Goal: Task Accomplishment & Management: Manage account settings

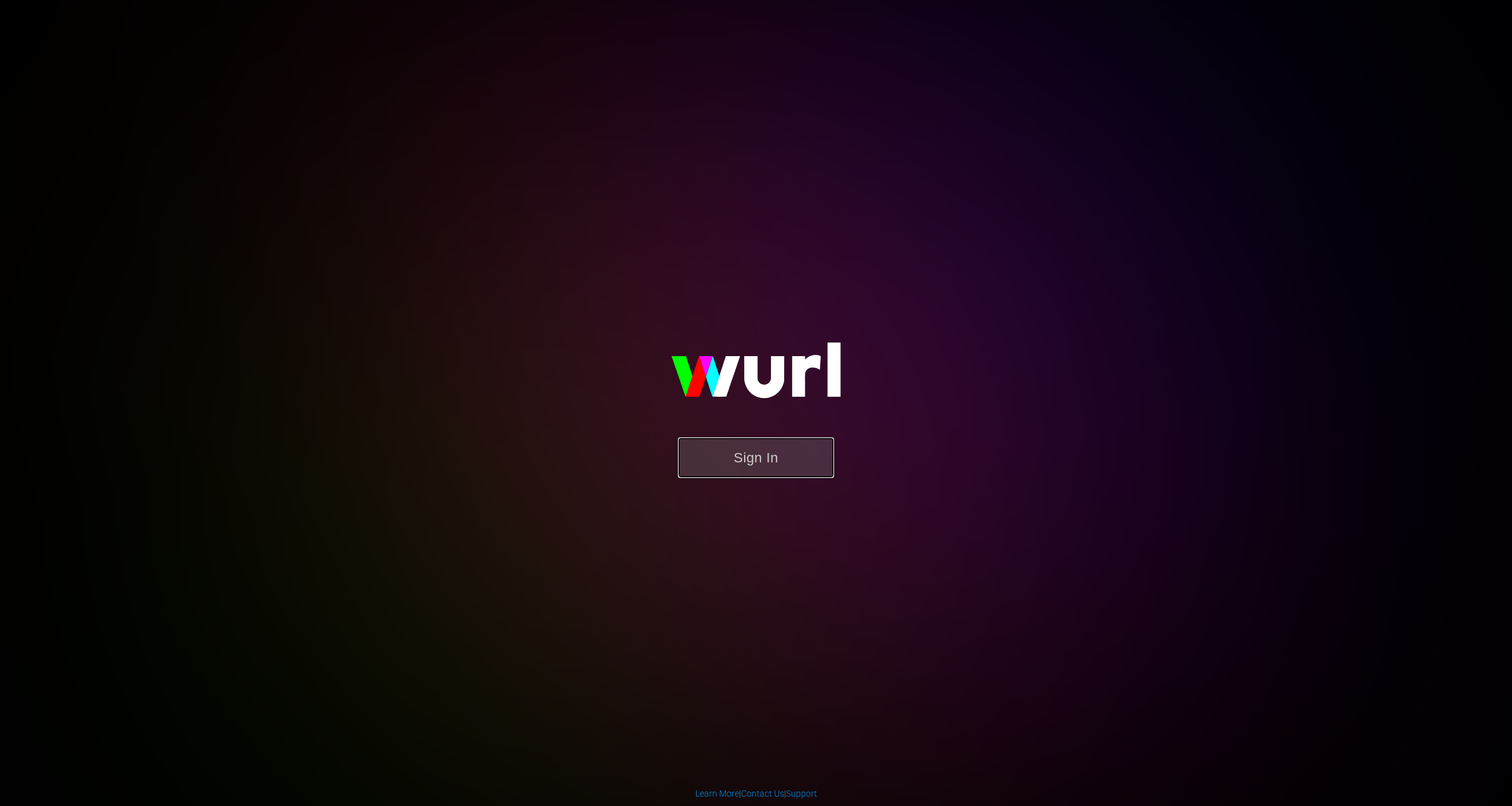
click at [783, 461] on button "Sign In" at bounding box center [756, 457] width 157 height 40
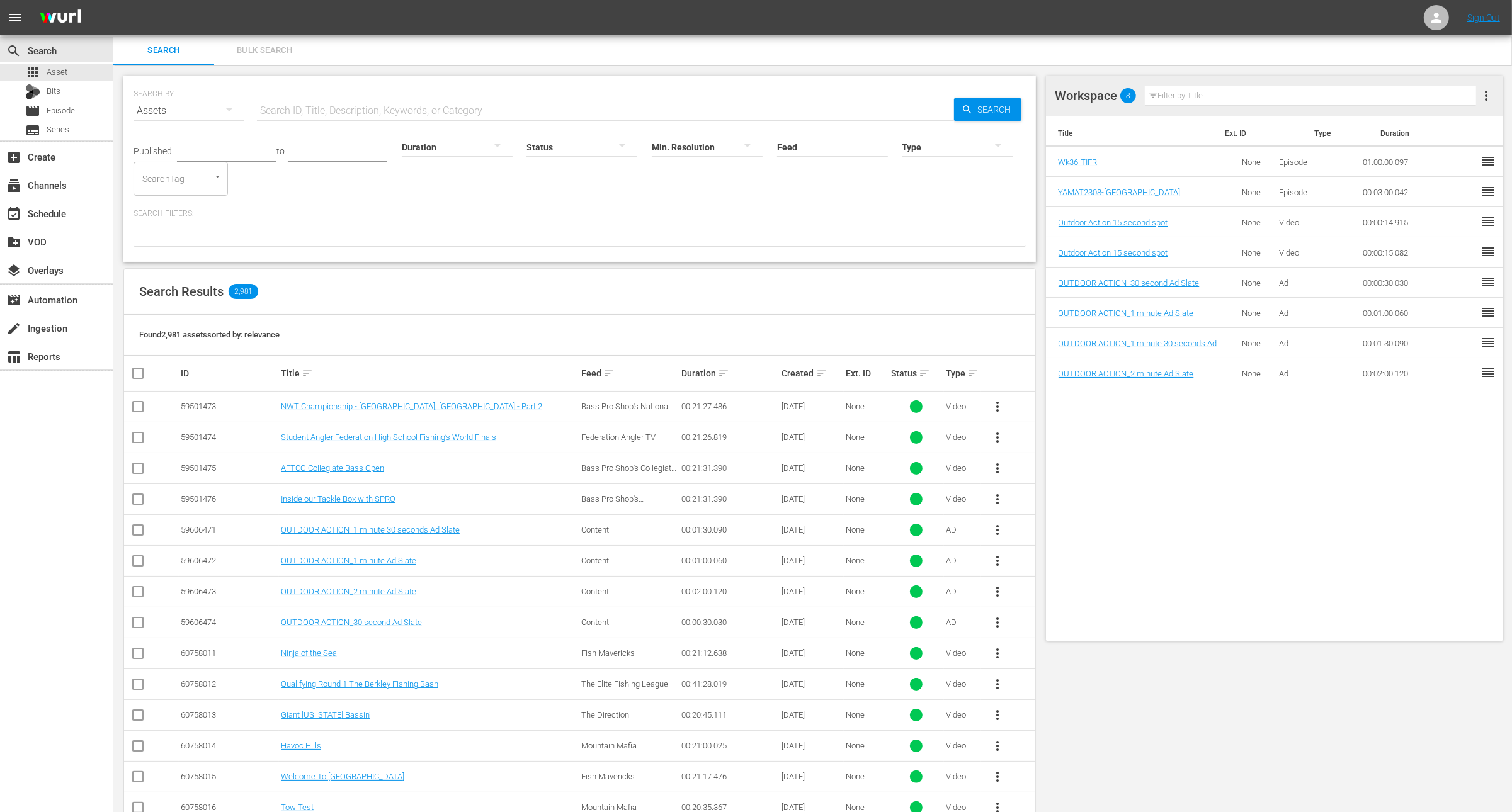
click at [448, 101] on input "text" at bounding box center [605, 110] width 697 height 30
paste input "Fishing Small Streams"
type input "Fishing Small Streams"
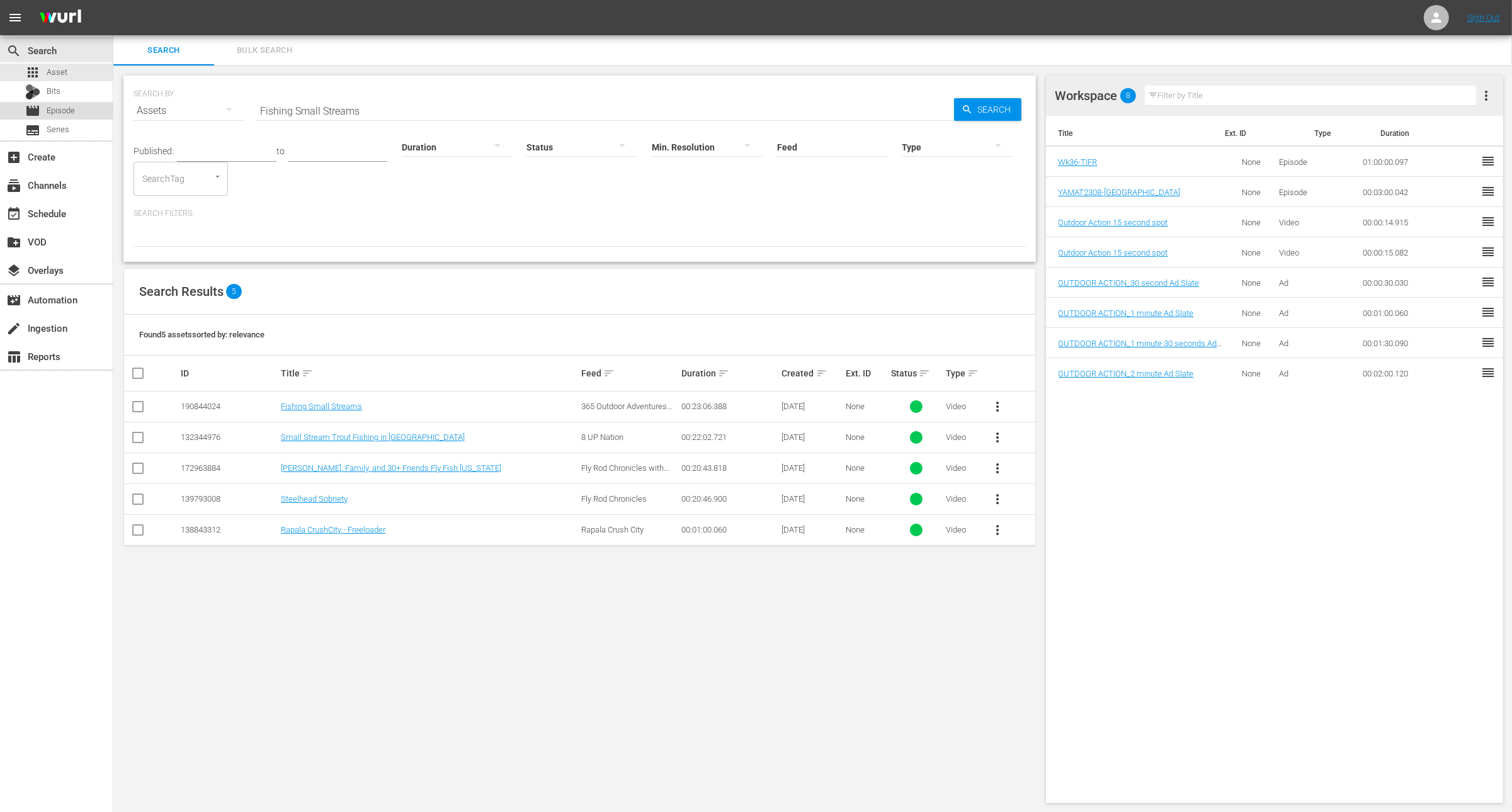
click at [53, 117] on div "movie Episode" at bounding box center [50, 110] width 50 height 17
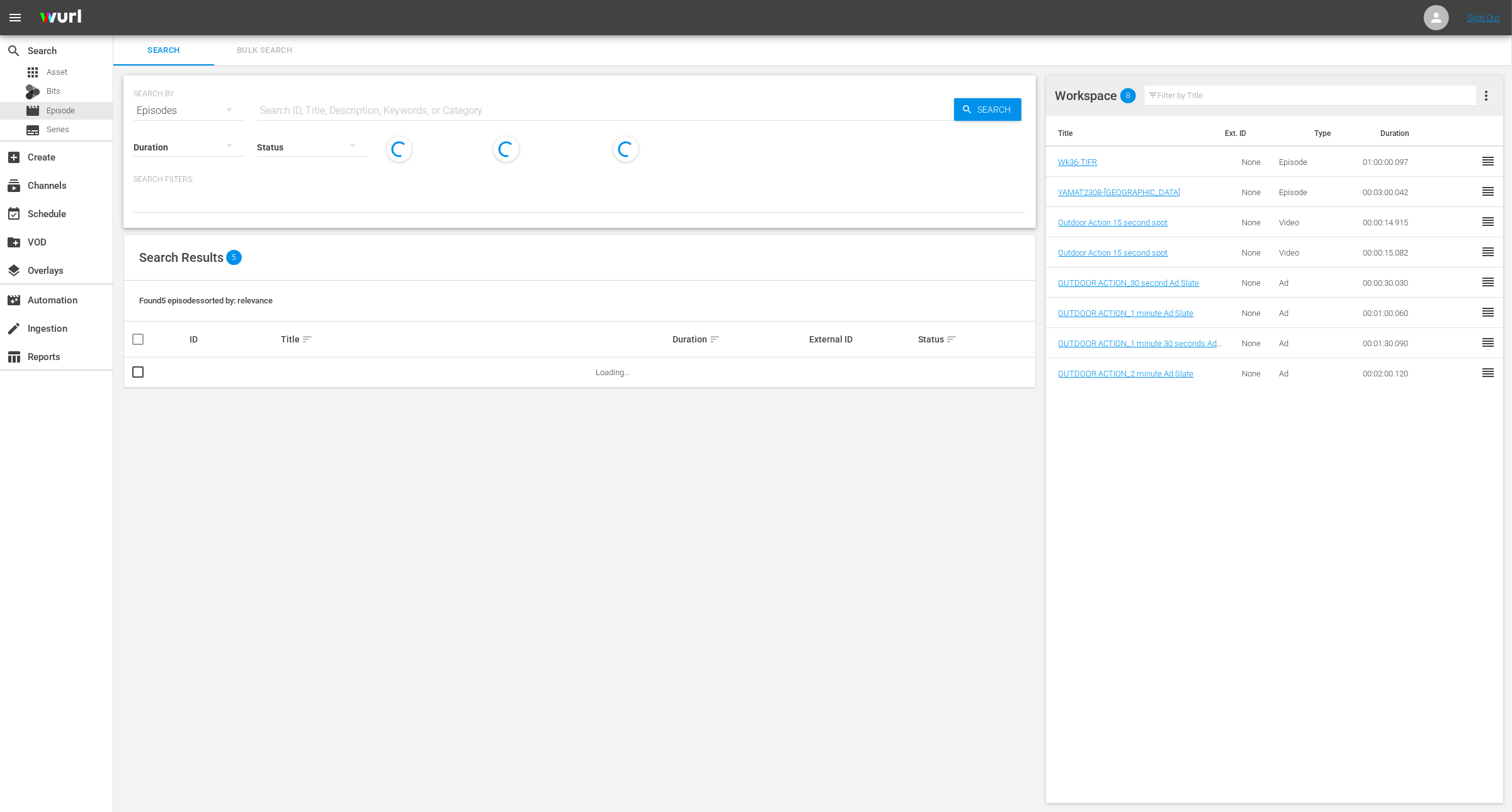
click at [307, 114] on input "text" at bounding box center [605, 110] width 697 height 30
paste input "Fishing Small Streams"
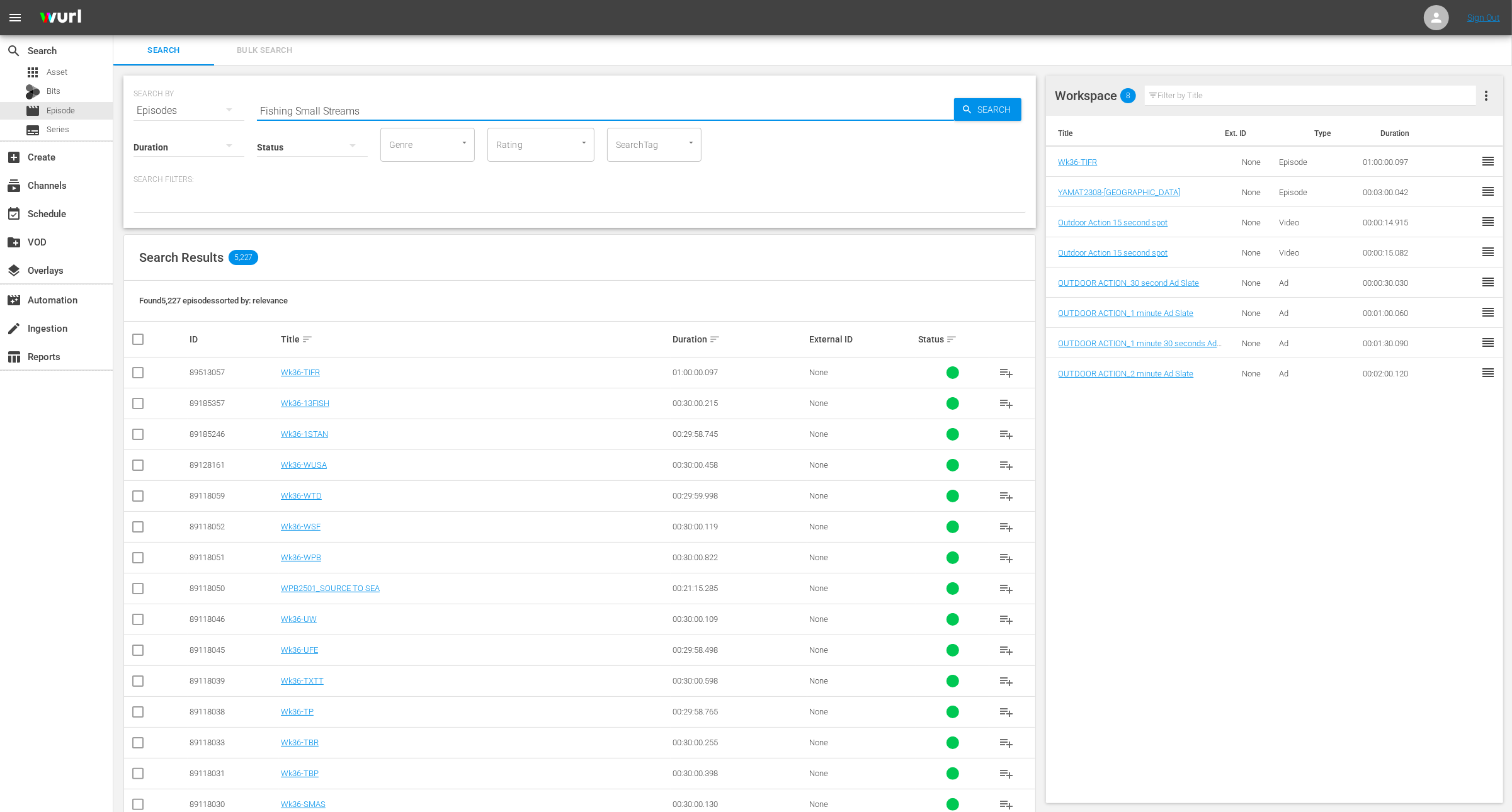
type input "Fishing Small Streams"
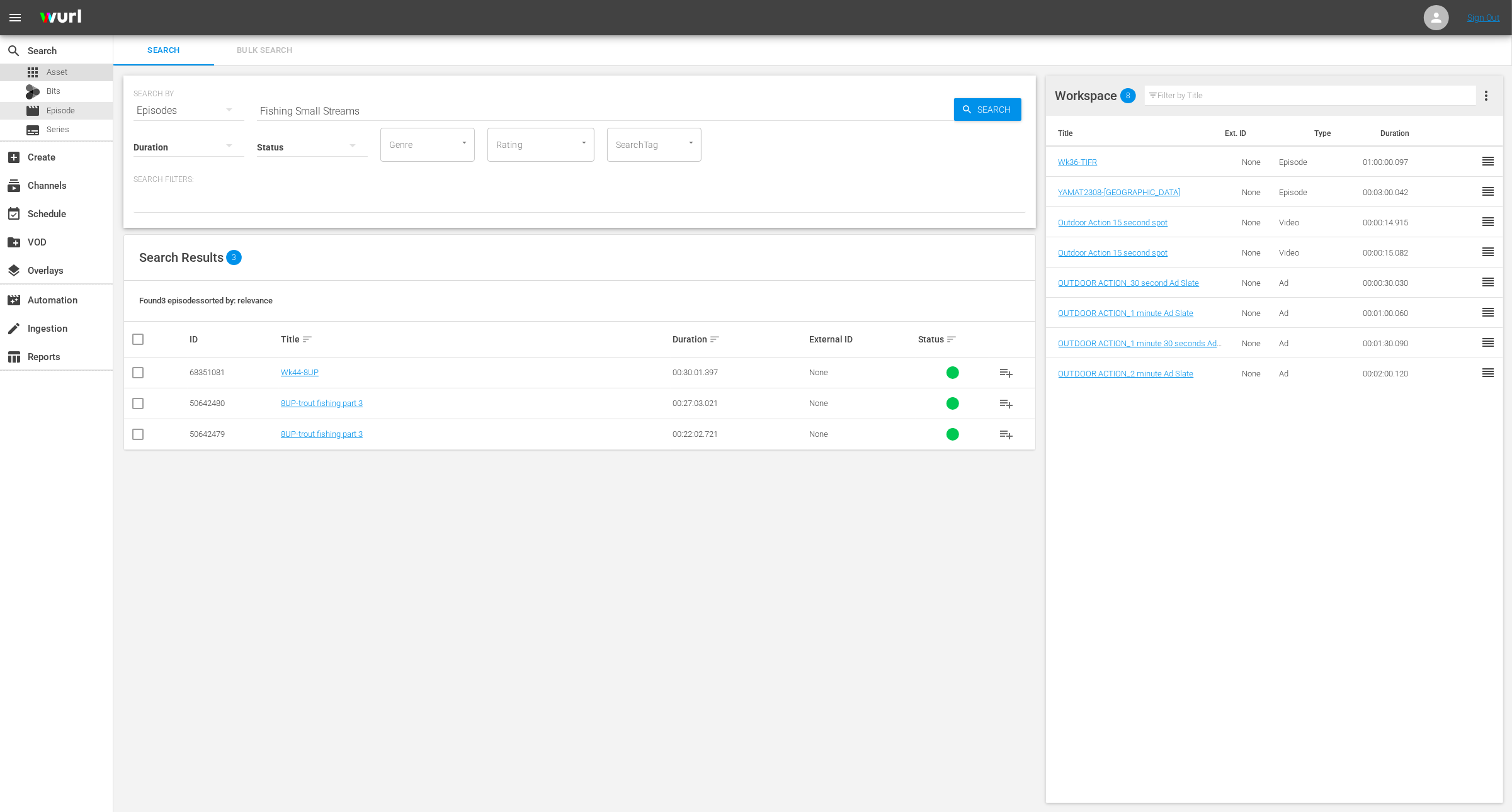
click at [59, 76] on span "Asset" at bounding box center [57, 72] width 21 height 13
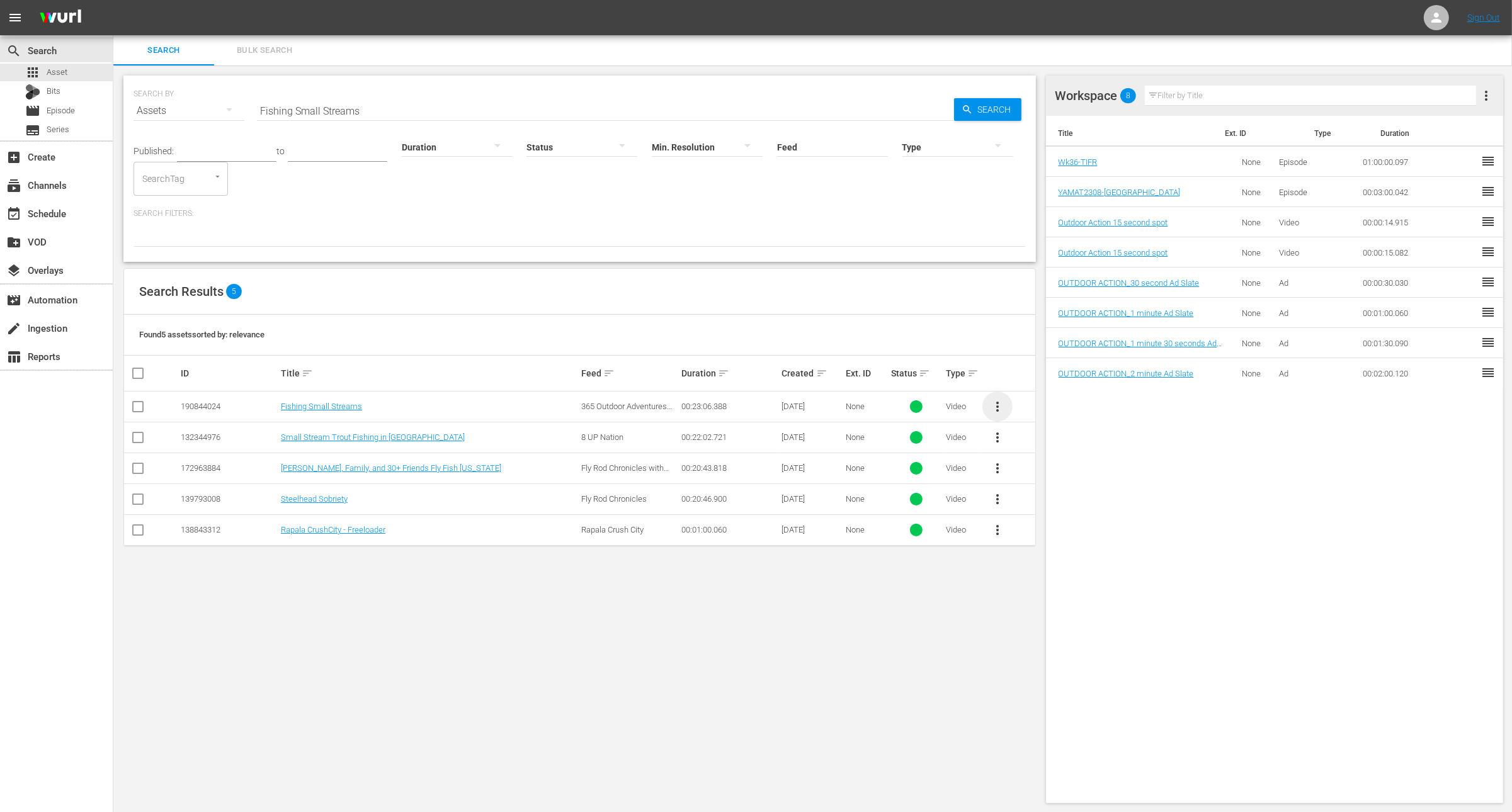
click at [998, 407] on span "more_vert" at bounding box center [997, 407] width 15 height 15
click at [1040, 448] on div "Workspace" at bounding box center [1065, 441] width 86 height 30
click at [302, 113] on input "Fishing Small Streams" at bounding box center [605, 110] width 697 height 30
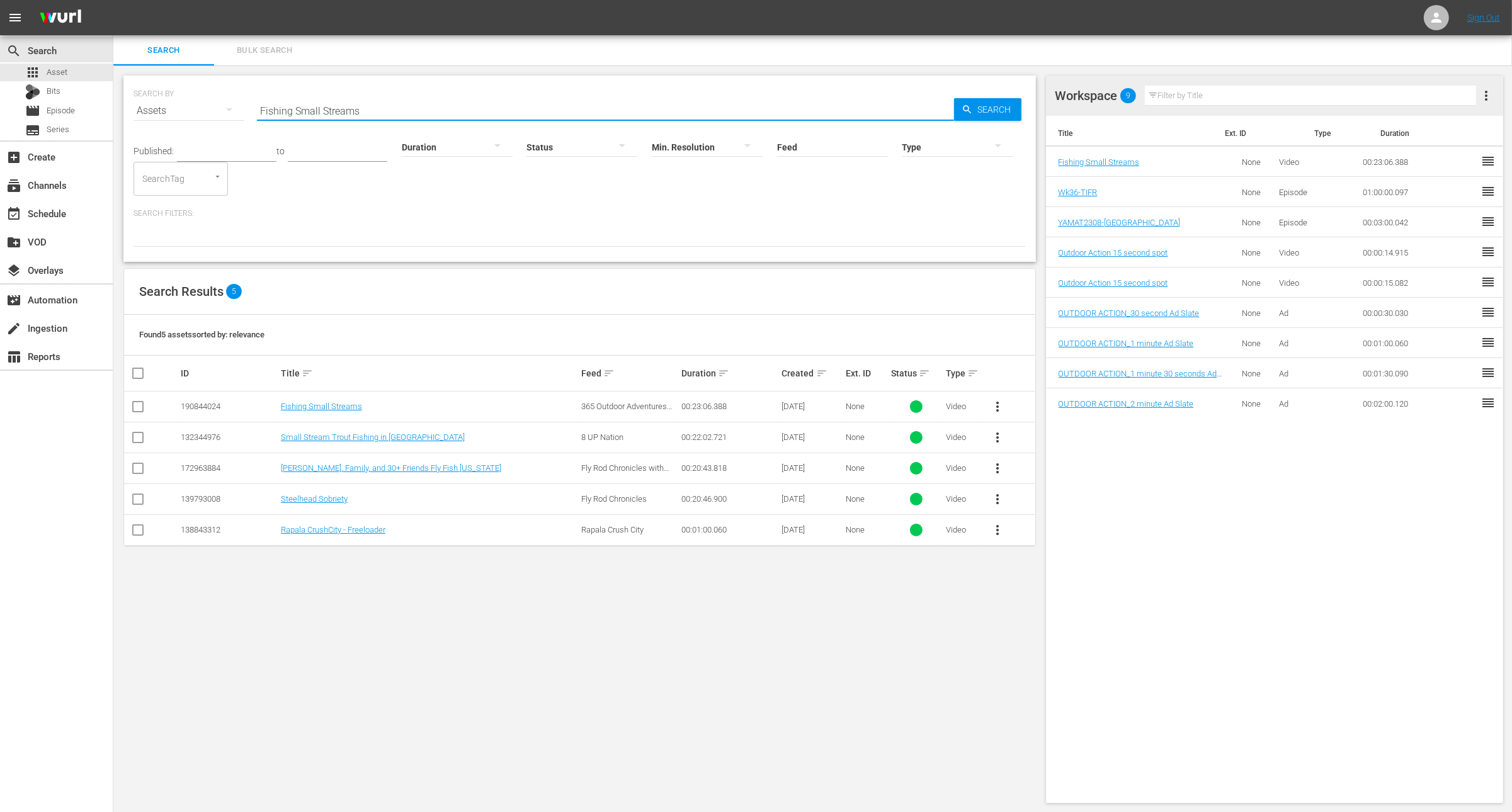
click at [302, 113] on input "Fishing Small Streams" at bounding box center [605, 110] width 697 height 30
click at [453, 188] on div "Published: to Duration Status Min. Resolution Feed Feed Title Type SearchTag Se…" at bounding box center [580, 160] width 893 height 70
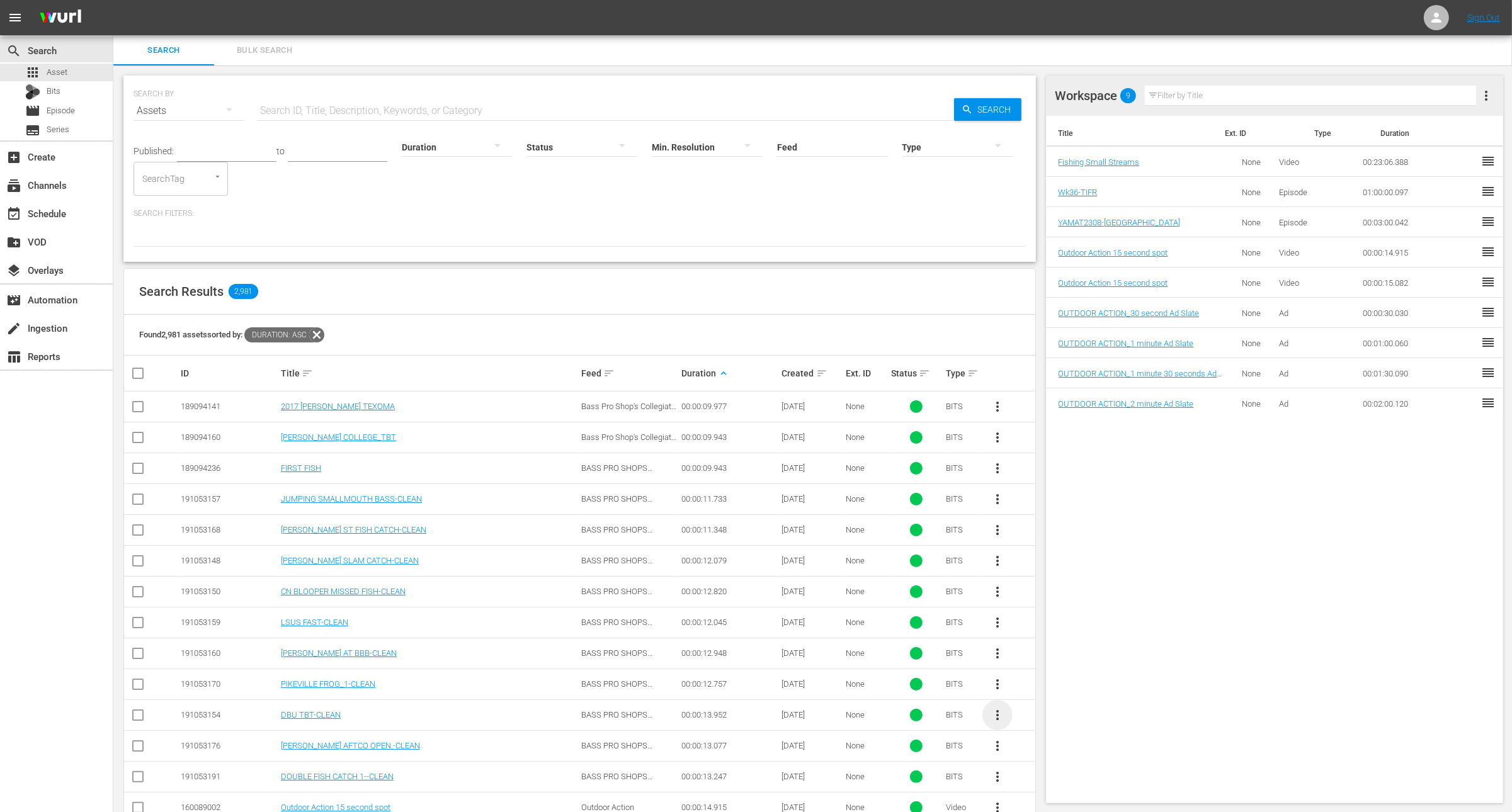
click at [994, 649] on span "more_vert" at bounding box center [997, 715] width 15 height 15
click at [1051, 649] on div "Workspace" at bounding box center [1065, 646] width 86 height 30
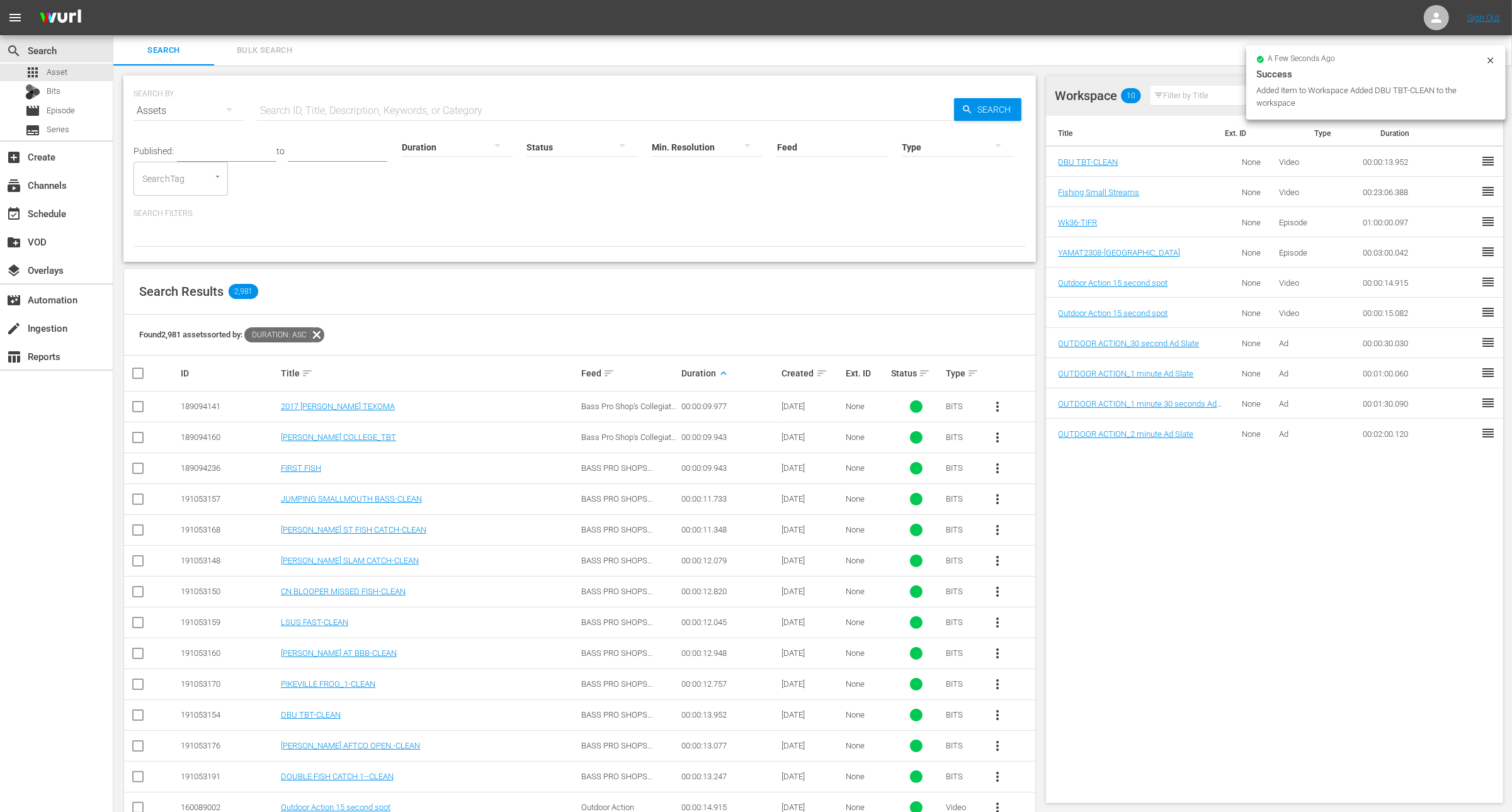
click at [1168, 140] on th "Title" at bounding box center [1132, 133] width 172 height 35
click at [1188, 122] on th "Title" at bounding box center [1132, 133] width 172 height 35
click at [1136, 122] on th "Title" at bounding box center [1132, 133] width 172 height 35
click at [1209, 165] on td "00:00:13.952" at bounding box center [1430, 161] width 148 height 30
click at [1209, 162] on td "00:00:13.952" at bounding box center [1430, 161] width 148 height 30
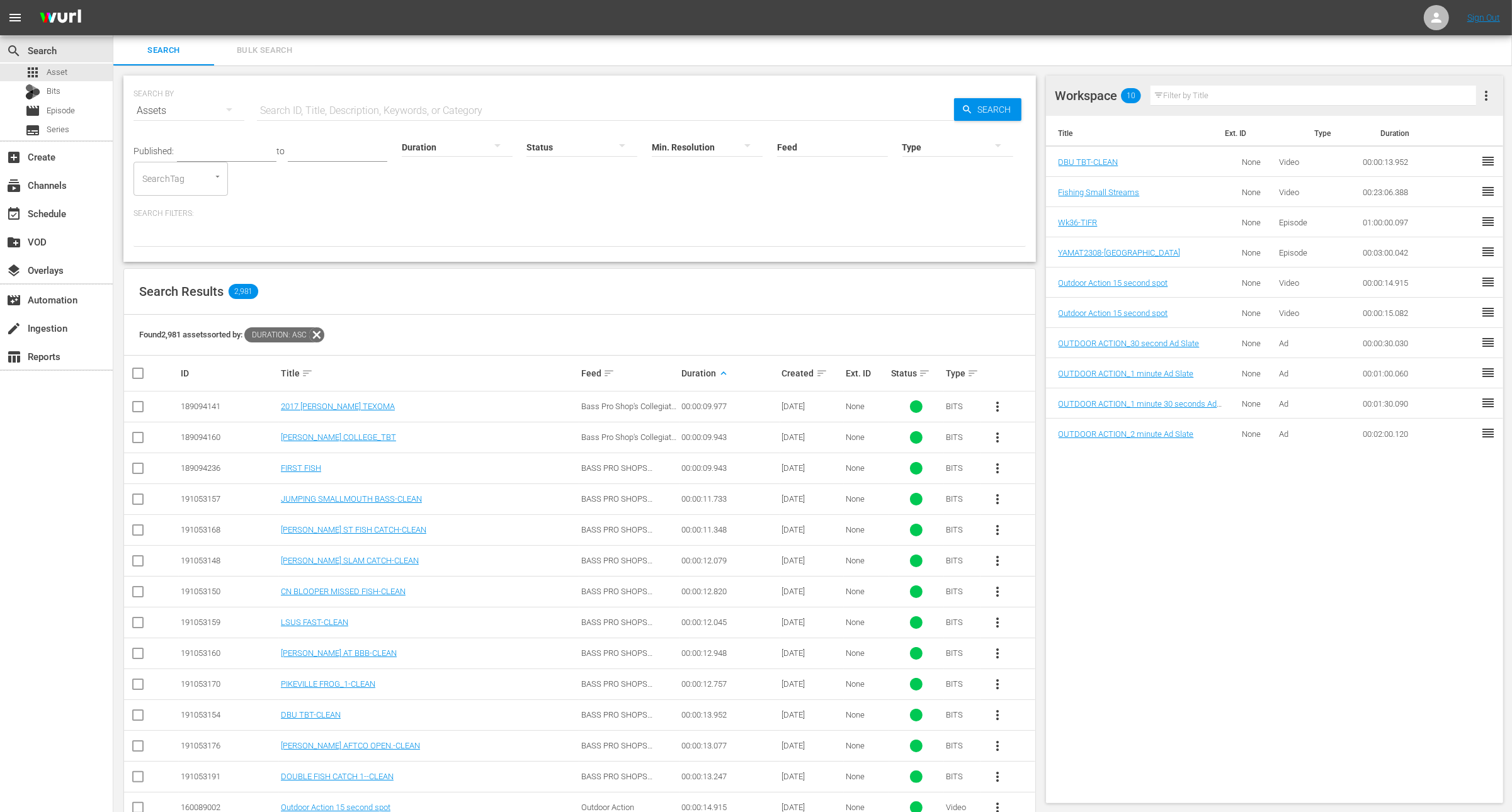
click at [1209, 192] on td "00:23:06.388" at bounding box center [1430, 192] width 148 height 30
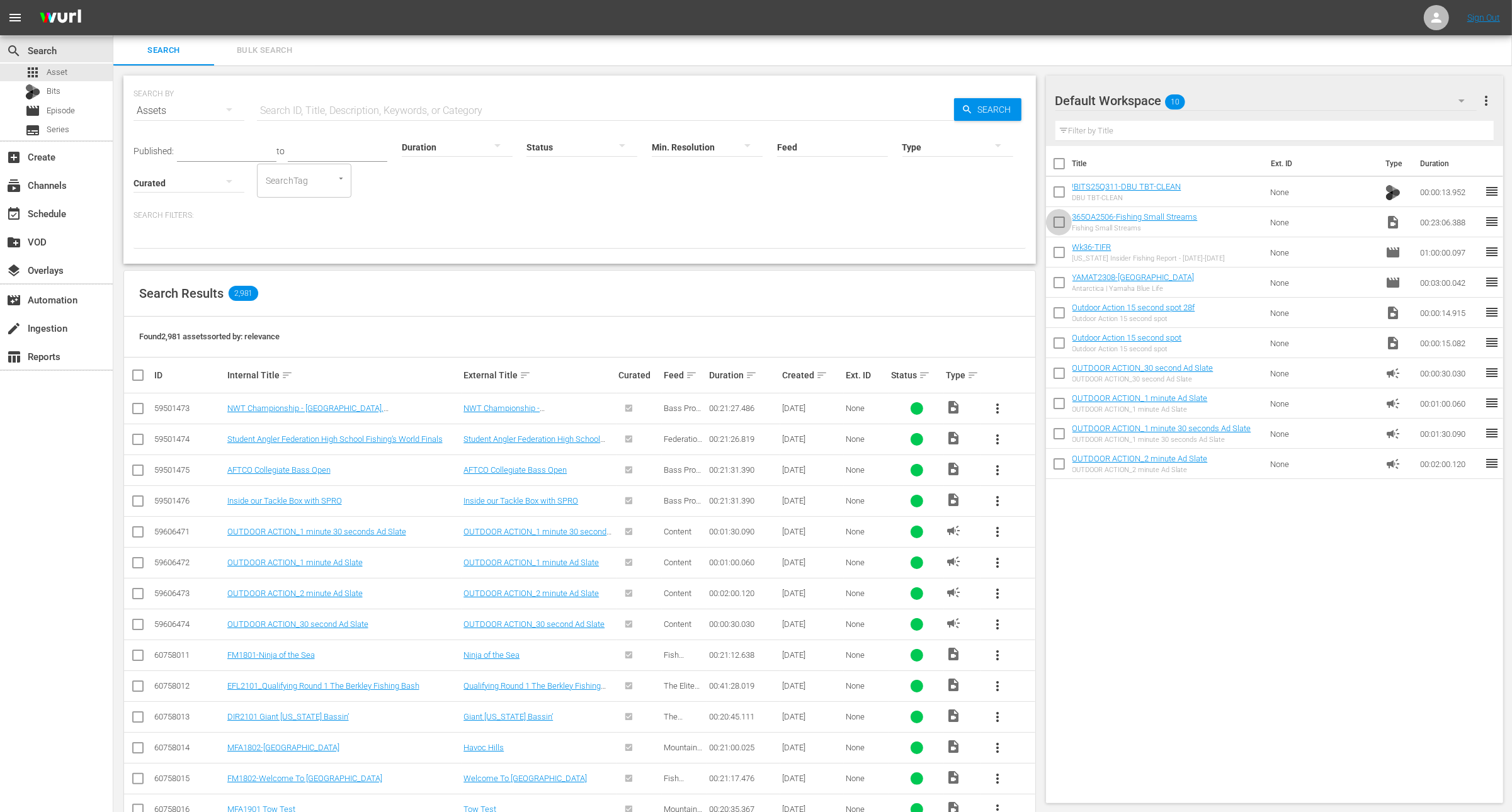
click at [1054, 217] on input "checkbox" at bounding box center [1059, 225] width 27 height 27
checkbox input "true"
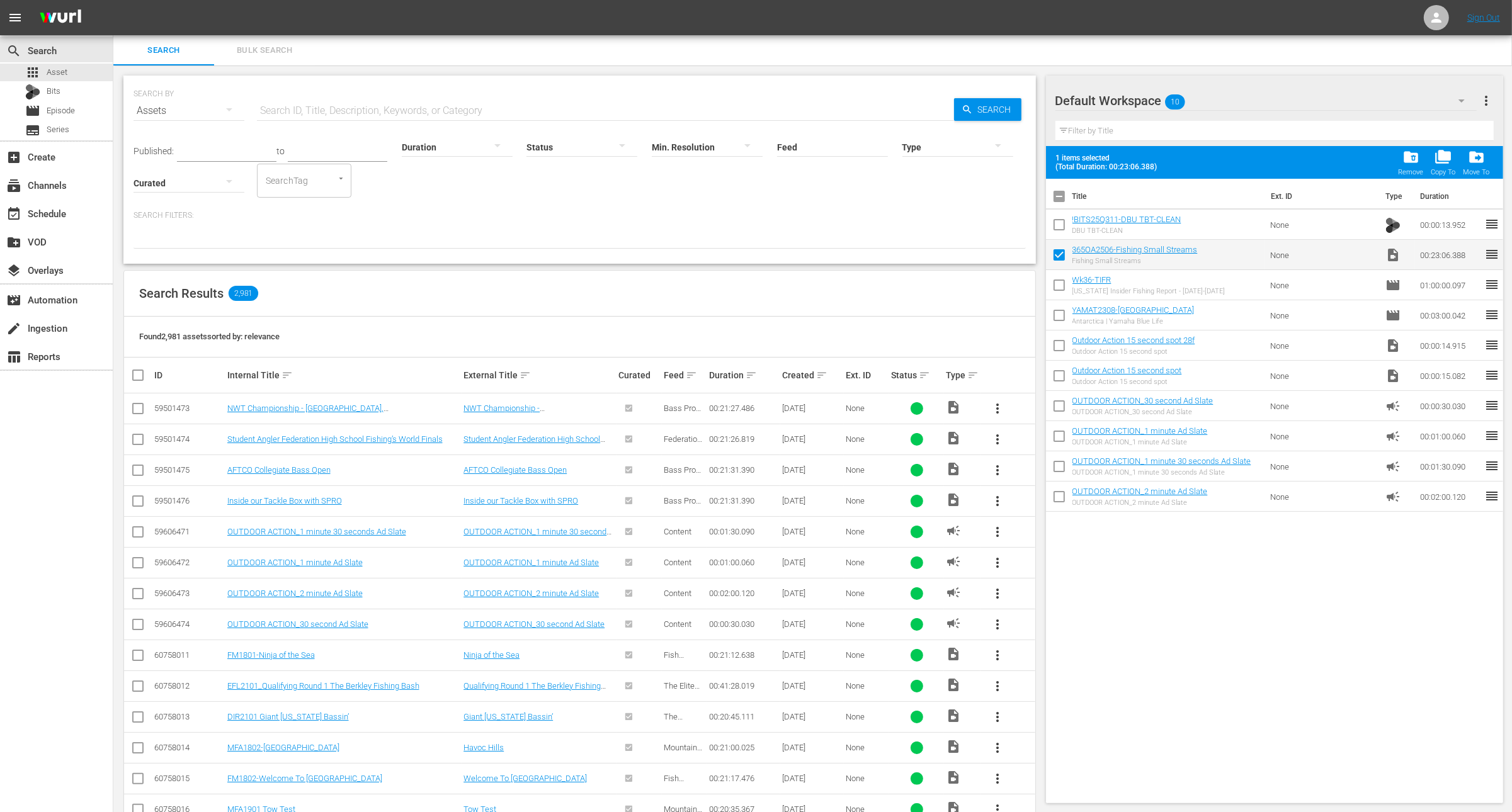
click at [1067, 233] on input "checkbox" at bounding box center [1059, 228] width 27 height 27
checkbox input "true"
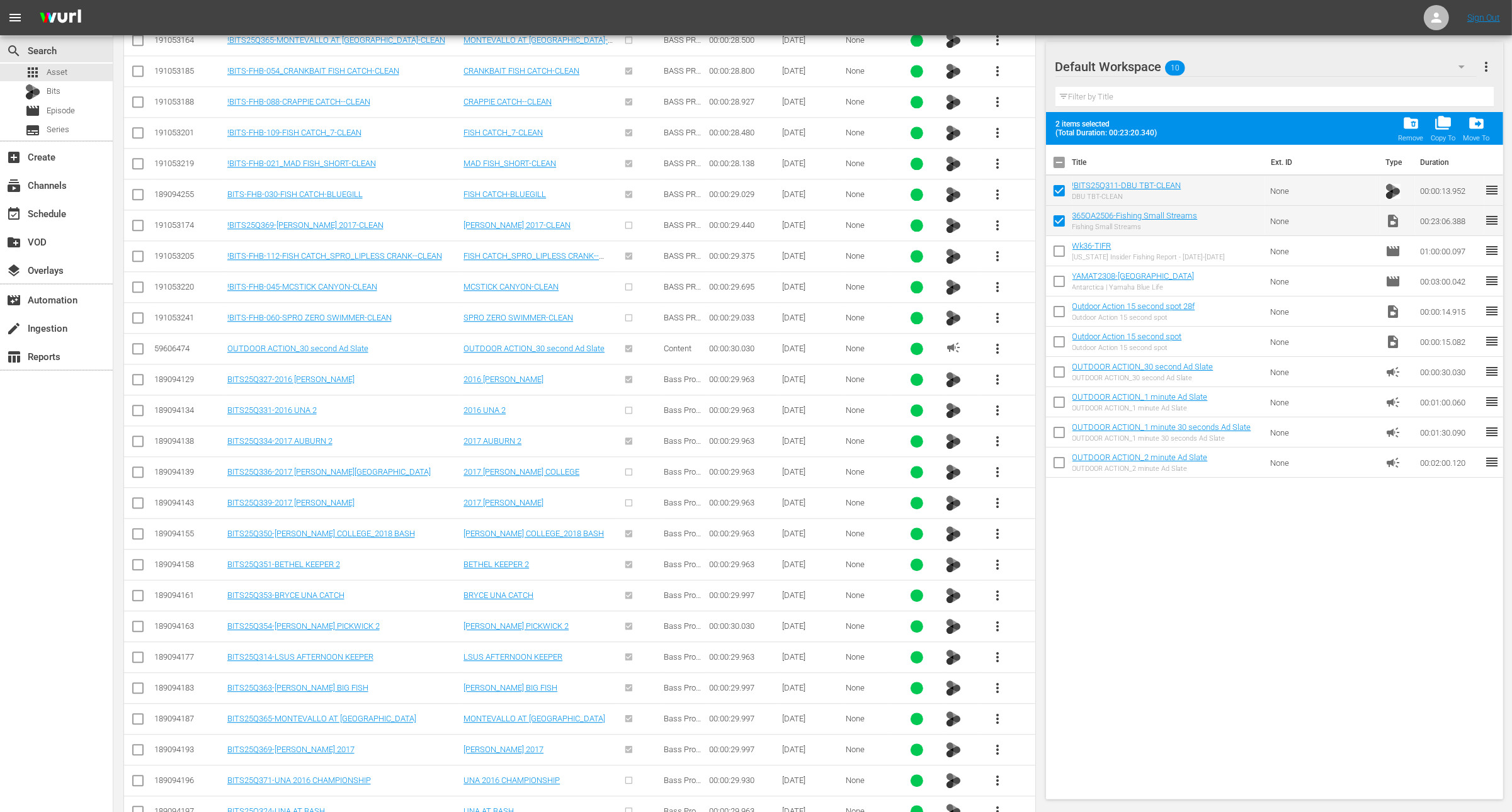
scroll to position [3882, 0]
click at [996, 159] on span "more_vert" at bounding box center [997, 166] width 15 height 15
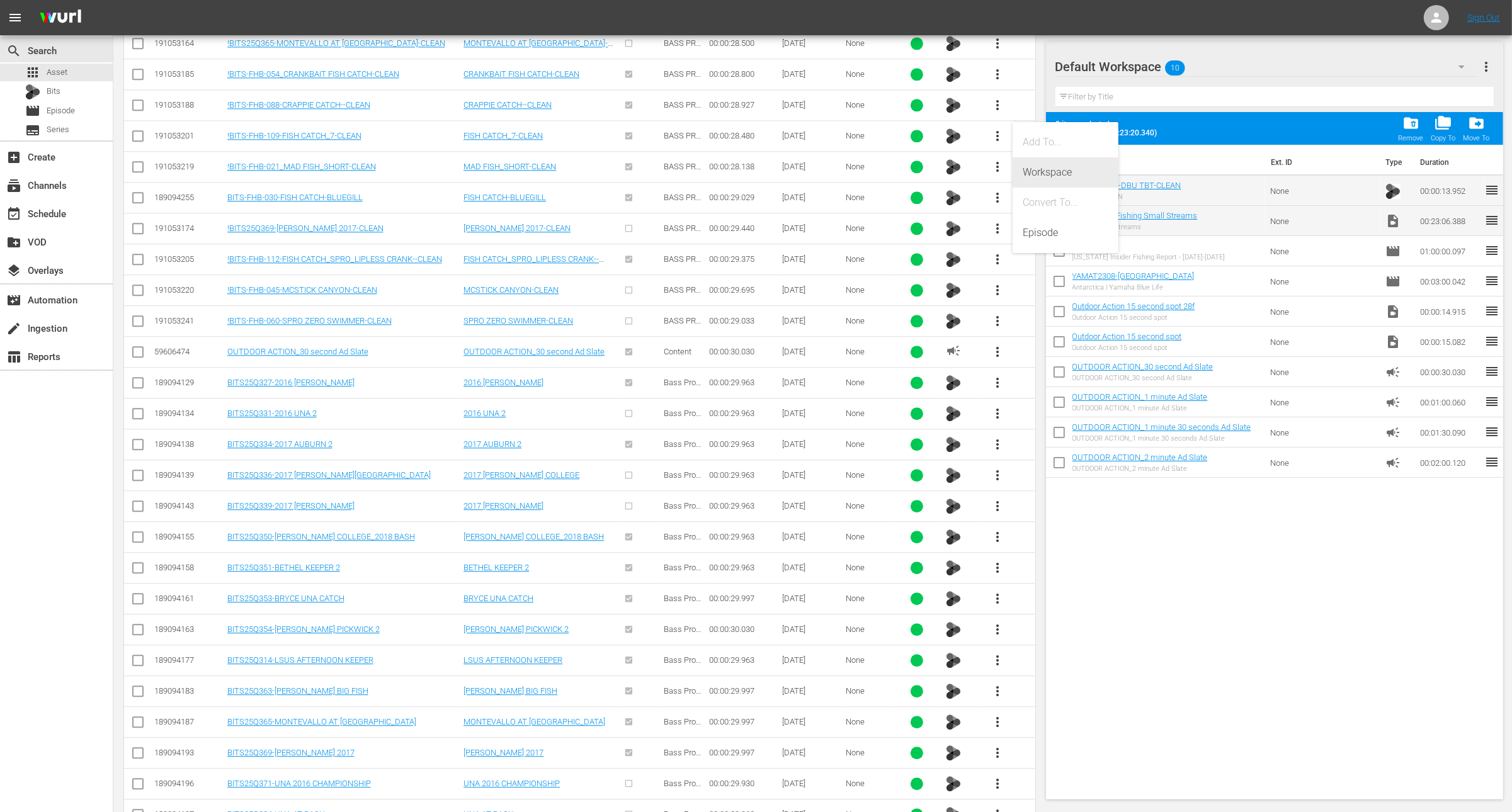
click at [1042, 172] on div "Workspace" at bounding box center [1065, 172] width 86 height 30
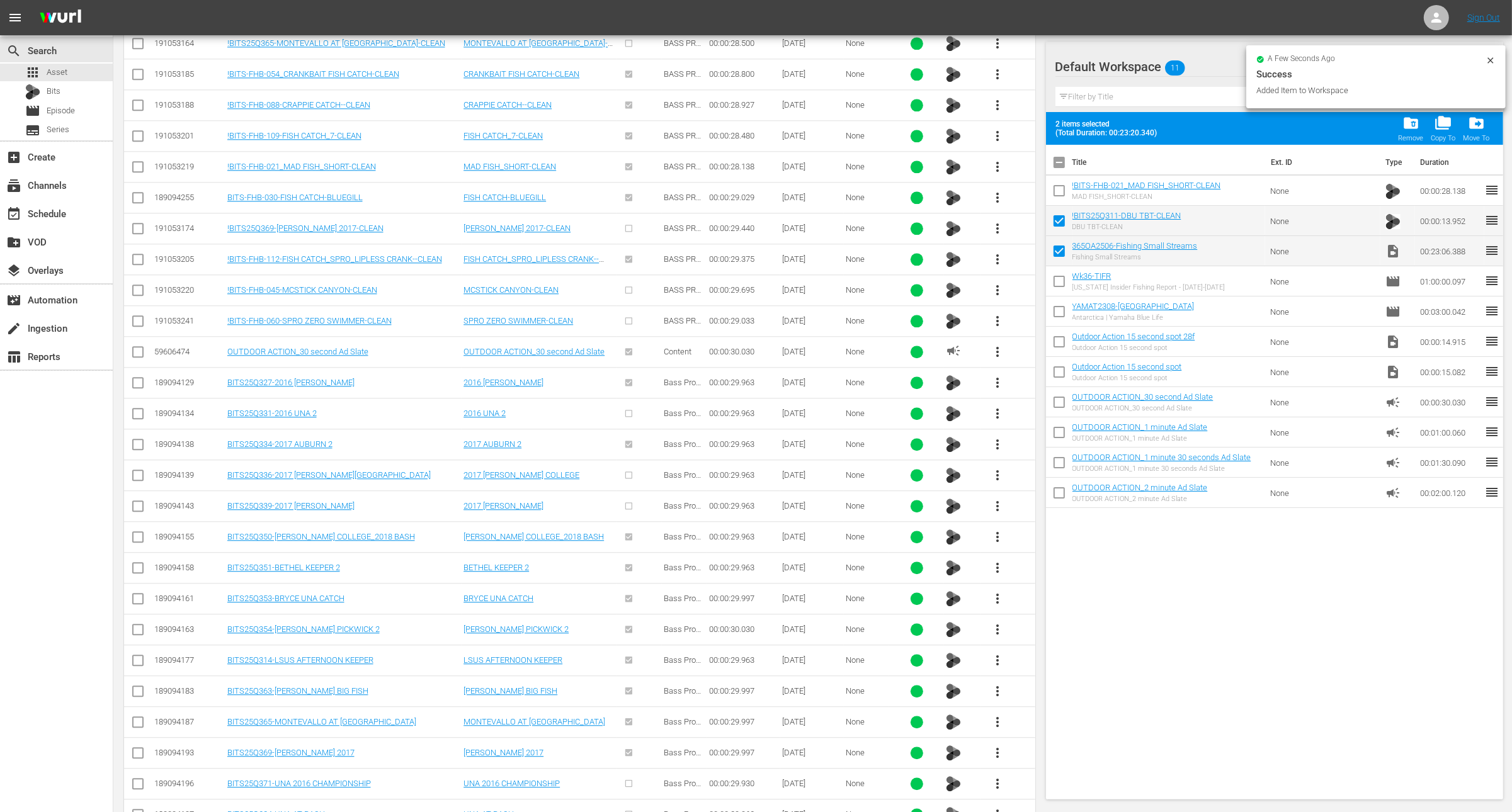
click at [1057, 188] on input "checkbox" at bounding box center [1059, 194] width 27 height 27
checkbox input "false"
click at [987, 306] on button "more_vert" at bounding box center [997, 321] width 30 height 30
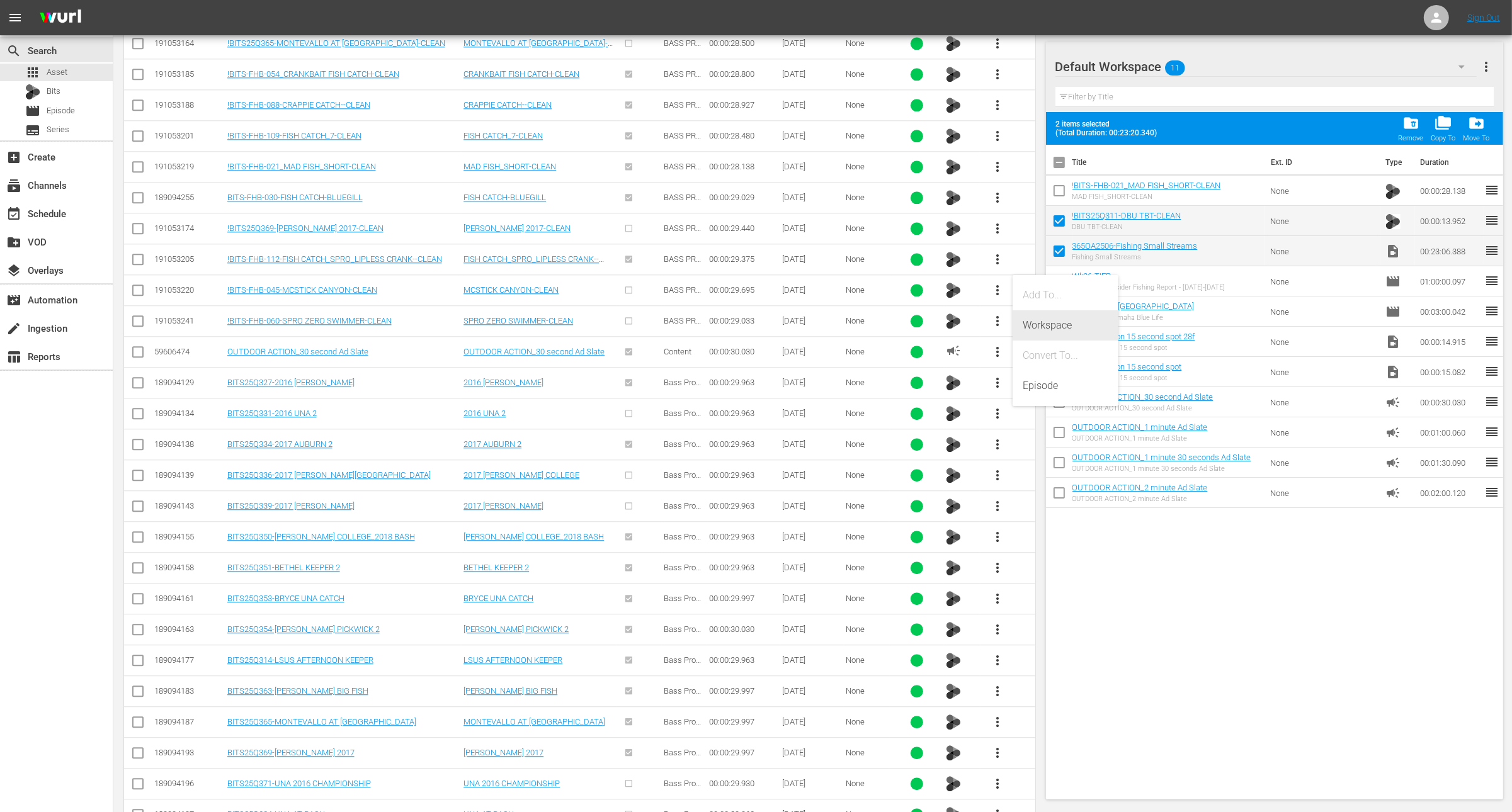
click at [1047, 318] on div "Workspace" at bounding box center [1065, 325] width 86 height 30
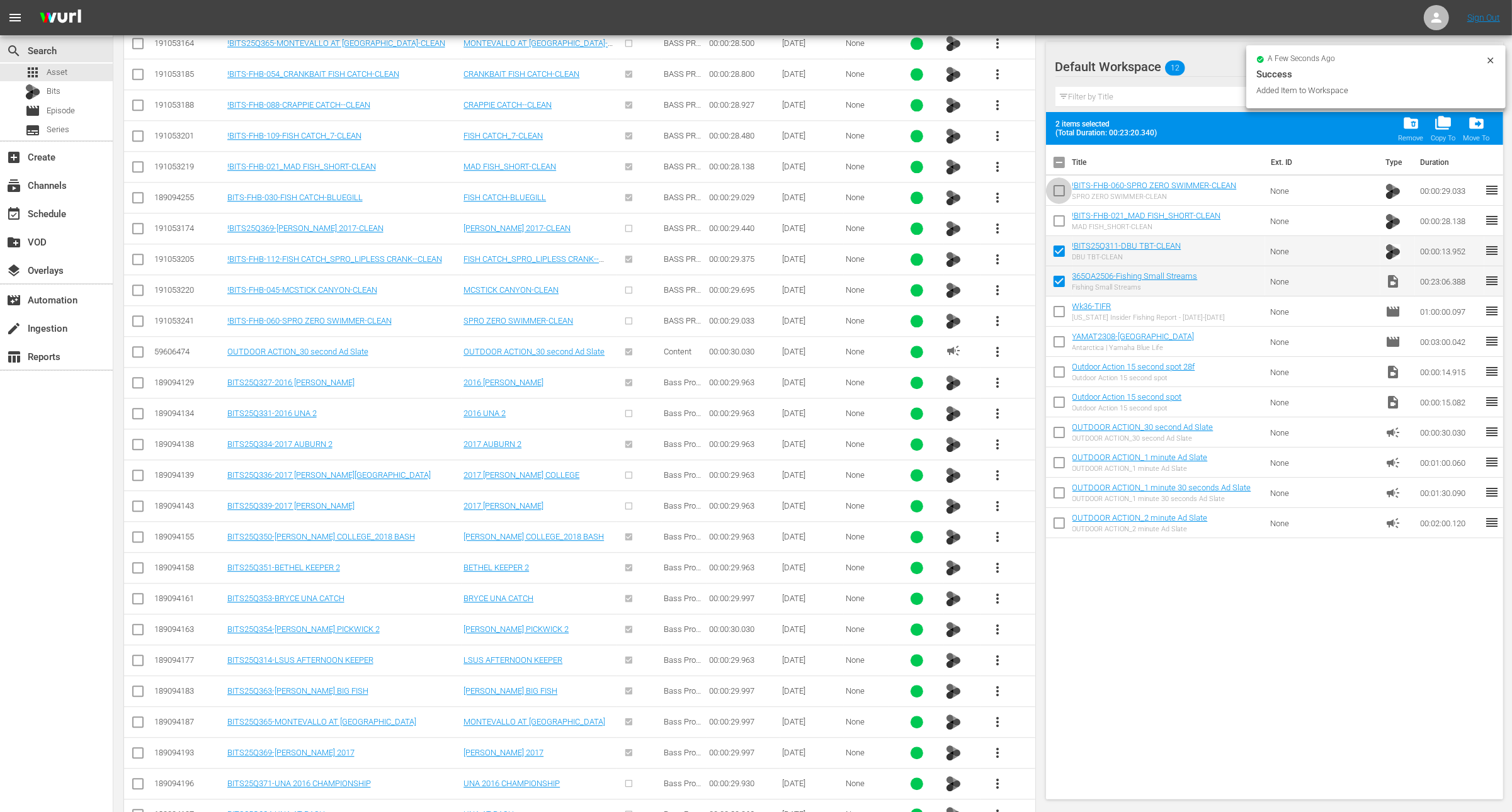
click at [1060, 187] on input "checkbox" at bounding box center [1059, 194] width 27 height 27
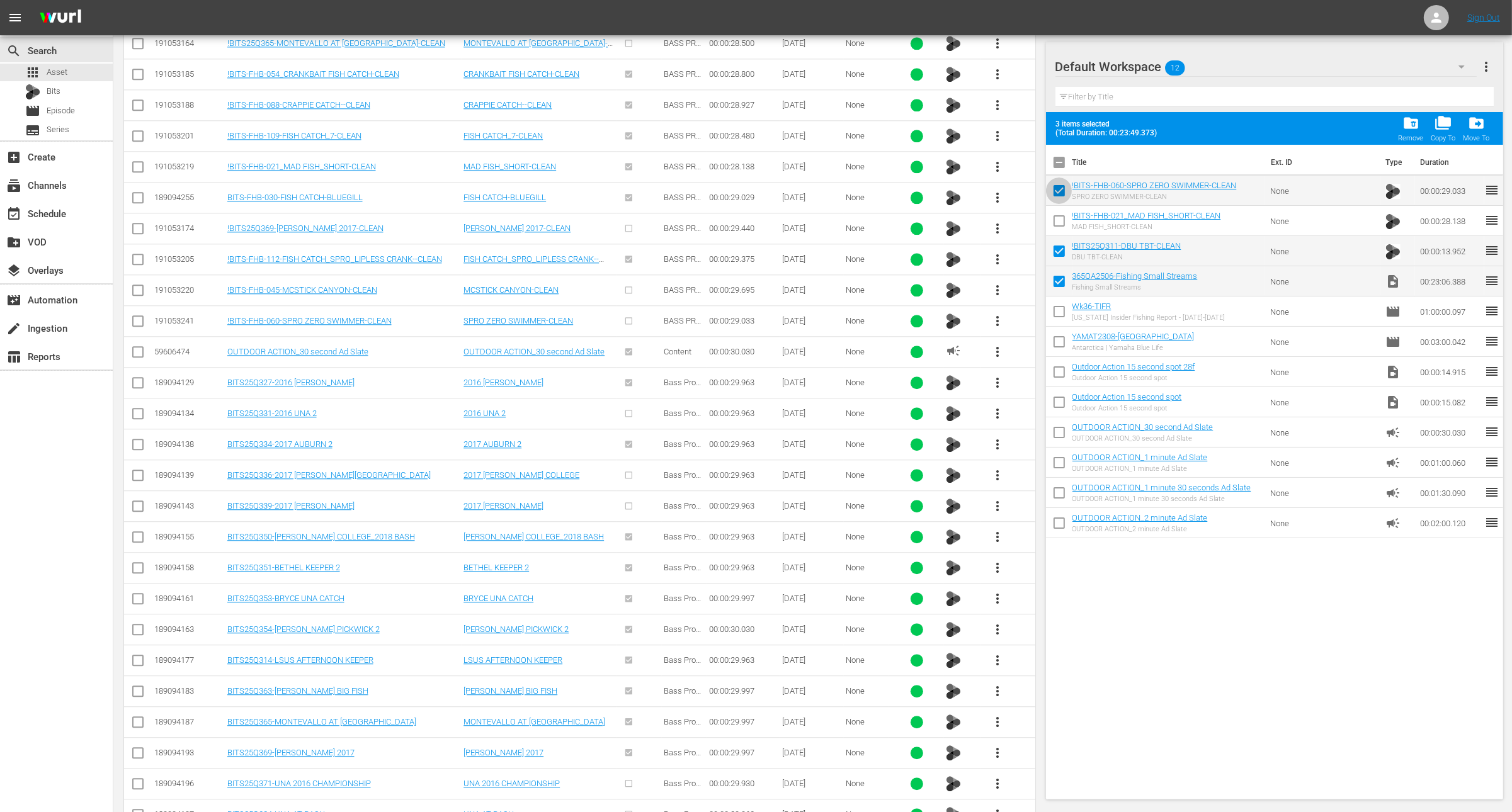
click at [1057, 194] on input "checkbox" at bounding box center [1059, 194] width 27 height 27
checkbox input "false"
click at [1057, 218] on input "checkbox" at bounding box center [1059, 224] width 27 height 27
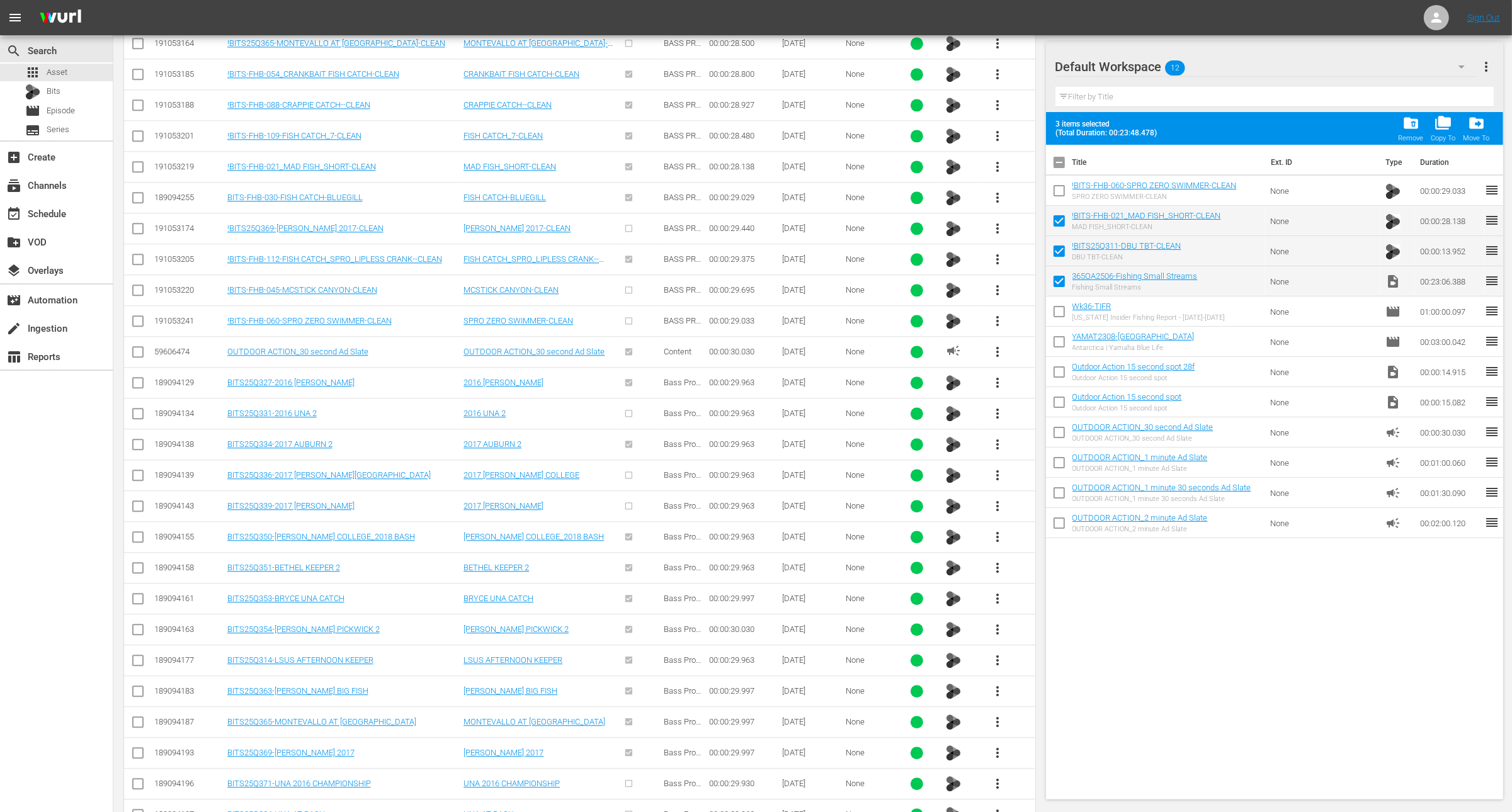
click at [1057, 218] on input "checkbox" at bounding box center [1059, 224] width 27 height 27
checkbox input "false"
click at [1057, 243] on input "checkbox" at bounding box center [1059, 254] width 27 height 27
click at [1060, 252] on input "checkbox" at bounding box center [1059, 254] width 27 height 27
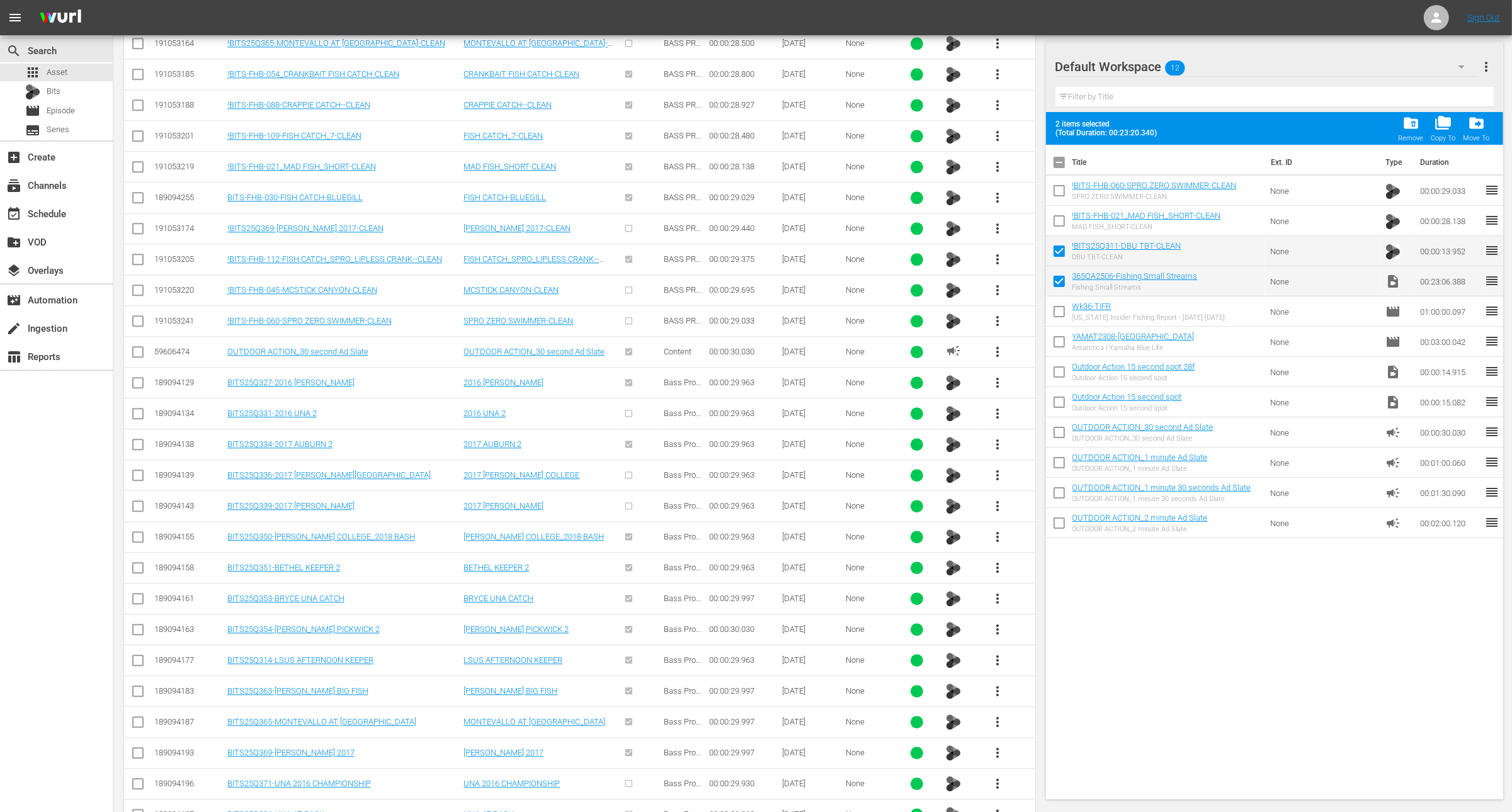
checkbox input "false"
click at [1060, 284] on input "checkbox" at bounding box center [1059, 284] width 27 height 27
checkbox input "false"
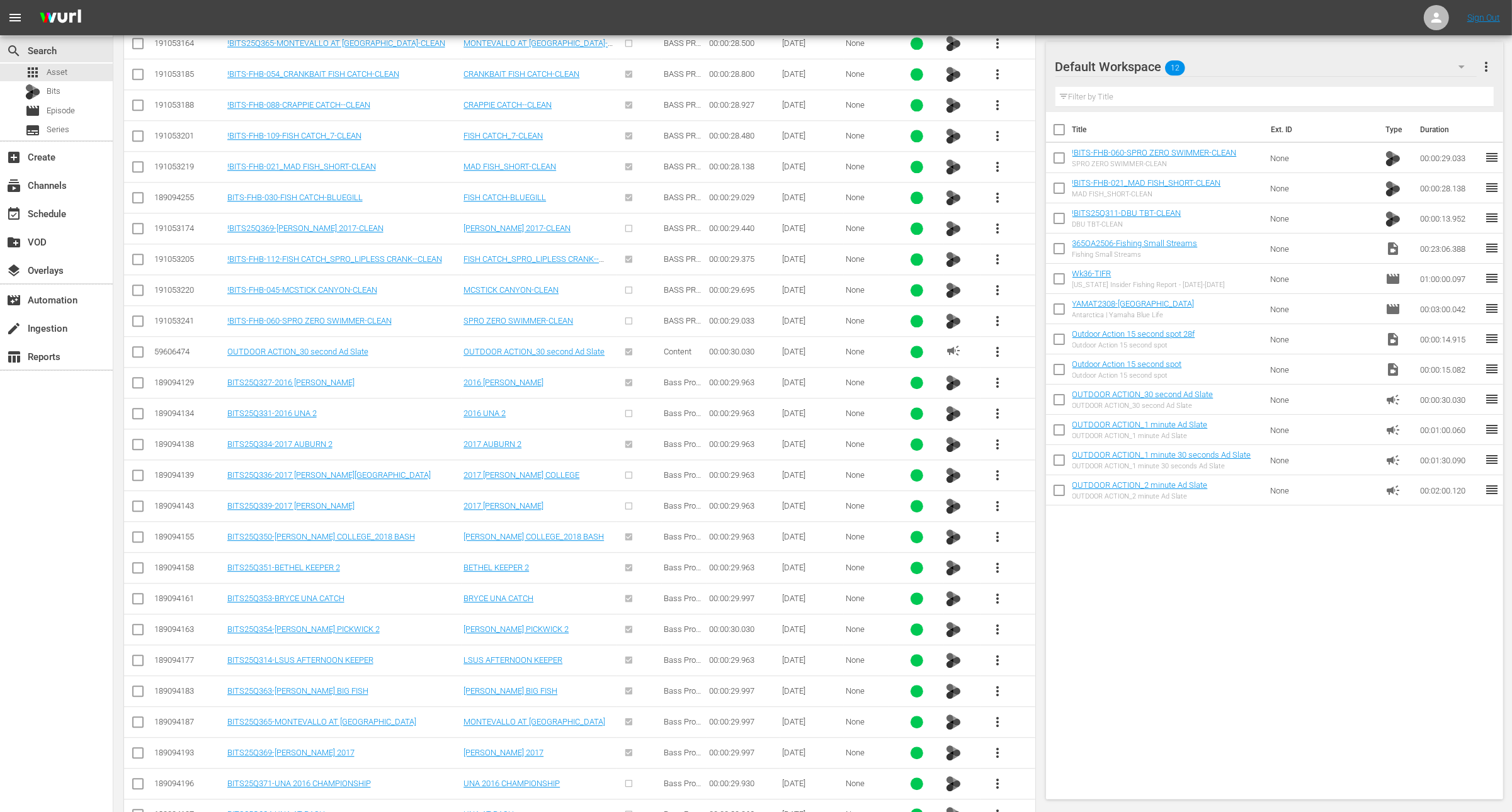
click at [1057, 190] on input "checkbox" at bounding box center [1059, 191] width 27 height 27
checkbox input "true"
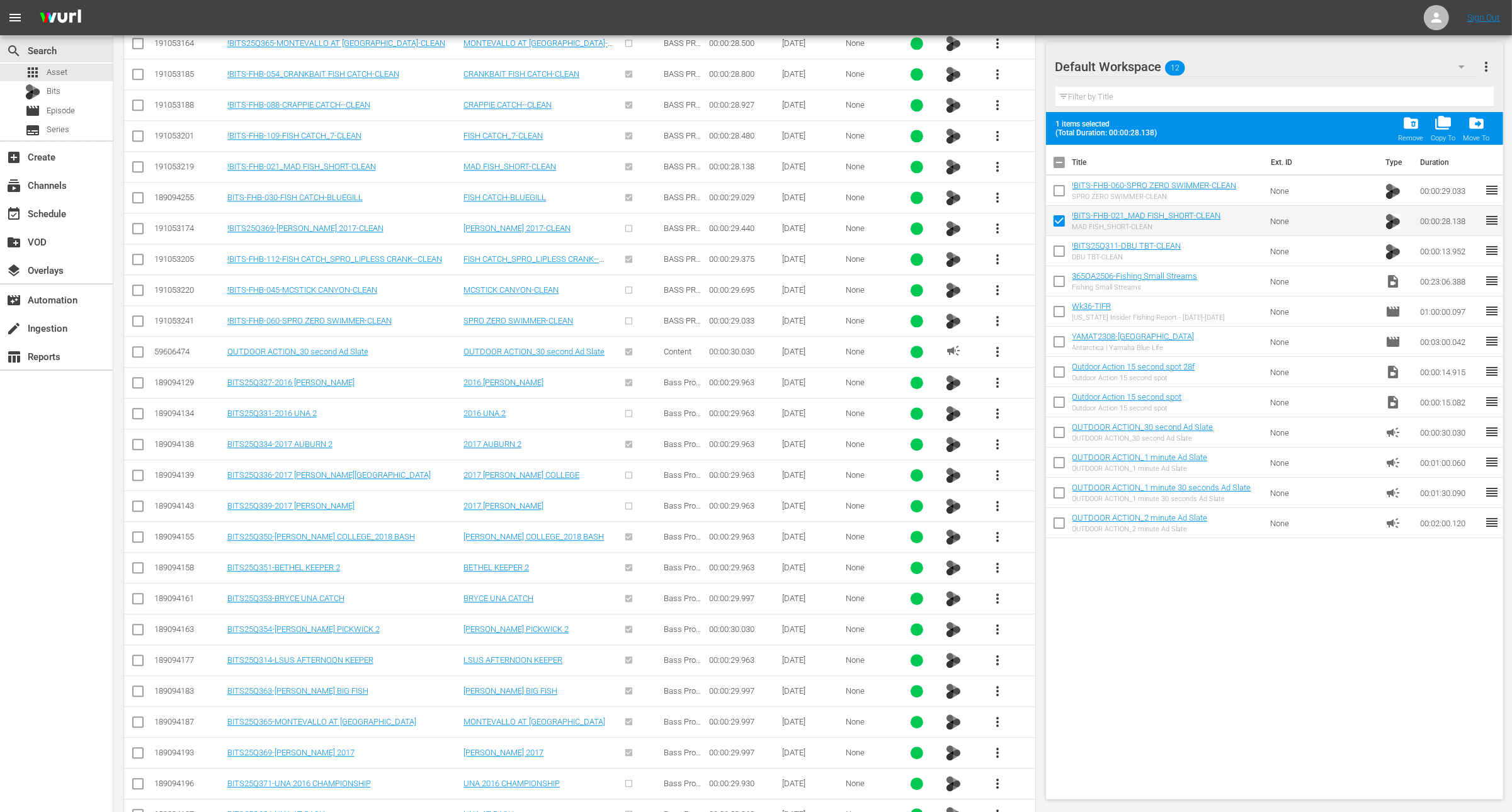
click at [1057, 188] on input "checkbox" at bounding box center [1059, 194] width 27 height 27
click at [1405, 122] on span "folder_delete" at bounding box center [1411, 123] width 17 height 17
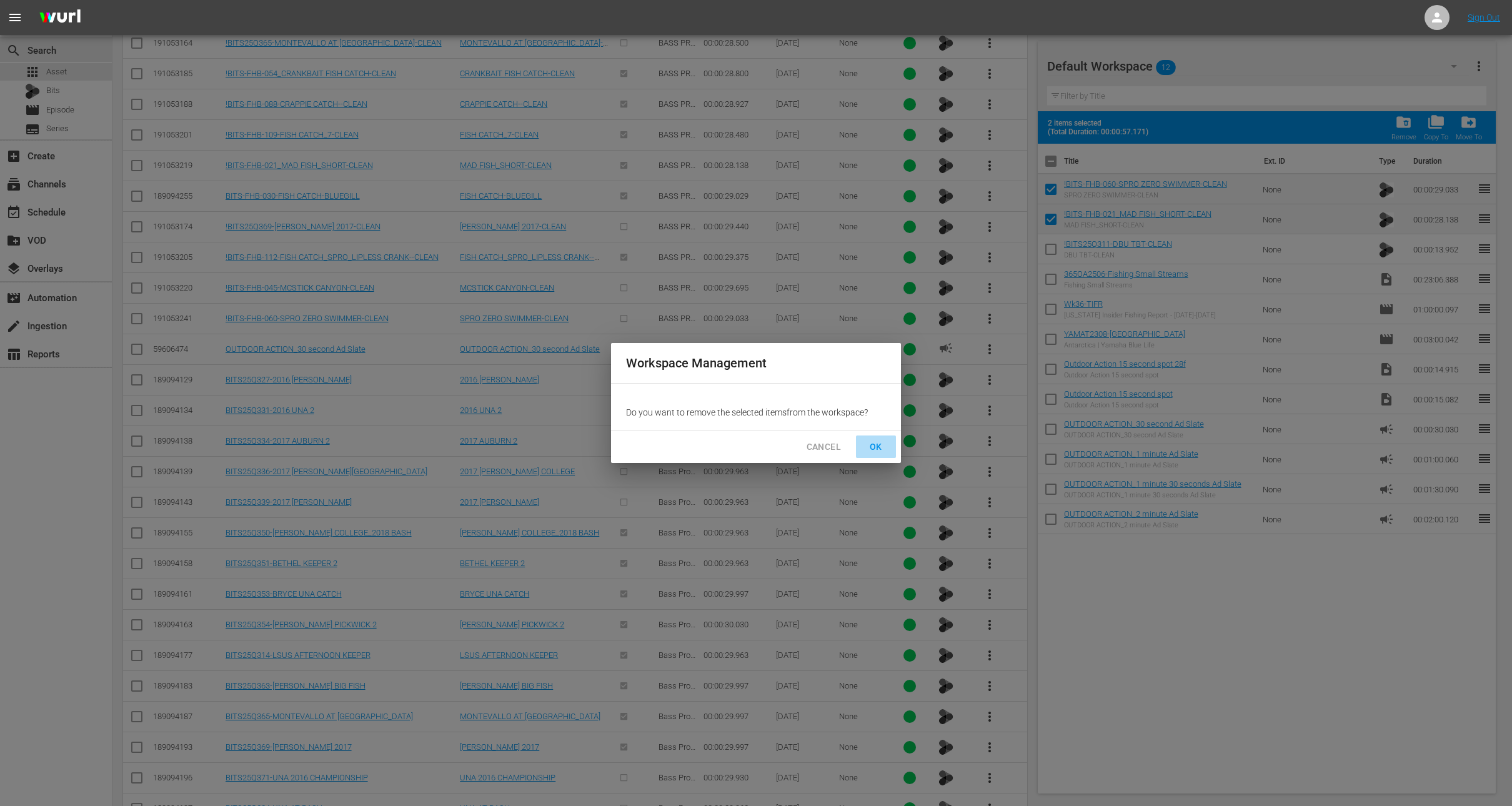
click at [877, 450] on span "OK" at bounding box center [876, 447] width 20 height 16
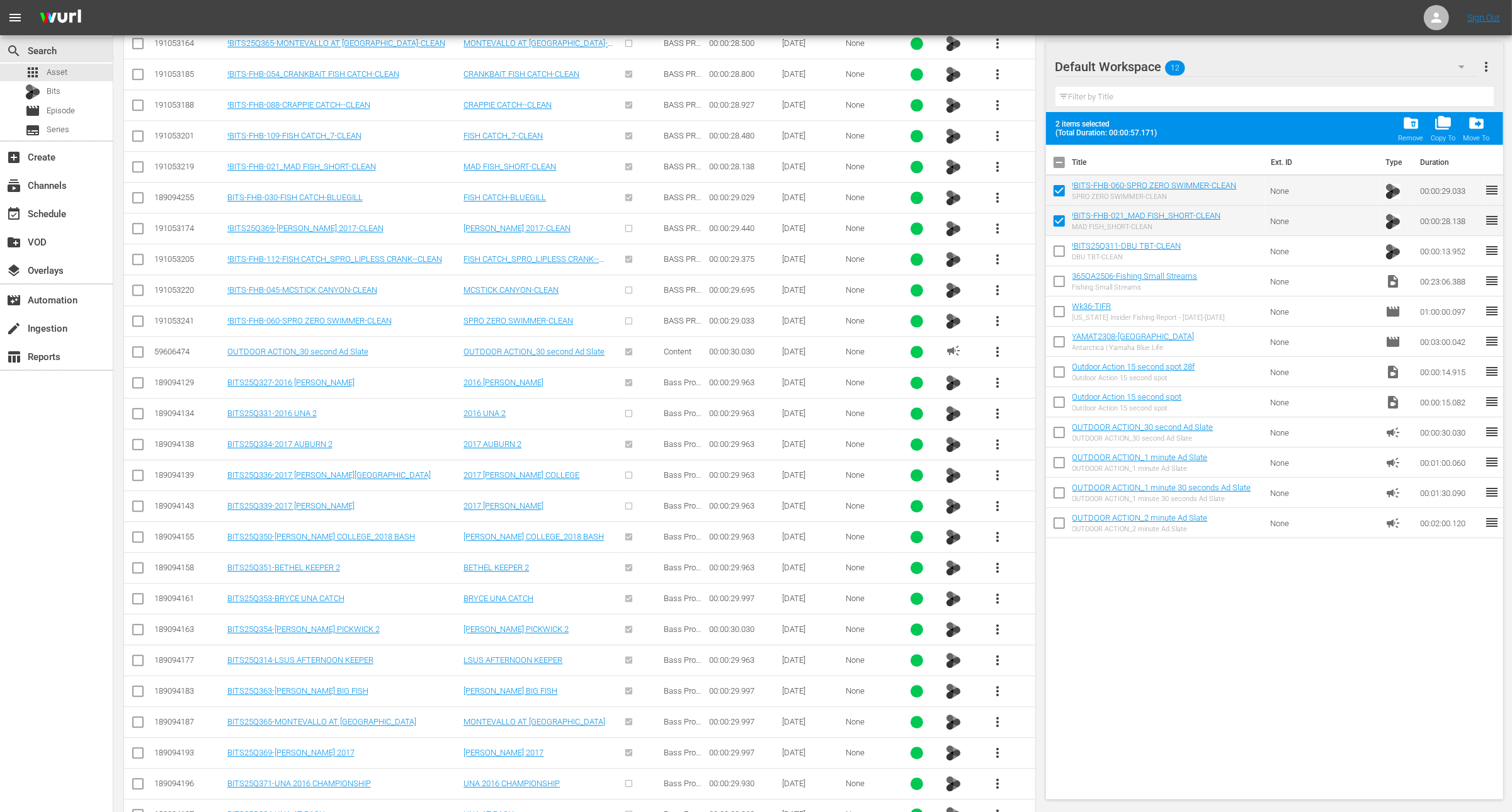
scroll to position [4679, 0]
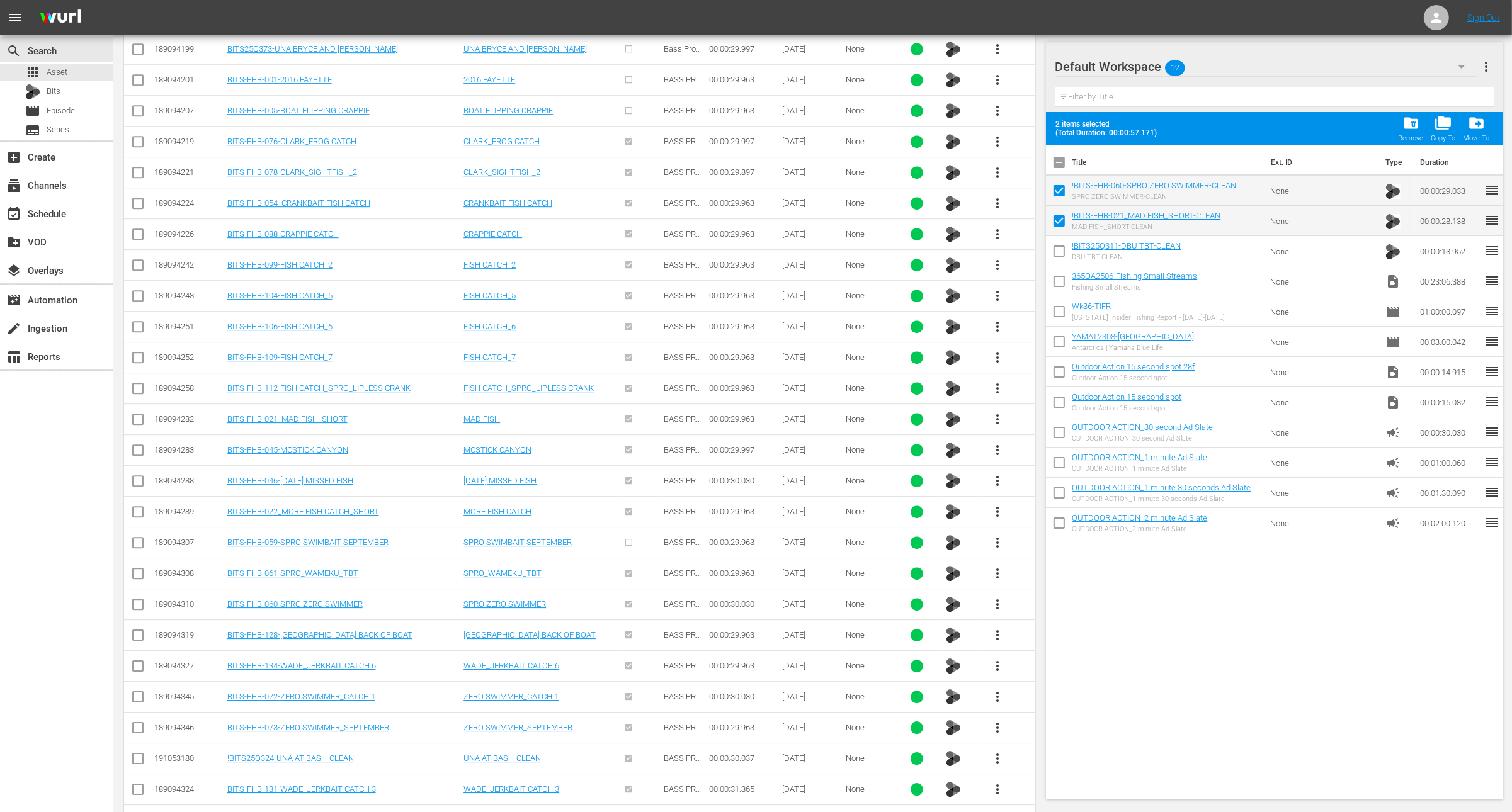
checkbox input "false"
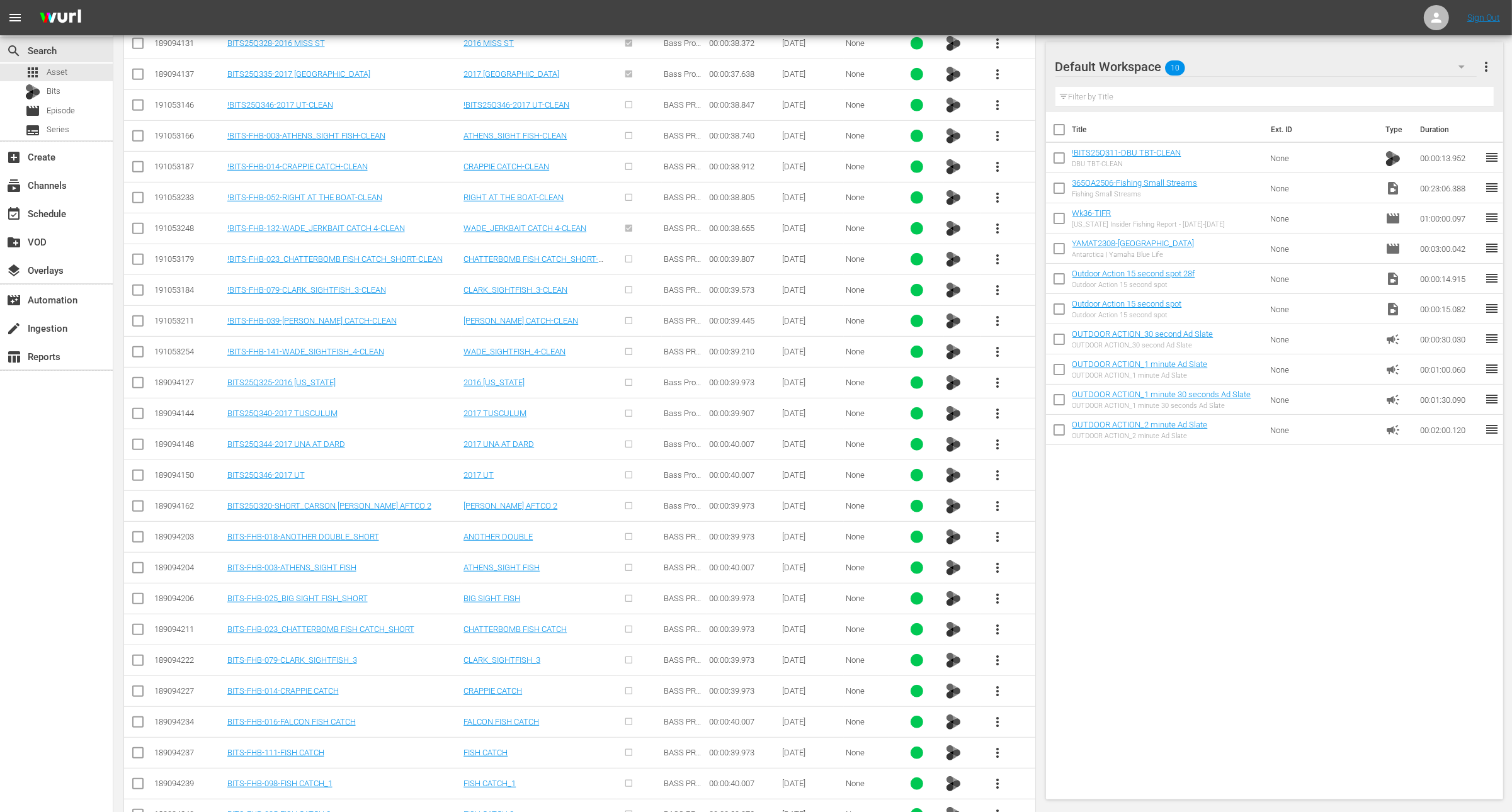
scroll to position [6753, 0]
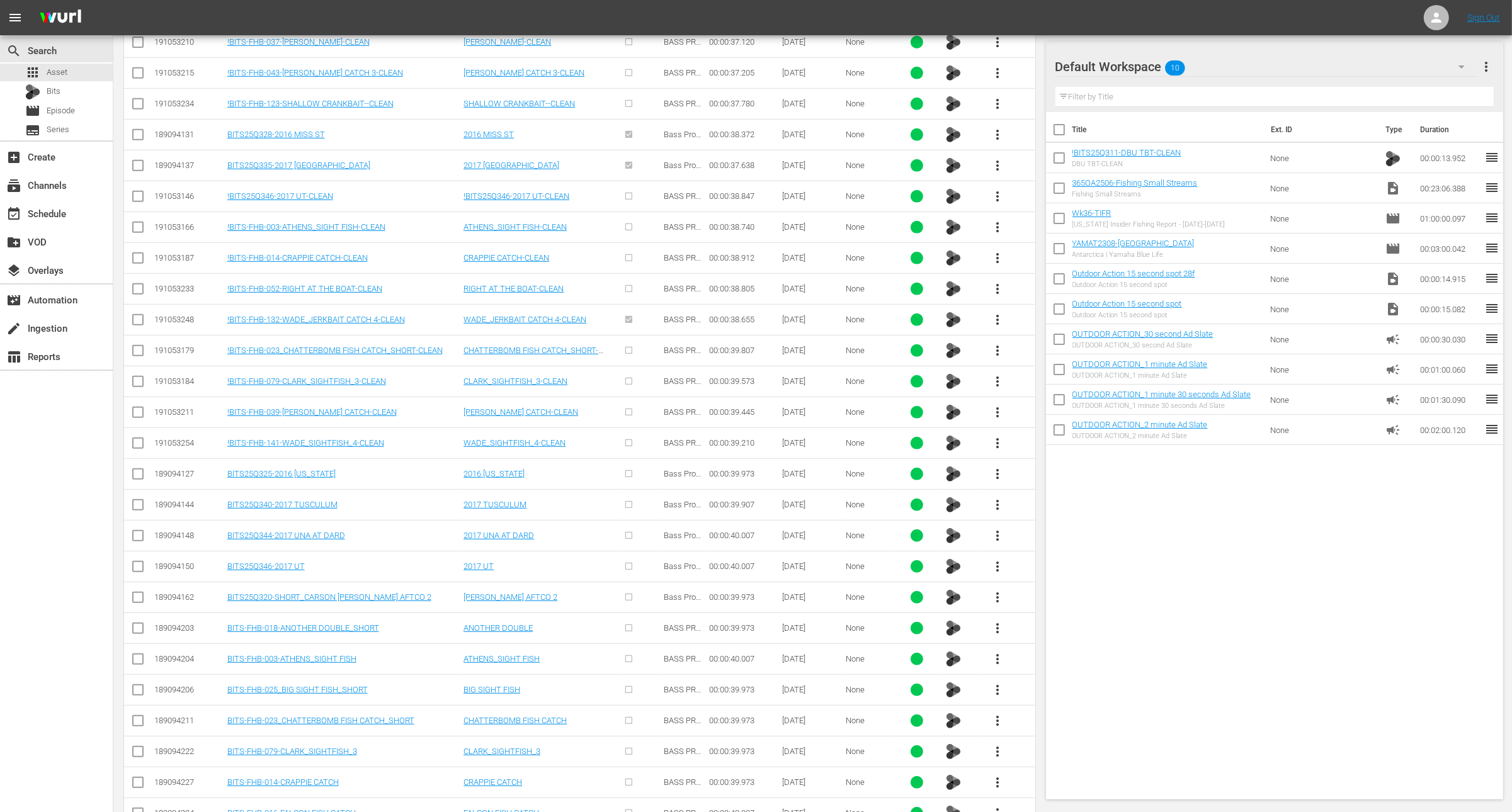
click at [993, 343] on span "more_vert" at bounding box center [997, 351] width 15 height 15
click at [1031, 329] on div "Workspace" at bounding box center [1065, 333] width 86 height 30
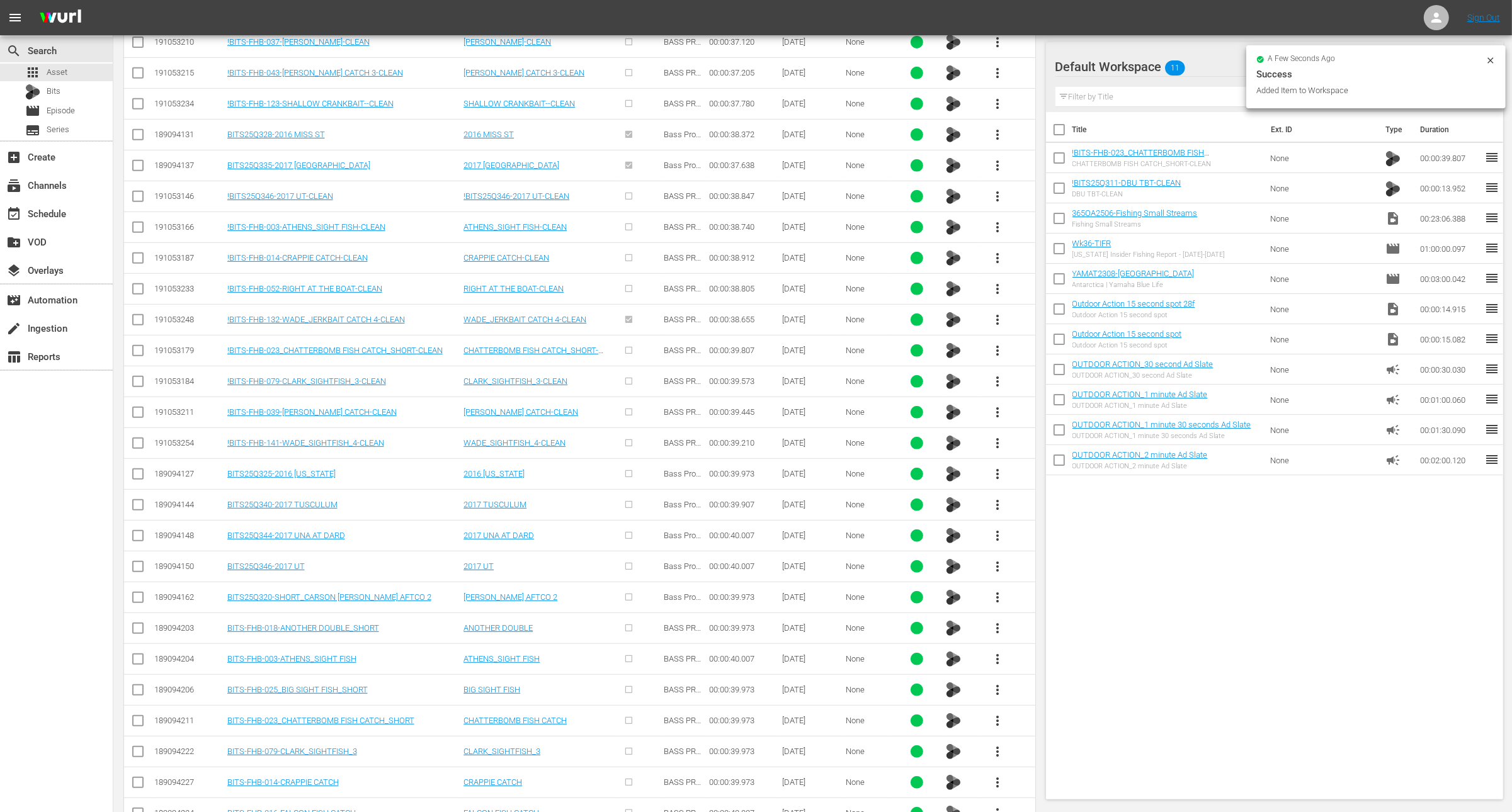
click at [1057, 220] on input "checkbox" at bounding box center [1059, 221] width 27 height 27
checkbox input "true"
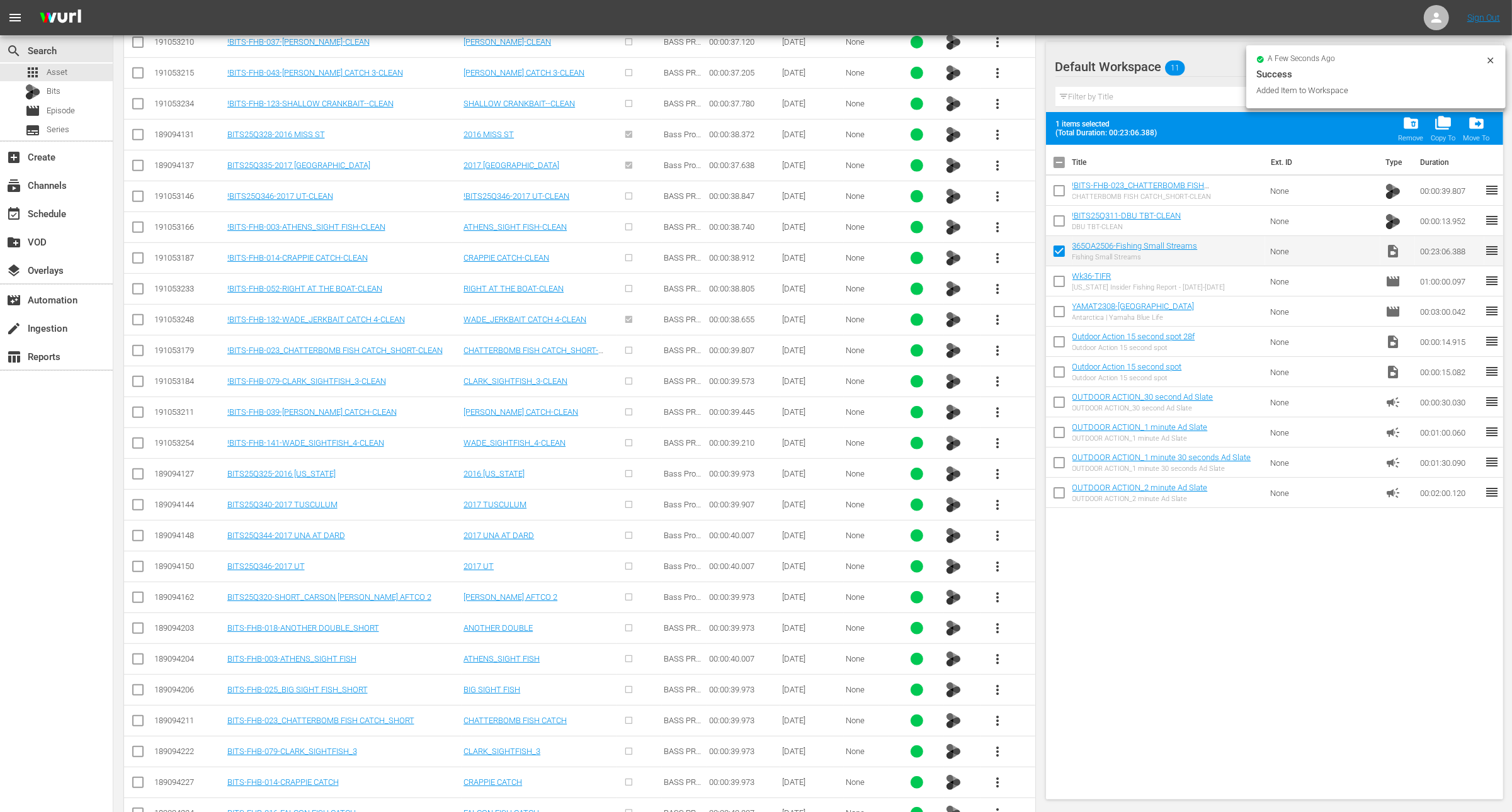
click at [1057, 200] on input "checkbox" at bounding box center [1059, 194] width 27 height 27
checkbox input "true"
click at [1059, 222] on input "checkbox" at bounding box center [1059, 224] width 27 height 27
checkbox input "true"
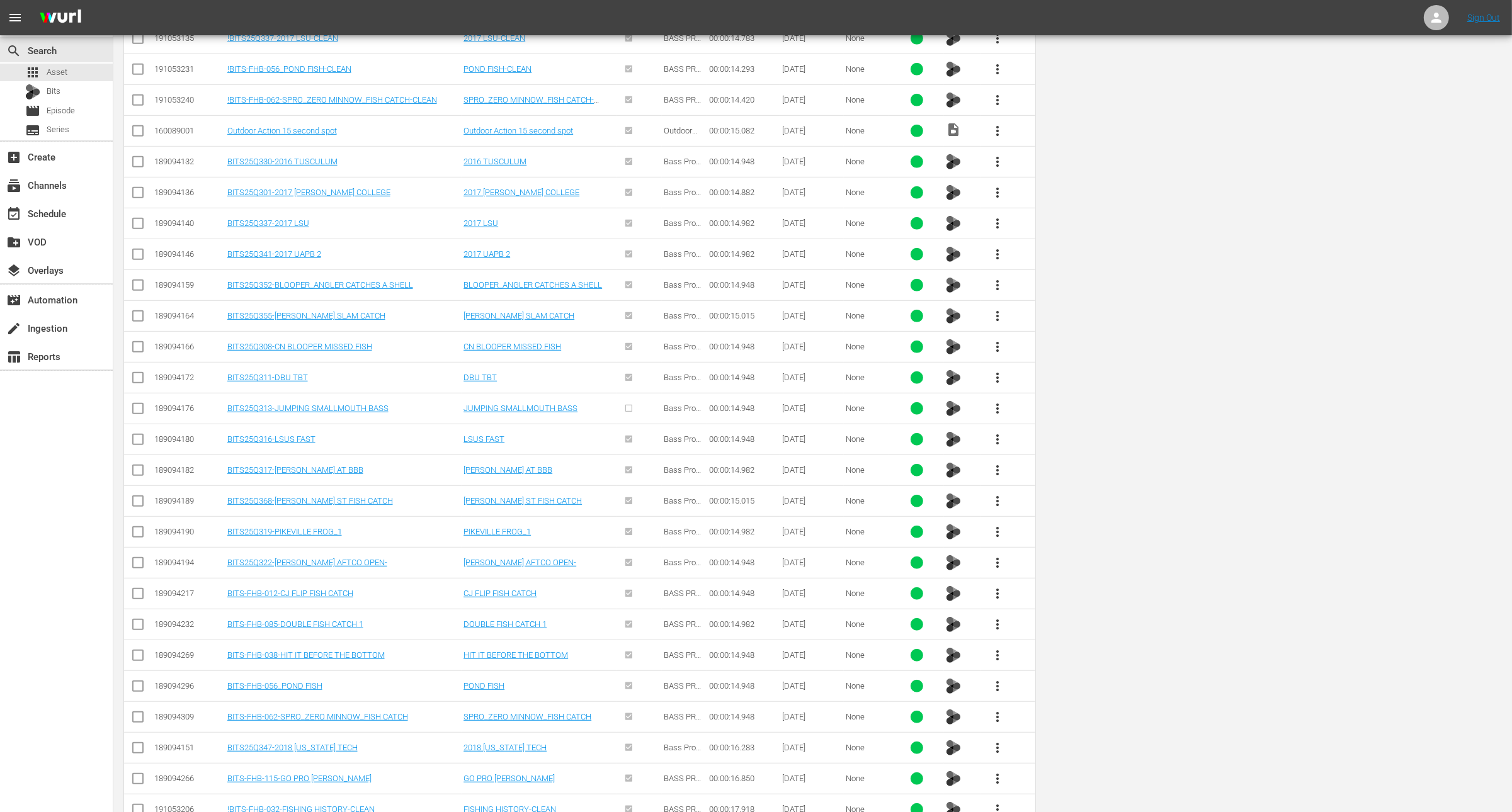
scroll to position [0, 0]
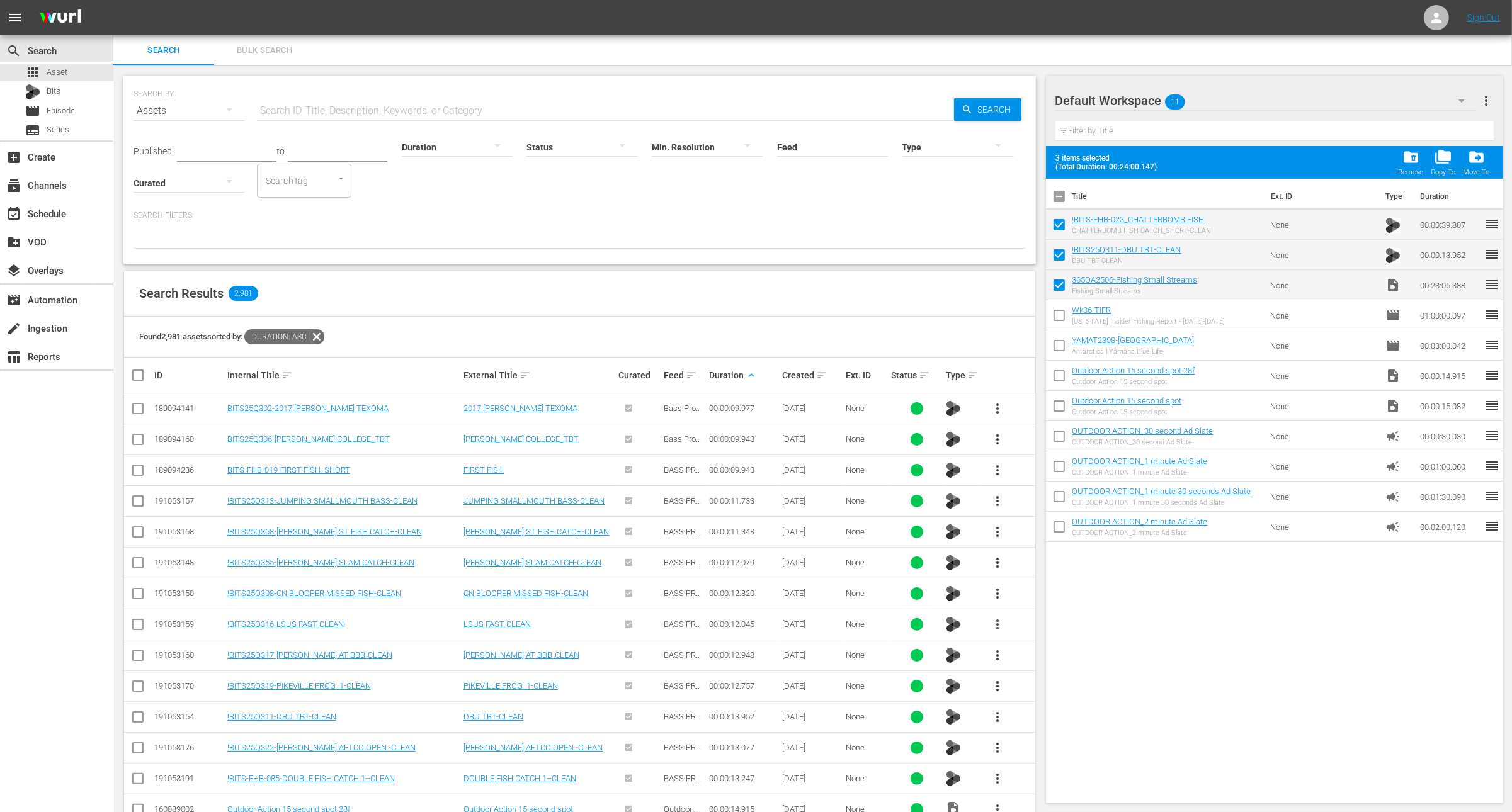
click at [451, 146] on div at bounding box center [457, 146] width 111 height 35
click at [448, 133] on div "0-1m 1-2m 2-3m 3-4m 4-5m 5-10m 10-15m 15-30m 30-60m 60-90m >90m Clips (<5min) S…" at bounding box center [442, 286] width 111 height 322
click at [446, 141] on div "0-1m" at bounding box center [442, 145] width 111 height 20
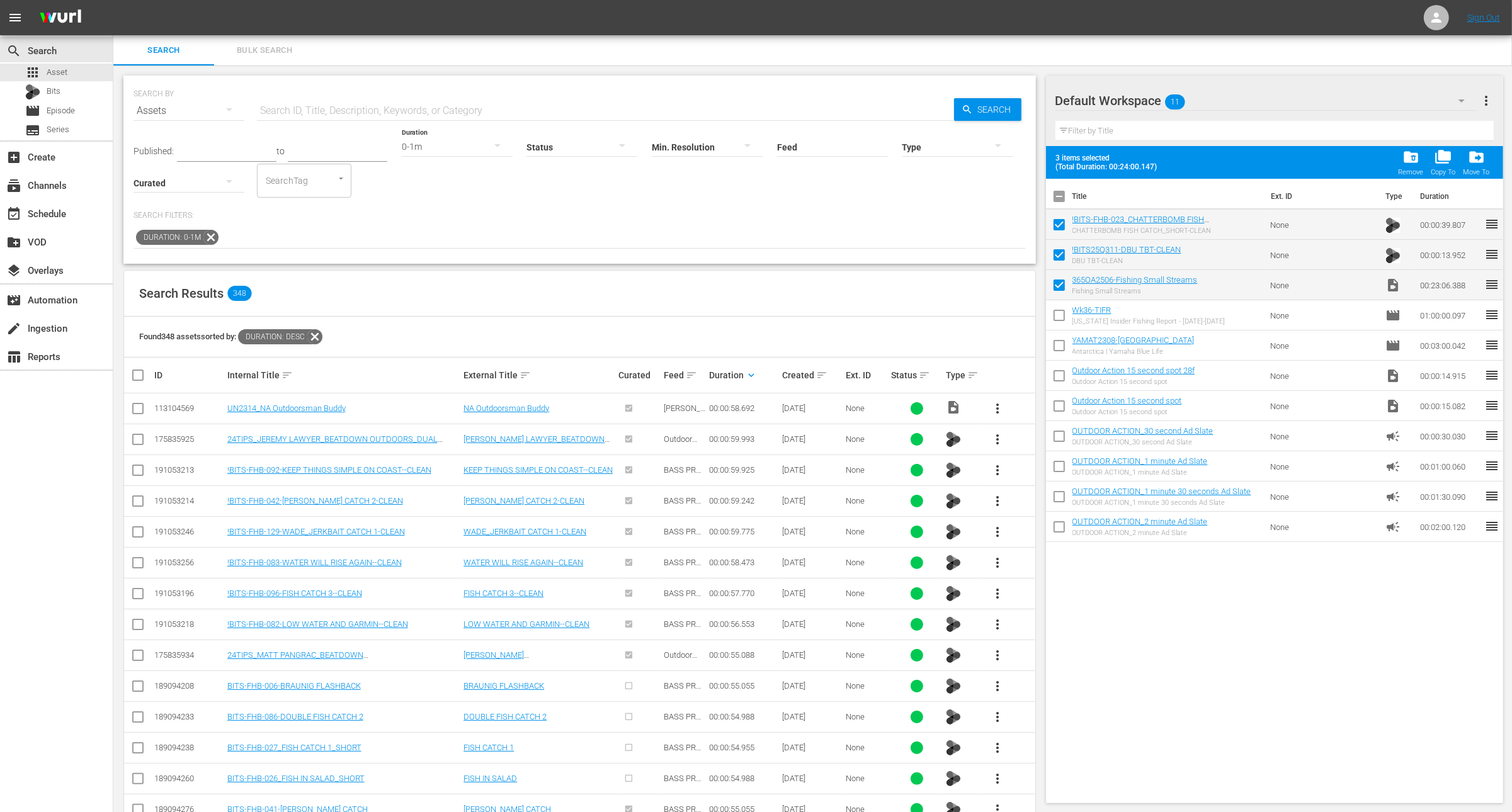
click at [999, 497] on span "more_vert" at bounding box center [997, 501] width 15 height 15
click at [1048, 536] on div "Workspace" at bounding box center [1065, 534] width 86 height 30
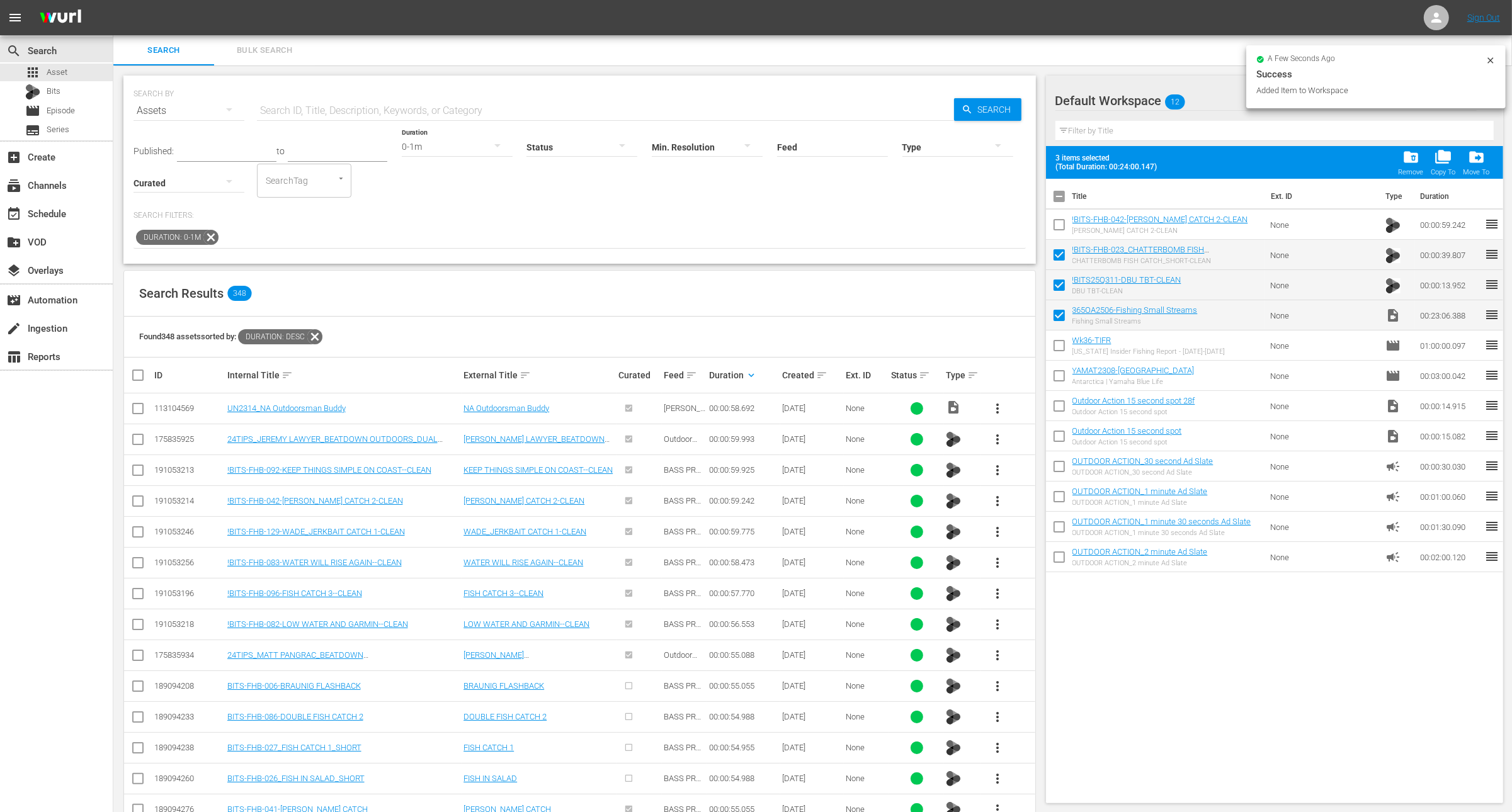
click at [1059, 228] on input "checkbox" at bounding box center [1059, 228] width 27 height 27
checkbox input "true"
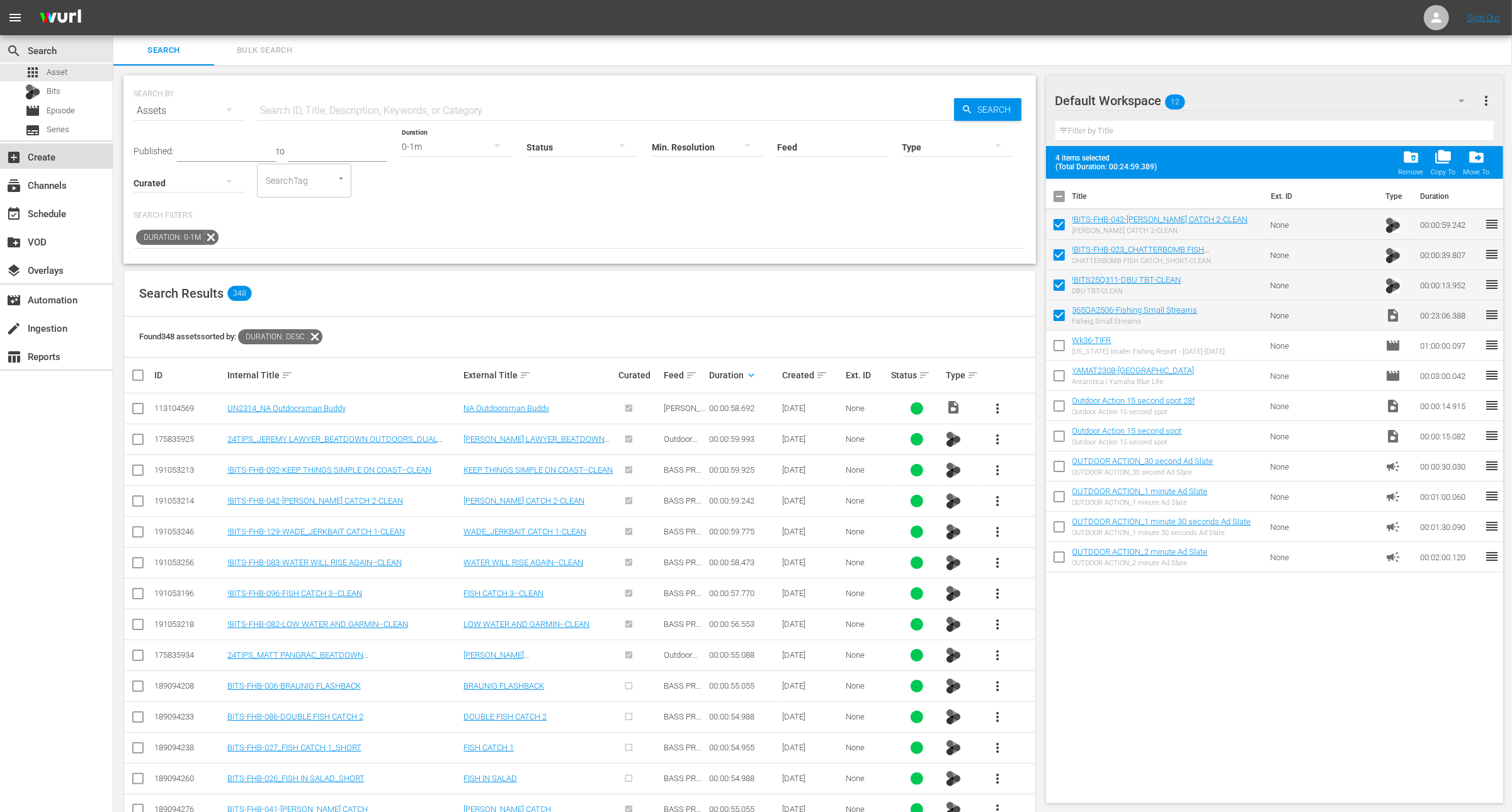
click at [49, 159] on div "add_box Create" at bounding box center [35, 154] width 71 height 11
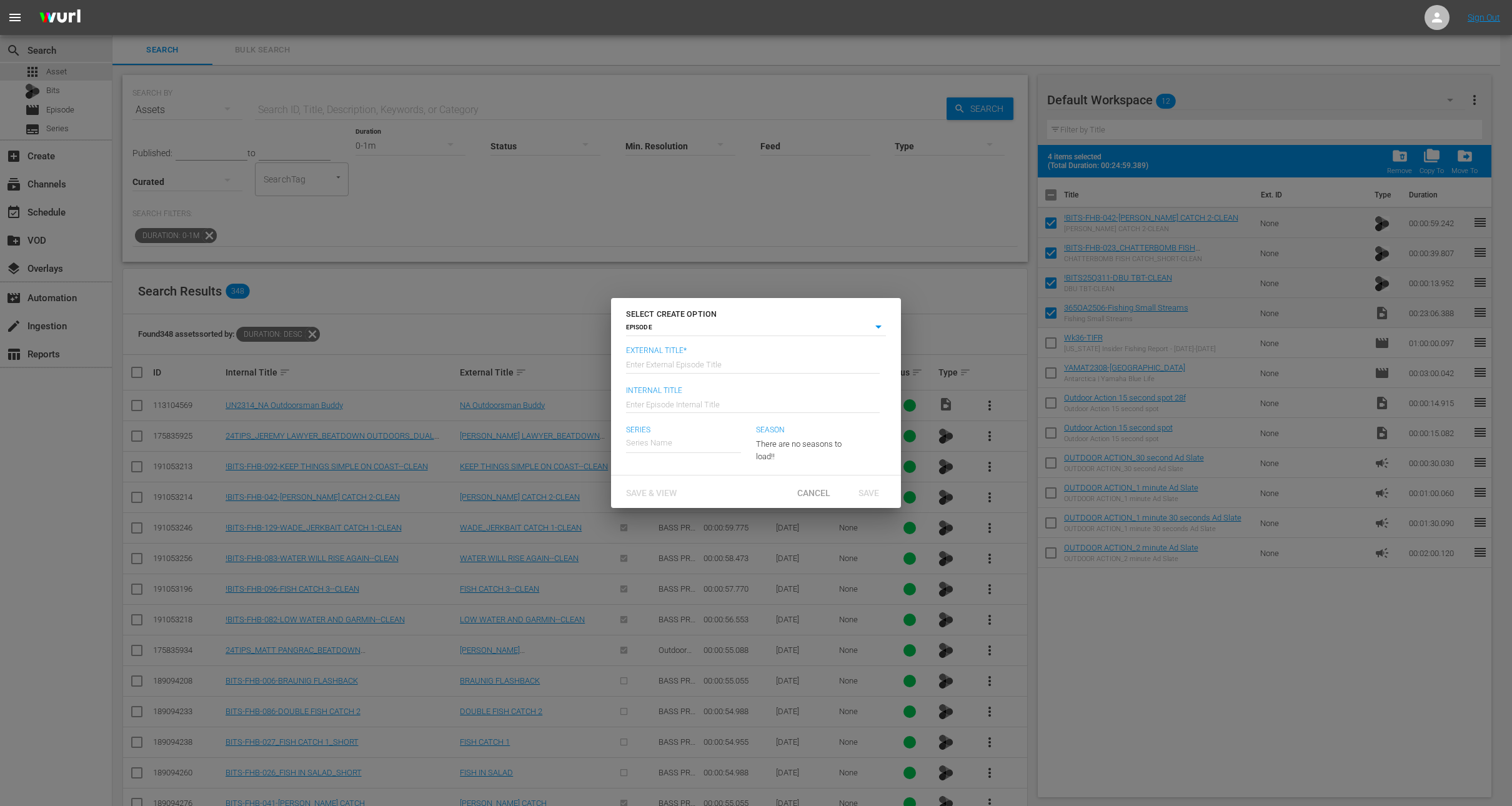
click at [724, 365] on input "text" at bounding box center [753, 363] width 254 height 30
paste input "Fishing Small Streams"
type input "365 Outdoor Adventures - Fishing Small Streams"
type input "Wk37-365OA"
click at [719, 480] on div "365 Outdoor Adventures TV" at bounding box center [684, 478] width 97 height 30
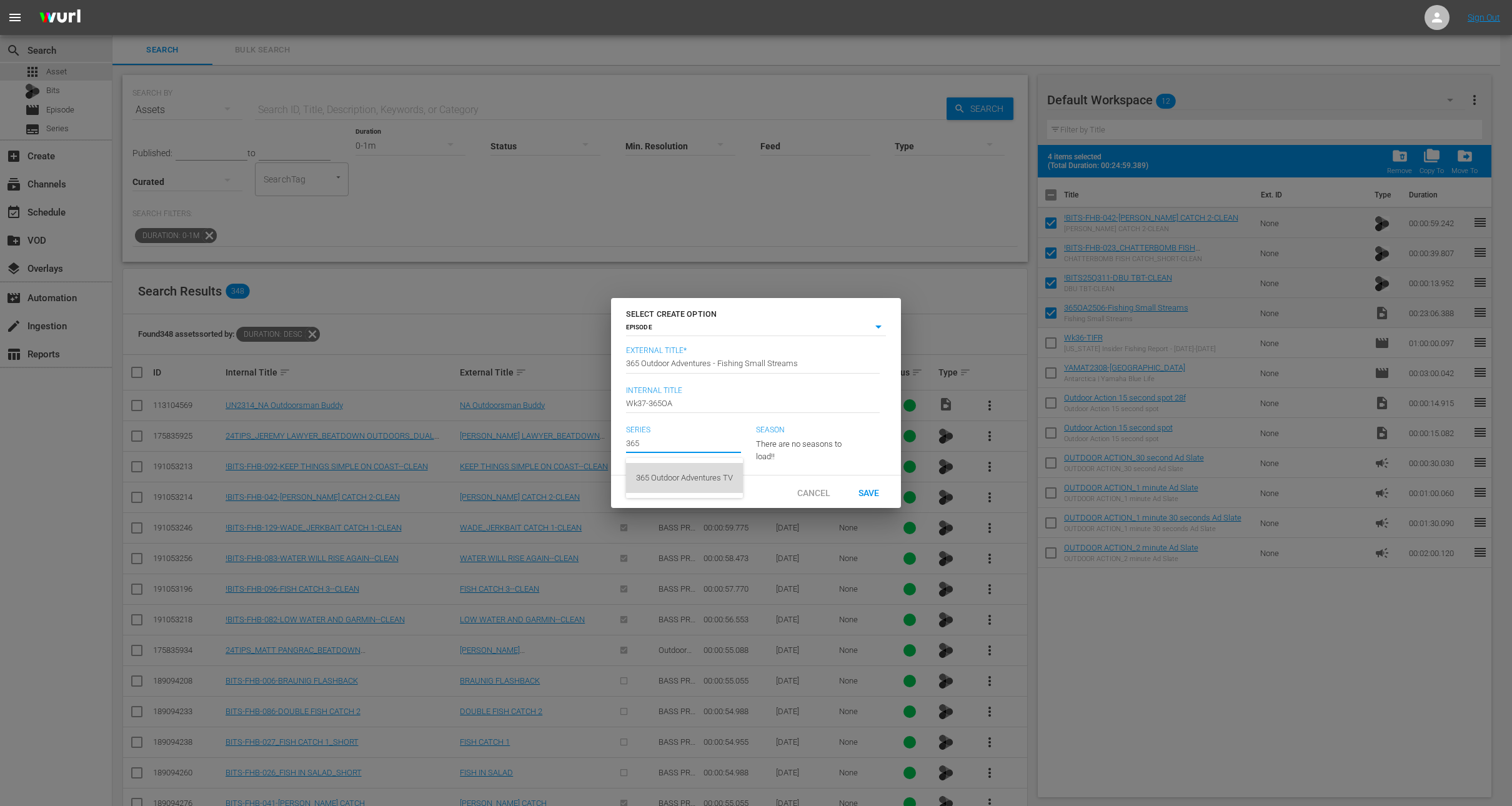
type input "365 Outdoor Adventures TV"
click at [865, 497] on span "Save" at bounding box center [869, 492] width 40 height 10
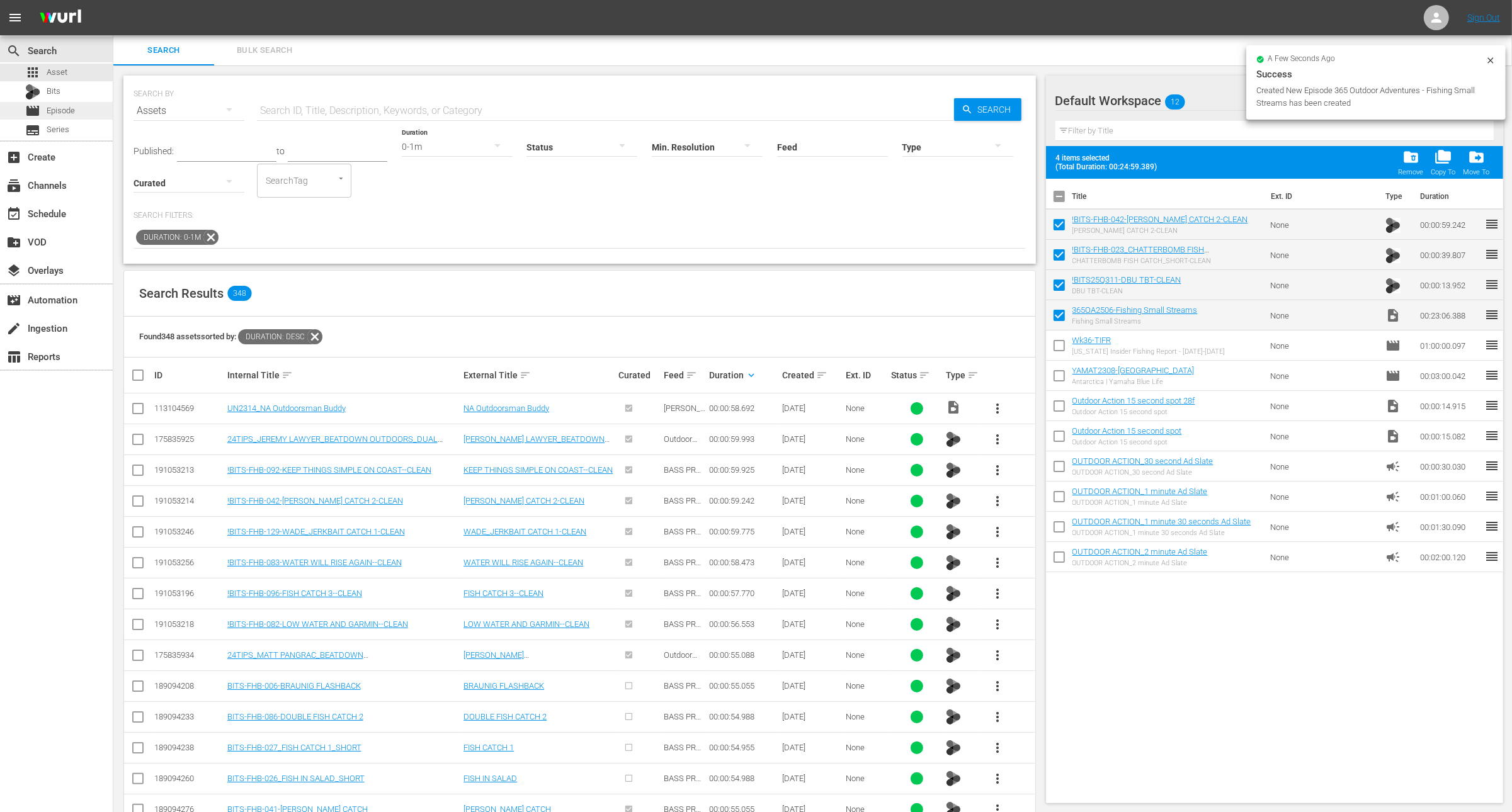
click at [47, 108] on span "Episode" at bounding box center [61, 110] width 29 height 13
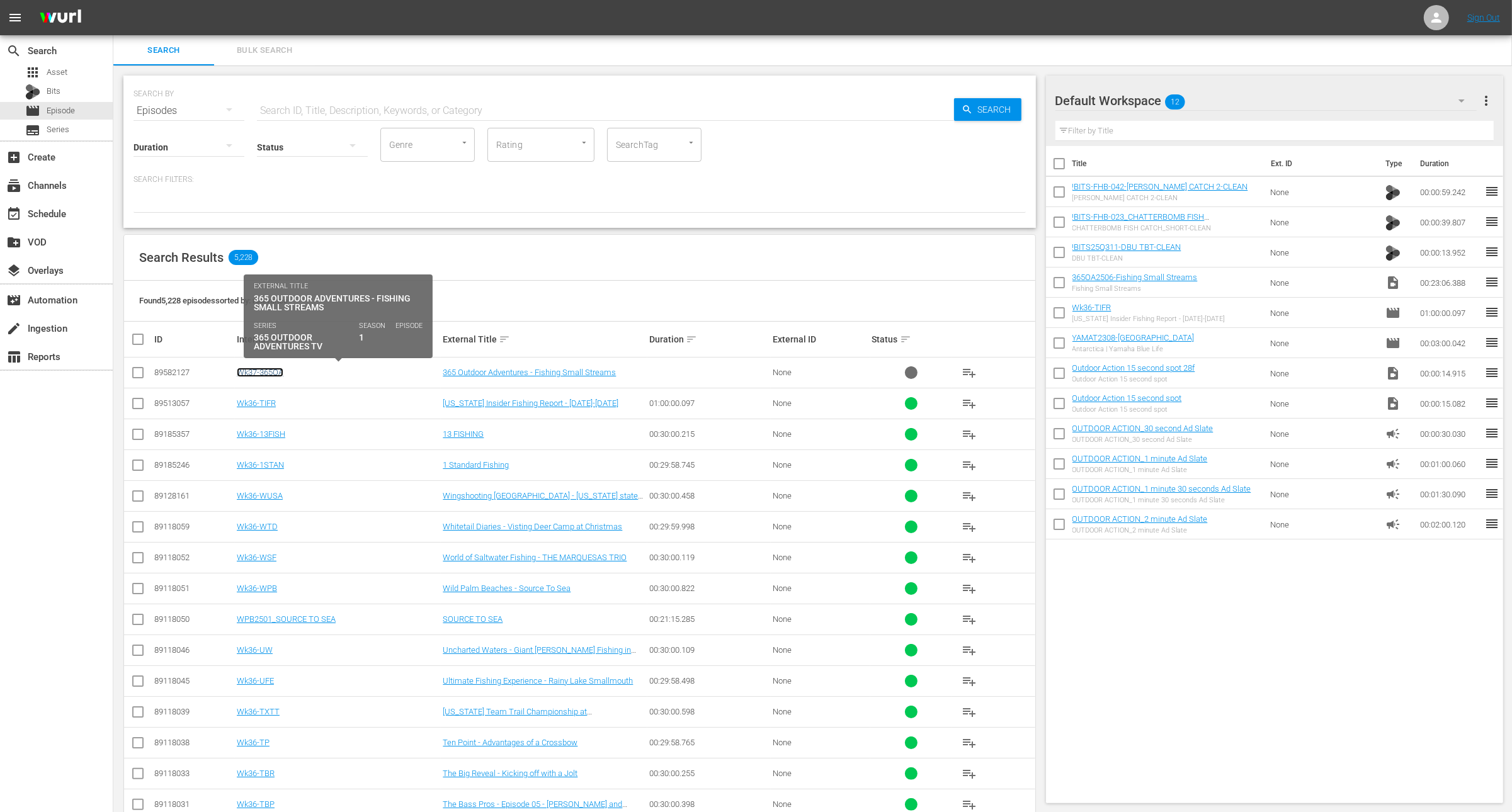
click at [273, 371] on link "Wk37-365OA" at bounding box center [260, 372] width 47 height 9
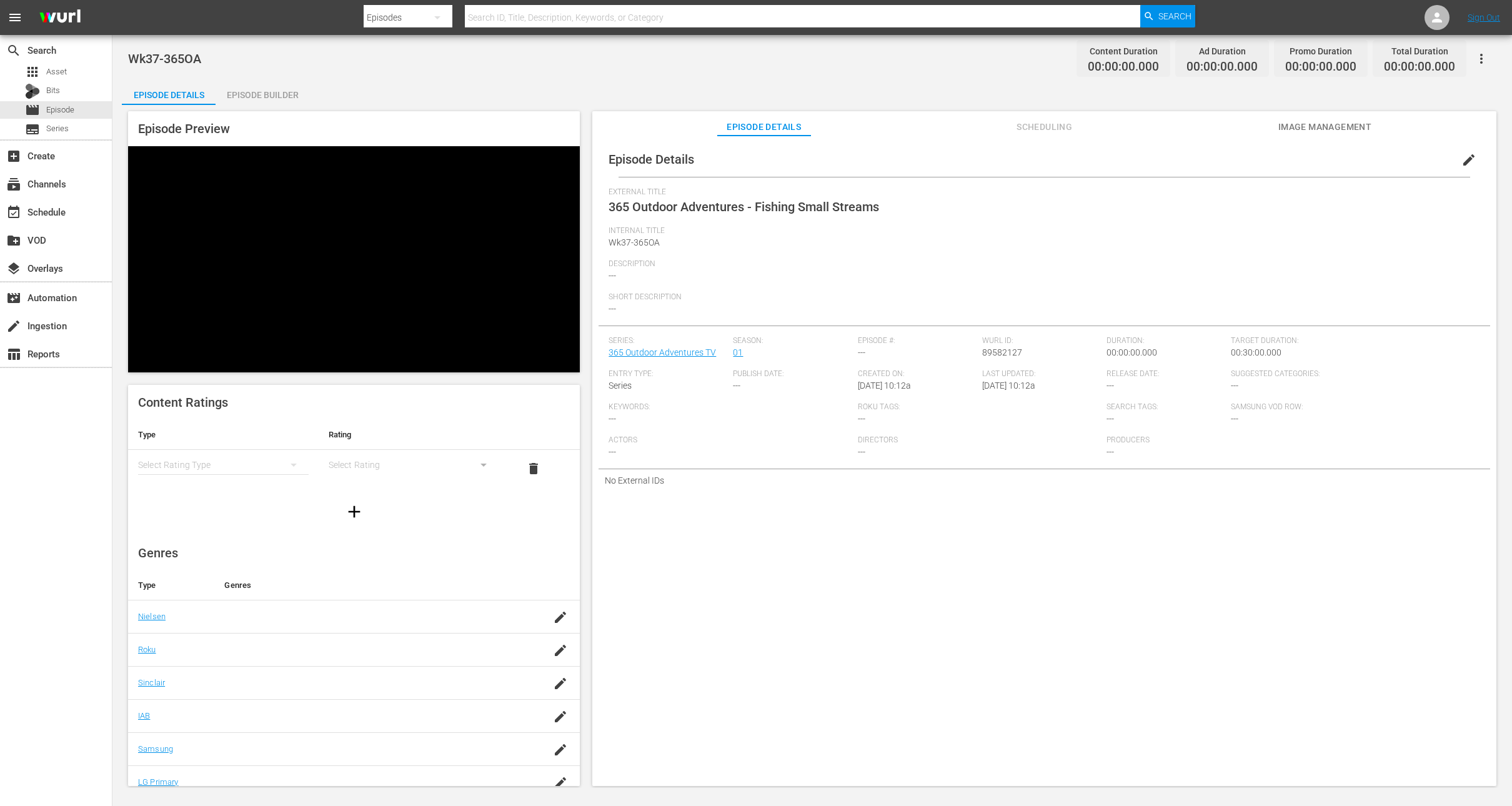
click at [281, 91] on div "Episode Builder" at bounding box center [262, 94] width 94 height 30
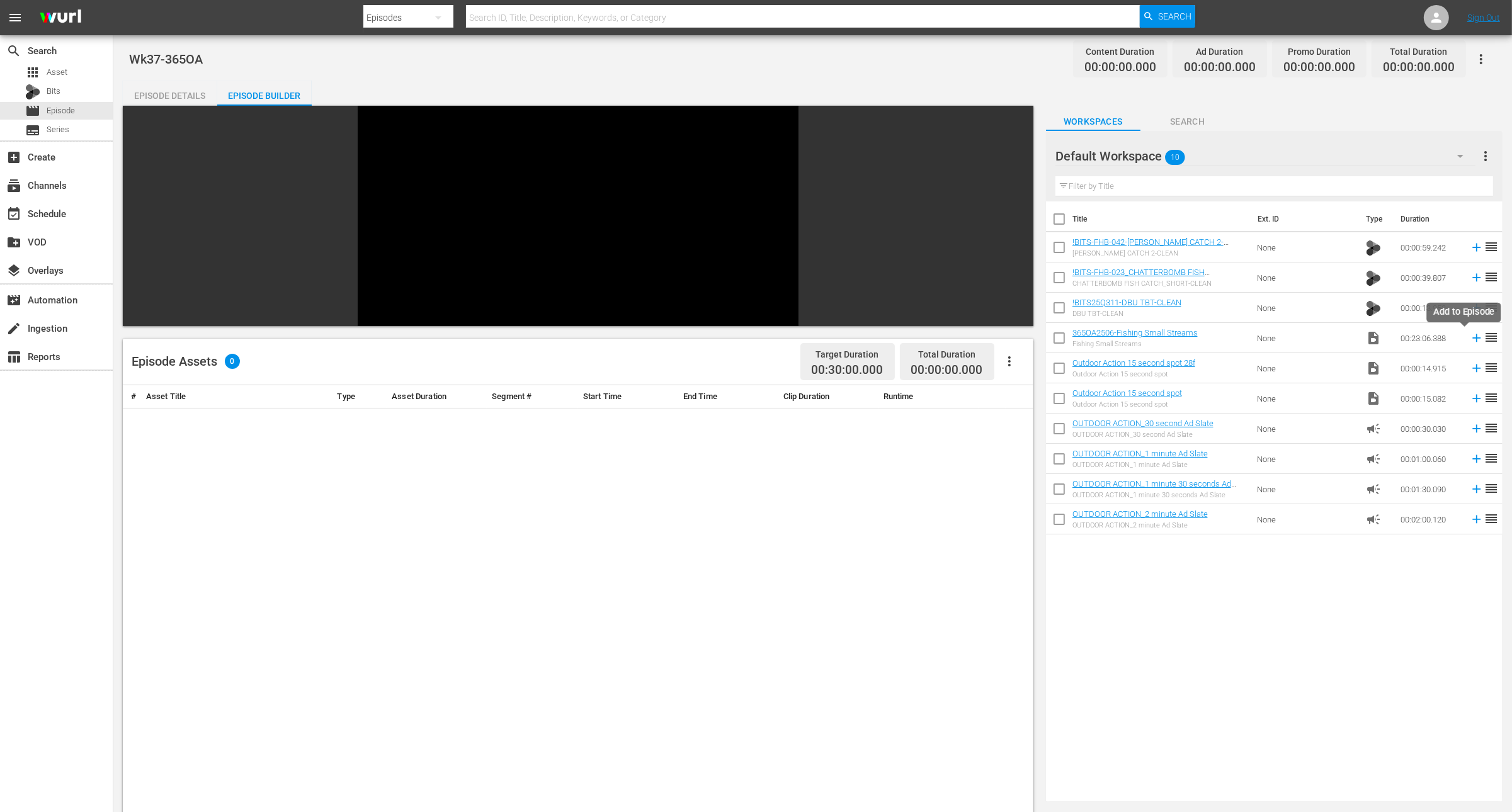
click at [1470, 342] on icon at bounding box center [1477, 338] width 14 height 14
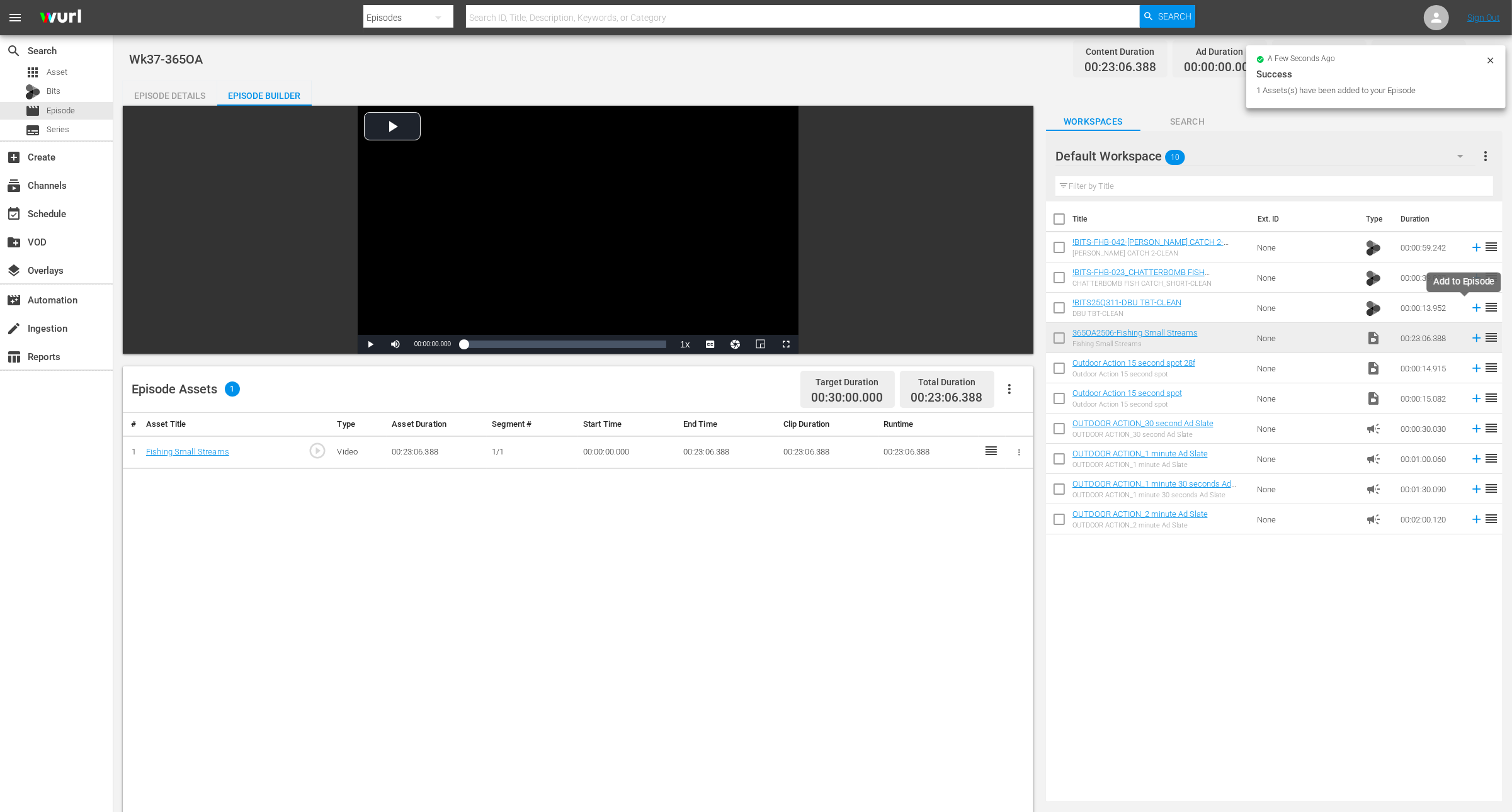
click at [1473, 307] on icon at bounding box center [1477, 308] width 8 height 8
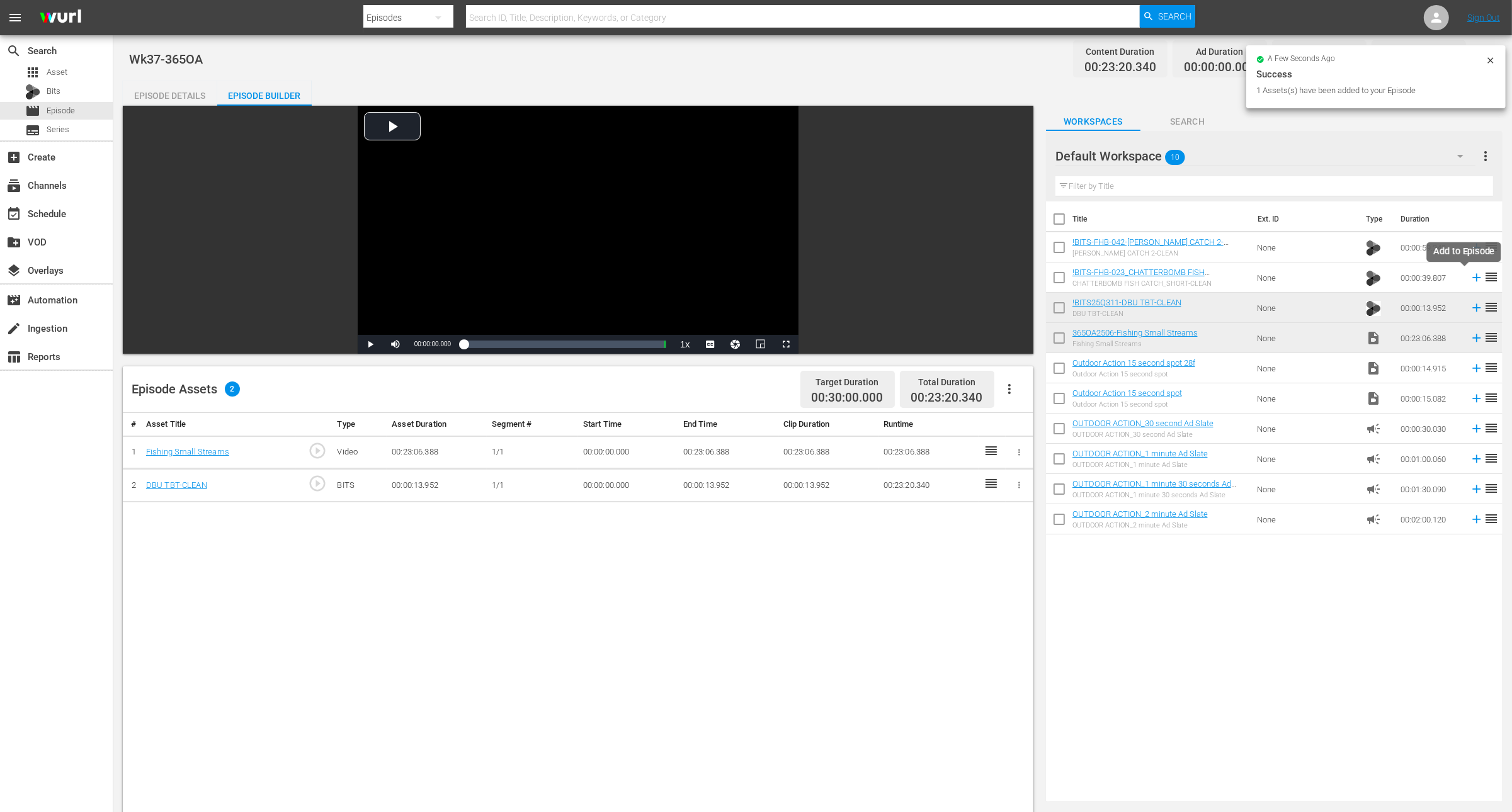
click at [1473, 278] on icon at bounding box center [1477, 278] width 8 height 8
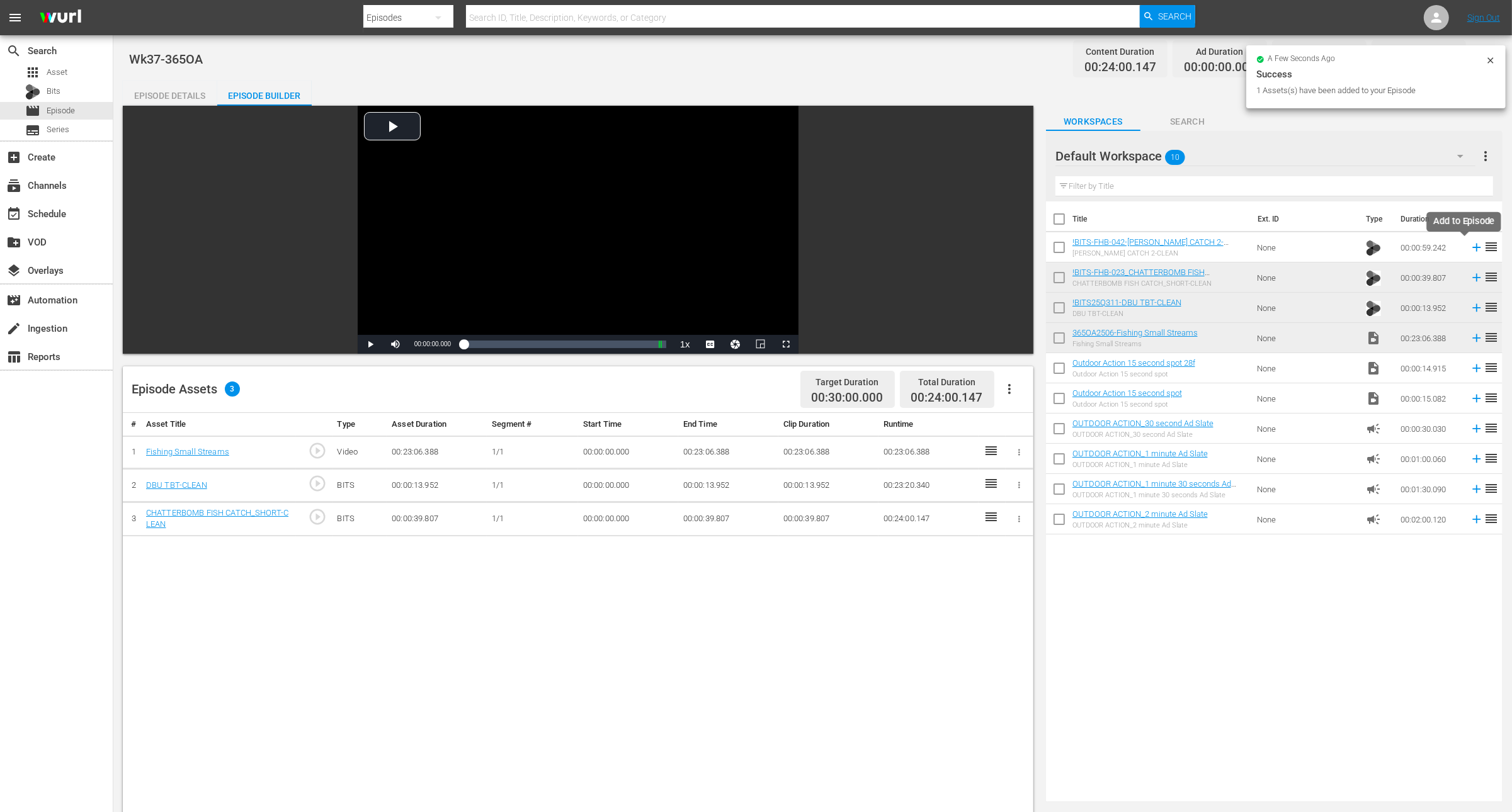
click at [1473, 247] on icon at bounding box center [1477, 248] width 8 height 8
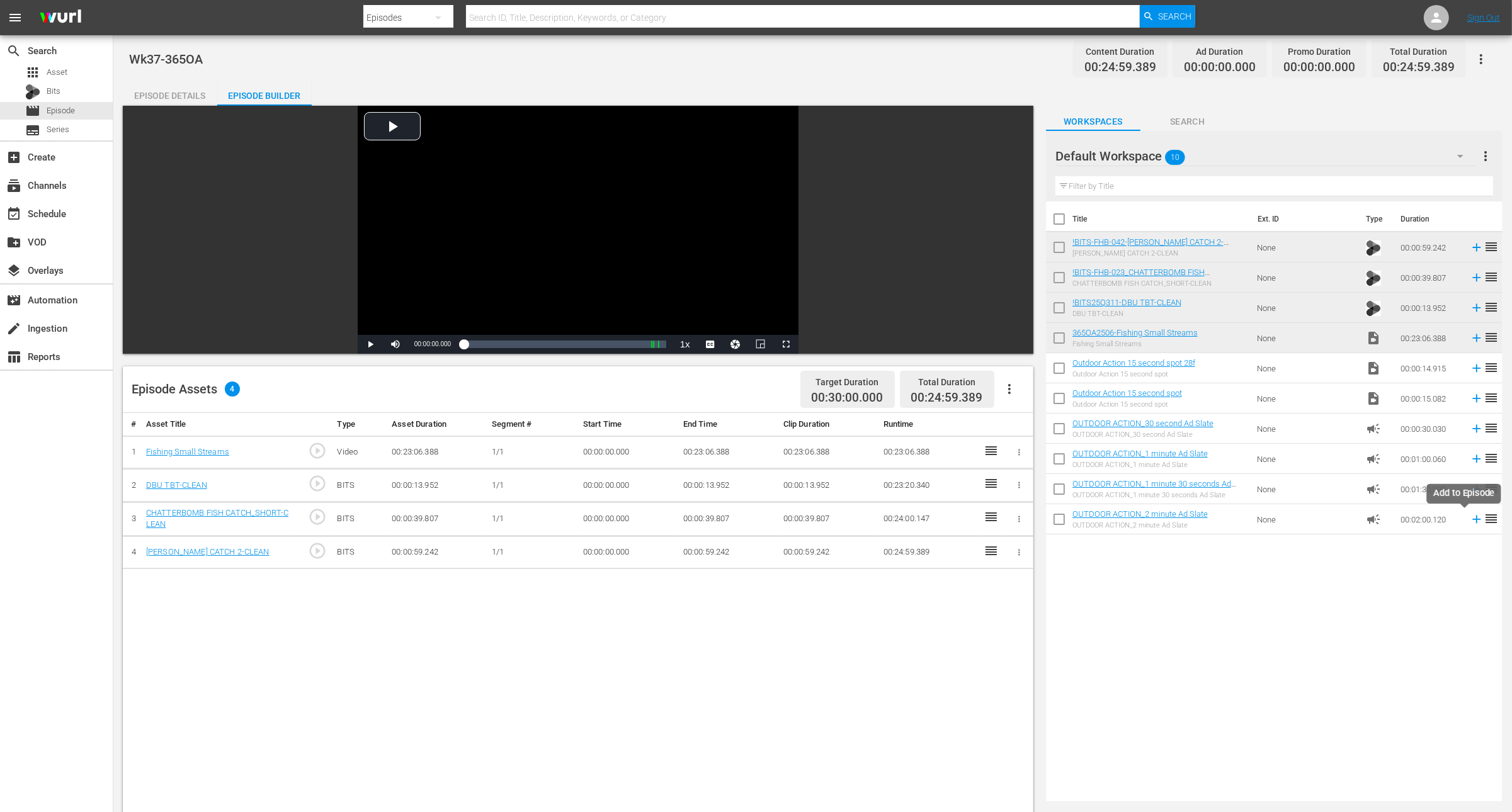
click at [1470, 518] on icon at bounding box center [1477, 519] width 14 height 14
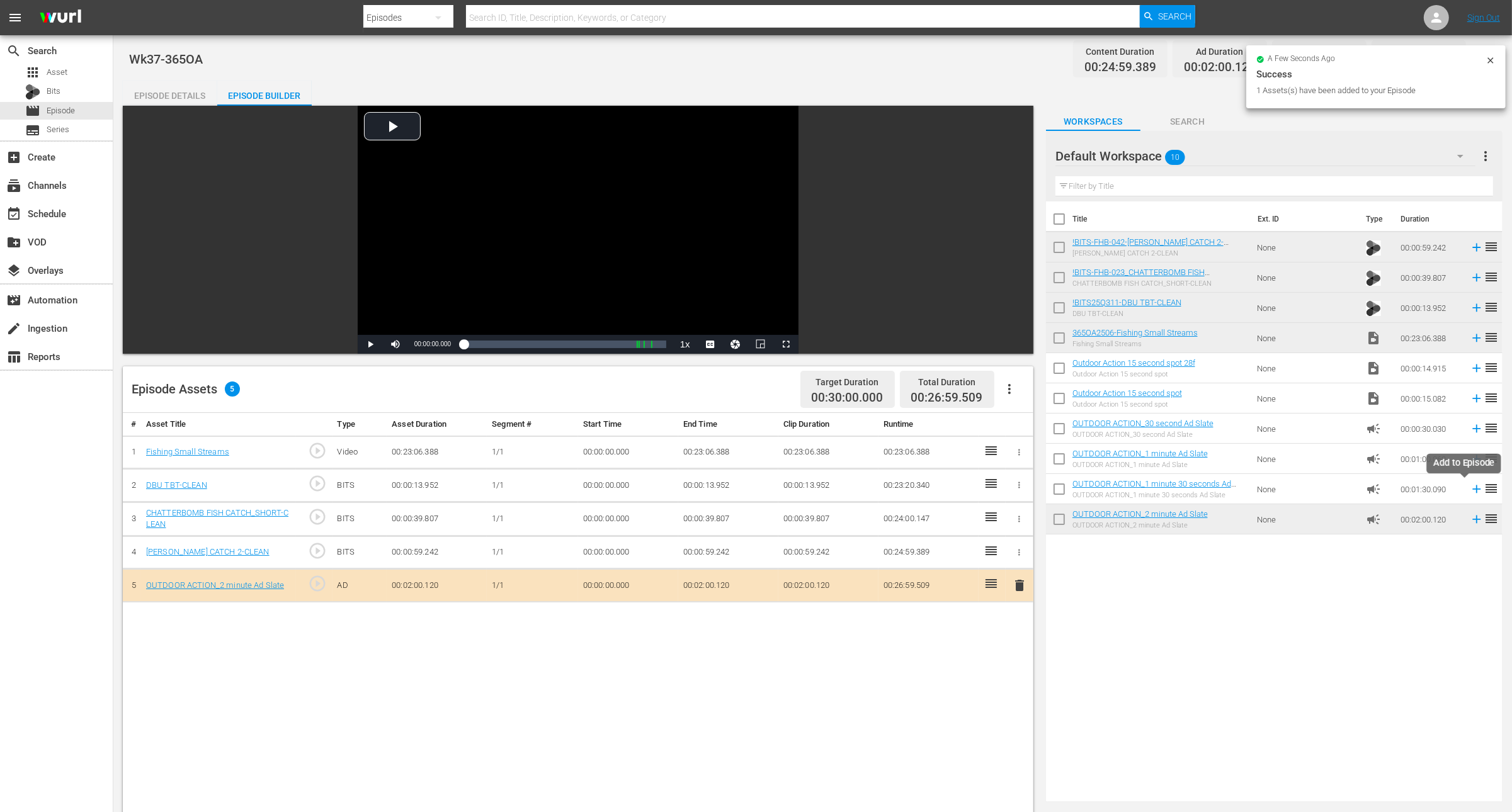
click at [1473, 488] on icon at bounding box center [1477, 489] width 8 height 8
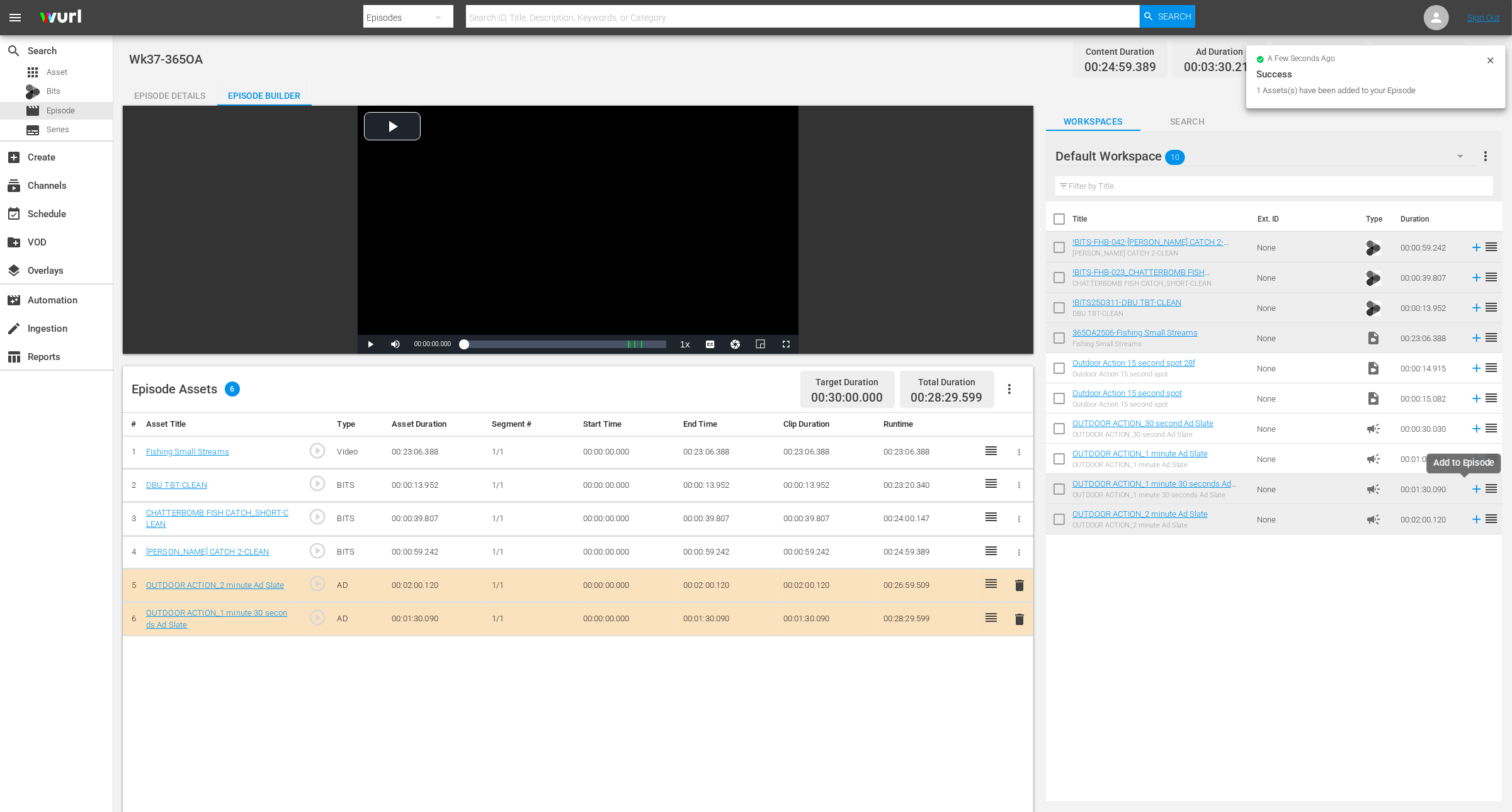
click at [1470, 487] on icon at bounding box center [1477, 489] width 14 height 14
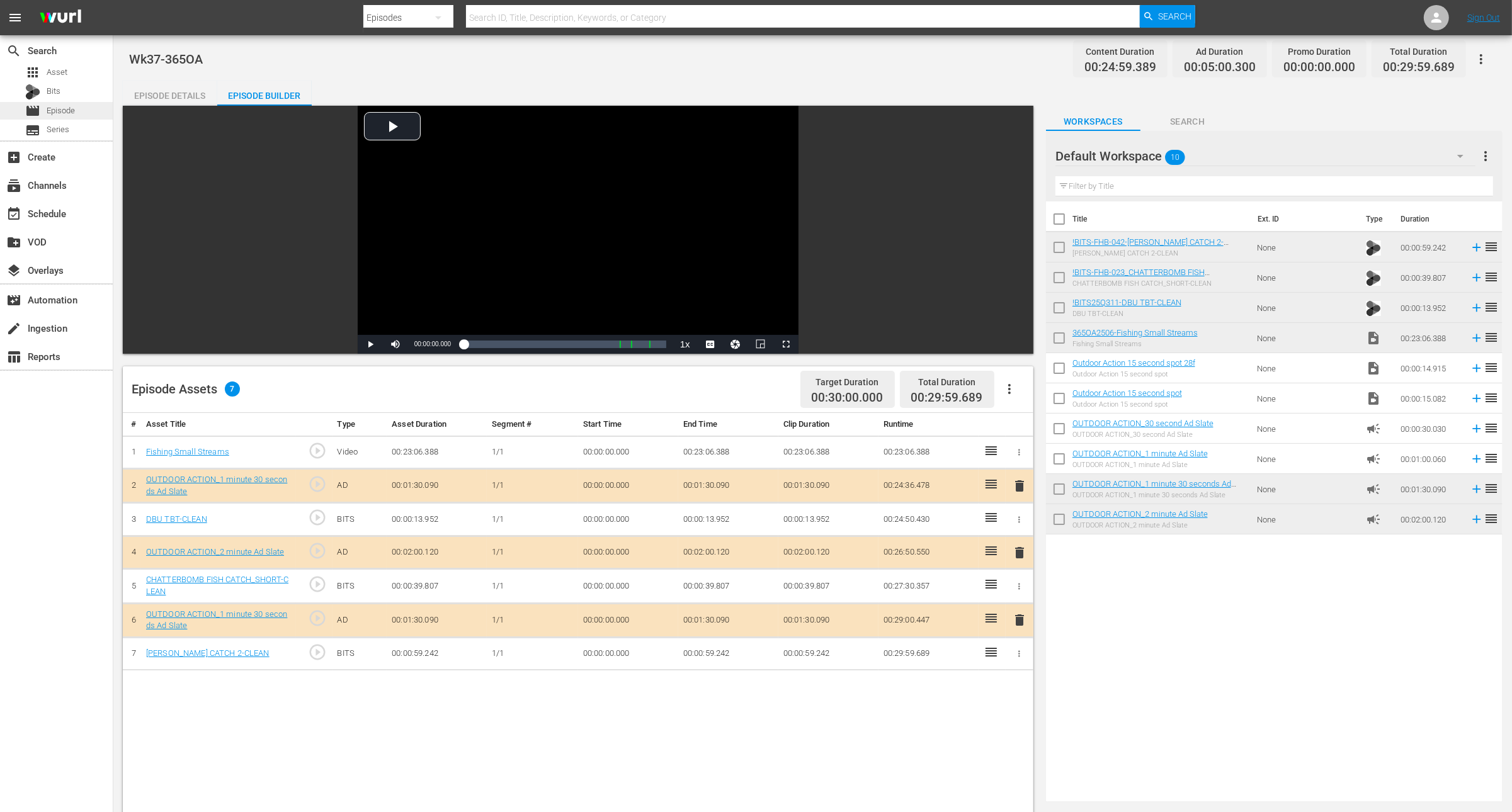
click at [70, 111] on span "Episode" at bounding box center [61, 110] width 29 height 13
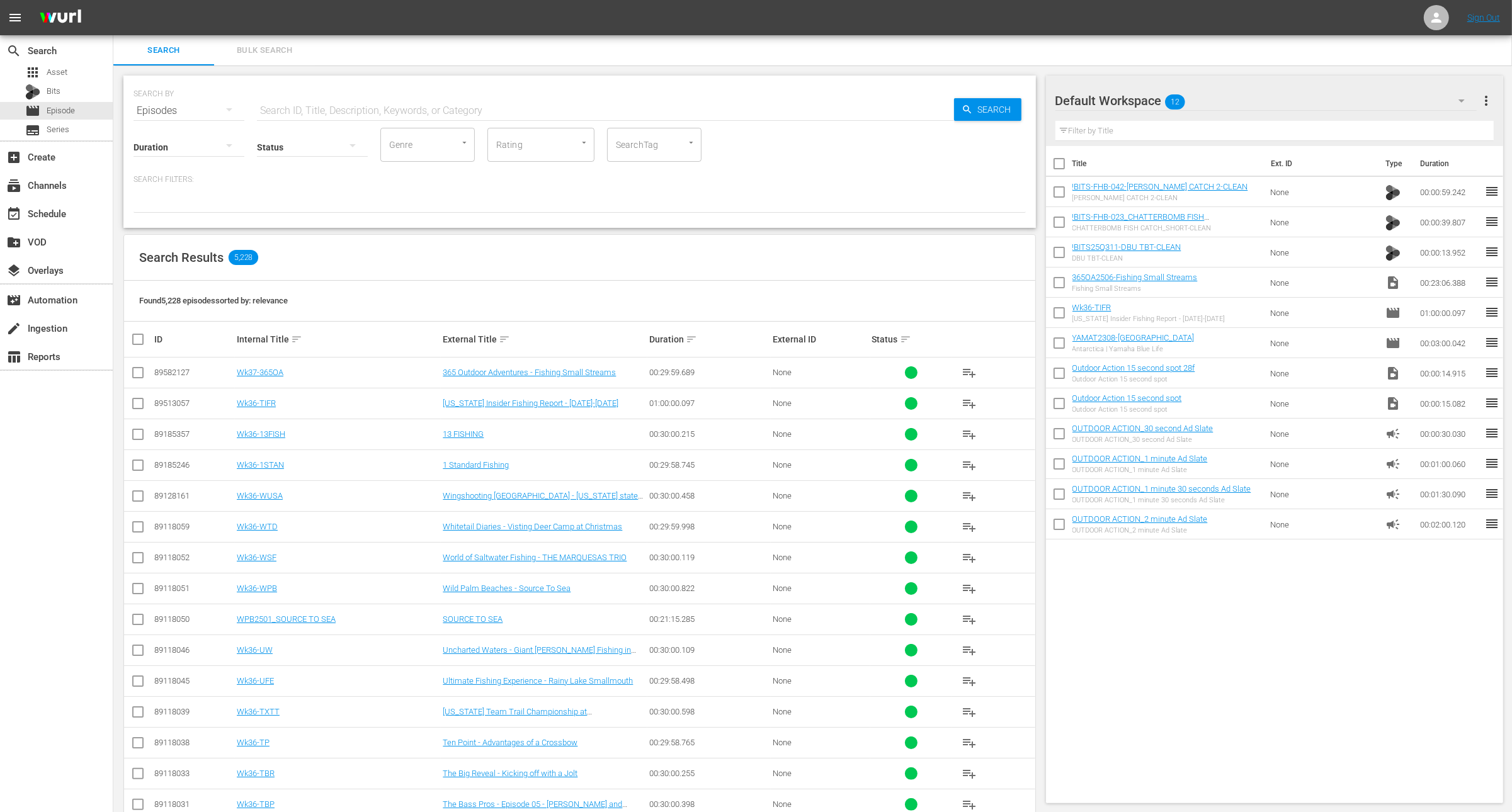
click at [340, 101] on input "text" at bounding box center [605, 110] width 697 height 30
type input "13FISH"
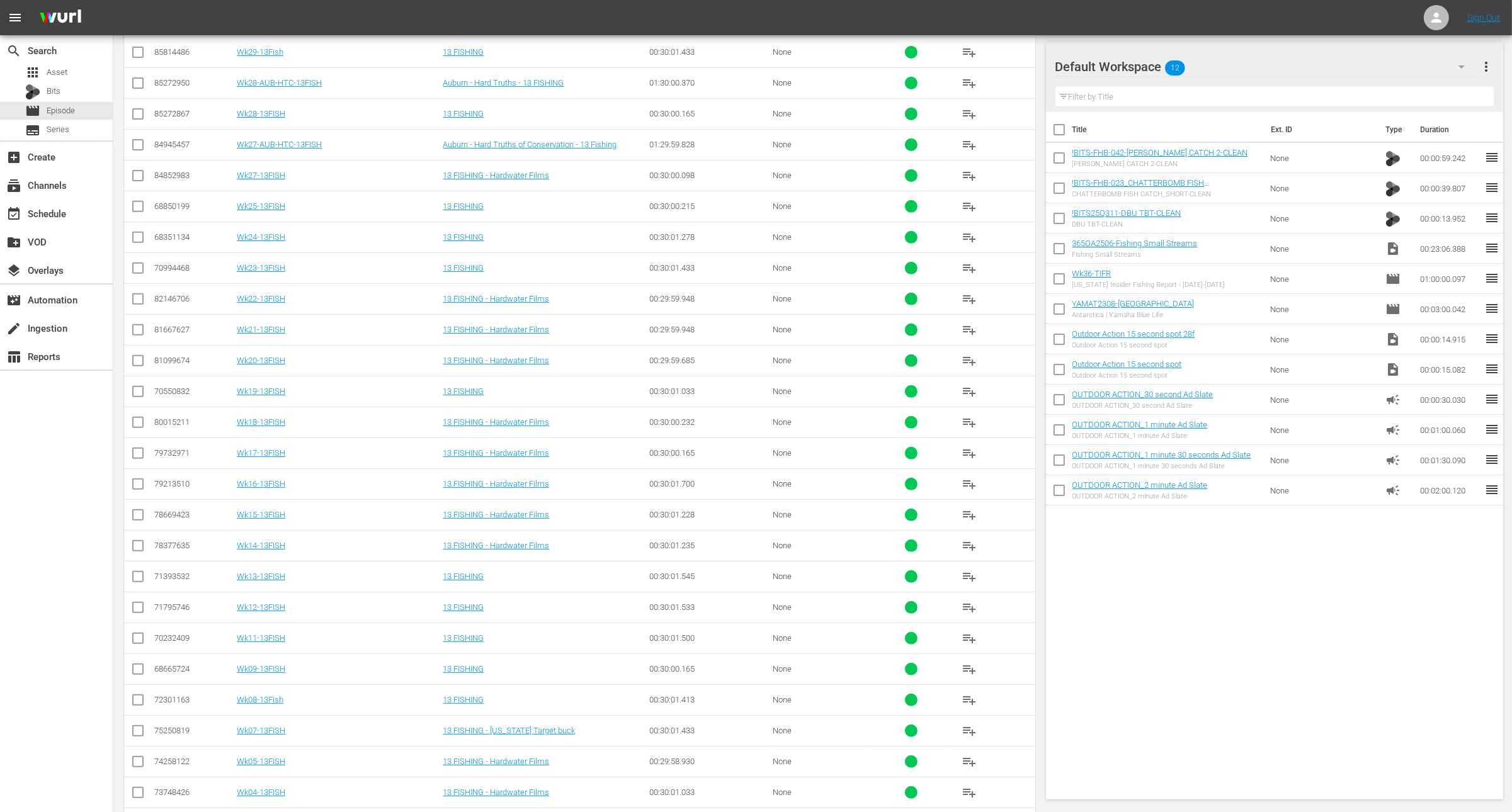
scroll to position [565, 0]
click at [140, 790] on input "checkbox" at bounding box center [138, 797] width 15 height 15
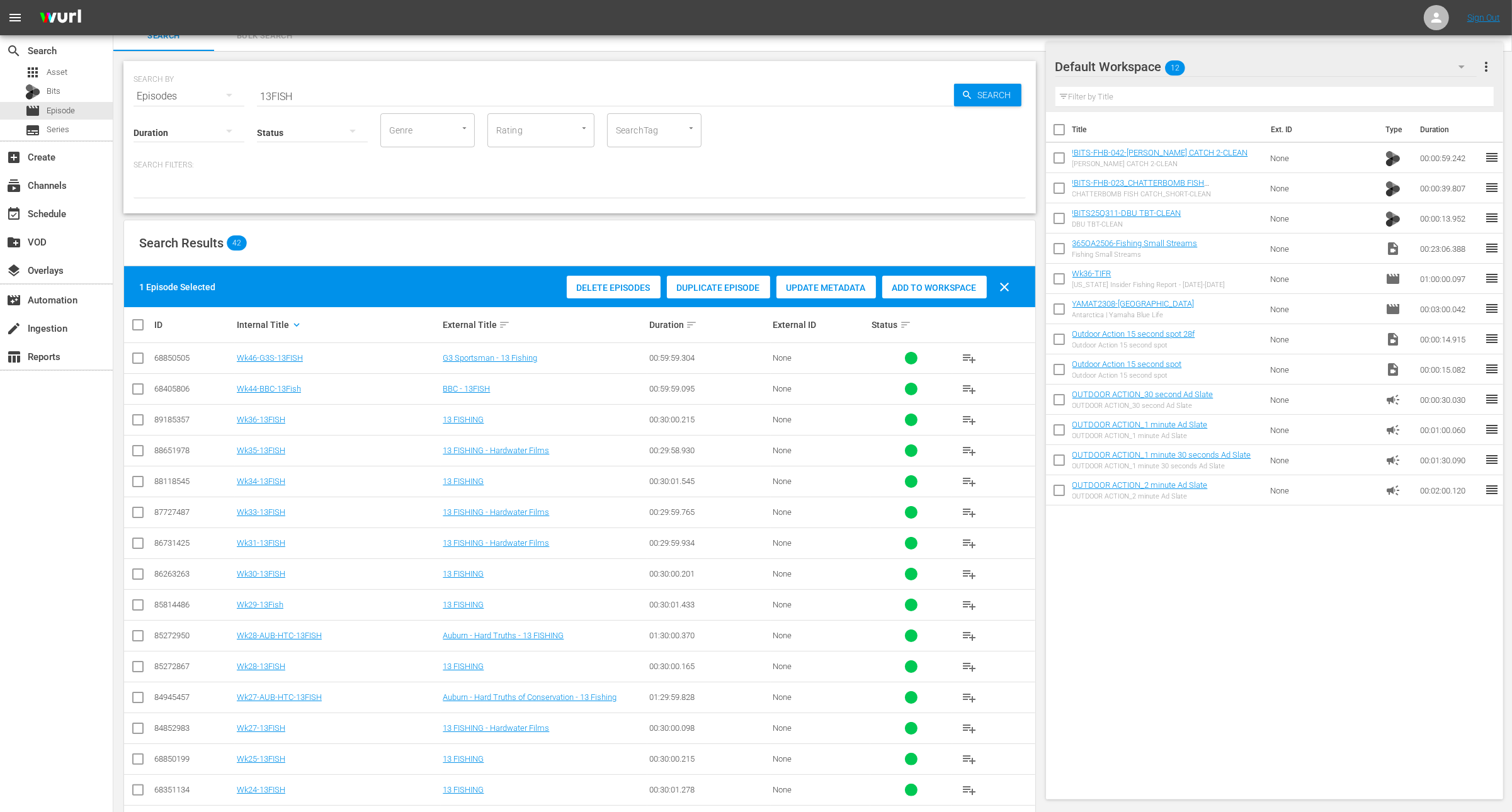
scroll to position [0, 0]
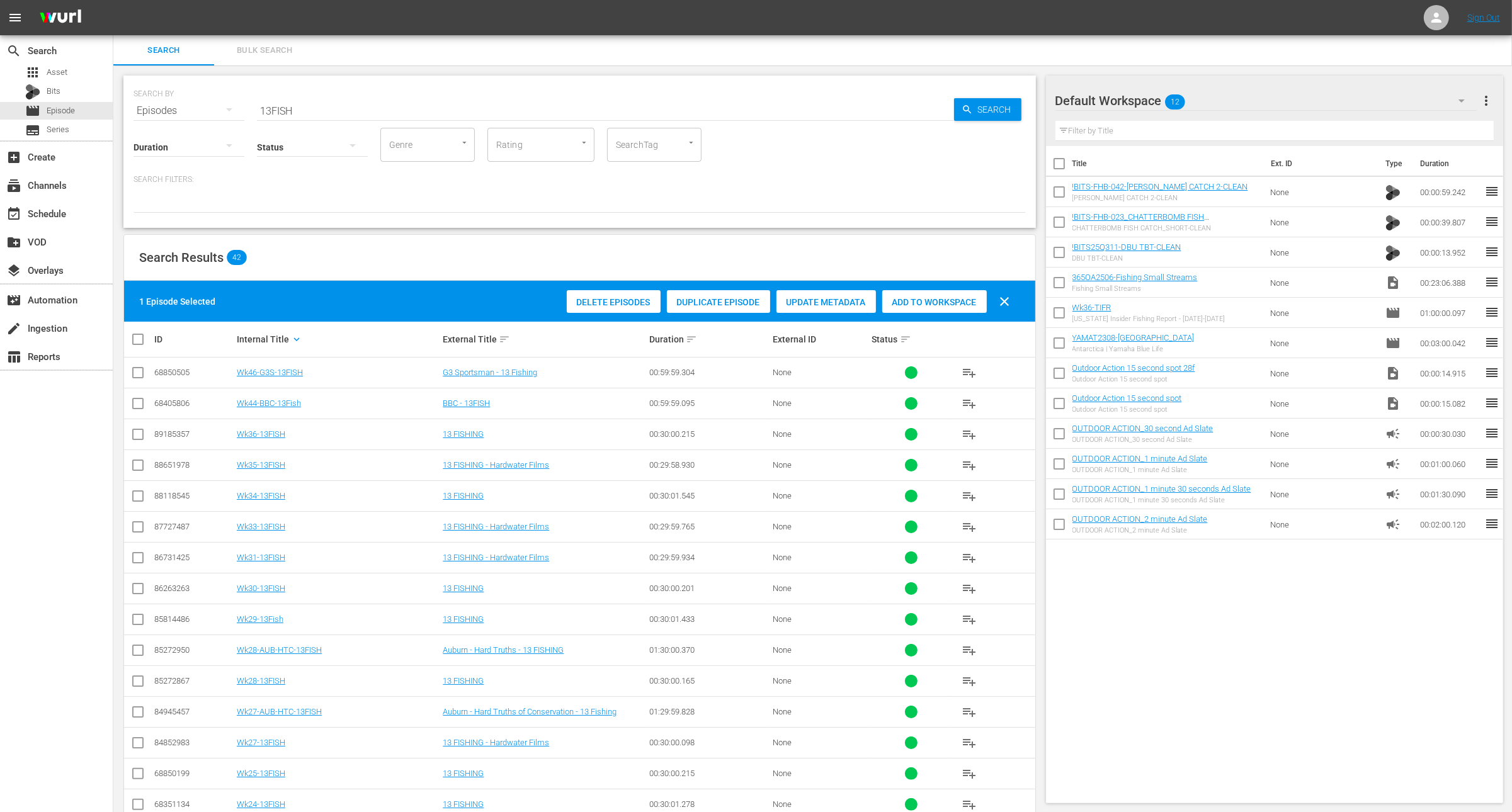
click at [708, 302] on span "Duplicate Episode" at bounding box center [718, 302] width 103 height 10
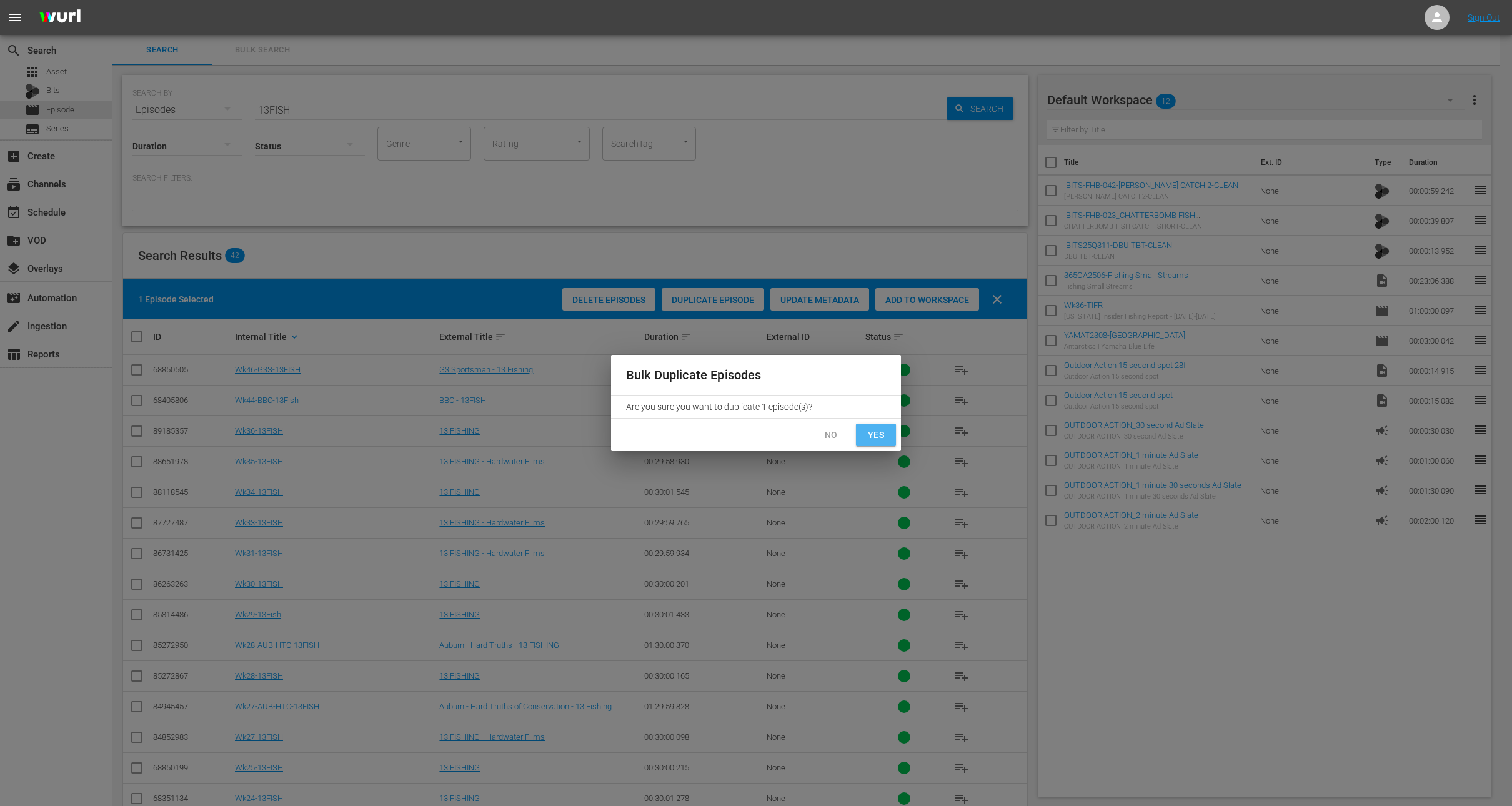
click at [874, 433] on span "Yes" at bounding box center [876, 435] width 20 height 16
checkbox input "false"
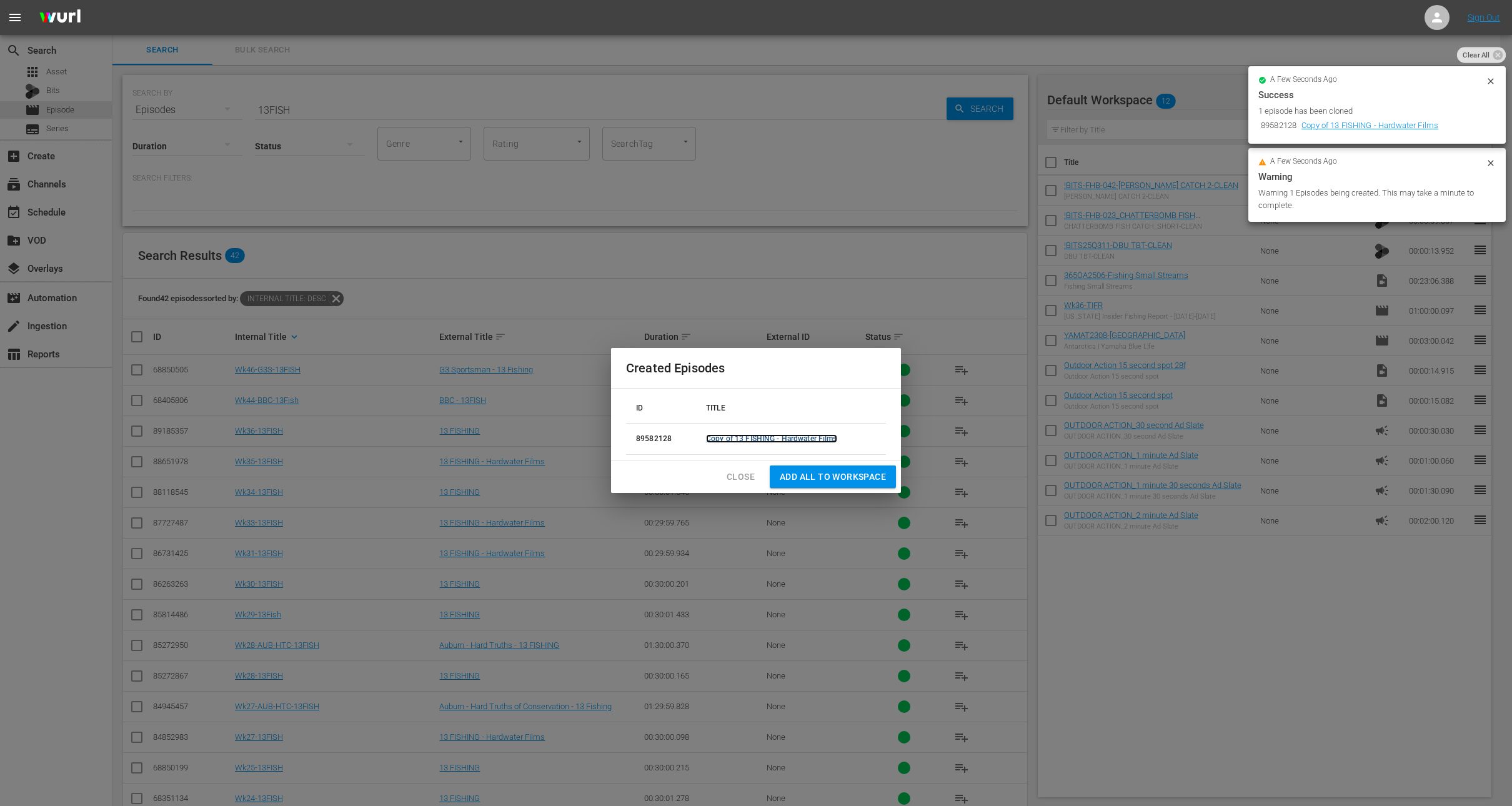
click at [784, 438] on link "Copy of 13 FISHING - Hardwater Films" at bounding box center [772, 439] width 131 height 9
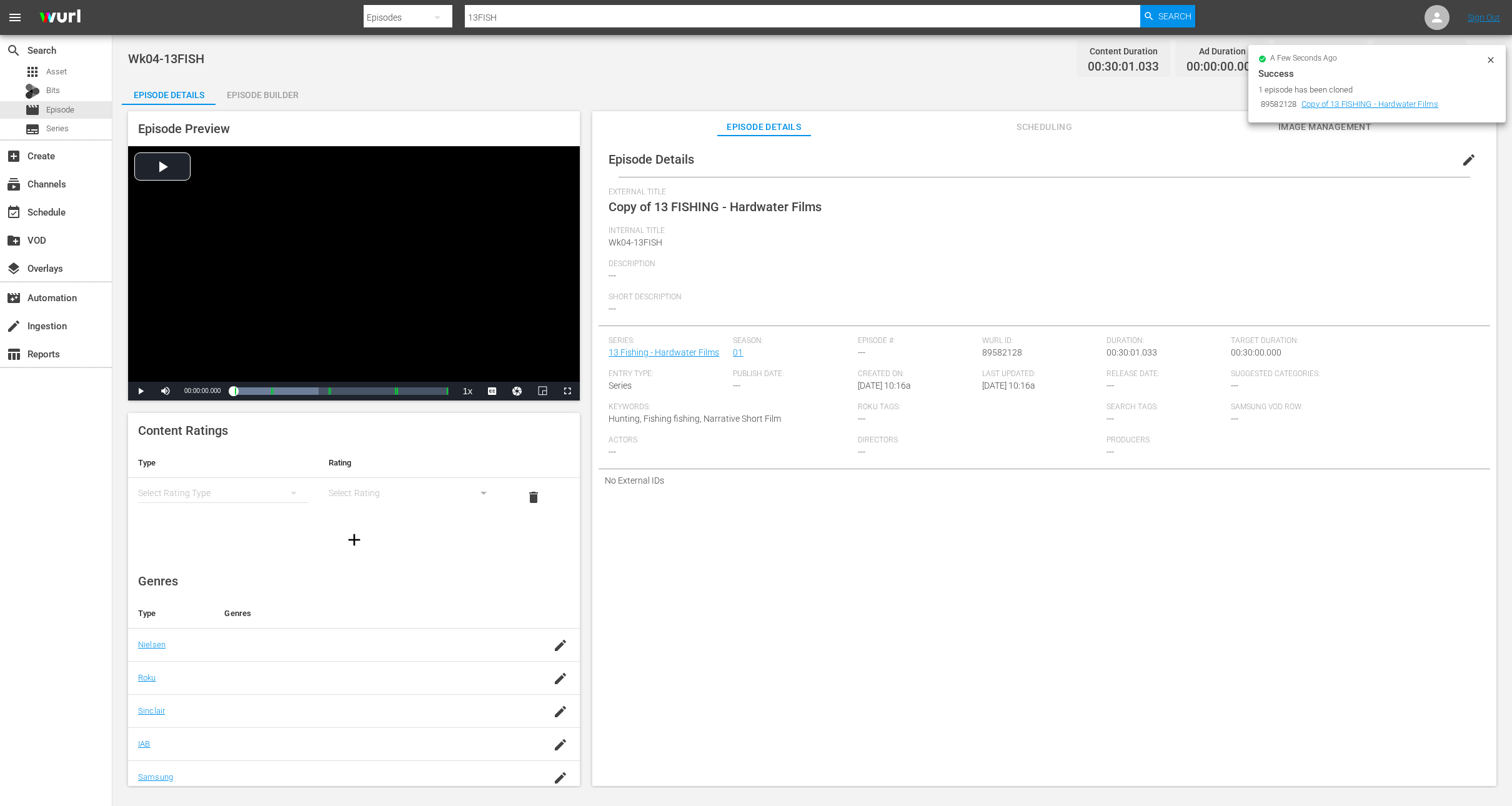
click at [1462, 161] on span "edit" at bounding box center [1469, 160] width 15 height 15
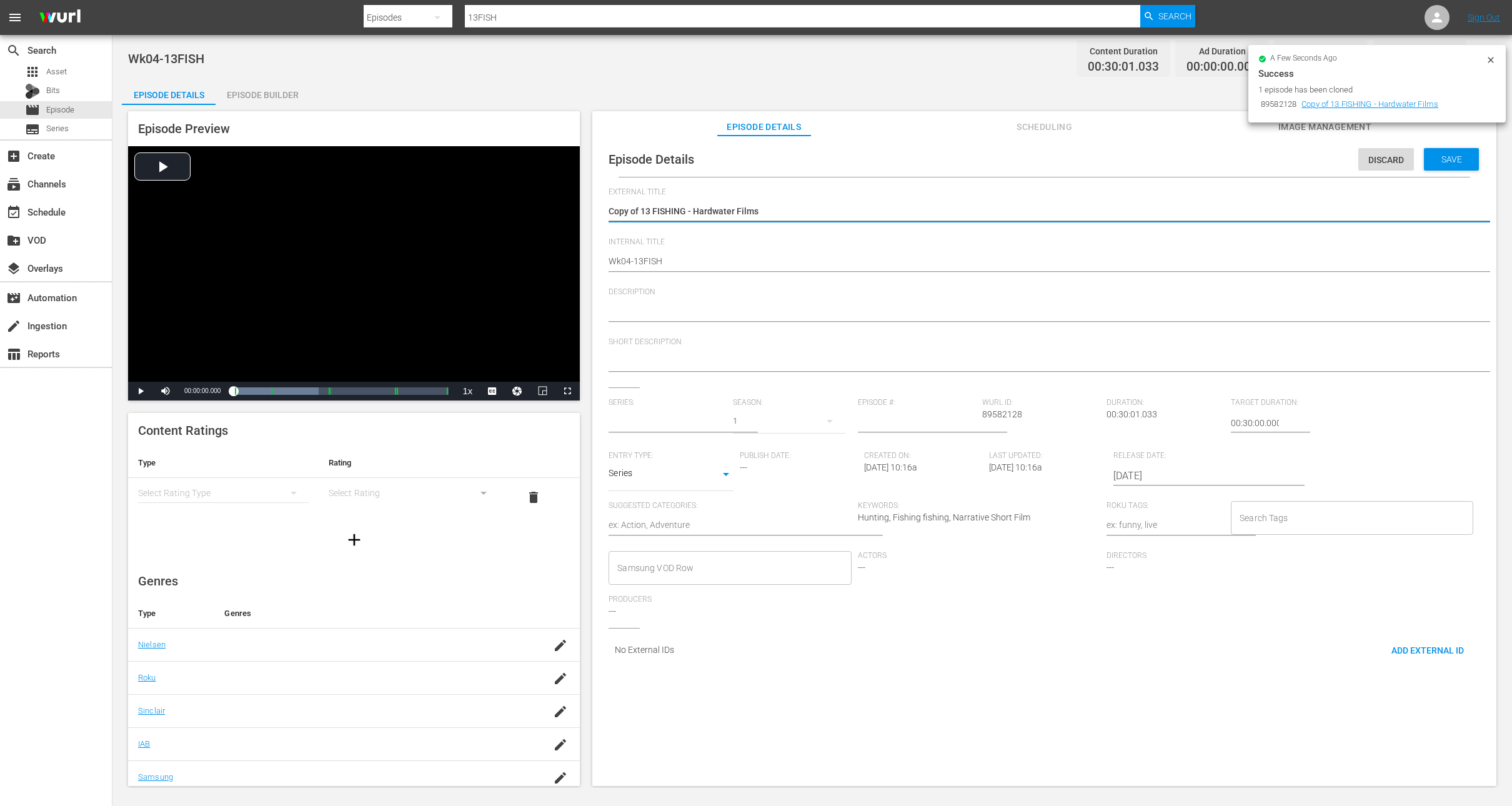
type input "13 Fishing - Hardwater Films"
click at [641, 212] on textarea "Copy of 13 FISHING - Hardwater Films" at bounding box center [1041, 212] width 865 height 15
type textarea "Copy of13 FISHING - Hardwater Films"
type textarea "Copy o13 FISHING - Hardwater Films"
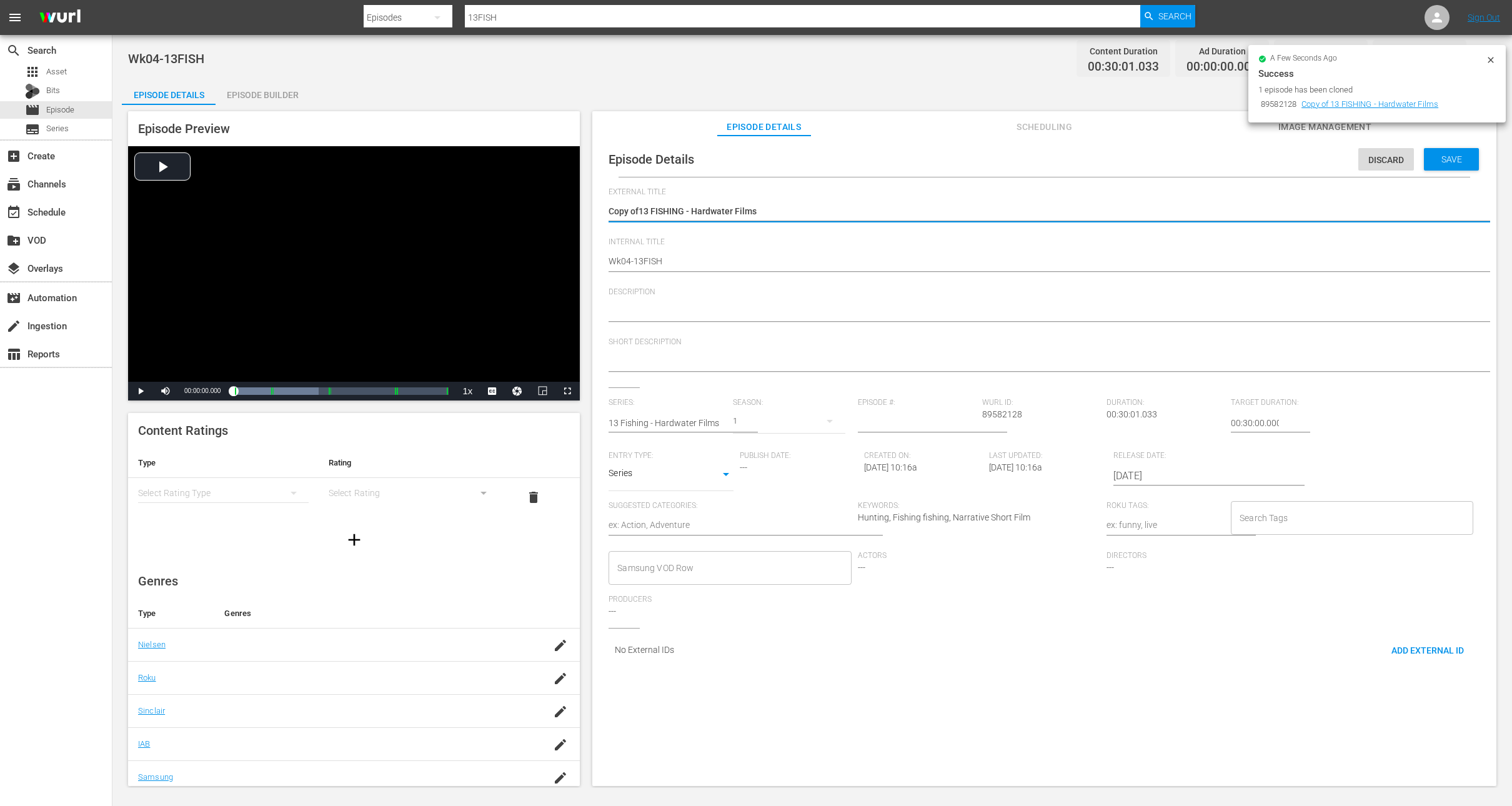
type textarea "Copy o13 FISHING - Hardwater Films"
type textarea "Copy 13 FISHING - Hardwater Films"
type textarea "Copy13 FISHING - Hardwater Films"
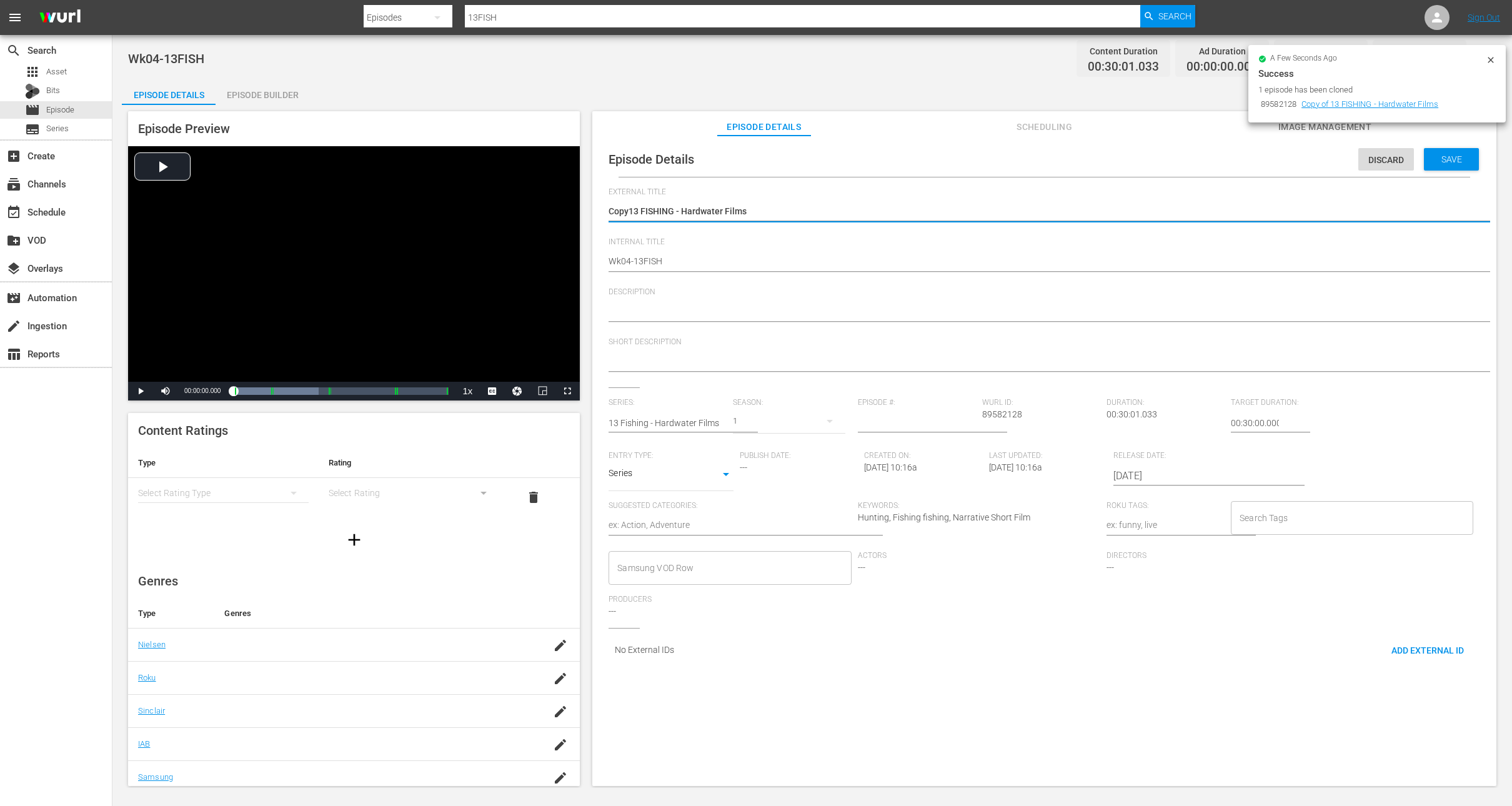
type textarea "Cop13 FISHING - Hardwater Films"
type textarea "Co13 FISHING - Hardwater Films"
type textarea "C13 FISHING - Hardwater Films"
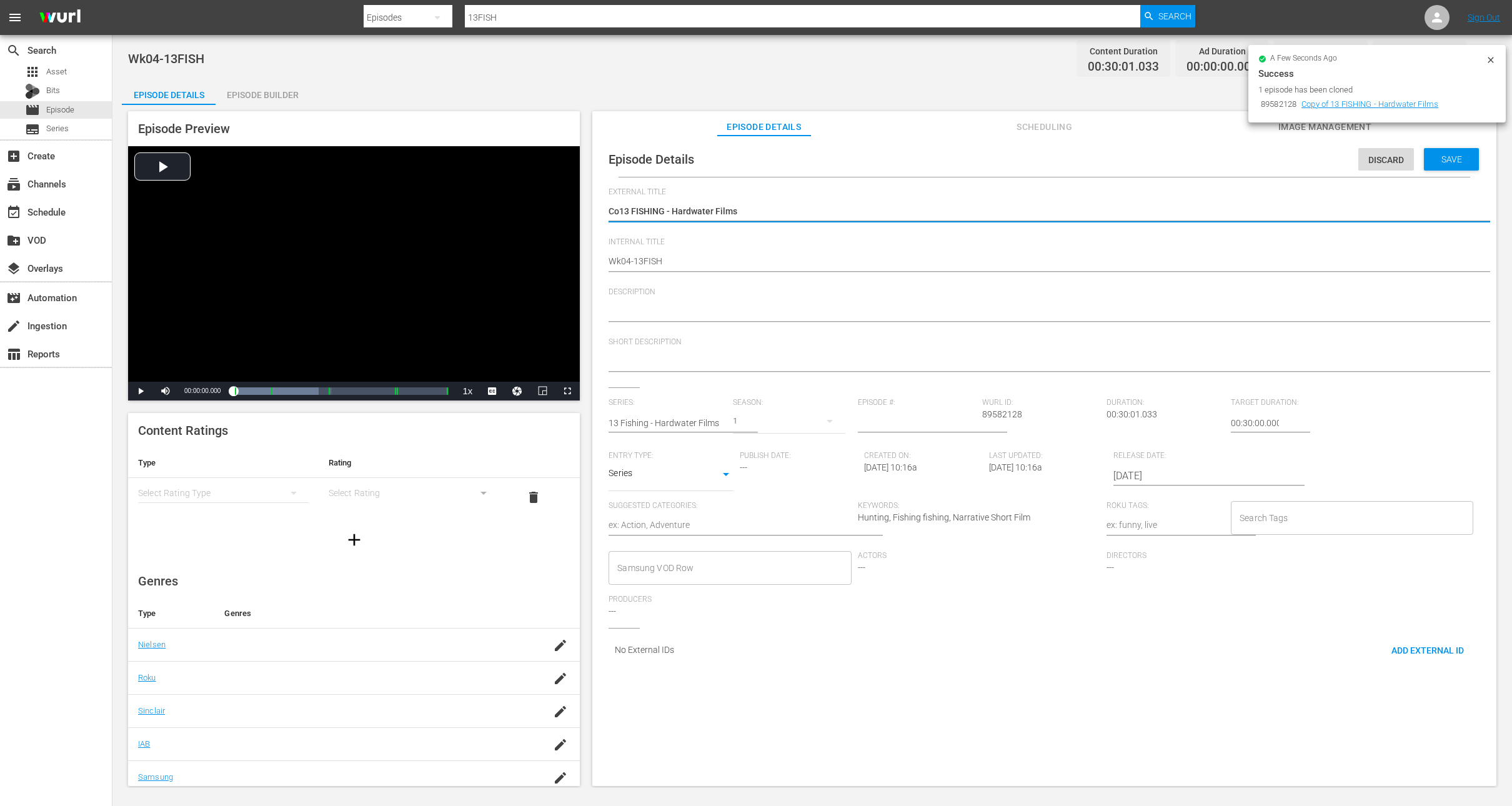
type textarea "C13 FISHING - Hardwater Films"
type textarea "13 FISHING - Hardwater Films"
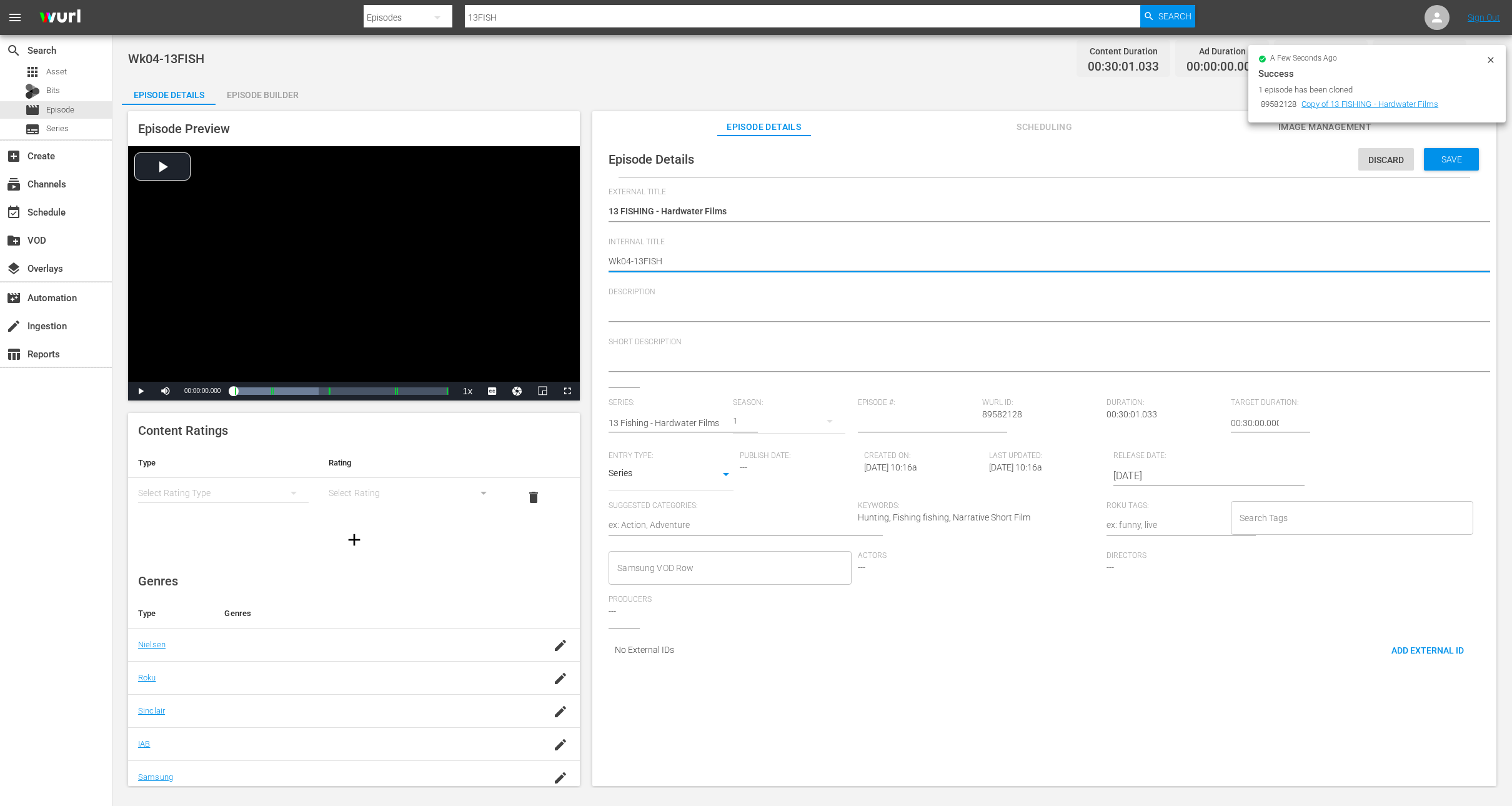
type textarea "Wk0-13FISH"
type textarea "Wk-13FISH"
type textarea "Wk3-13FISH"
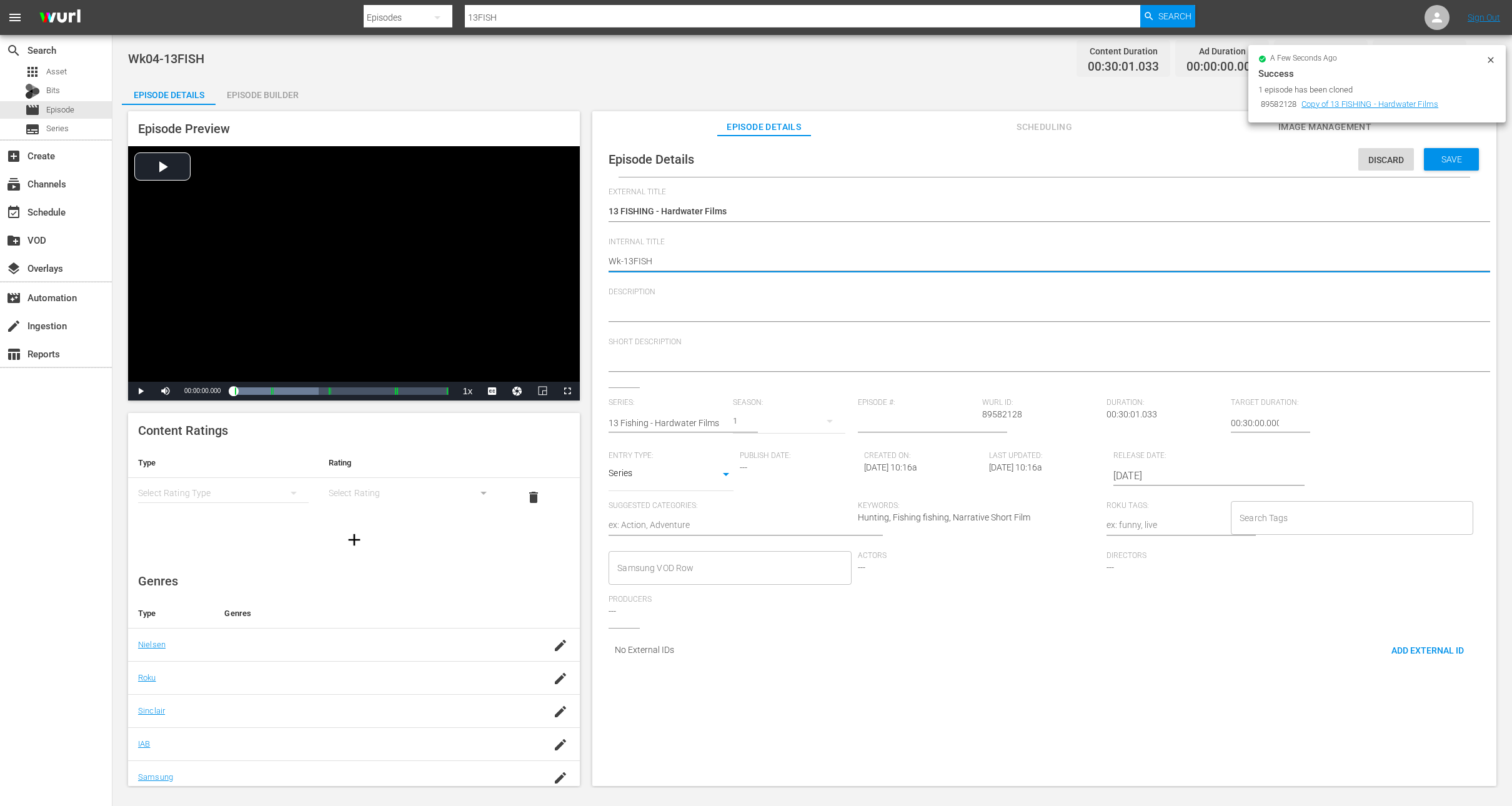
type textarea "Wk3-13FISH"
type textarea "Wk37-13FISH"
click at [1441, 151] on div "Save" at bounding box center [1451, 159] width 55 height 22
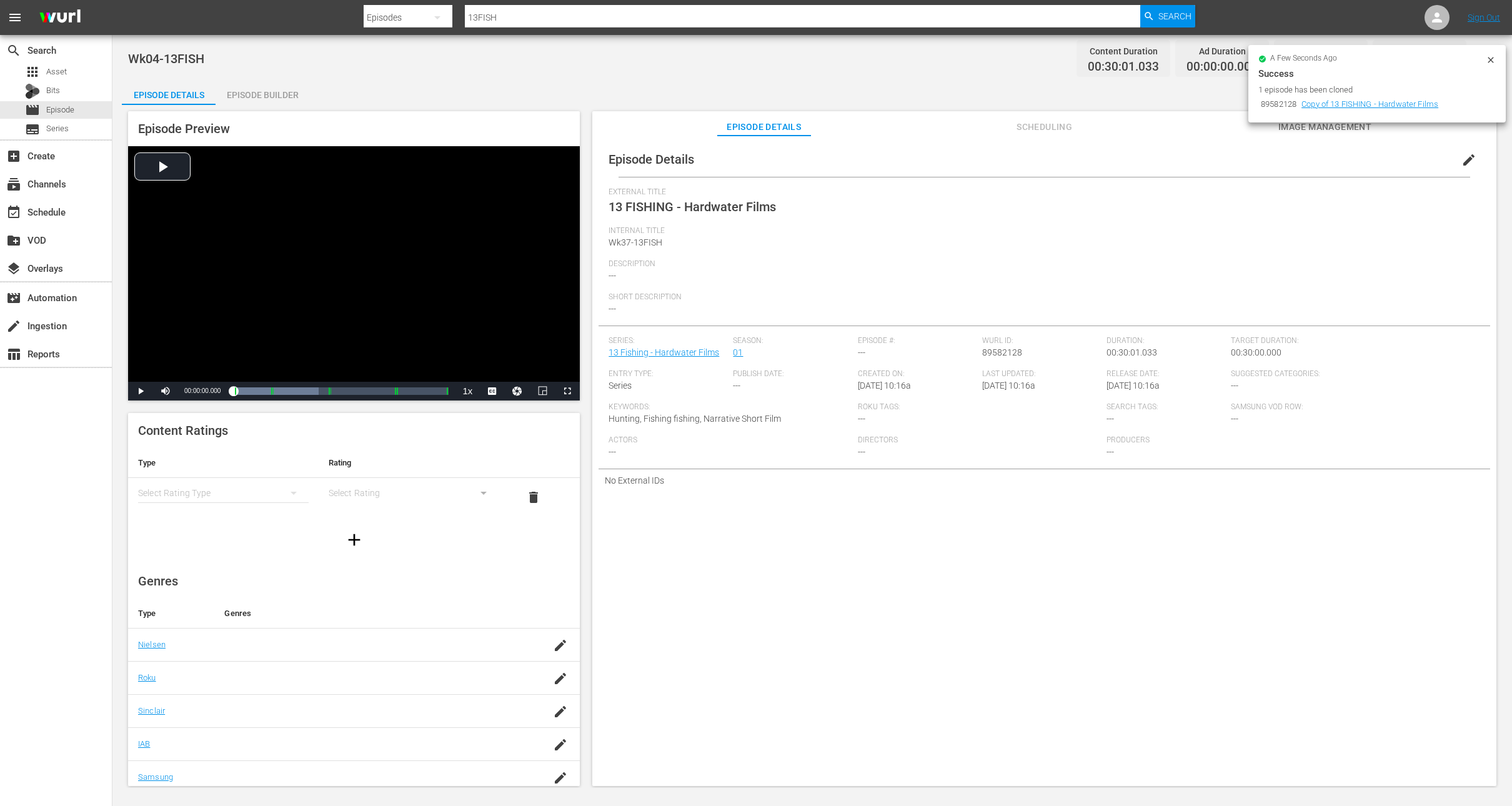
click at [1488, 63] on icon at bounding box center [1491, 59] width 10 height 10
click at [62, 102] on div "movie Episode" at bounding box center [50, 110] width 50 height 17
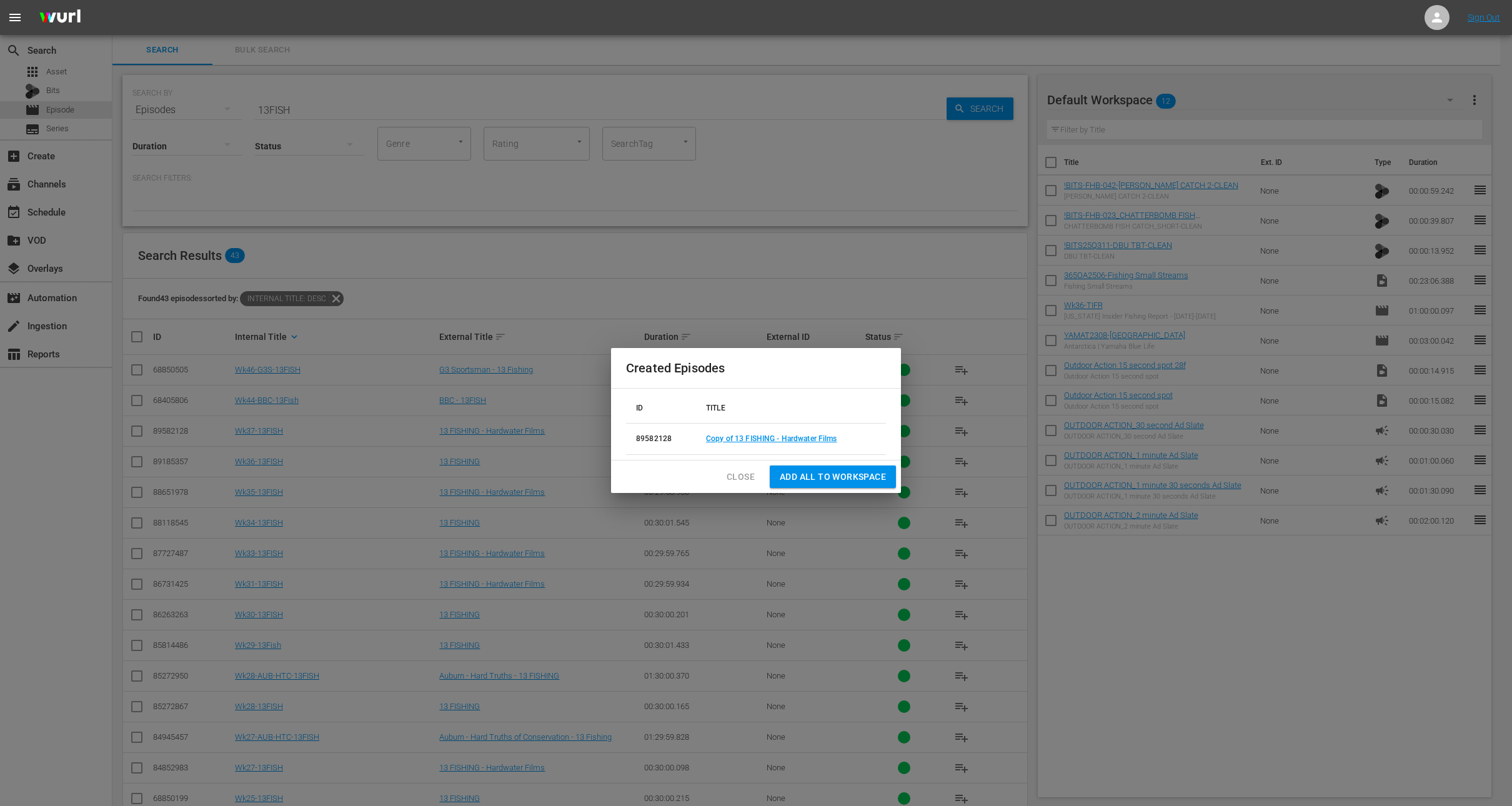
click at [728, 482] on span "Close" at bounding box center [740, 477] width 28 height 16
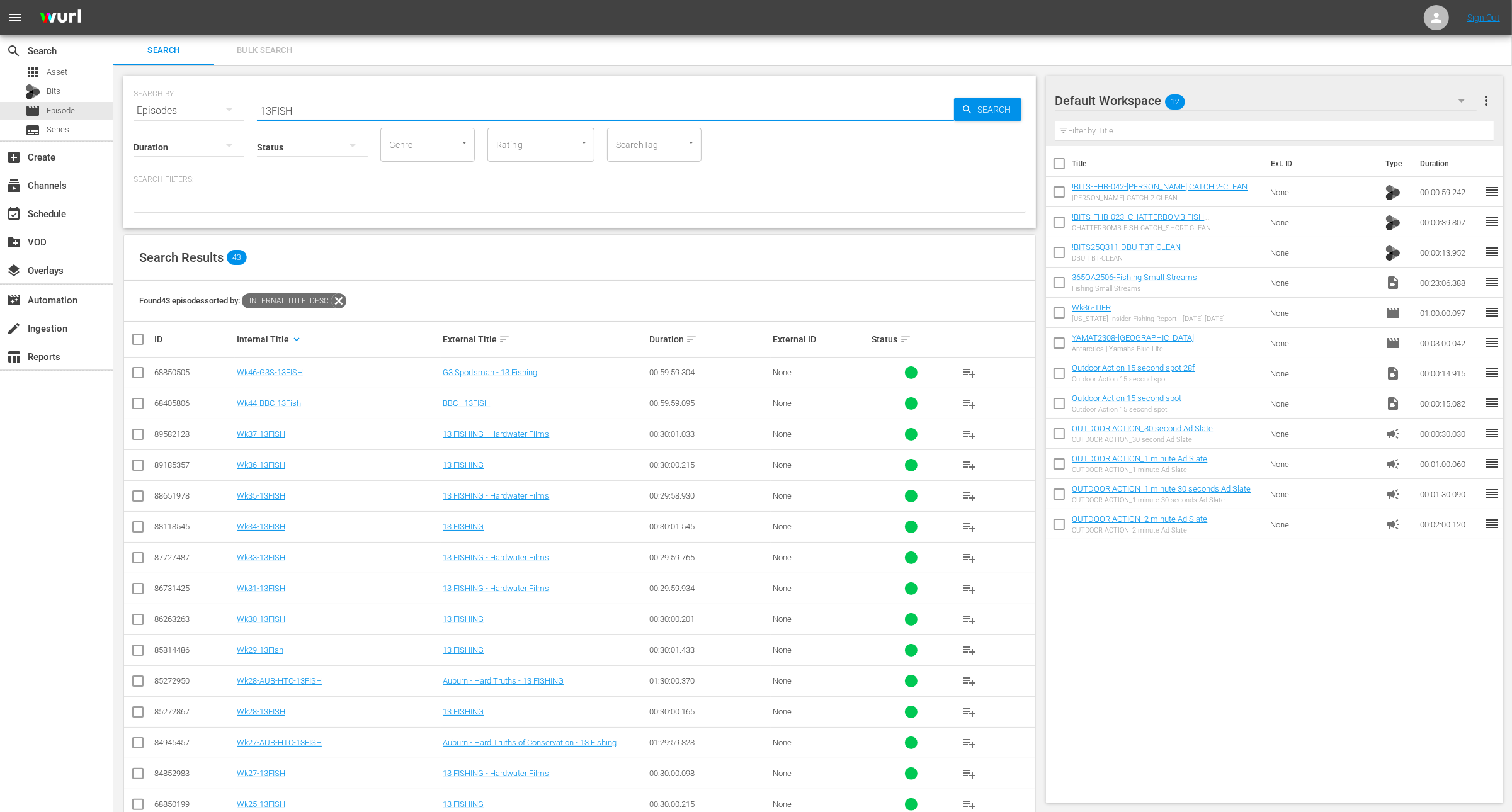
click at [310, 102] on input "13FISH" at bounding box center [605, 110] width 697 height 30
type input "AFTCO"
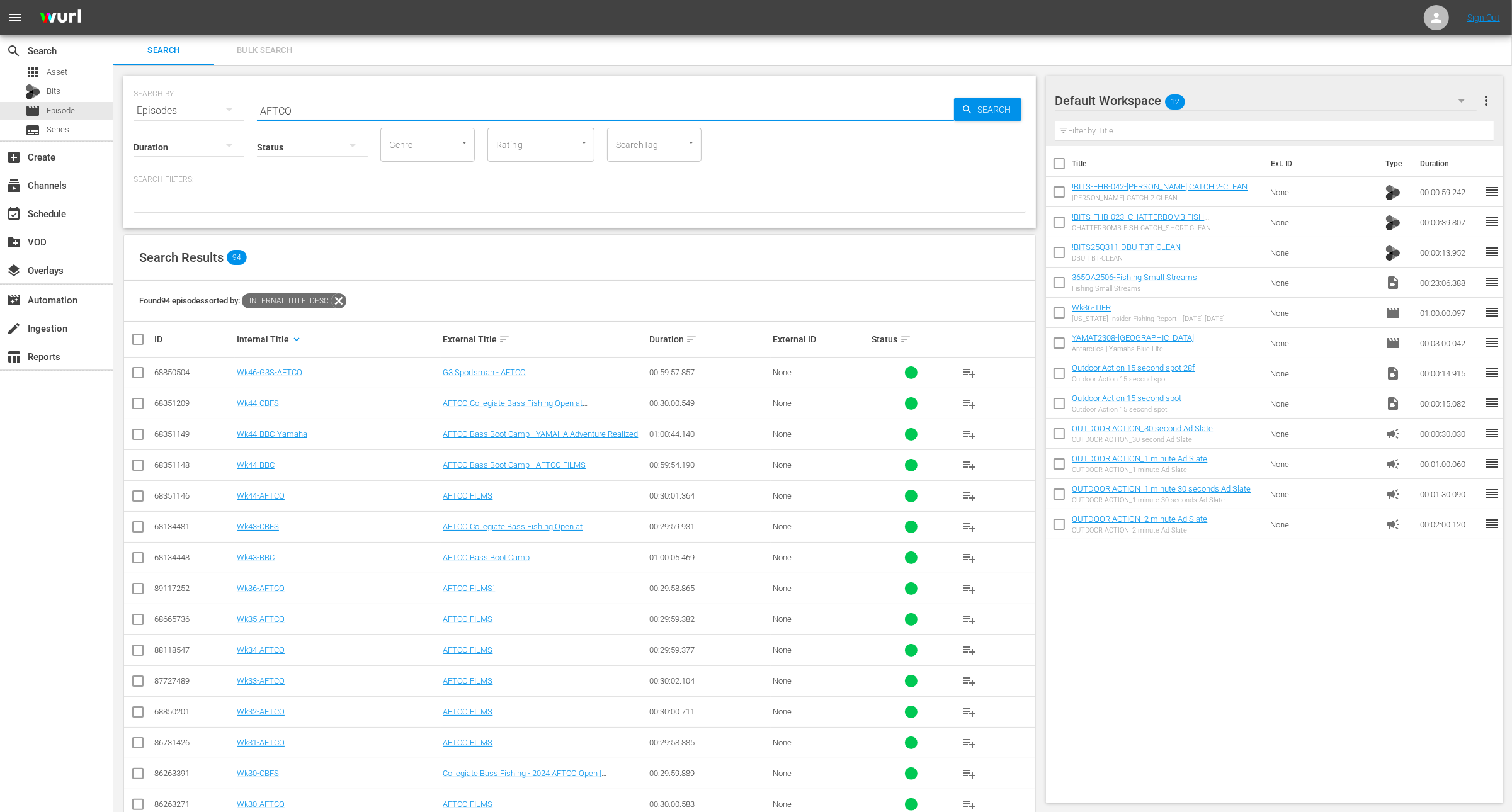
click at [701, 199] on div at bounding box center [580, 202] width 893 height 21
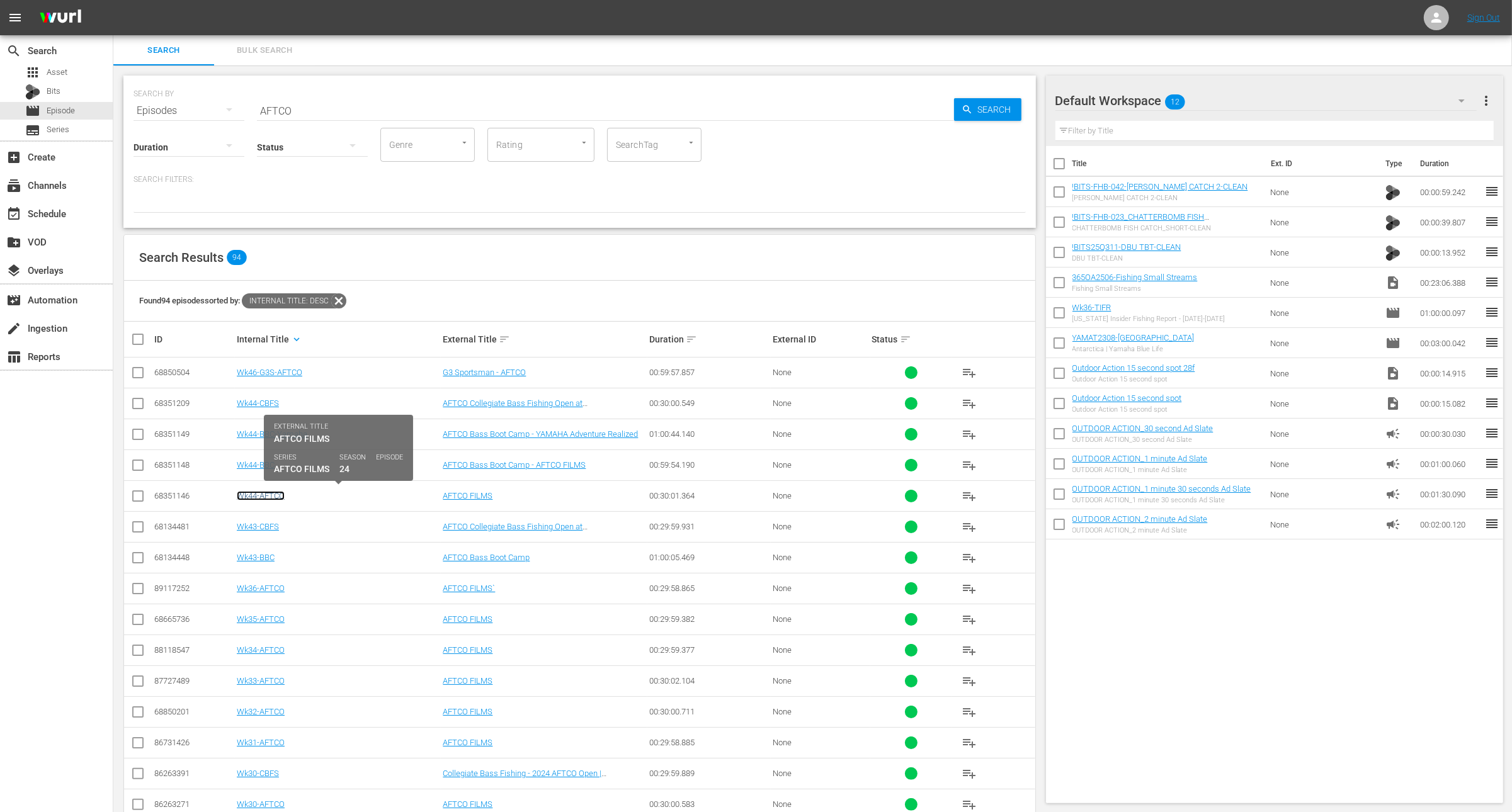
click at [267, 497] on link "Wk44-AFTCO" at bounding box center [261, 496] width 48 height 9
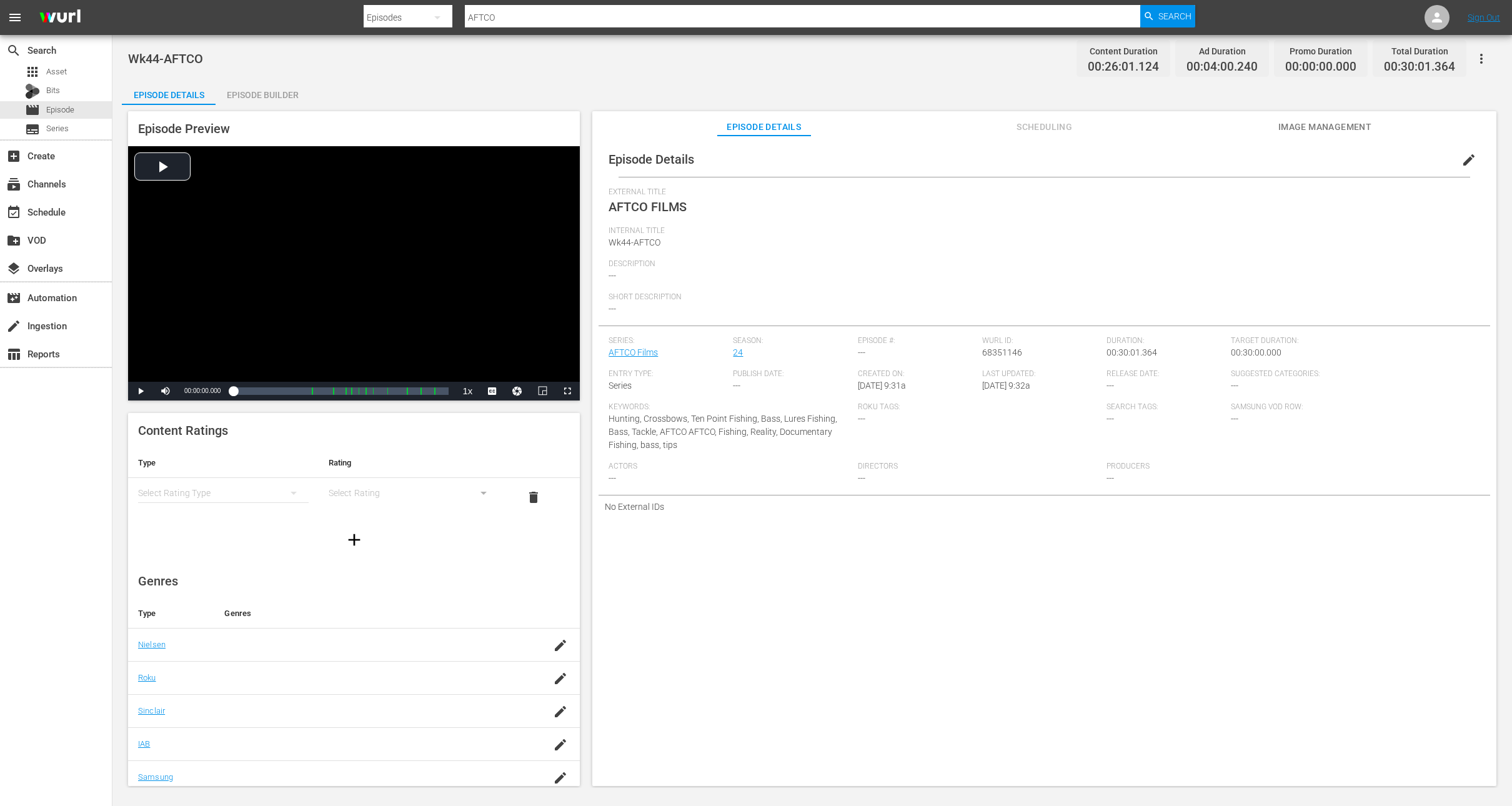
click at [1462, 161] on span "edit" at bounding box center [1469, 160] width 15 height 15
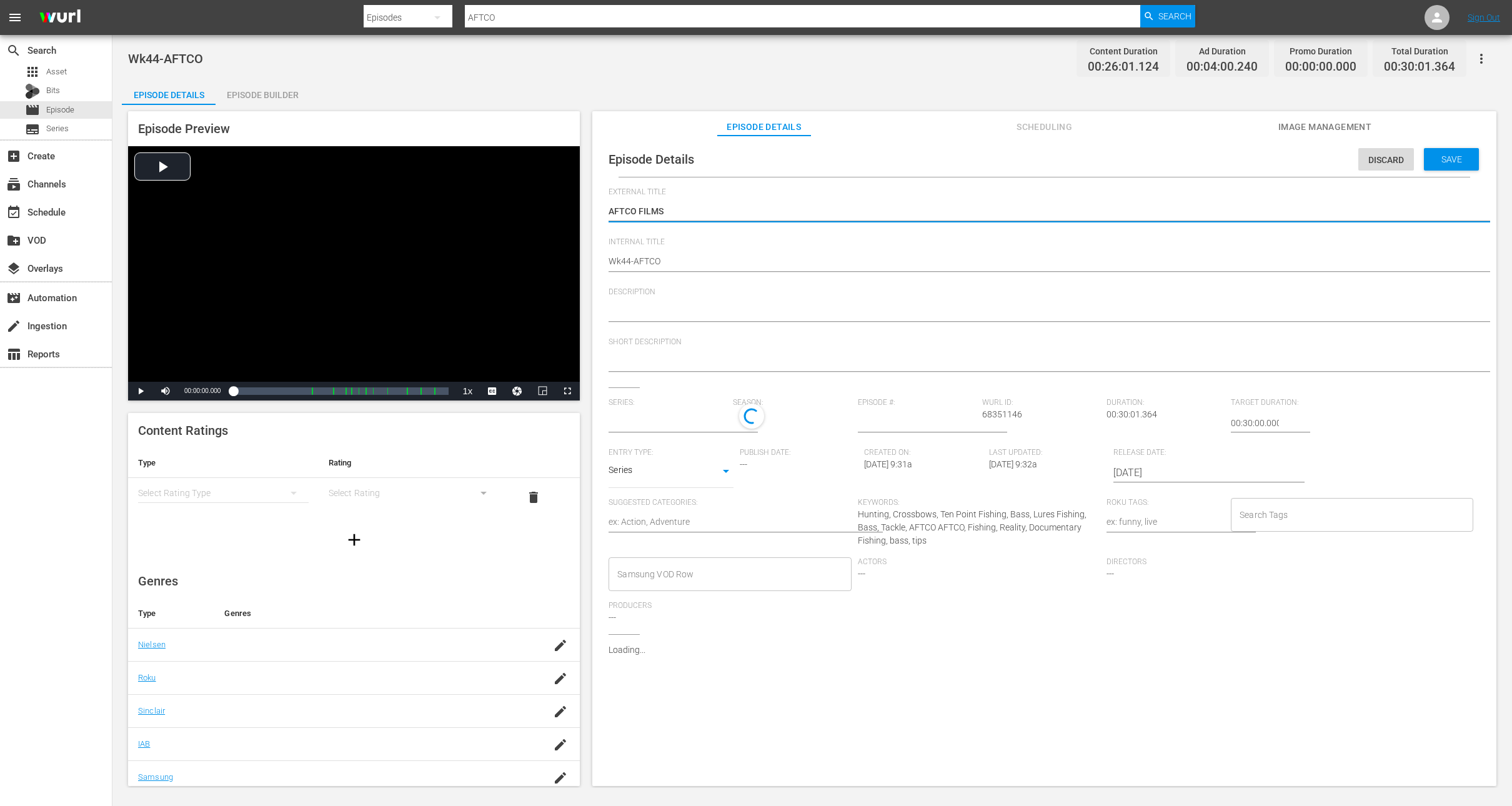
type input "AFTCO Films"
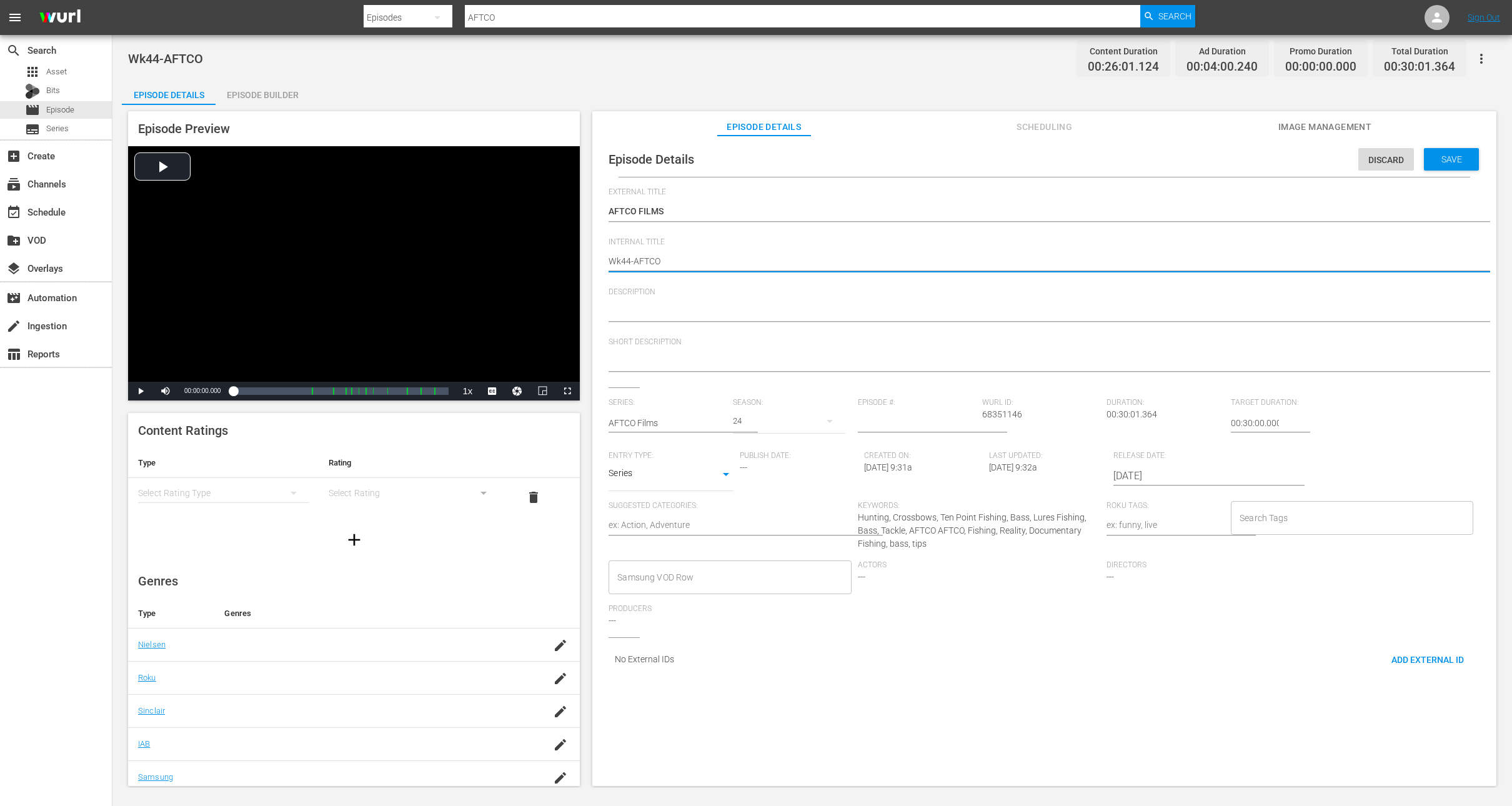
type textarea "Wk4-AFTCO"
type textarea "Wk-AFTCO"
type textarea "Wk3-AFTCO"
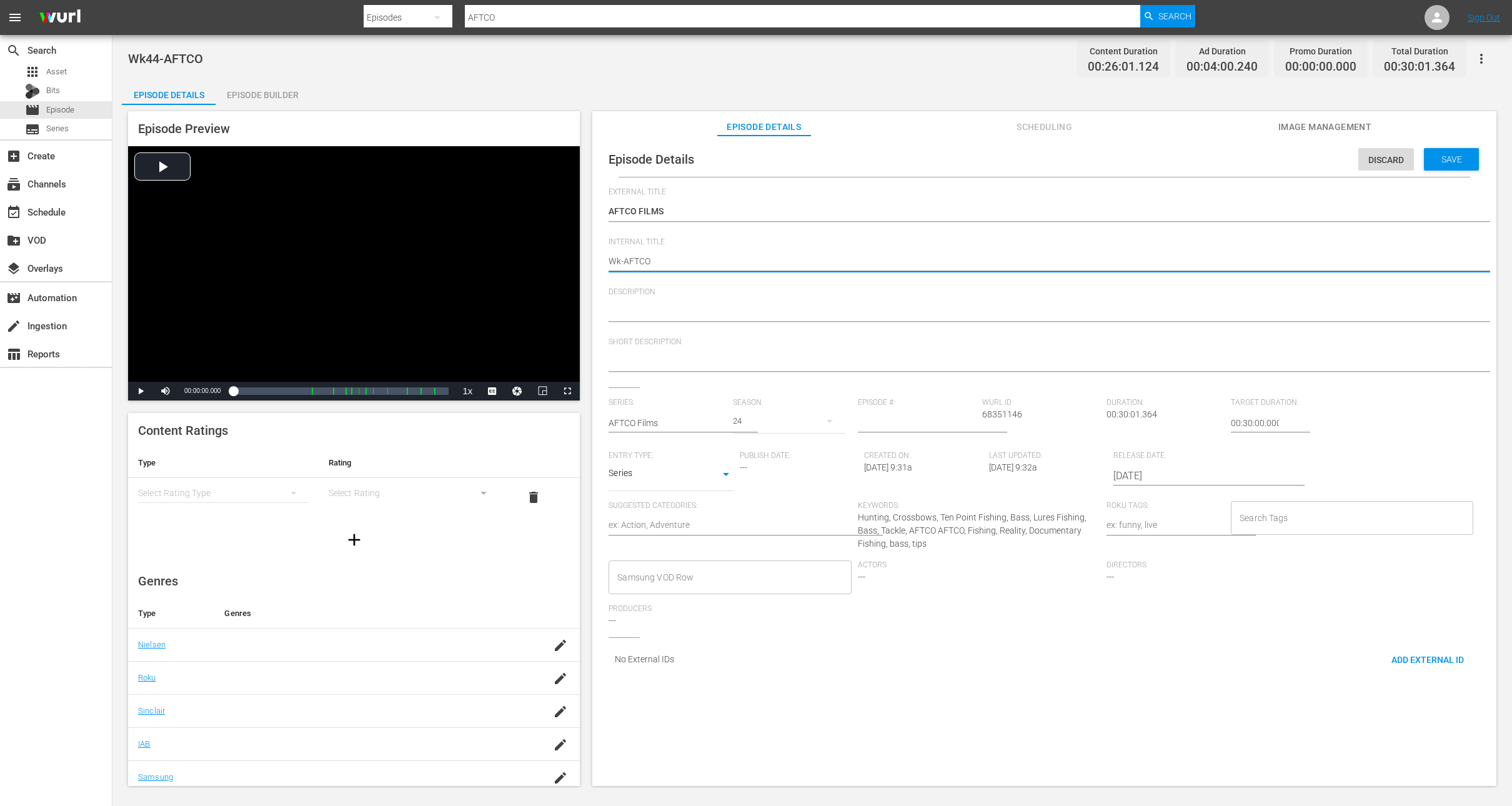
type textarea "Wk3-AFTCO"
type textarea "Wk37-AFTCO"
click at [1446, 153] on div "Save" at bounding box center [1451, 159] width 55 height 22
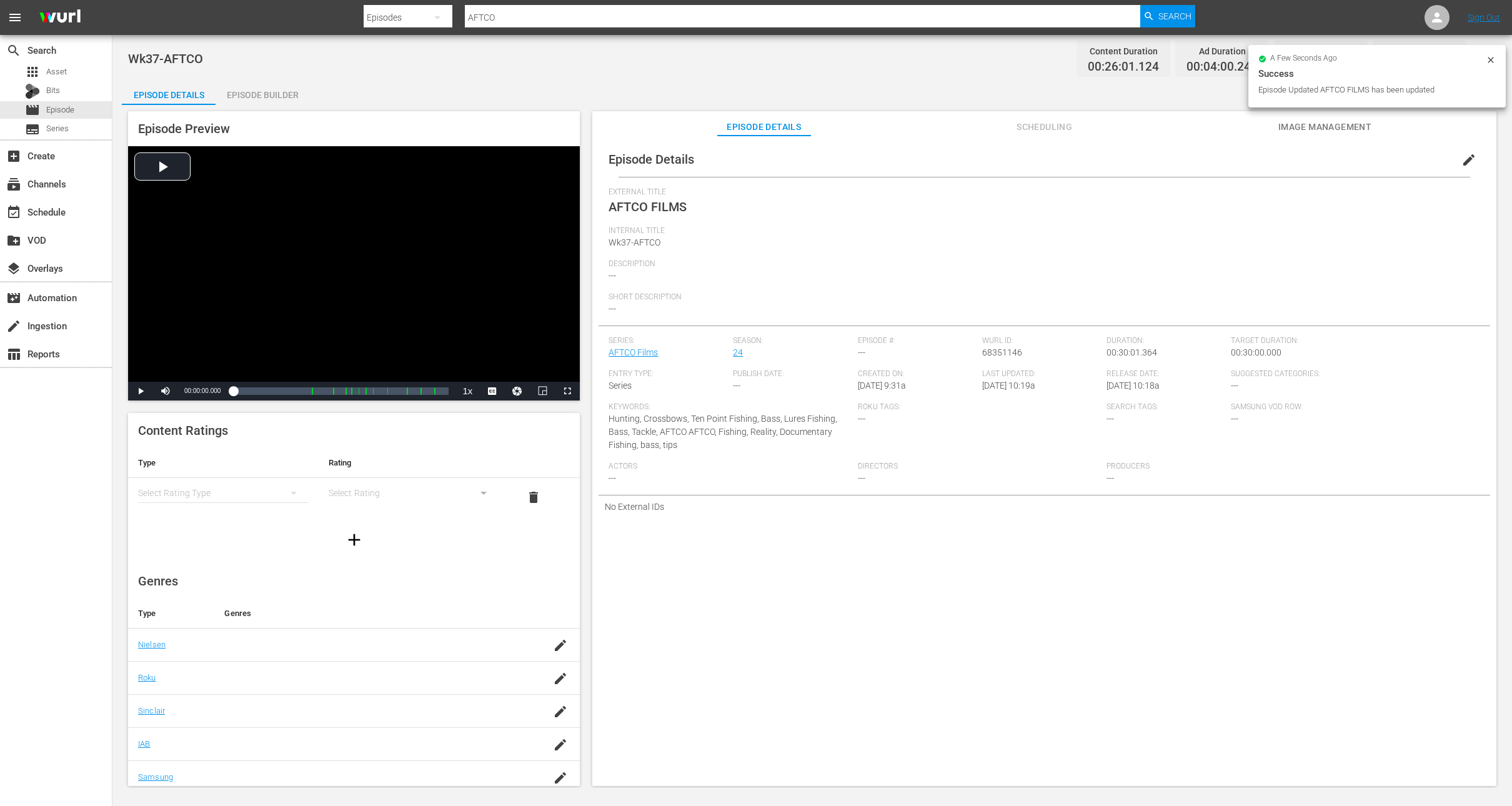
click at [352, 72] on div "Wk37-AFTCO Content Duration 00:26:01.124 Ad Duration 00:04:00.240 Promo Duratio…" at bounding box center [812, 58] width 1369 height 28
click at [63, 110] on span "Episode" at bounding box center [60, 110] width 28 height 13
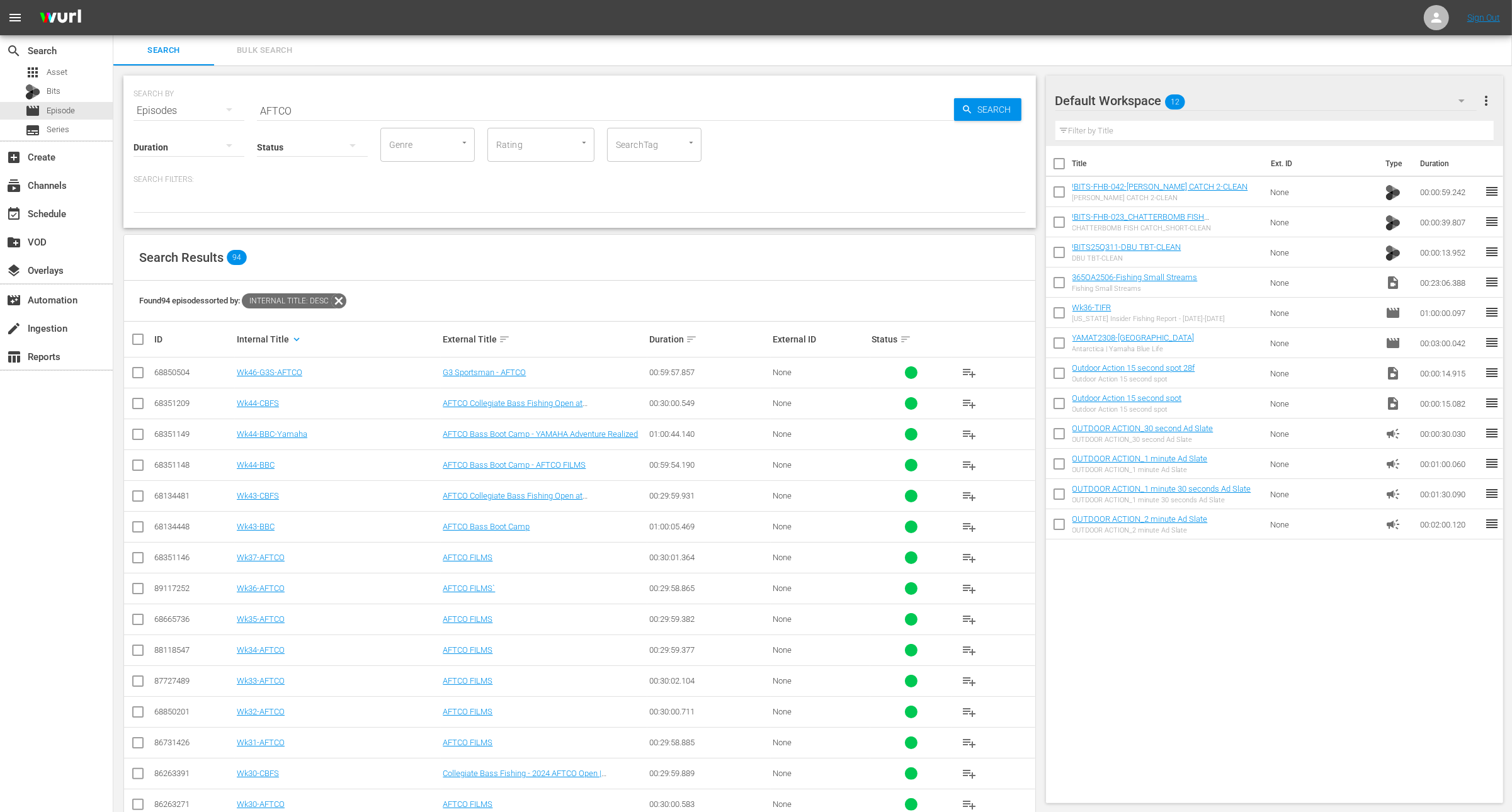
click at [315, 100] on input "AFTCO" at bounding box center [605, 110] width 697 height 30
paste input "[GEOGRAPHIC_DATA]"
type input "[GEOGRAPHIC_DATA]"
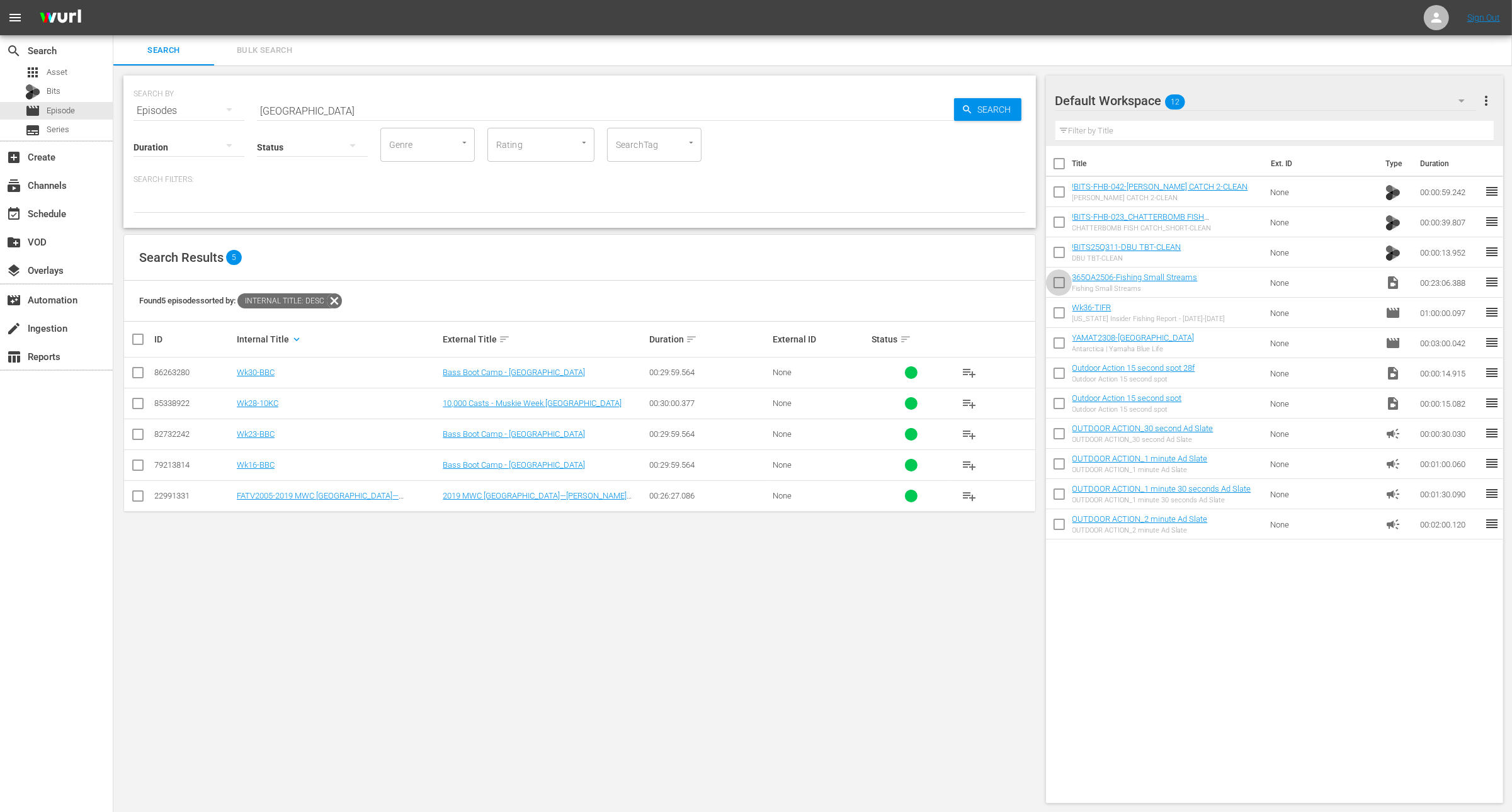
click at [1053, 284] on input "checkbox" at bounding box center [1059, 286] width 27 height 27
checkbox input "true"
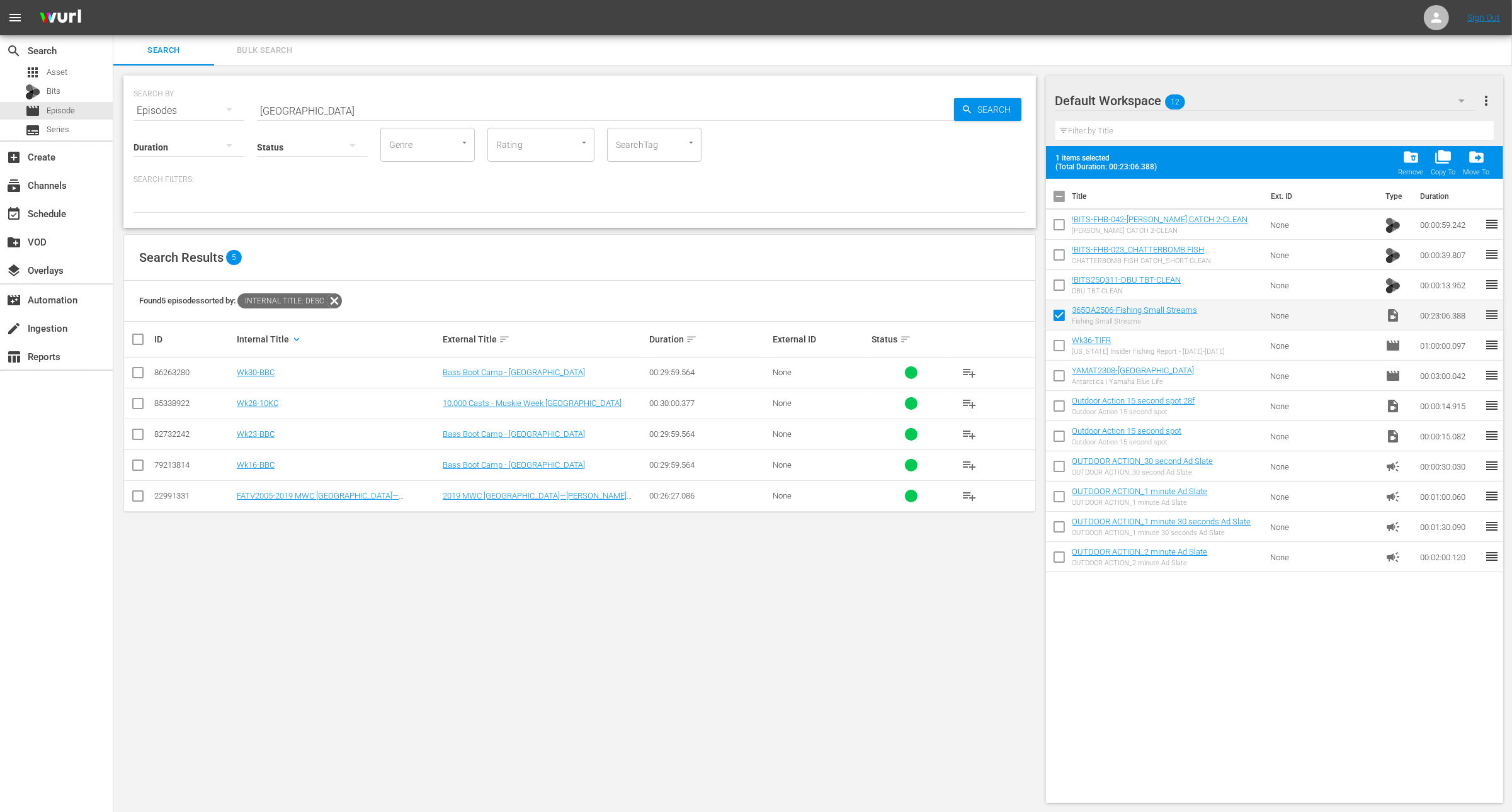
click at [1053, 284] on input "checkbox" at bounding box center [1059, 288] width 27 height 27
checkbox input "true"
click at [1055, 262] on input "checkbox" at bounding box center [1059, 258] width 27 height 27
checkbox input "true"
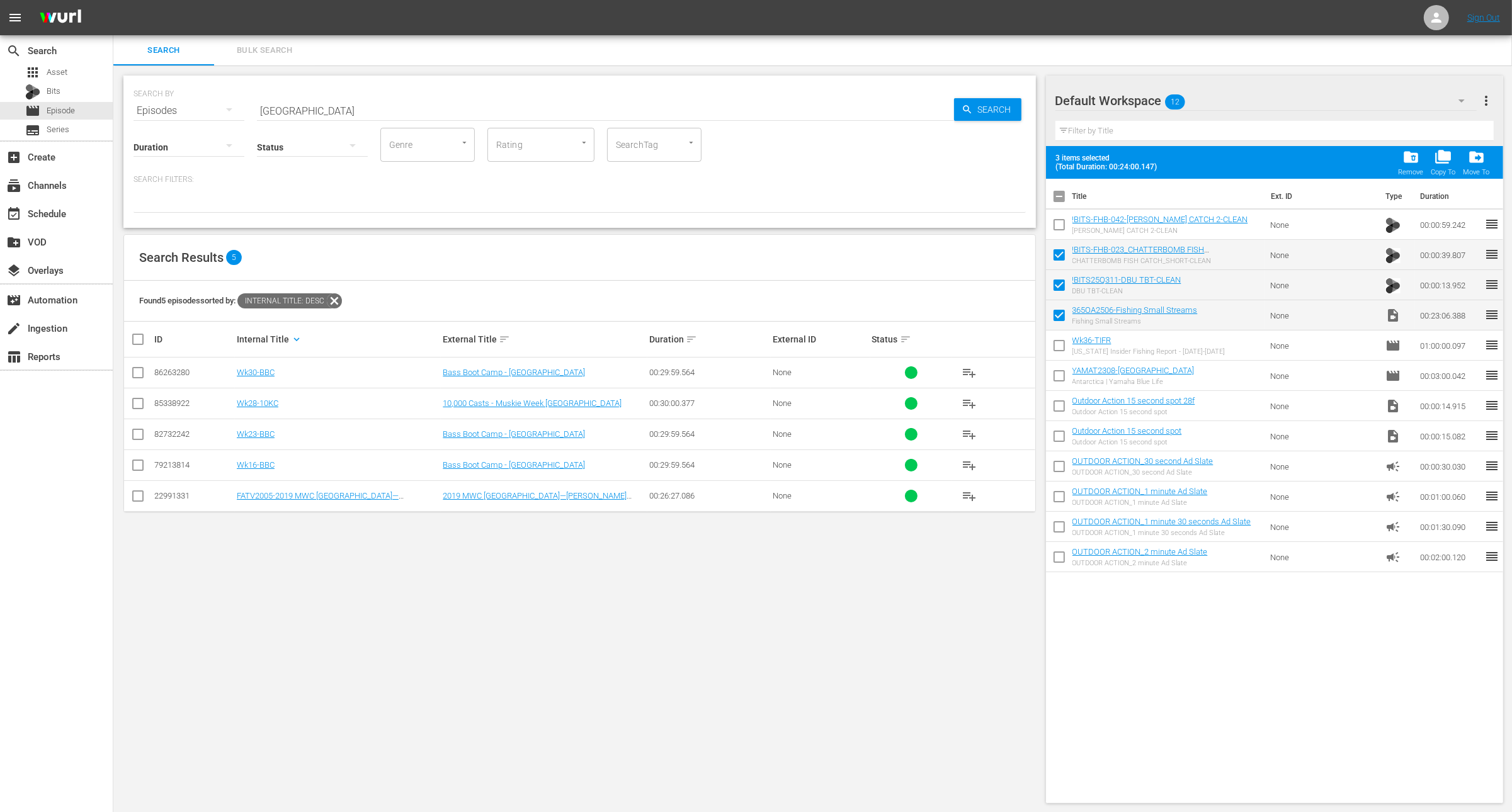
click at [1057, 221] on input "checkbox" at bounding box center [1059, 228] width 27 height 27
click at [1396, 158] on button "folder_delete Remove" at bounding box center [1411, 162] width 33 height 35
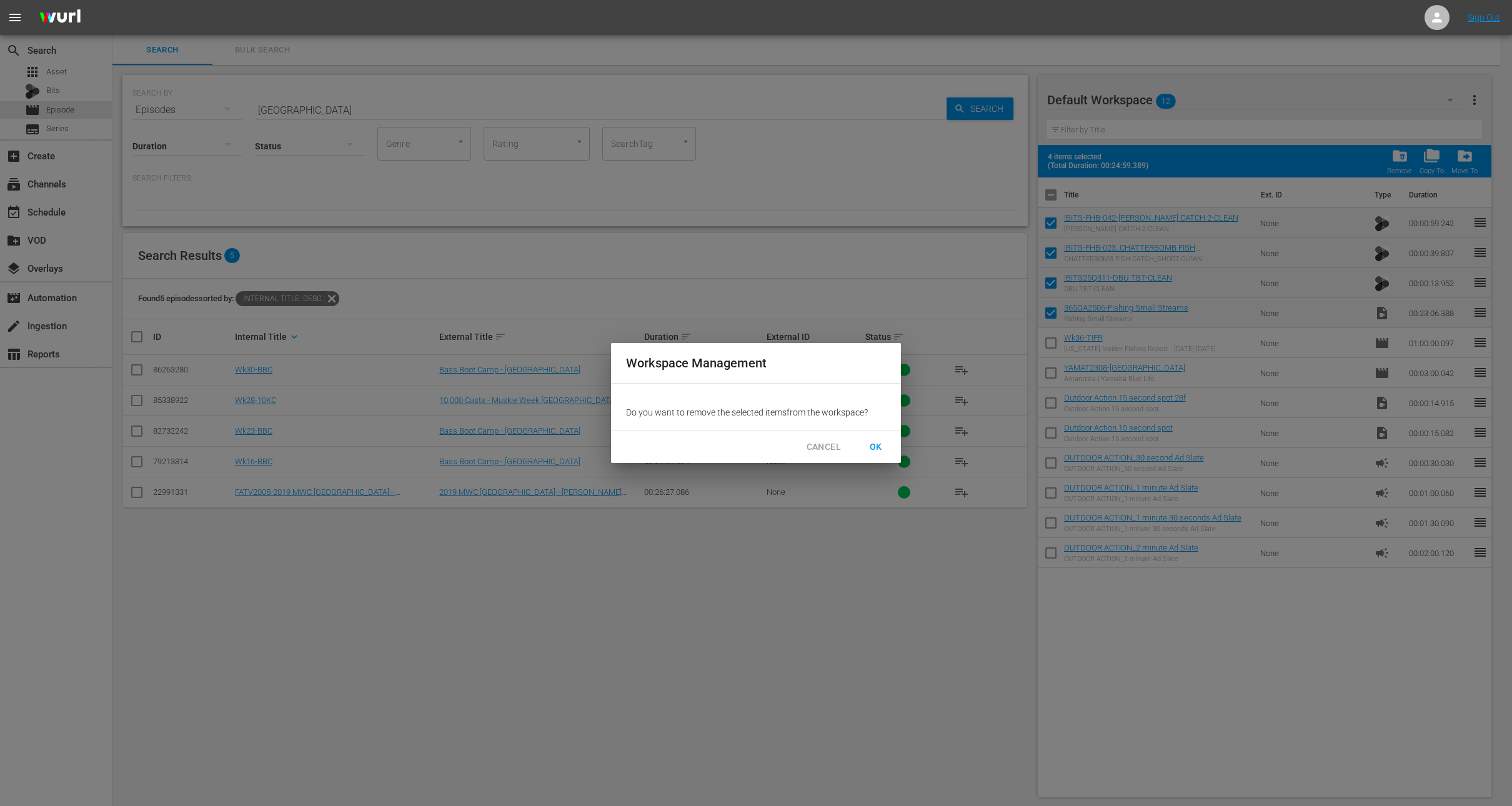
click at [872, 445] on span "OK" at bounding box center [876, 447] width 20 height 16
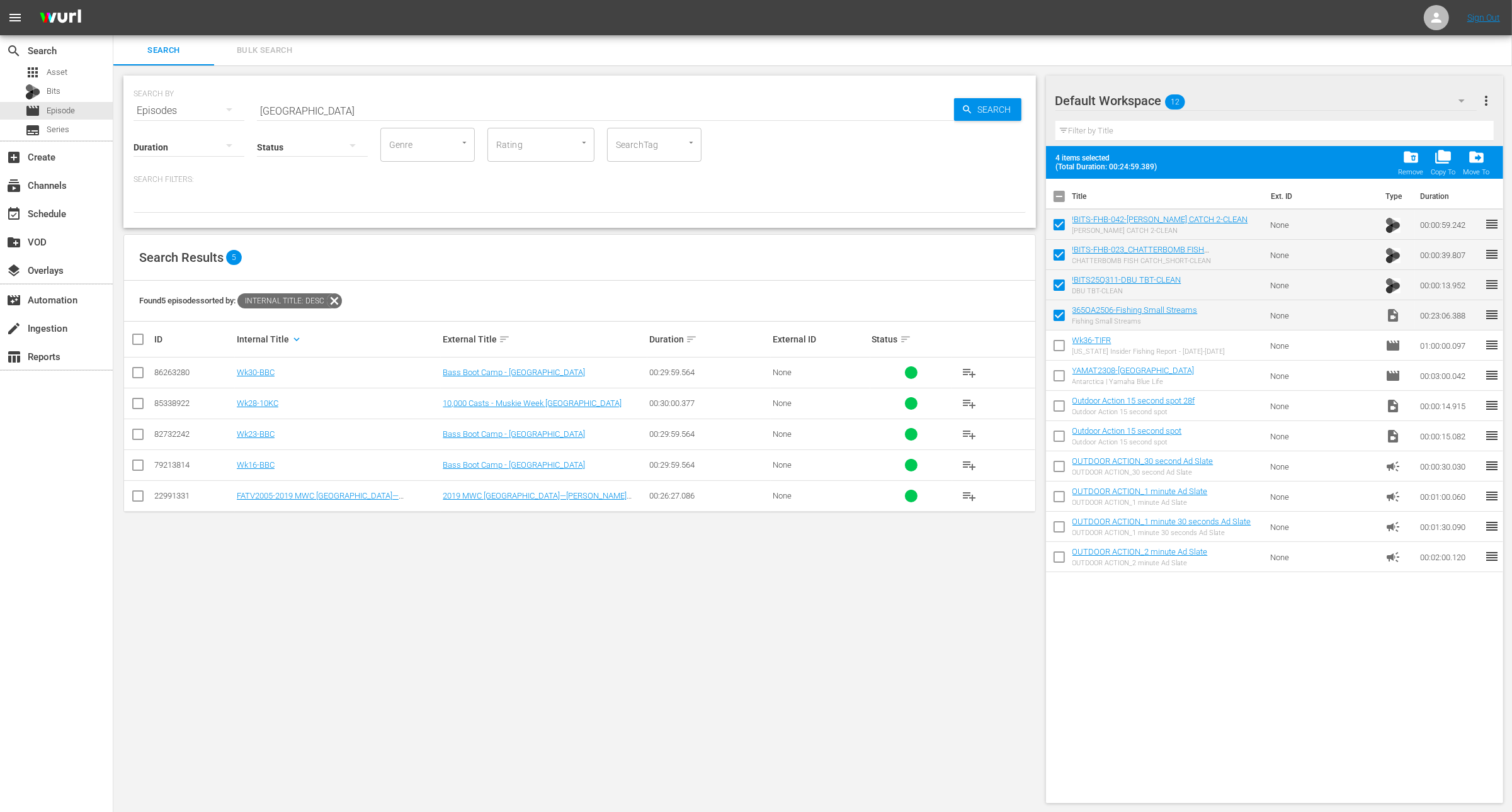
checkbox input "false"
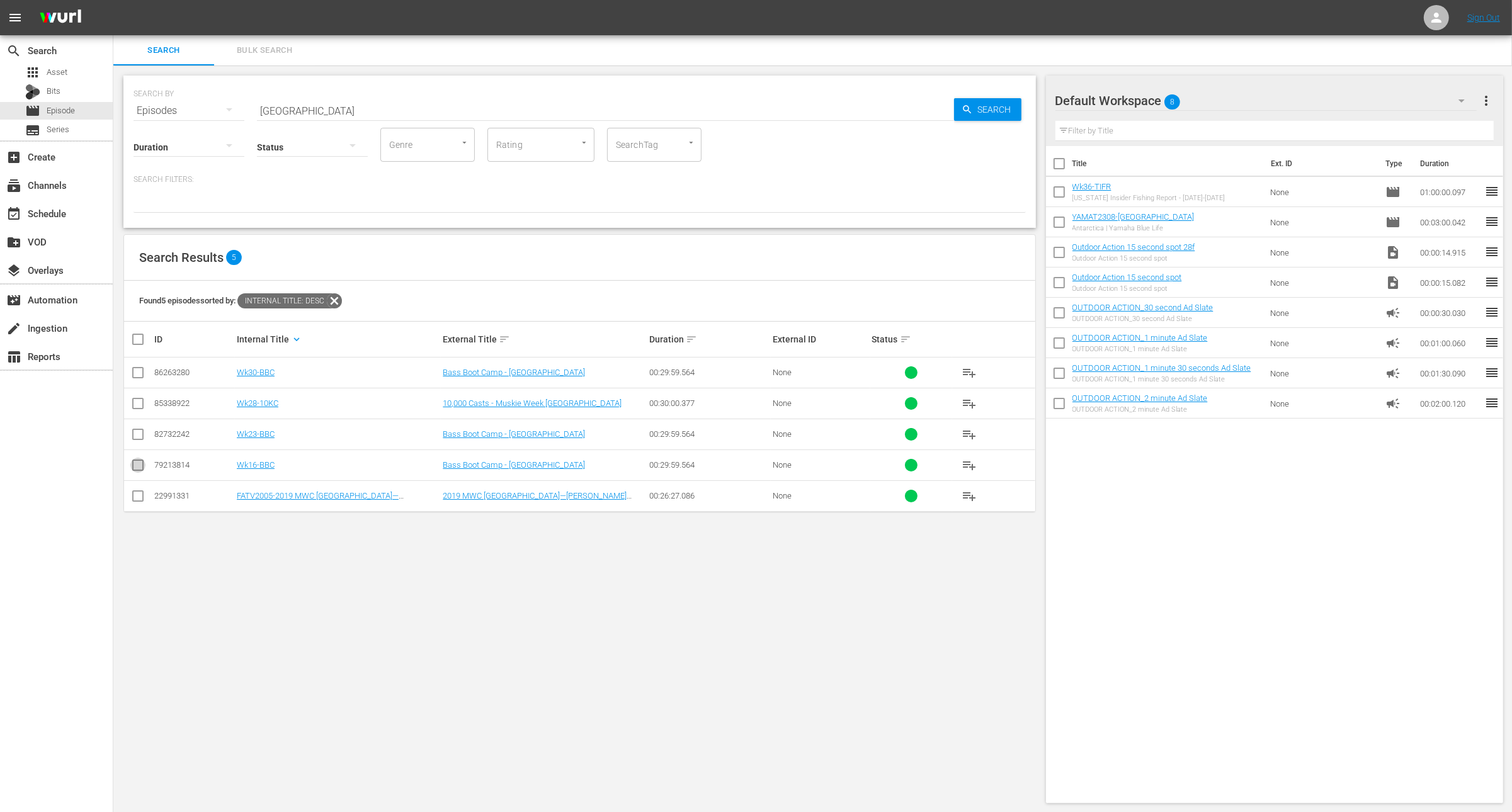
click at [142, 469] on input "checkbox" at bounding box center [138, 468] width 15 height 15
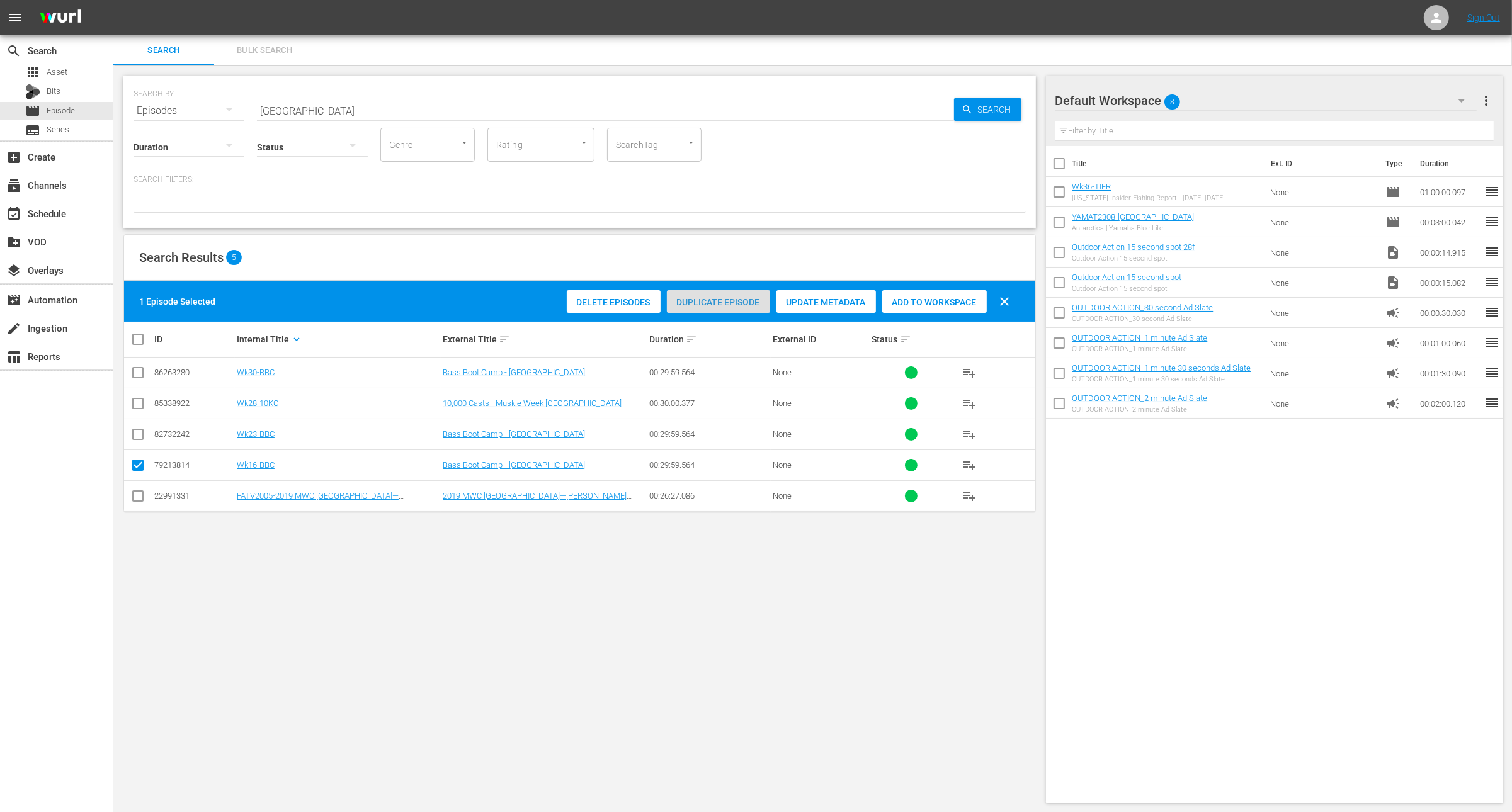
click at [709, 300] on span "Duplicate Episode" at bounding box center [718, 302] width 103 height 10
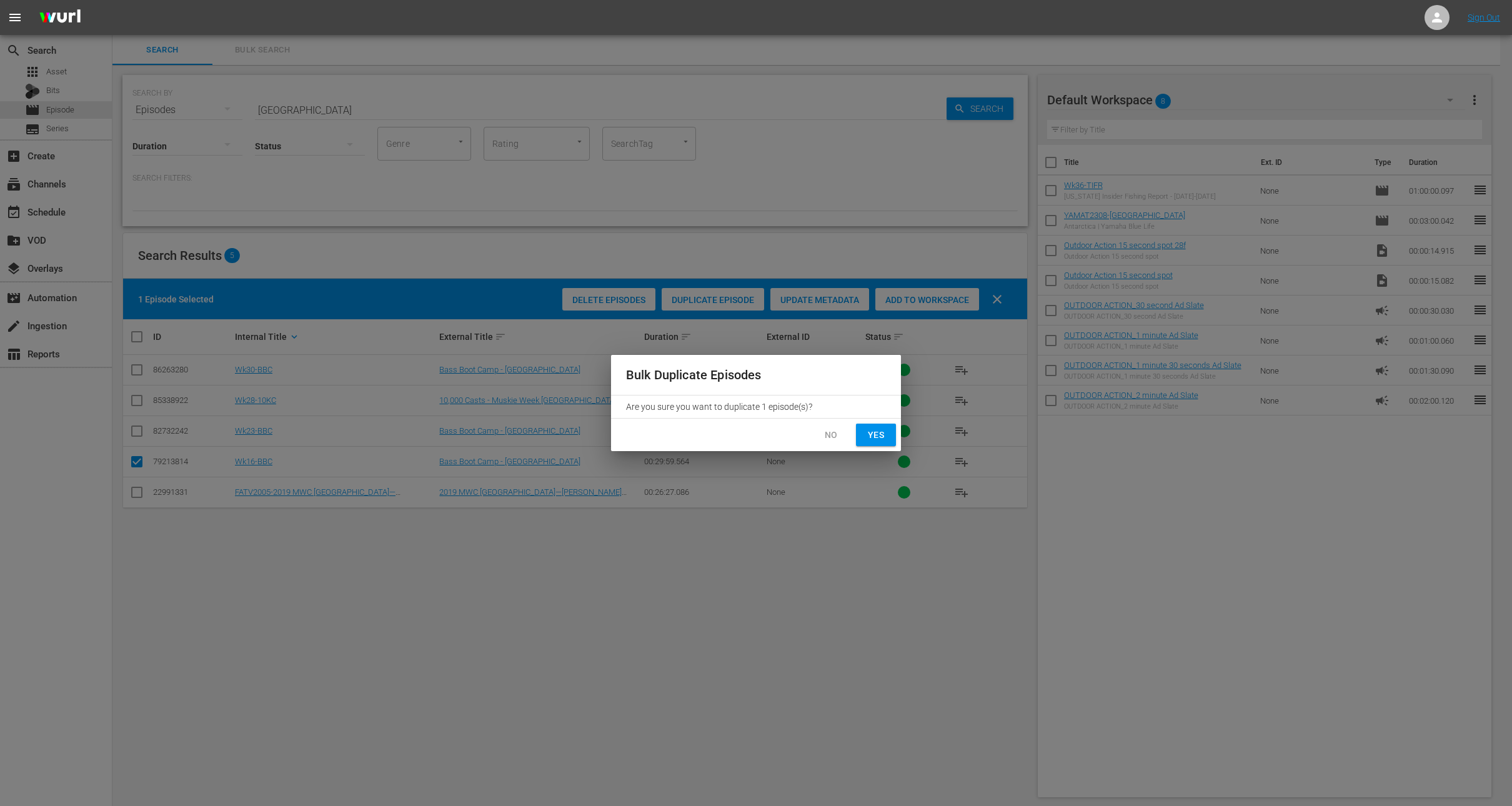
click at [869, 430] on span "Yes" at bounding box center [876, 435] width 20 height 16
checkbox input "false"
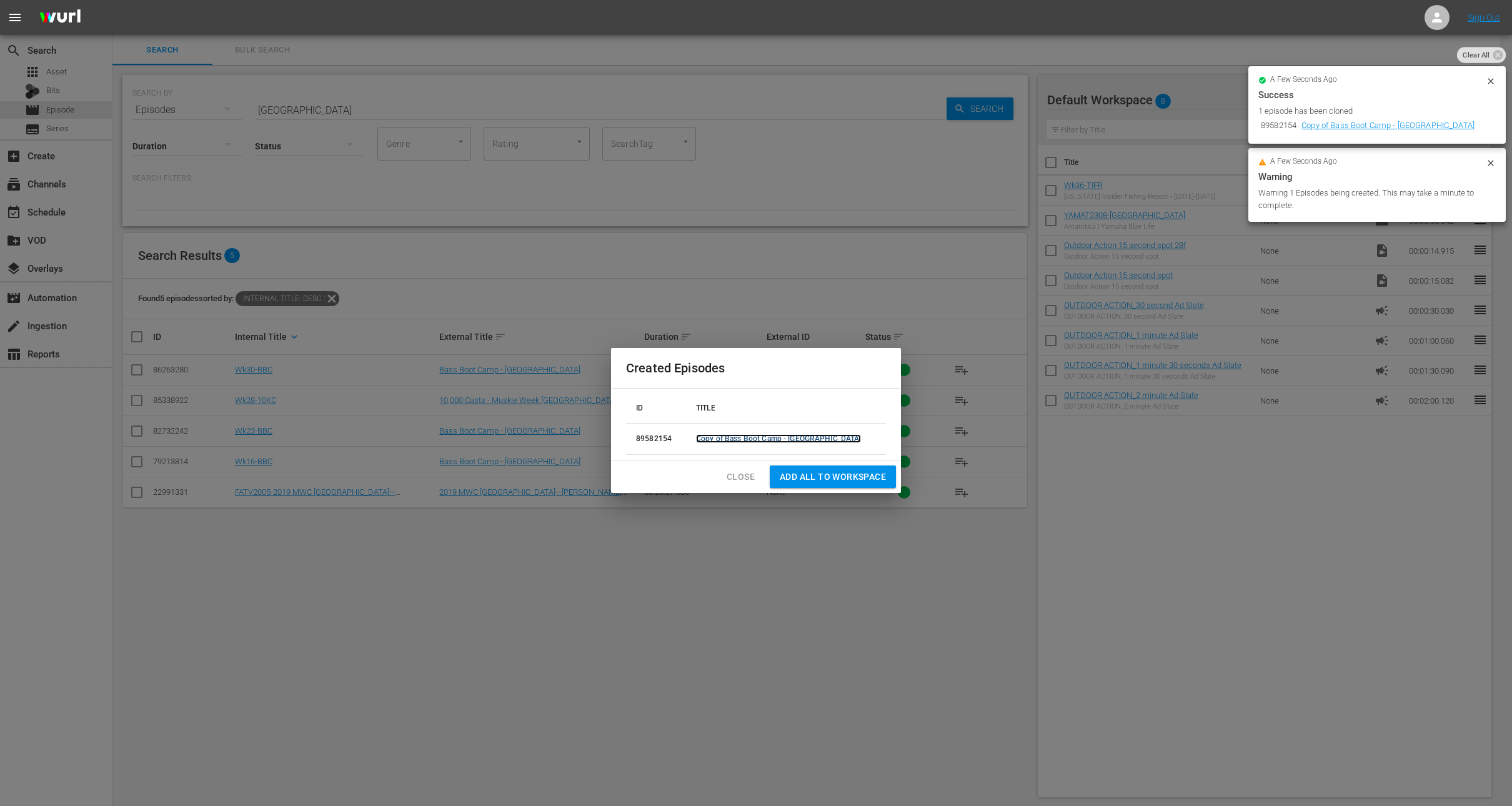
click at [792, 439] on link "Copy of Bass Boot Camp - [GEOGRAPHIC_DATA]" at bounding box center [779, 439] width 165 height 9
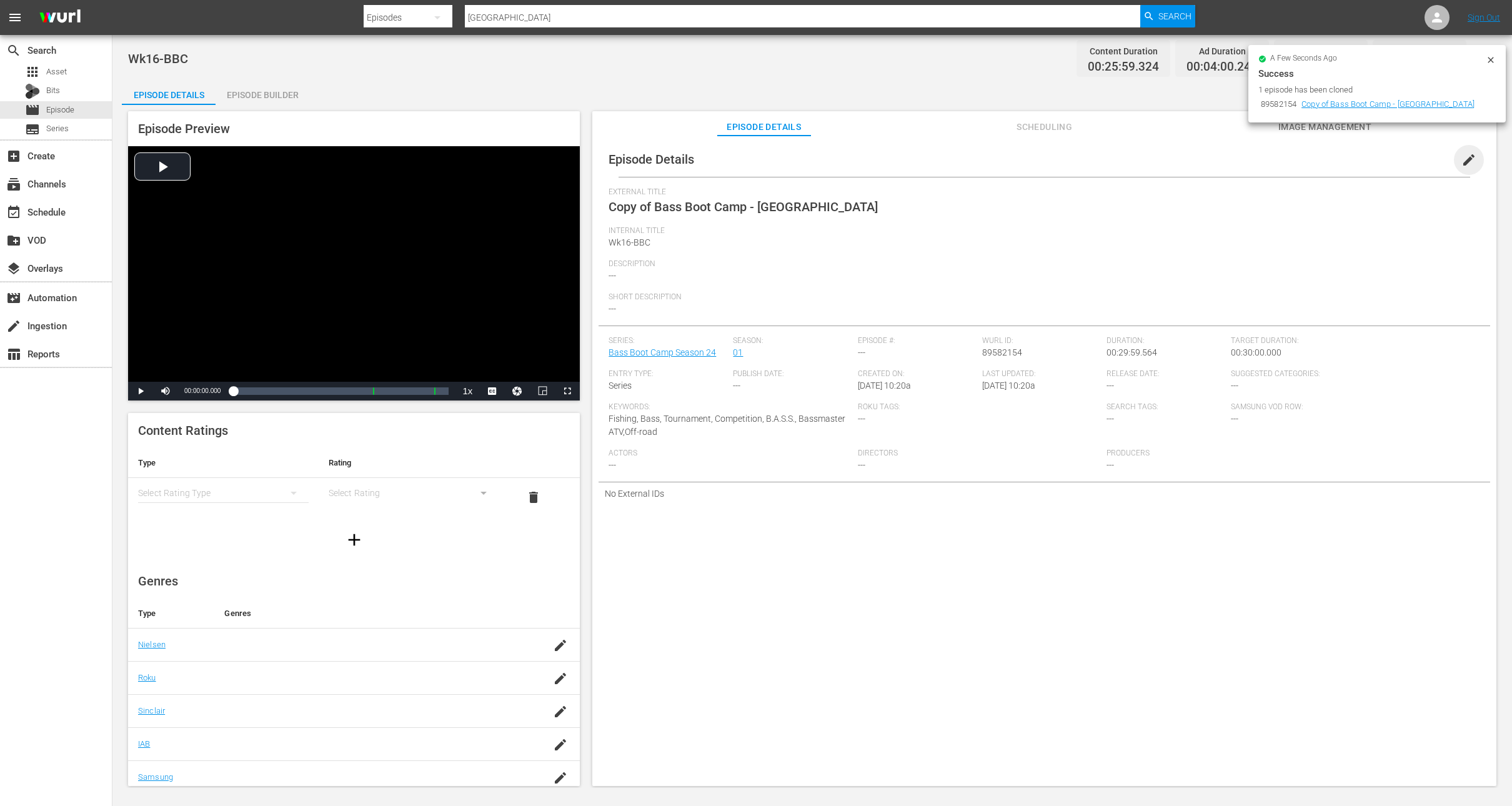
click at [1462, 159] on span "edit" at bounding box center [1469, 160] width 15 height 15
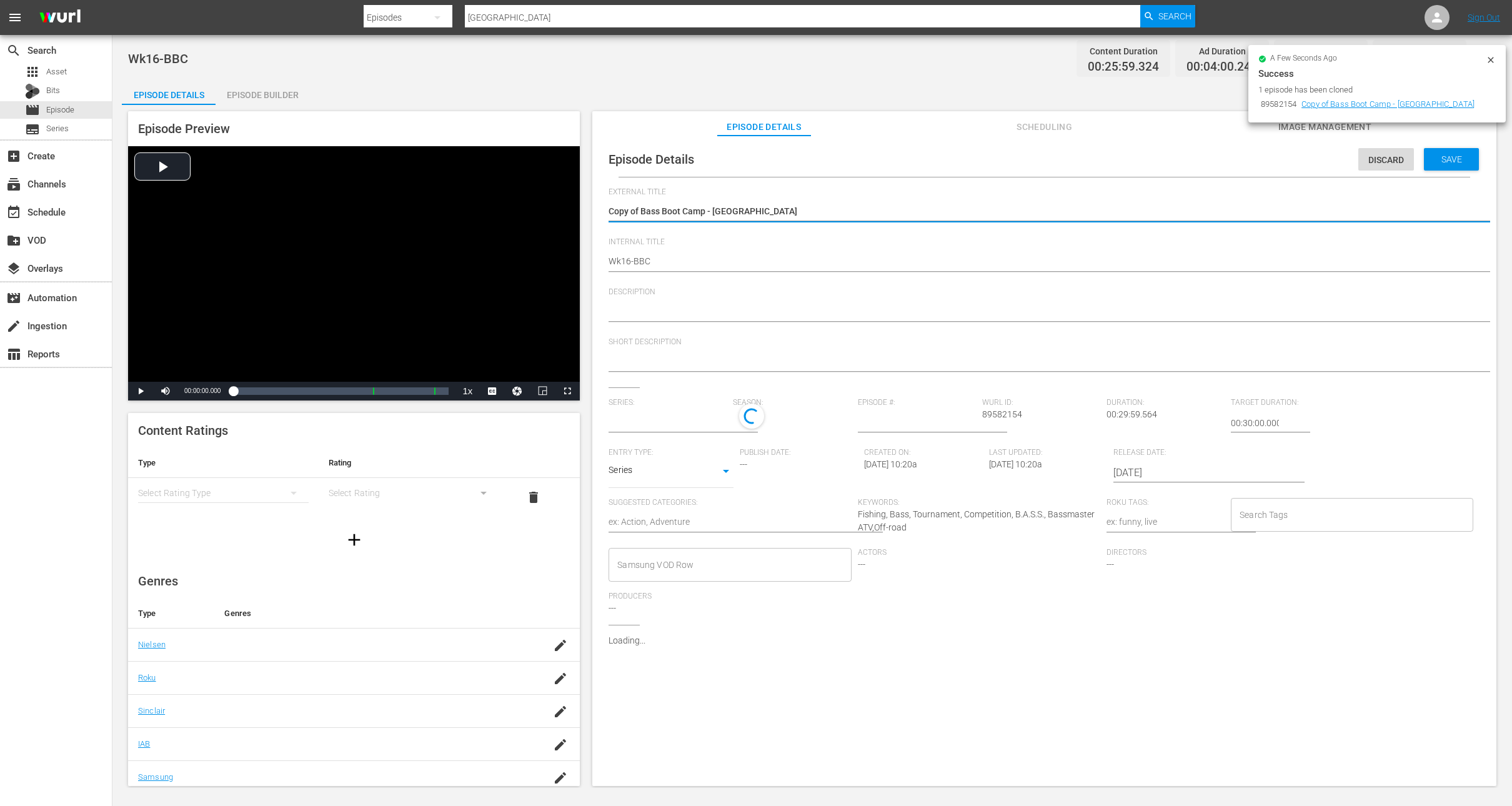
type input "Bass Boot Camp Season 24"
click at [639, 211] on textarea "Copy of Bass Boot Camp - [GEOGRAPHIC_DATA]" at bounding box center [1041, 212] width 865 height 15
type textarea "Copy ofBass Boot Camp - [GEOGRAPHIC_DATA]"
type textarea "Copy oBass Boot Camp - [GEOGRAPHIC_DATA]"
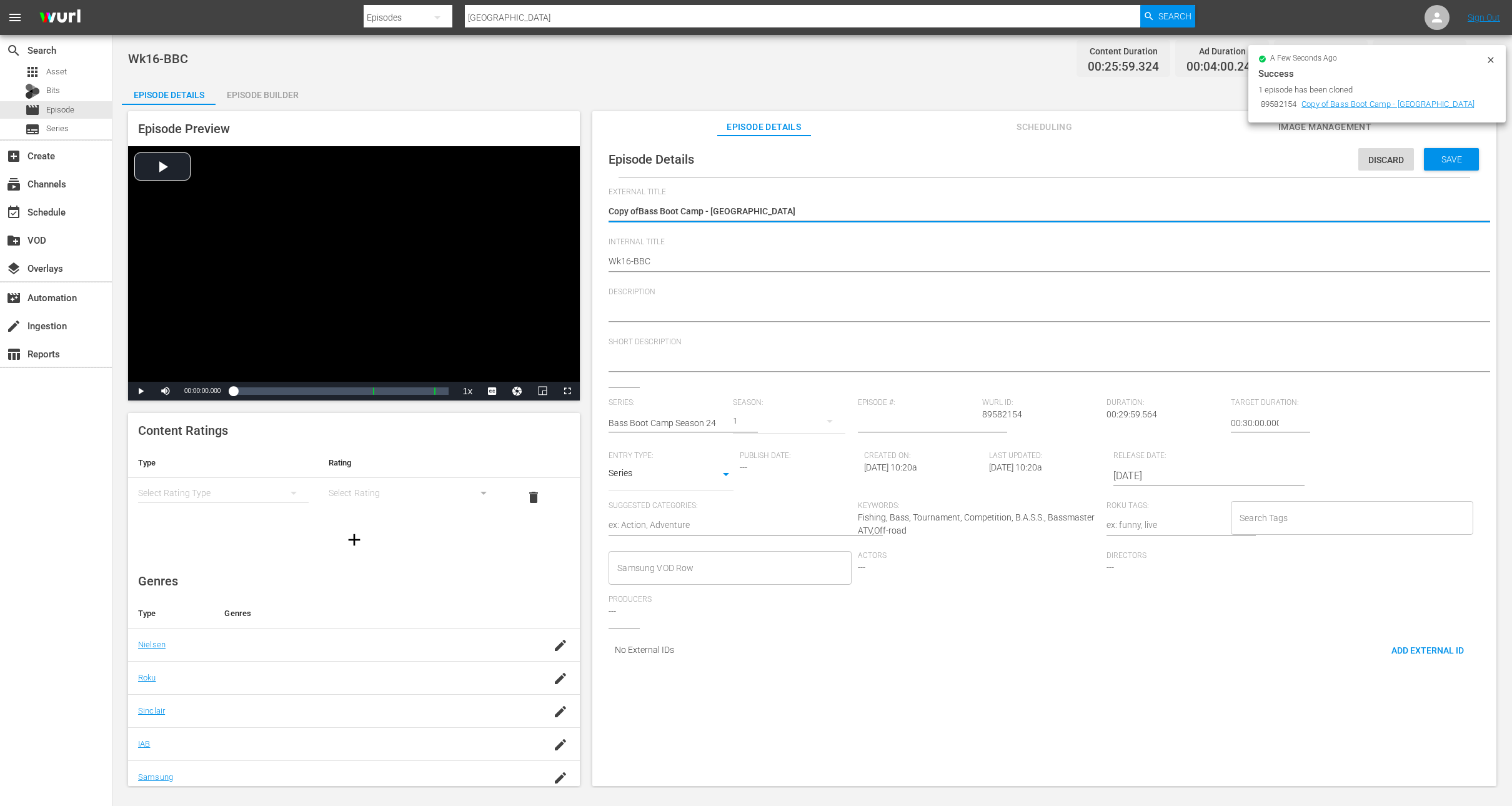
type textarea "Copy oBass Boot Camp - [GEOGRAPHIC_DATA]"
type textarea "Copy Bass Boot Camp - [GEOGRAPHIC_DATA]"
type textarea "CopyBass Boot Camp - [GEOGRAPHIC_DATA]"
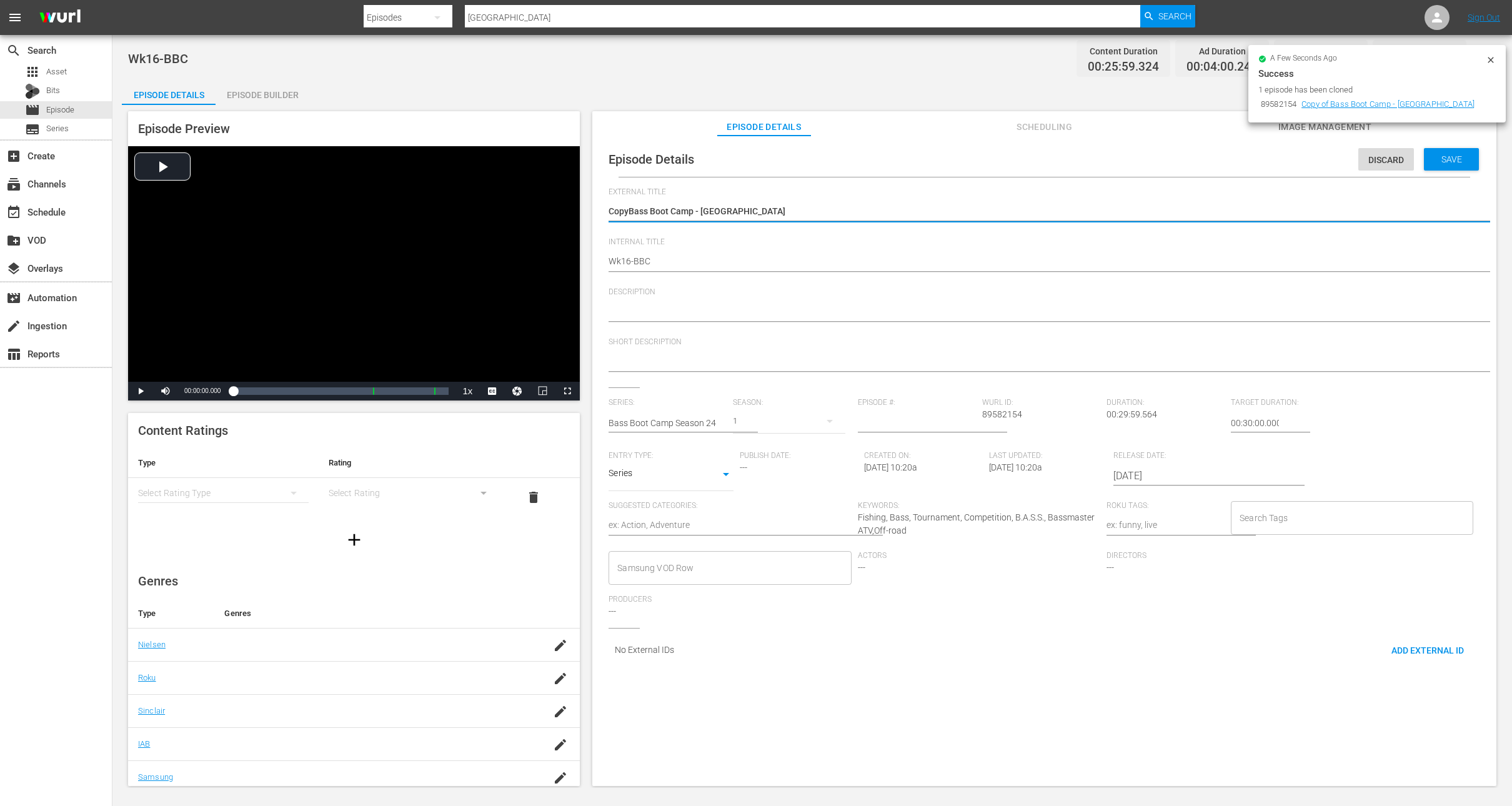
type textarea "CopBass Boot Camp - [GEOGRAPHIC_DATA]"
type textarea "CoBass Boot Camp - [GEOGRAPHIC_DATA]"
type textarea "CBass Boot Camp - [GEOGRAPHIC_DATA]"
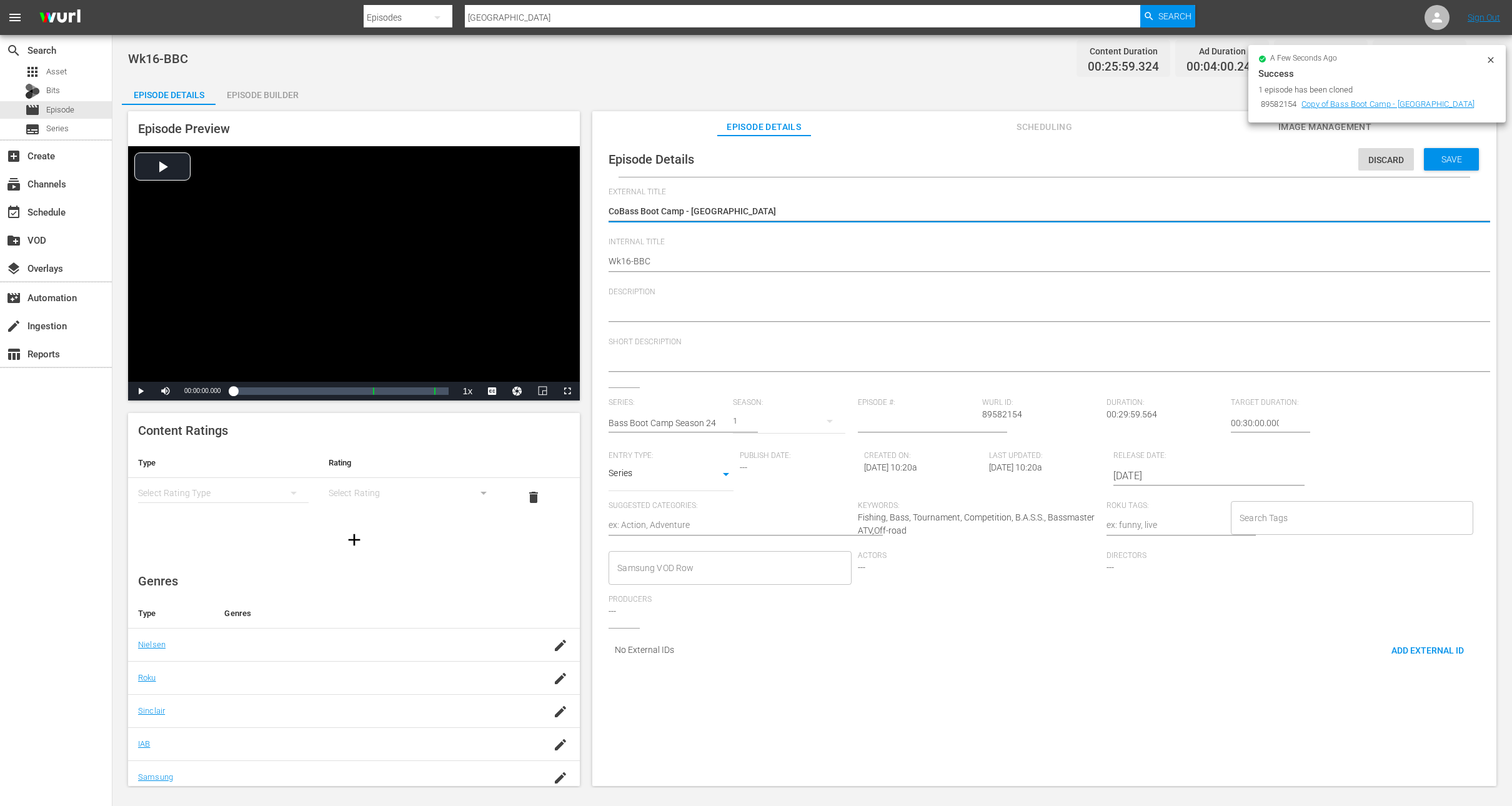
type textarea "CBass Boot Camp - [GEOGRAPHIC_DATA]"
type textarea "Bass Boot Camp - [GEOGRAPHIC_DATA]"
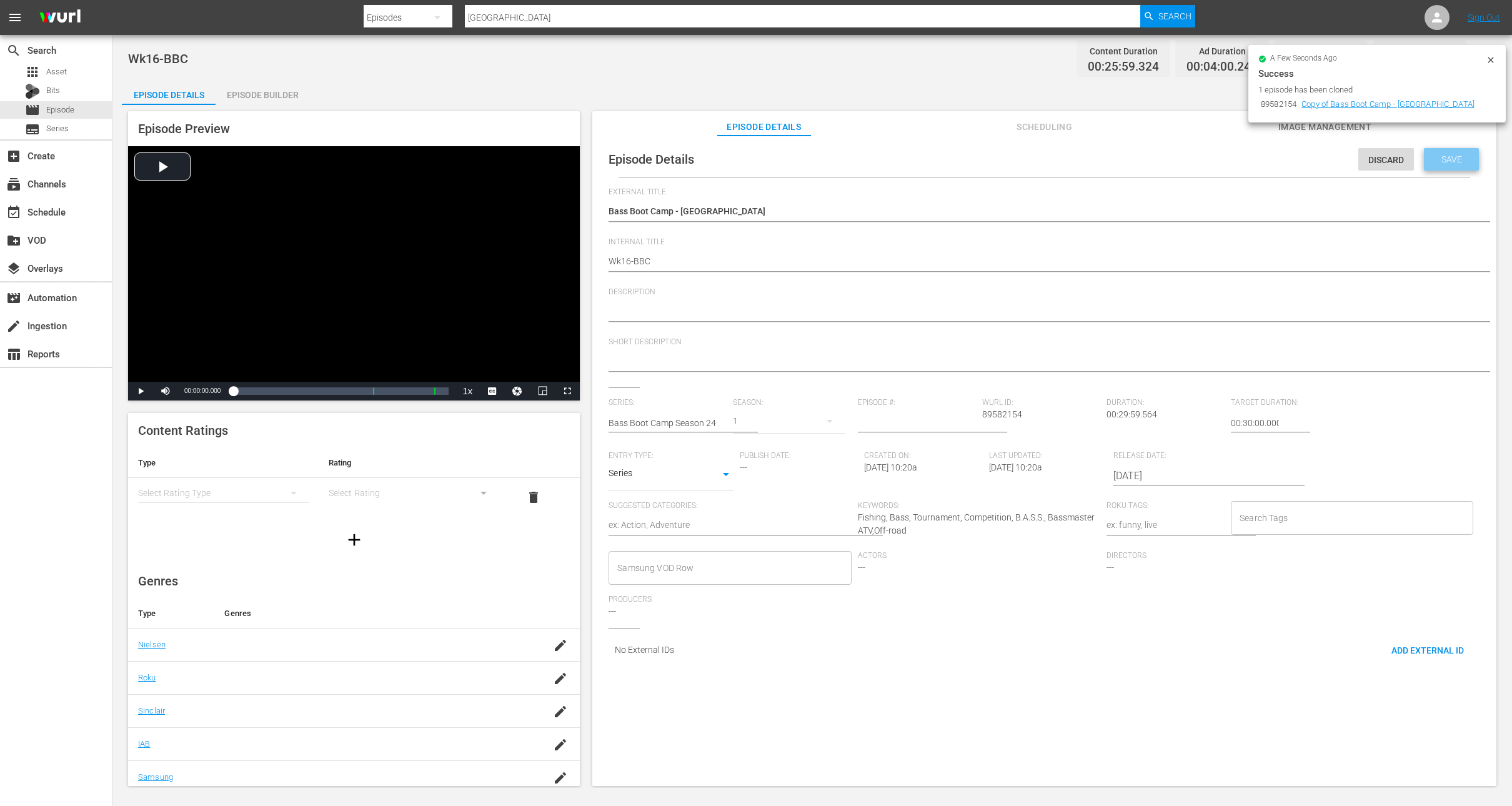
click at [1447, 161] on span "Save" at bounding box center [1451, 159] width 40 height 10
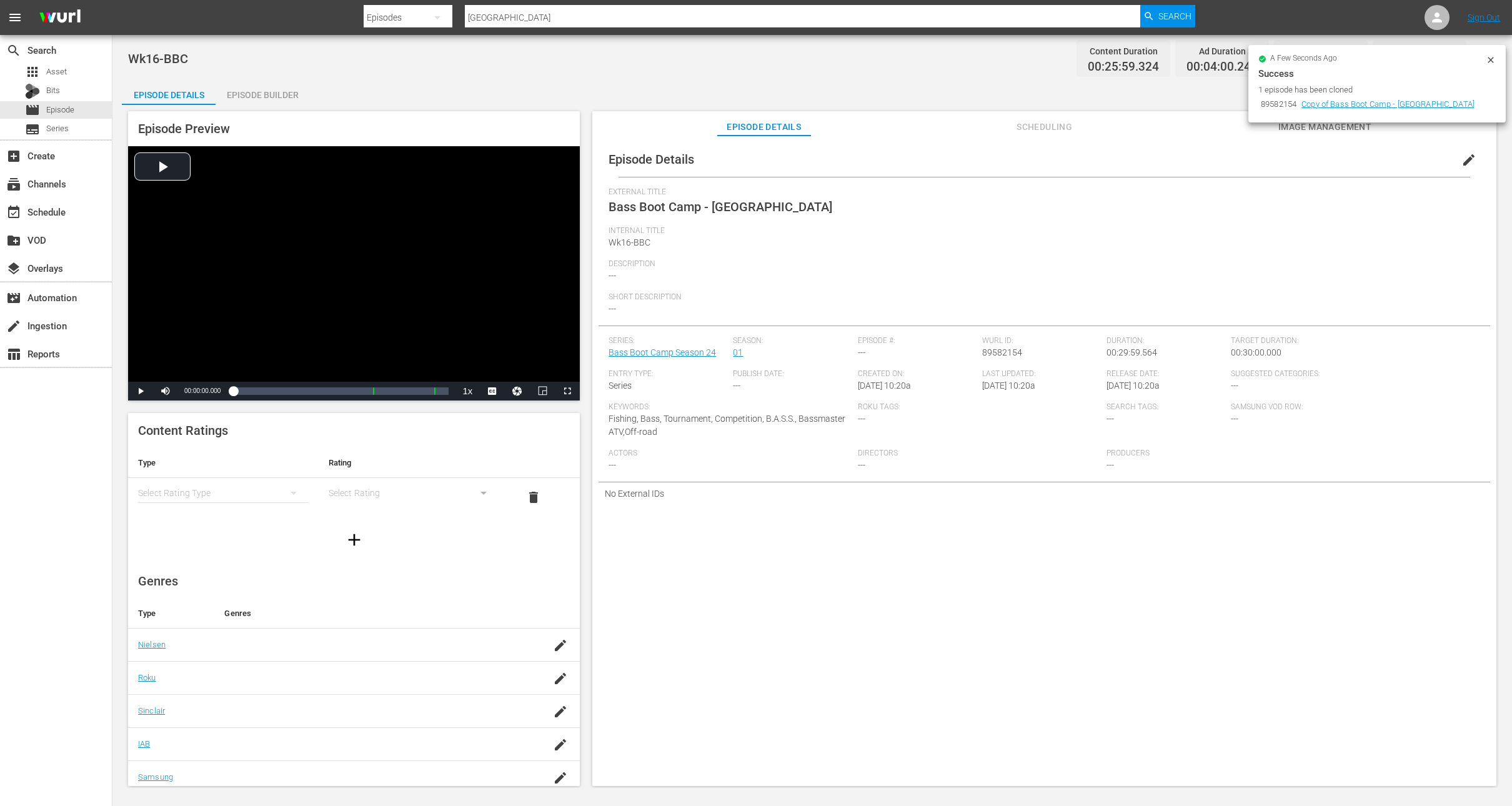
click at [1490, 61] on icon at bounding box center [1491, 59] width 6 height 6
click at [1454, 163] on button "edit" at bounding box center [1468, 159] width 30 height 30
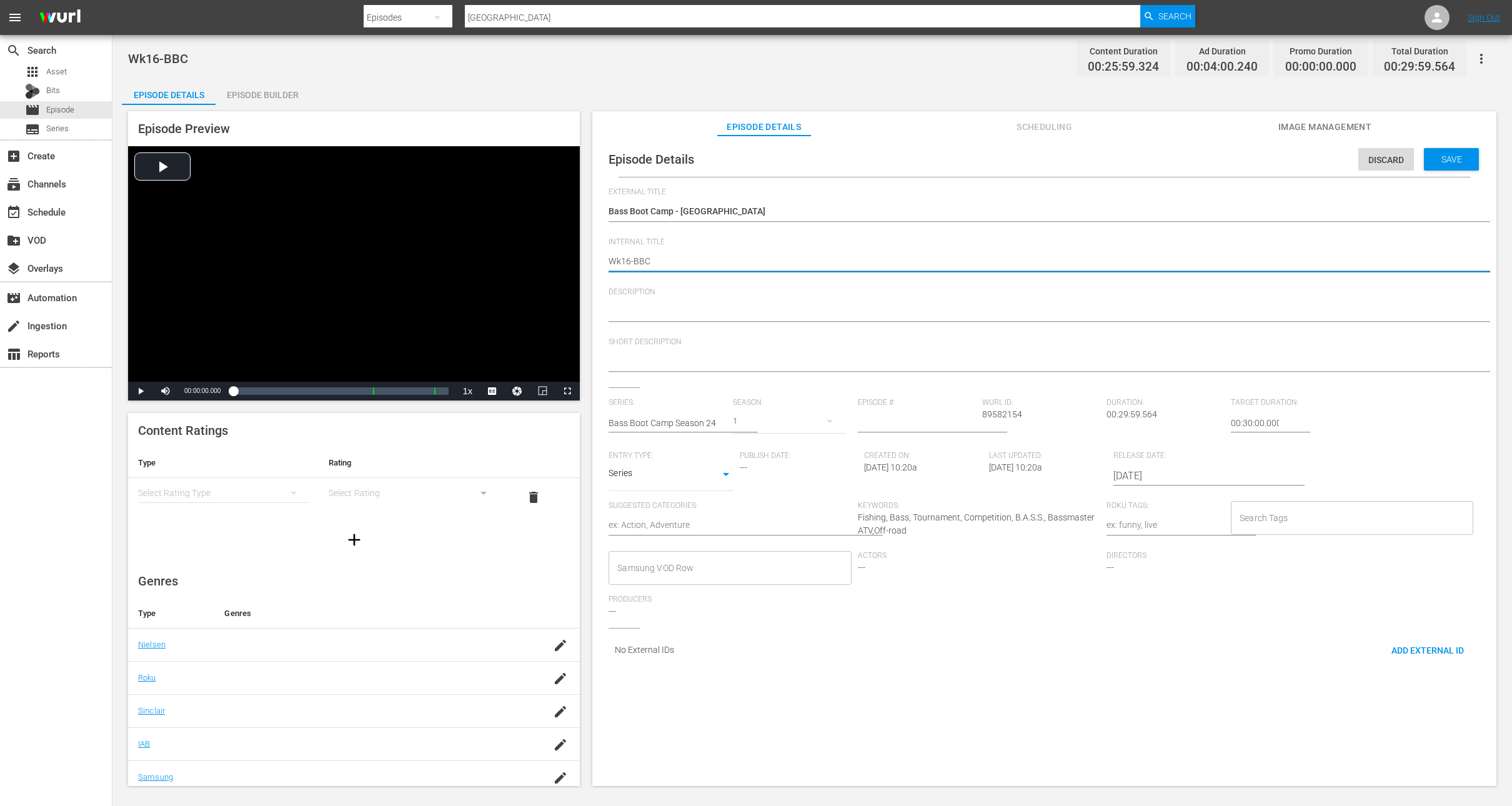
type textarea "Wk1-BBC"
type textarea "Wk-BBC"
type textarea "Wk3-BBC"
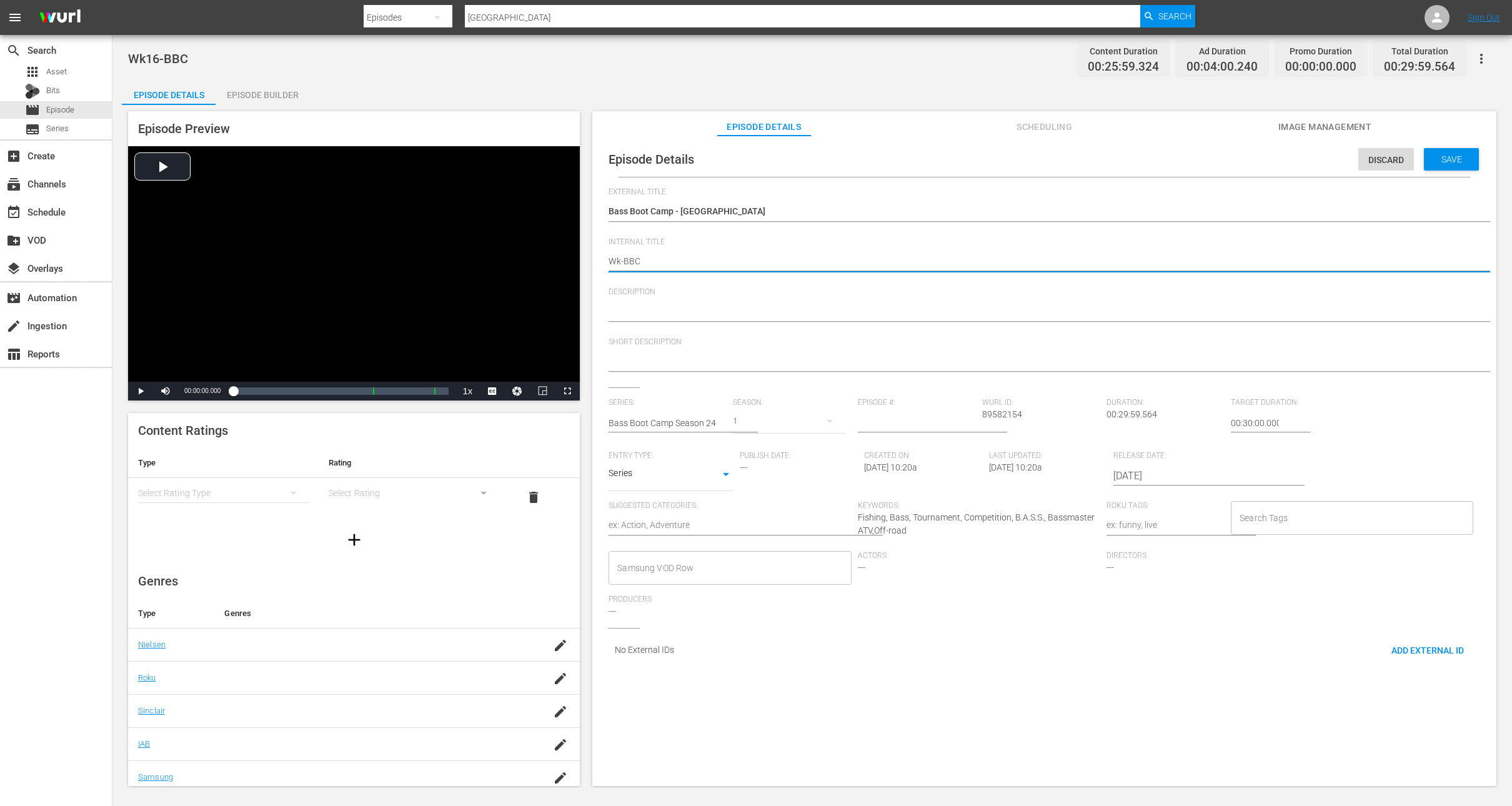
type textarea "Wk3-BBC"
type textarea "Wk37-BBC"
click at [1445, 163] on span "Save" at bounding box center [1451, 159] width 40 height 10
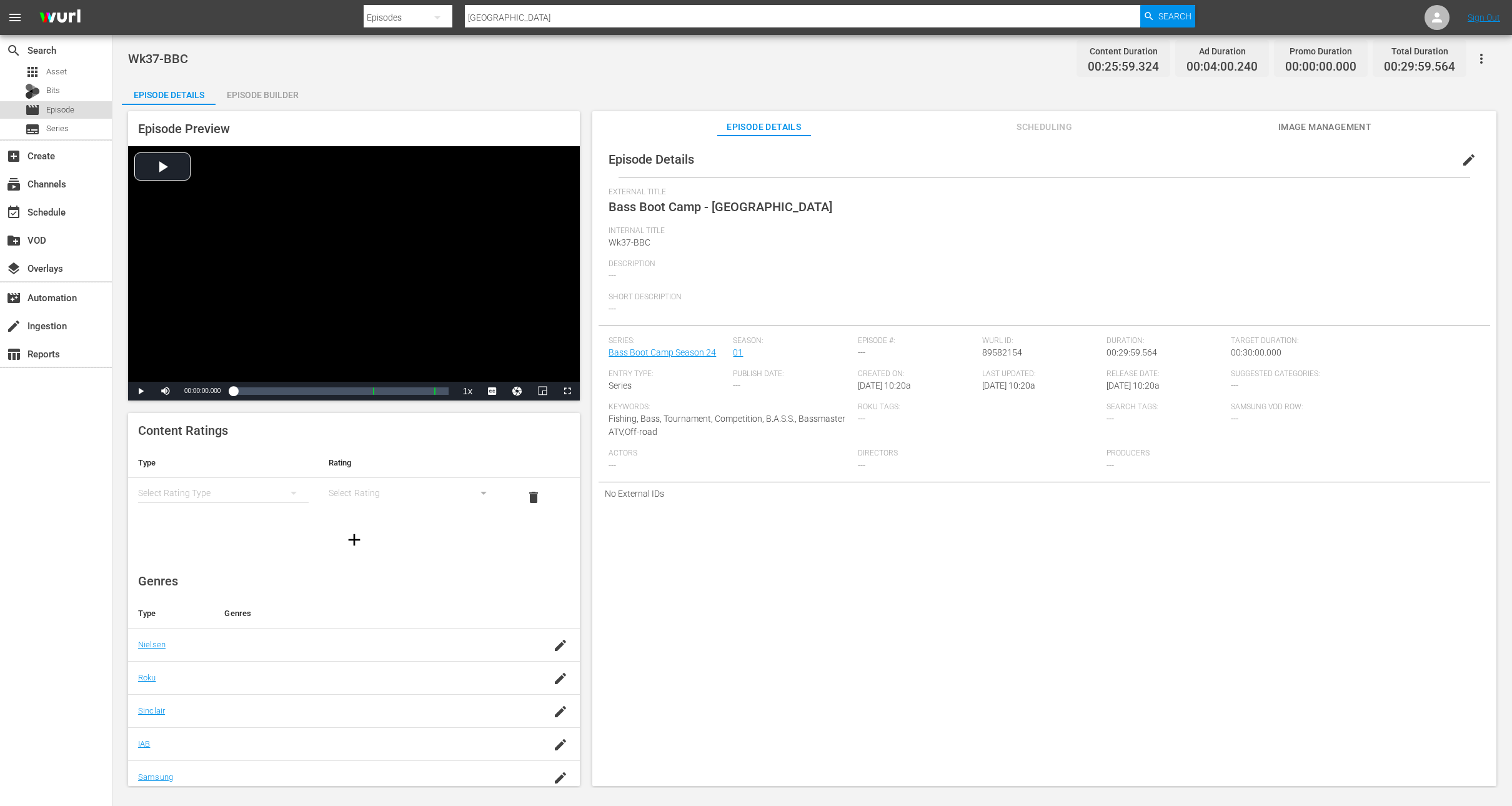
click at [81, 108] on div "movie Episode" at bounding box center [55, 110] width 112 height 17
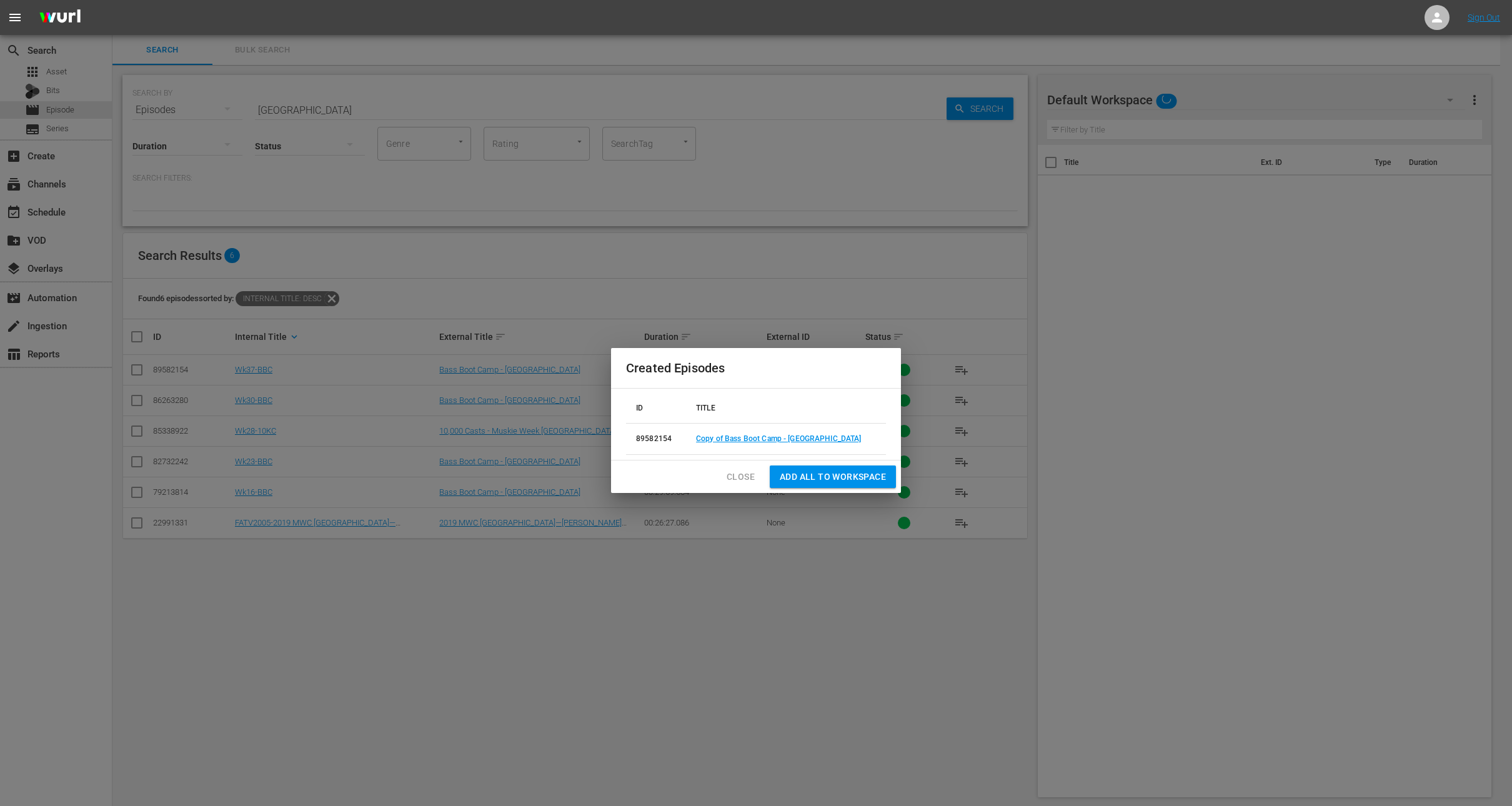
click at [744, 478] on span "Close" at bounding box center [740, 477] width 28 height 16
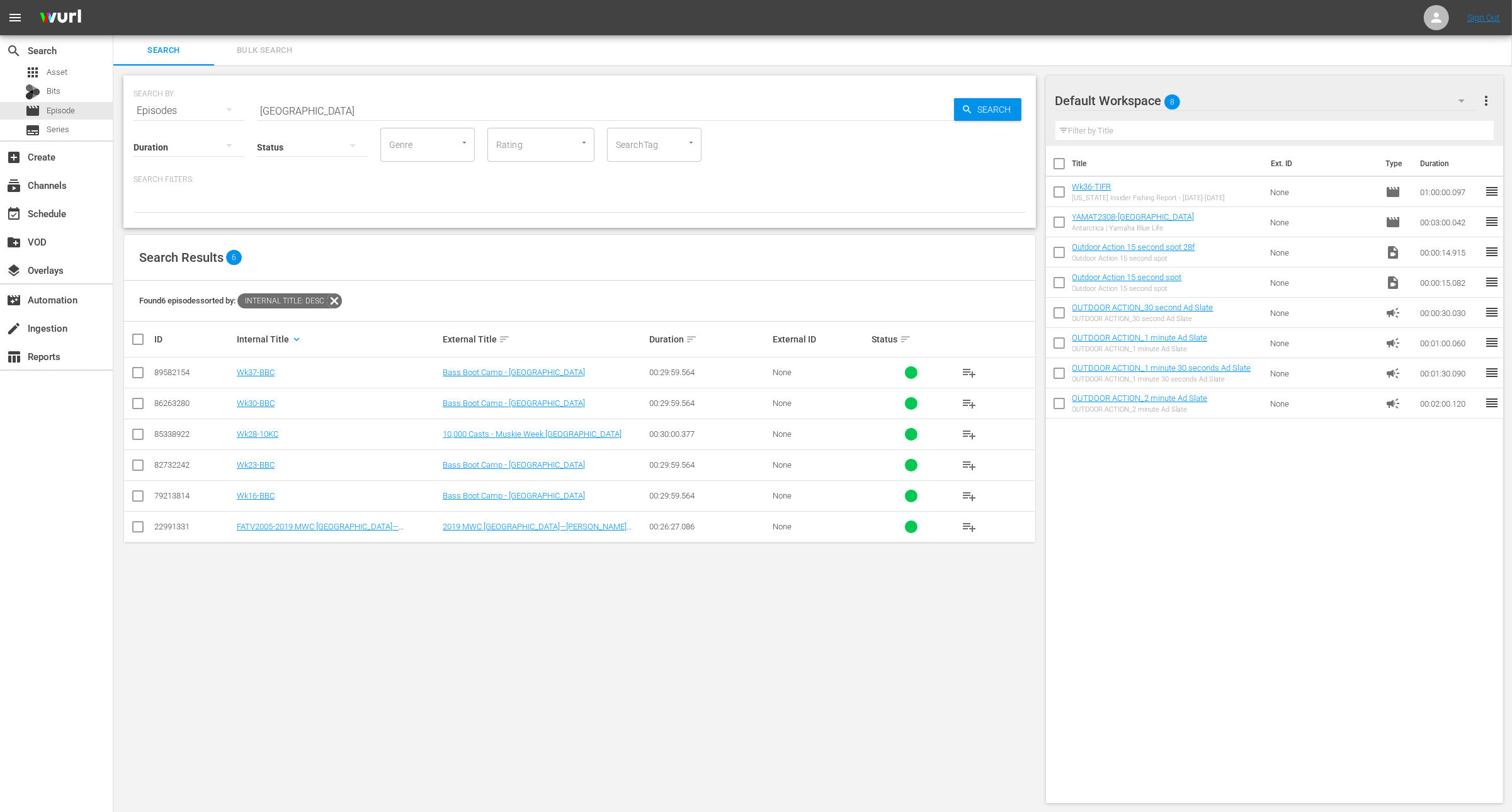
click at [706, 106] on input "[GEOGRAPHIC_DATA]" at bounding box center [605, 110] width 697 height 30
paste input "Episode 1: Across America: Yamaha RMAX 1000 Conquers the West"
type input "Episode 1: Across America: Yamaha RMAX 1000 Conquers the West"
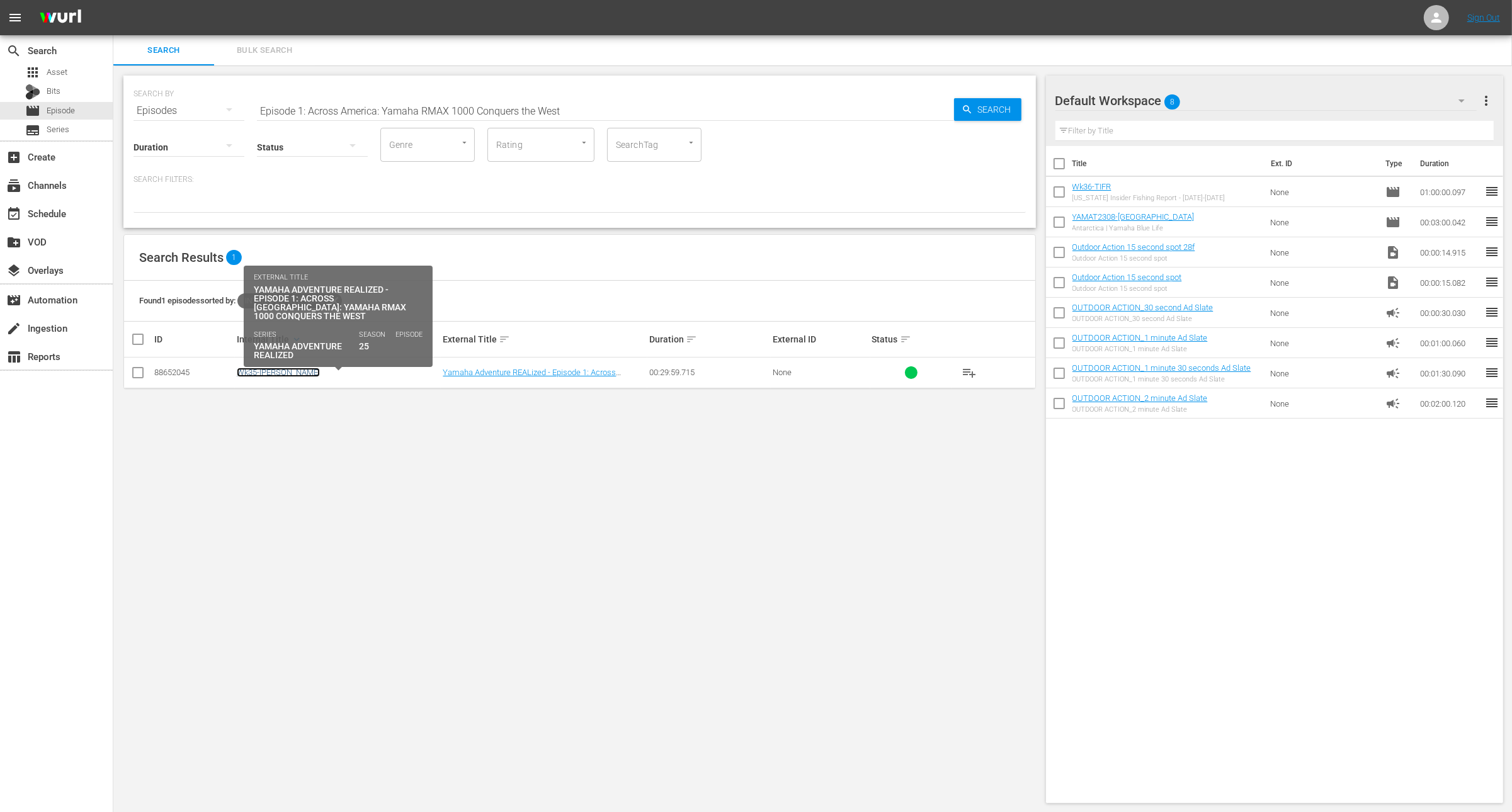
click at [274, 373] on link "Wk35-[PERSON_NAME]" at bounding box center [278, 372] width 83 height 9
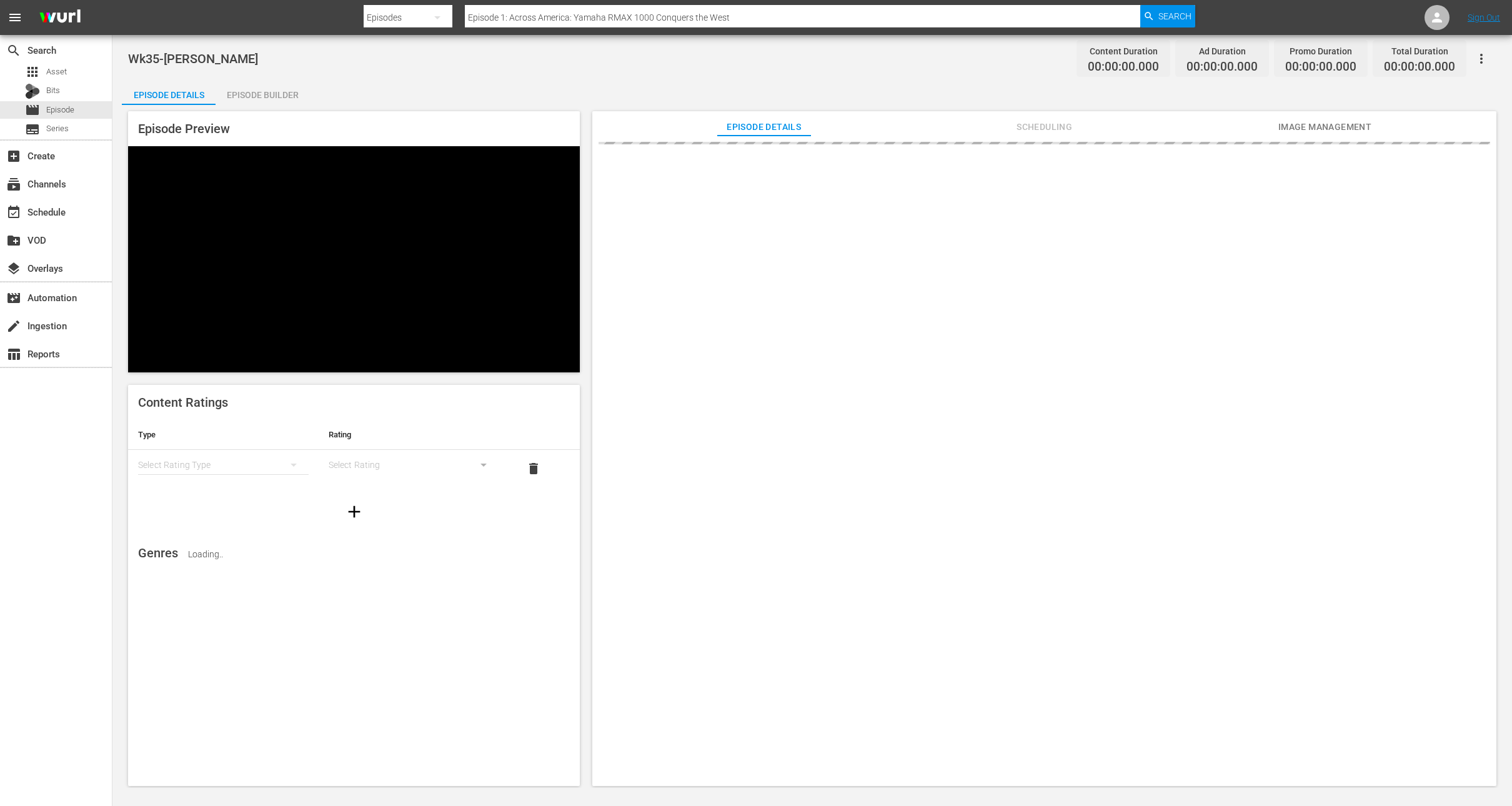
click at [271, 92] on div "Episode Builder" at bounding box center [262, 94] width 94 height 30
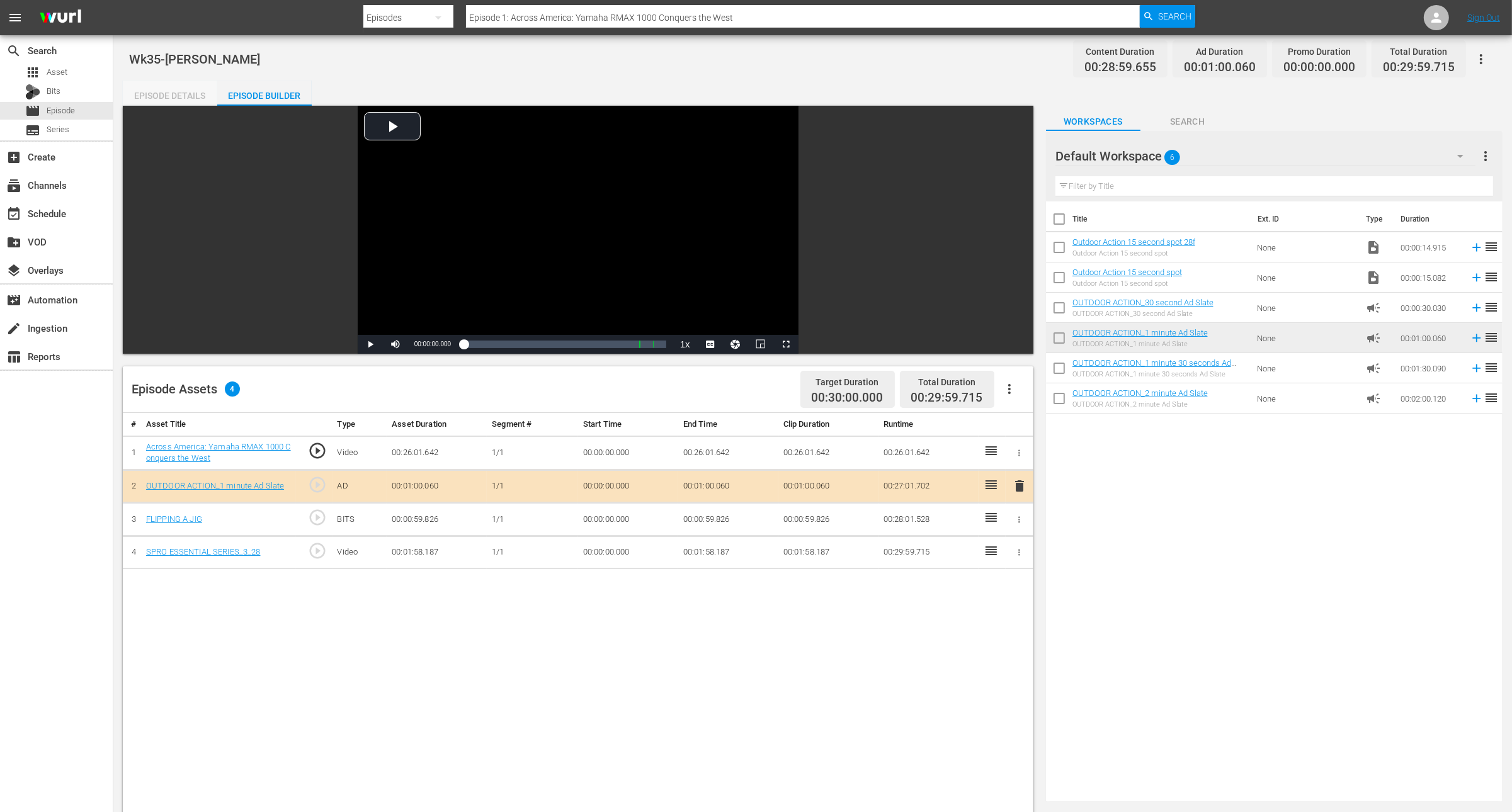
click at [196, 90] on div "Episode Details" at bounding box center [170, 95] width 95 height 30
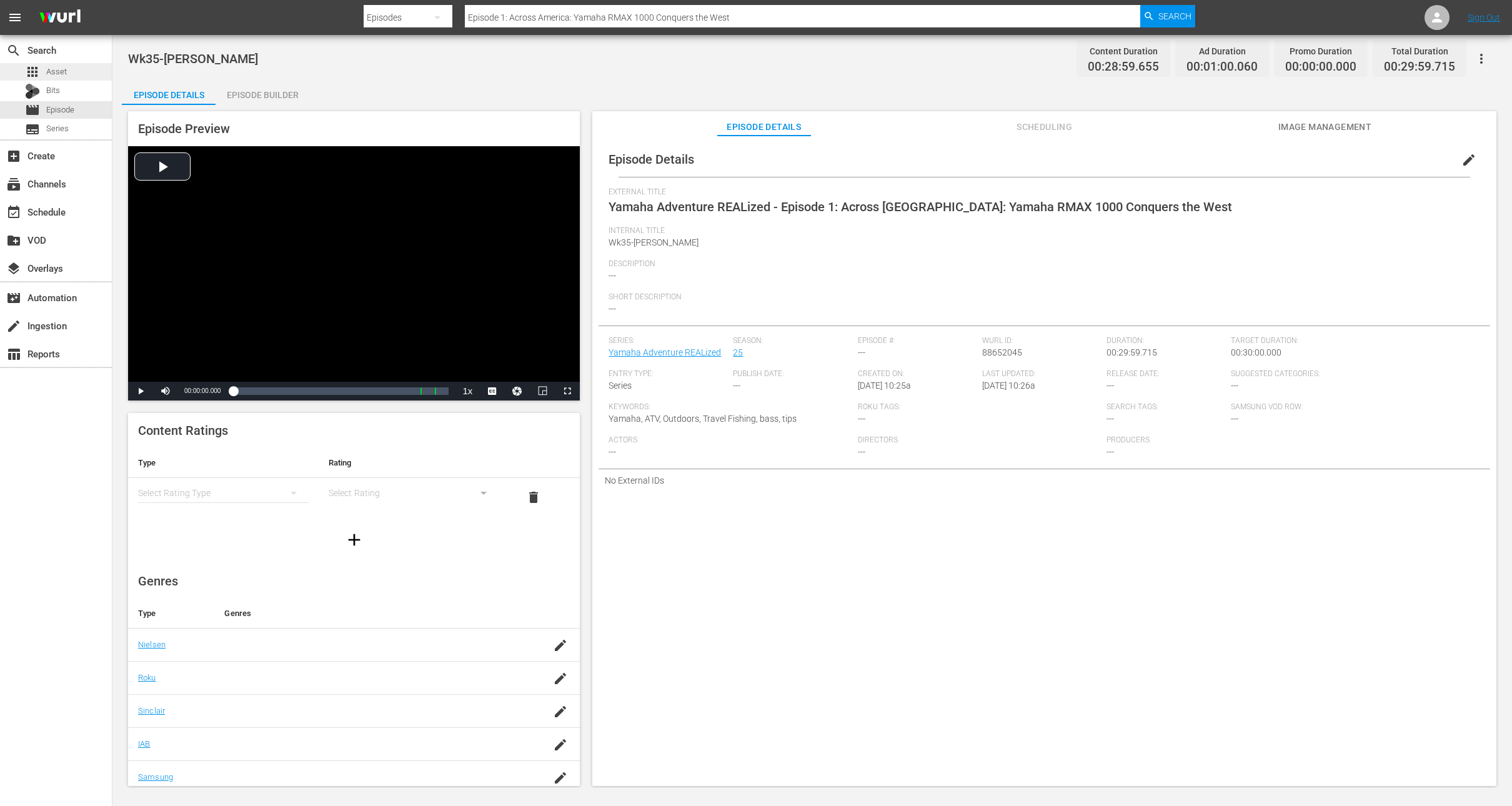
click at [60, 73] on span "Asset" at bounding box center [56, 71] width 20 height 13
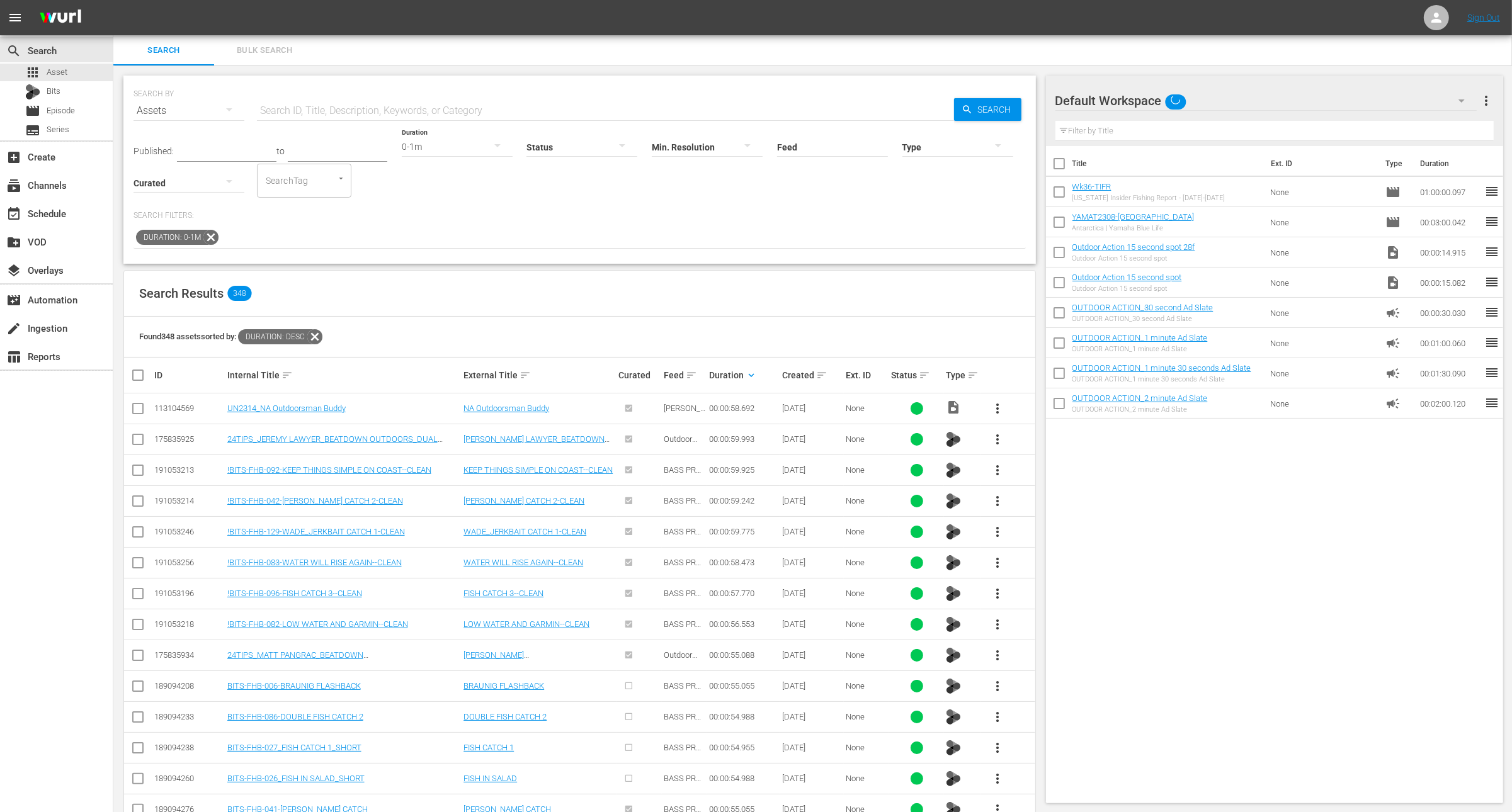
click at [210, 236] on icon at bounding box center [211, 237] width 15 height 15
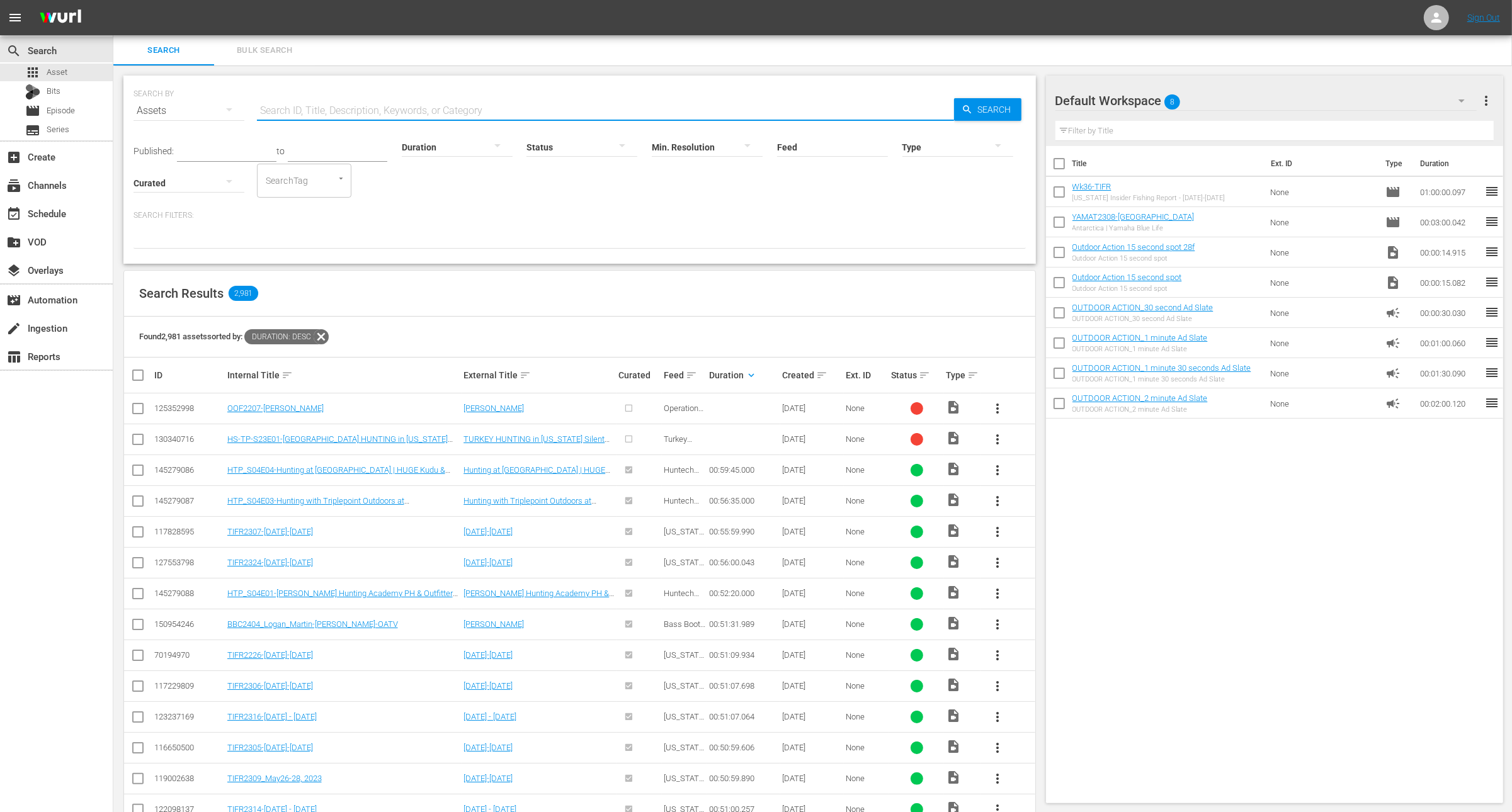
click at [368, 111] on input "text" at bounding box center [605, 110] width 697 height 30
paste input "Episode 1: Across America: Yamaha RMAX 1000 Conquers the West"
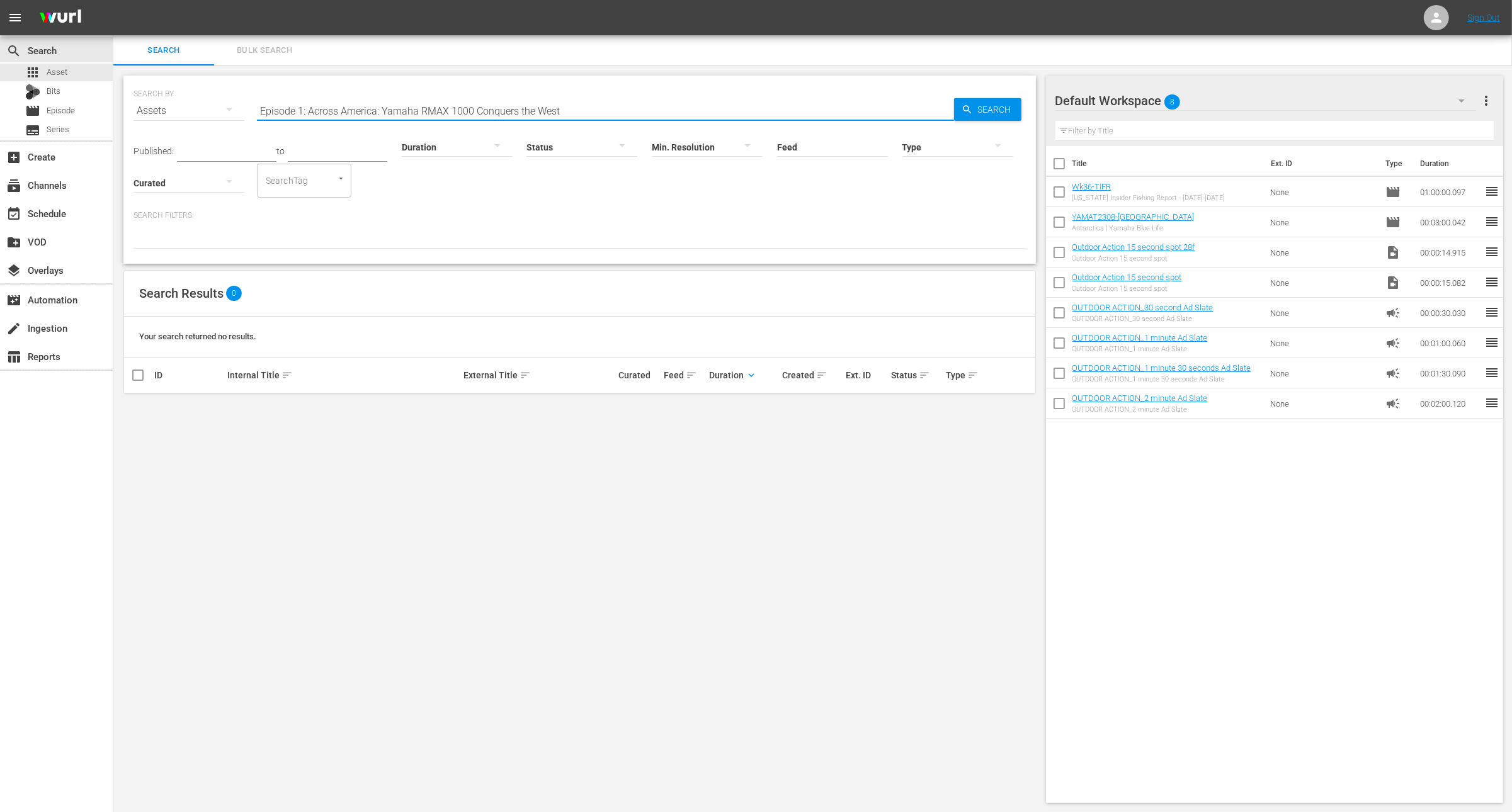
drag, startPoint x: 310, startPoint y: 110, endPoint x: 232, endPoint y: 85, distance: 81.9
click at [232, 85] on div "SEARCH BY Search By Assets Search ID, Title, Description, Keywords, or Category…" at bounding box center [580, 103] width 893 height 45
type input "Across America: Yamaha RMAX 1000 Conquers the West"
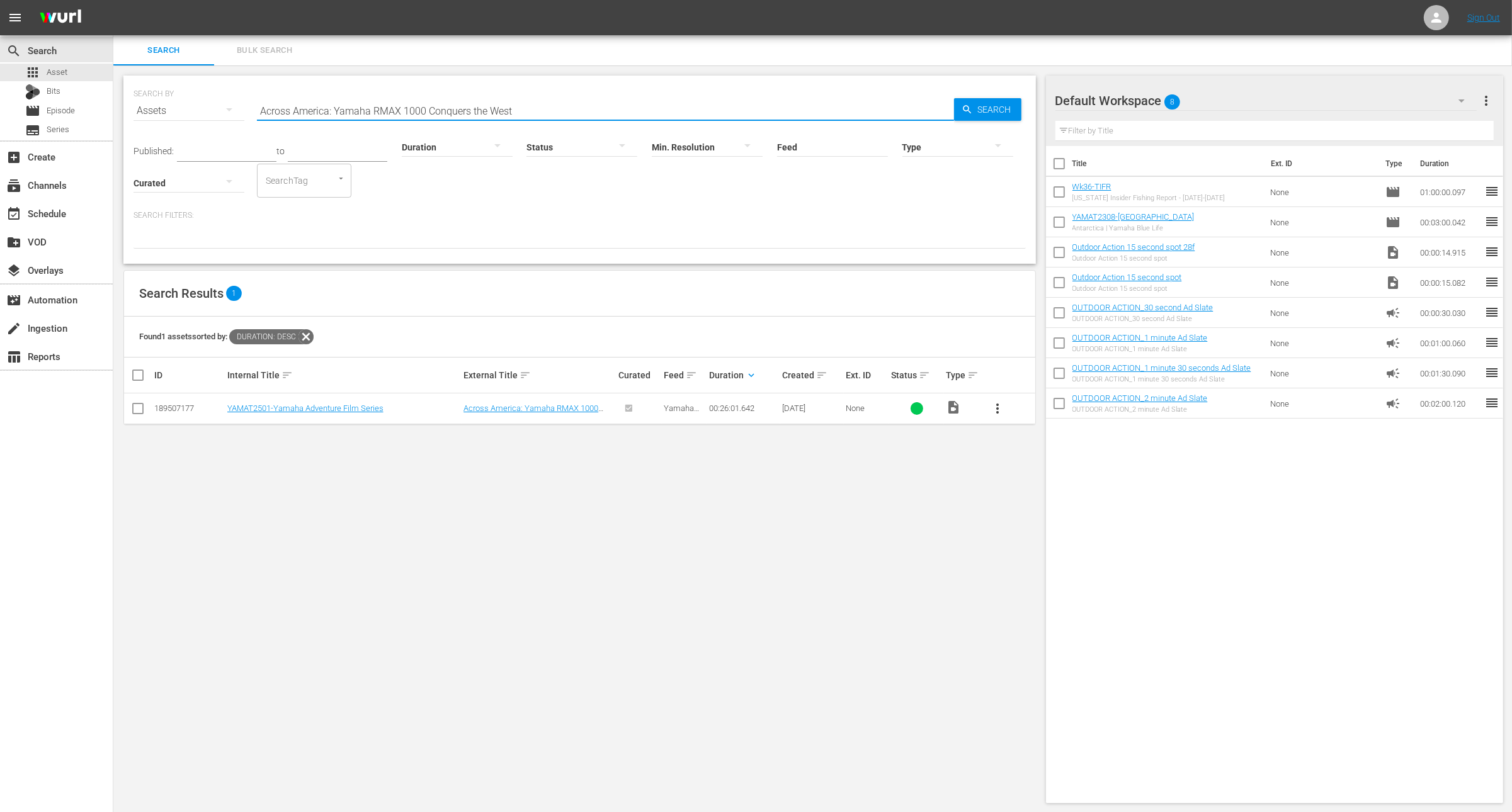
click at [1003, 407] on span "more_vert" at bounding box center [997, 409] width 15 height 15
click at [1043, 433] on div "Workspace" at bounding box center [1065, 443] width 86 height 30
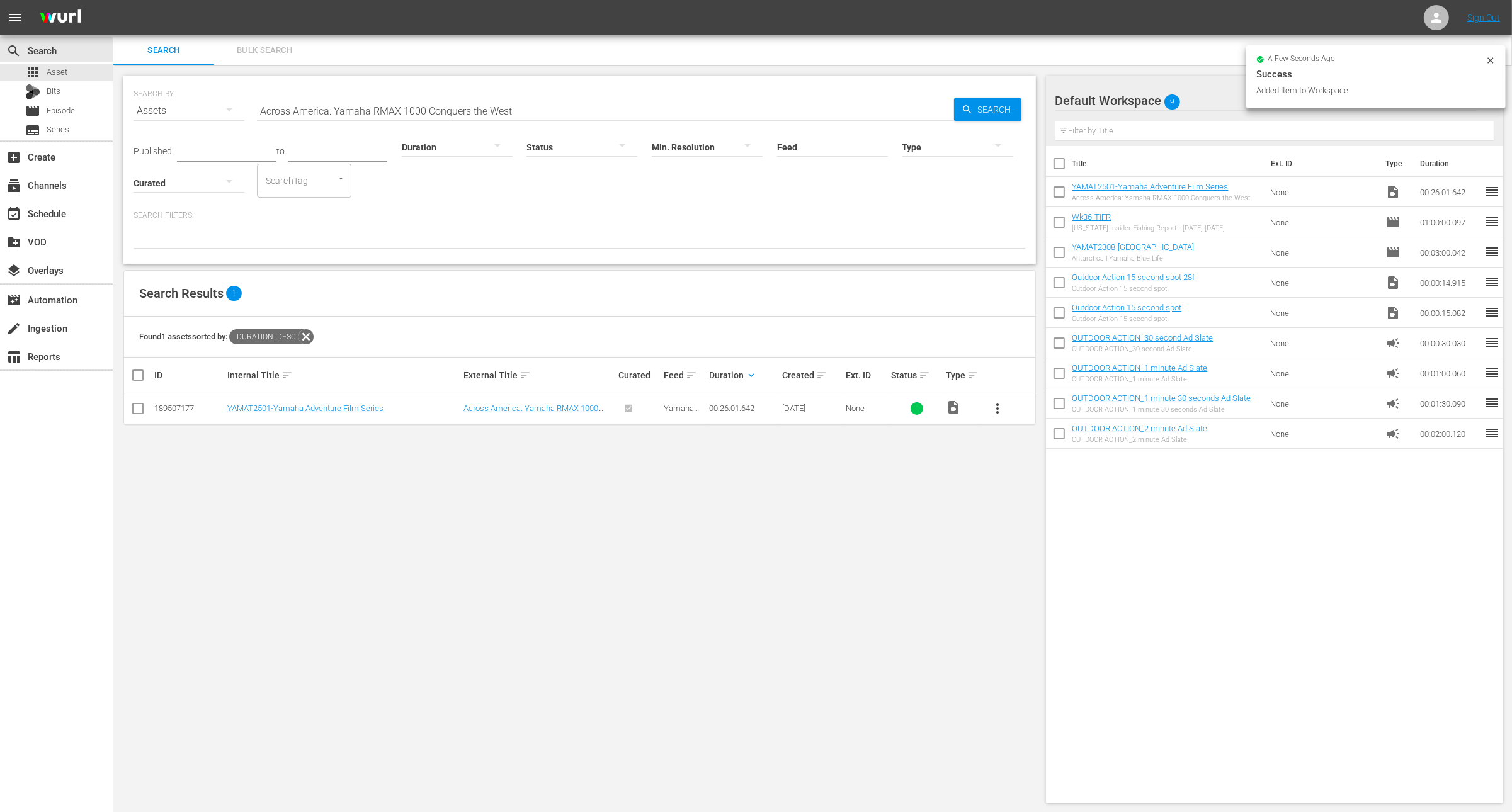
click at [493, 108] on input "Across America: Yamaha RMAX 1000 Conquers the West" at bounding box center [605, 110] width 697 height 30
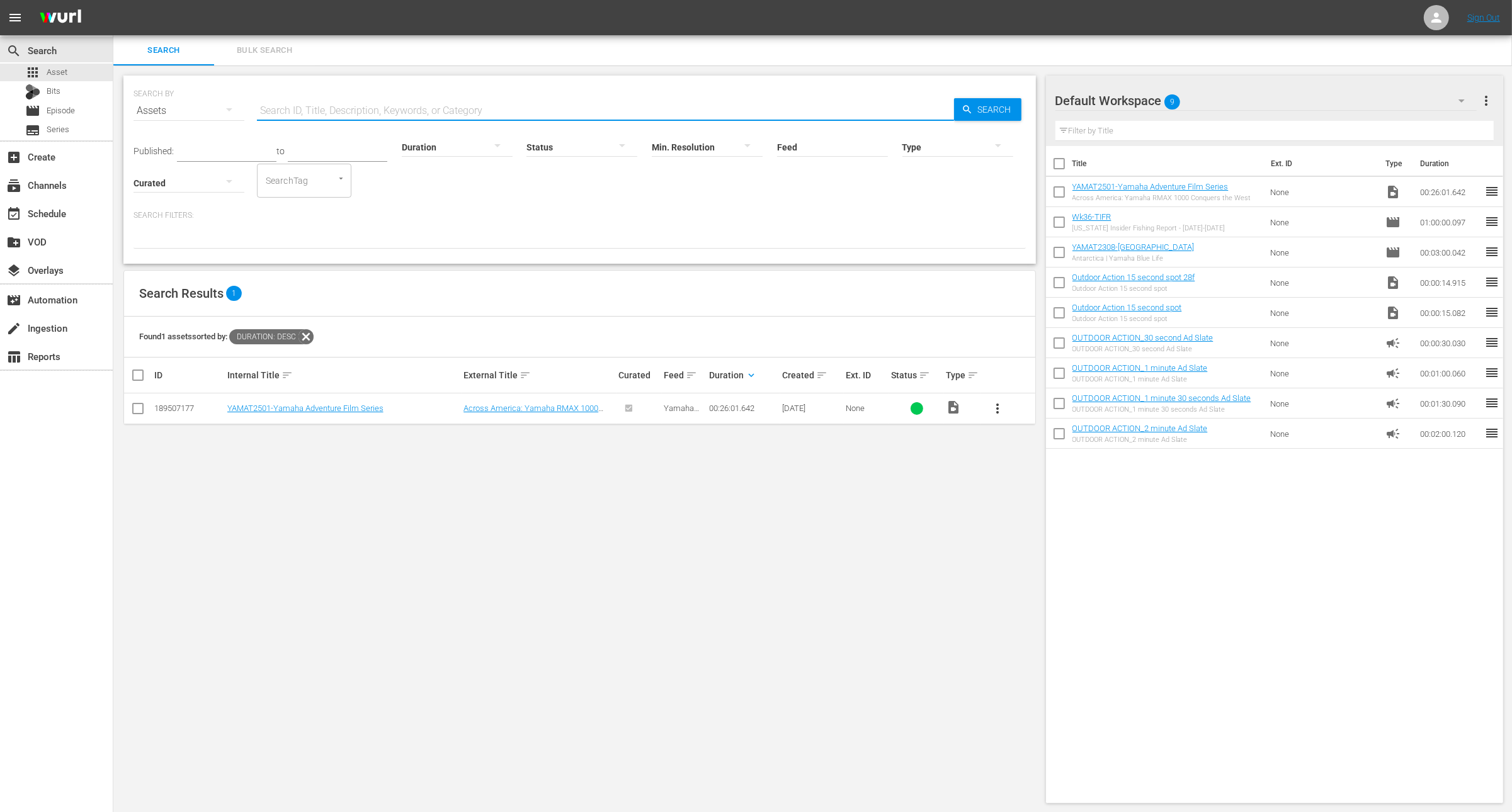
click at [461, 147] on div at bounding box center [457, 146] width 111 height 35
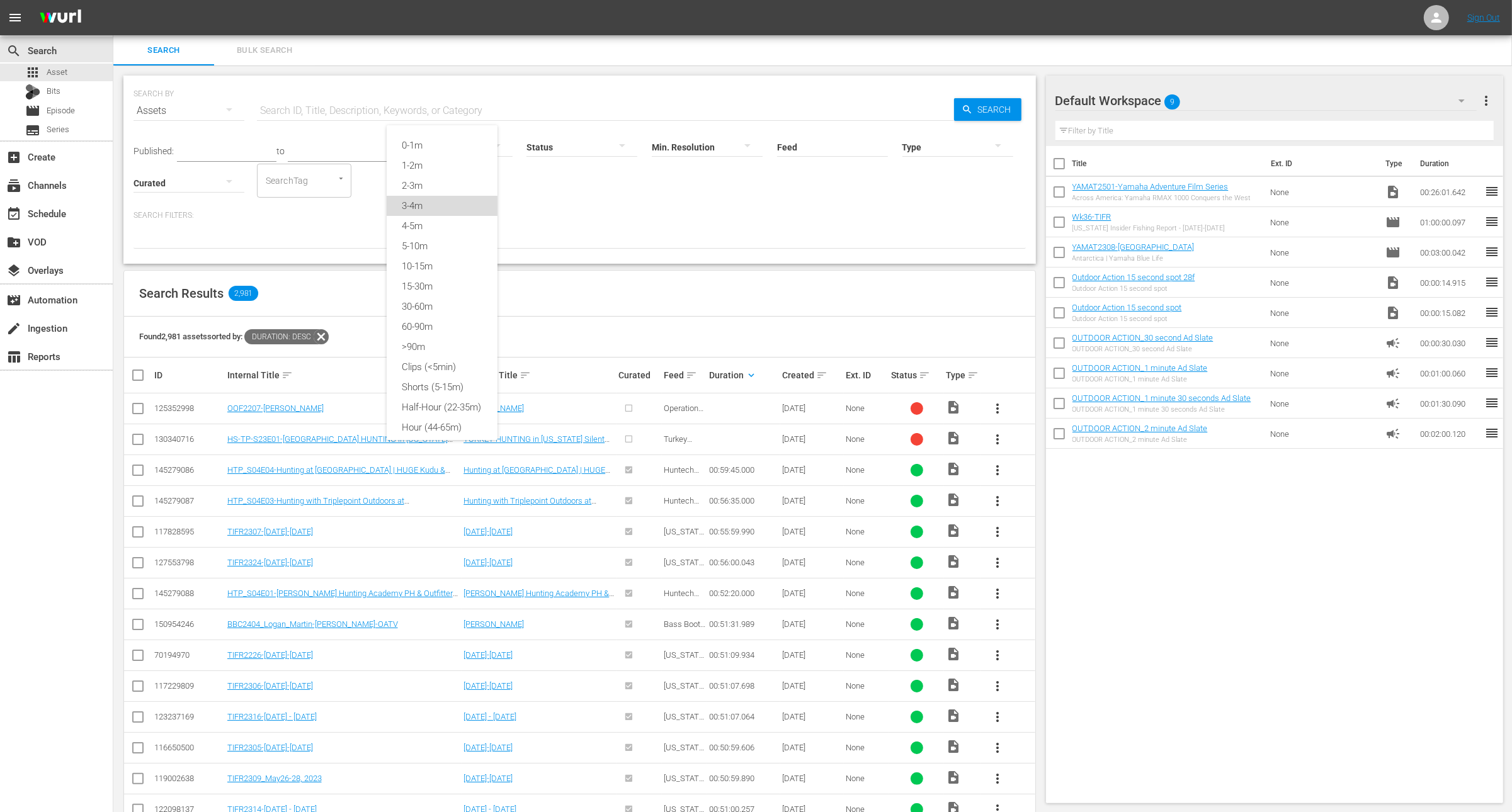
click at [444, 198] on div "3-4m" at bounding box center [442, 206] width 111 height 20
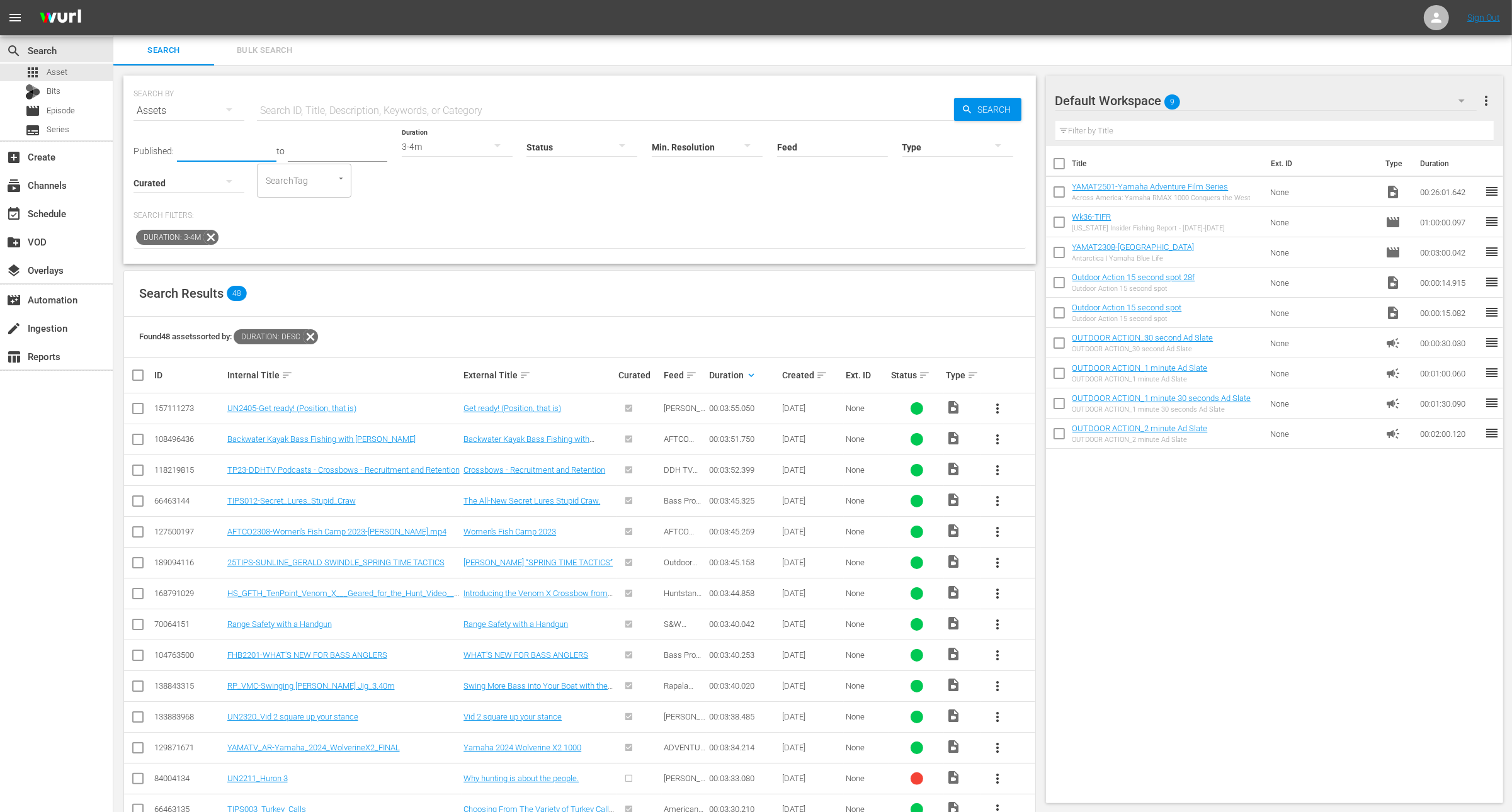
click at [207, 148] on input "text" at bounding box center [226, 152] width 99 height 19
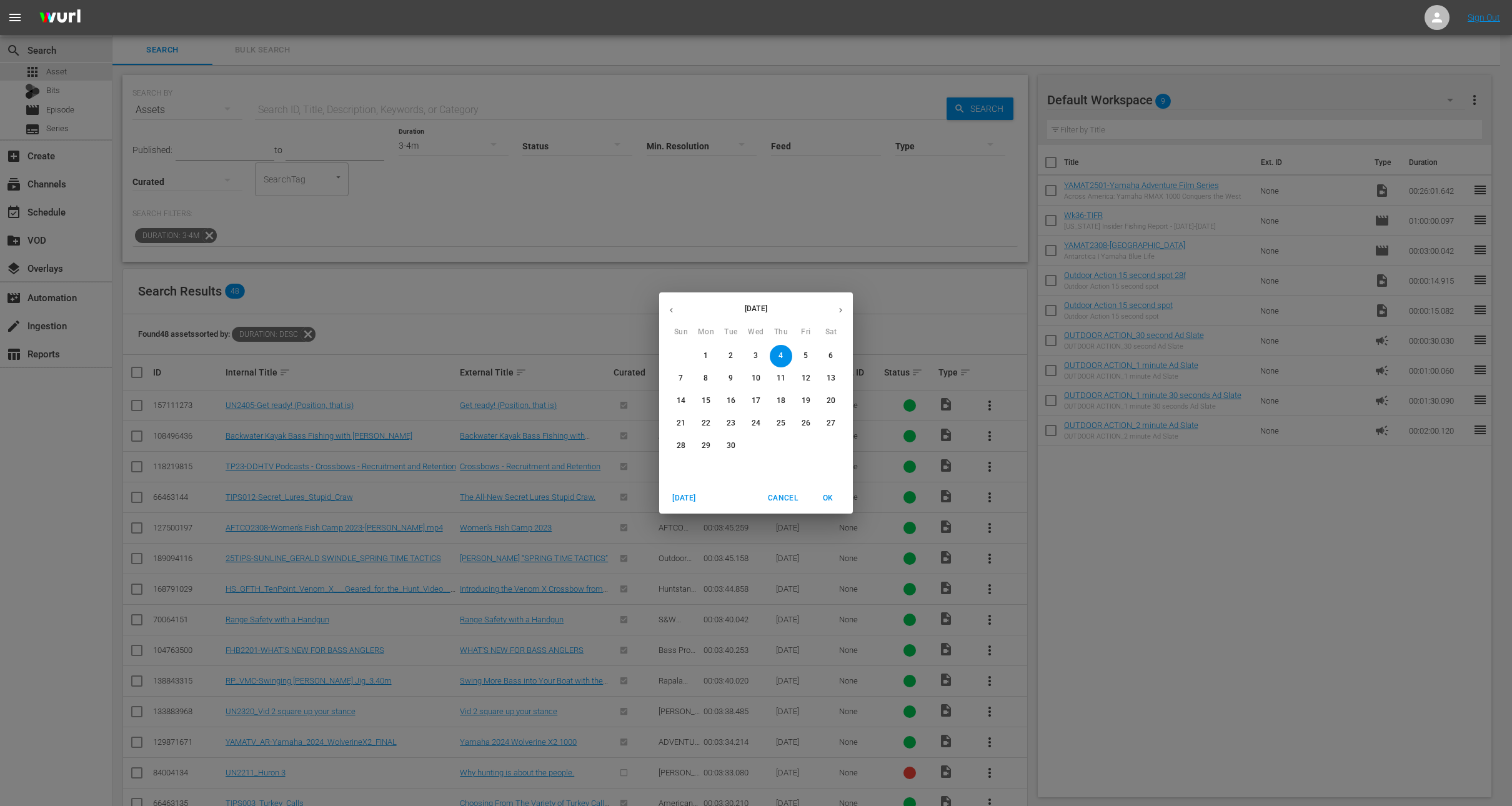
click at [672, 311] on icon "button" at bounding box center [671, 311] width 9 height 9
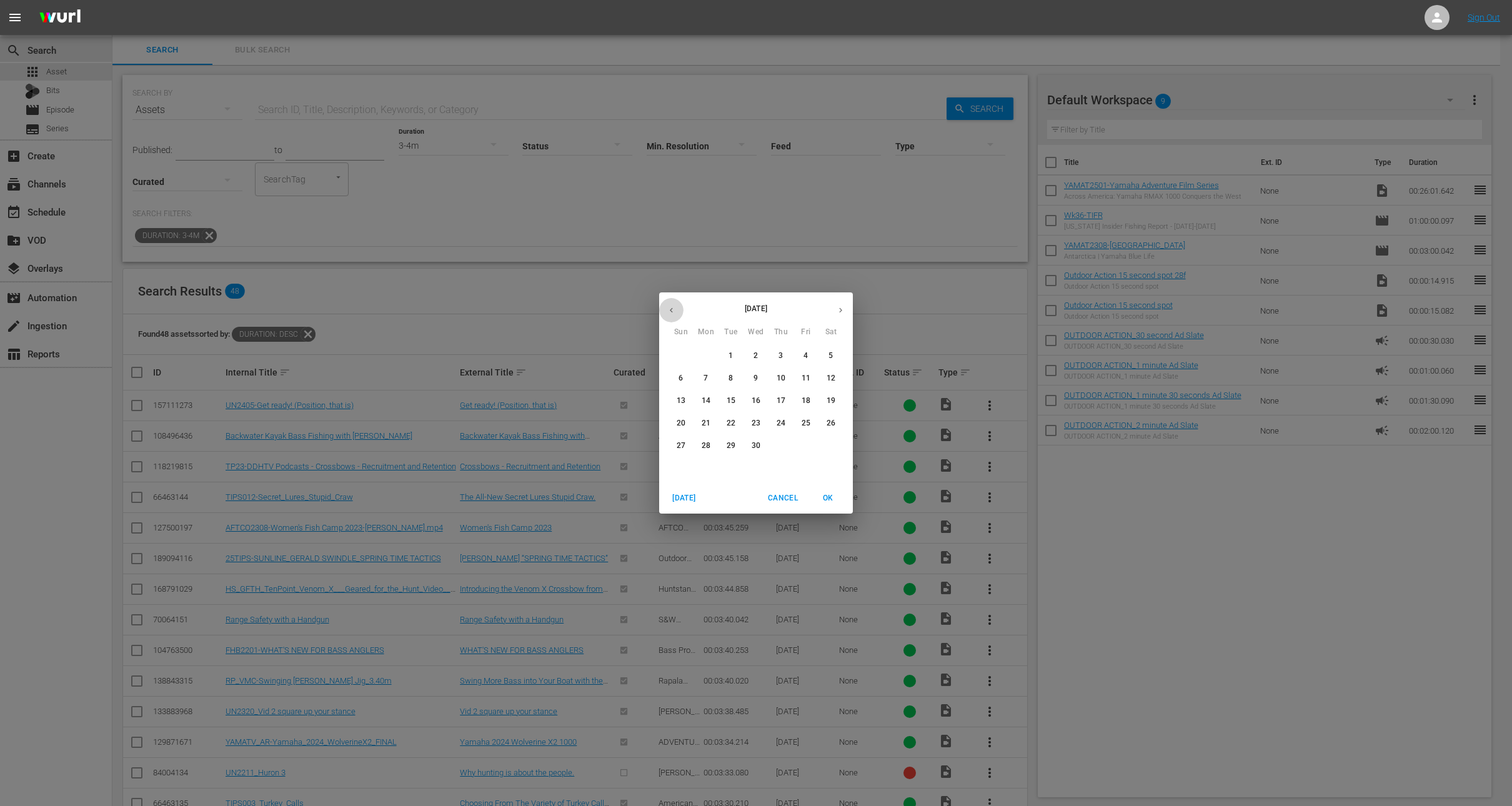
click at [672, 311] on icon "button" at bounding box center [671, 311] width 9 height 9
click at [758, 356] on p "1" at bounding box center [756, 356] width 5 height 11
type input "[DATE]"
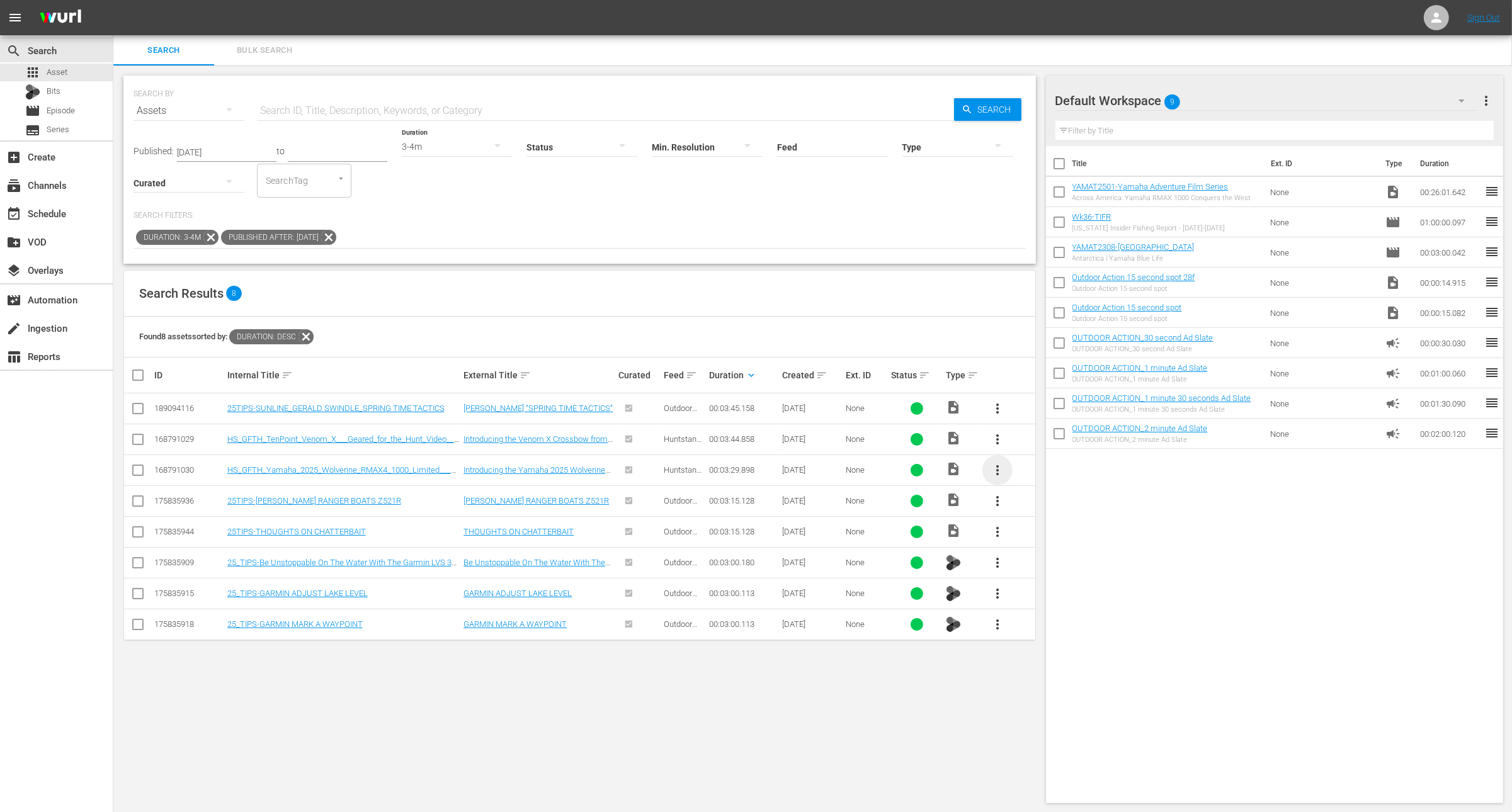
click at [1004, 468] on span "more_vert" at bounding box center [997, 470] width 15 height 15
click at [1049, 498] on div "Workspace" at bounding box center [1065, 504] width 86 height 30
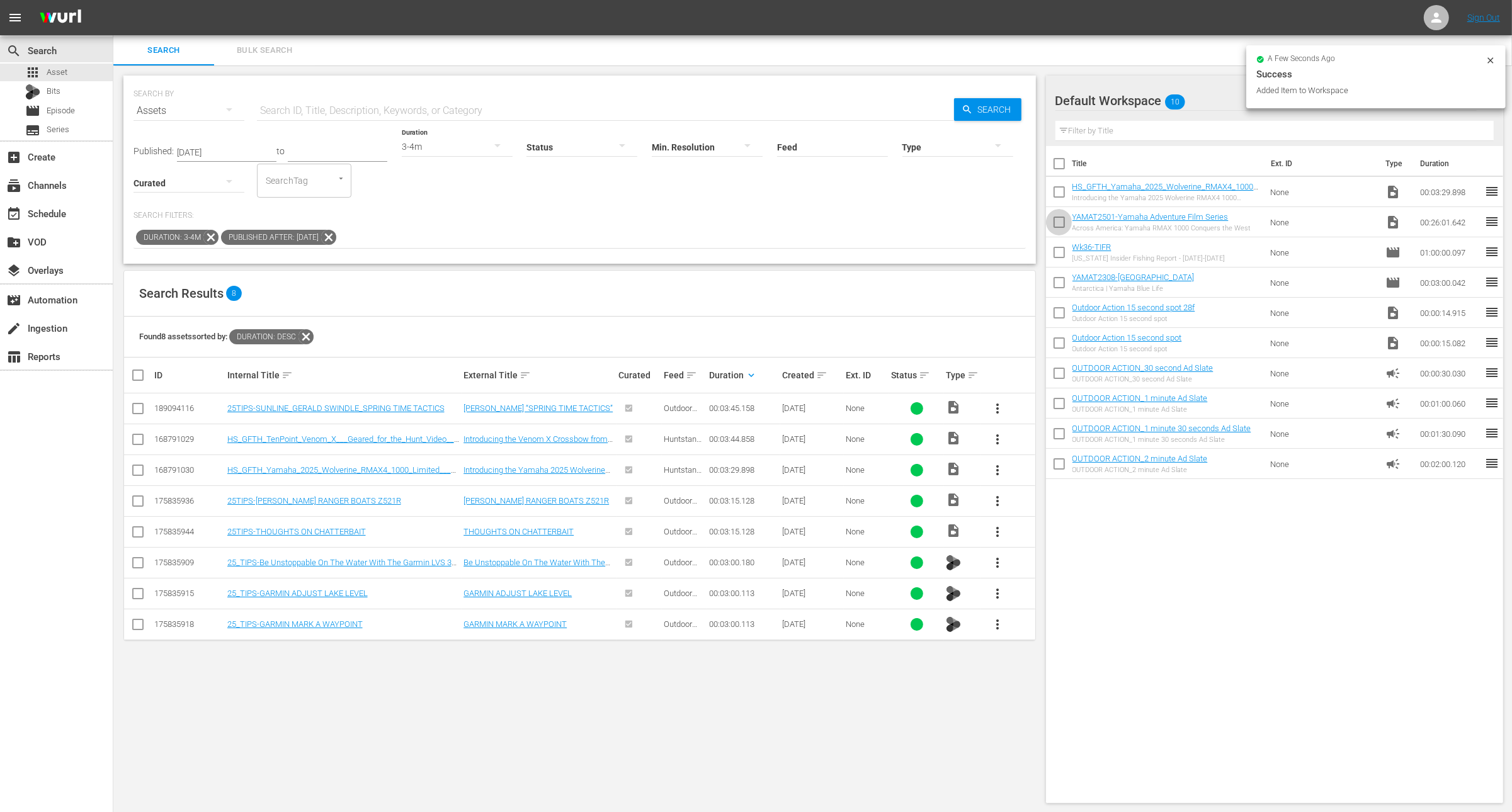
click at [1055, 220] on input "checkbox" at bounding box center [1059, 225] width 27 height 27
checkbox input "true"
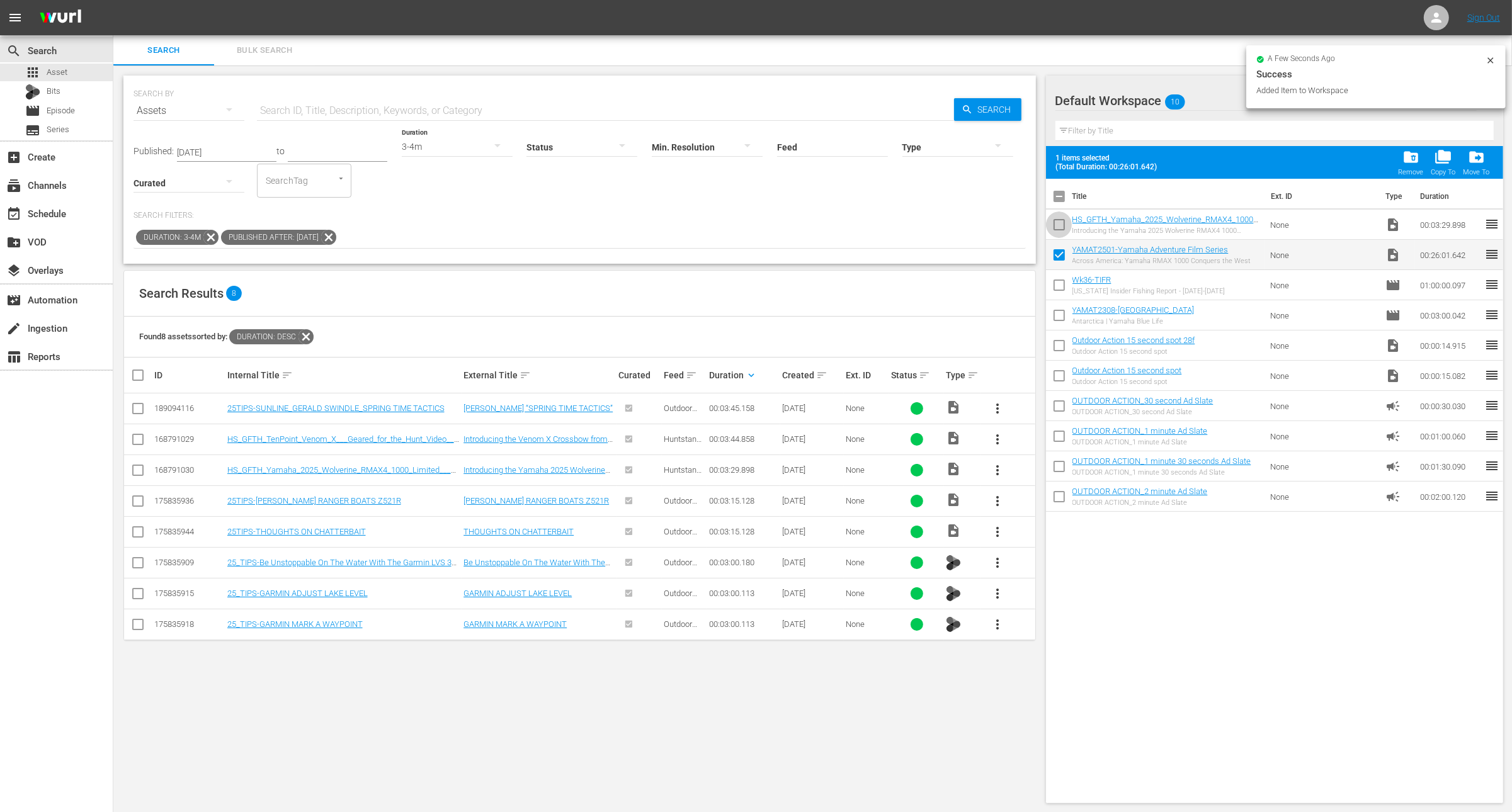
click at [1055, 220] on input "checkbox" at bounding box center [1059, 228] width 27 height 27
checkbox input "false"
click at [1055, 251] on input "checkbox" at bounding box center [1059, 258] width 27 height 27
checkbox input "false"
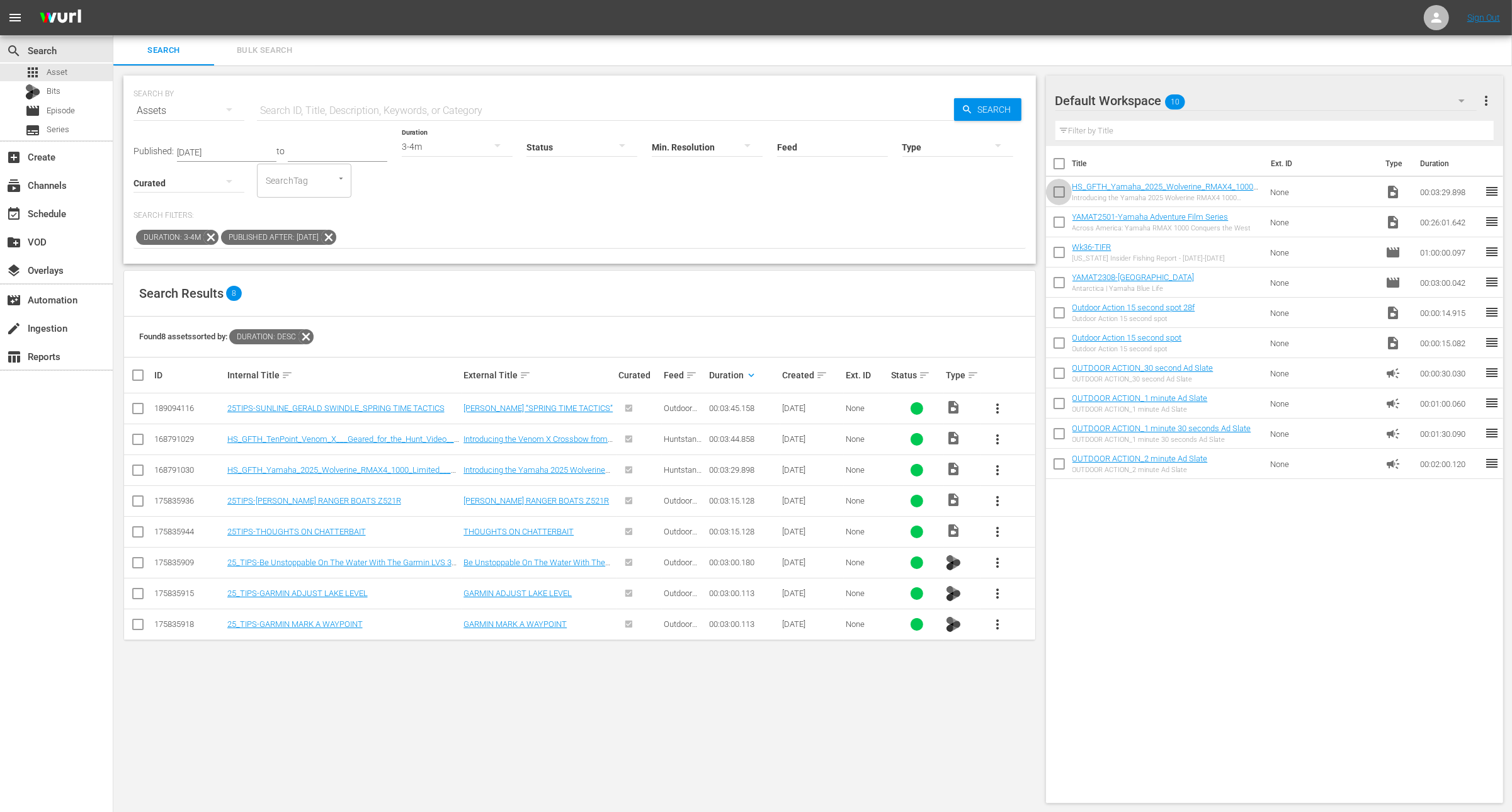
click at [1057, 192] on input "checkbox" at bounding box center [1059, 194] width 27 height 27
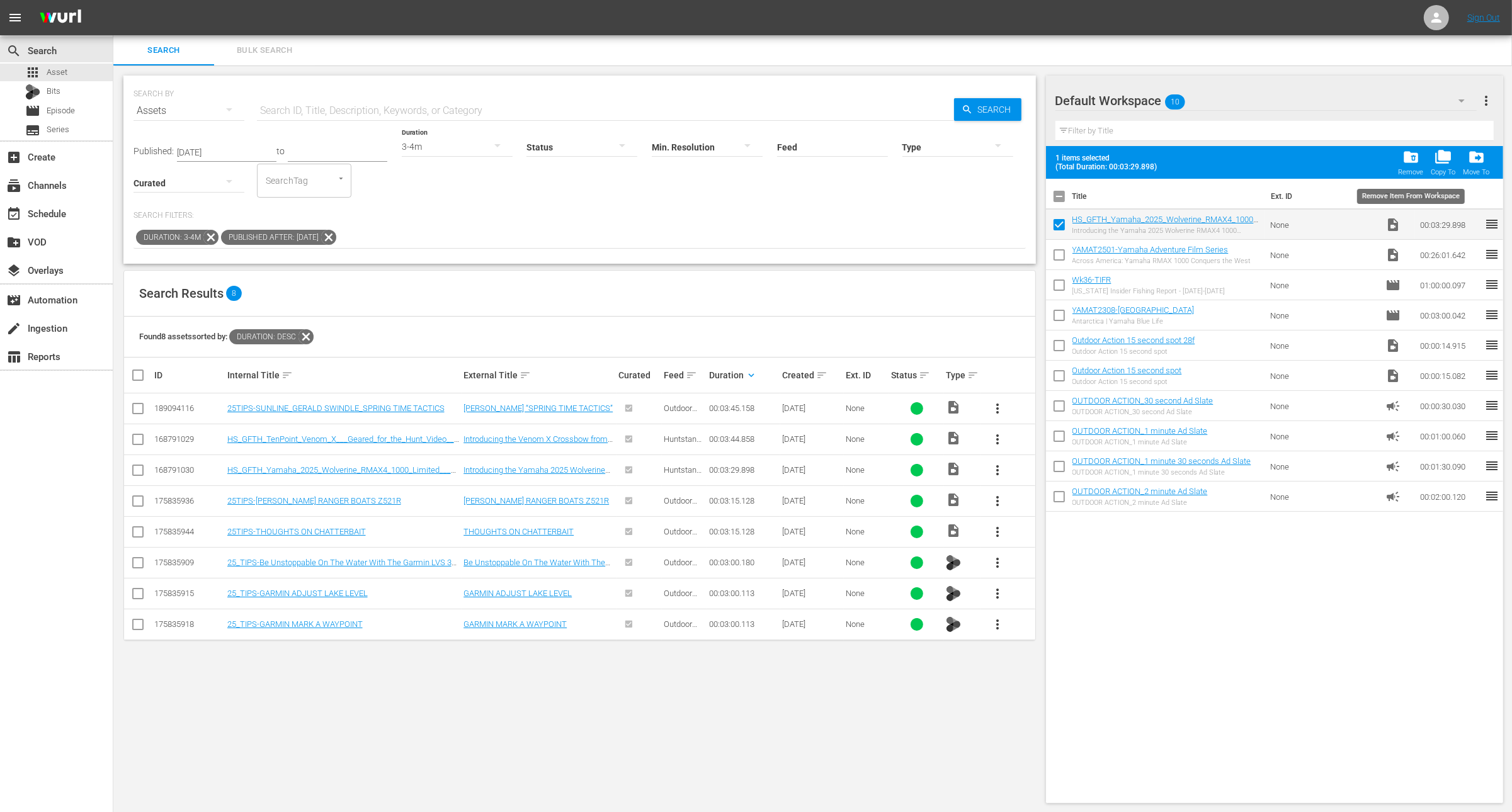
click at [1414, 158] on span "folder_delete" at bounding box center [1411, 157] width 17 height 17
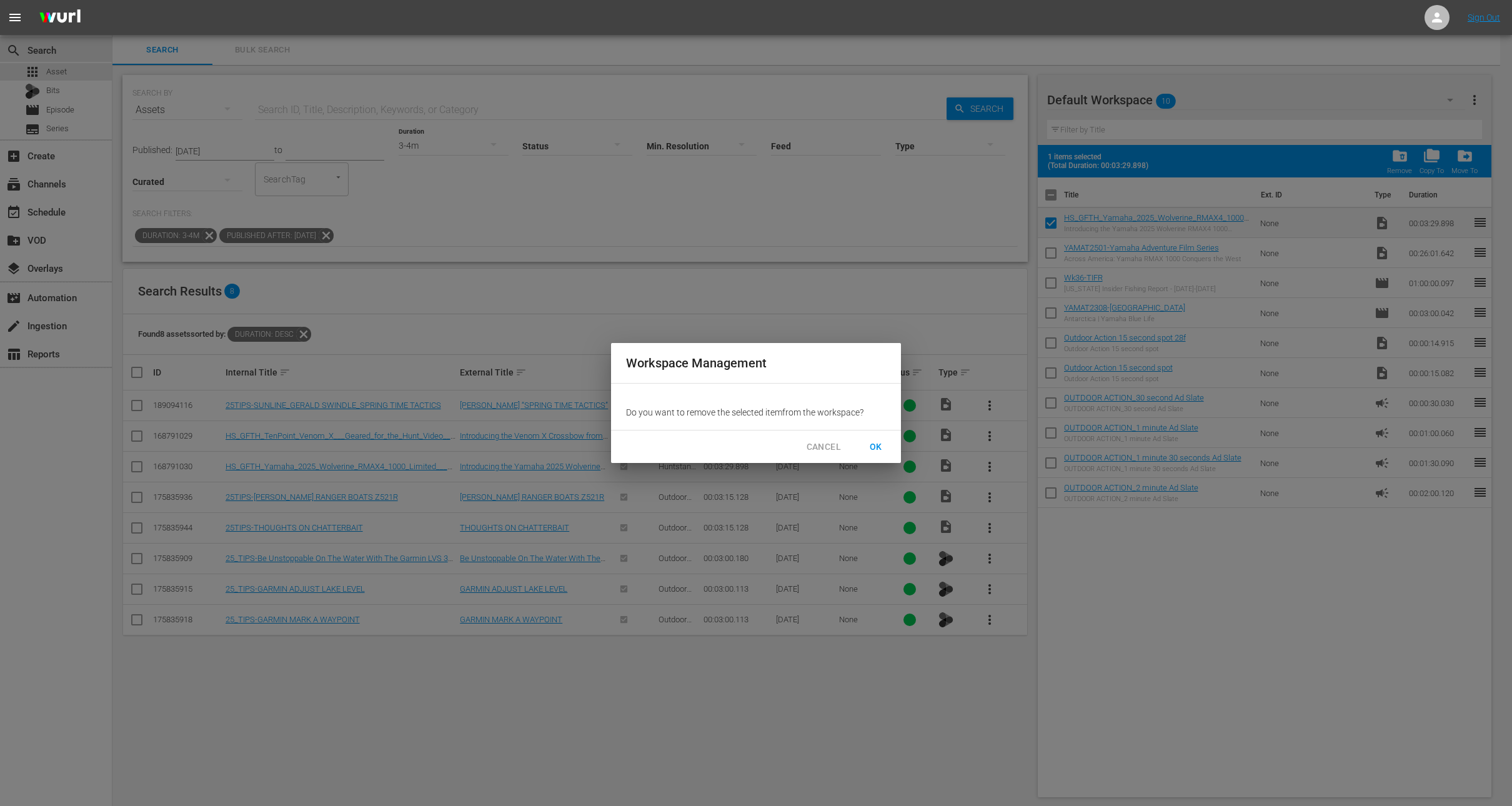
click at [877, 448] on span "OK" at bounding box center [876, 447] width 20 height 16
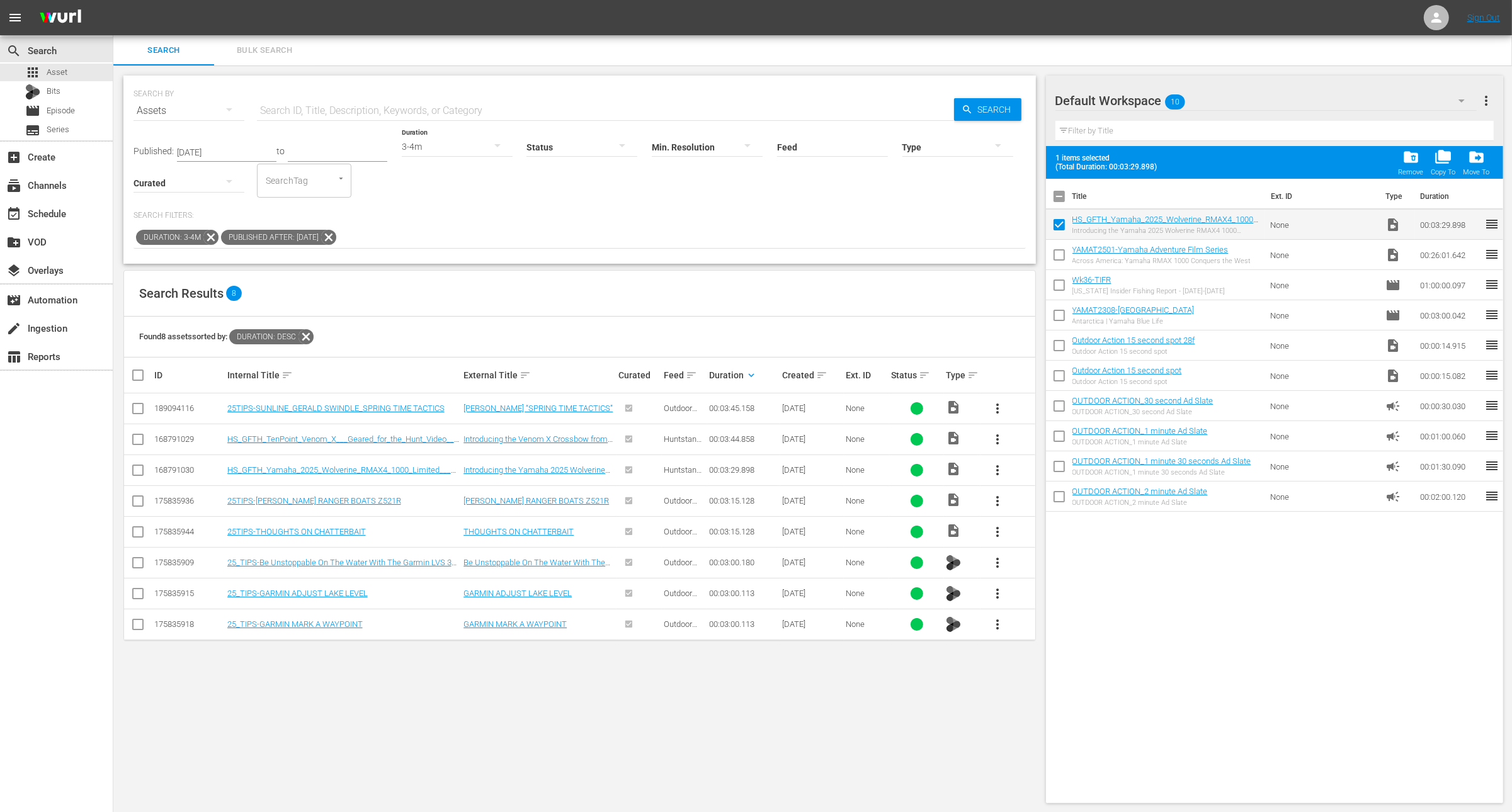
checkbox input "false"
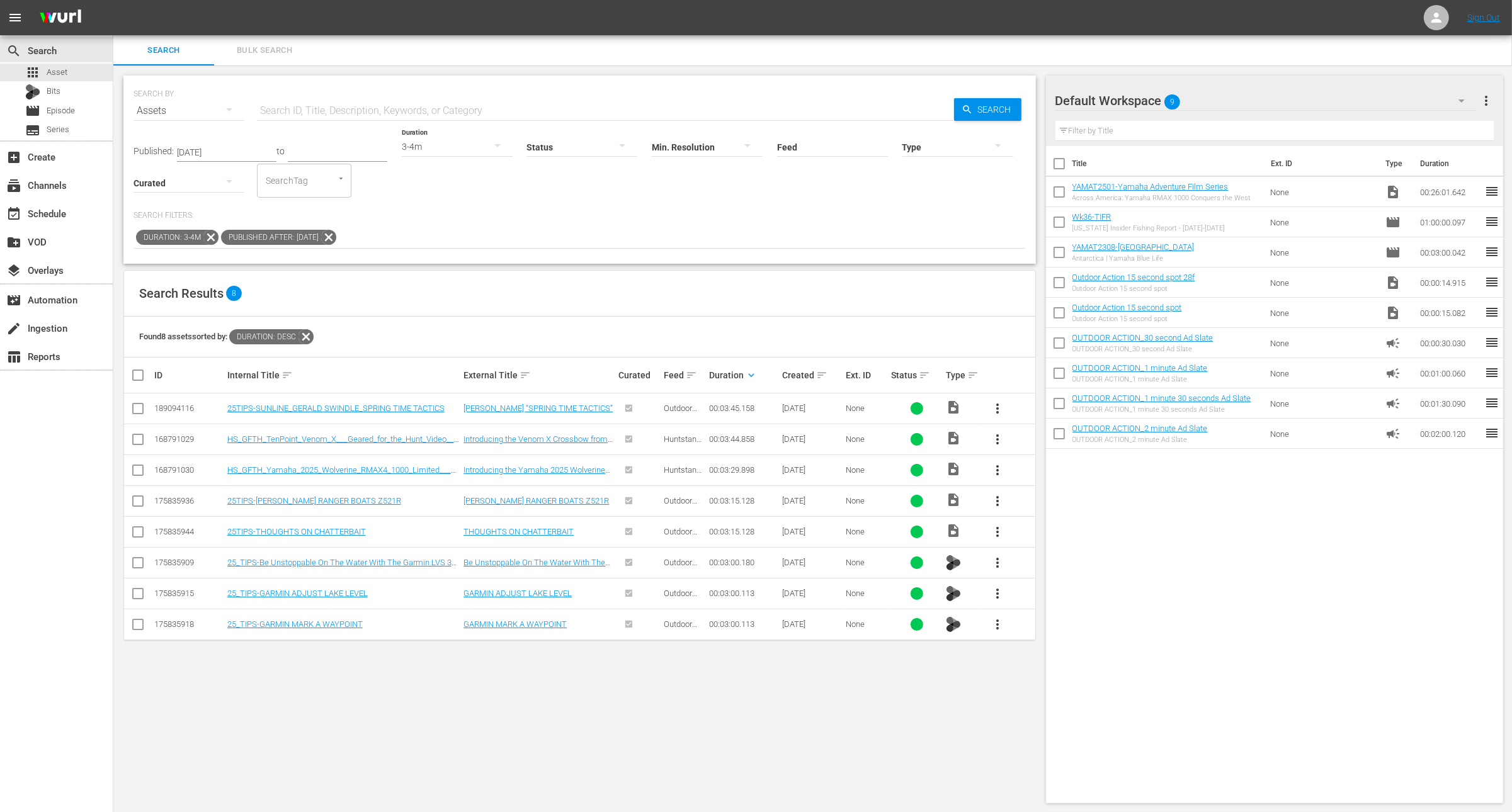
click at [997, 433] on span "more_vert" at bounding box center [997, 439] width 15 height 15
click at [1035, 461] on div "Workspace" at bounding box center [1065, 473] width 86 height 30
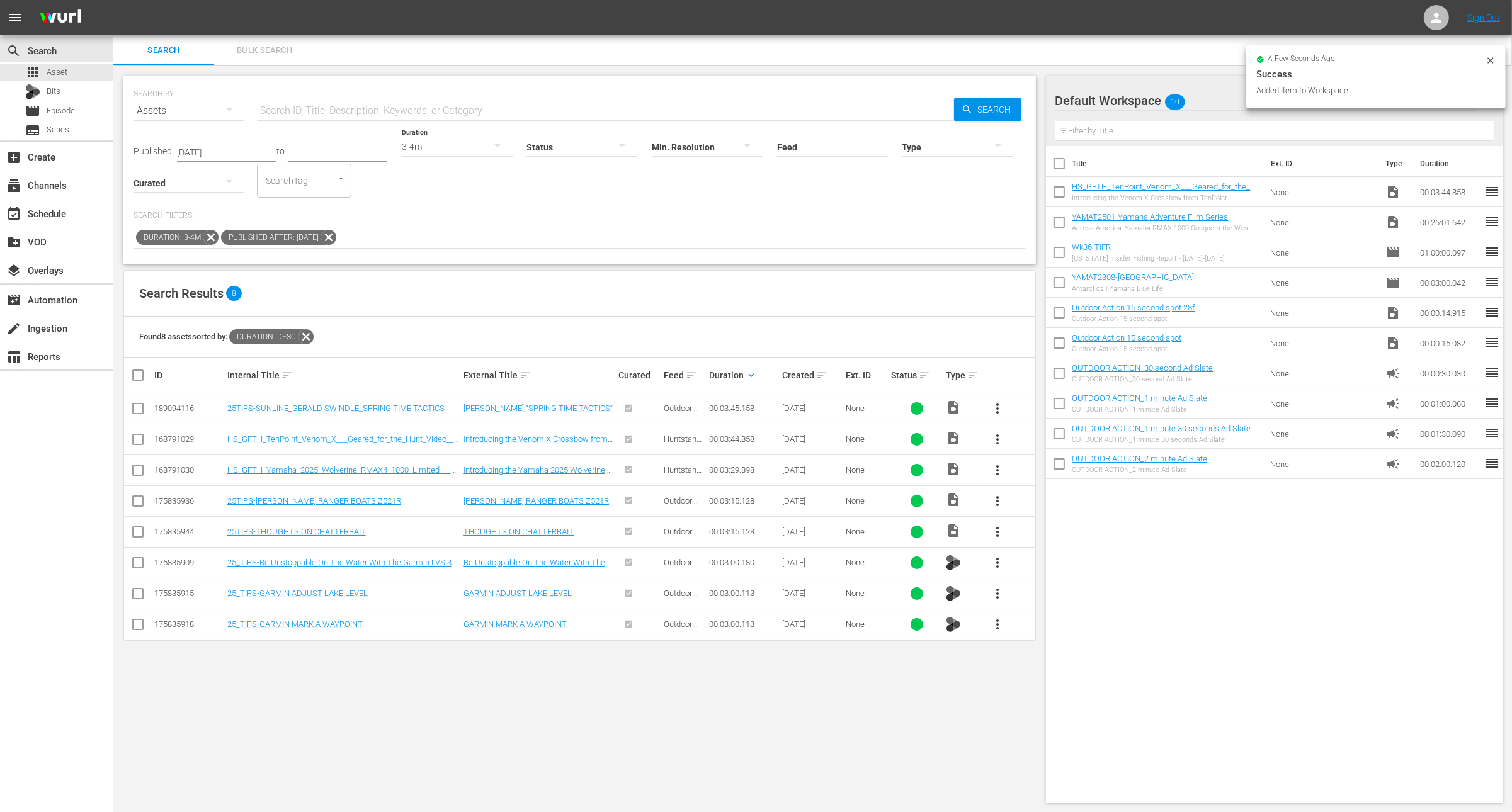
click at [1057, 229] on input "checkbox" at bounding box center [1059, 225] width 27 height 27
checkbox input "true"
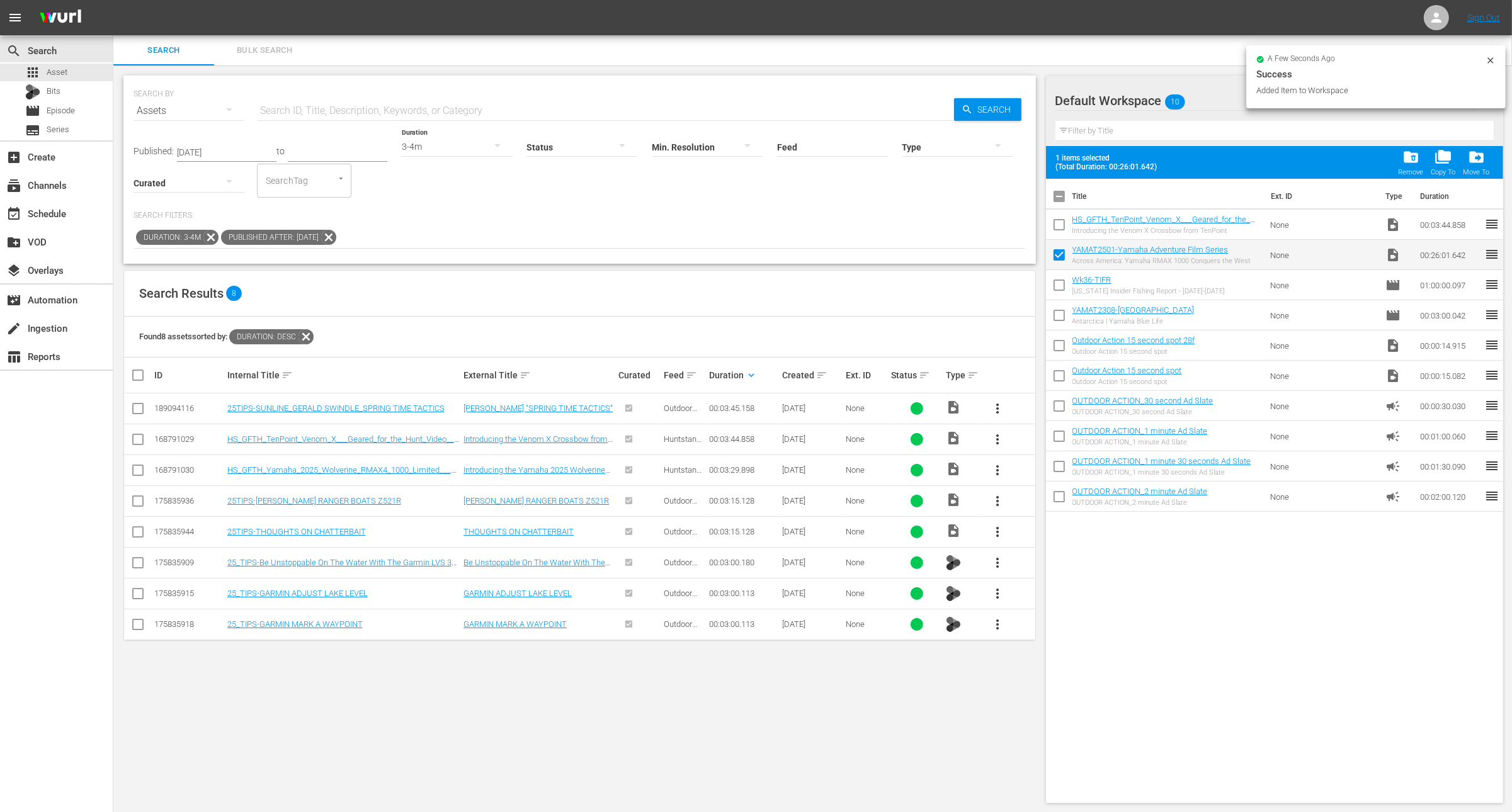
click at [1057, 222] on input "checkbox" at bounding box center [1059, 228] width 27 height 27
checkbox input "true"
click at [1058, 345] on input "checkbox" at bounding box center [1059, 348] width 27 height 27
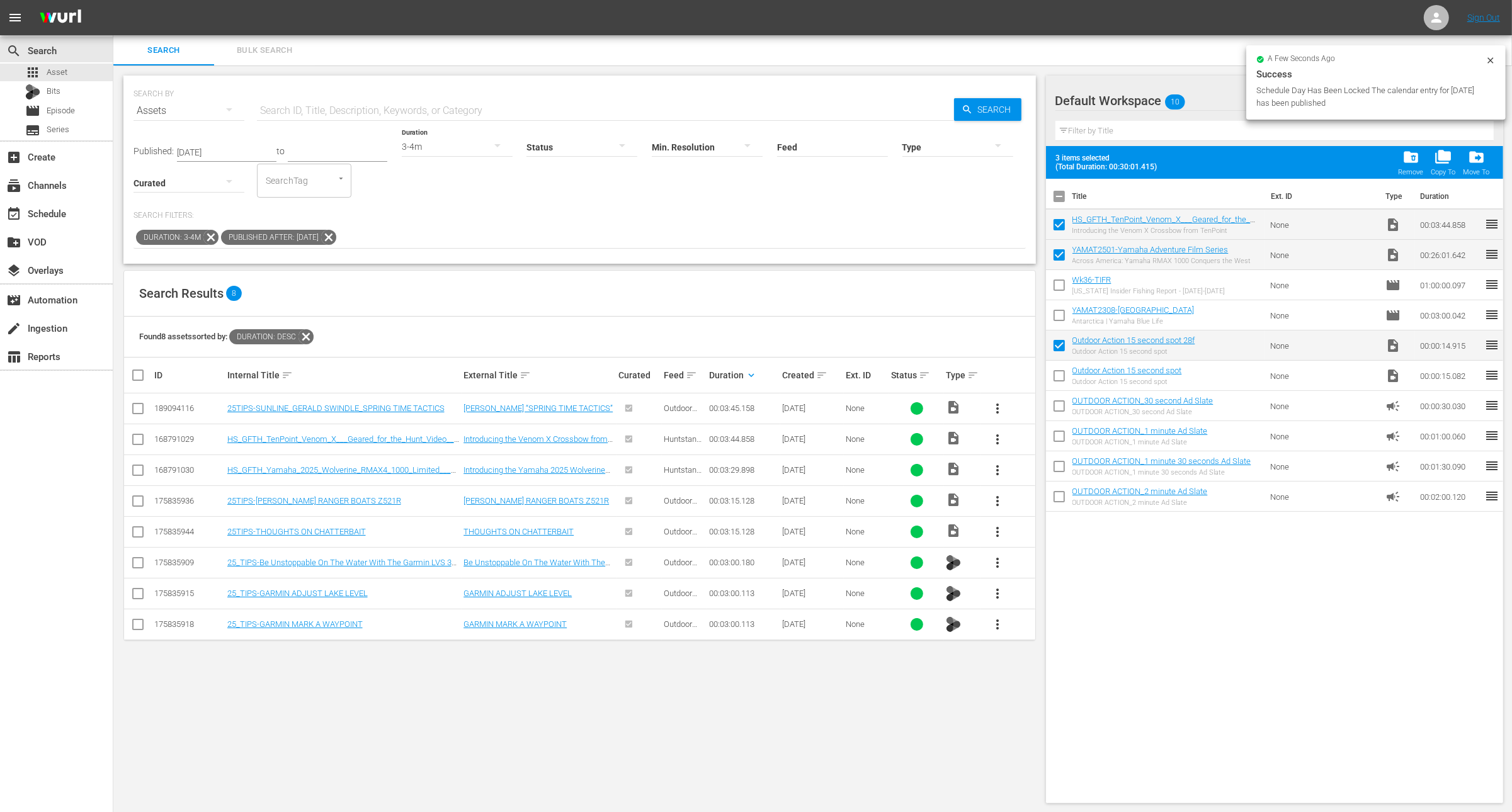
click at [1058, 345] on input "checkbox" at bounding box center [1059, 348] width 27 height 27
checkbox input "false"
click at [54, 157] on div "add_box Create" at bounding box center [35, 154] width 71 height 11
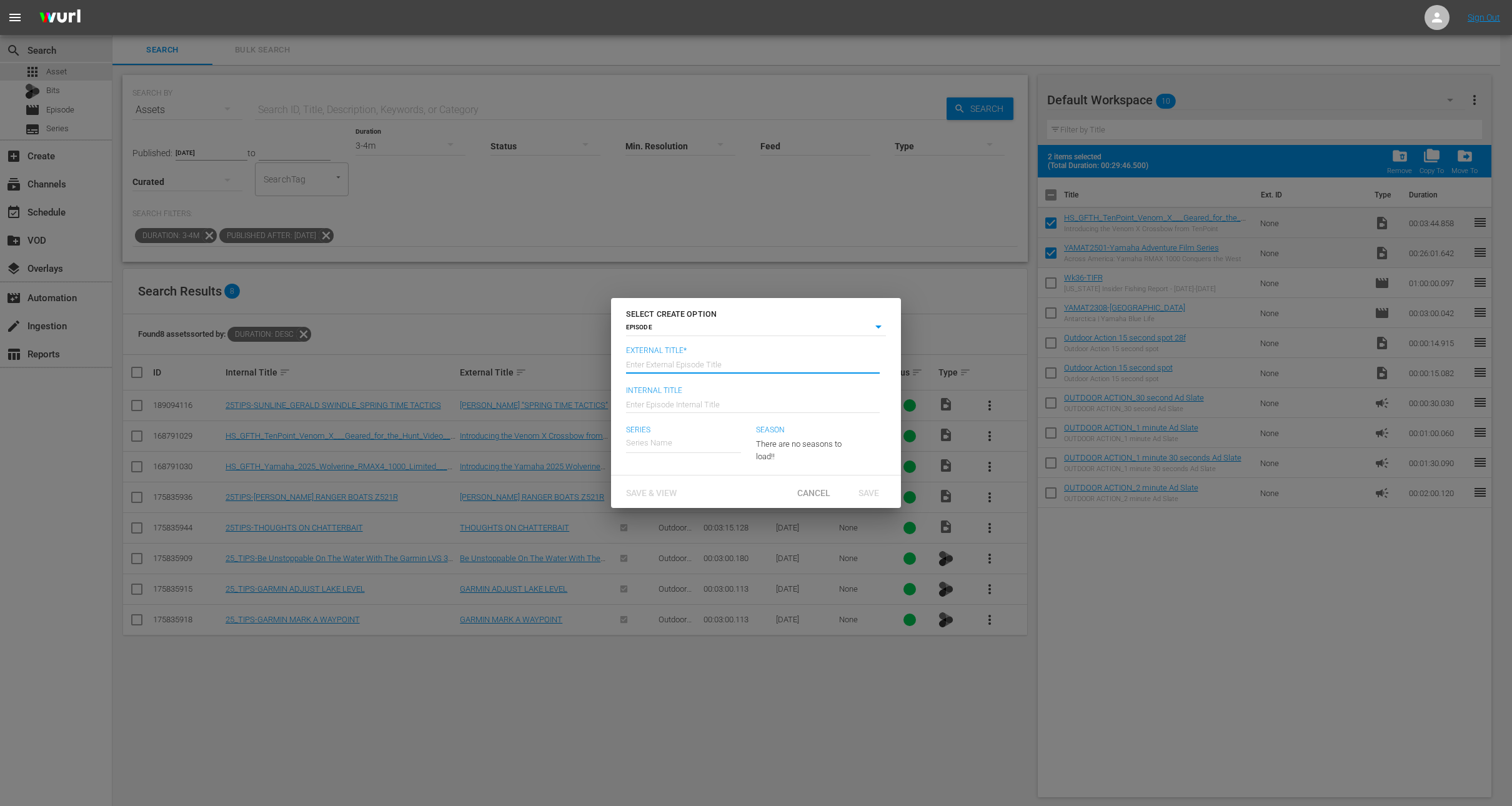
click at [678, 375] on input "text" at bounding box center [753, 363] width 254 height 30
type input "A"
type input "Yamaha Adventure REALized"
type input "Wk37-[PERSON_NAME]"
type input "W"
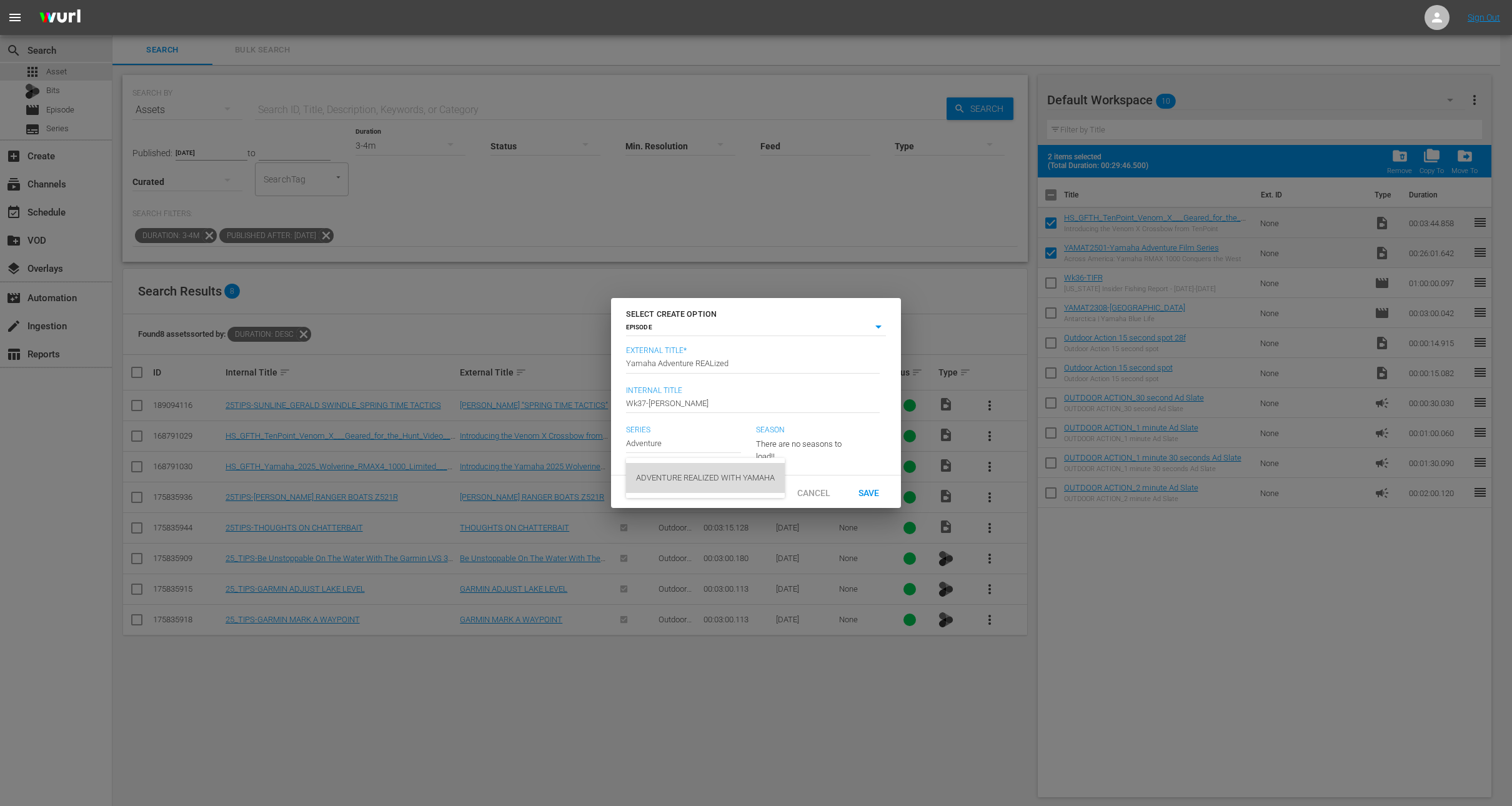
click at [727, 474] on div "ADVENTURE REALIZED WITH YAMAHA" at bounding box center [705, 478] width 139 height 30
type input "ADVENTURE REALIZED WITH YAMAHA"
click at [818, 441] on button "button" at bounding box center [831, 441] width 30 height 30
click at [791, 494] on span "1" at bounding box center [786, 489] width 60 height 20
click at [885, 497] on span "Save" at bounding box center [869, 492] width 40 height 10
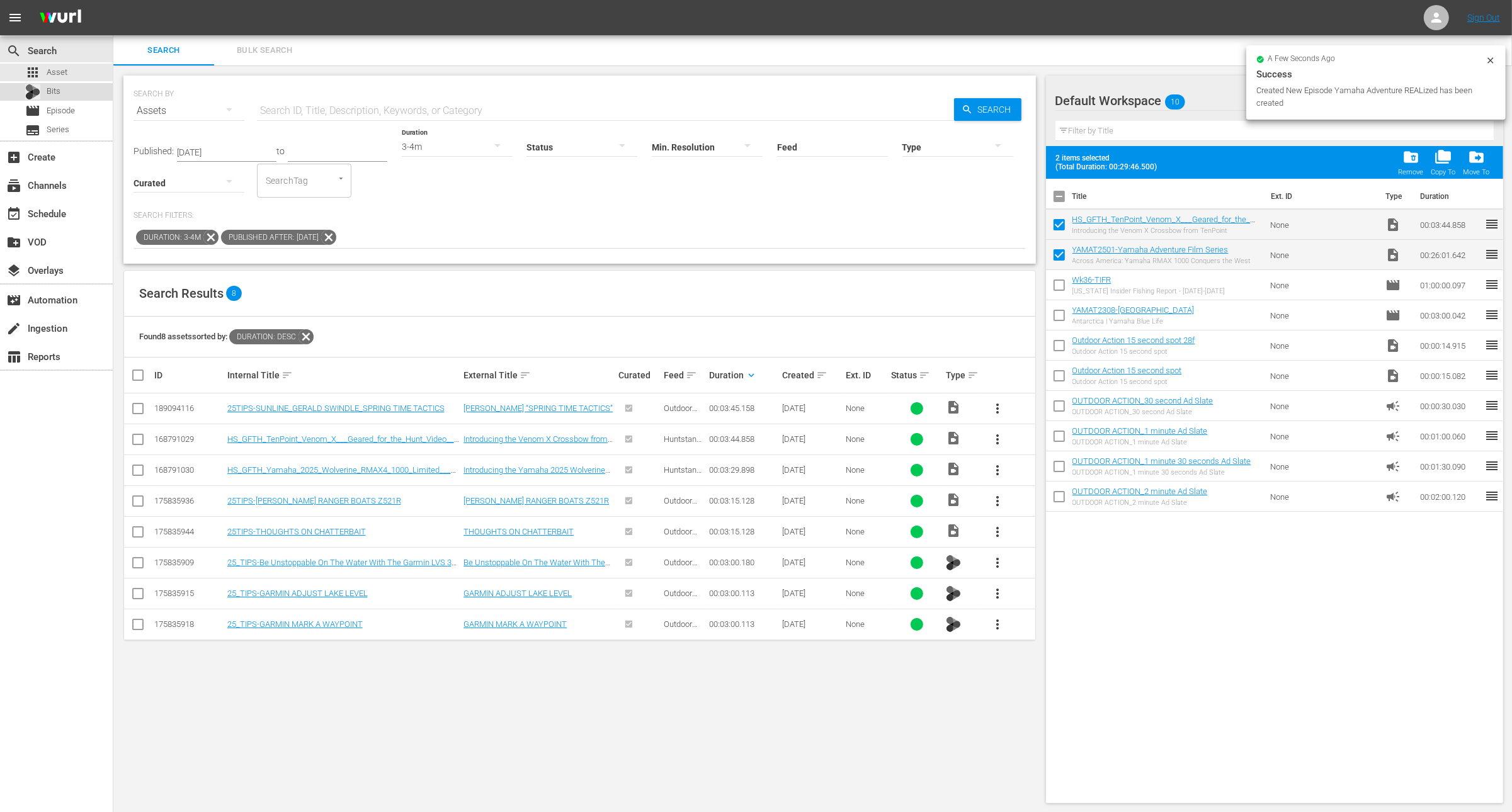
click at [69, 99] on div "Bits" at bounding box center [56, 92] width 113 height 17
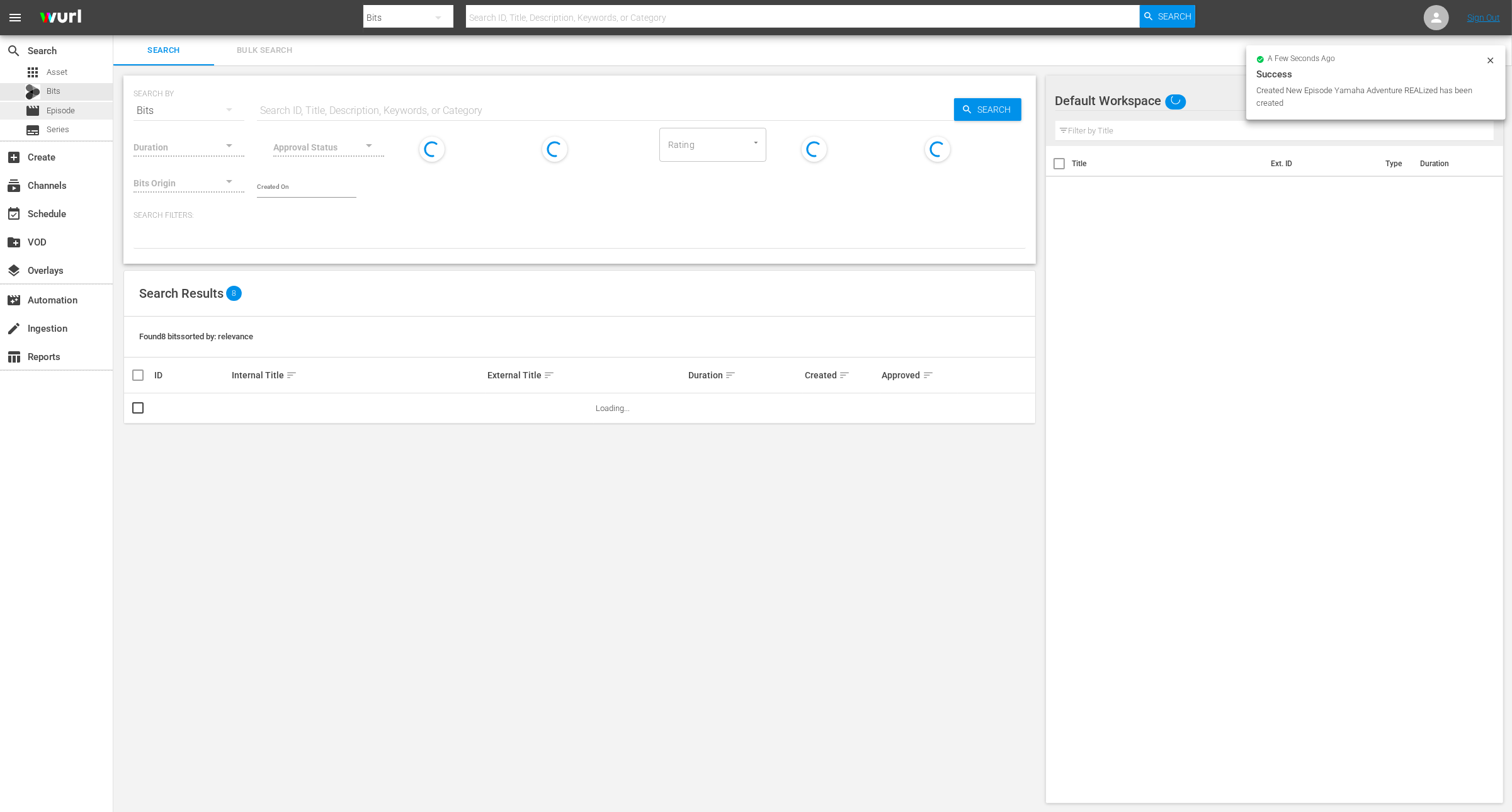
click at [69, 110] on span "Episode" at bounding box center [61, 110] width 29 height 13
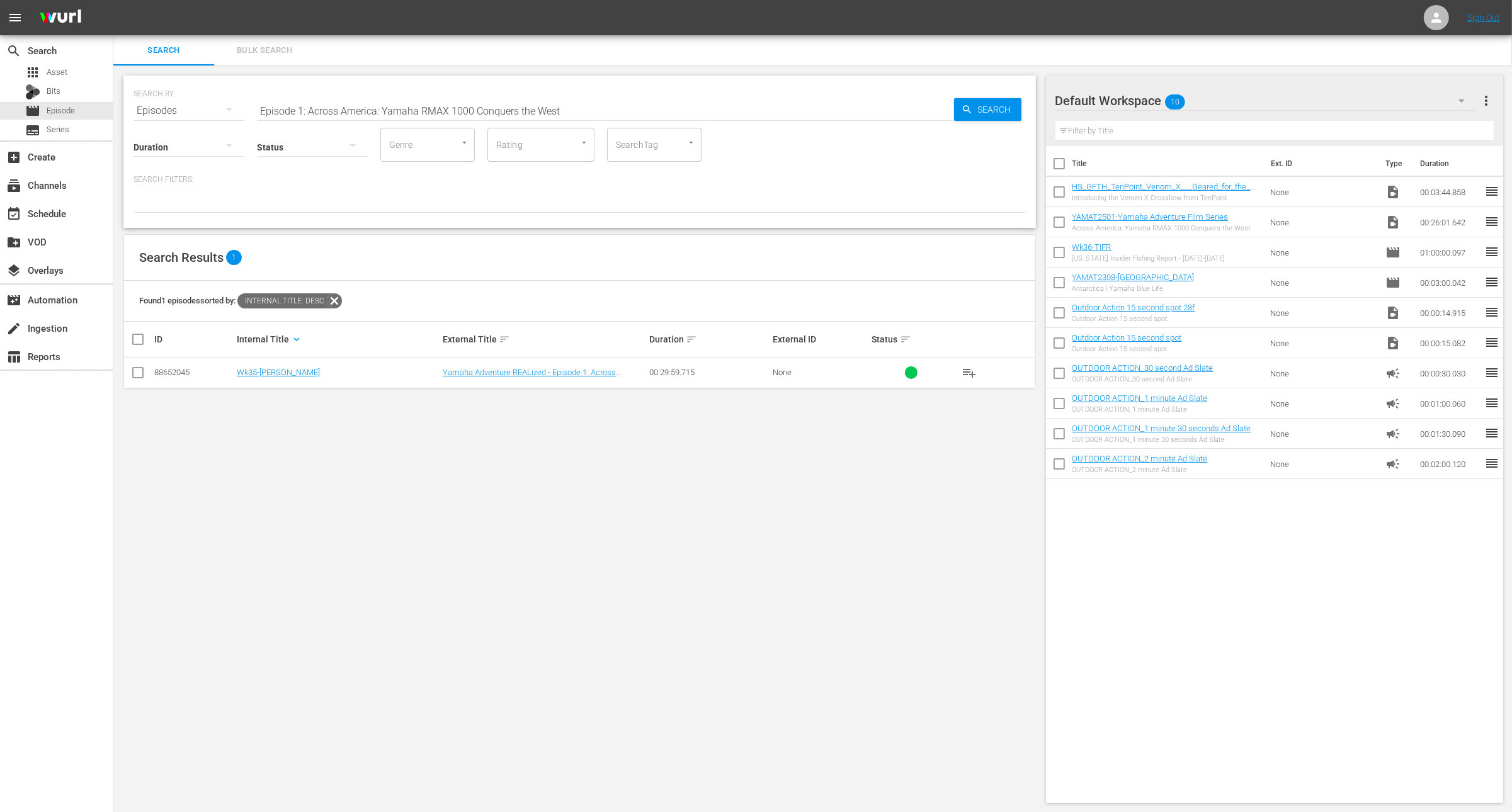
click at [334, 111] on input "Episode 1: Across America: Yamaha RMAX 1000 Conquers the West" at bounding box center [605, 110] width 697 height 30
click at [396, 192] on div at bounding box center [580, 202] width 893 height 21
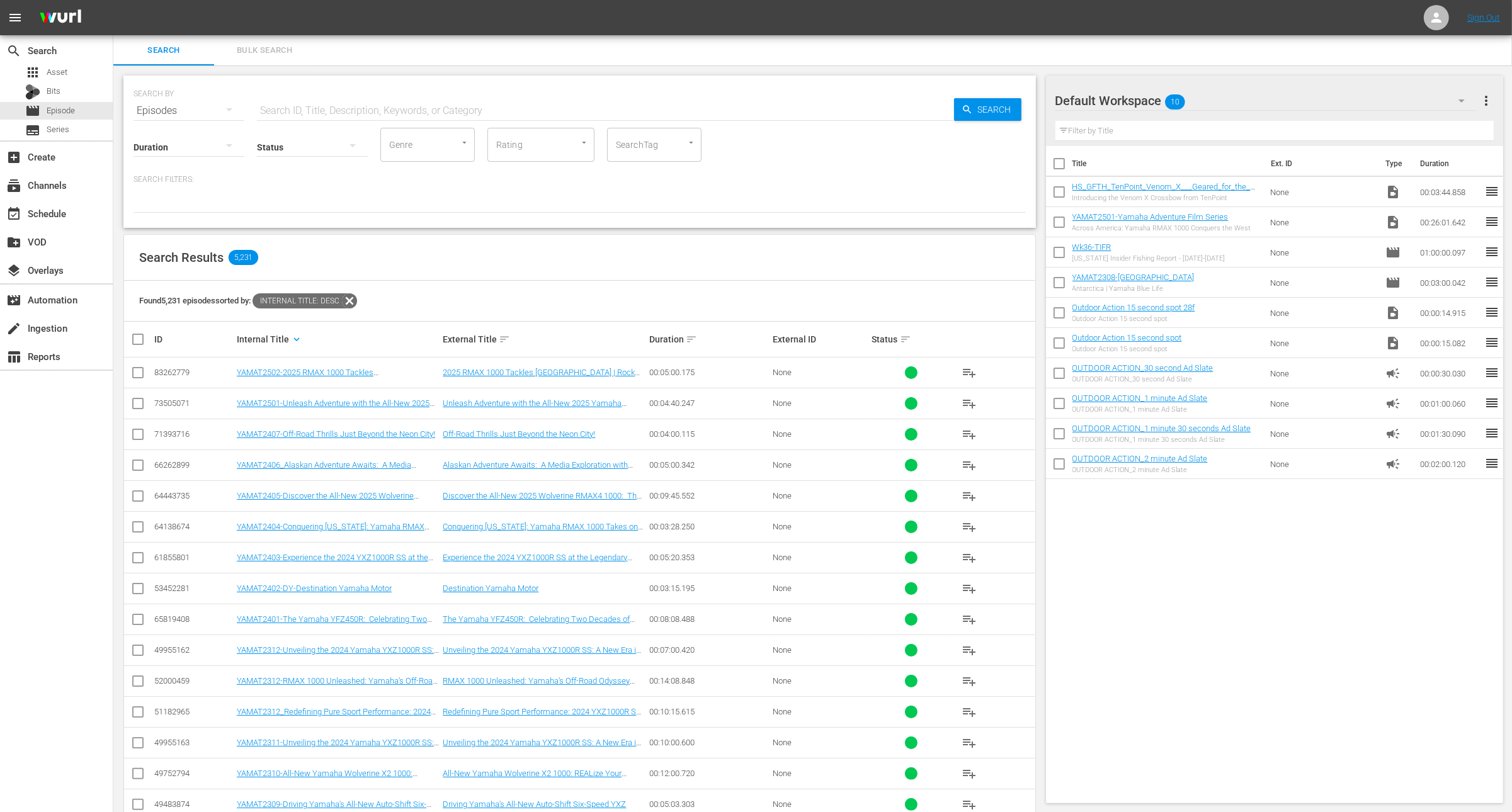
click at [356, 302] on icon at bounding box center [350, 301] width 17 height 17
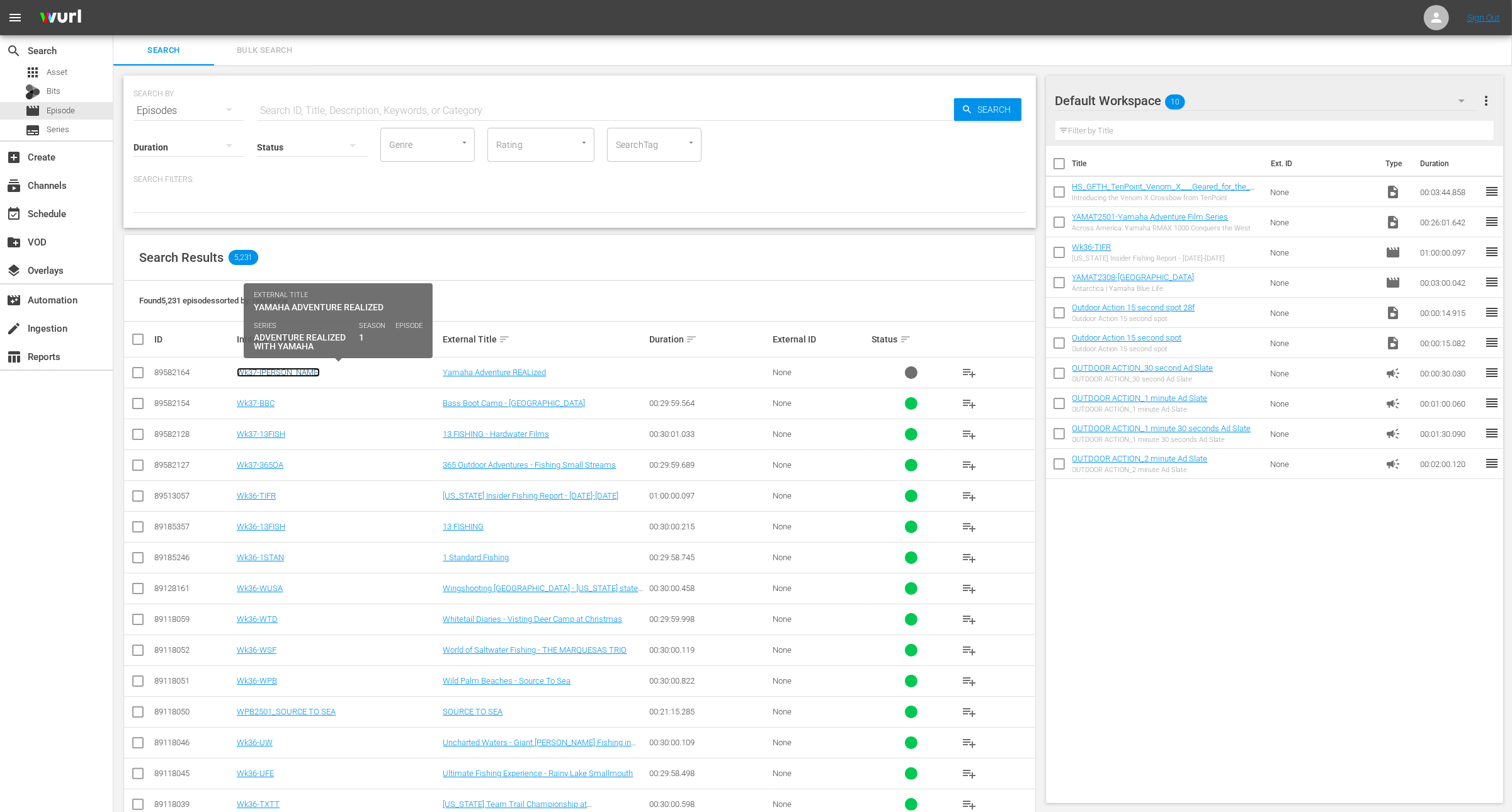
click at [273, 373] on link "Wk37-[PERSON_NAME]" at bounding box center [278, 372] width 83 height 9
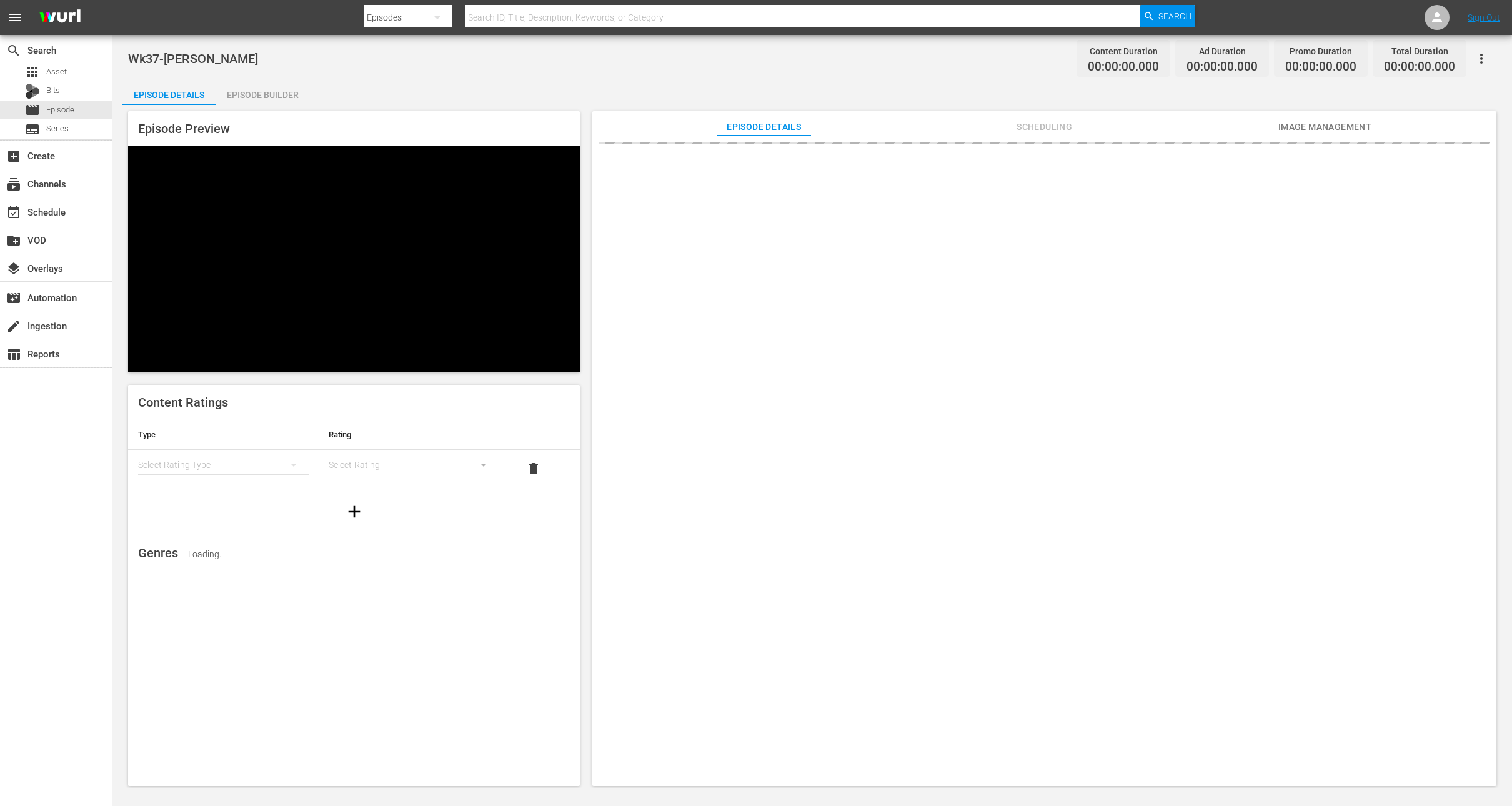
click at [268, 94] on div "Episode Builder" at bounding box center [262, 94] width 94 height 30
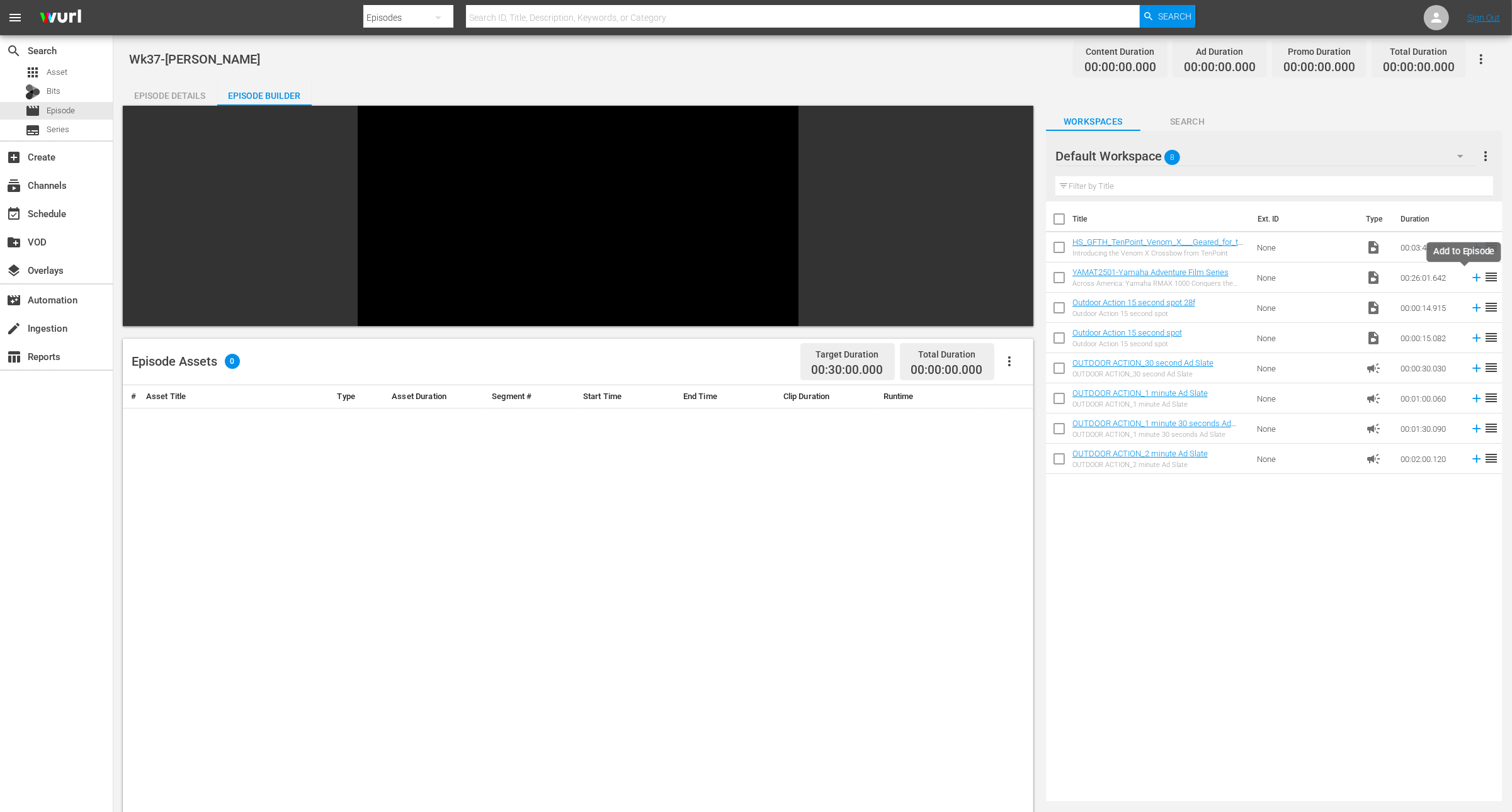
click at [1470, 274] on icon at bounding box center [1477, 278] width 14 height 14
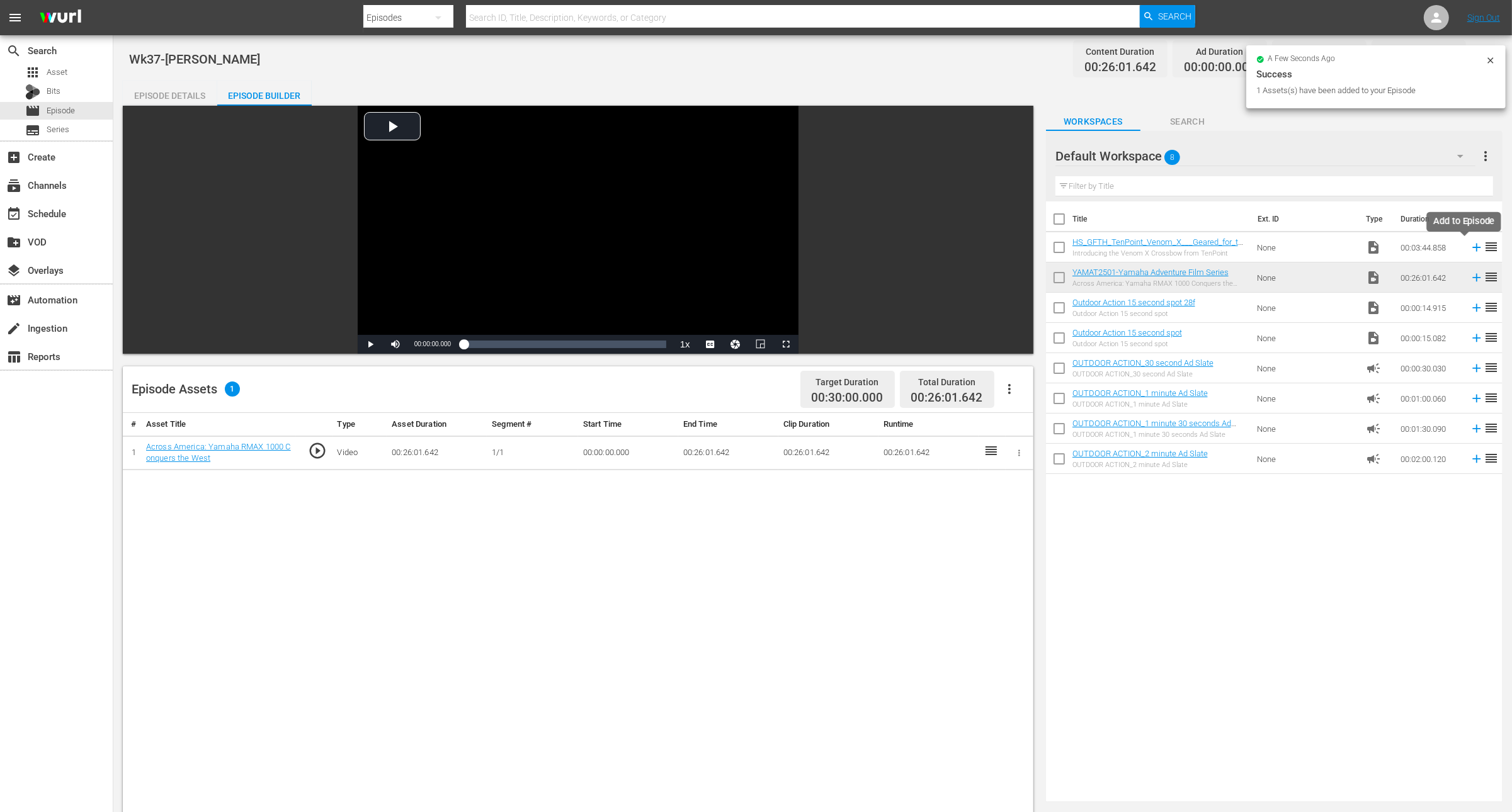
click at [1473, 248] on icon at bounding box center [1477, 248] width 8 height 8
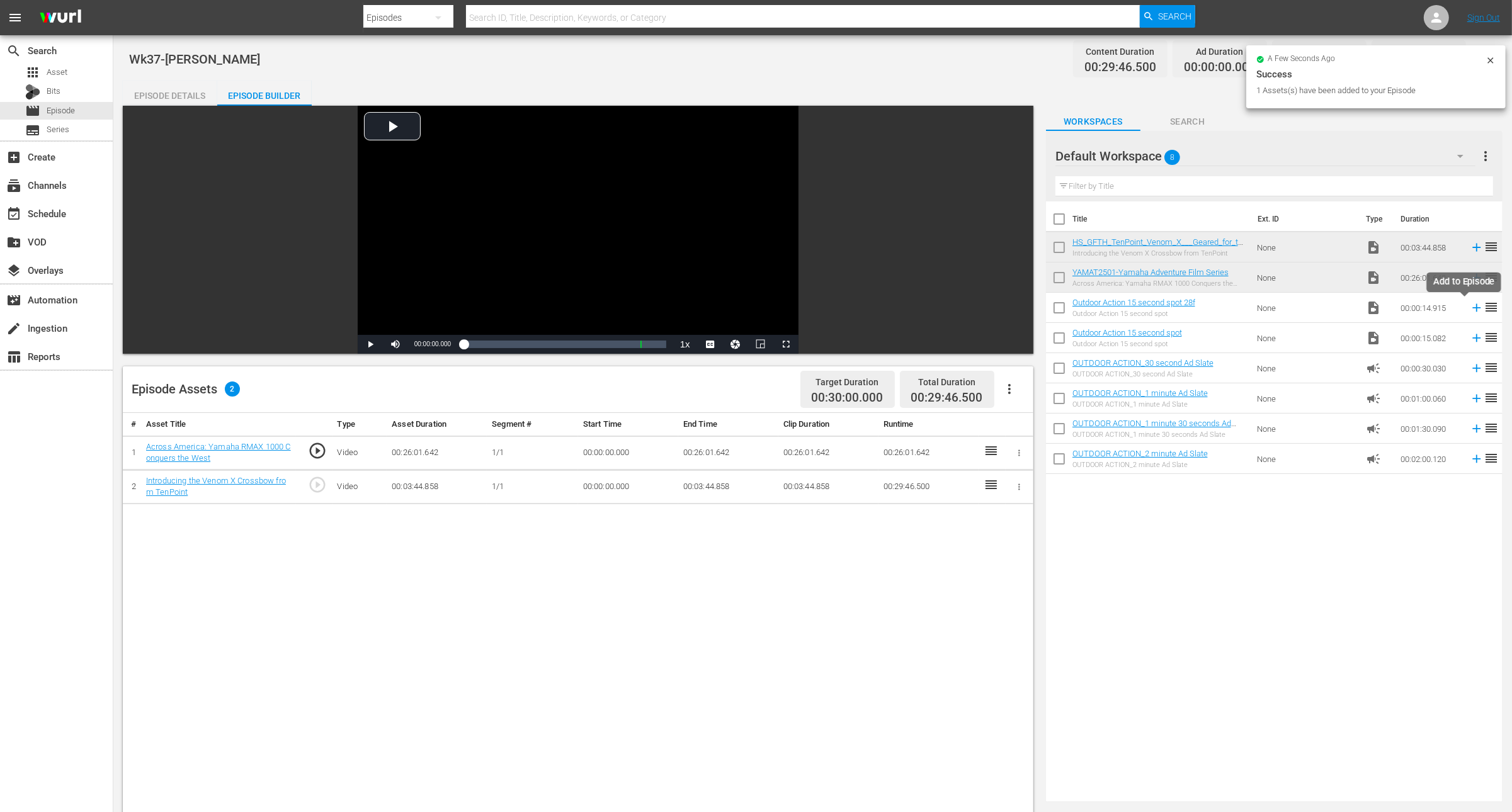
click at [1473, 308] on icon at bounding box center [1477, 308] width 8 height 8
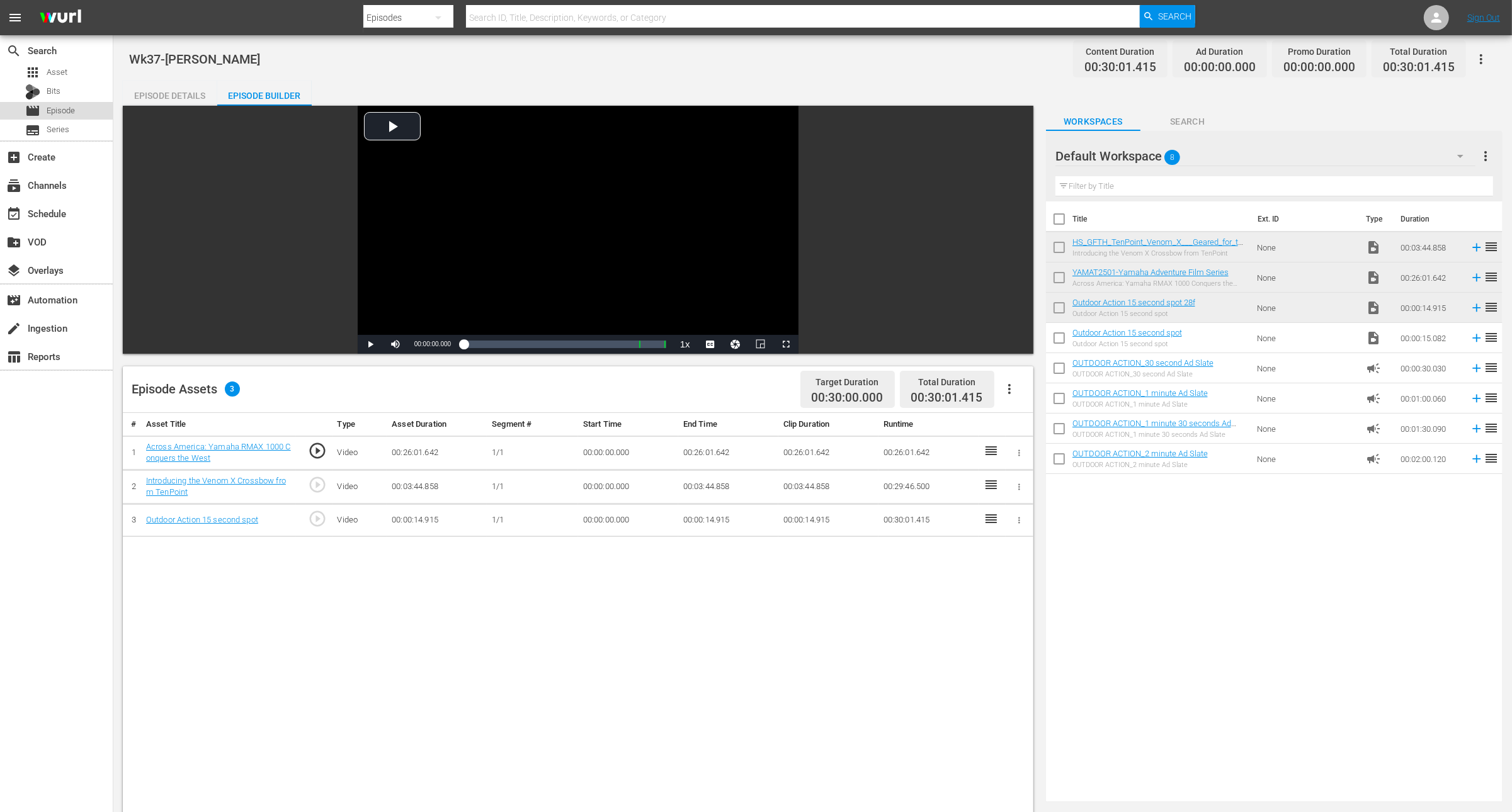
click at [65, 106] on span "Episode" at bounding box center [61, 110] width 29 height 13
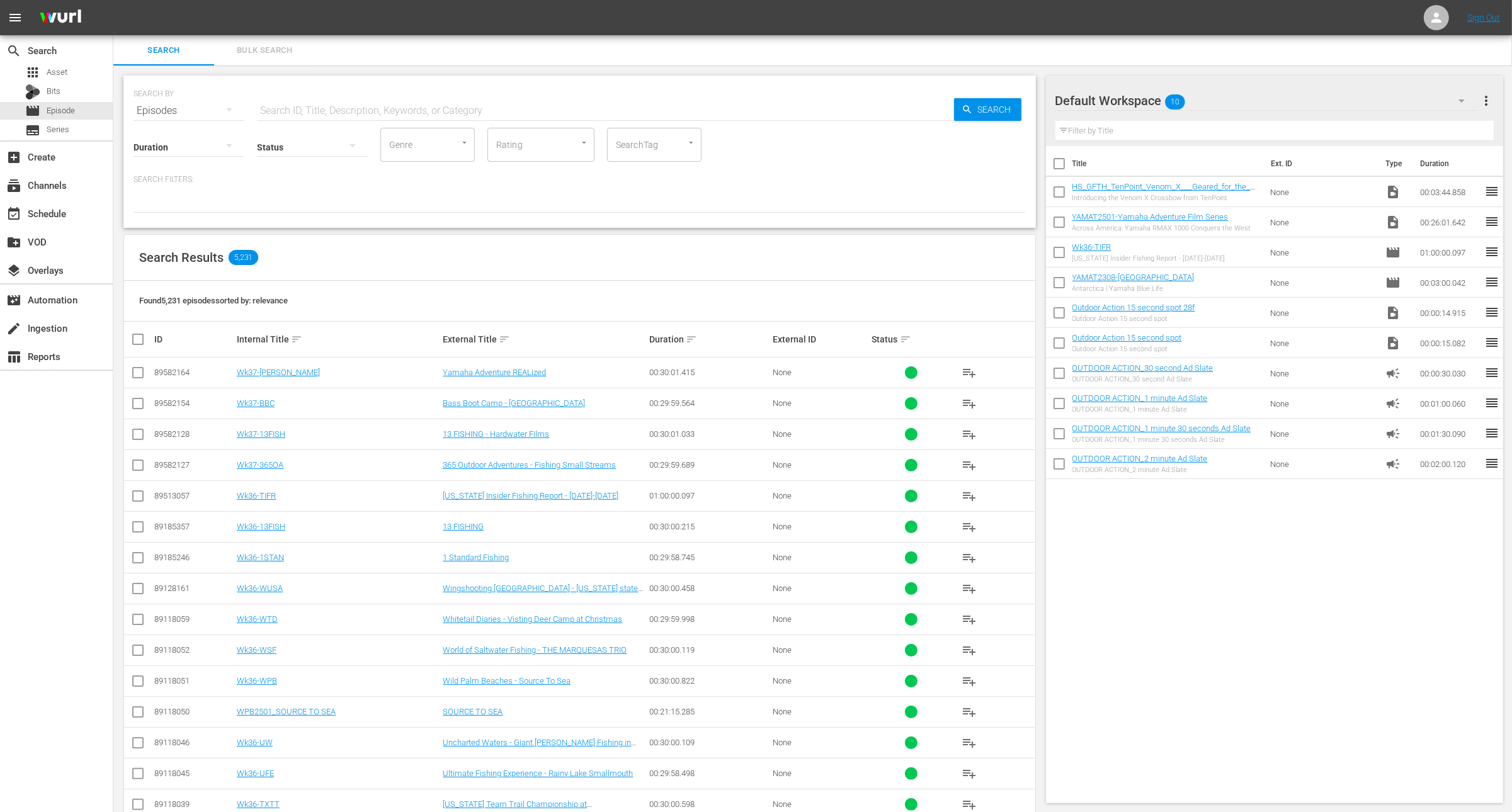
click at [397, 105] on input "text" at bounding box center [605, 110] width 697 height 30
paste input "MinnKota Owners & Sportsman's Warehouse Tournaments"
type input "MinnKota Owners & Sportsman's Warehouse Tournaments"
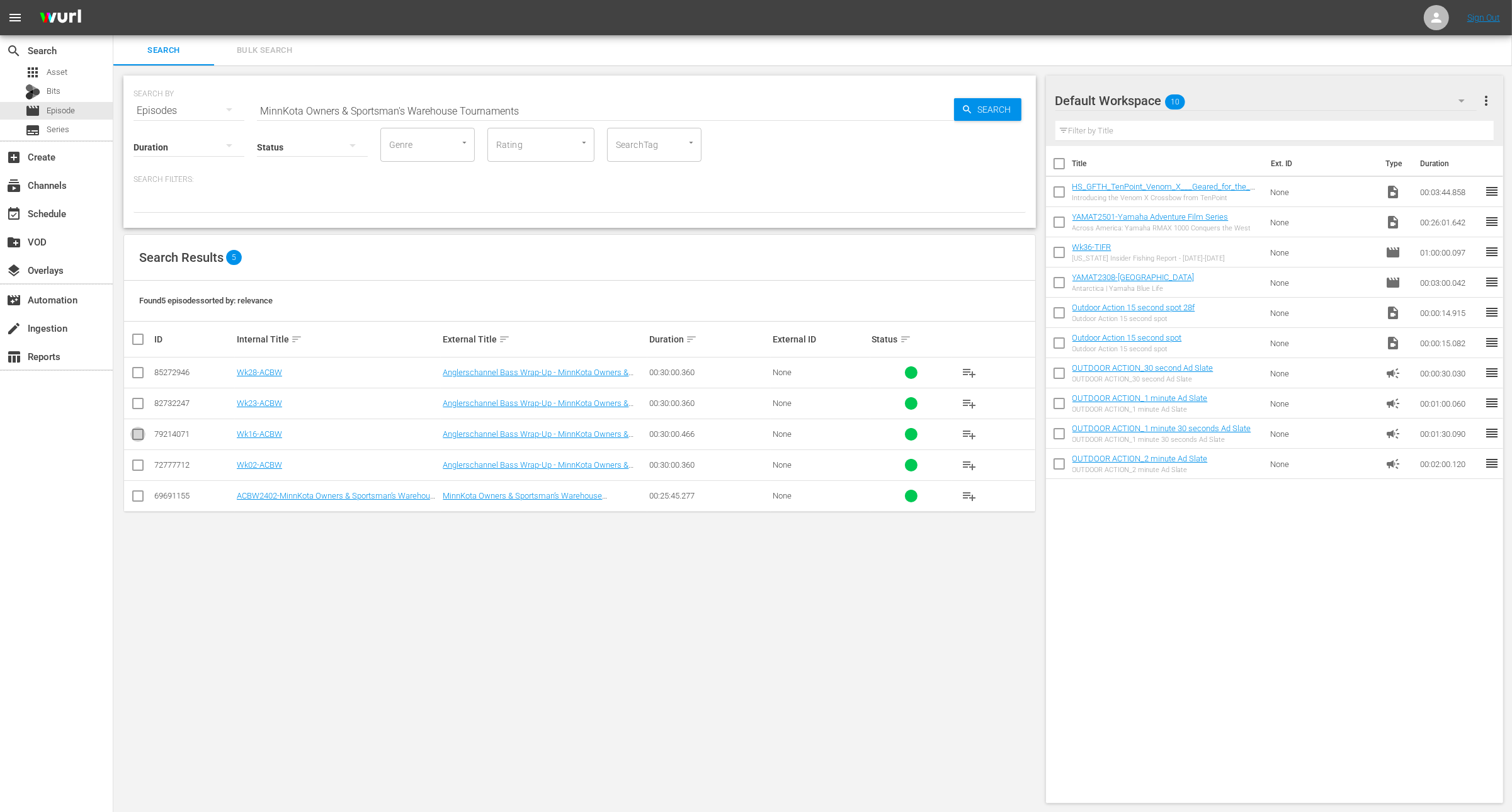
click at [136, 439] on input "checkbox" at bounding box center [138, 437] width 15 height 15
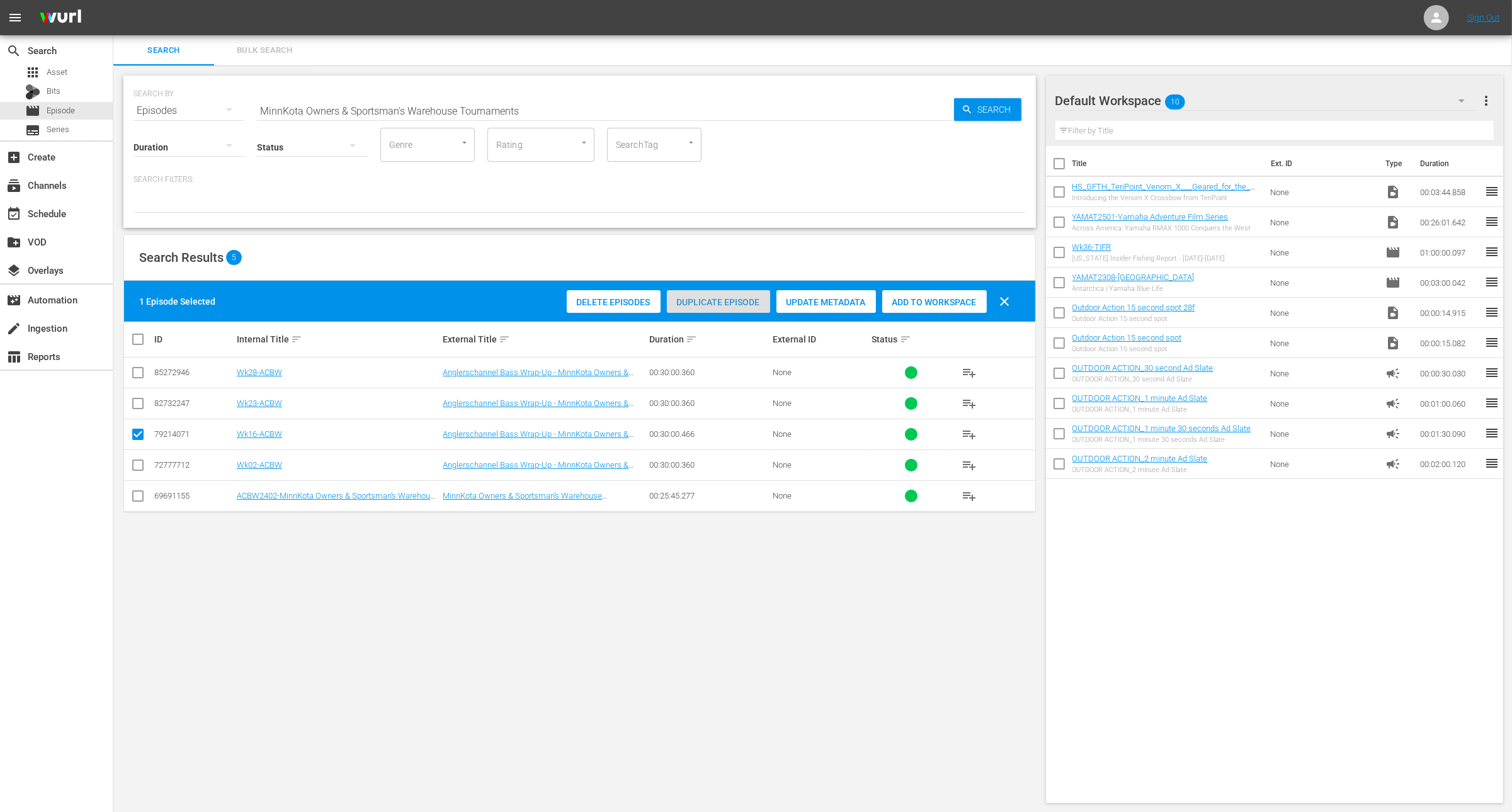
click at [718, 294] on div "Duplicate Episode" at bounding box center [718, 302] width 103 height 24
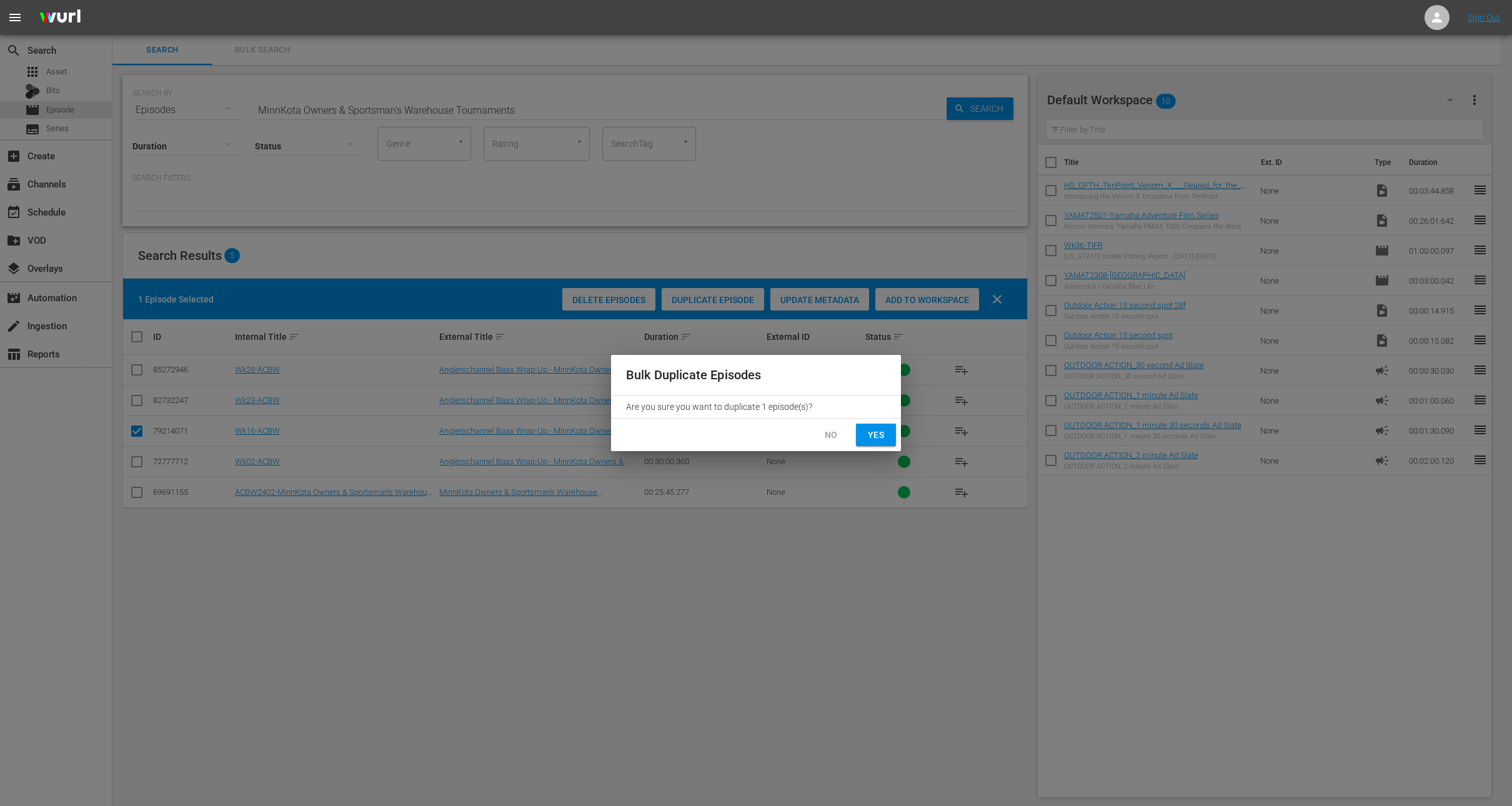
click at [880, 434] on span "Yes" at bounding box center [876, 435] width 20 height 16
checkbox input "false"
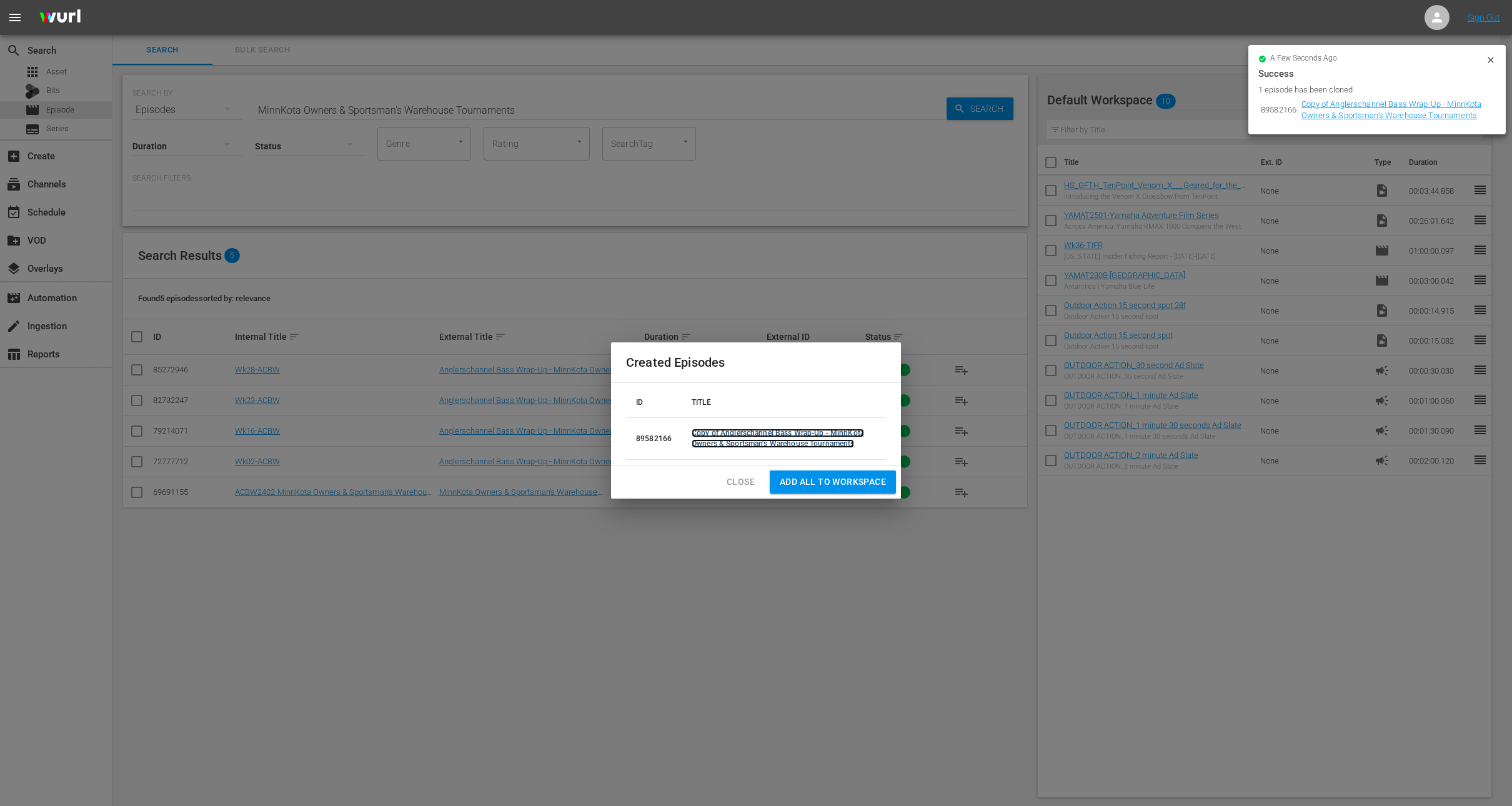
click at [725, 434] on link "Copy of Anglerschannel Bass Wrap-Up - MinnKota Owners & Sportsman's Warehouse T…" at bounding box center [777, 438] width 172 height 19
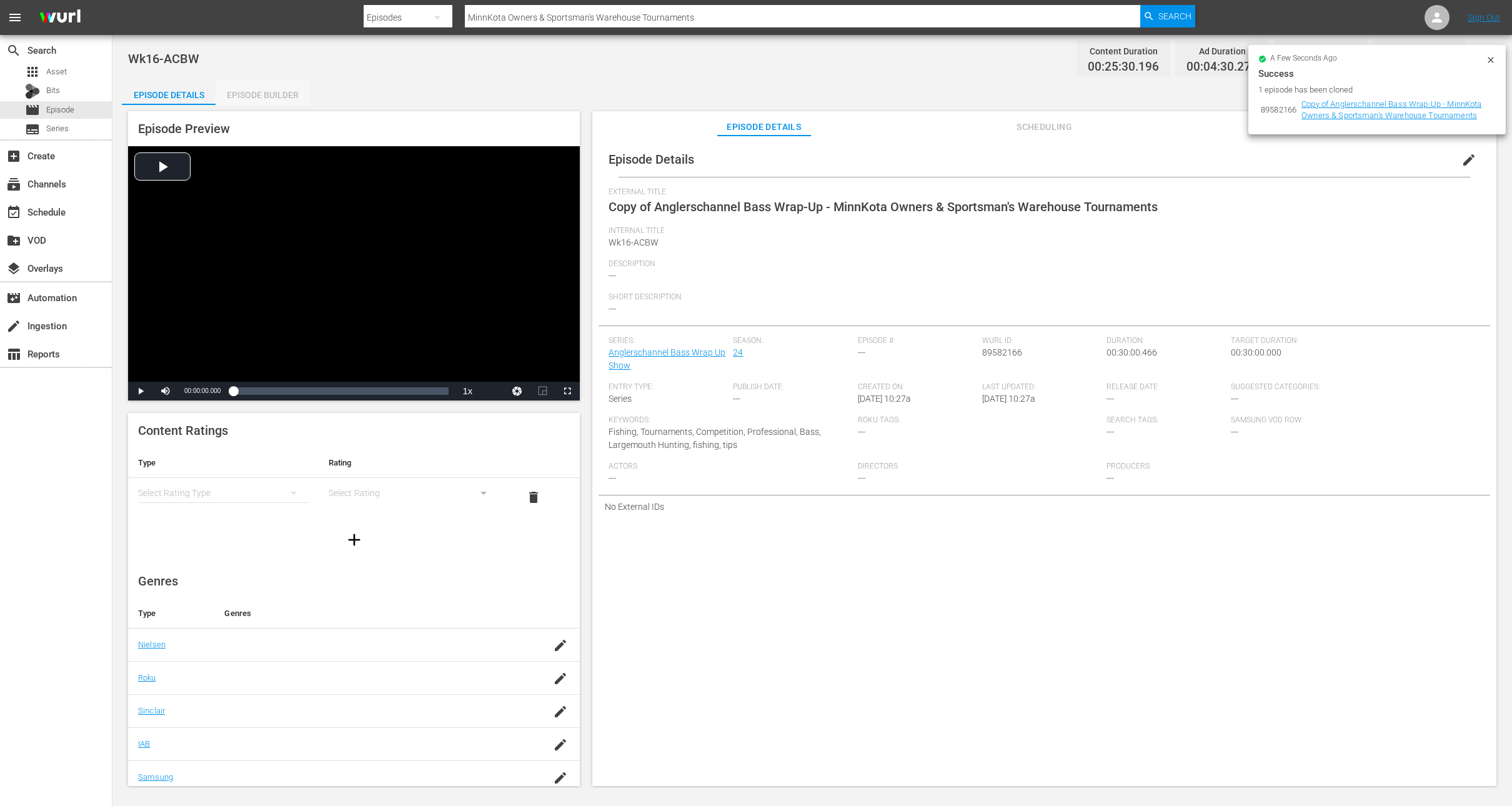
click at [282, 89] on div "Episode Builder" at bounding box center [262, 94] width 94 height 30
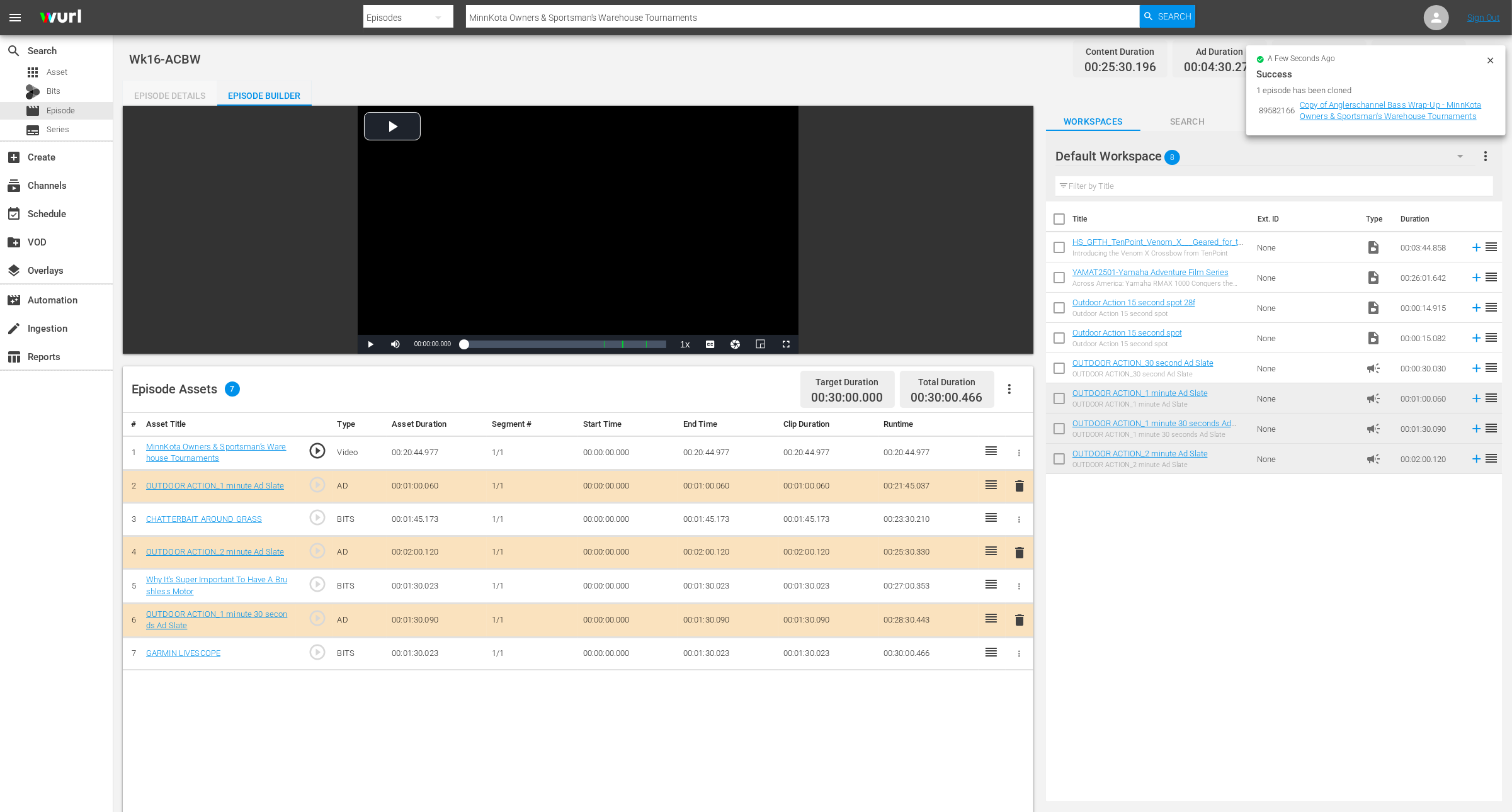
click at [158, 88] on div "Episode Details" at bounding box center [170, 95] width 95 height 30
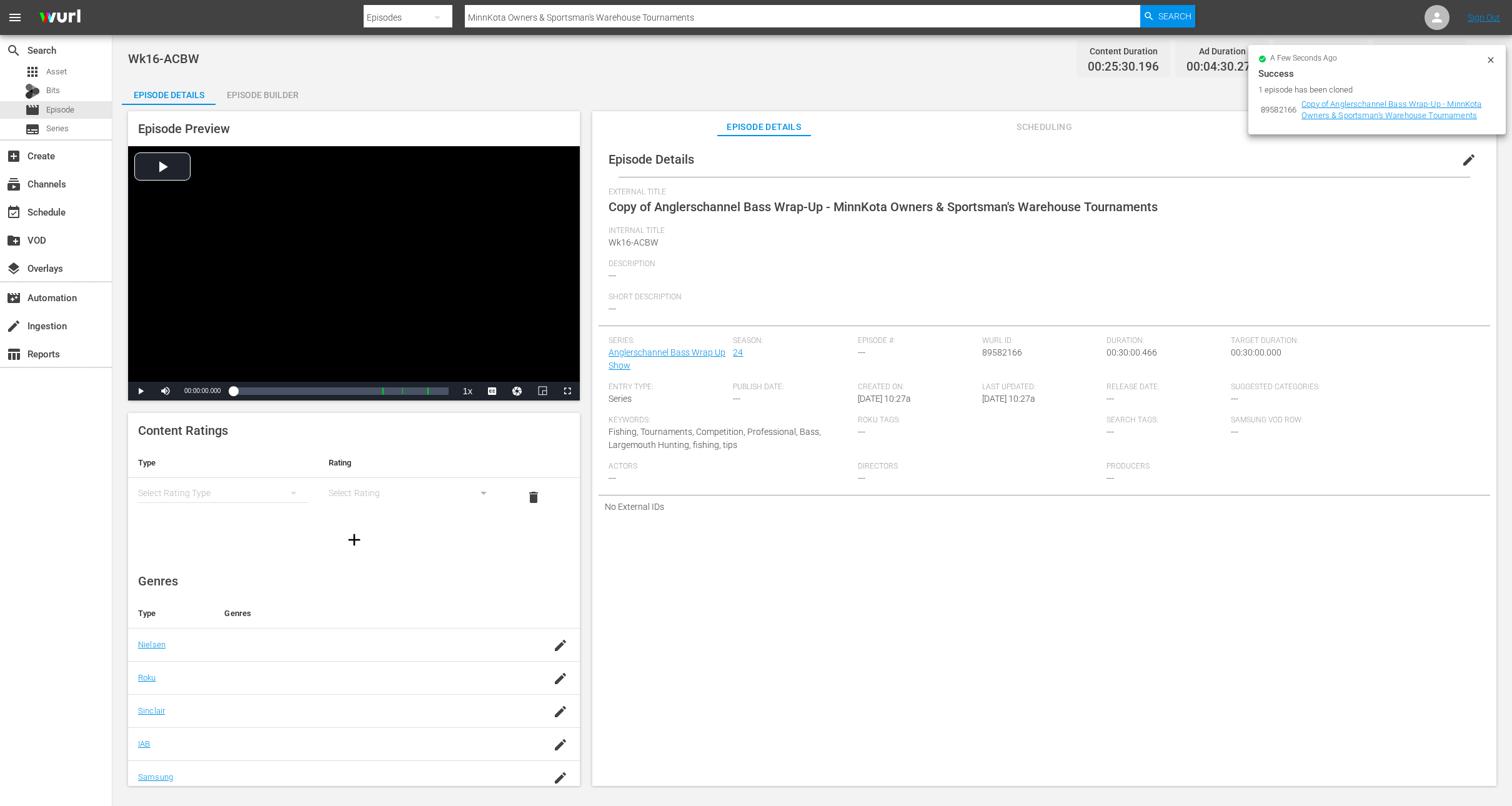
click at [1454, 167] on button "edit" at bounding box center [1468, 159] width 30 height 30
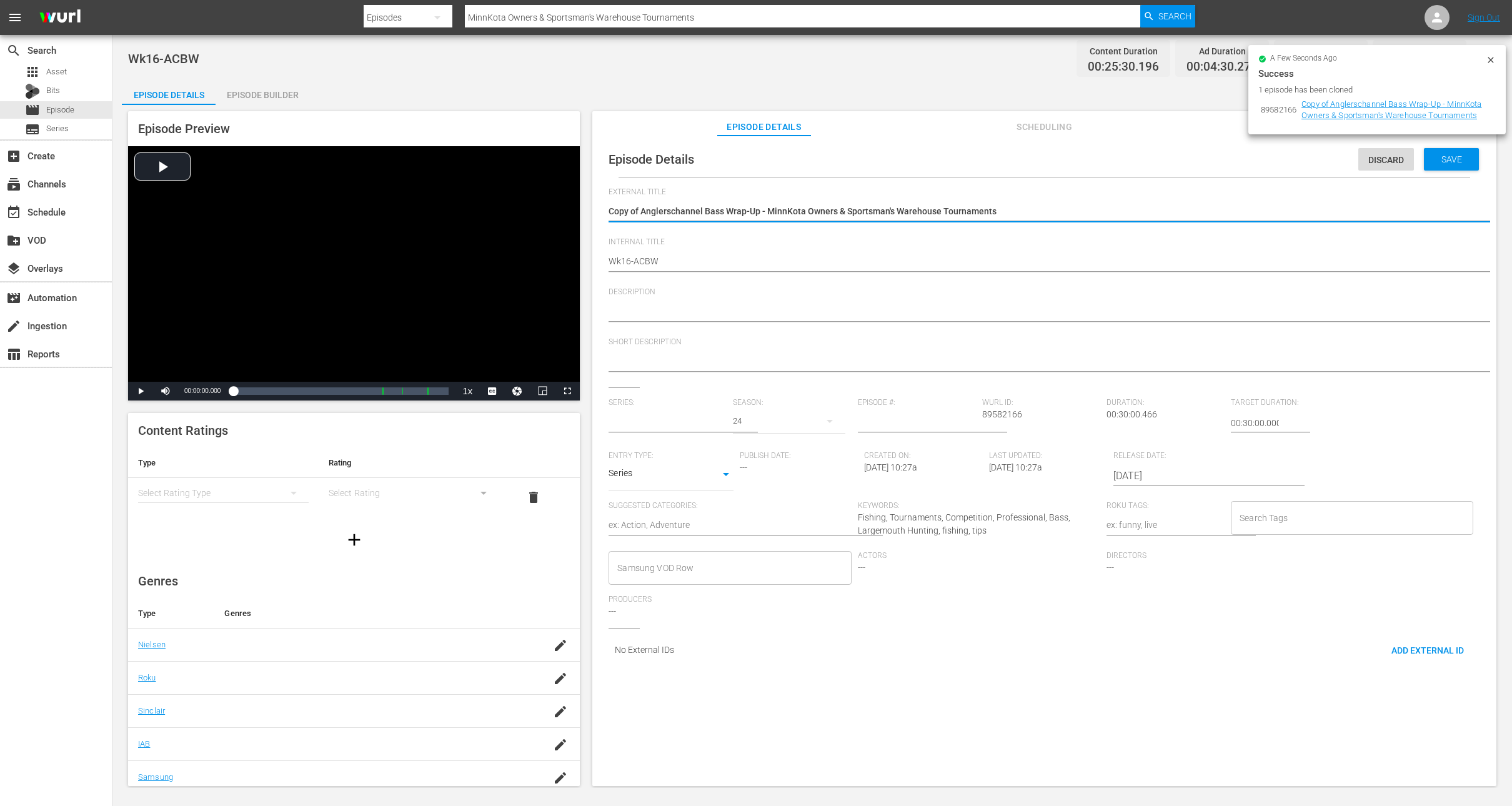
type input "Anglerschannel Bass Wrap Up Show"
click at [643, 213] on textarea "Copy of Anglerschannel Bass Wrap-Up - MinnKota Owners & Sportsman's Warehouse T…" at bounding box center [1041, 212] width 865 height 15
type textarea "Copy ofAnglerschannel Bass Wrap-Up - MinnKota Owners & Sportsman's Warehouse To…"
type textarea "Copy oAnglerschannel Bass Wrap-Up - MinnKota Owners & Sportsman's Warehouse Tou…"
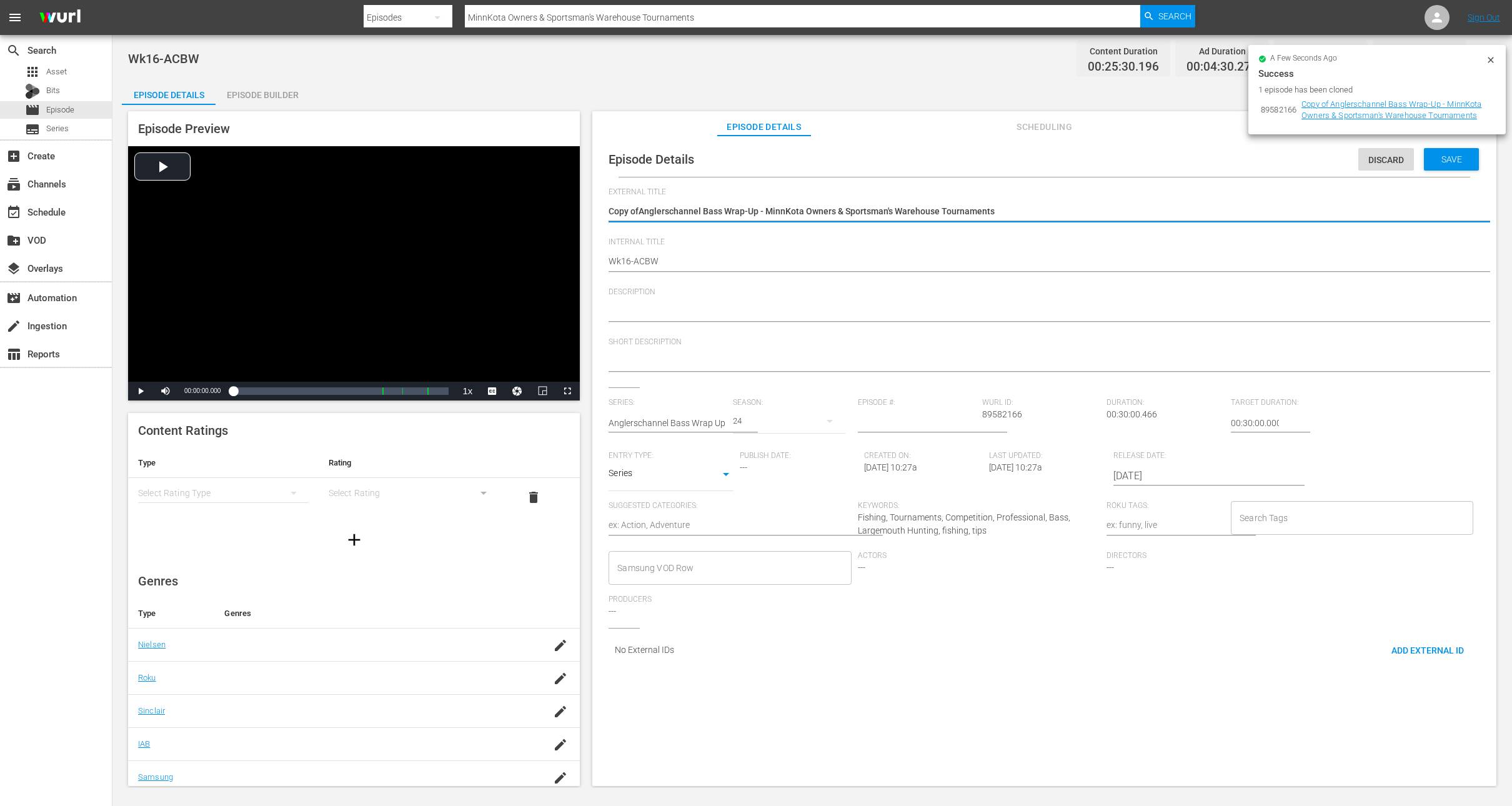
type textarea "Copy oAnglerschannel Bass Wrap-Up - MinnKota Owners & Sportsman's Warehouse Tou…"
type textarea "Copy Anglerschannel Bass Wrap-Up - MinnKota Owners & Sportsman's Warehouse Tour…"
type textarea "CopyAnglerschannel Bass Wrap-Up - MinnKota Owners & Sportsman's Warehouse Tourn…"
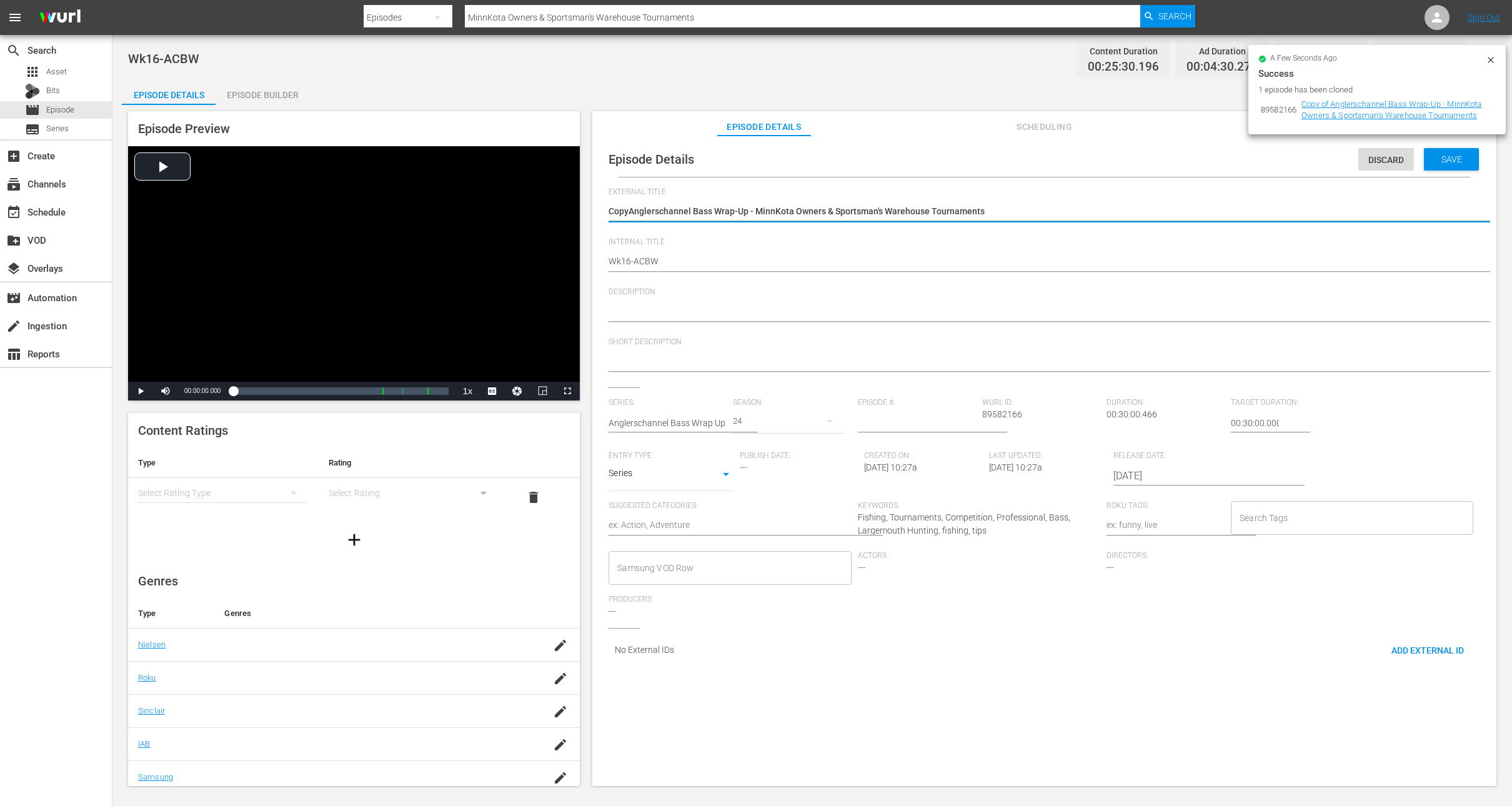
type textarea "CopAnglerschannel Bass Wrap-Up - MinnKota Owners & Sportsman's Warehouse Tourna…"
type textarea "CoAnglerschannel Bass Wrap-Up - MinnKota Owners & Sportsman's Warehouse Tournam…"
type textarea "CAnglerschannel Bass Wrap-Up - MinnKota Owners & Sportsman's Warehouse Tourname…"
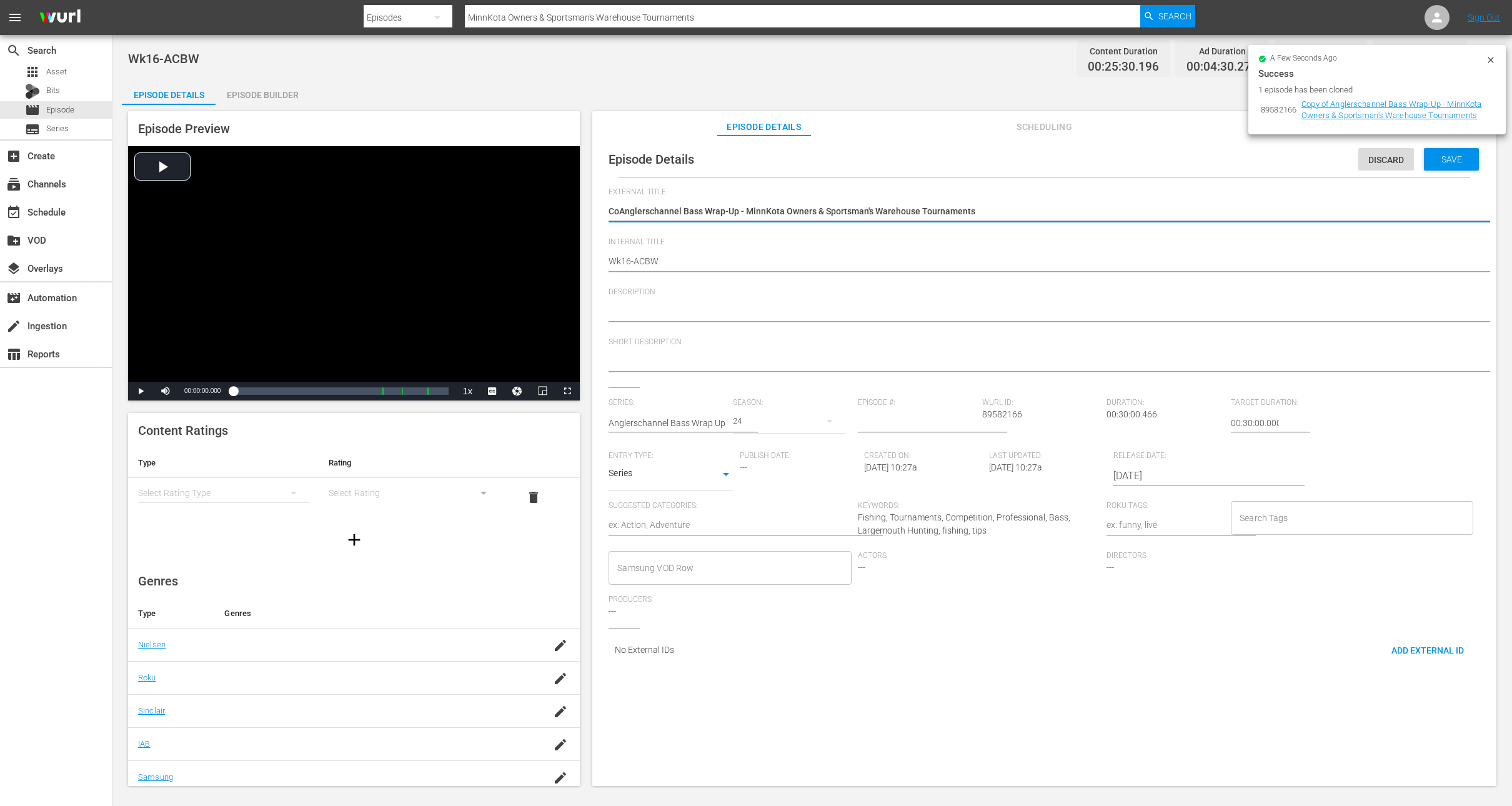
type textarea "CAnglerschannel Bass Wrap-Up - MinnKota Owners & Sportsman's Warehouse Tourname…"
type textarea "Anglerschannel Bass Wrap-Up - MinnKota Owners & Sportsman's Warehouse Tournamen…"
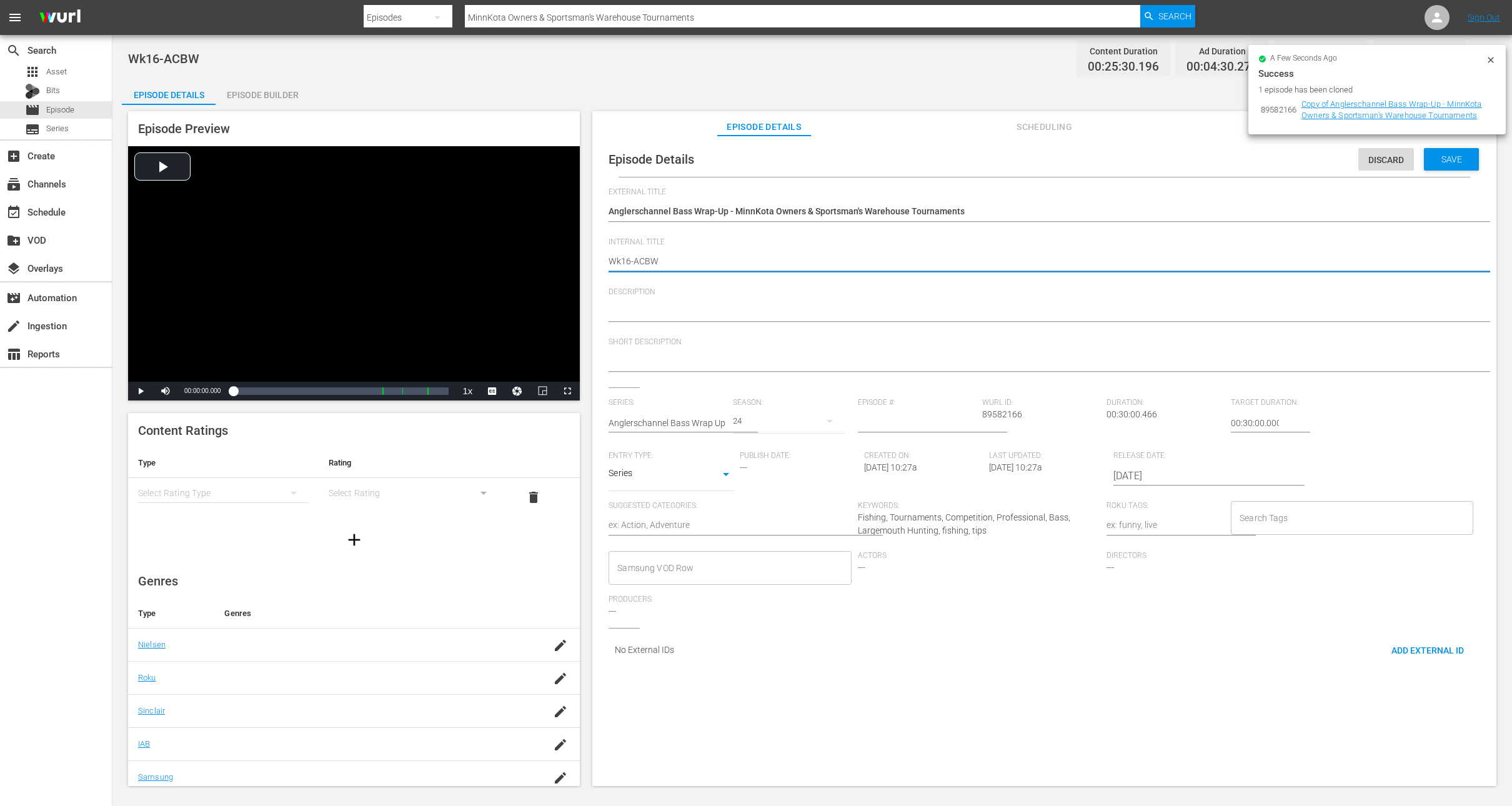
type textarea "Wk1-ACBW"
type textarea "Wk-ACBW"
type textarea "Wk3-ACBW"
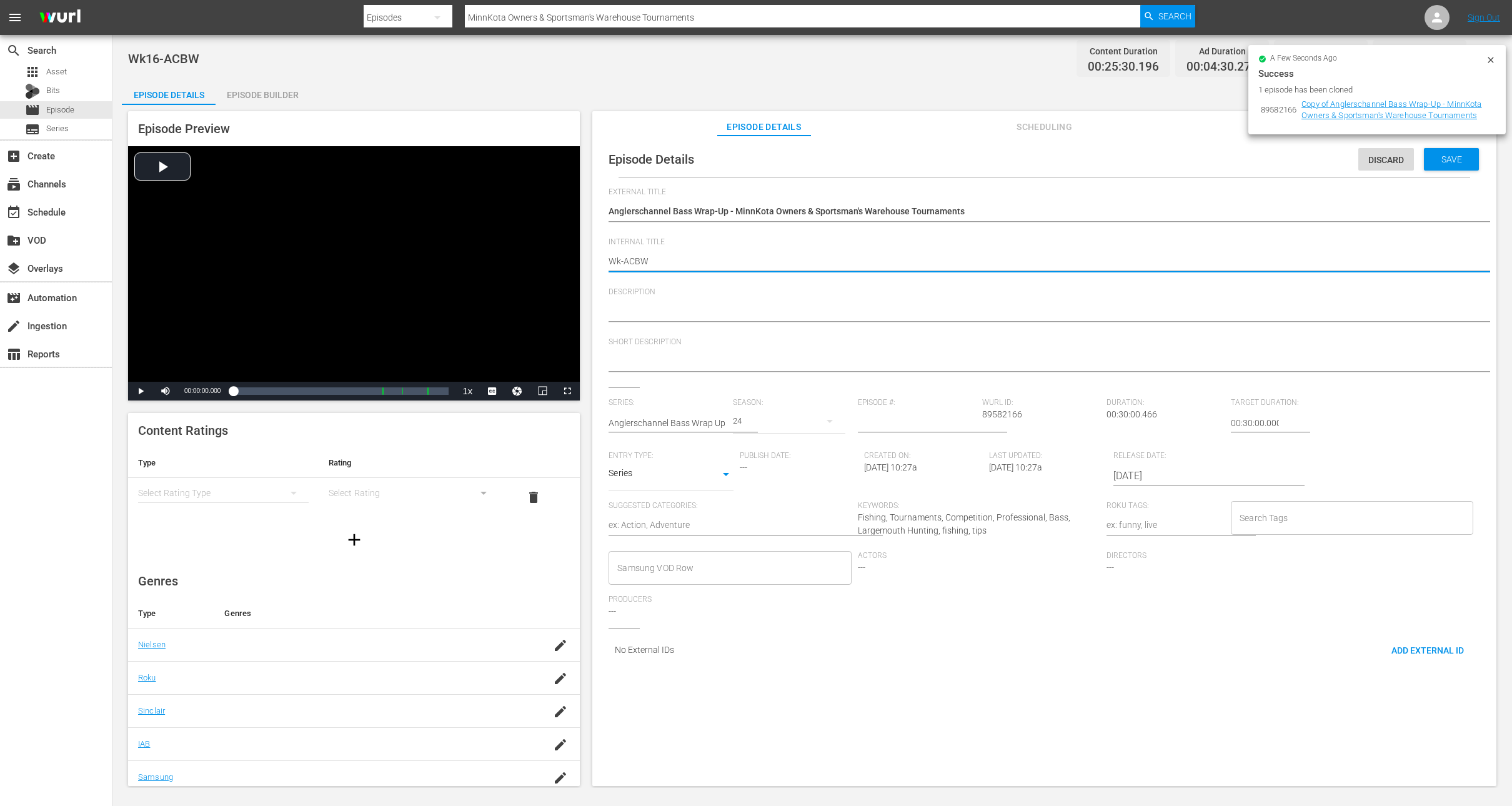
type textarea "Wk3-ACBW"
type textarea "Wk37-ACBW"
click at [1437, 158] on span "Save" at bounding box center [1451, 159] width 40 height 10
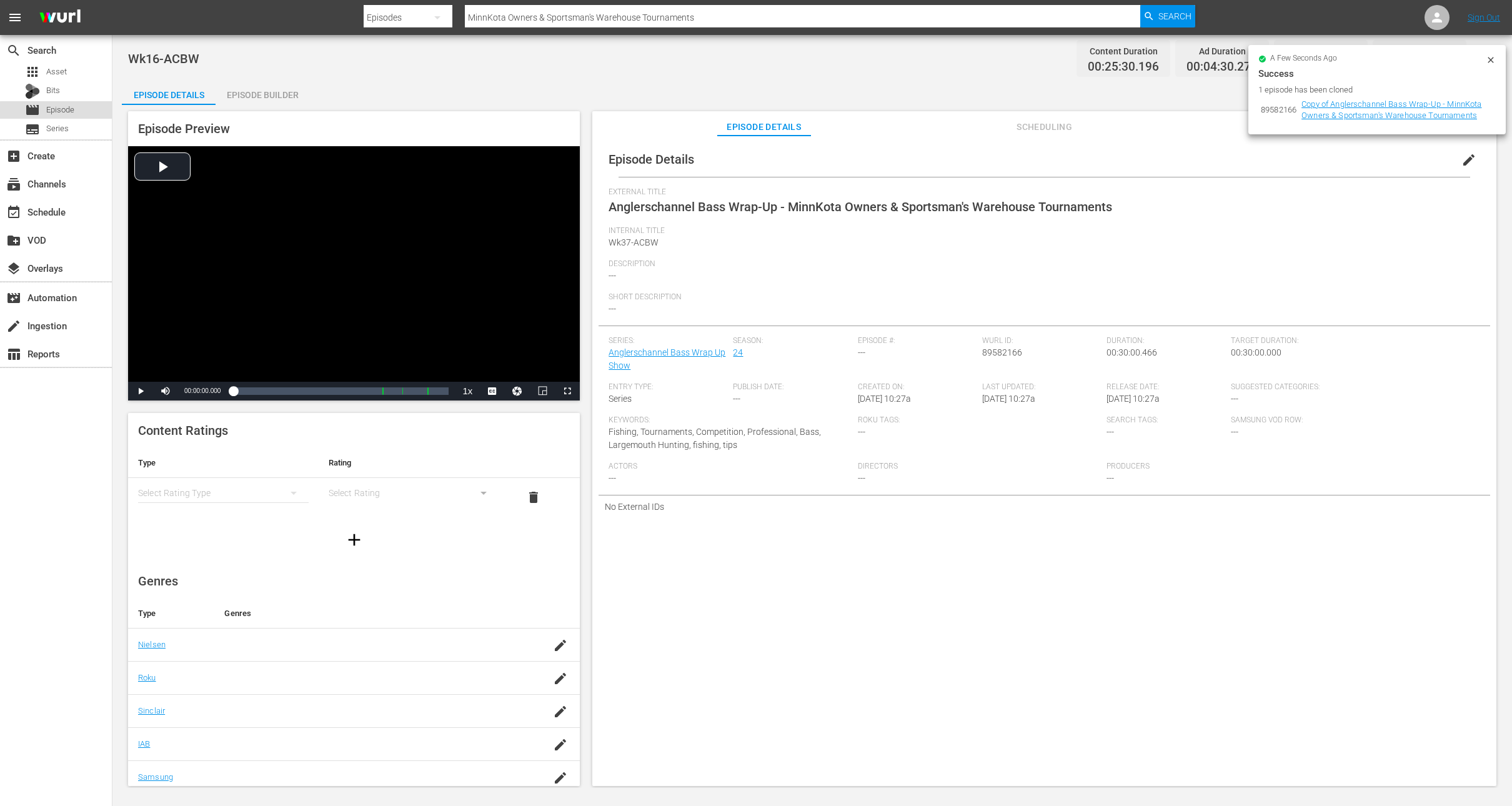
click at [60, 111] on span "Episode" at bounding box center [60, 110] width 28 height 13
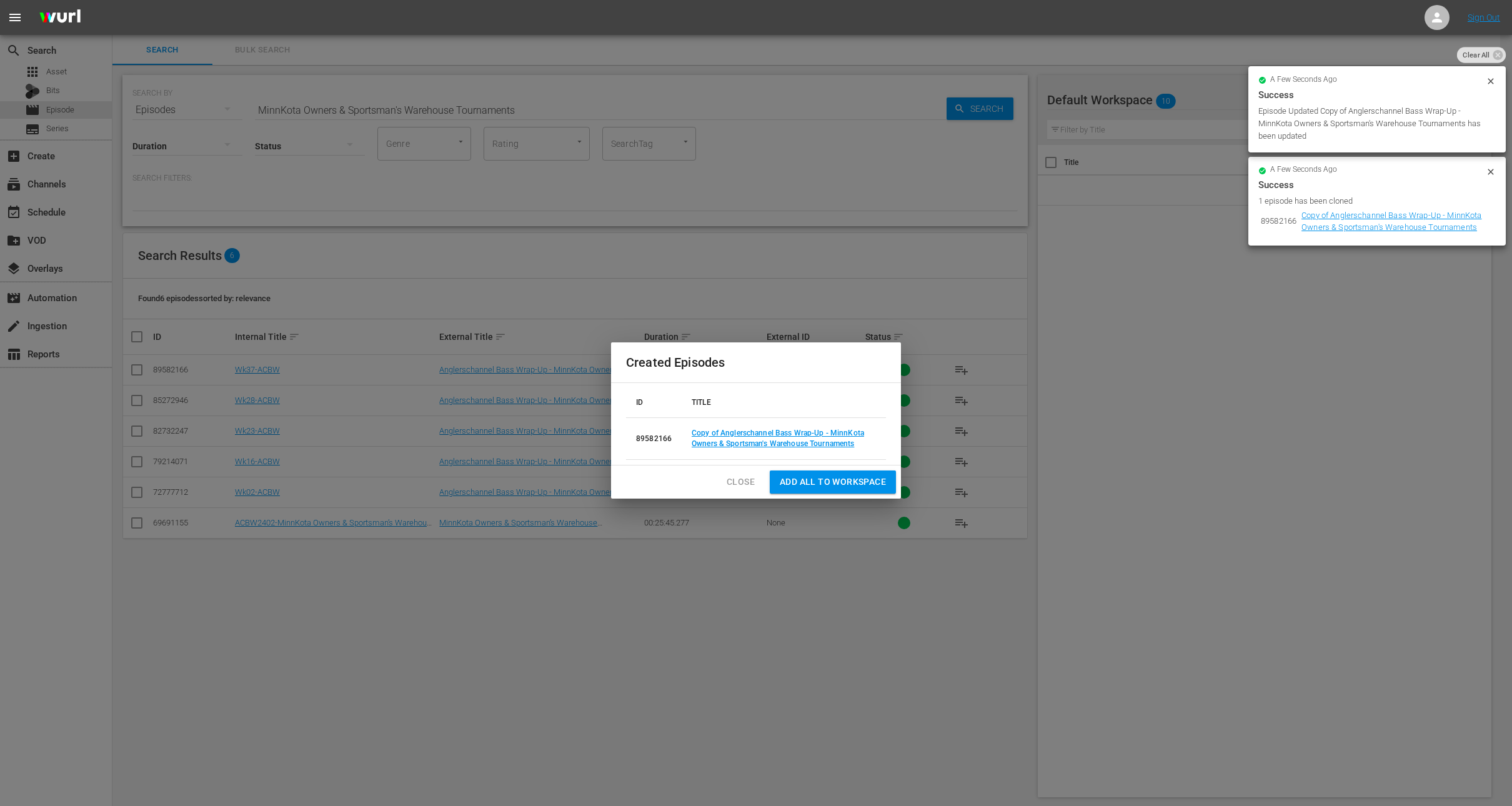
click at [736, 482] on span "Close" at bounding box center [740, 482] width 28 height 16
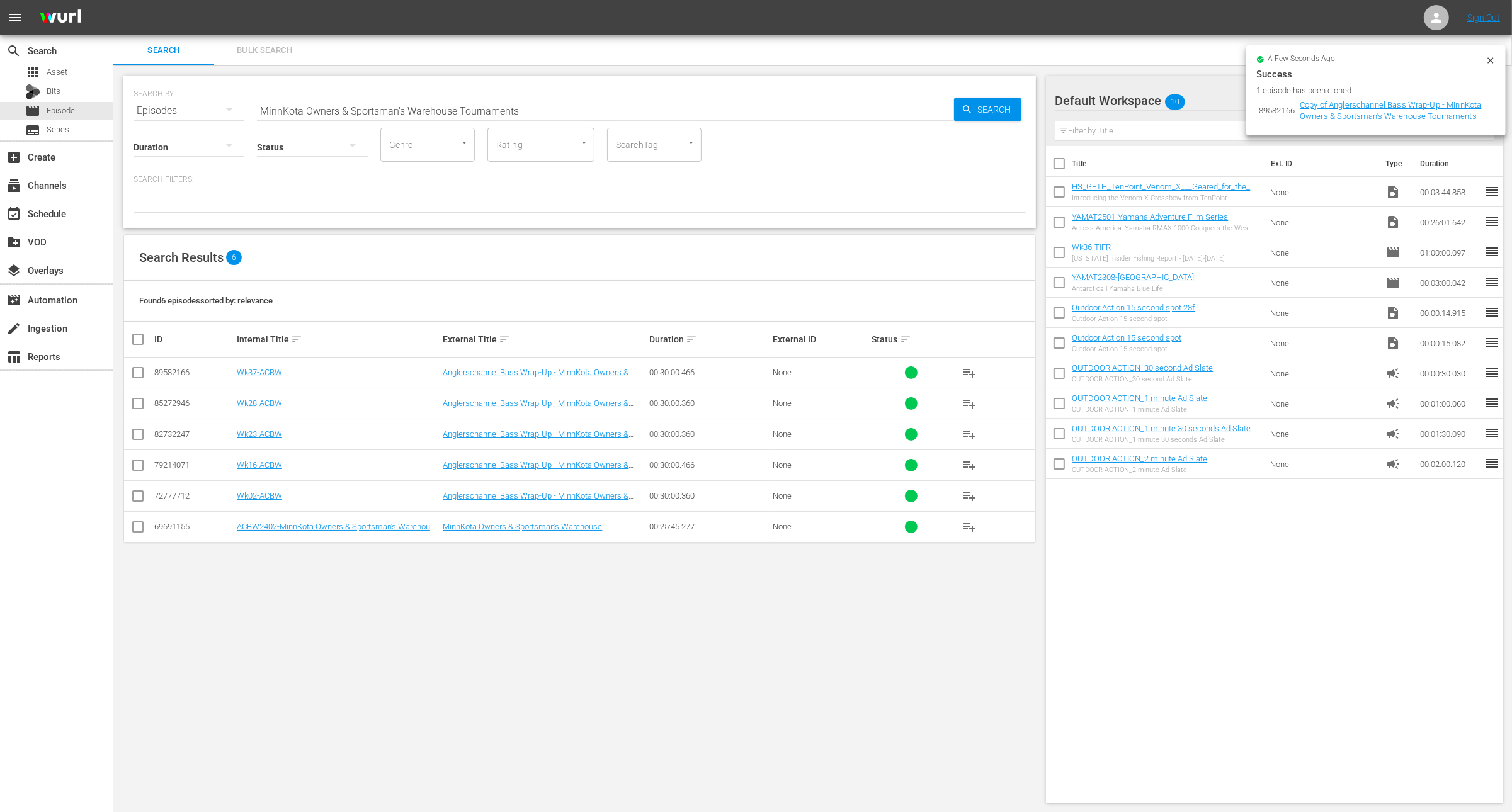
click at [437, 105] on input "MinnKota Owners & Sportsman's Warehouse Tournaments" at bounding box center [605, 110] width 697 height 30
paste input "Bass Fishing at [GEOGRAPHIC_DATA]"
type input "Bass Fishing at [GEOGRAPHIC_DATA]"
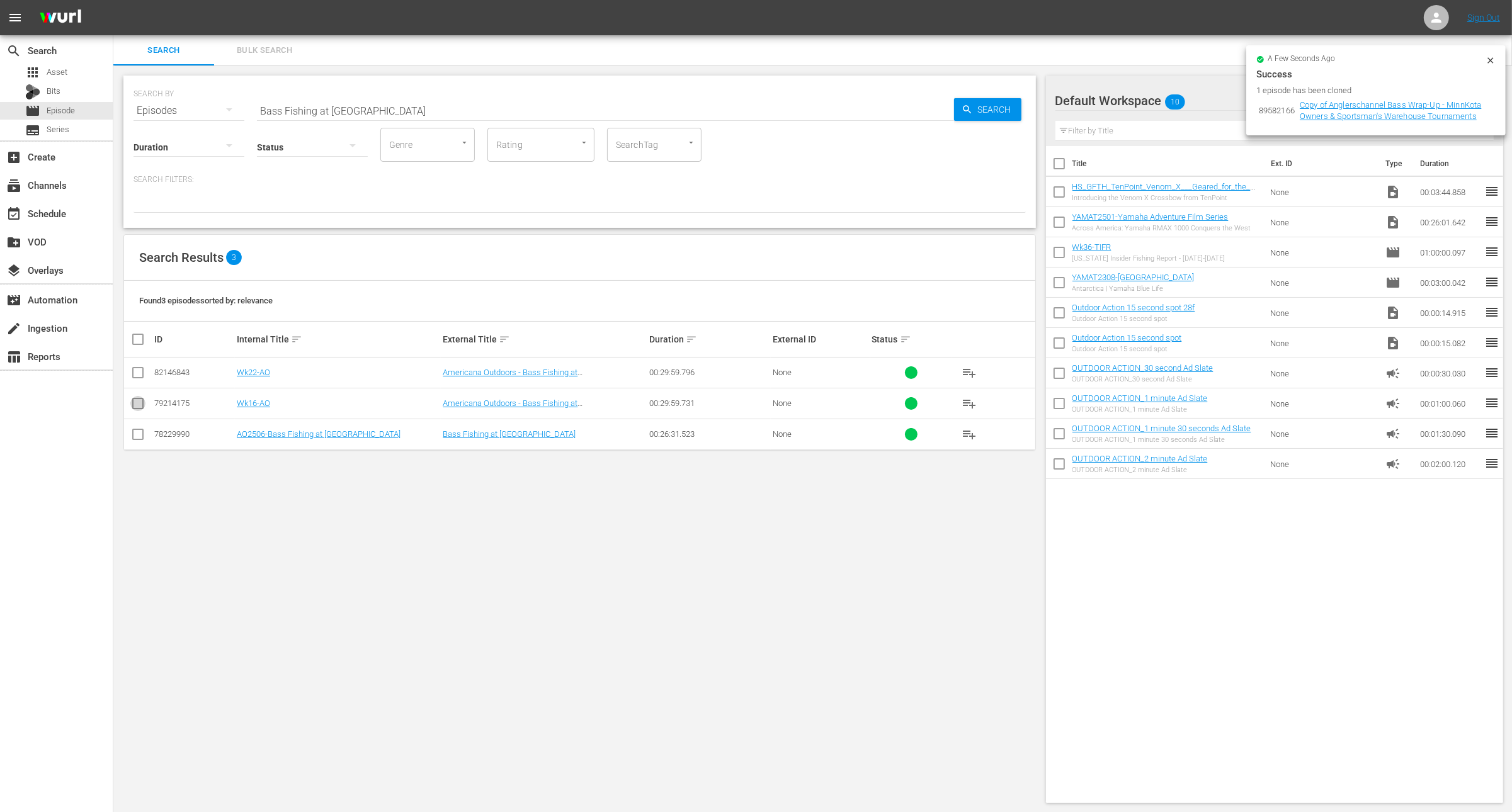
click at [138, 403] on input "checkbox" at bounding box center [138, 406] width 15 height 15
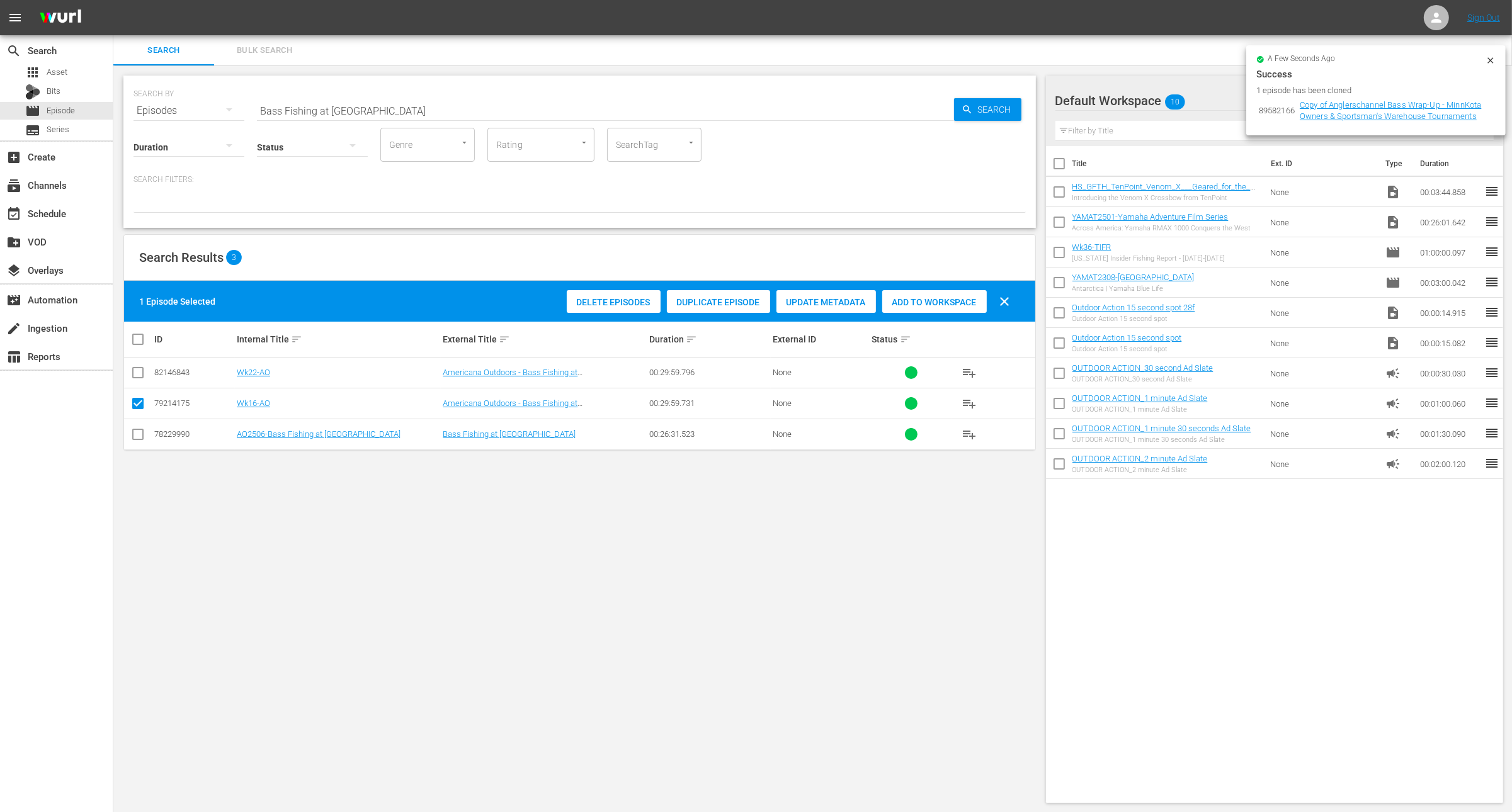
click at [735, 301] on span "Duplicate Episode" at bounding box center [718, 302] width 103 height 10
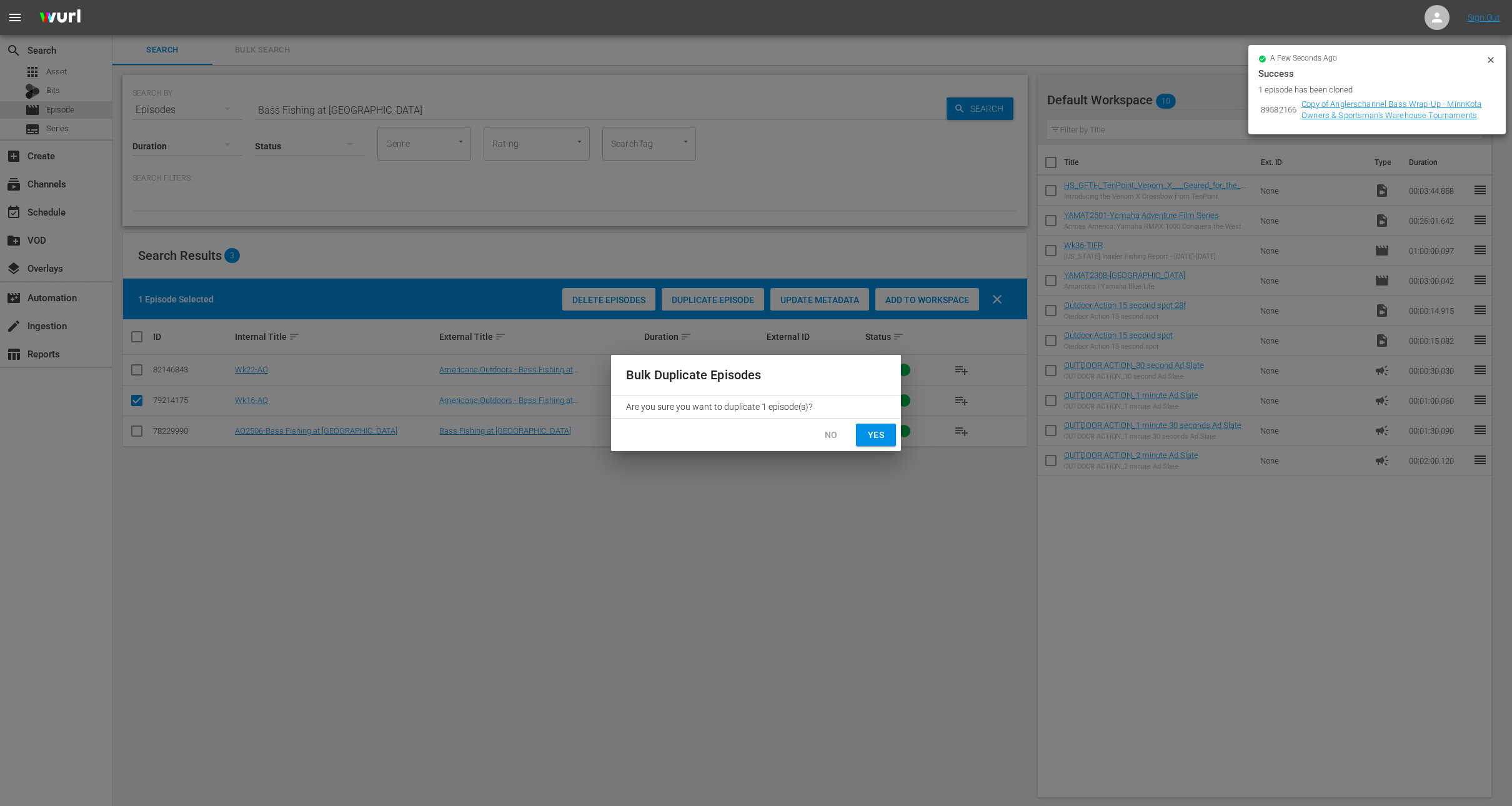
click at [875, 433] on span "Yes" at bounding box center [876, 435] width 20 height 16
checkbox input "false"
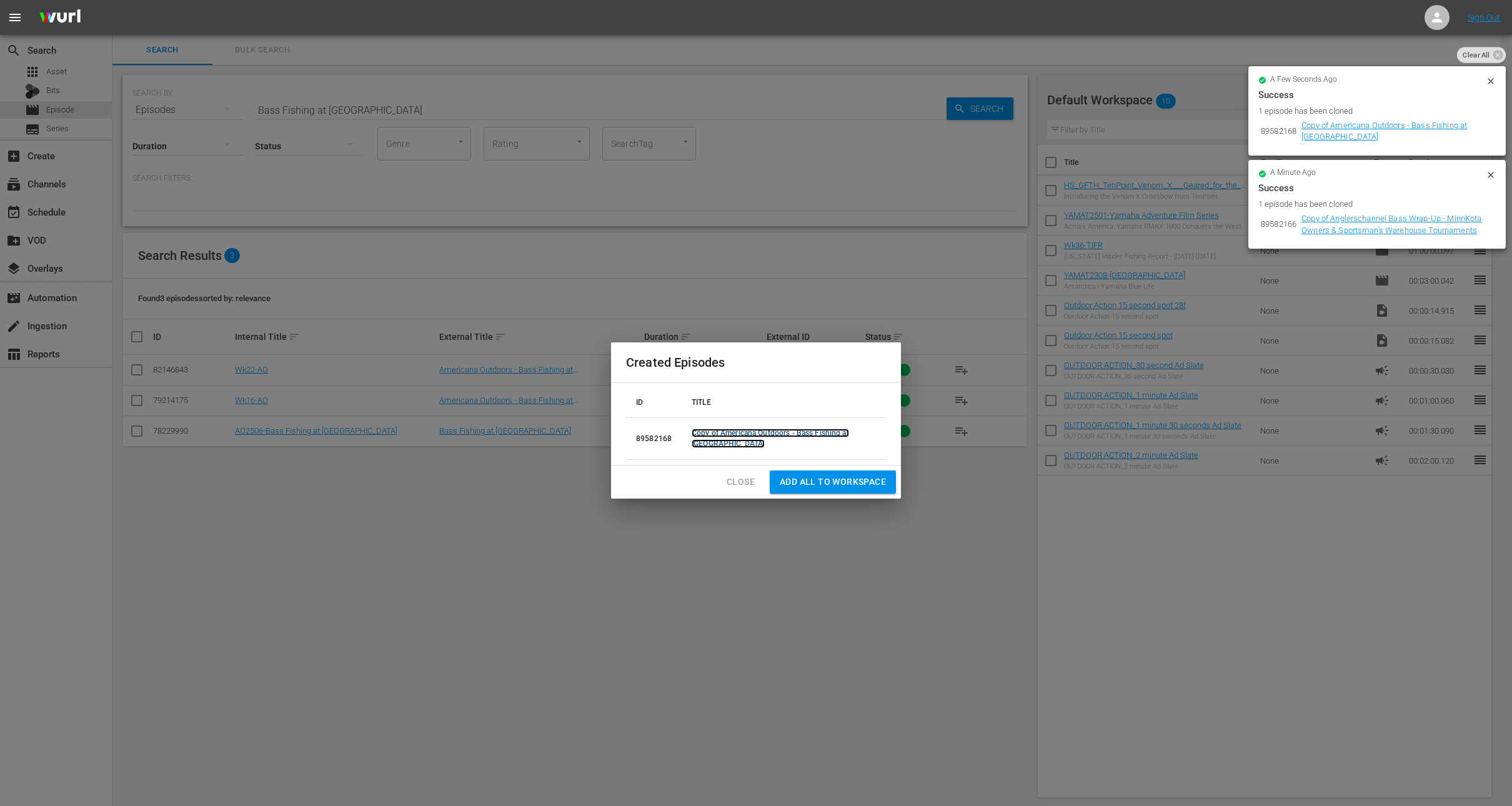
click at [797, 435] on link "Copy of Americana Outdoors - Bass Fishing at [GEOGRAPHIC_DATA]" at bounding box center [770, 438] width 157 height 19
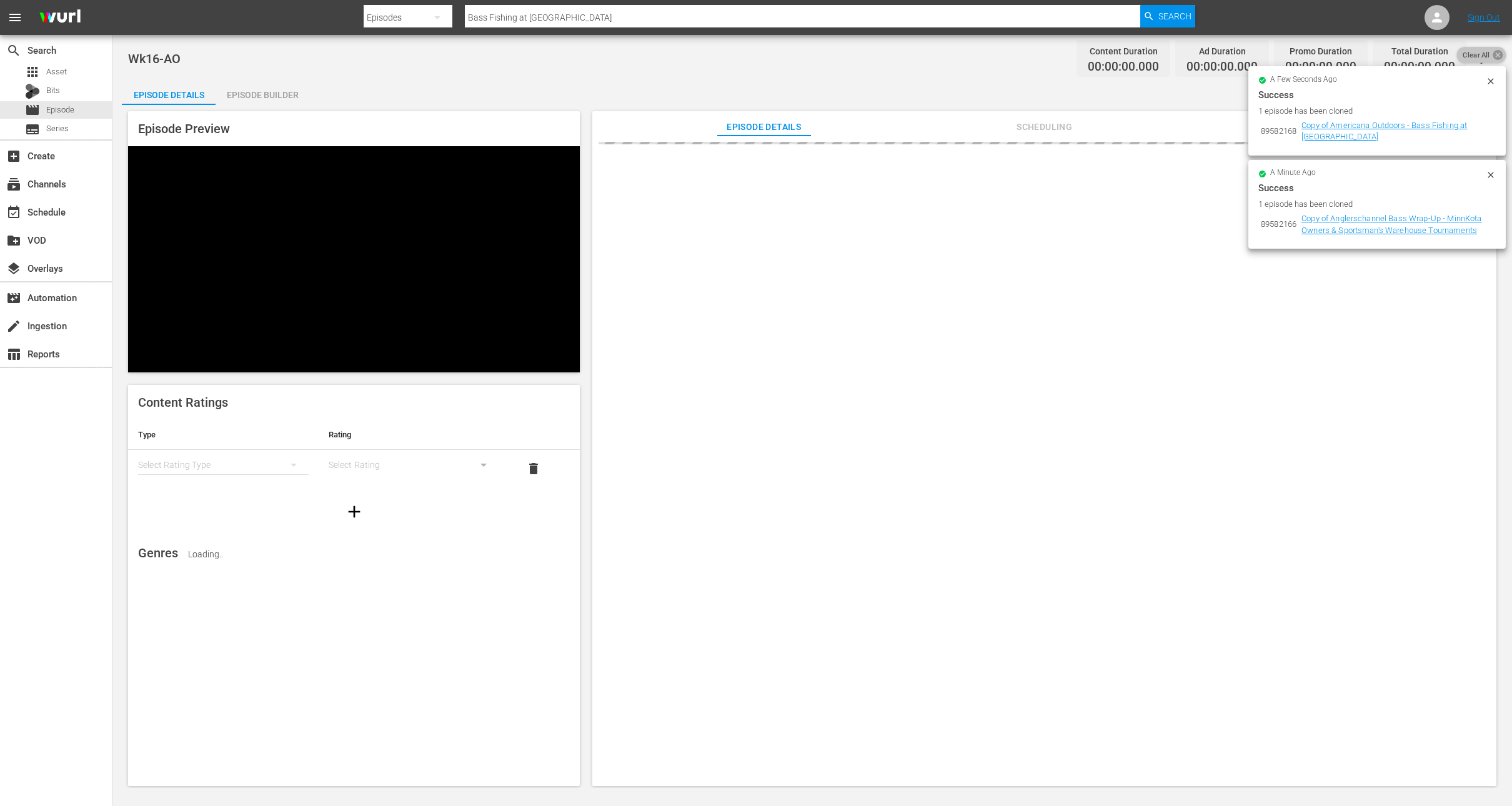
click at [1494, 52] on icon at bounding box center [1497, 55] width 10 height 10
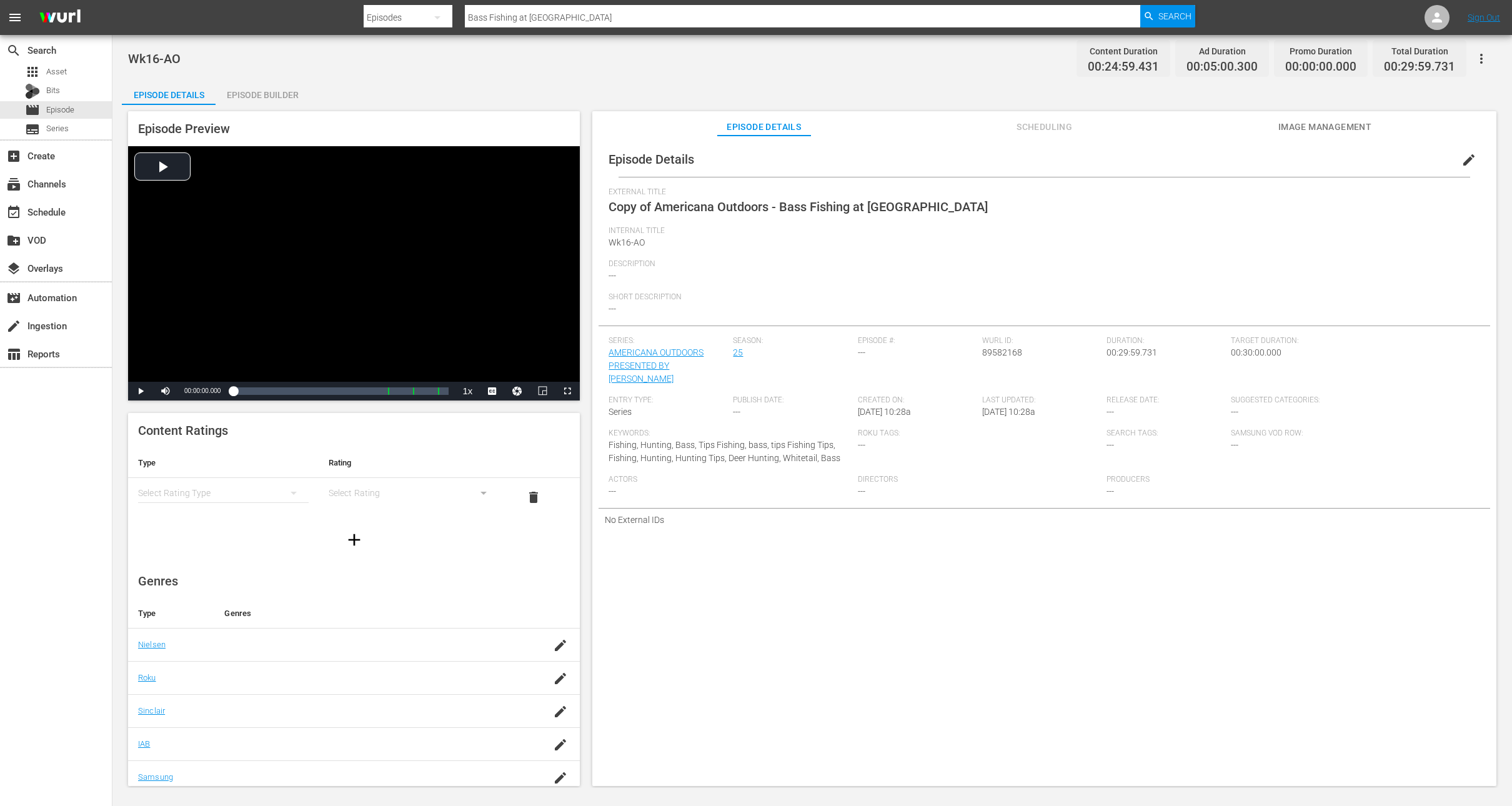
click at [1462, 163] on span "edit" at bounding box center [1469, 160] width 15 height 15
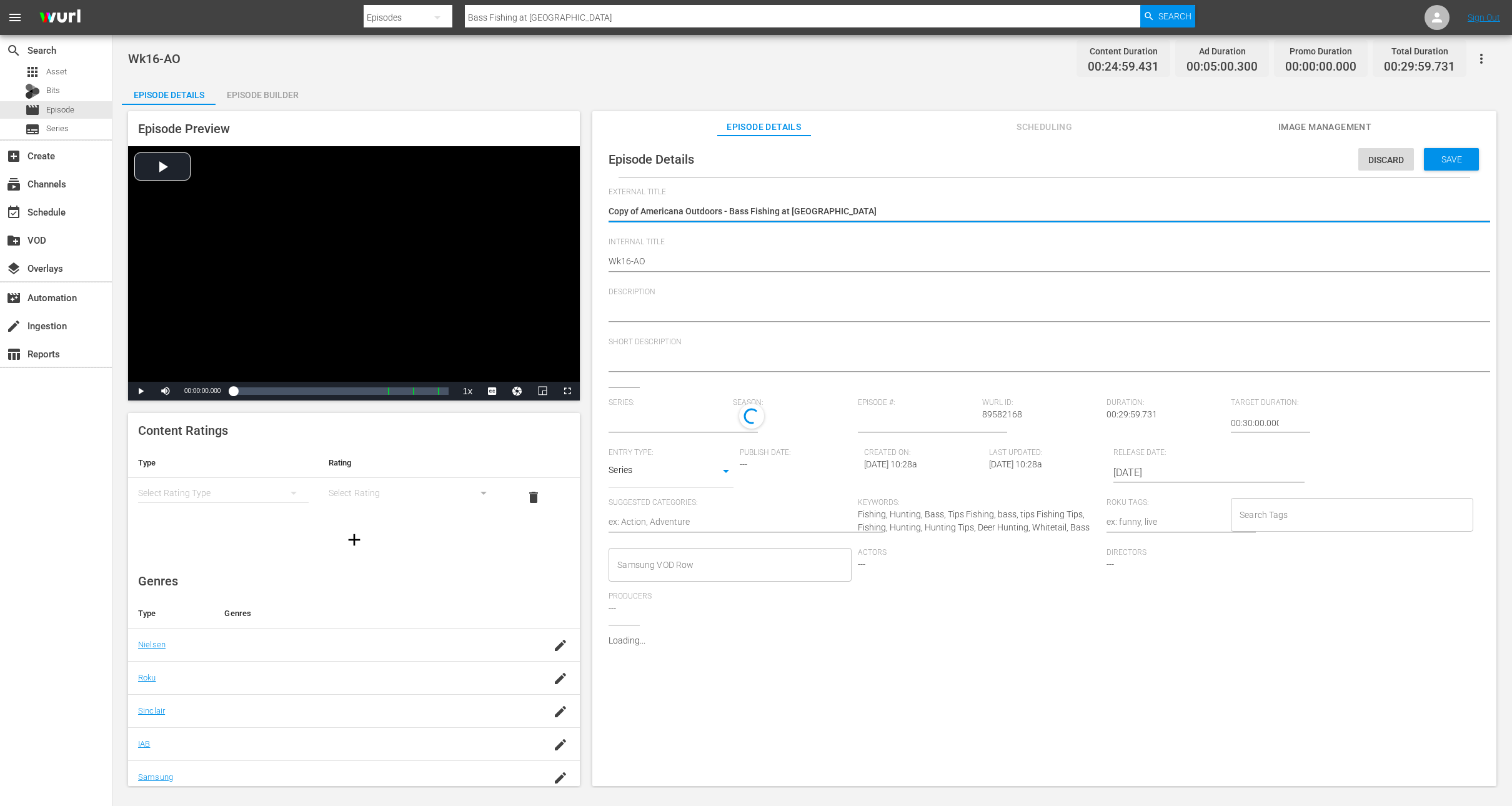
type input "AMERICANA OUTDOORS PRESENTED BY [PERSON_NAME]"
click at [640, 212] on textarea "Copy of Americana Outdoors - Bass Fishing at [GEOGRAPHIC_DATA]" at bounding box center [1041, 212] width 865 height 15
type textarea "Copy ofAmericana Outdoors - Bass Fishing at [GEOGRAPHIC_DATA]"
type textarea "Copy oAmericana Outdoors - Bass Fishing at [GEOGRAPHIC_DATA]"
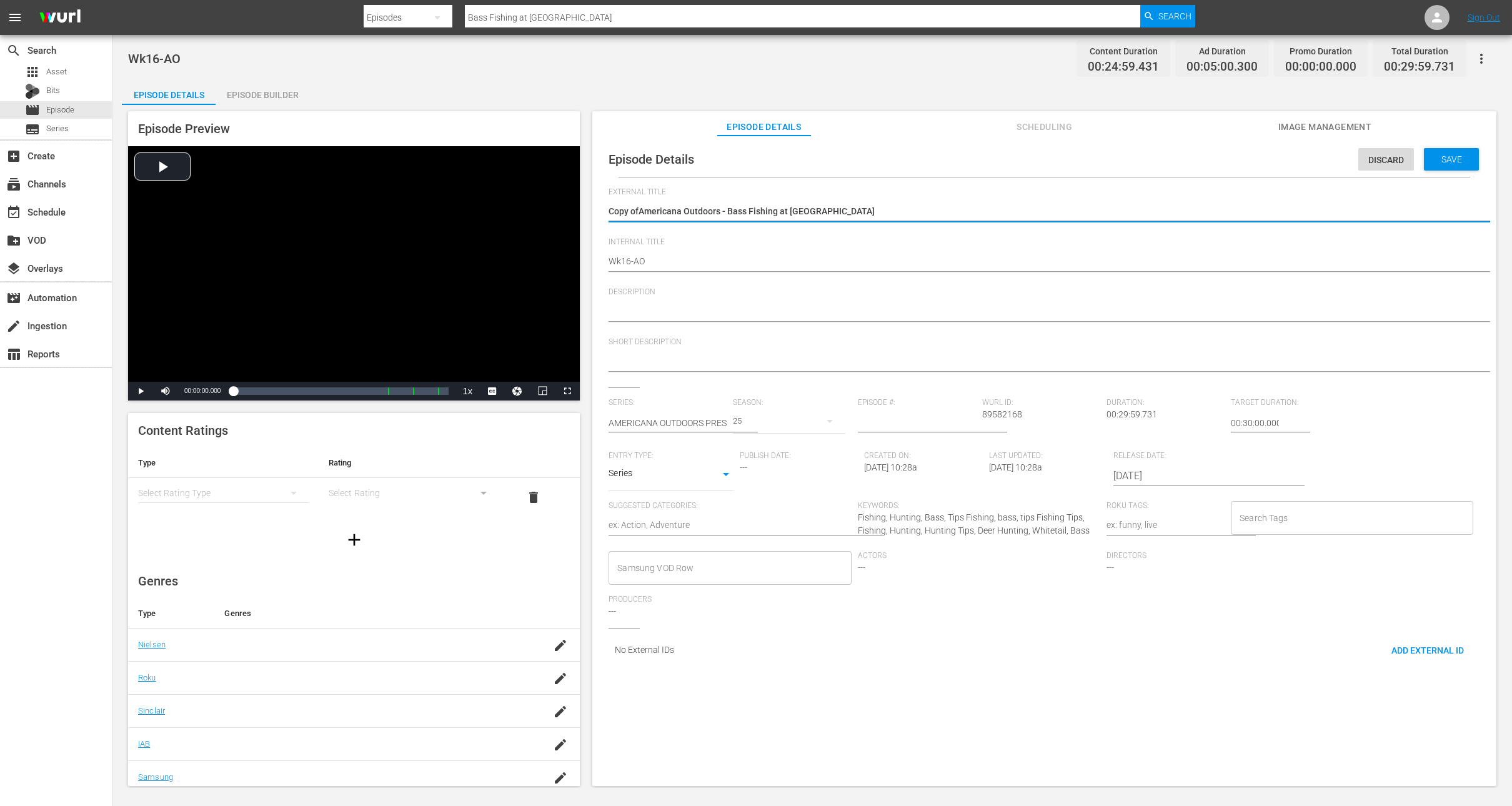
type textarea "Copy oAmericana Outdoors - Bass Fishing at [GEOGRAPHIC_DATA]"
type textarea "Copy Americana Outdoors - Bass Fishing at [GEOGRAPHIC_DATA]"
type textarea "CopyAmericana Outdoors - Bass Fishing at [GEOGRAPHIC_DATA]"
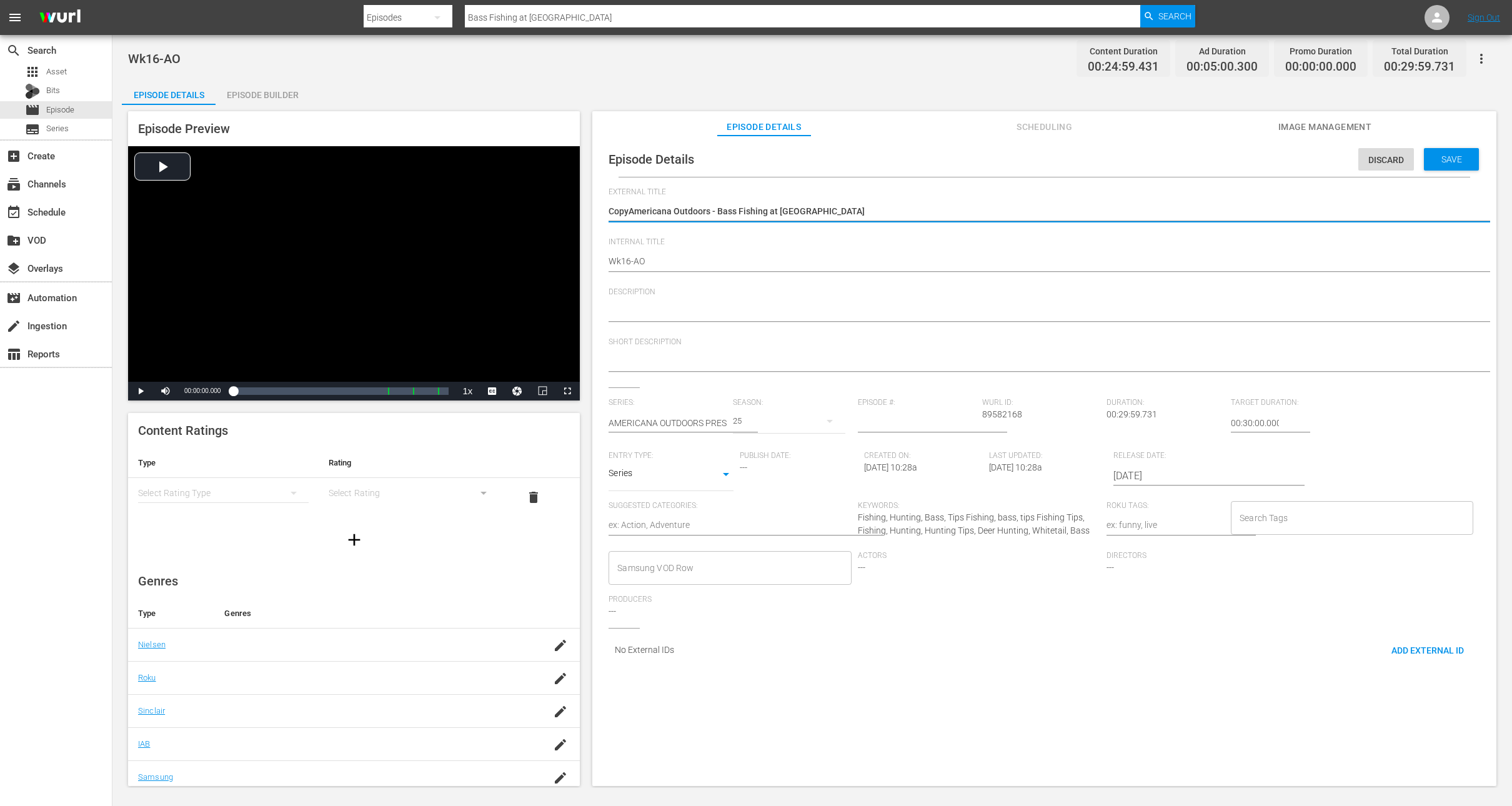
type textarea "CopAmericana Outdoors - Bass Fishing at [GEOGRAPHIC_DATA]"
type textarea "CoAmericana Outdoors - Bass Fishing at [GEOGRAPHIC_DATA]"
type textarea "CAmericana Outdoors - Bass Fishing at [GEOGRAPHIC_DATA]"
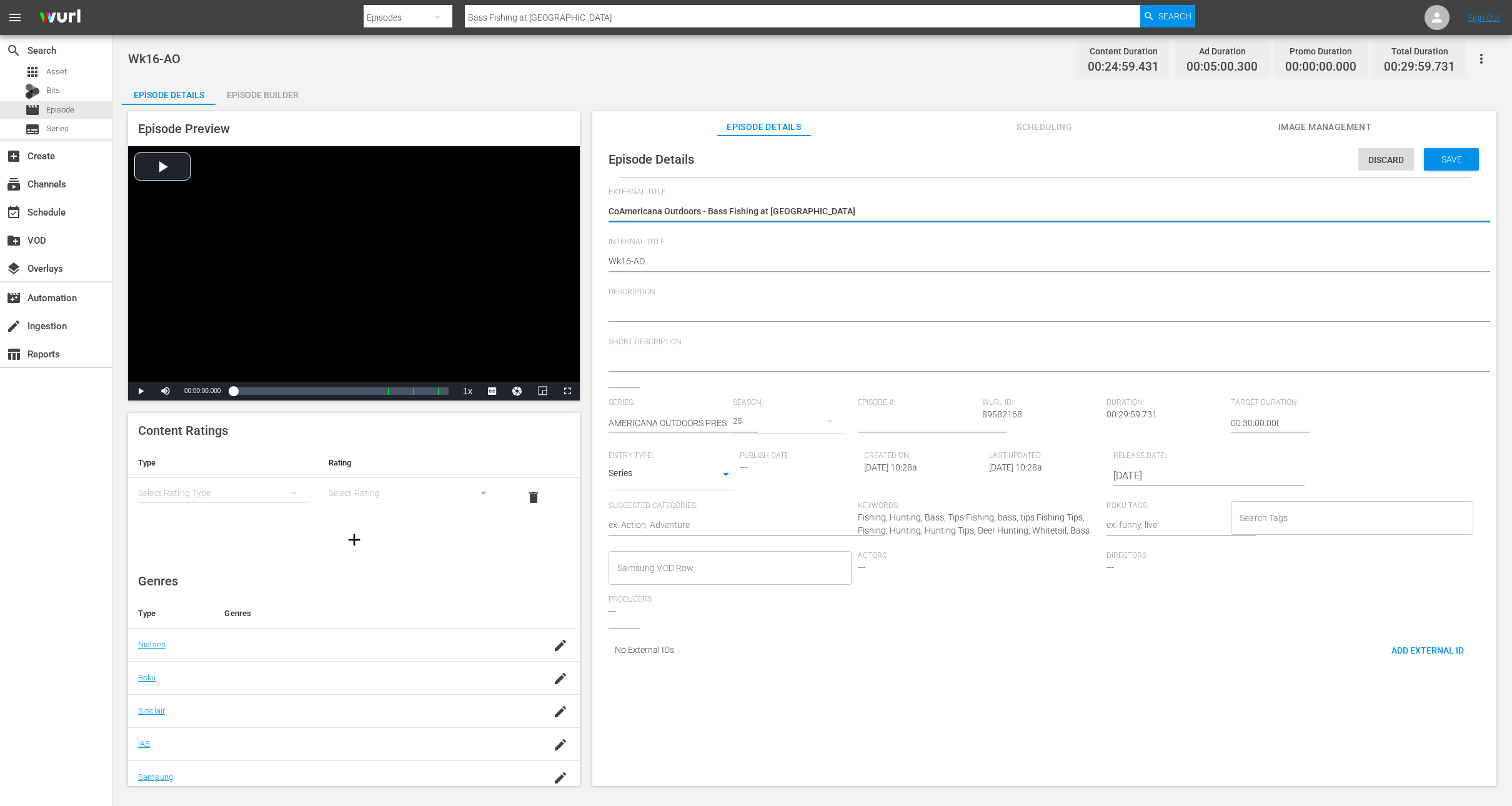
type textarea "CAmericana Outdoors - Bass Fishing at [GEOGRAPHIC_DATA]"
type textarea "Americana Outdoors - Bass Fishing at [GEOGRAPHIC_DATA]"
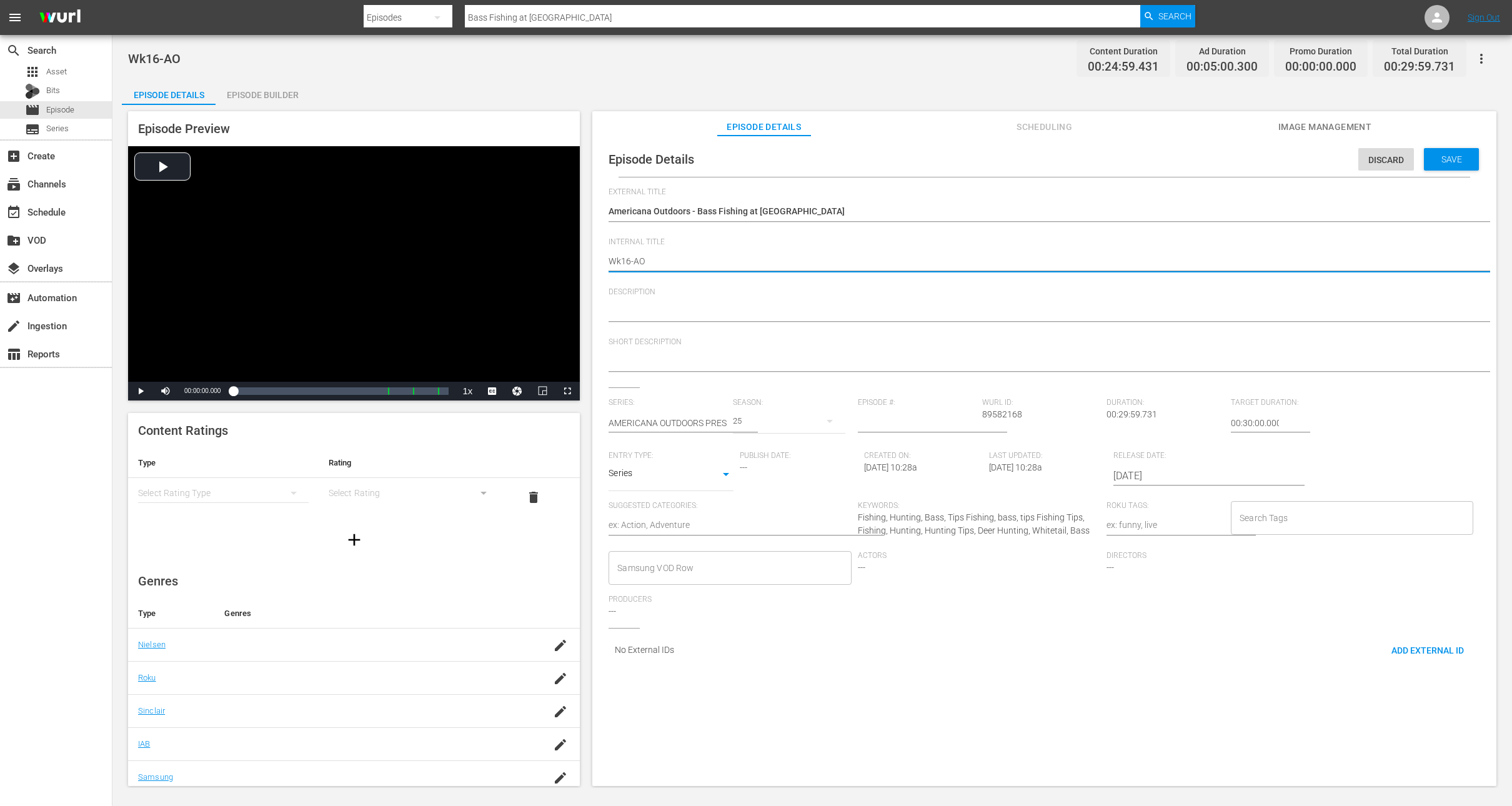
type textarea "Wk1-AO"
type textarea "Wk-AO"
type textarea "Wk3-AO"
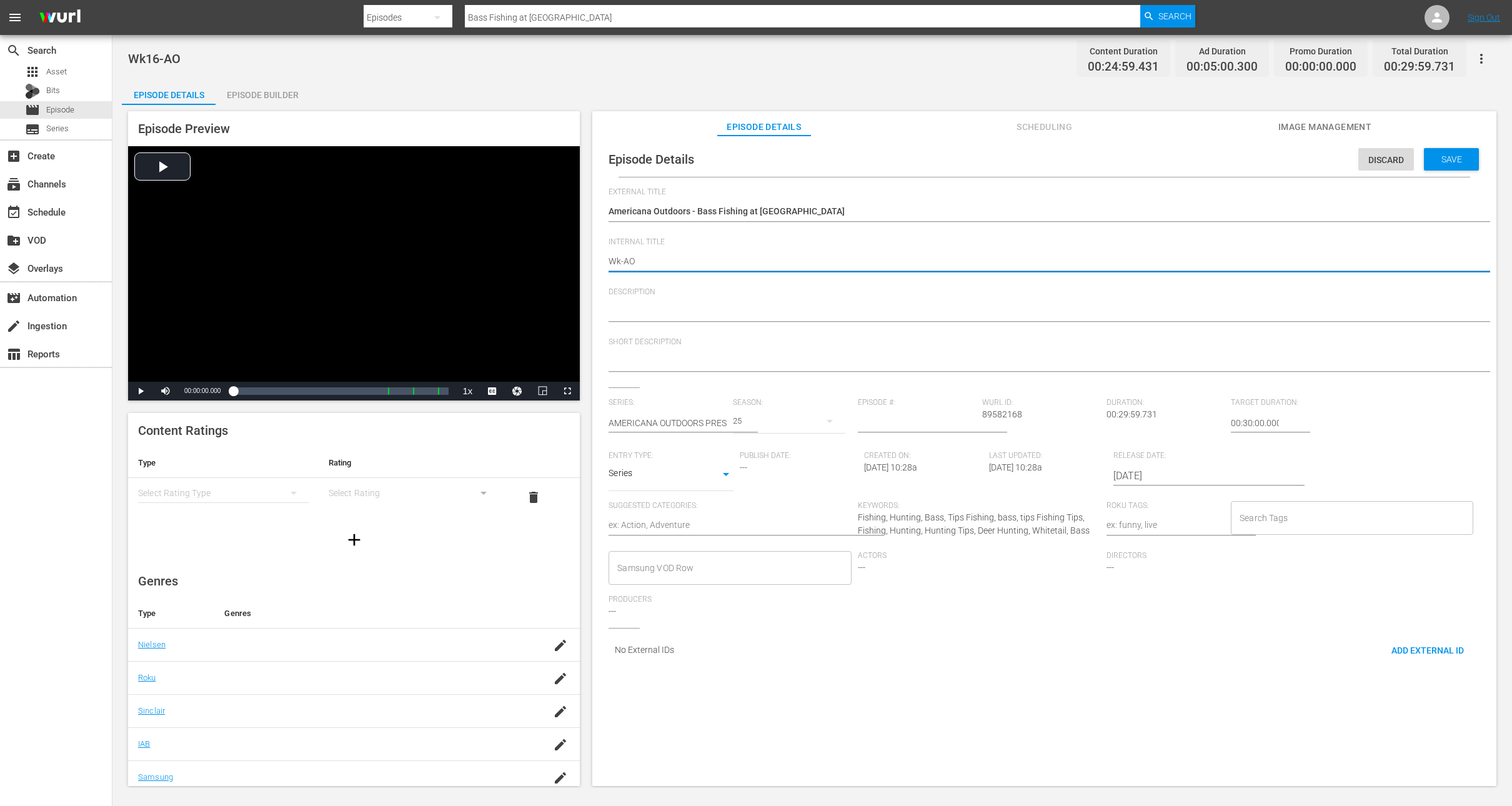
type textarea "Wk3-AO"
type textarea "Wk37-AO"
click at [1442, 168] on div "Save" at bounding box center [1451, 159] width 55 height 22
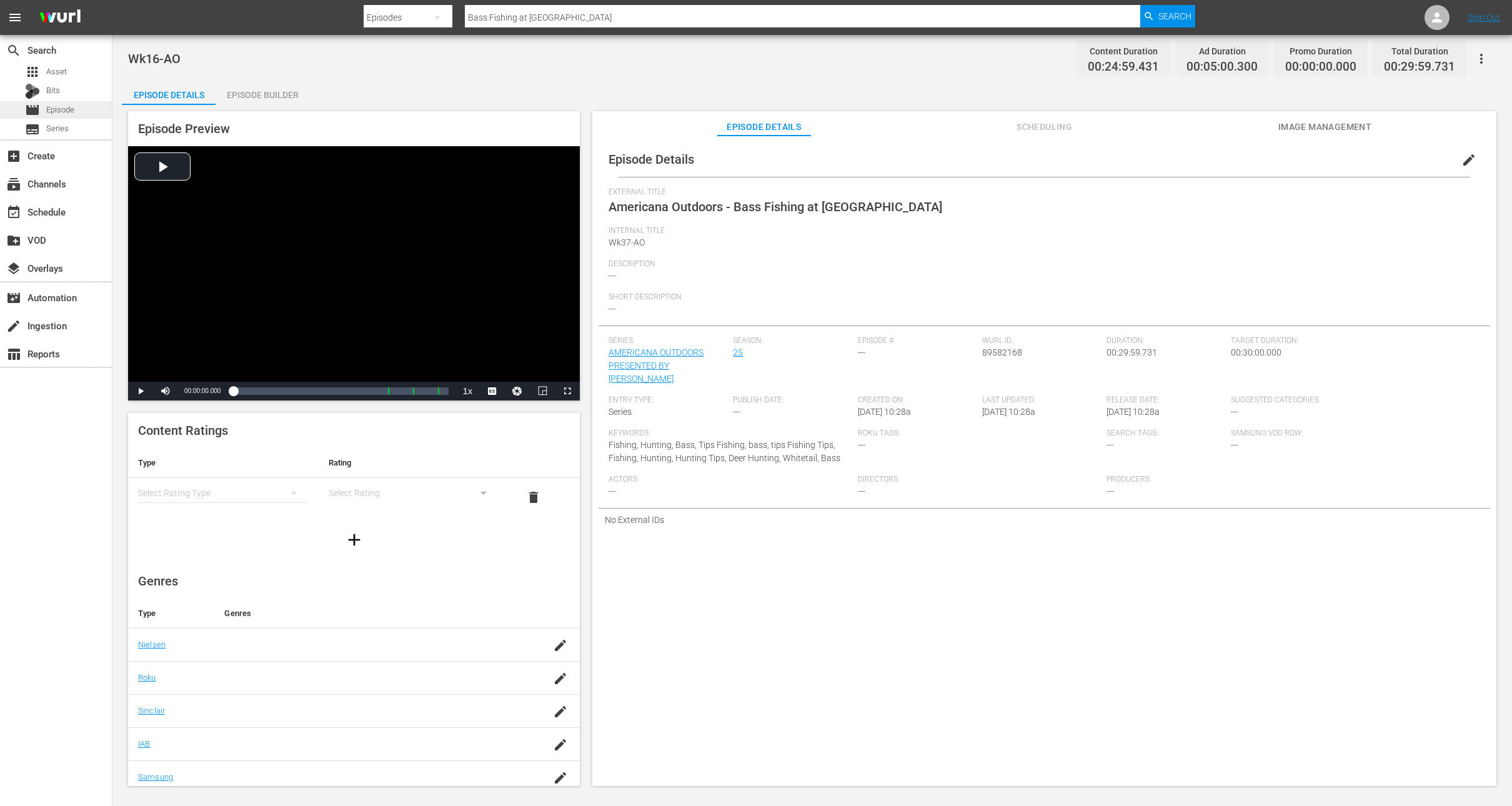
click at [59, 108] on span "Episode" at bounding box center [60, 110] width 28 height 13
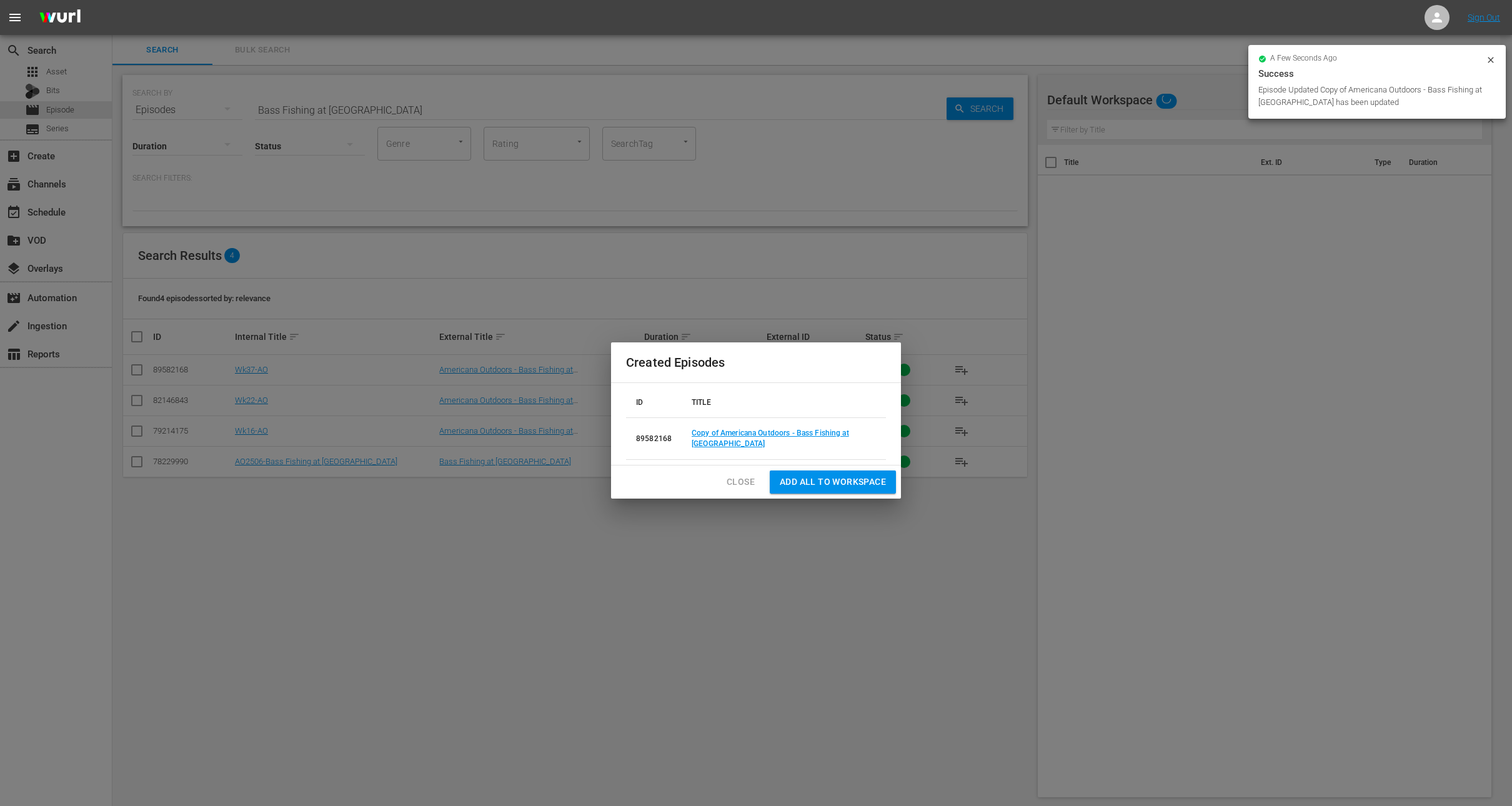
click at [742, 483] on span "Close" at bounding box center [740, 482] width 28 height 16
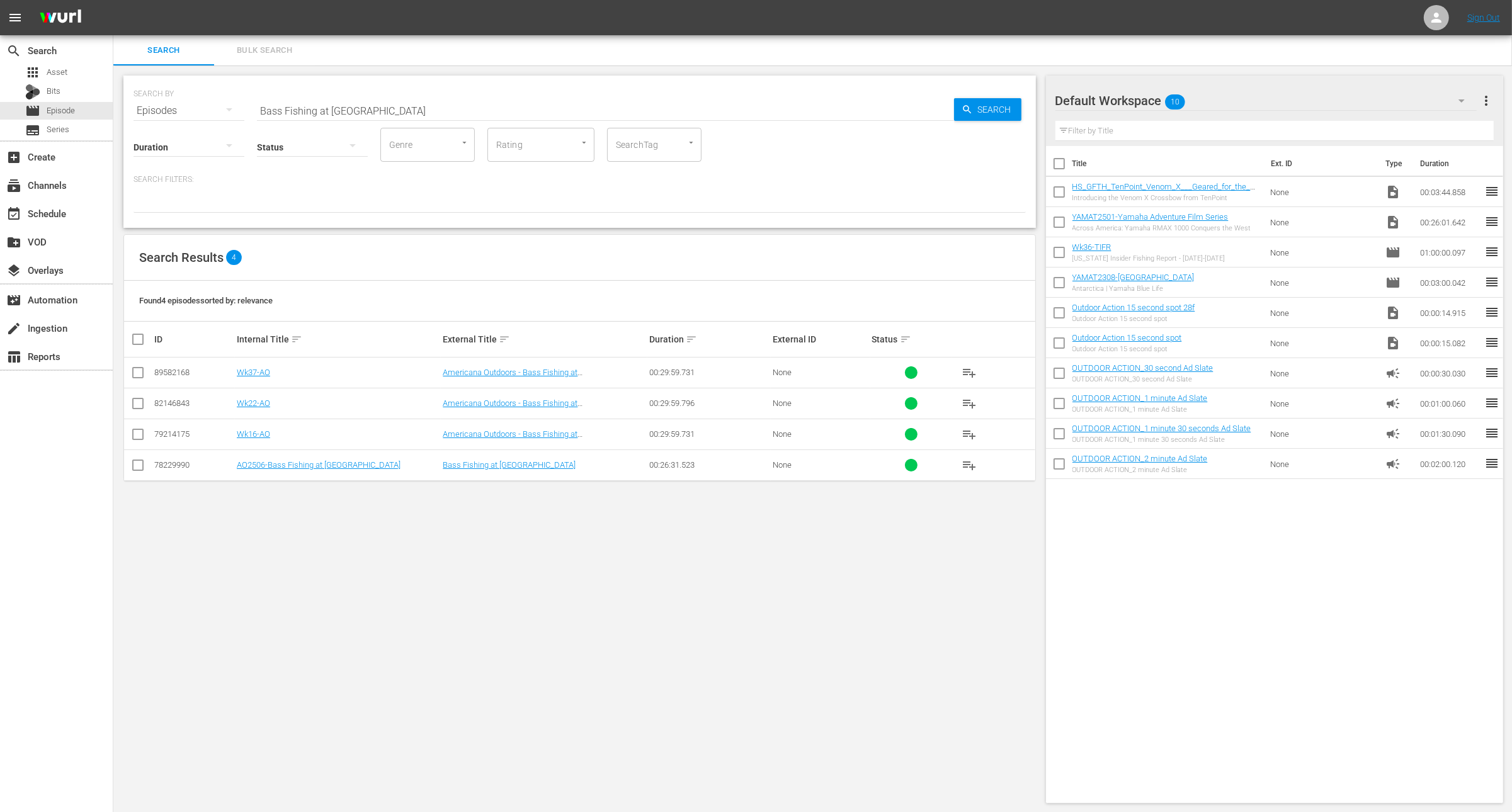
click at [538, 114] on input "Bass Fishing at [GEOGRAPHIC_DATA]" at bounding box center [605, 110] width 697 height 30
paste input "The Reclamation series Pt. 1: Lake [PERSON_NAME], [GEOGRAPHIC_DATA]"
type input "The Reclamation series Pt. 1: Lake [PERSON_NAME], [GEOGRAPHIC_DATA]"
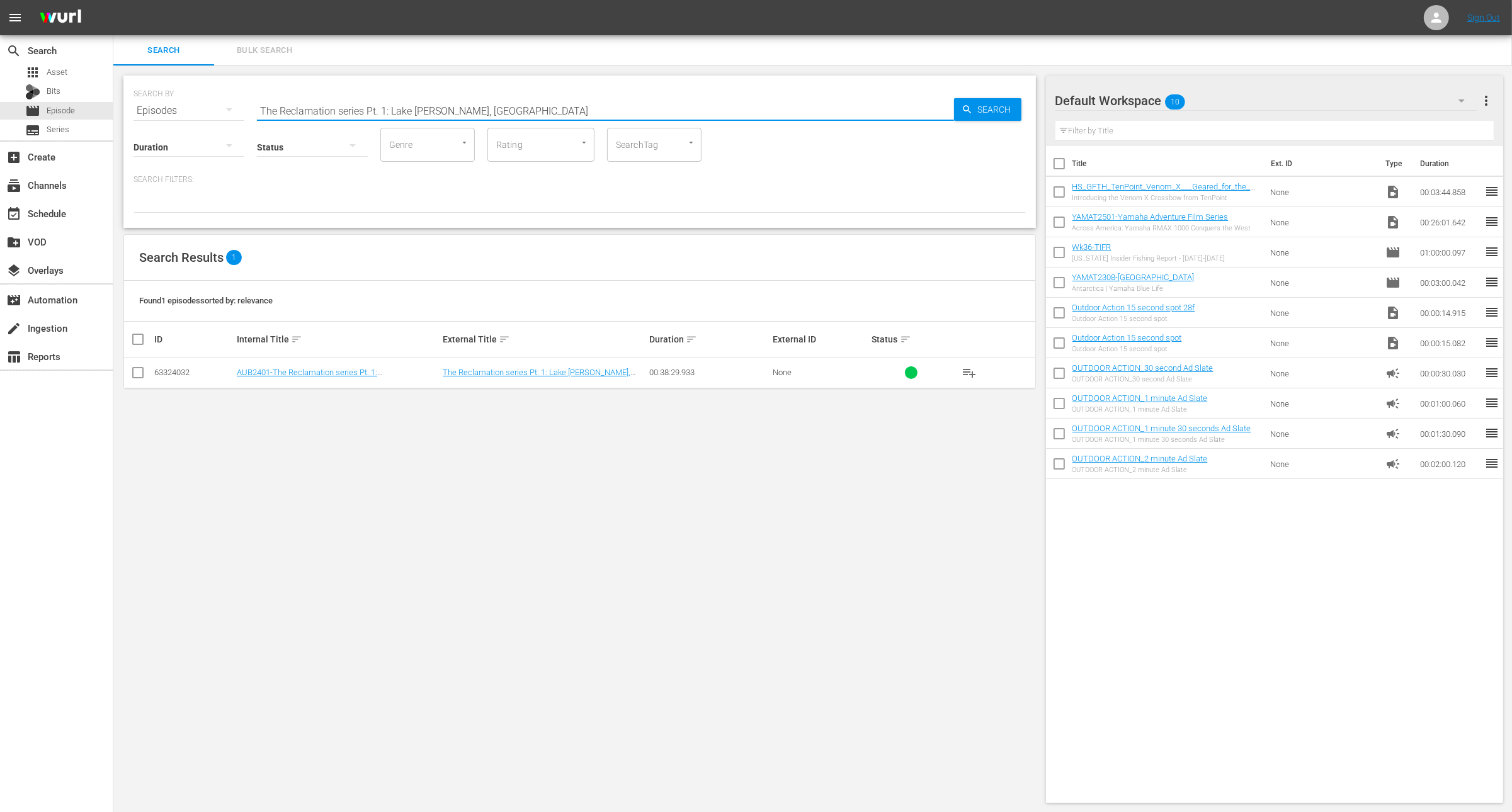
click at [372, 104] on input "The Reclamation series Pt. 1: Lake [PERSON_NAME], [GEOGRAPHIC_DATA]" at bounding box center [605, 110] width 697 height 30
click at [50, 70] on span "Asset" at bounding box center [57, 72] width 21 height 13
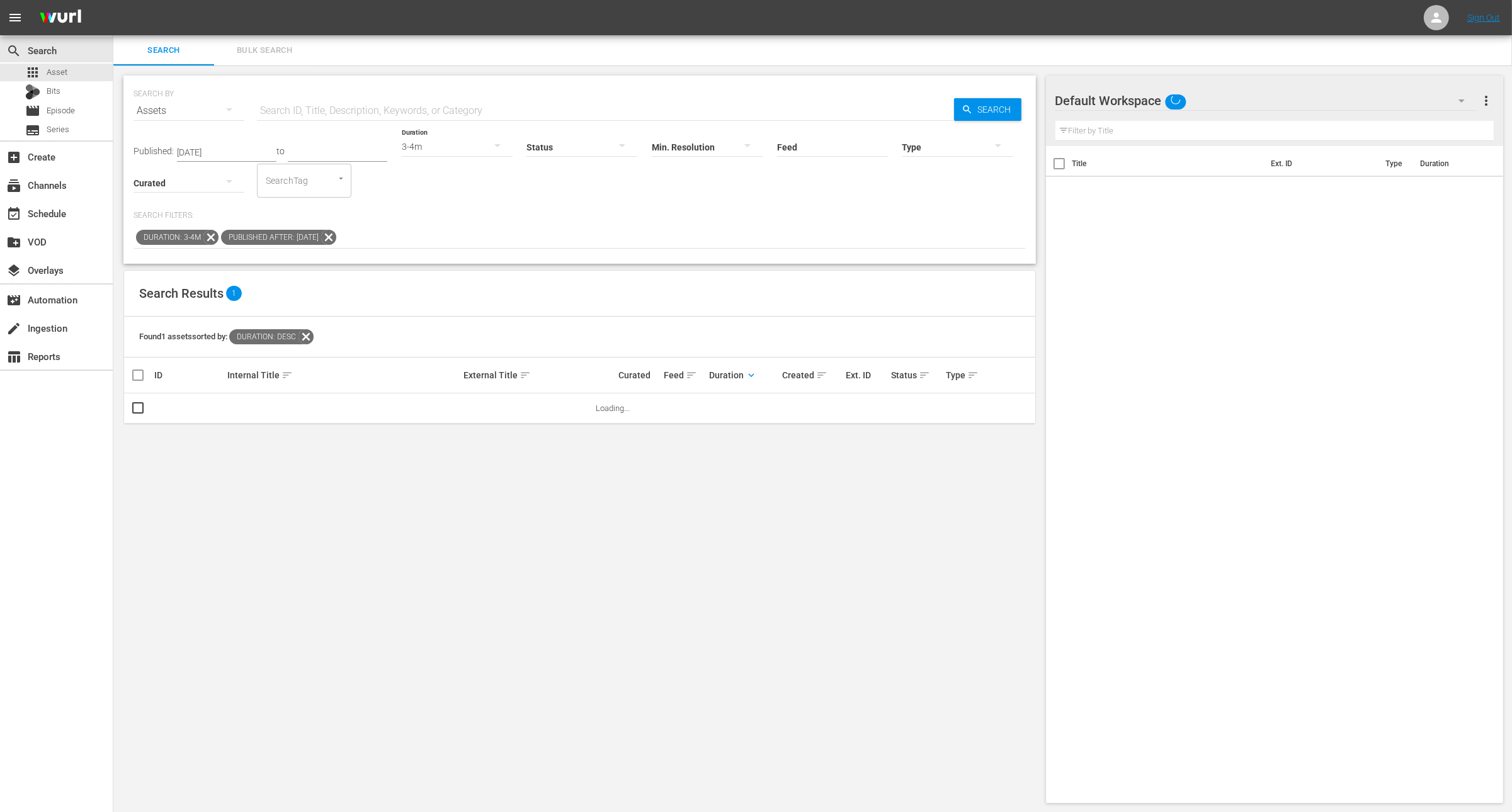
click at [336, 238] on icon at bounding box center [328, 237] width 15 height 15
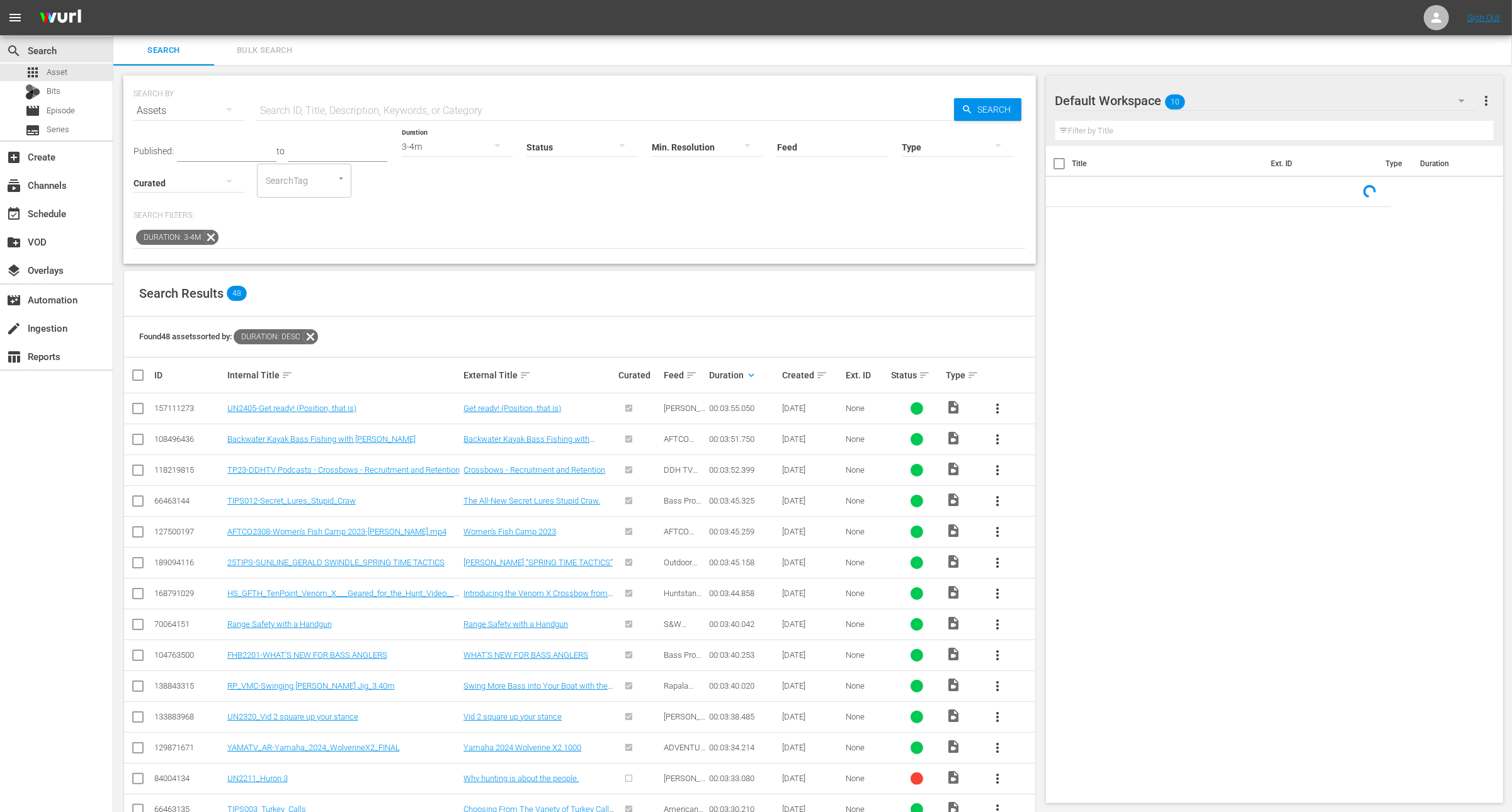
click at [214, 231] on icon at bounding box center [211, 237] width 17 height 17
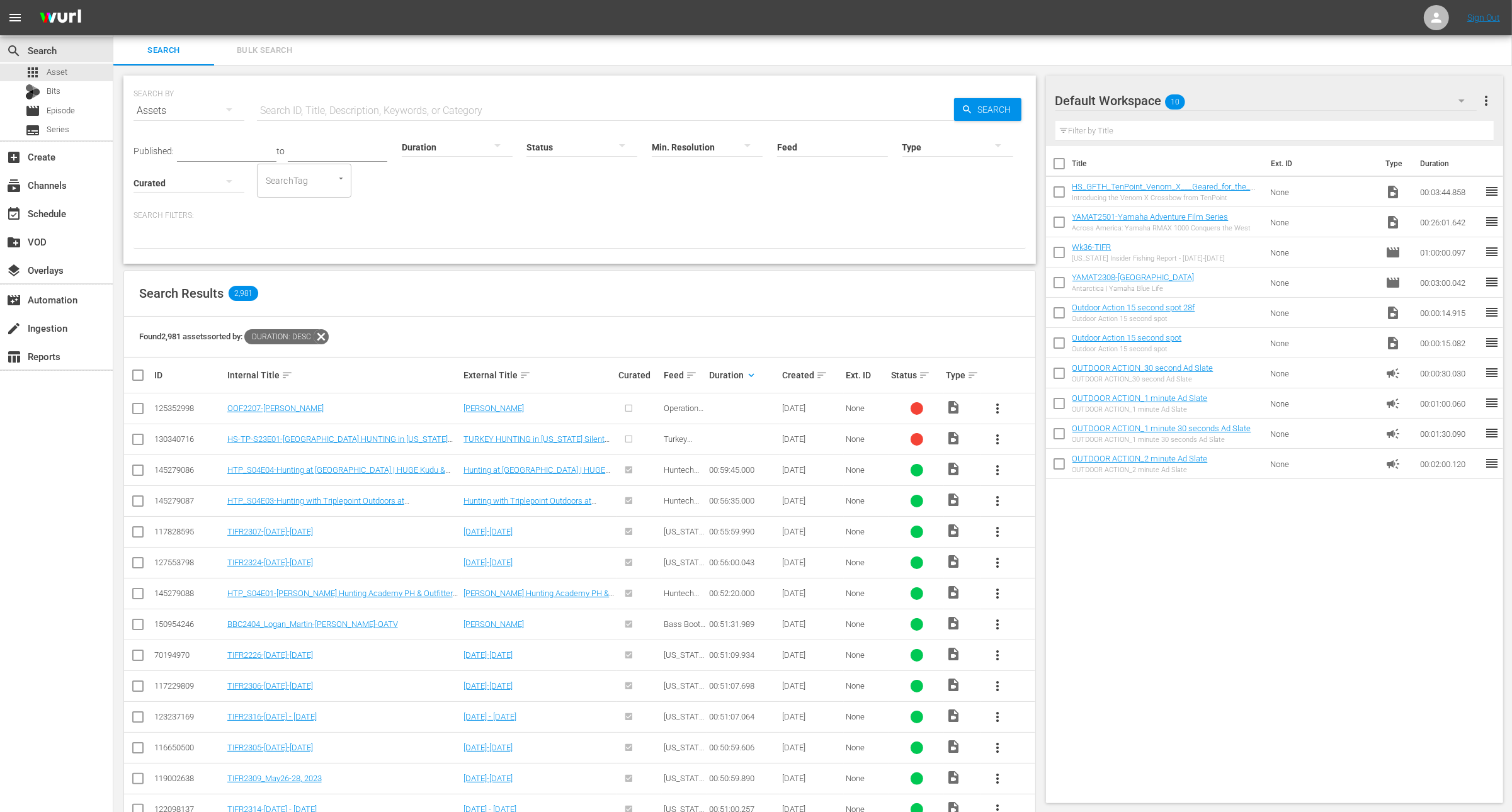
click at [391, 105] on input "text" at bounding box center [605, 110] width 697 height 30
paste input "The Reclamation series Pt. 1: Lake [PERSON_NAME], [GEOGRAPHIC_DATA]"
type input "The Reclamation series Pt. 1: Lake [PERSON_NAME], [GEOGRAPHIC_DATA]"
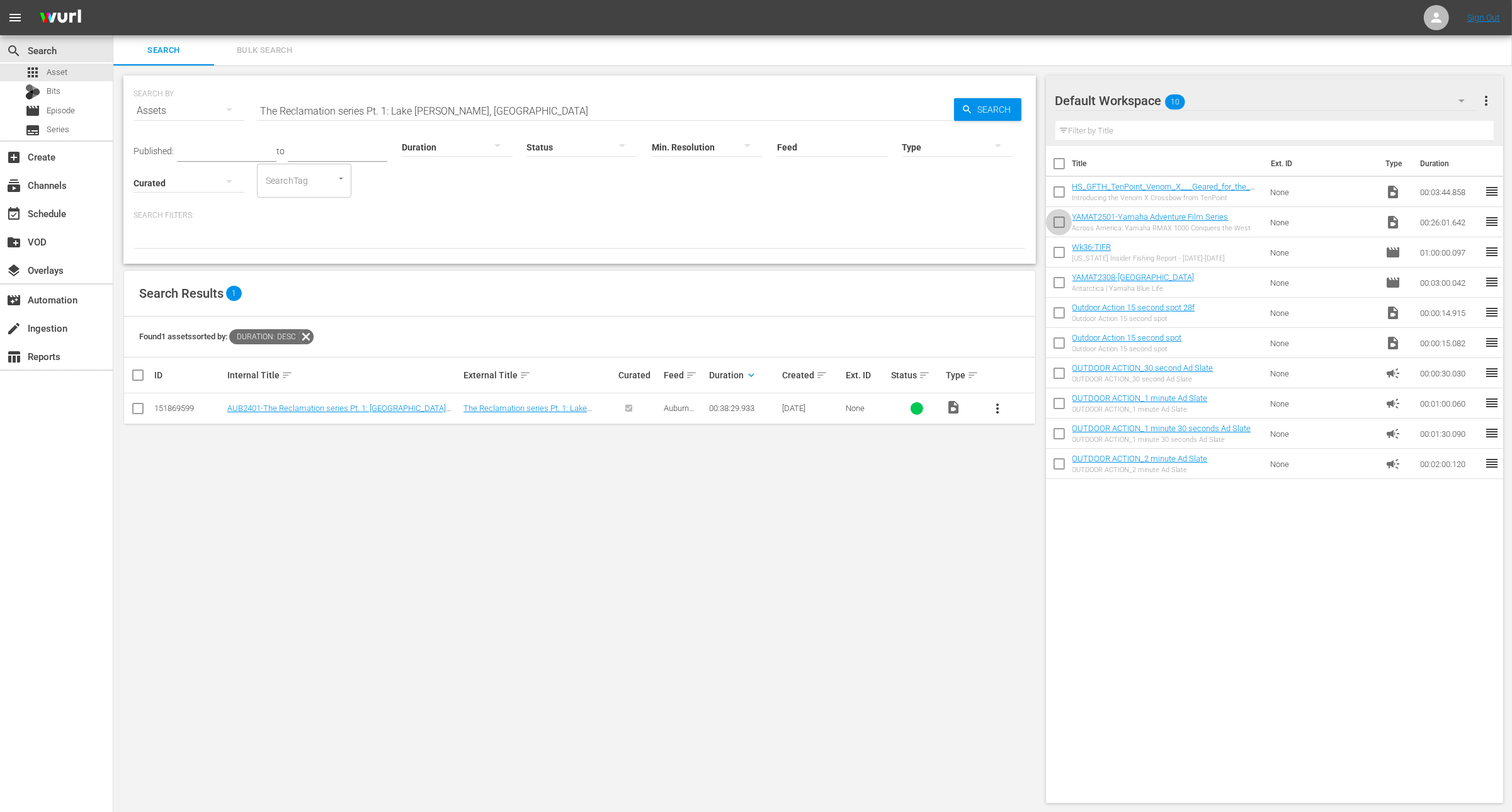
click at [1061, 220] on input "checkbox" at bounding box center [1059, 225] width 27 height 27
checkbox input "true"
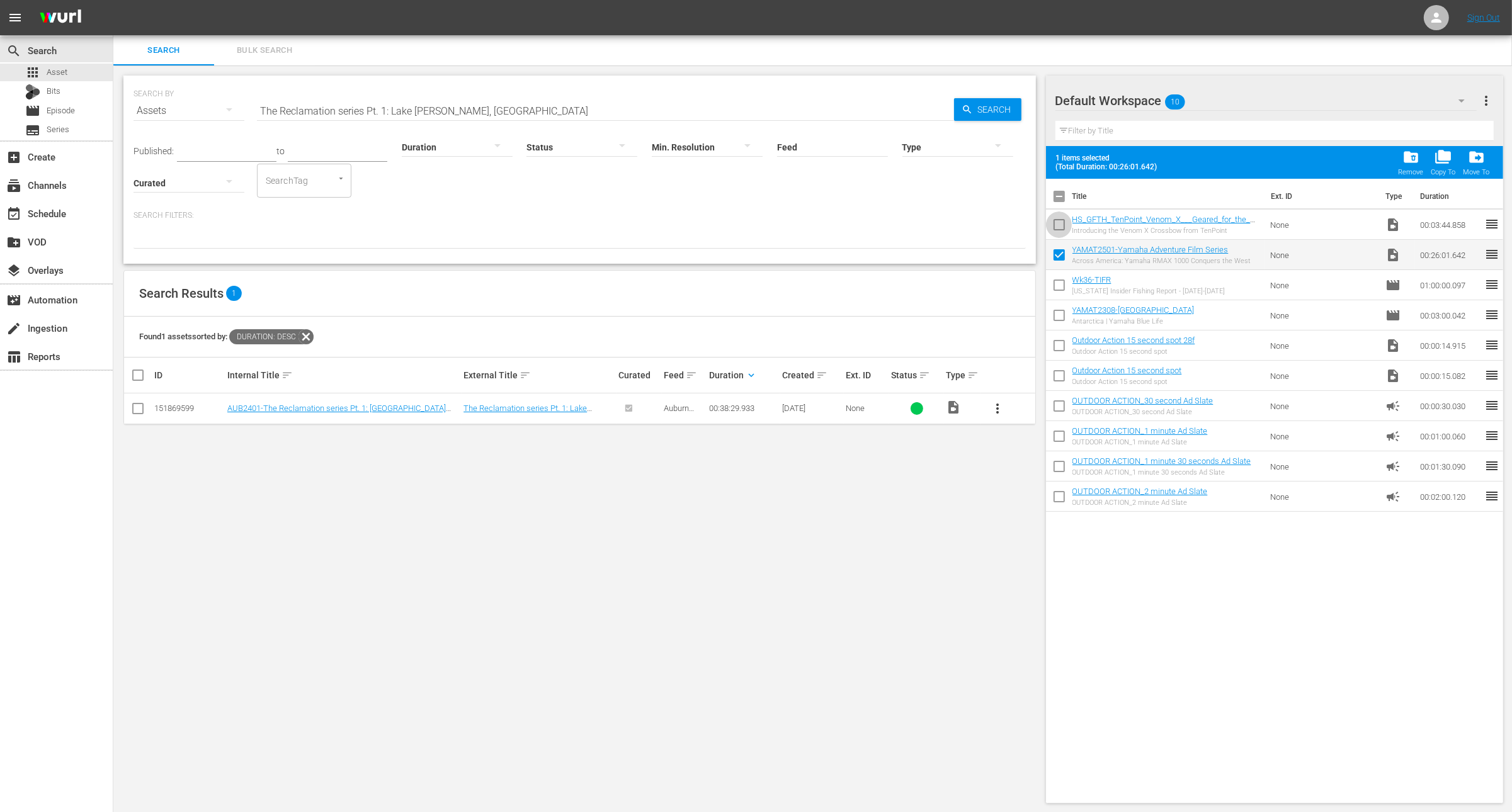
click at [1061, 220] on input "checkbox" at bounding box center [1059, 228] width 27 height 27
click at [1418, 154] on span "folder_delete" at bounding box center [1411, 157] width 17 height 17
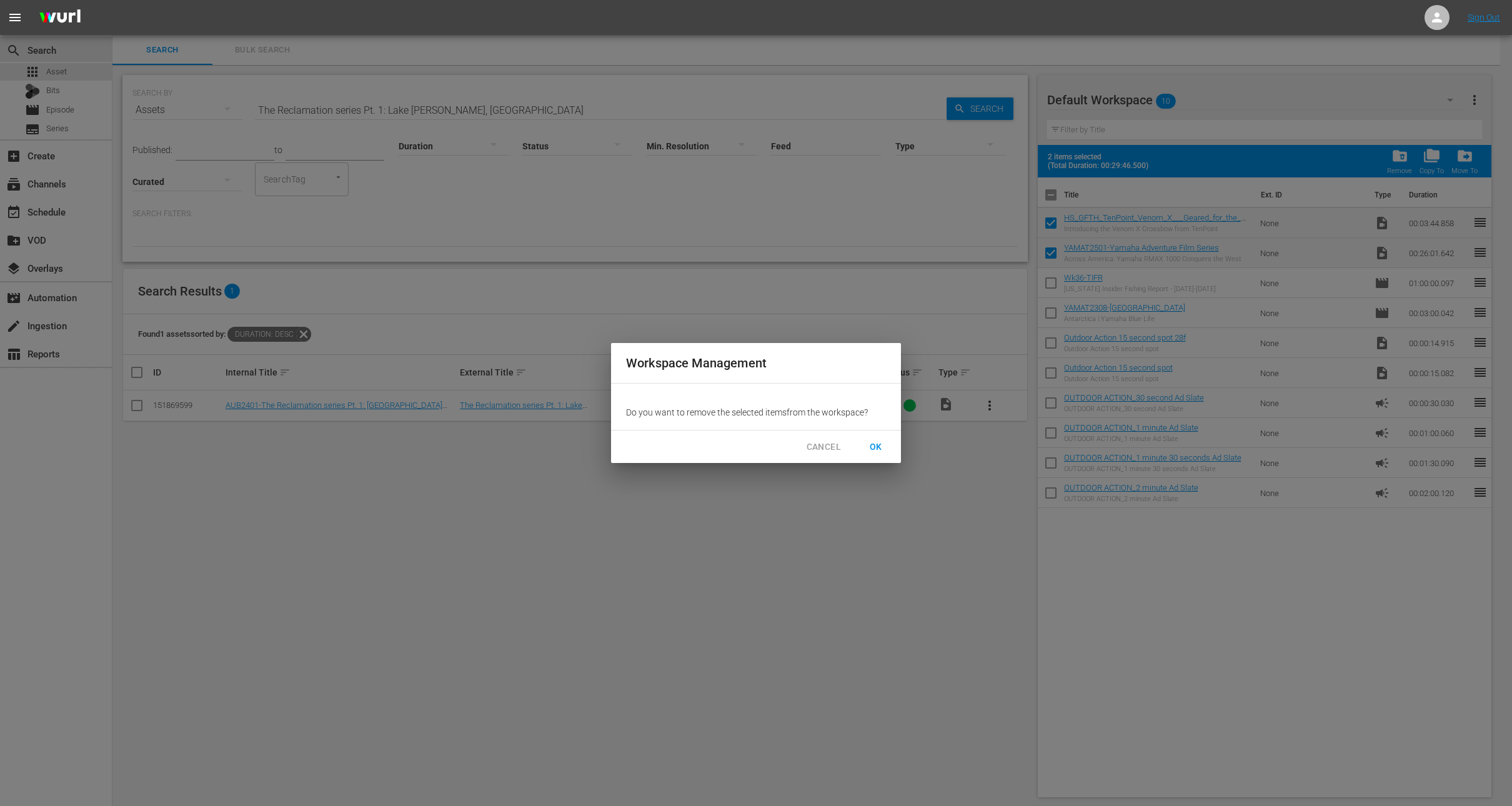
click at [877, 449] on span "OK" at bounding box center [876, 447] width 20 height 16
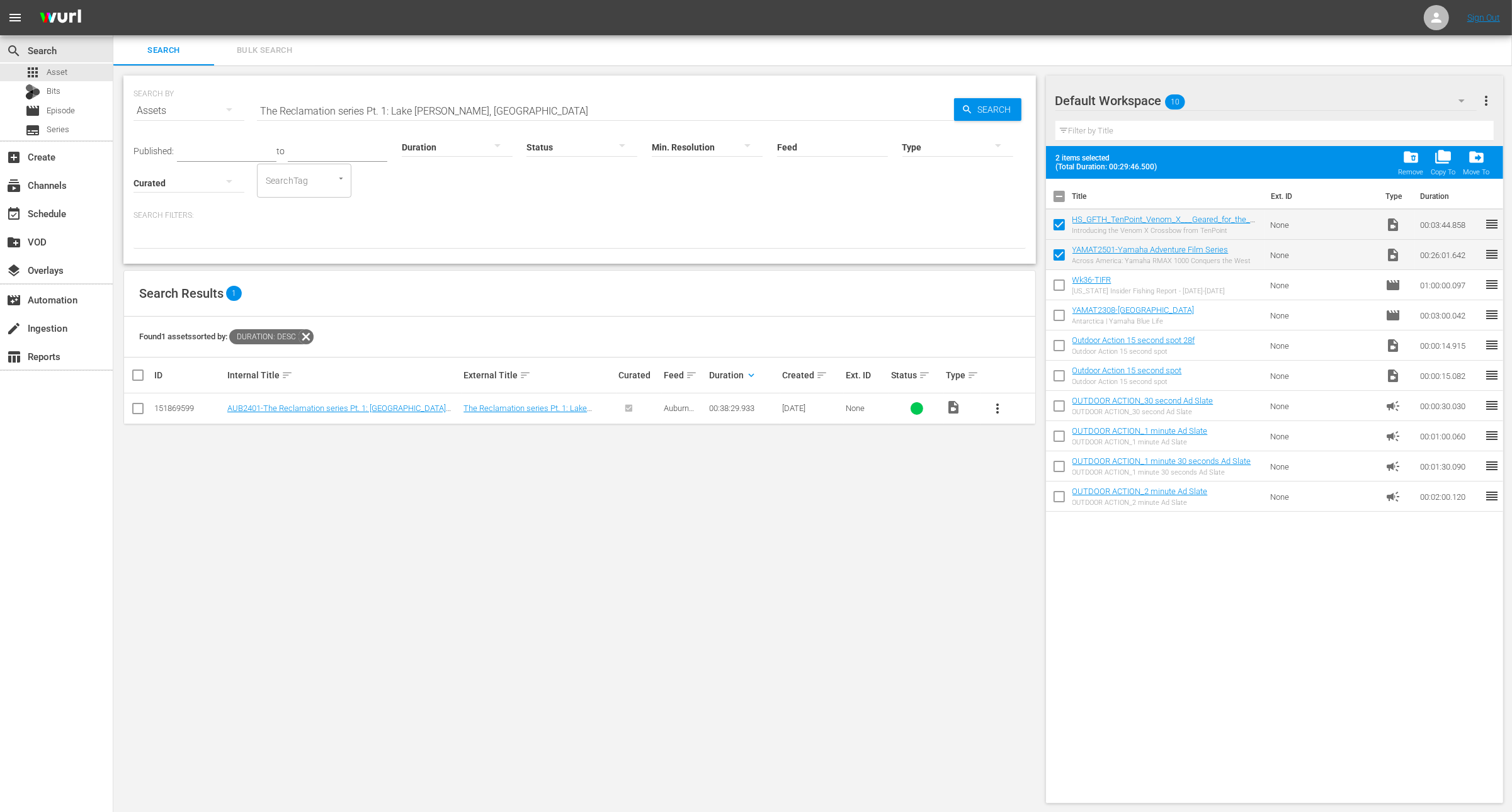
checkbox input "false"
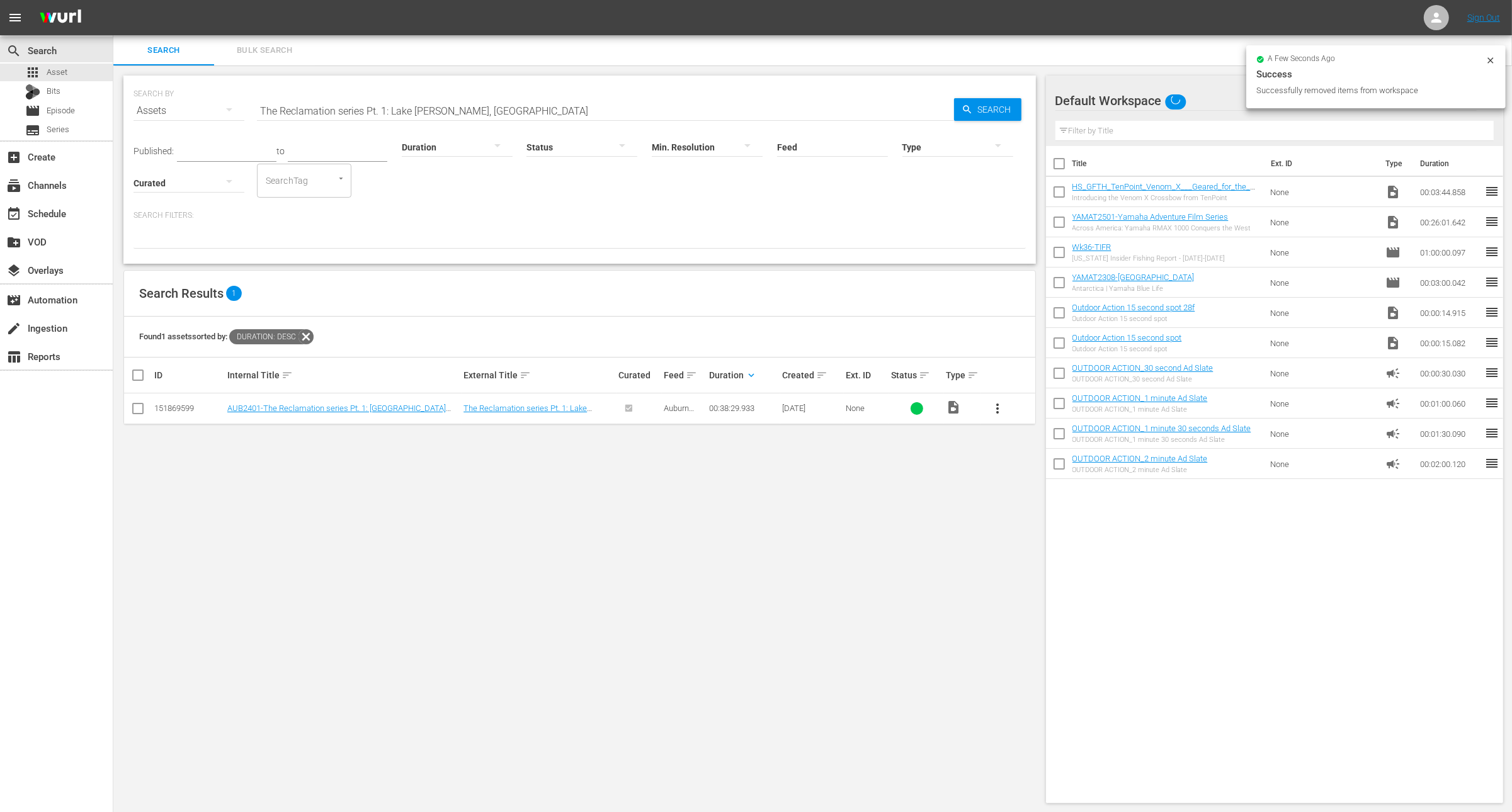
click at [990, 409] on span "more_vert" at bounding box center [997, 409] width 15 height 15
click at [1041, 438] on div "Workspace" at bounding box center [1065, 443] width 86 height 30
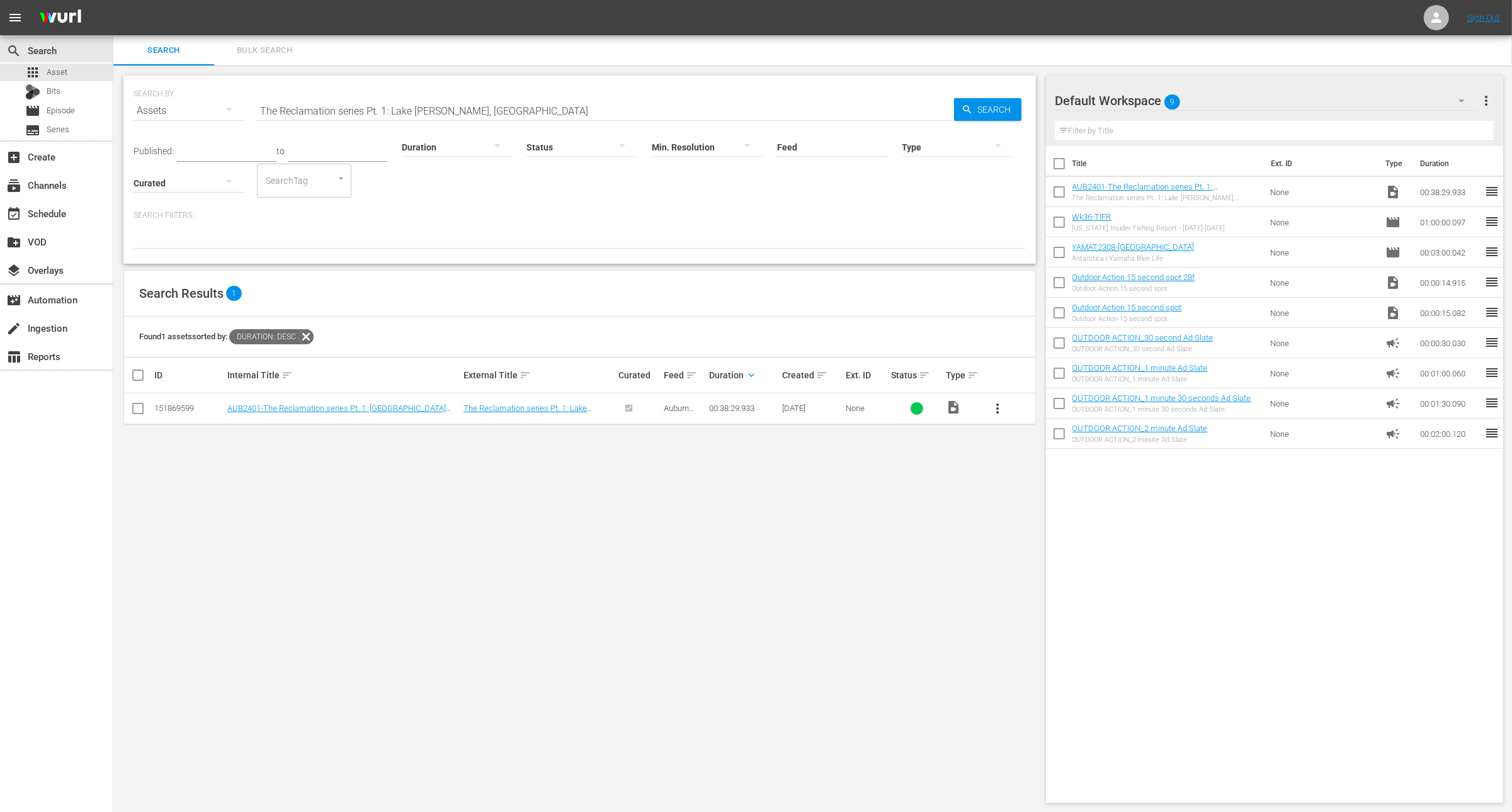
click at [566, 106] on input "The Reclamation series Pt. 1: Lake [PERSON_NAME], [GEOGRAPHIC_DATA]" at bounding box center [605, 110] width 697 height 30
paste input "enPoint Crossbows For Deer Hunting"
type input "TenPoint Crossbows For Deer Hunting"
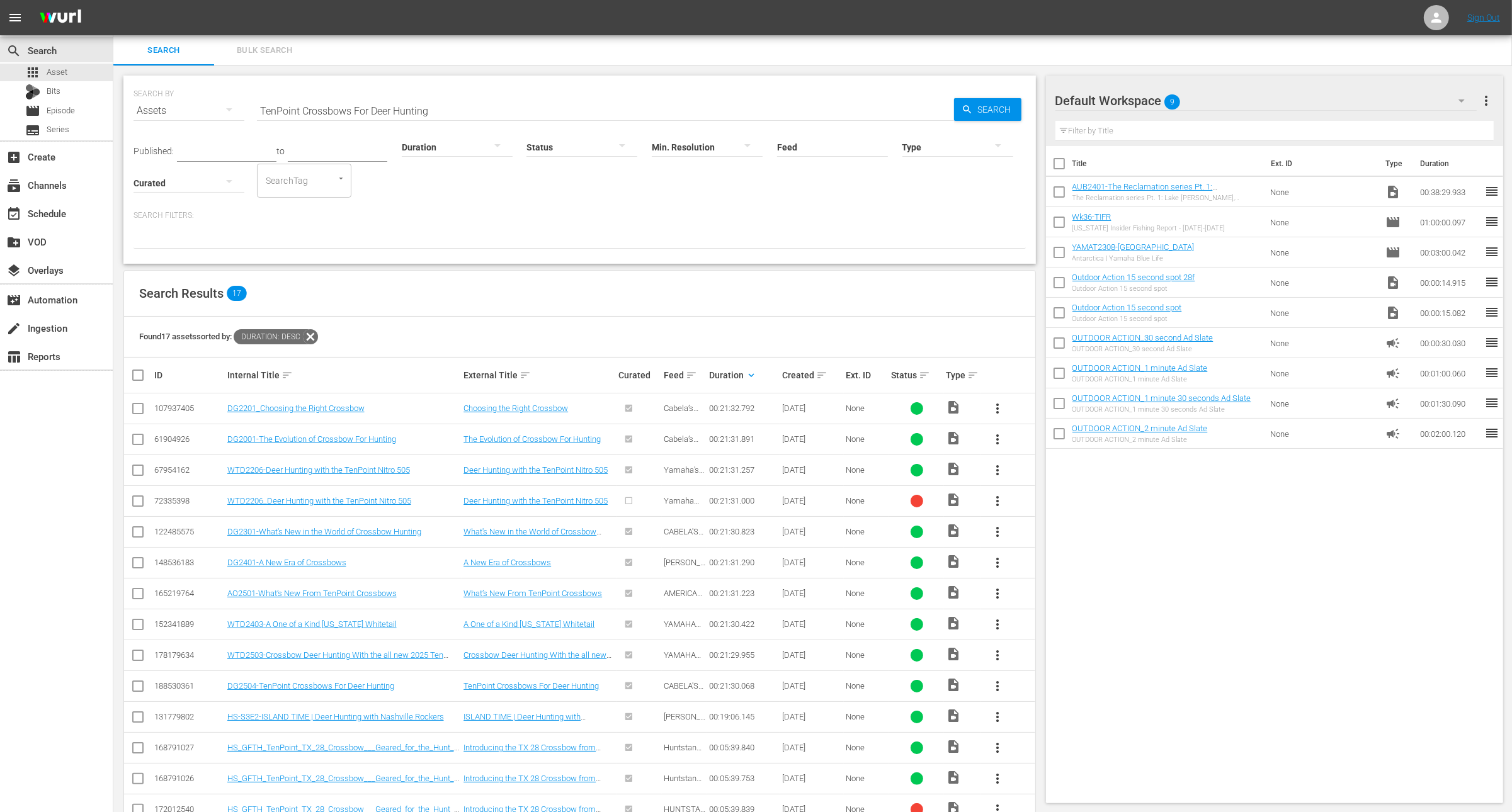
click at [996, 679] on span "more_vert" at bounding box center [997, 686] width 15 height 15
click at [1035, 714] on div "Workspace" at bounding box center [1065, 718] width 86 height 30
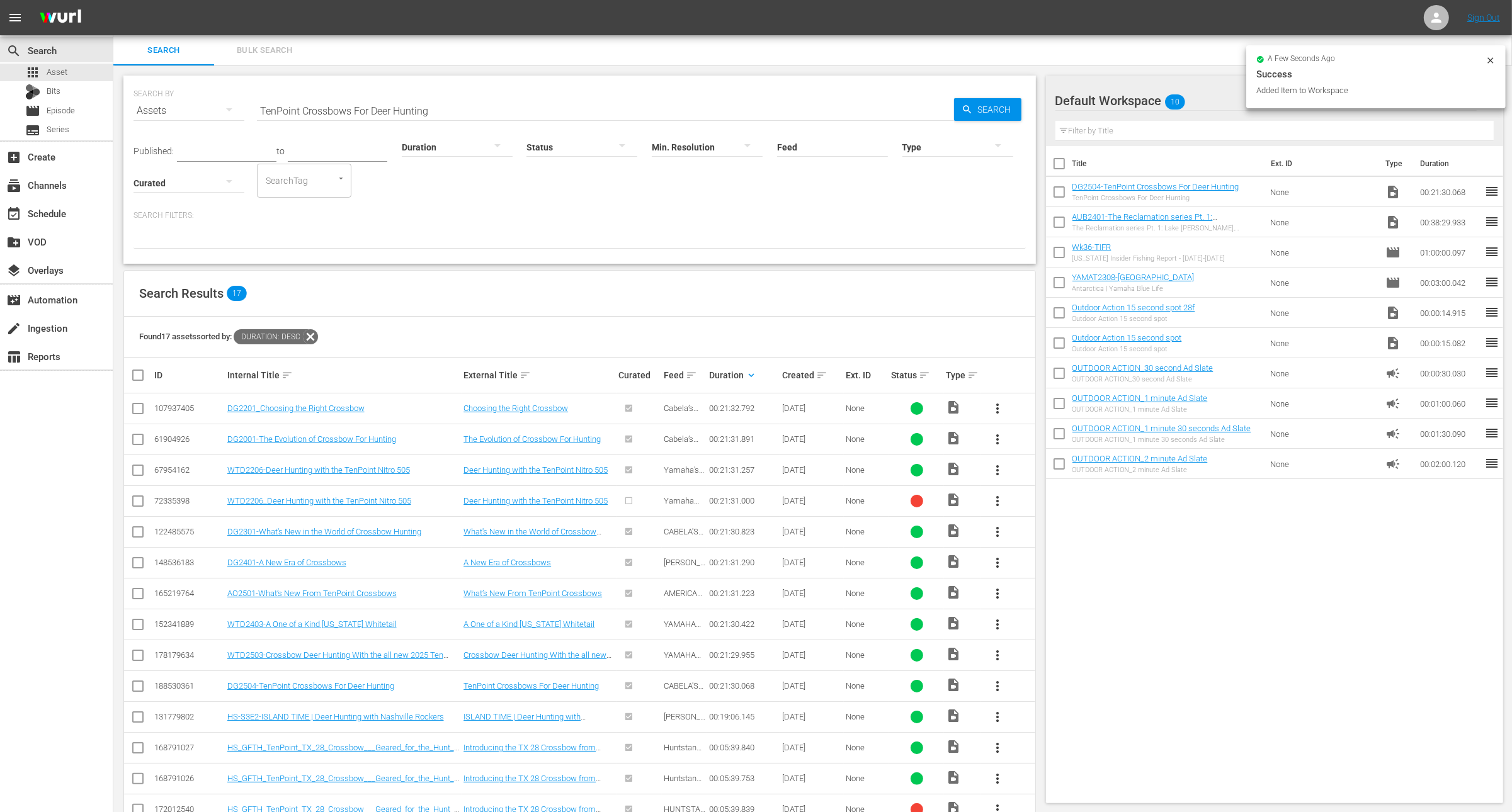
click at [1059, 228] on input "checkbox" at bounding box center [1059, 225] width 27 height 27
checkbox input "true"
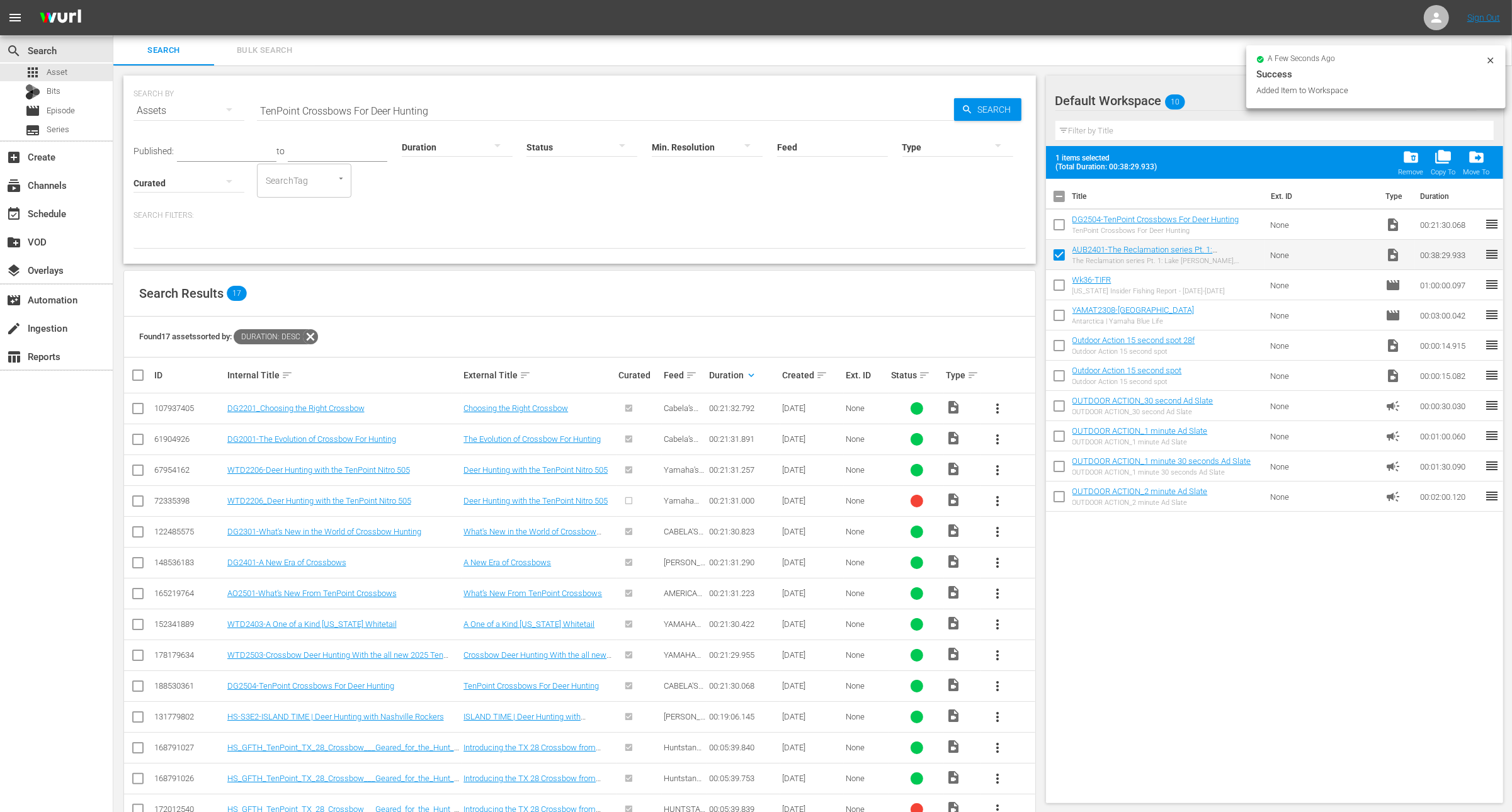
click at [1059, 228] on input "checkbox" at bounding box center [1059, 228] width 27 height 27
checkbox input "true"
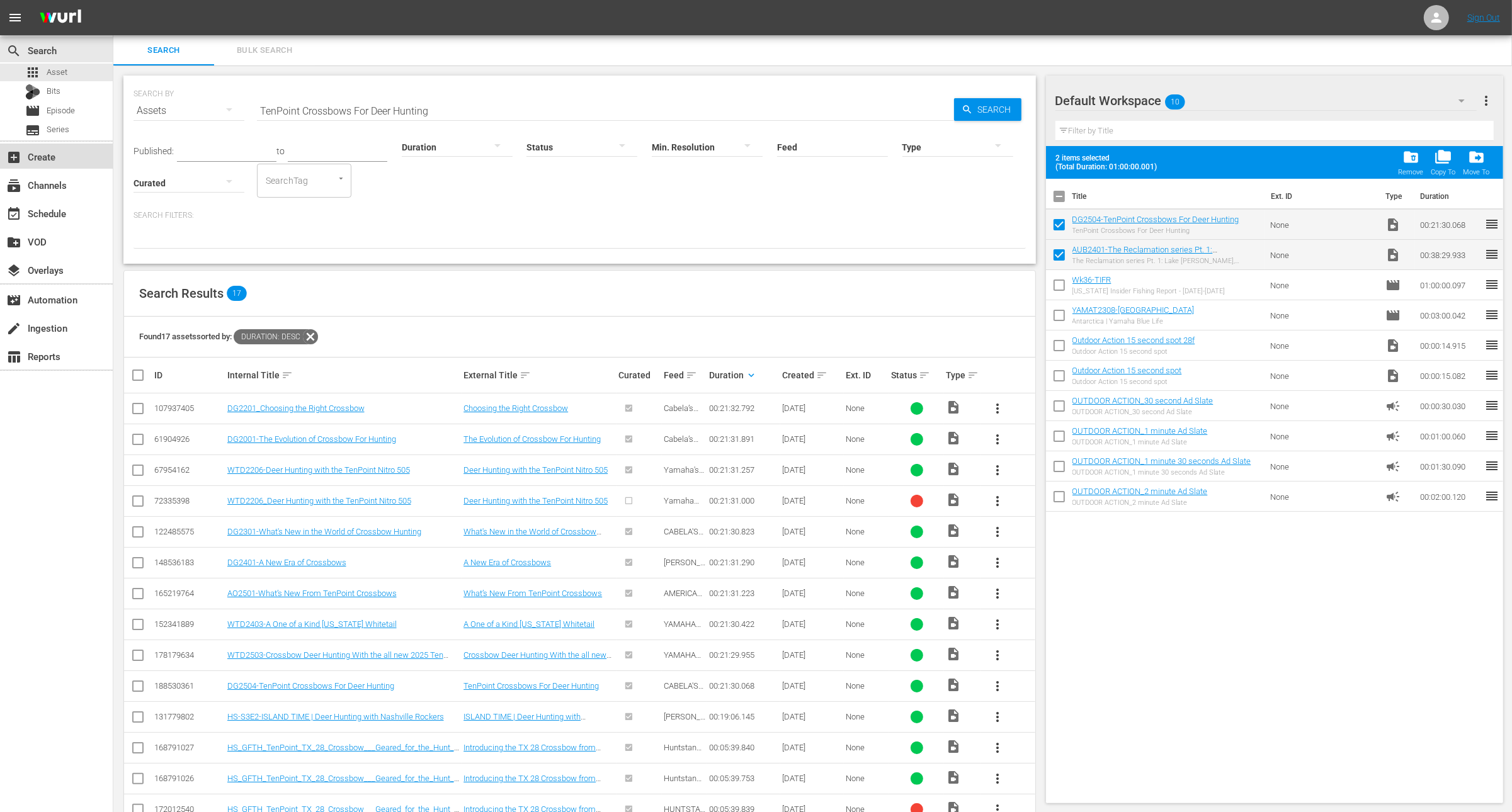
click at [50, 158] on div "add_box Create" at bounding box center [35, 154] width 71 height 11
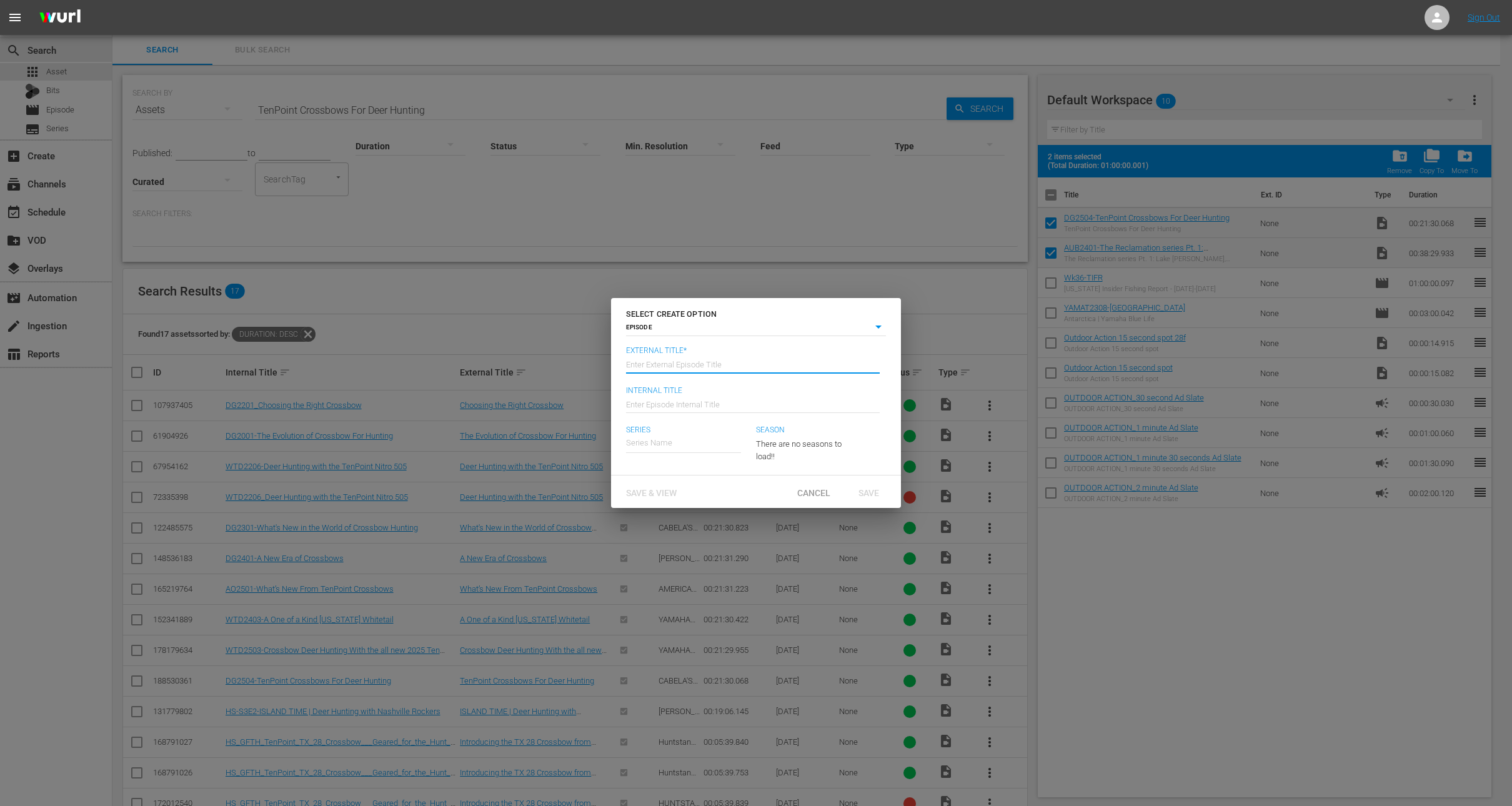
click at [694, 367] on input "text" at bounding box center [753, 363] width 254 height 30
type input "Auburn - Deer Gear"
type input "Wk37-AUB-DG"
click at [736, 484] on div "Auburn Bass Fishing: The Reclamation" at bounding box center [704, 478] width 137 height 30
type input "Auburn Bass Fishing: The Reclamation"
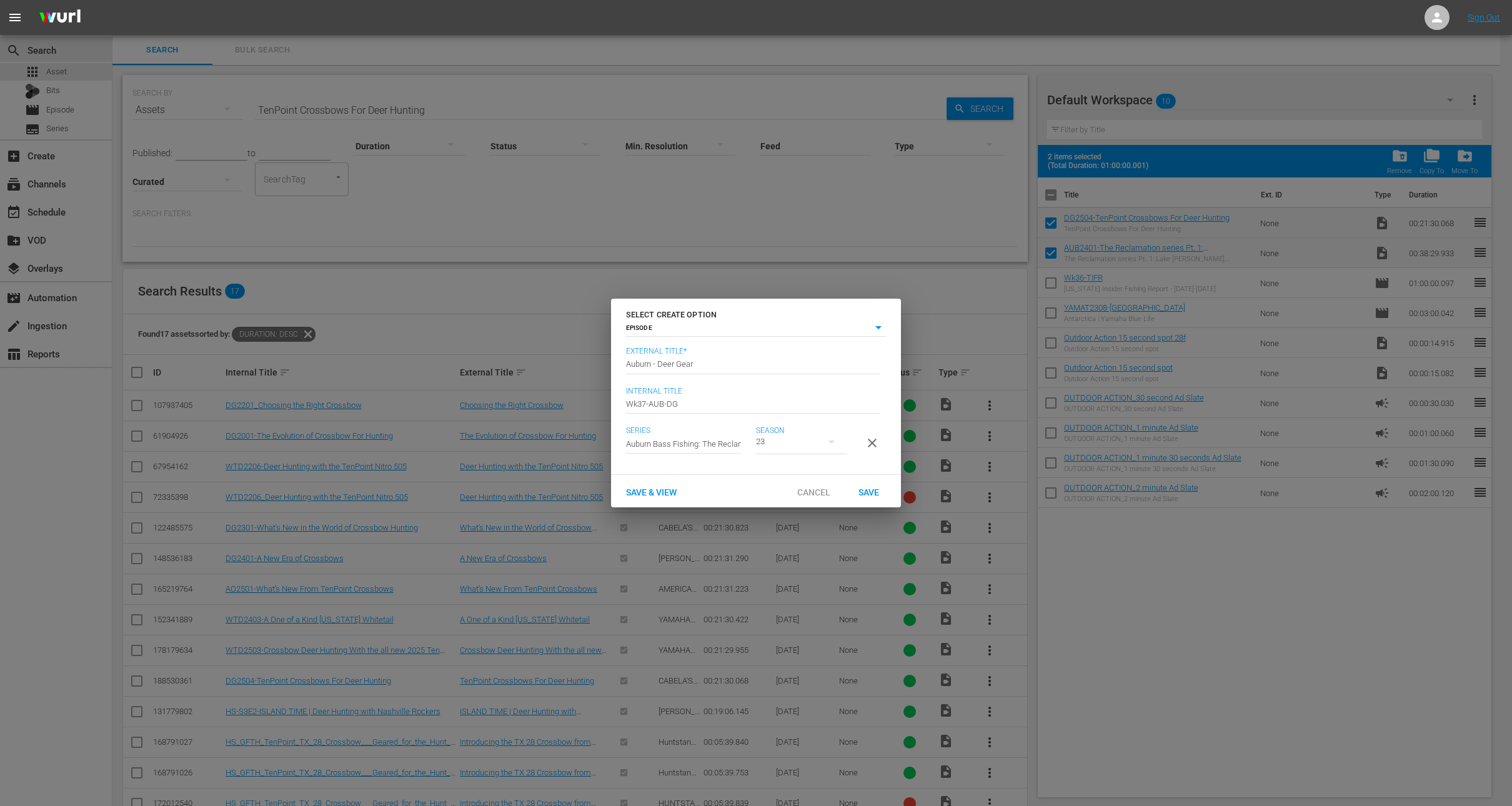
click at [808, 439] on div "23" at bounding box center [802, 441] width 91 height 35
click at [788, 529] on div "4" at bounding box center [774, 529] width 34 height 13
click at [863, 496] on span "Save" at bounding box center [869, 492] width 40 height 10
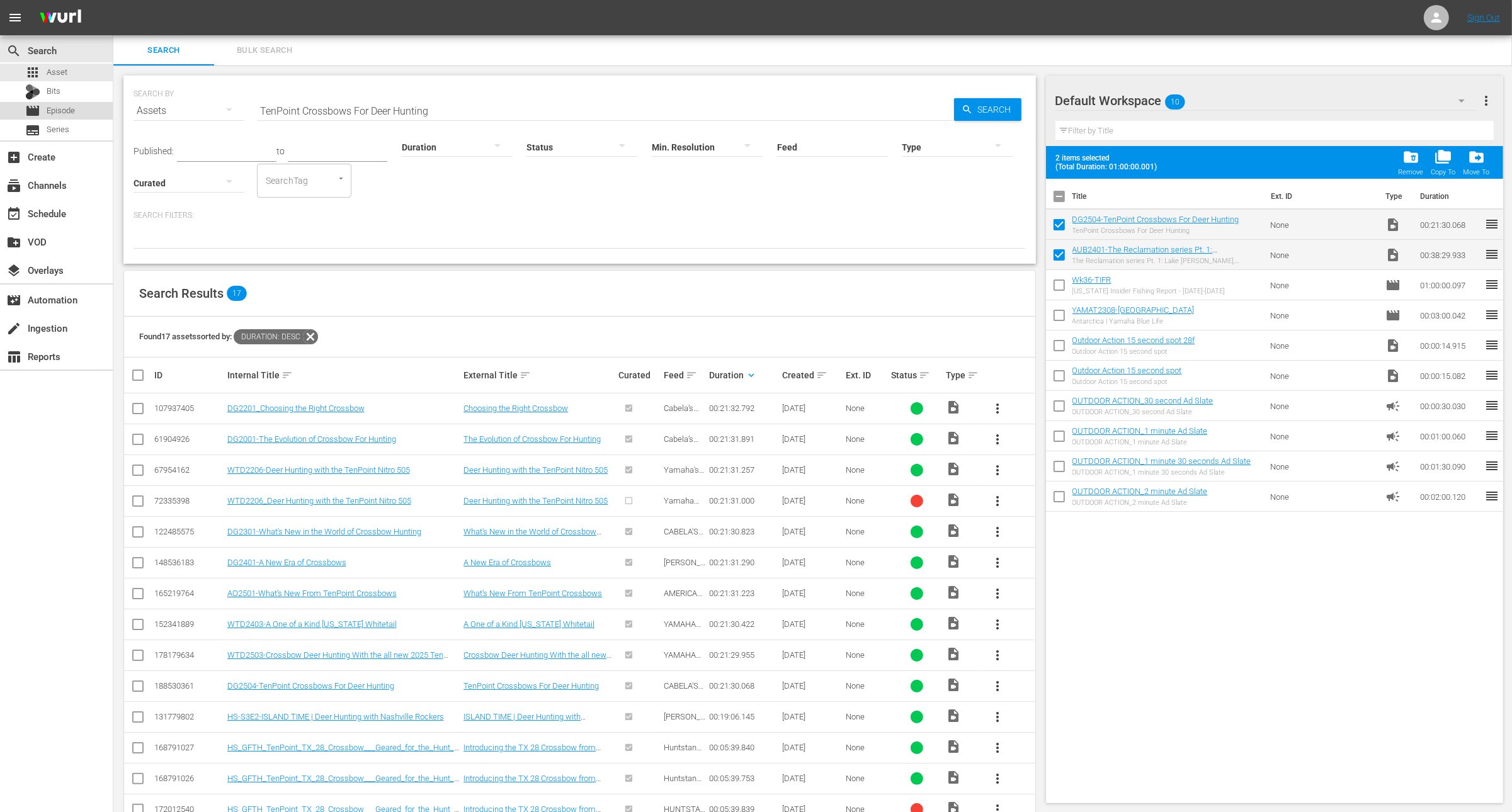
click at [78, 110] on div "movie Episode" at bounding box center [56, 110] width 113 height 17
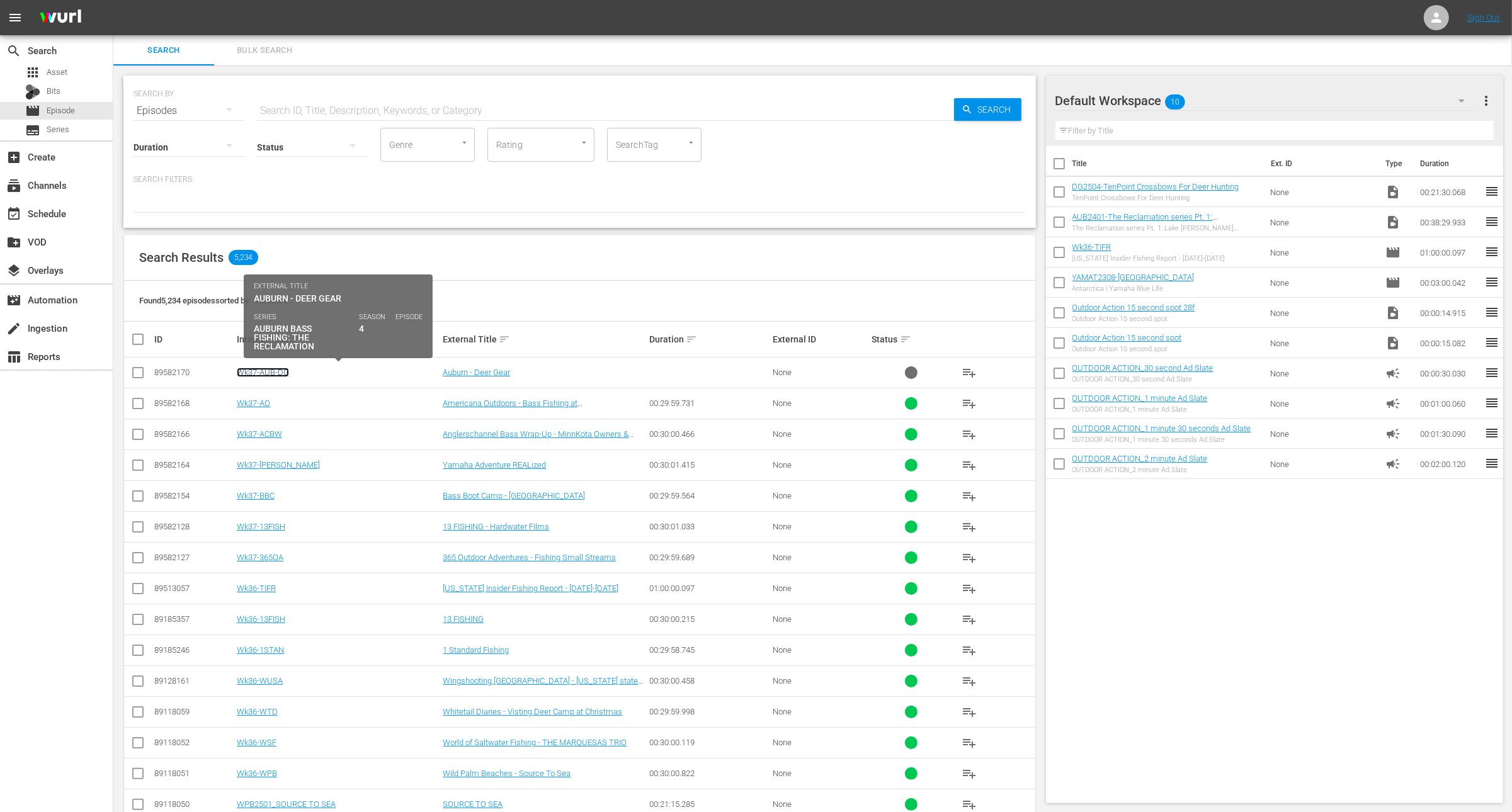
click at [272, 375] on link "Wk37-AUB-DG" at bounding box center [263, 372] width 53 height 9
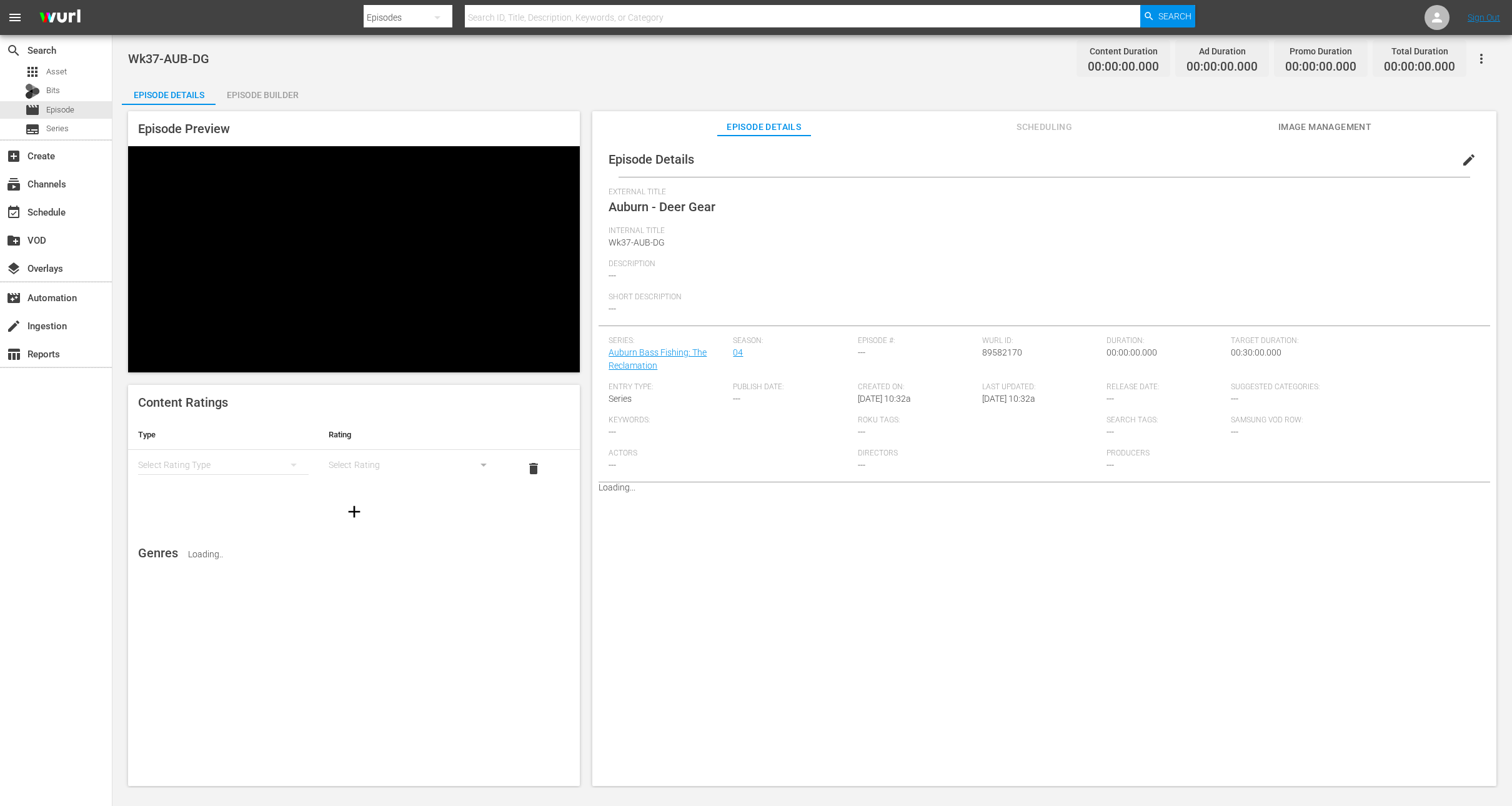
click at [264, 93] on div "Episode Builder" at bounding box center [262, 94] width 94 height 30
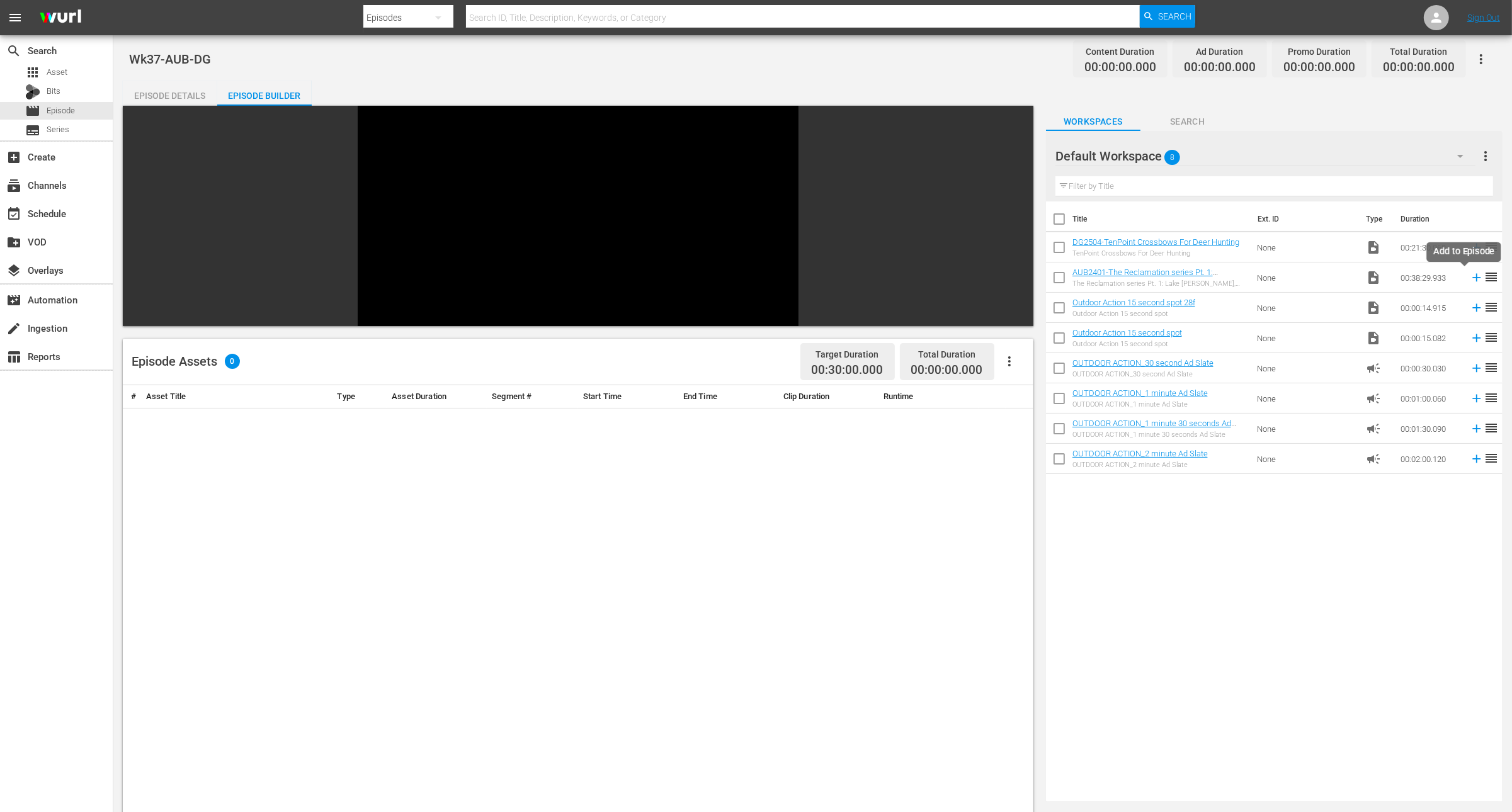
click at [1470, 283] on icon at bounding box center [1477, 278] width 14 height 14
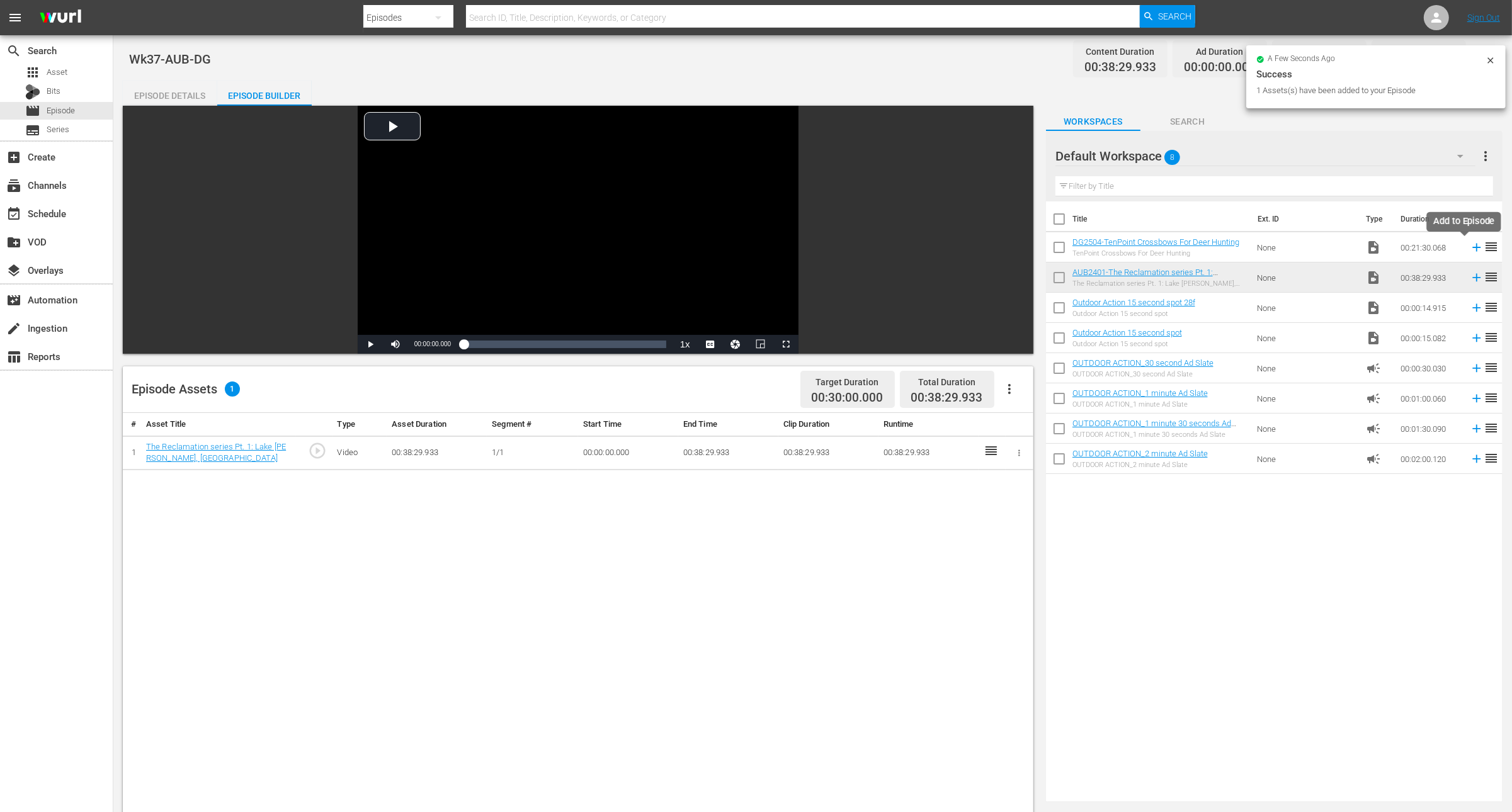
click at [1473, 247] on icon at bounding box center [1477, 248] width 8 height 8
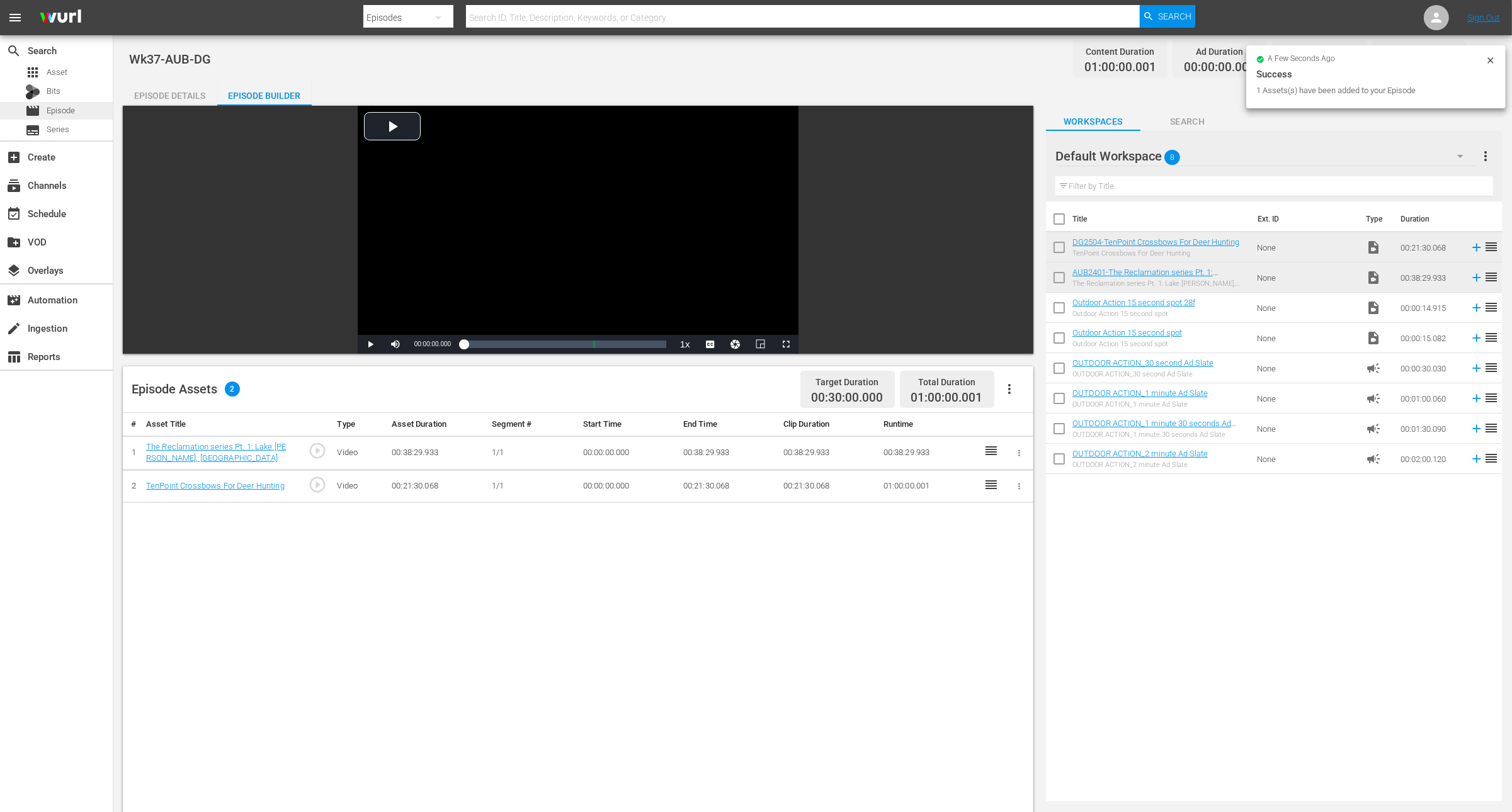
click at [48, 114] on span "Episode" at bounding box center [61, 110] width 29 height 13
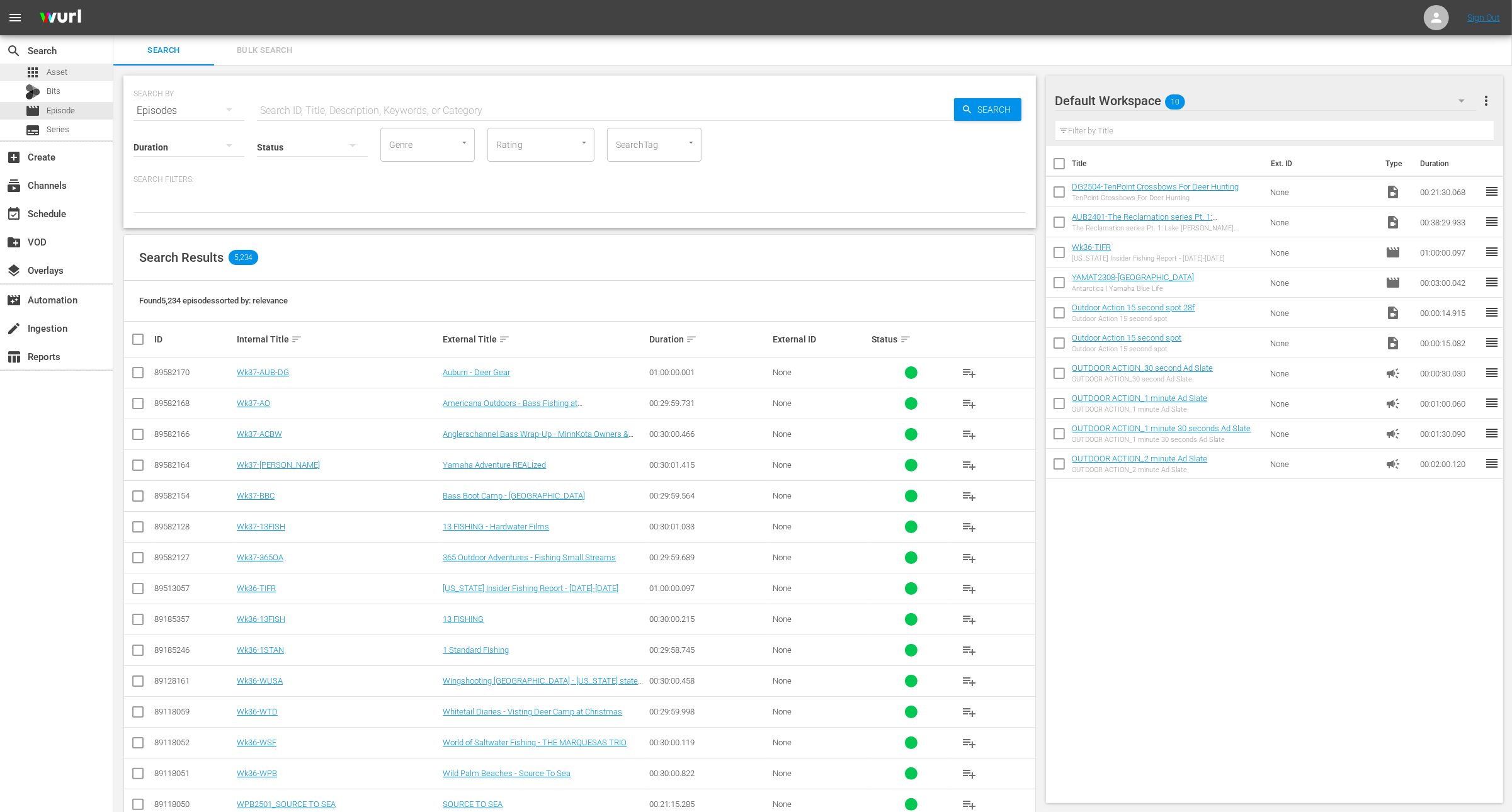
click at [58, 71] on span "Asset" at bounding box center [57, 72] width 21 height 13
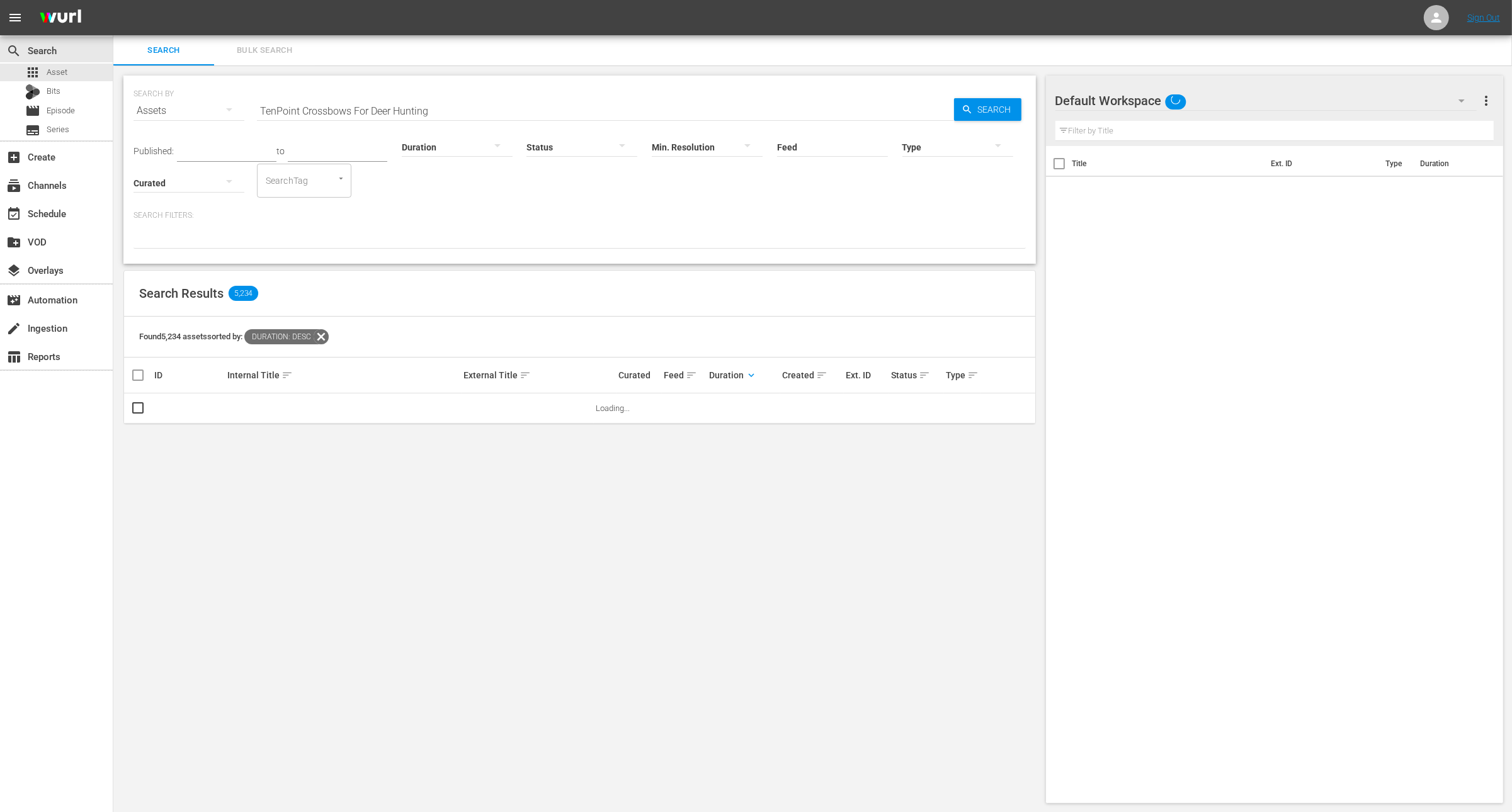
click at [335, 108] on input "TenPoint Crossbows For Deer Hunting" at bounding box center [605, 110] width 697 height 30
paste input "St. Croix River Multi Species Action"
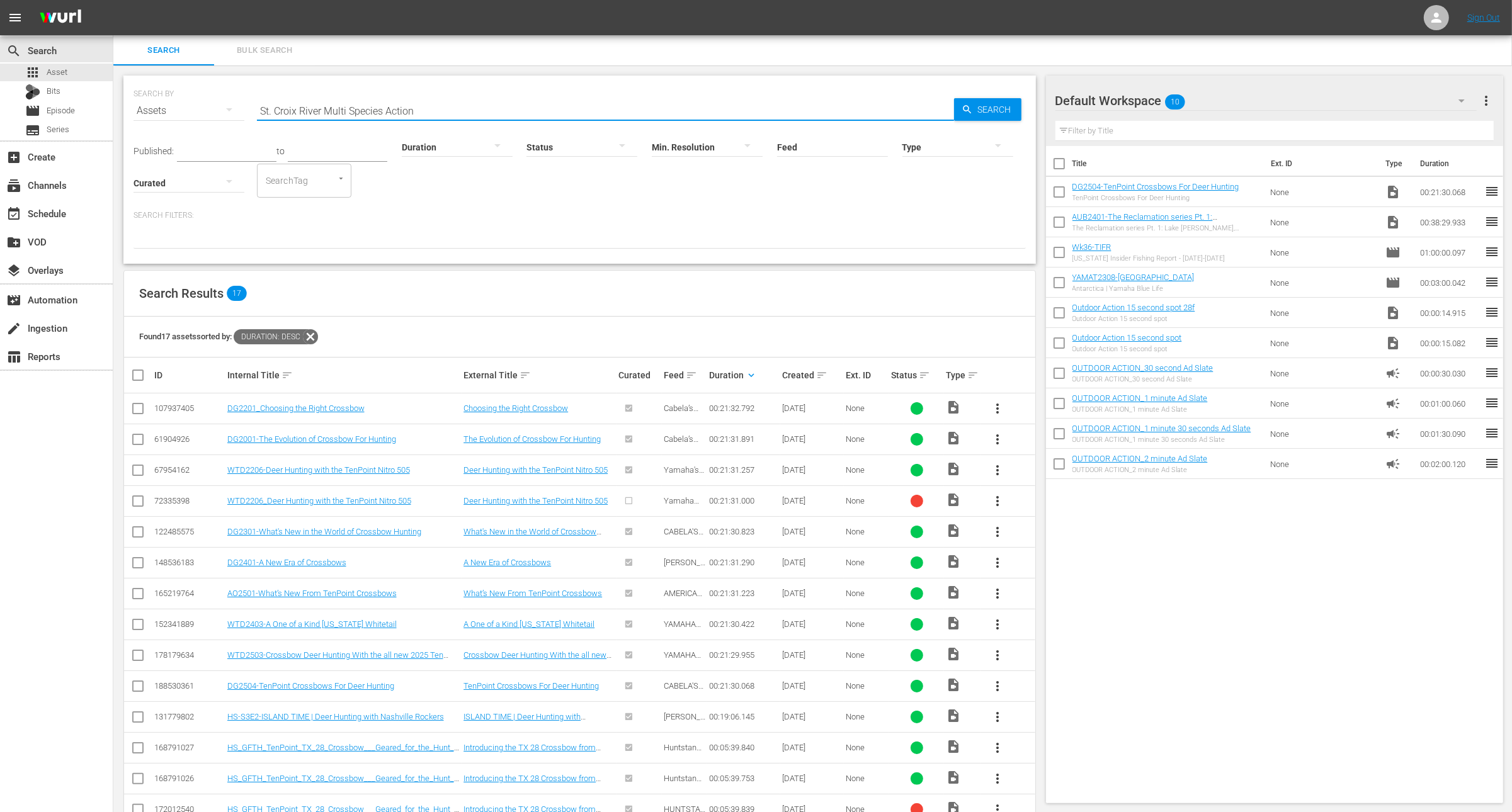
type input "St. Croix River Multi Species Action"
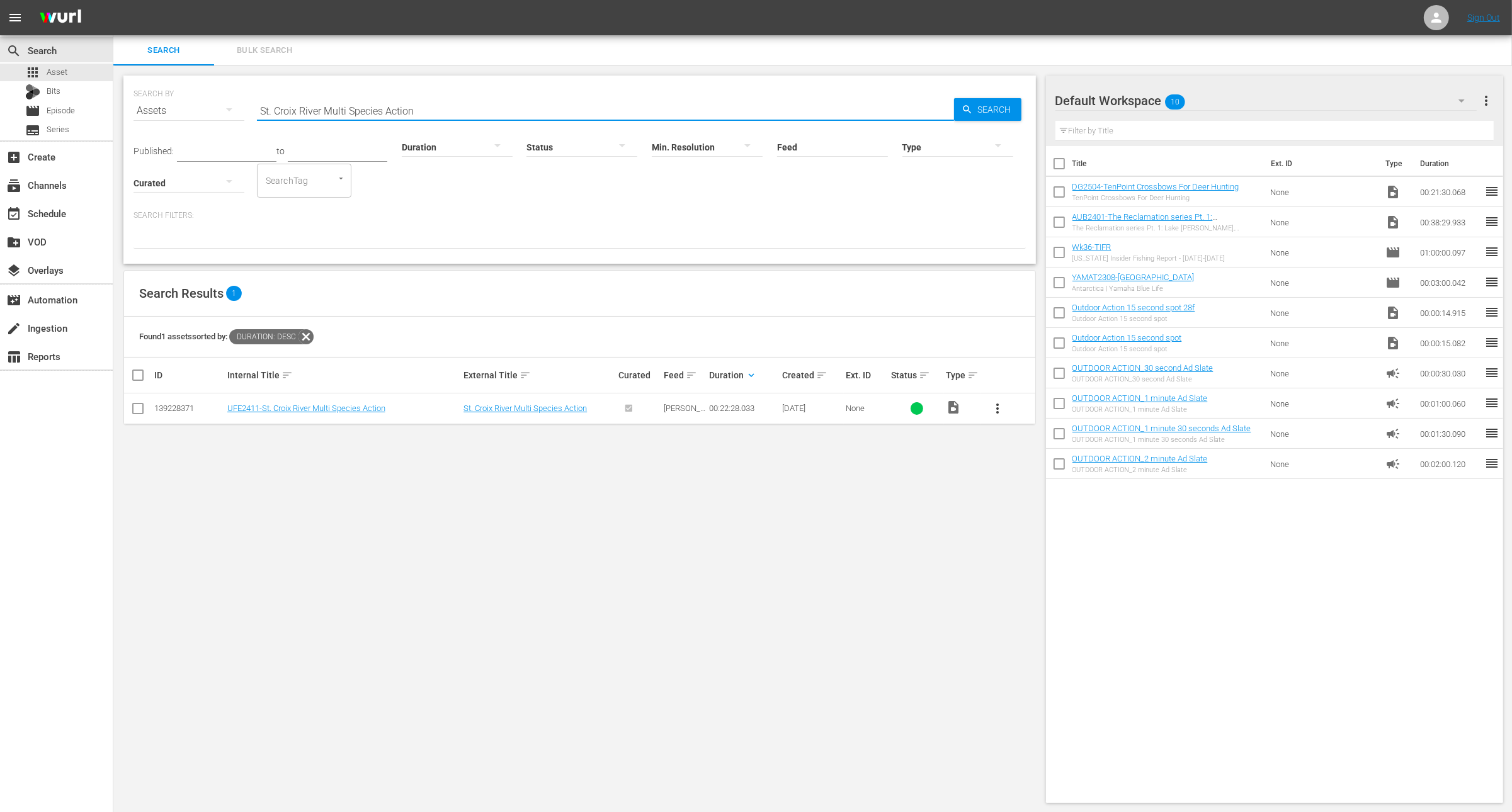
click at [1003, 403] on span "more_vert" at bounding box center [997, 409] width 15 height 15
click at [1023, 438] on div "Workspace" at bounding box center [1065, 443] width 86 height 30
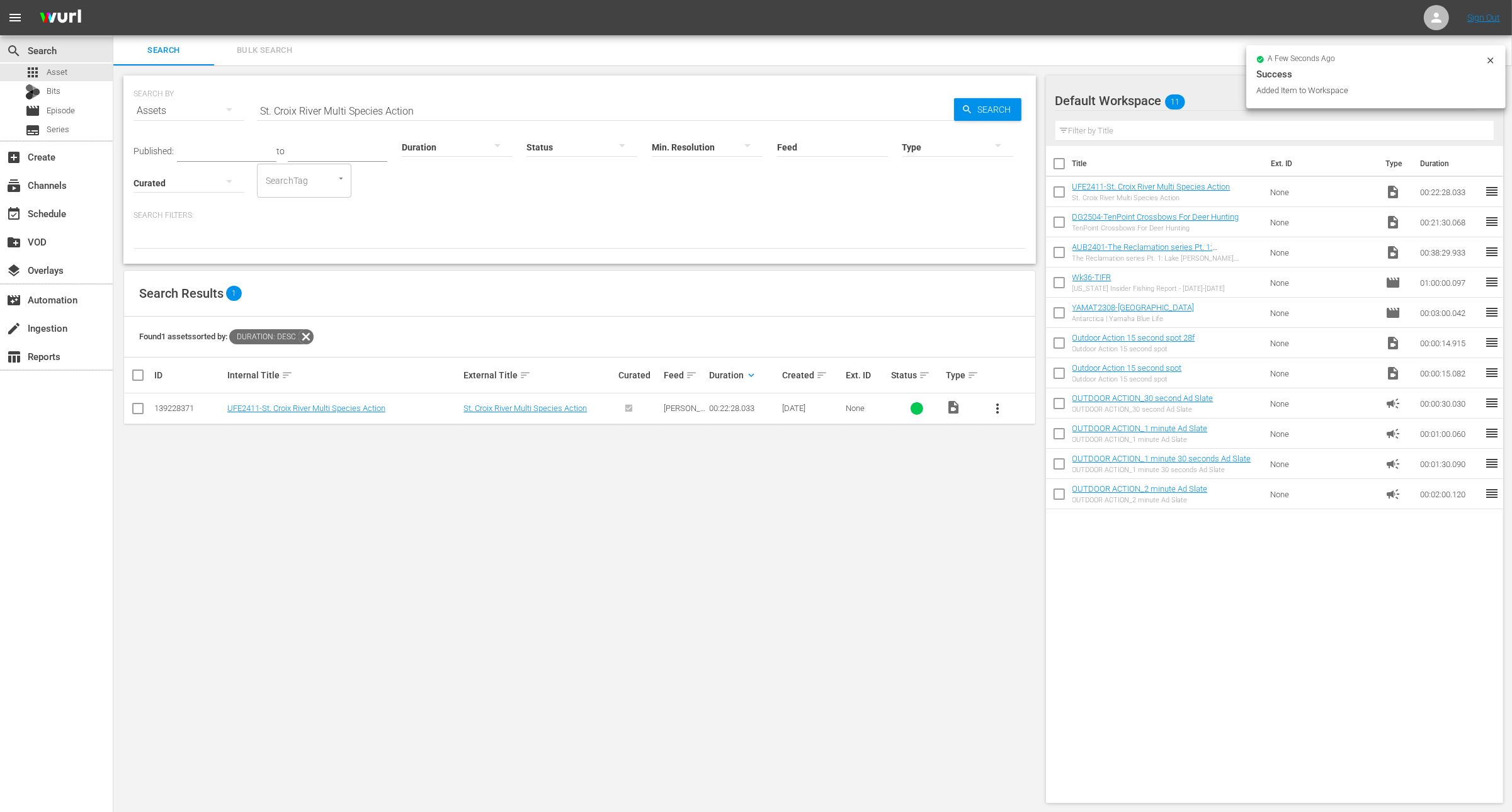
click at [1057, 256] on input "checkbox" at bounding box center [1059, 255] width 27 height 27
checkbox input "true"
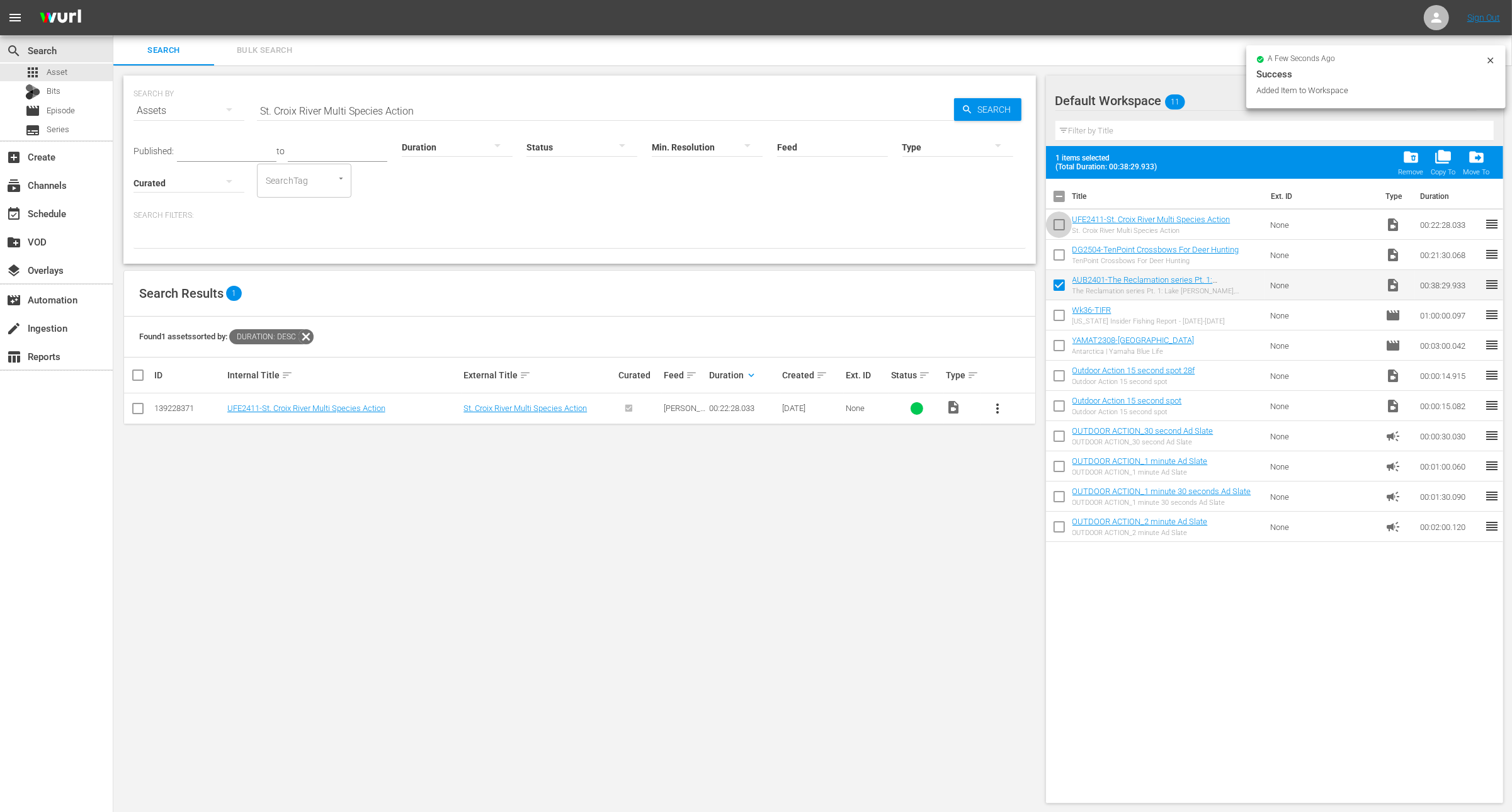
click at [1057, 217] on input "checkbox" at bounding box center [1059, 228] width 27 height 27
checkbox input "false"
click at [1059, 254] on input "checkbox" at bounding box center [1059, 258] width 27 height 27
checkbox input "true"
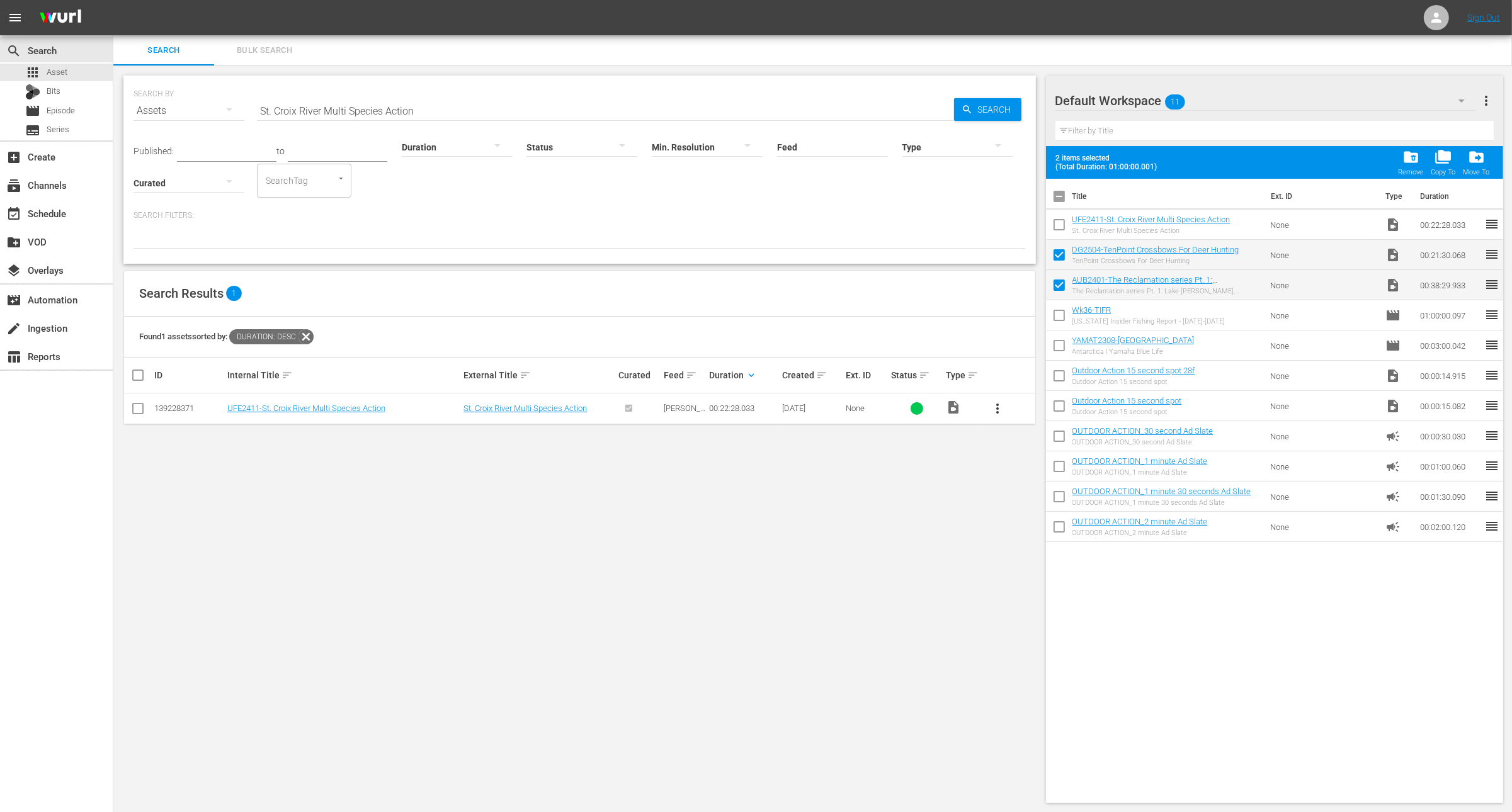
click at [1059, 276] on input "checkbox" at bounding box center [1059, 288] width 27 height 27
checkbox input "false"
click at [1409, 160] on span "folder_delete" at bounding box center [1411, 157] width 17 height 17
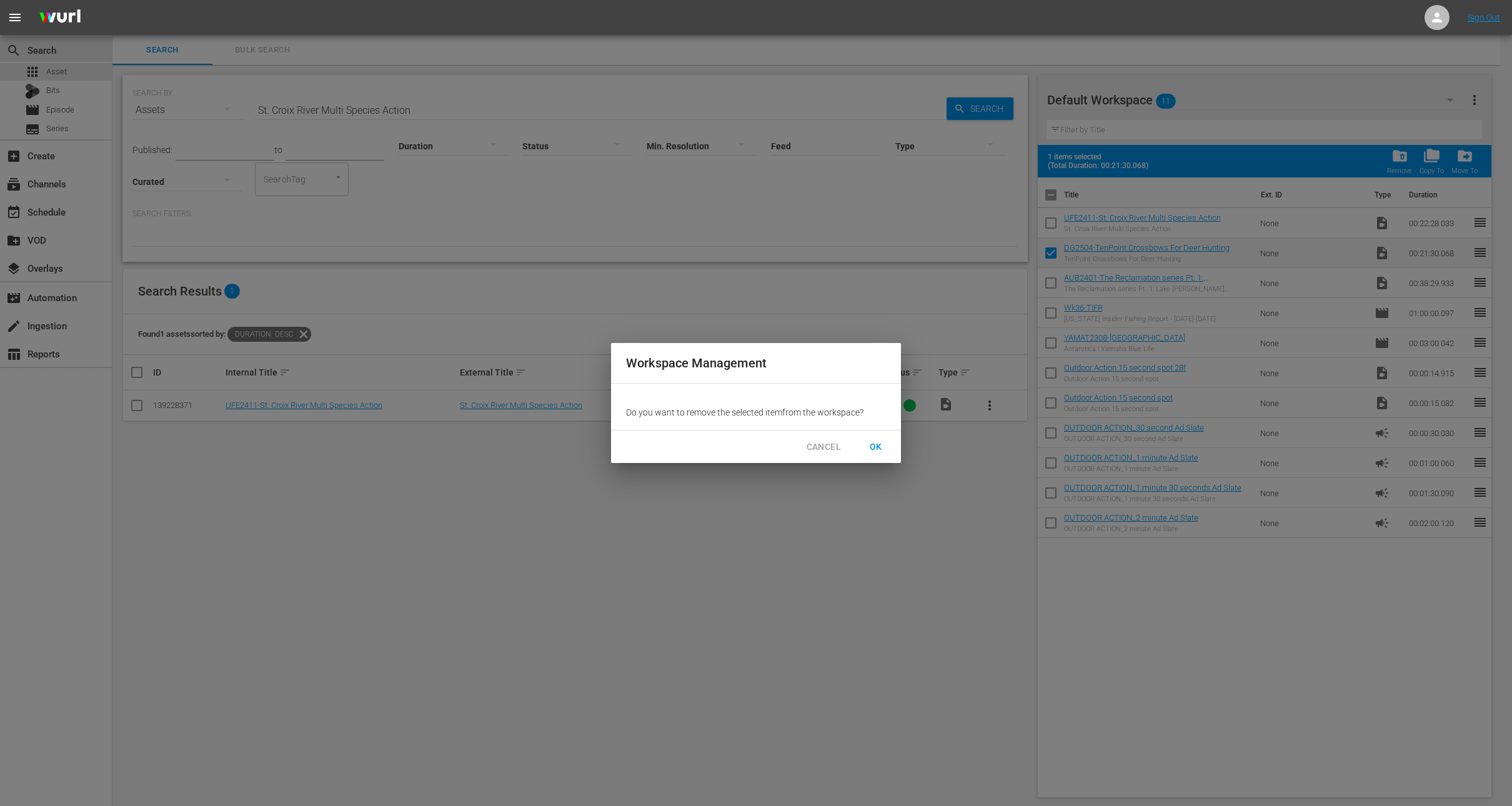
click at [875, 449] on span "OK" at bounding box center [876, 447] width 20 height 16
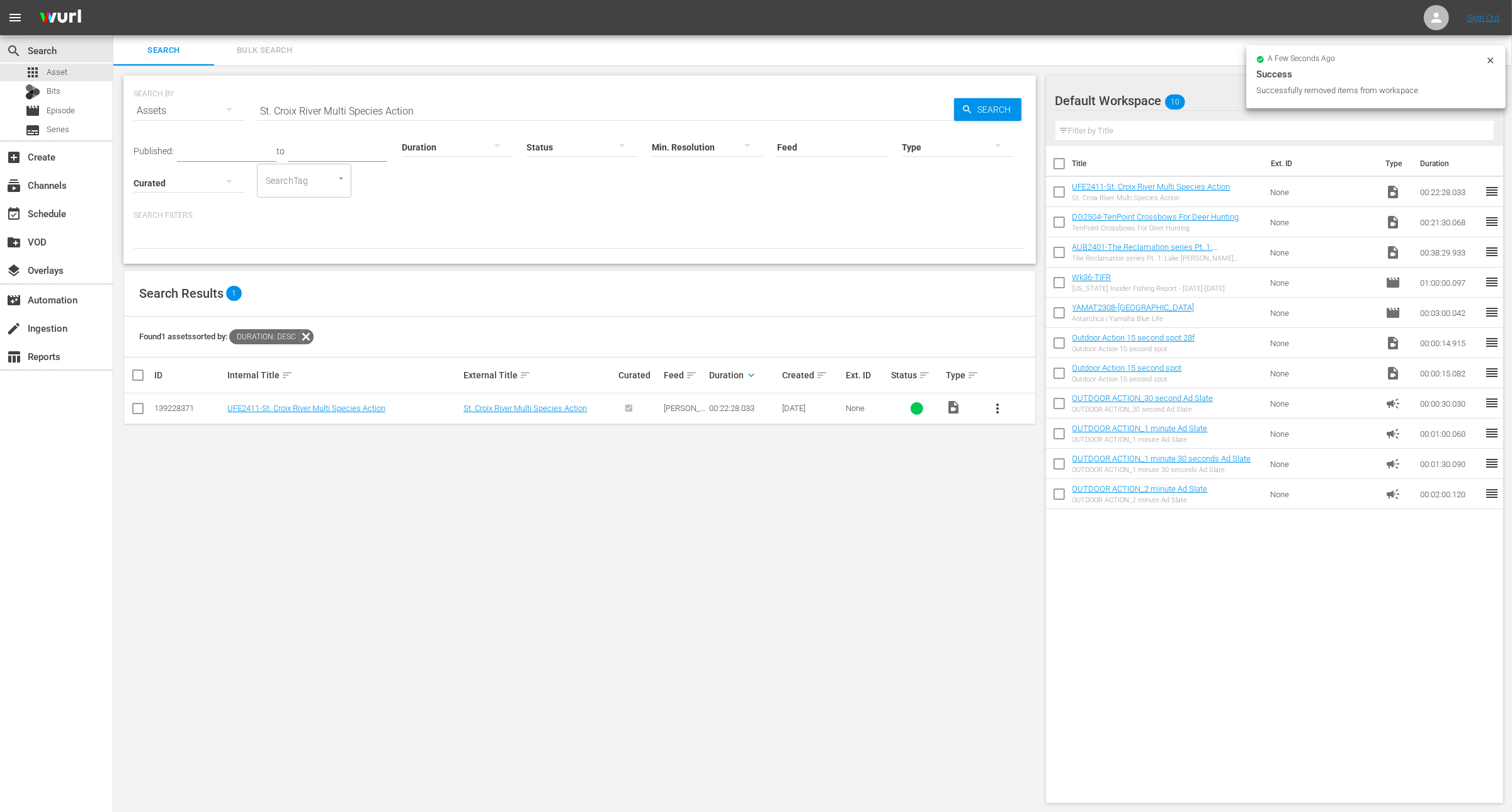
click at [1053, 226] on input "checkbox" at bounding box center [1059, 225] width 27 height 27
checkbox input "true"
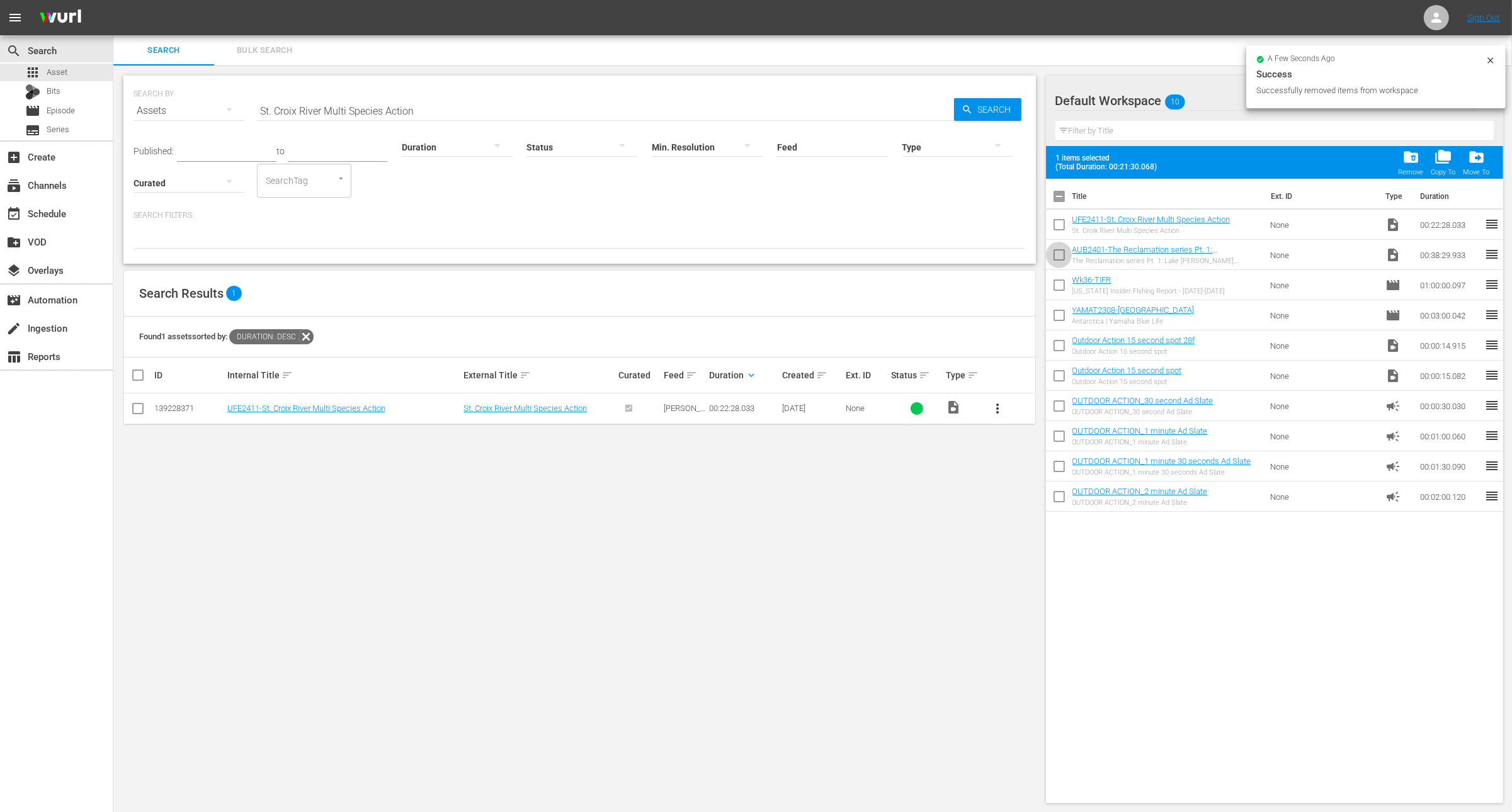
click at [1061, 252] on input "checkbox" at bounding box center [1059, 258] width 27 height 27
checkbox input "true"
click at [1057, 232] on input "checkbox" at bounding box center [1059, 228] width 27 height 27
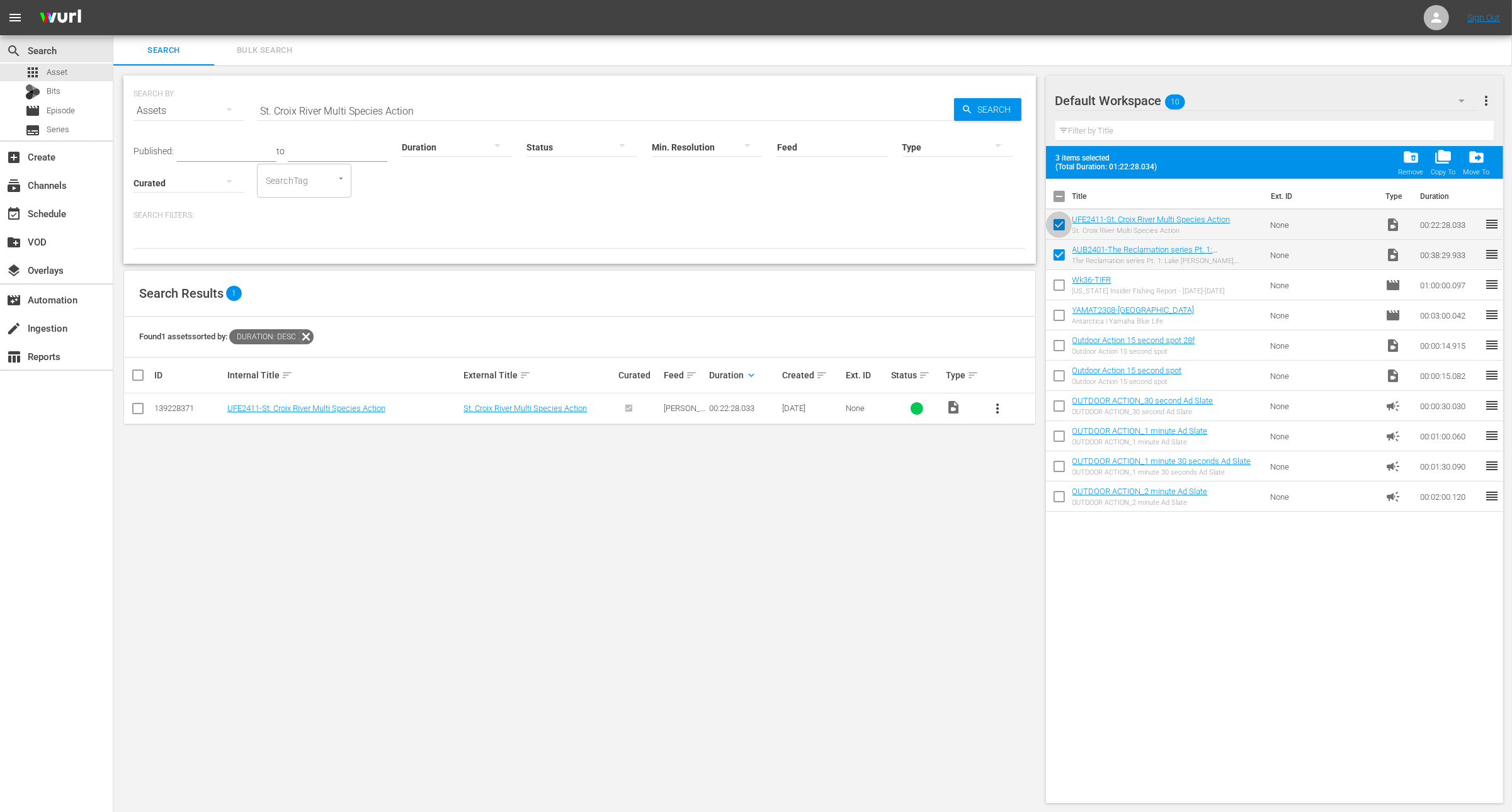
click at [1057, 232] on input "checkbox" at bounding box center [1059, 228] width 27 height 27
checkbox input "false"
click at [1057, 255] on input "checkbox" at bounding box center [1059, 258] width 27 height 27
checkbox input "false"
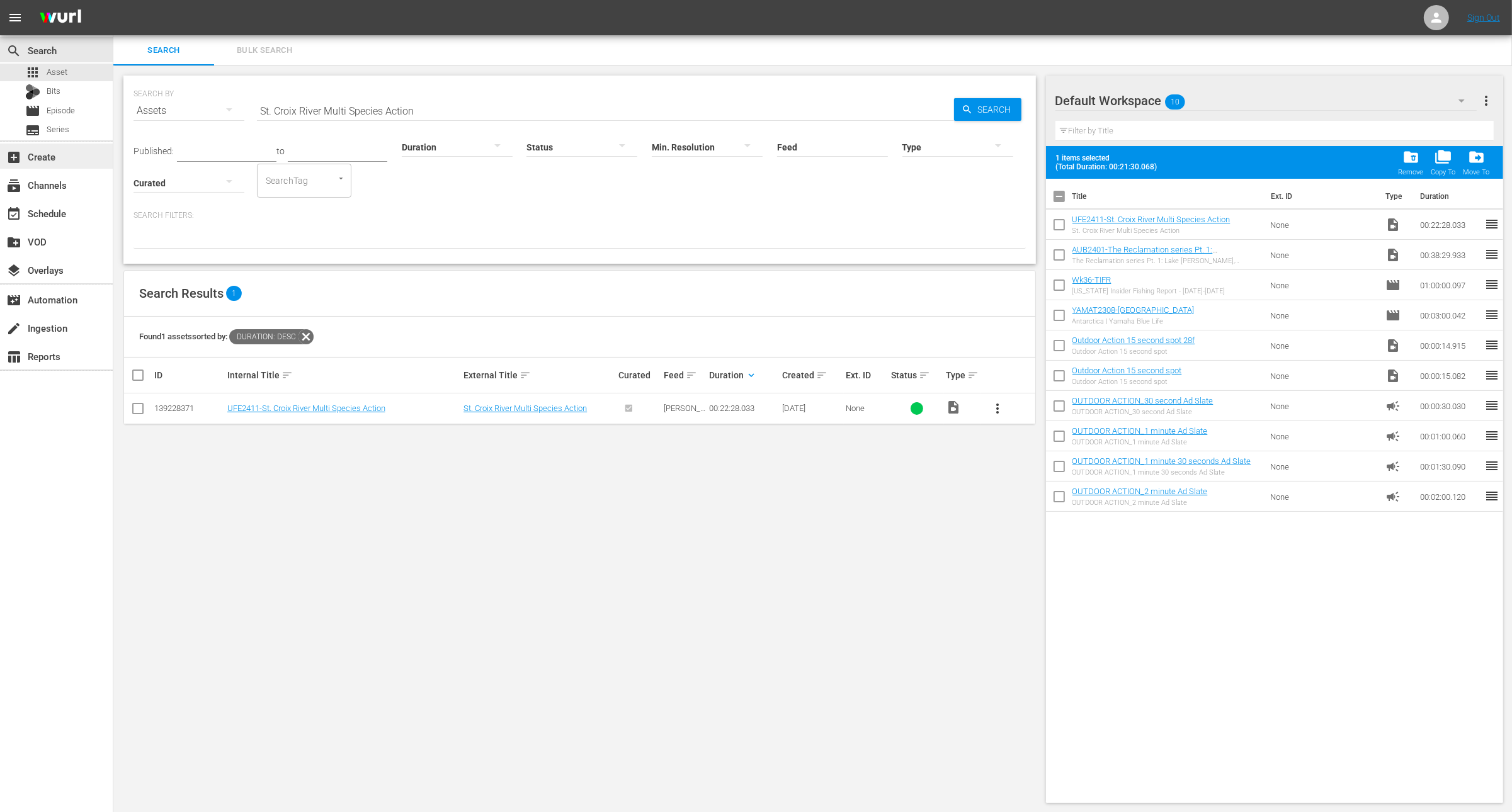
click at [56, 151] on div "add_box Create" at bounding box center [35, 154] width 71 height 11
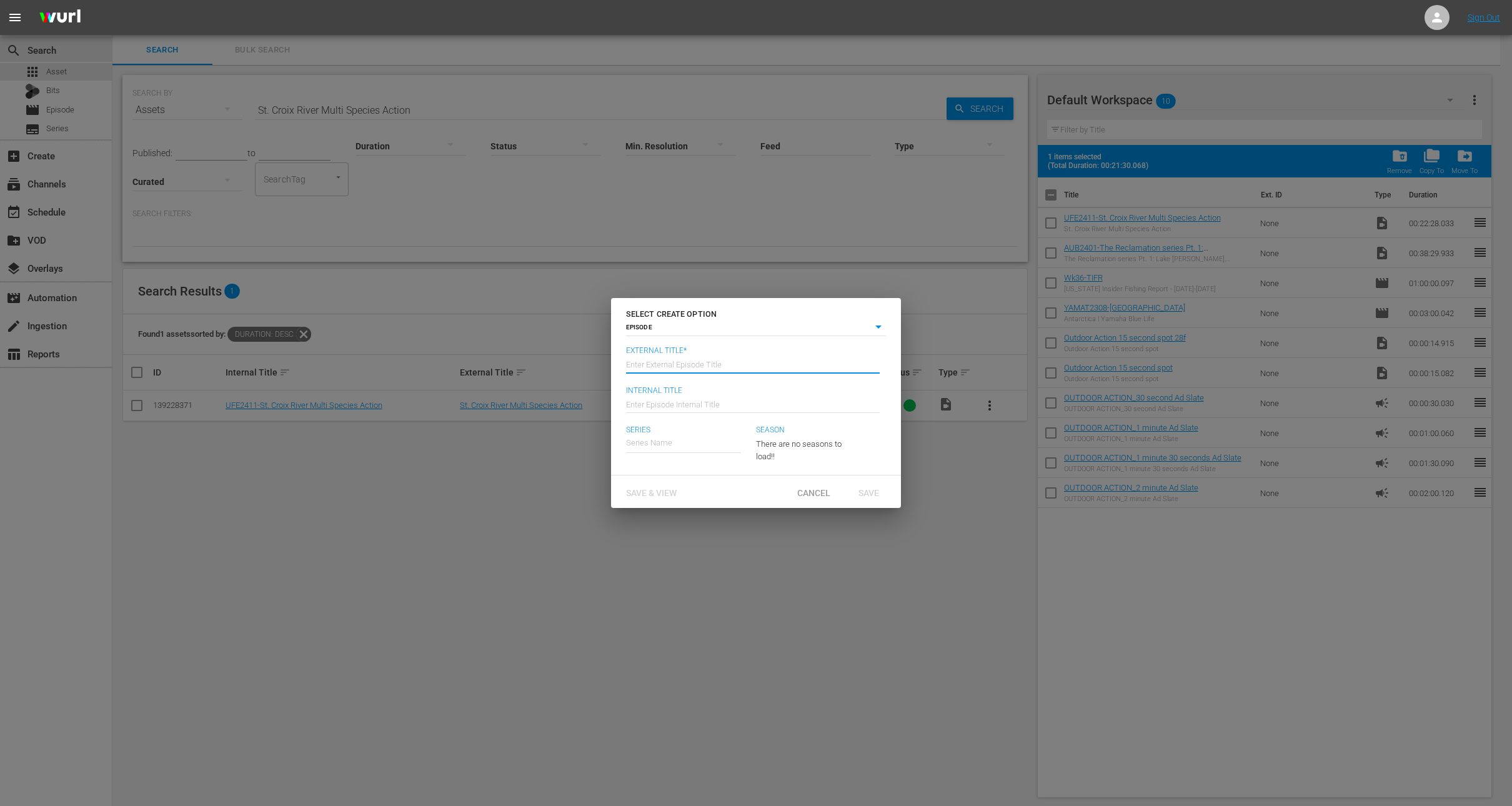
click at [682, 356] on input "text" at bounding box center [753, 363] width 254 height 30
type input "Auburn - Ultimate FIshing Experience"
type input "Wk37-AUB-UFE"
click at [736, 481] on div "Auburn Bass Fishing: The Reclamation" at bounding box center [704, 478] width 137 height 30
type input "Auburn Bass Fishing: The Reclamation"
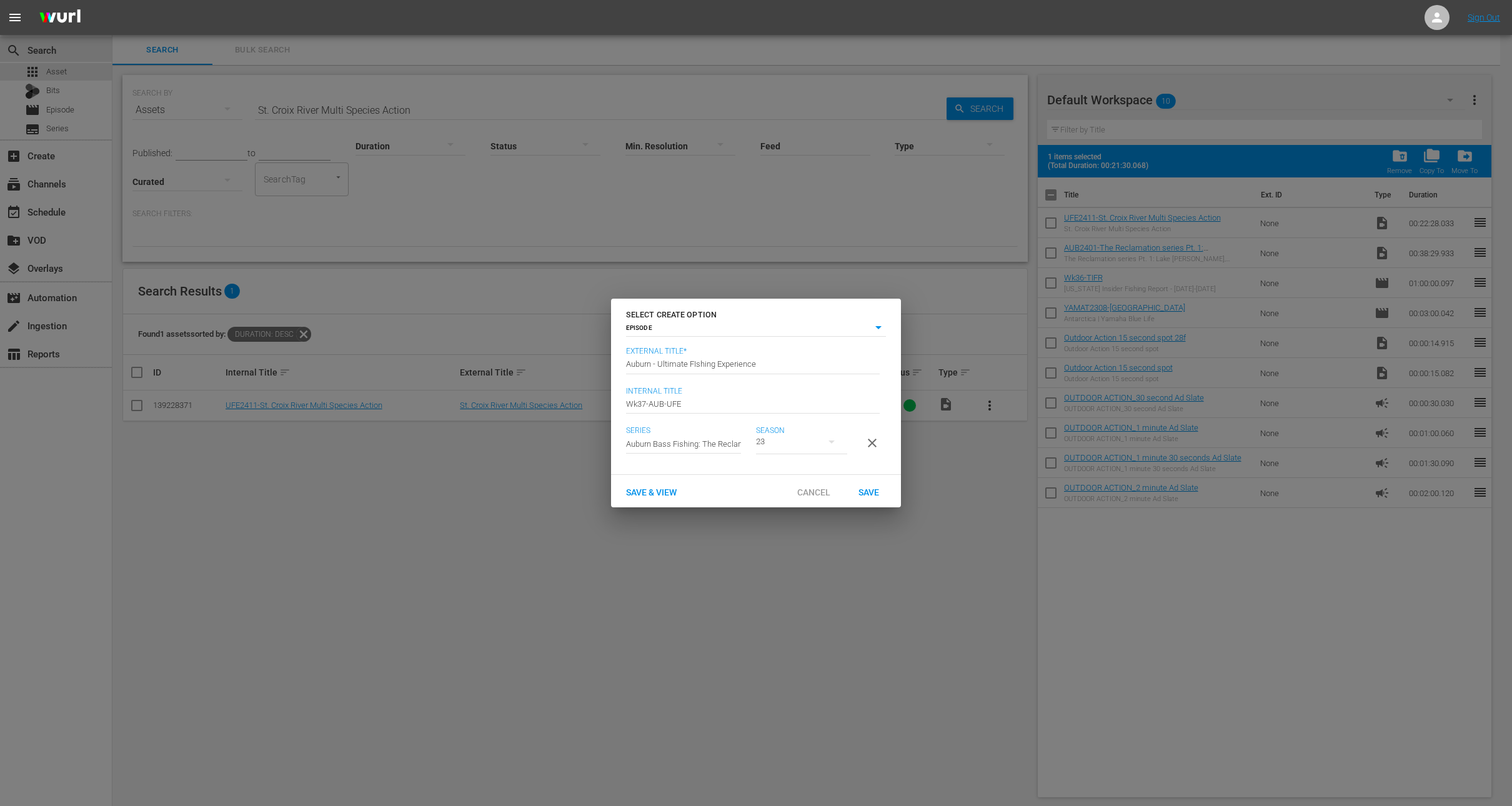
click at [818, 441] on button "button" at bounding box center [831, 441] width 30 height 30
click at [796, 523] on span "4" at bounding box center [786, 529] width 60 height 20
click at [873, 497] on span "Save" at bounding box center [869, 492] width 40 height 10
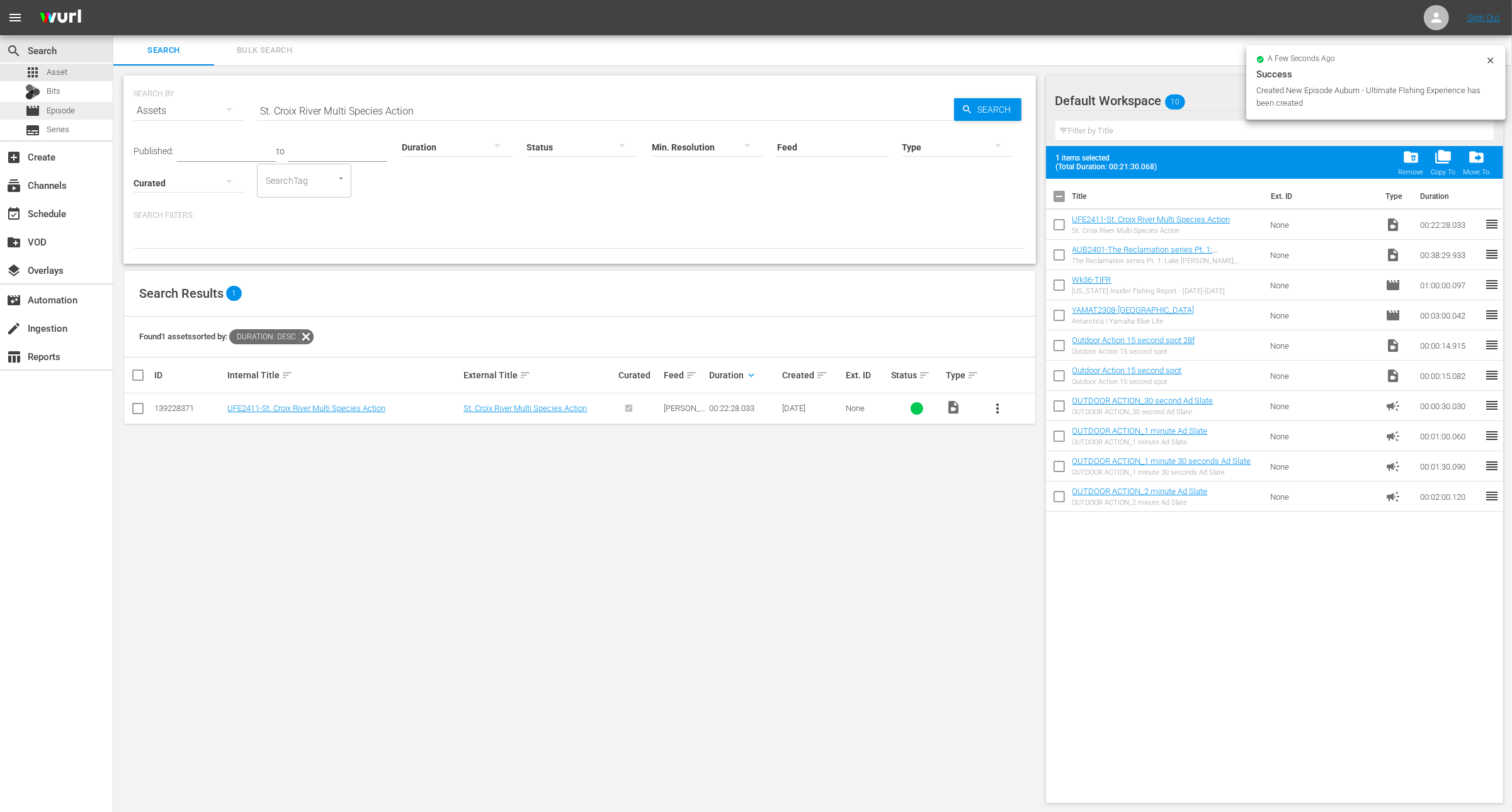
click at [66, 106] on span "Episode" at bounding box center [61, 110] width 29 height 13
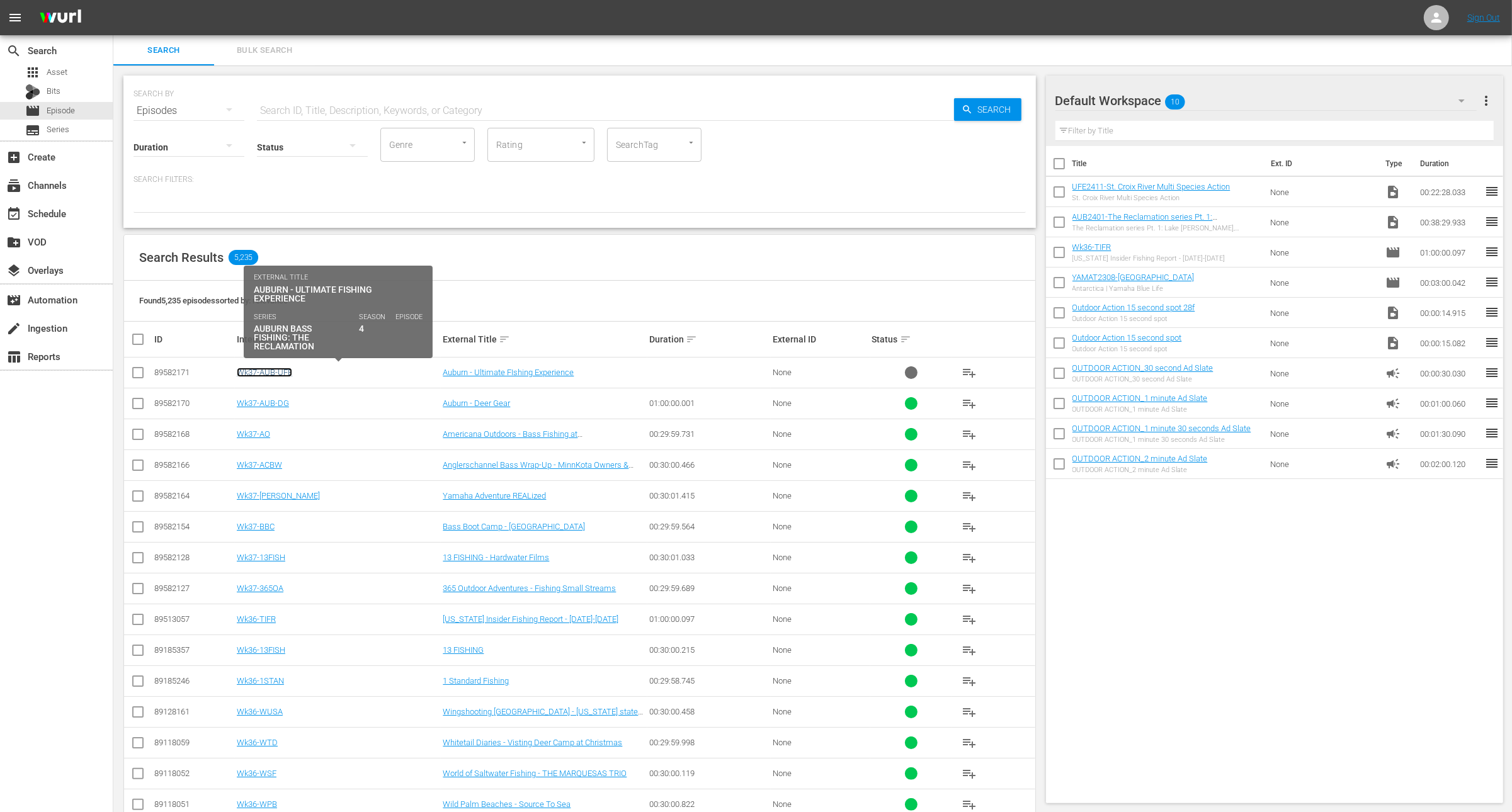
click at [266, 369] on link "Wk37-AUB-UFE" at bounding box center [264, 372] width 55 height 9
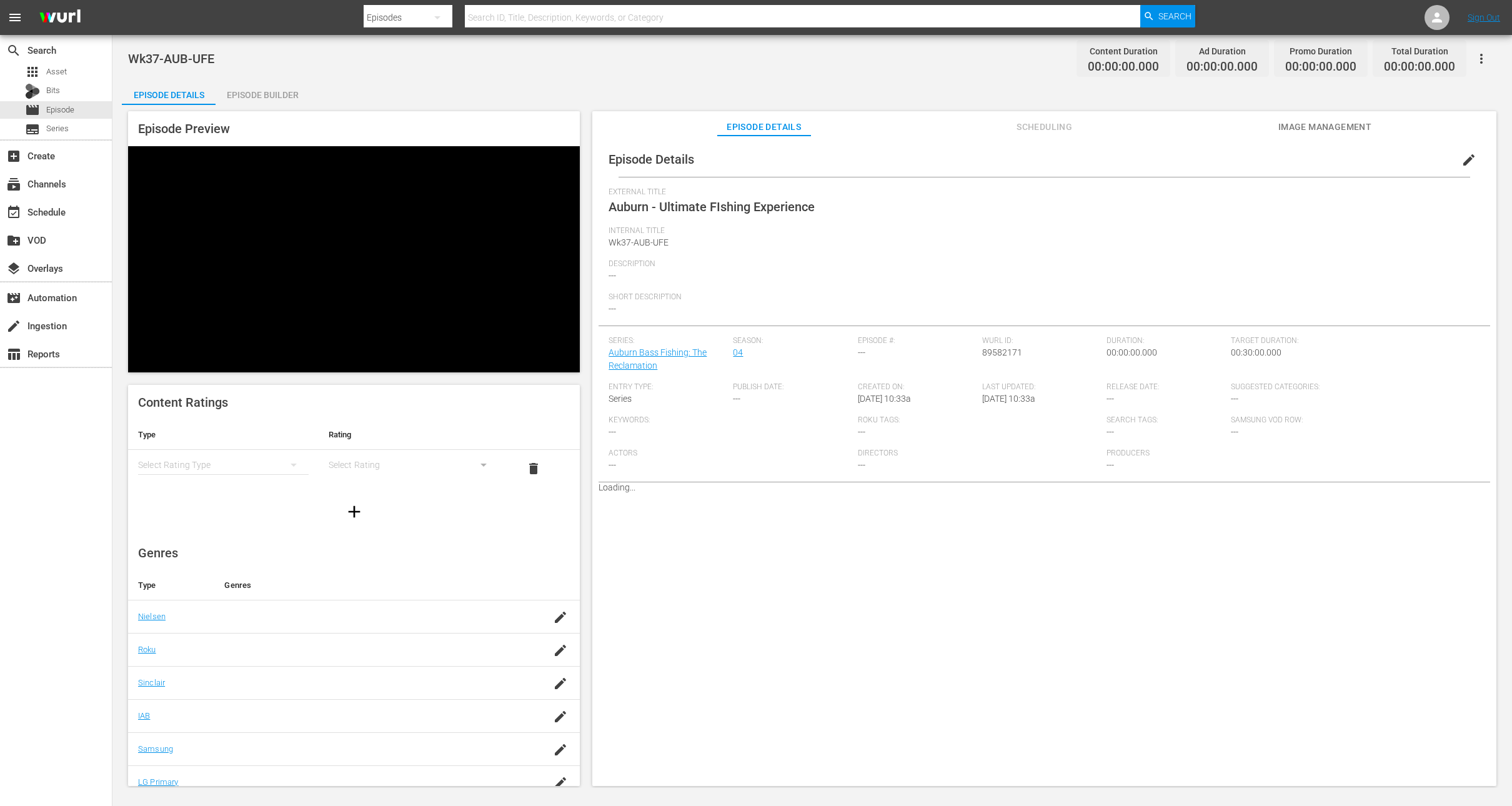
click at [272, 91] on div "Episode Builder" at bounding box center [262, 94] width 94 height 30
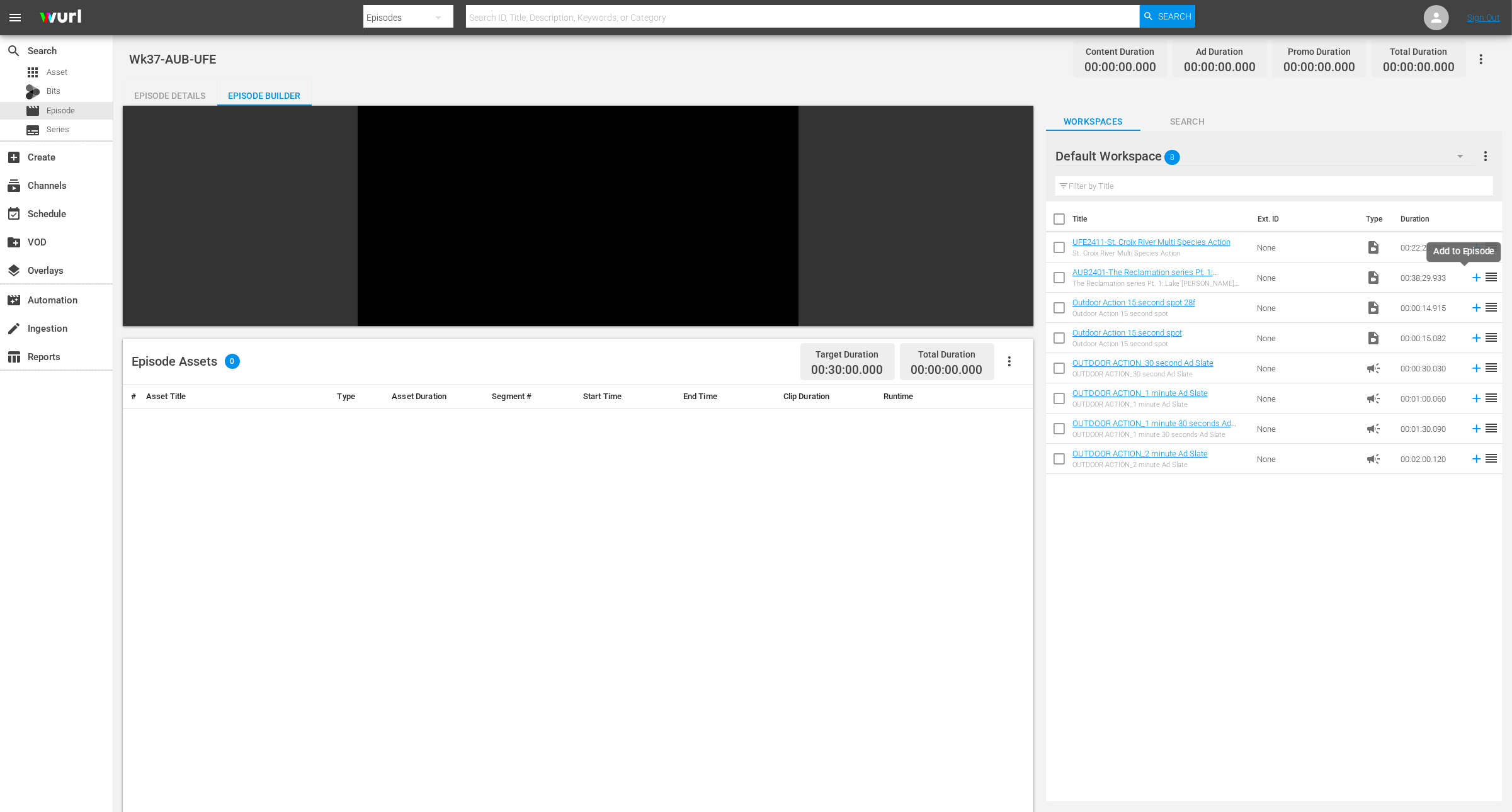
click at [1473, 276] on icon at bounding box center [1477, 278] width 8 height 8
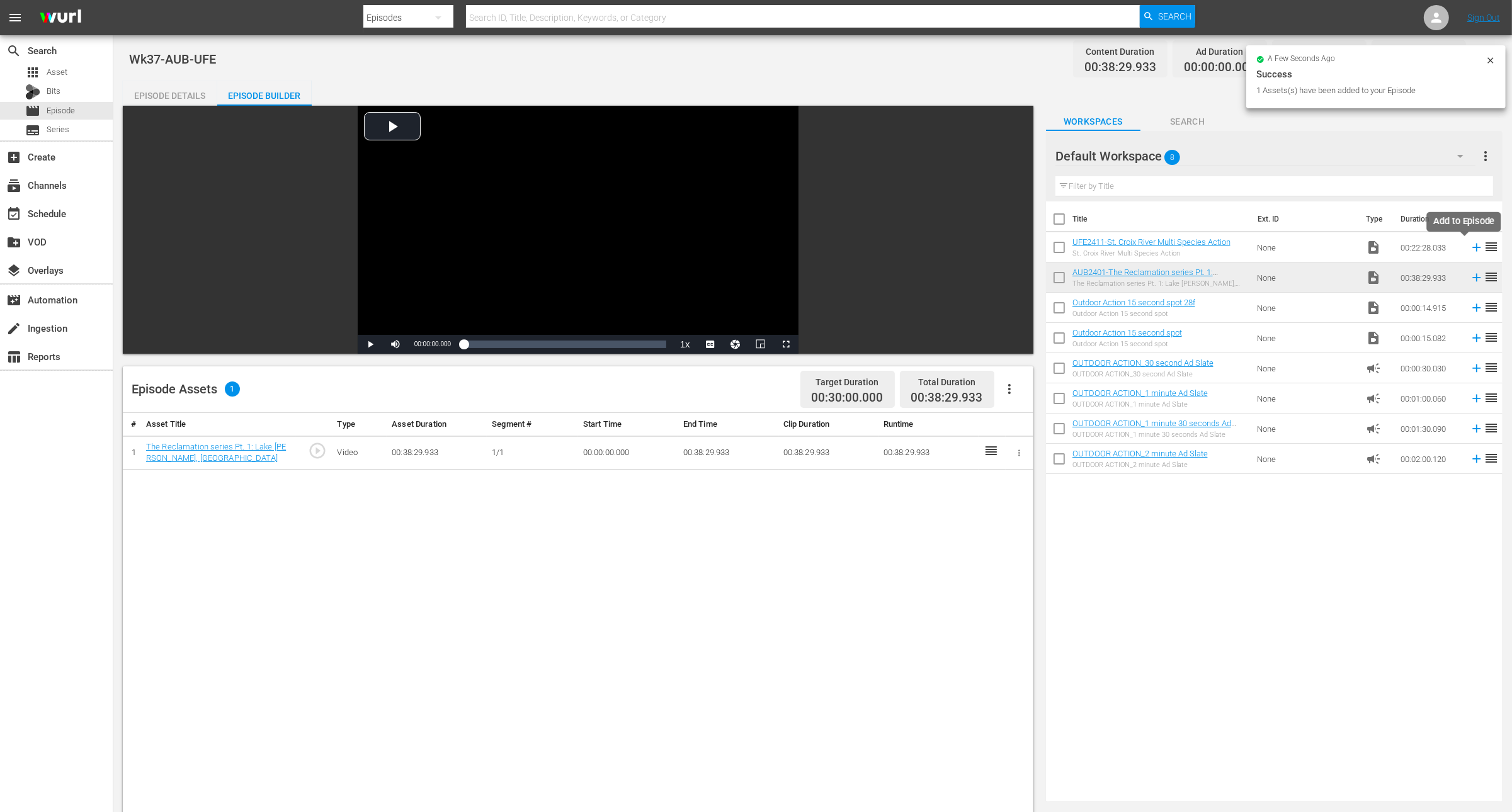
click at [1470, 246] on icon at bounding box center [1477, 247] width 14 height 14
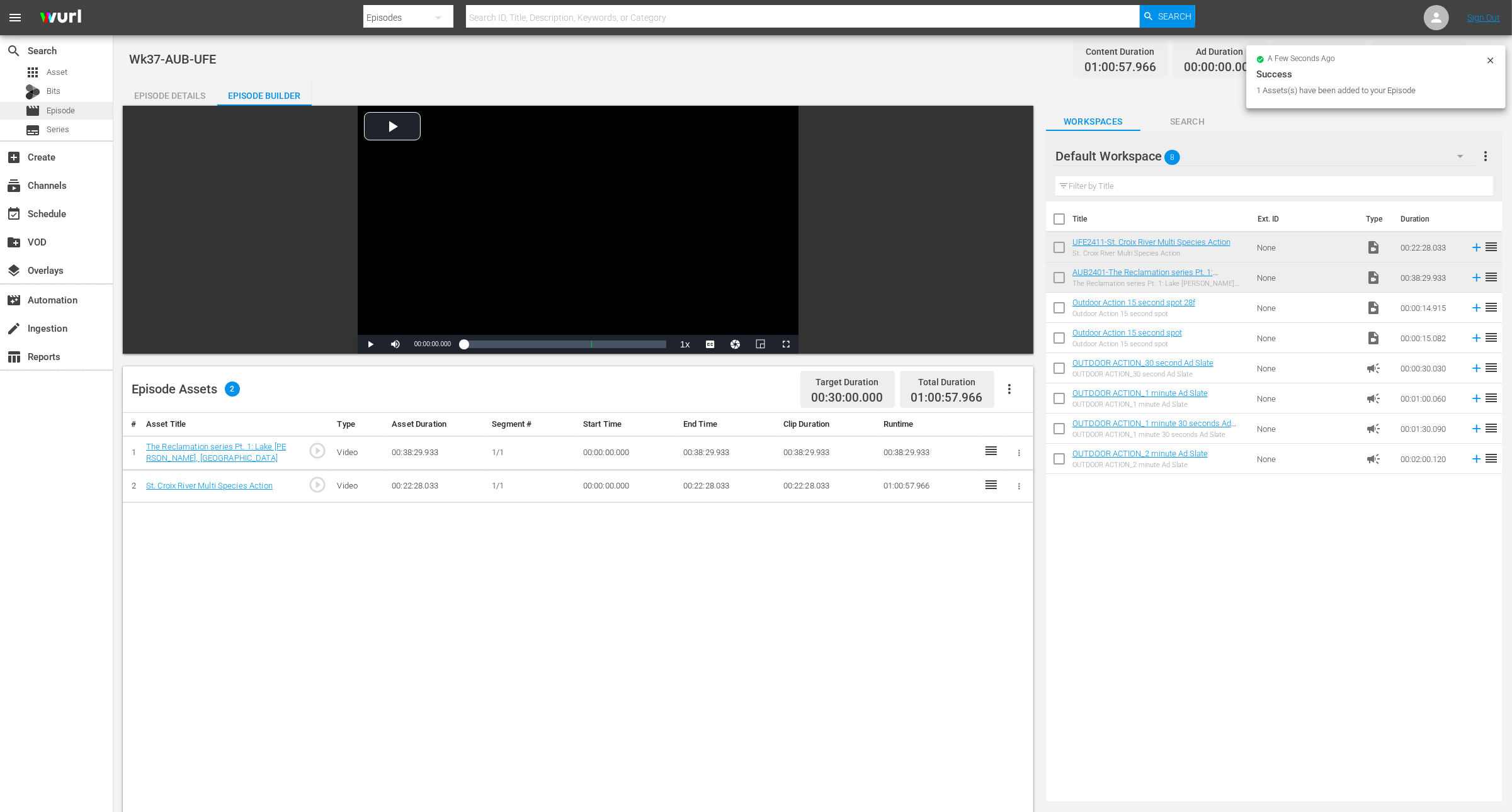
click at [67, 110] on span "Episode" at bounding box center [61, 110] width 29 height 13
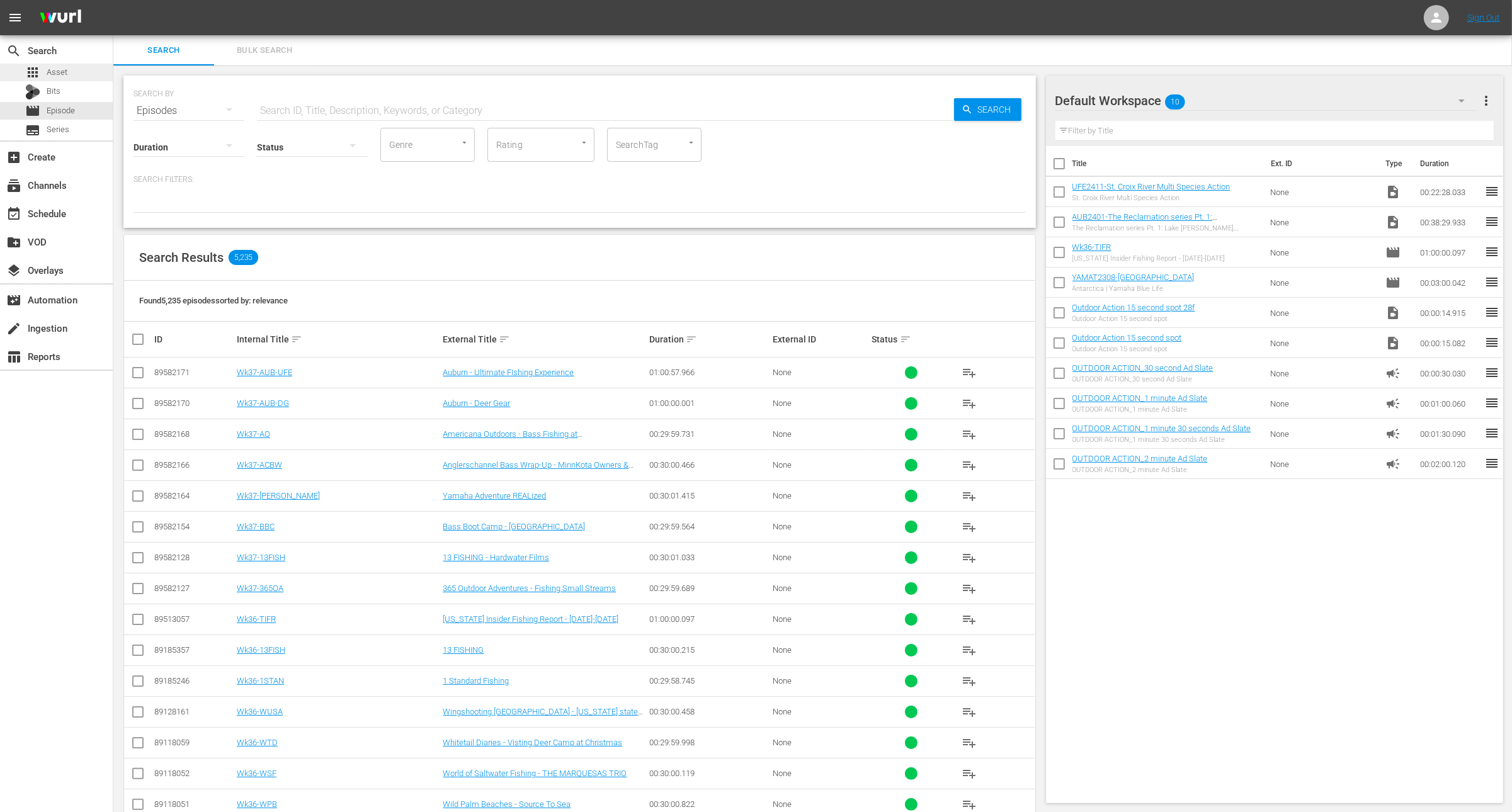
click at [55, 72] on span "Asset" at bounding box center [57, 72] width 21 height 13
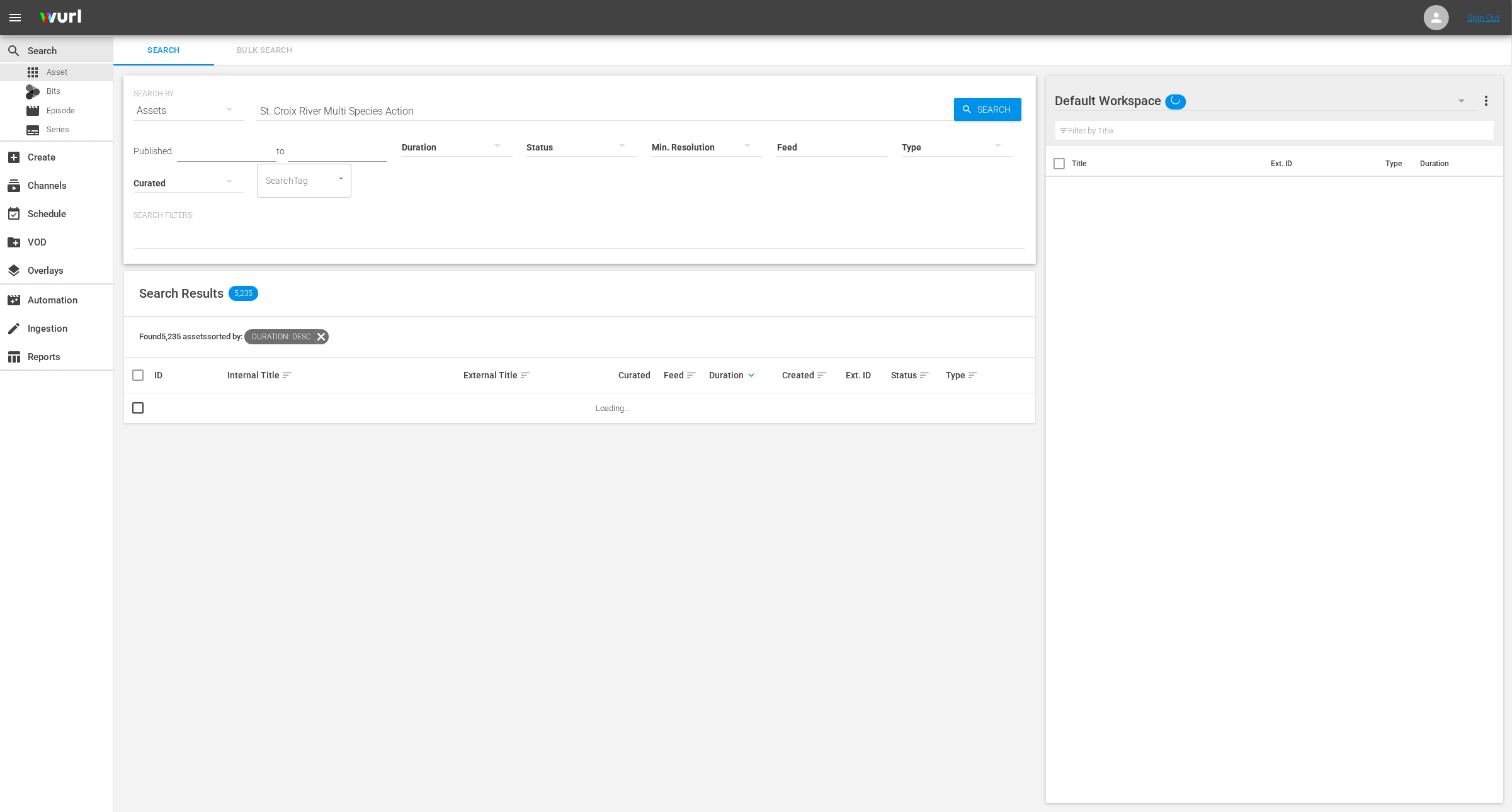
click at [319, 115] on input "St. Croix River Multi Species Action" at bounding box center [605, 110] width 697 height 30
paste input "uper Retriever Series Crown Championship Amateur Division Recap"
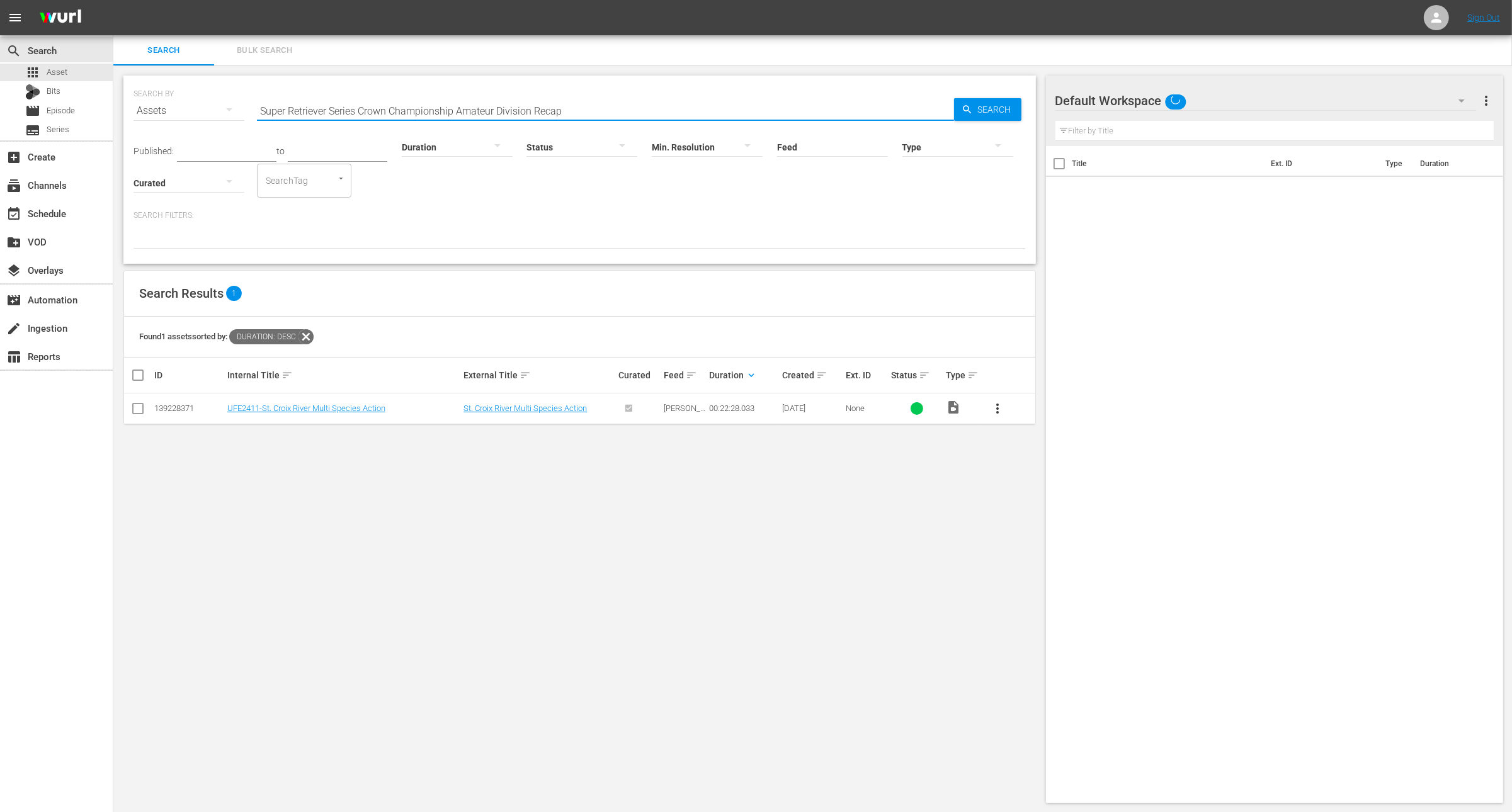
type input "Super Retriever Series Crown Championship Amateur Division Recap"
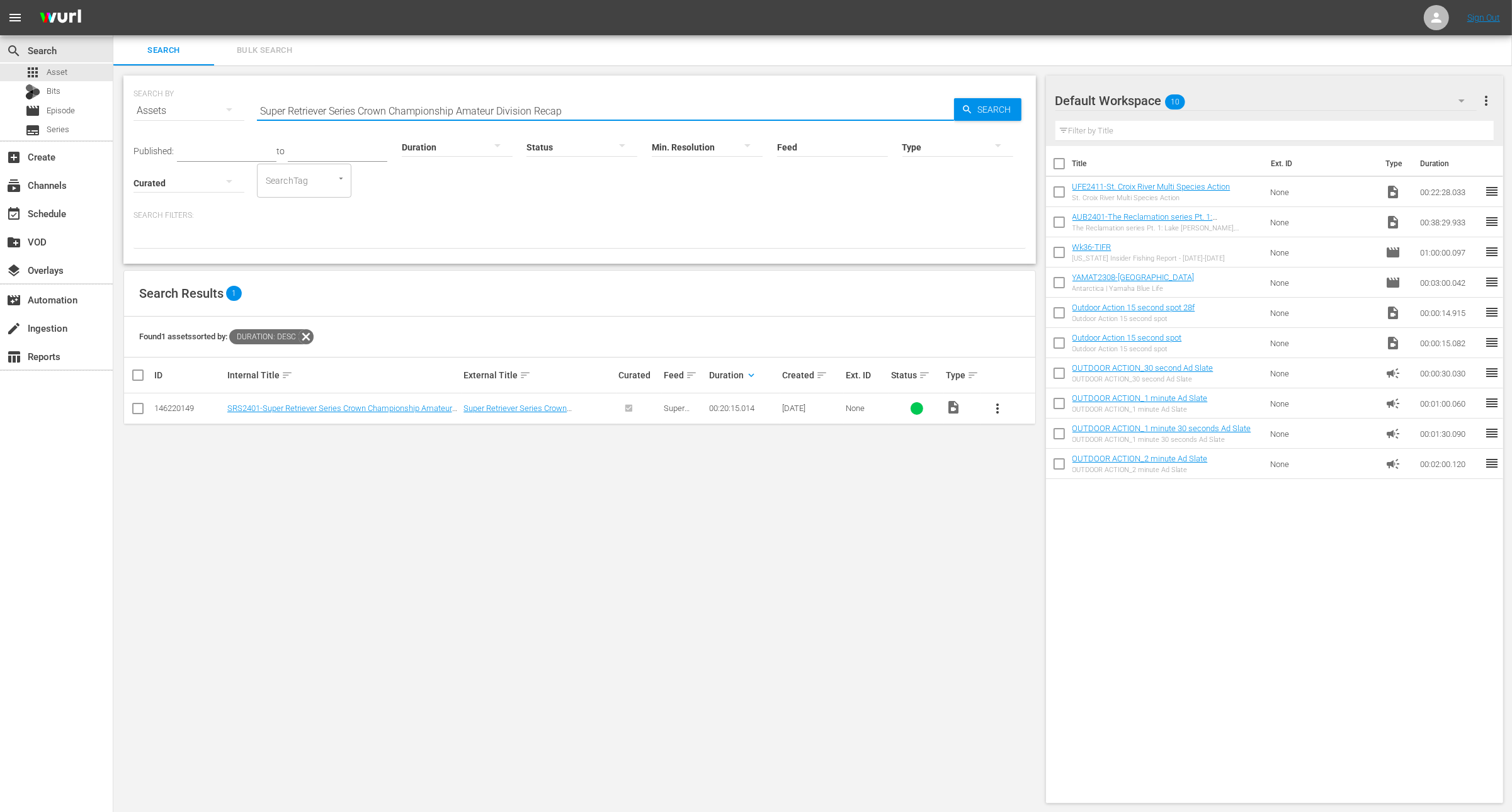
click at [1059, 194] on input "checkbox" at bounding box center [1059, 194] width 27 height 27
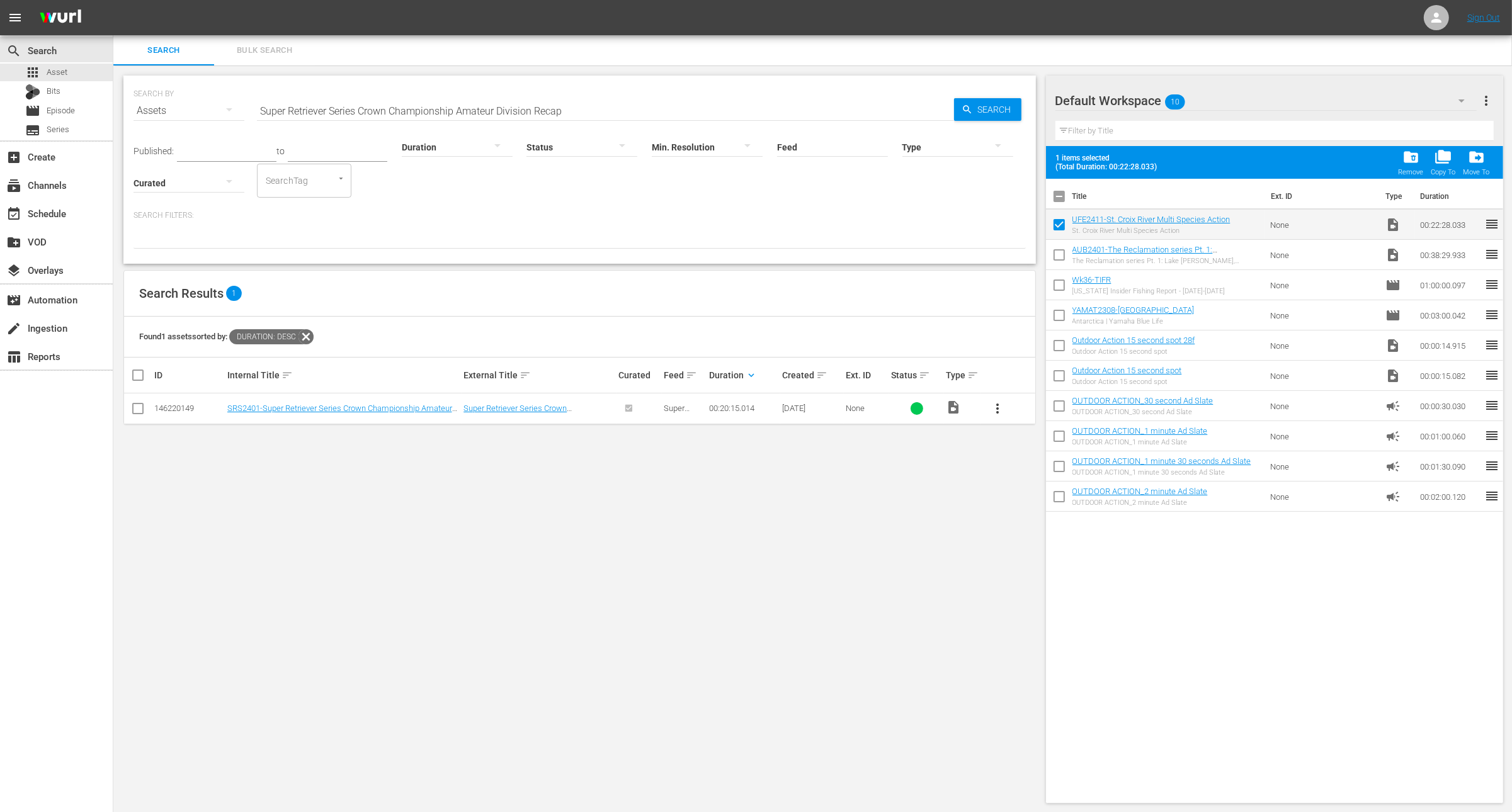
click at [1413, 155] on span "folder_delete" at bounding box center [1411, 157] width 17 height 17
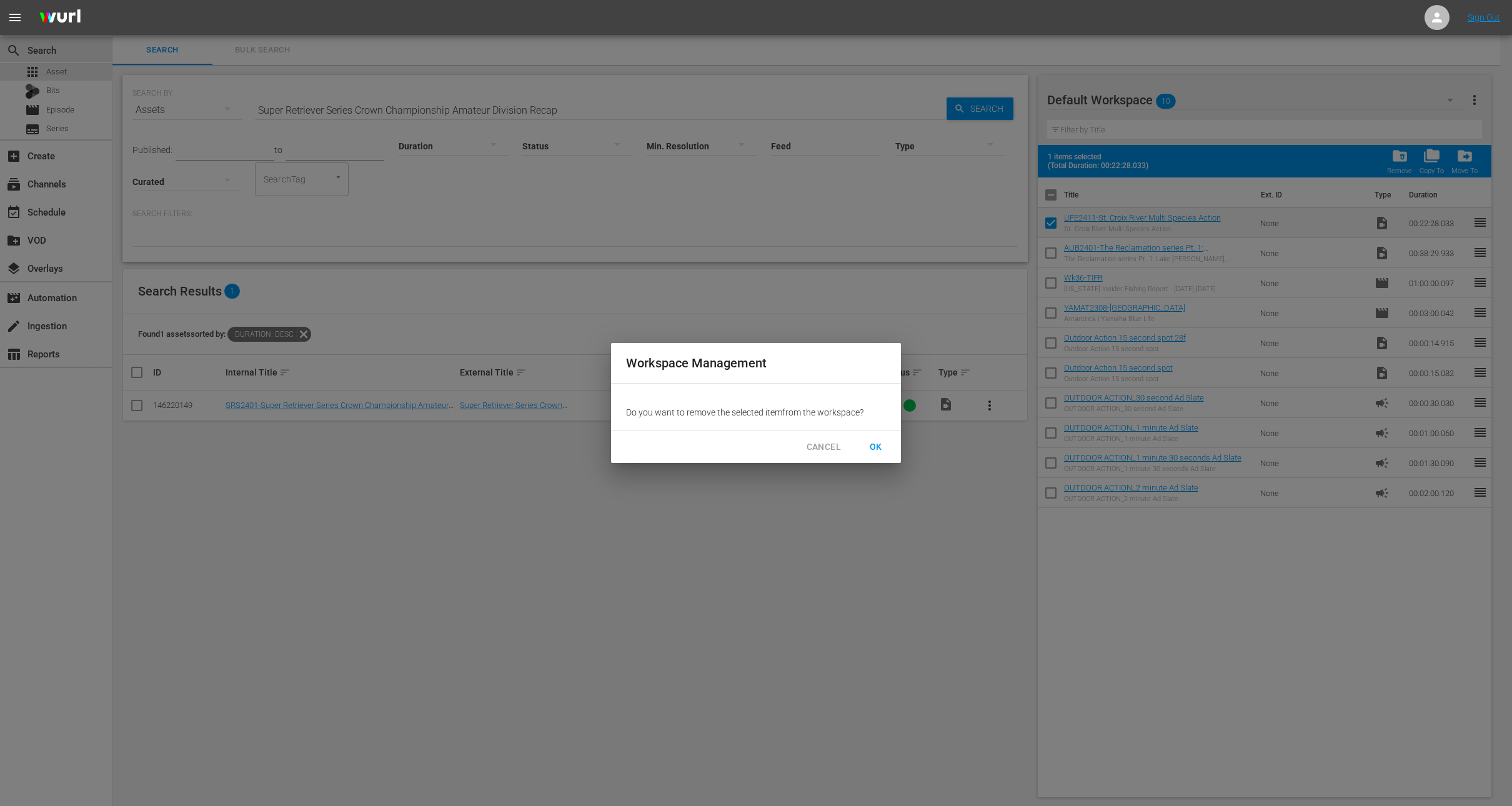
click at [882, 435] on div "CANCEL OK" at bounding box center [756, 447] width 290 height 33
click at [882, 441] on span "OK" at bounding box center [876, 447] width 20 height 16
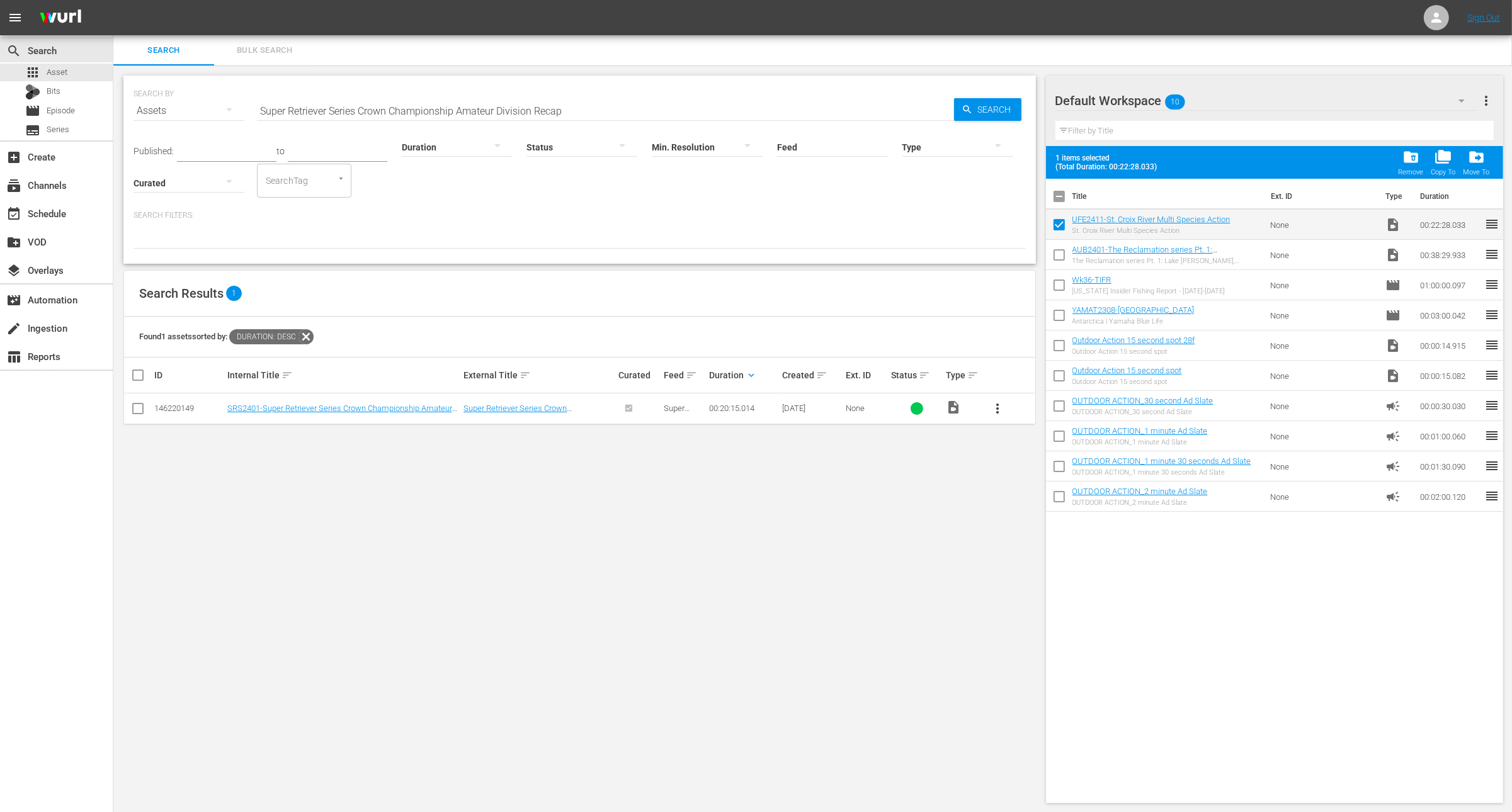
checkbox input "false"
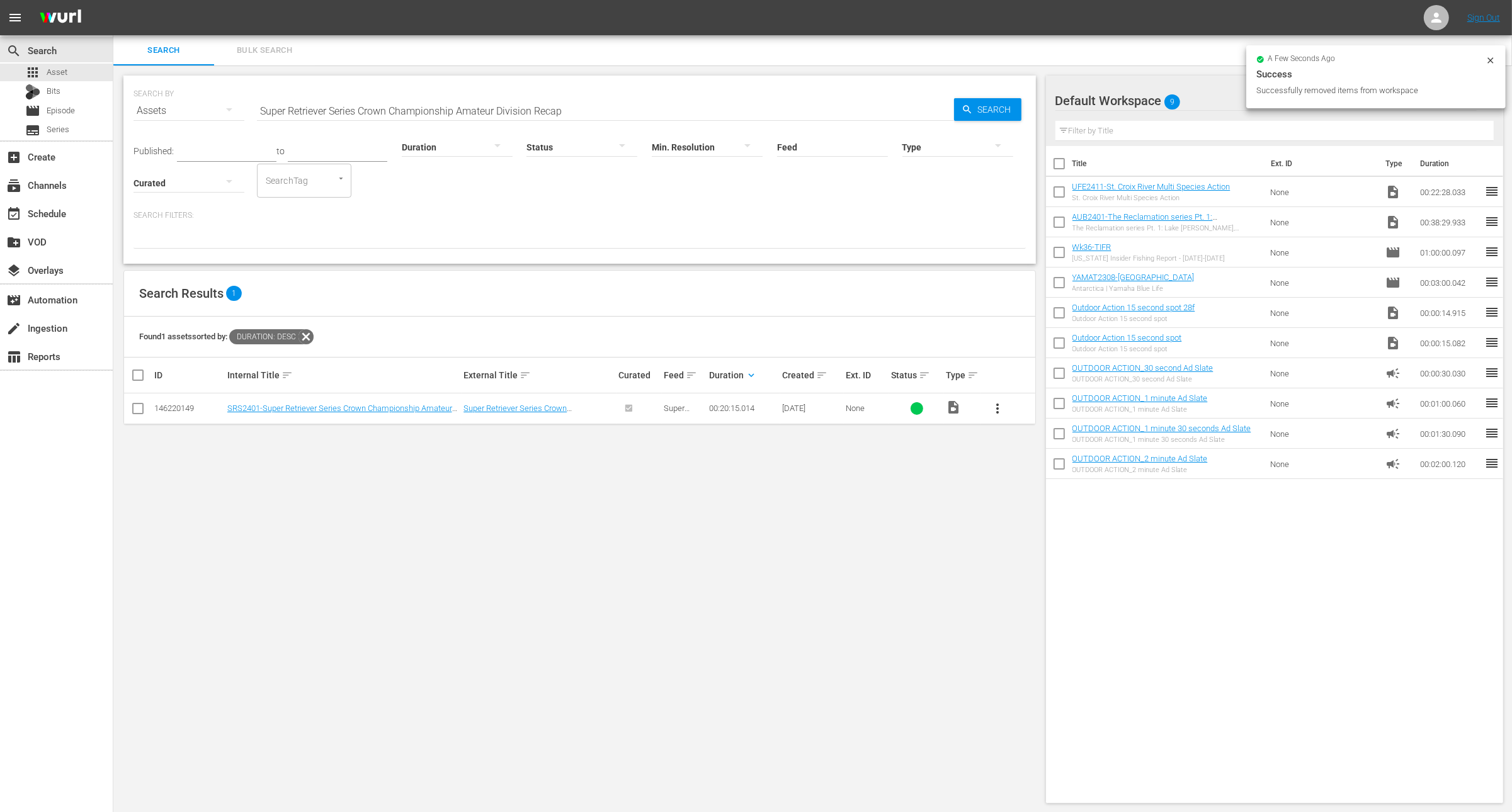
click at [993, 413] on span "more_vert" at bounding box center [997, 409] width 15 height 15
click at [1048, 440] on div "Workspace" at bounding box center [1065, 443] width 86 height 30
click at [1057, 217] on input "checkbox" at bounding box center [1059, 225] width 27 height 27
checkbox input "true"
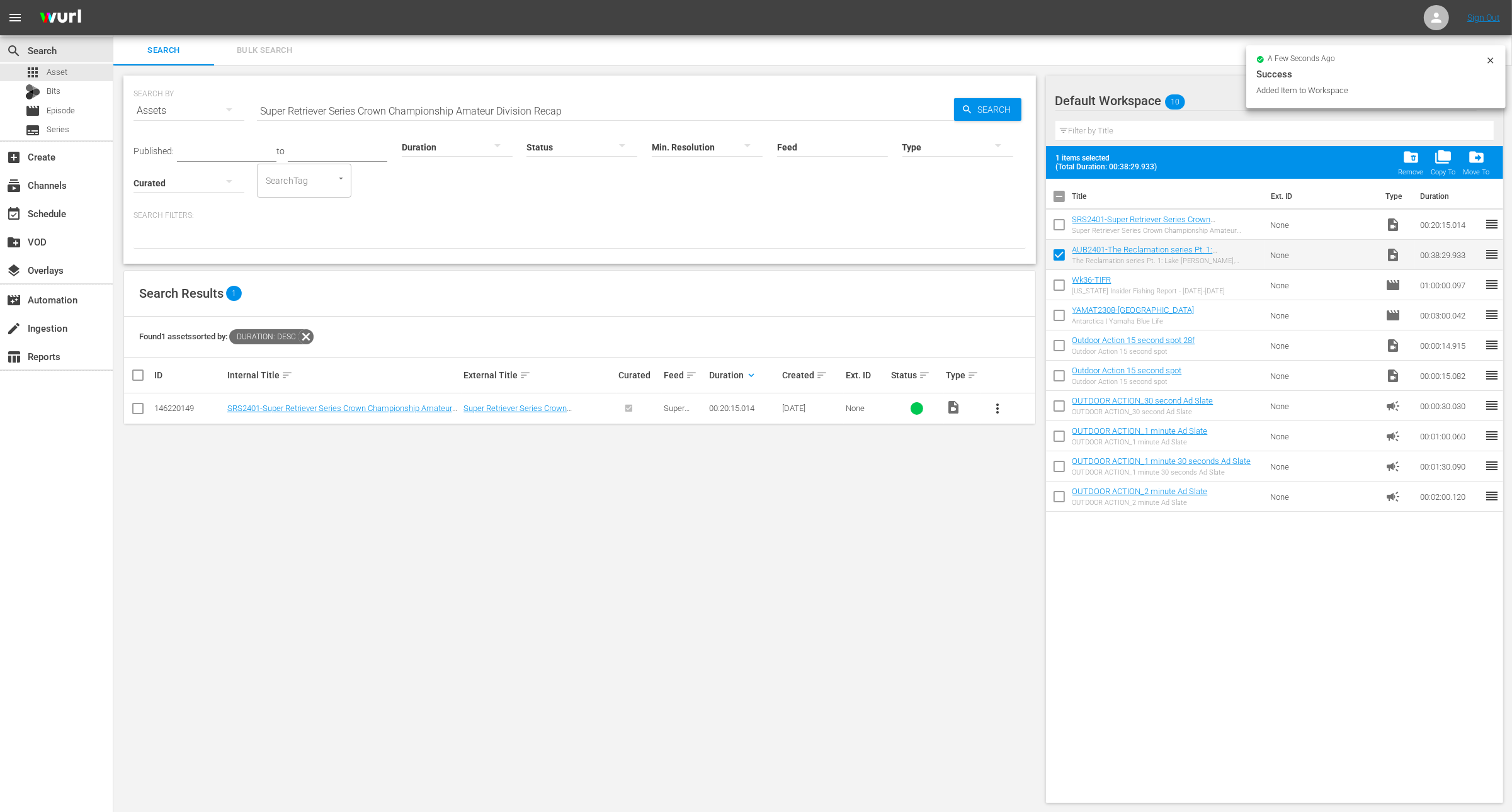
click at [1057, 217] on input "checkbox" at bounding box center [1059, 228] width 27 height 27
checkbox input "true"
click at [485, 110] on input "Super Retriever Series Crown Championship Amateur Division Recap" at bounding box center [605, 110] width 697 height 30
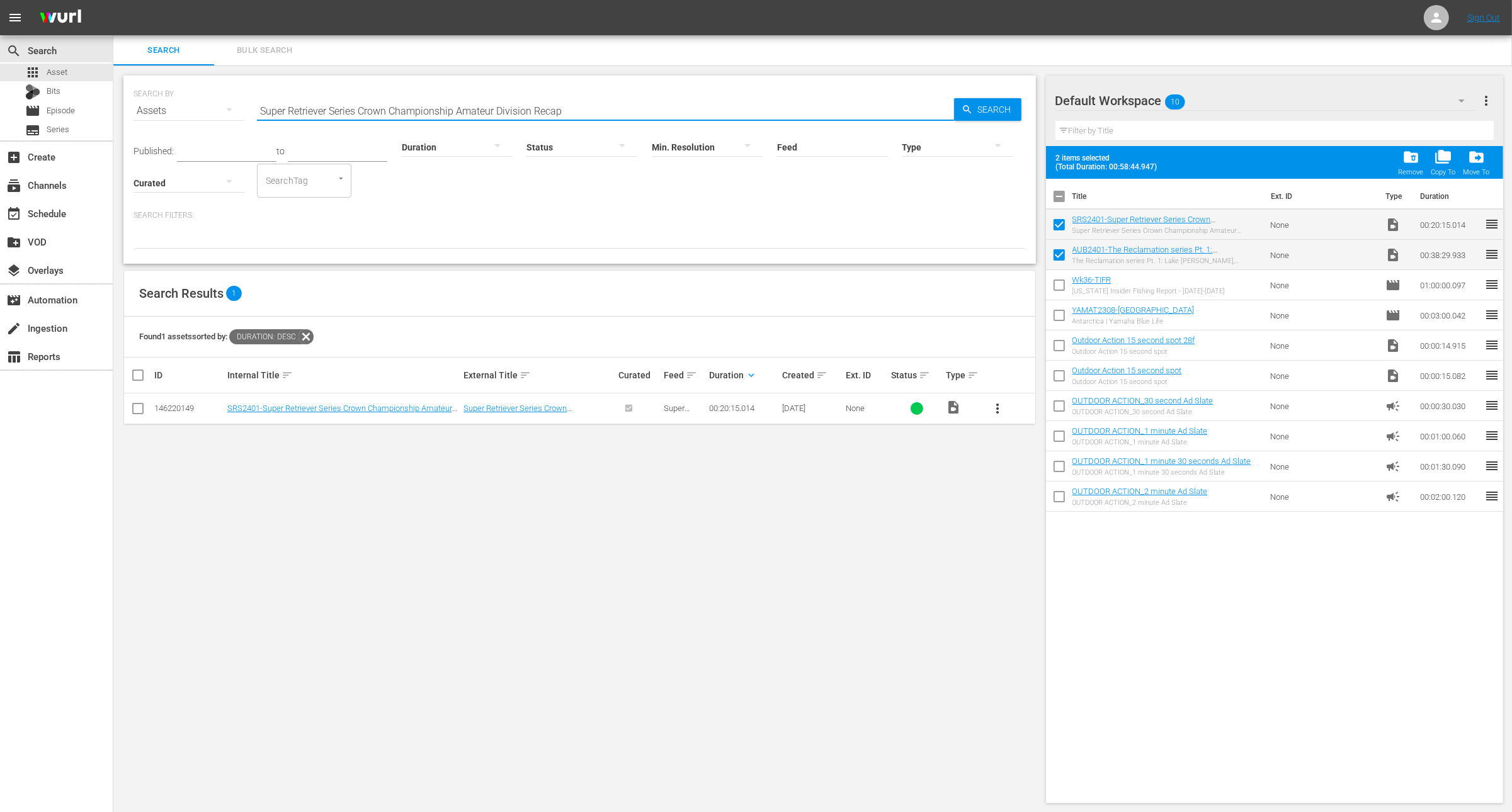
click at [485, 110] on input "Super Retriever Series Crown Championship Amateur Division Recap" at bounding box center [605, 110] width 697 height 30
click at [471, 226] on div "Search Filters:" at bounding box center [580, 230] width 893 height 39
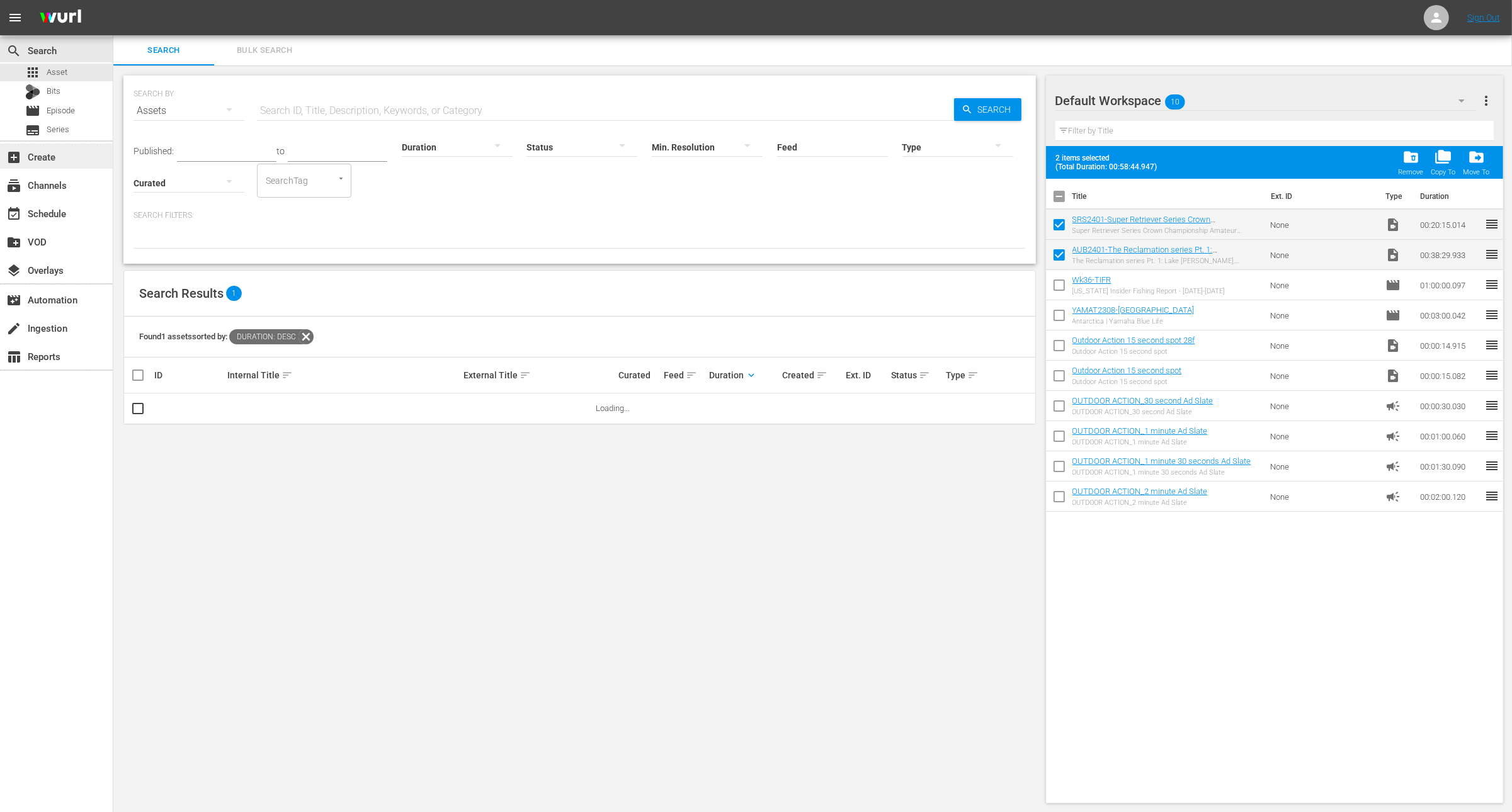
click at [64, 154] on div "add_box Create" at bounding box center [35, 154] width 71 height 11
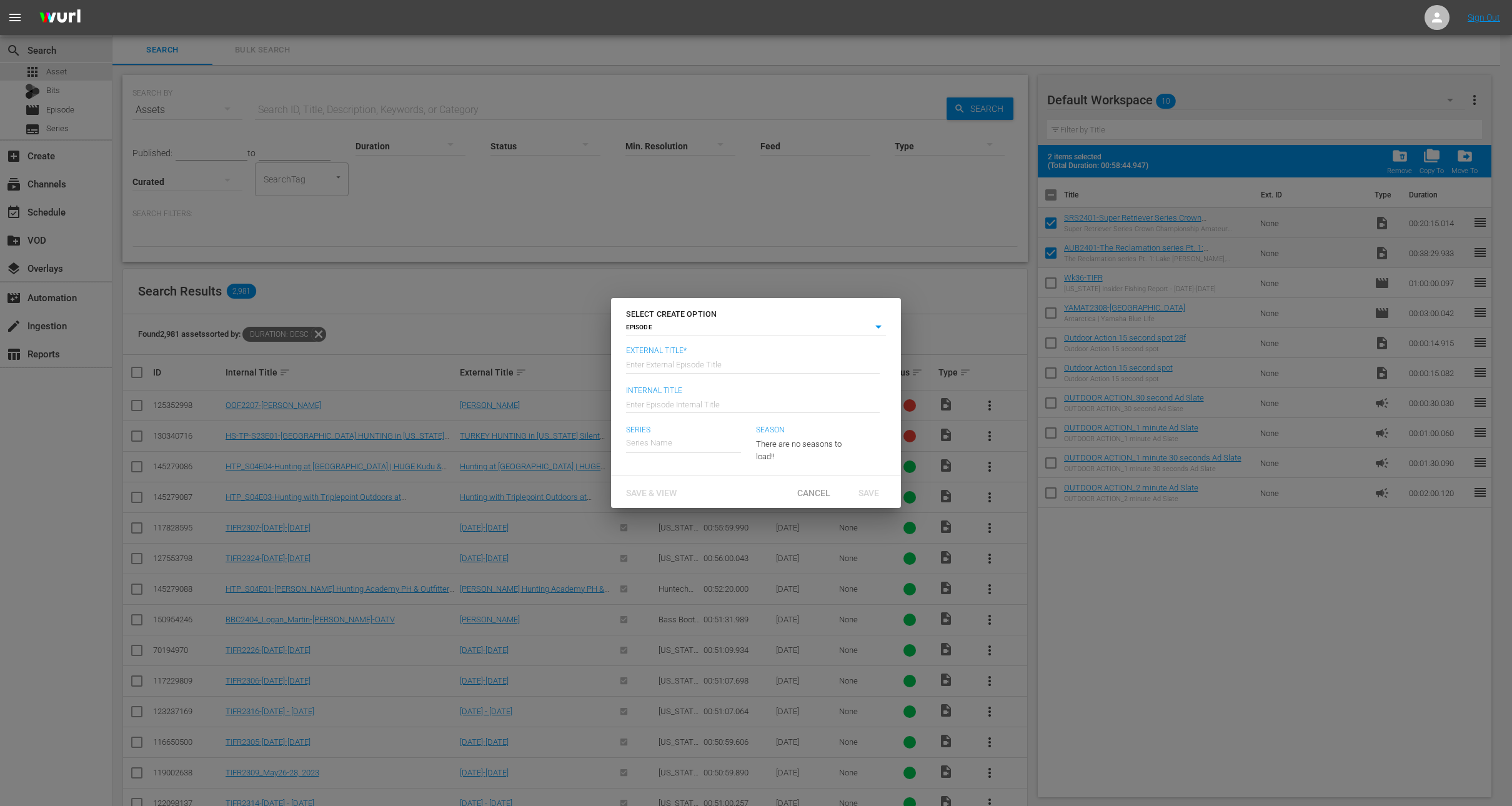
click at [735, 372] on div "Enter External Episode Title" at bounding box center [753, 363] width 254 height 30
type input "A"
type input "AUBURN - Super Retriever Series"
type input "Wk37-AUB-SRS"
drag, startPoint x: 719, startPoint y: 364, endPoint x: 738, endPoint y: 367, distance: 19.2
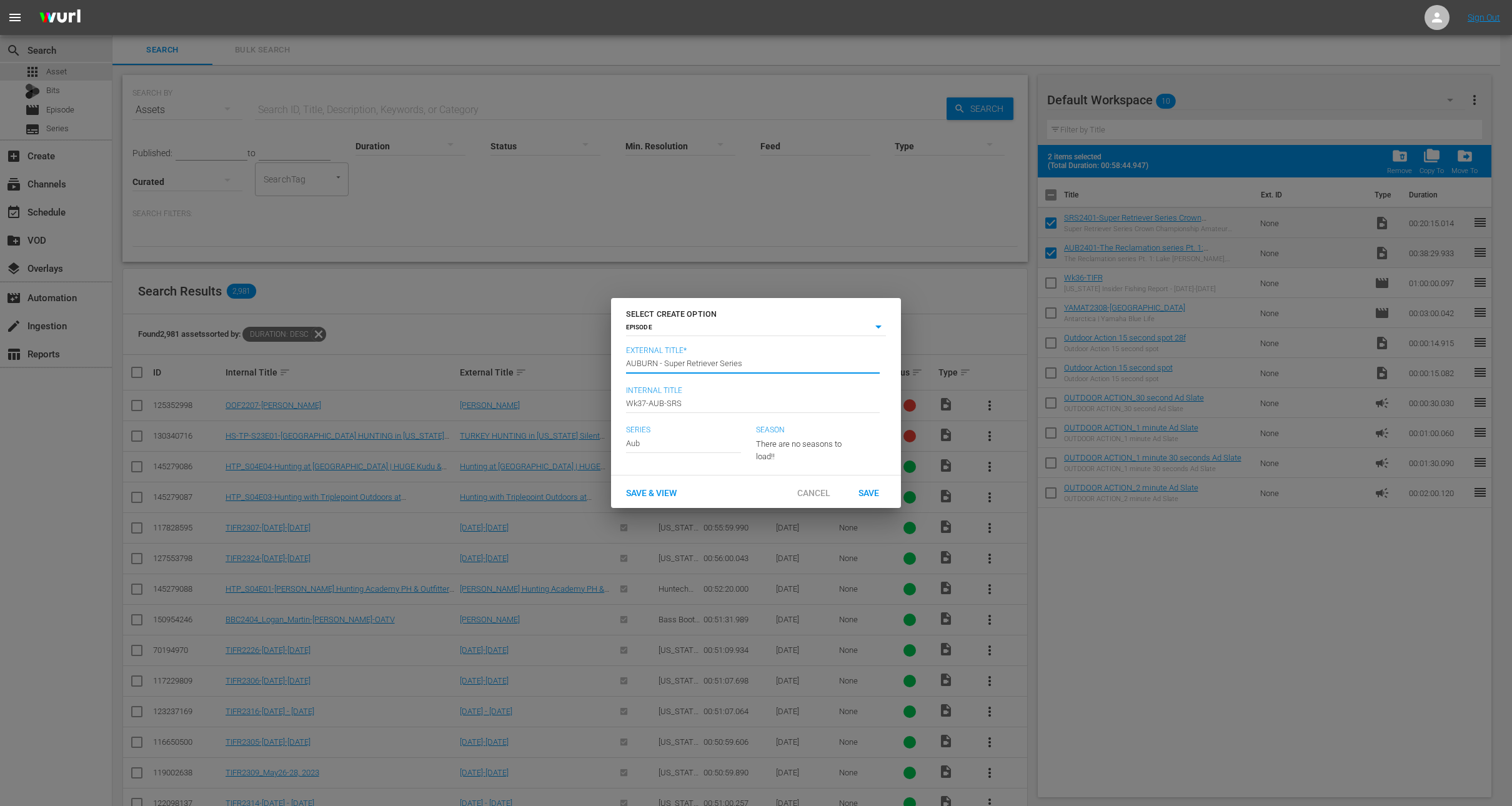
click at [738, 367] on input "AUBURN - Super Retriever Series" at bounding box center [753, 363] width 254 height 30
click at [695, 449] on input "text" at bounding box center [684, 443] width 115 height 30
click at [695, 476] on div "Auburn Bass Fishing: The Reclamation" at bounding box center [704, 478] width 137 height 30
click at [826, 441] on icon "button" at bounding box center [832, 442] width 15 height 15
click at [793, 536] on span "4" at bounding box center [786, 529] width 60 height 20
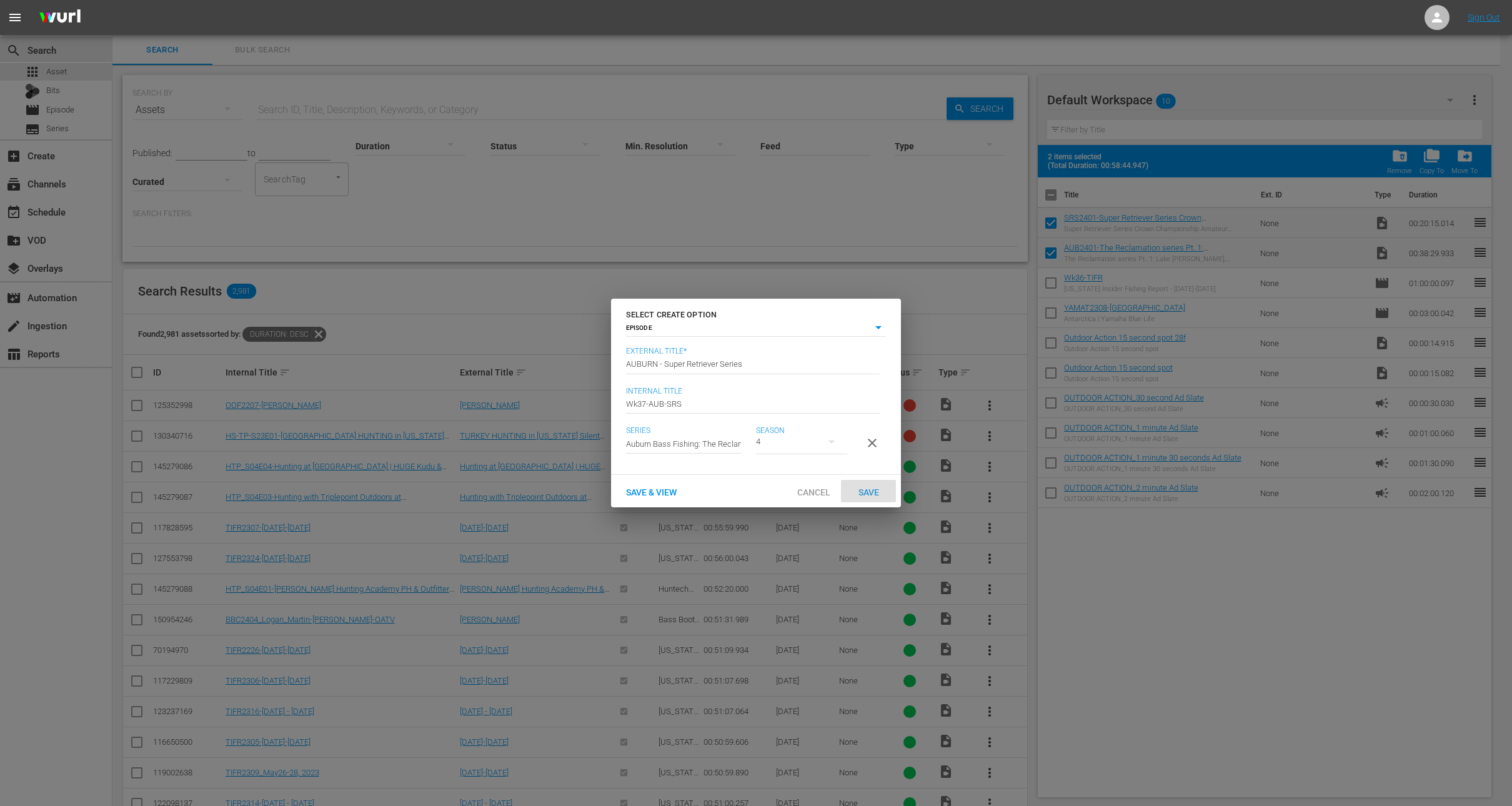
click at [875, 497] on span "Save" at bounding box center [869, 492] width 40 height 10
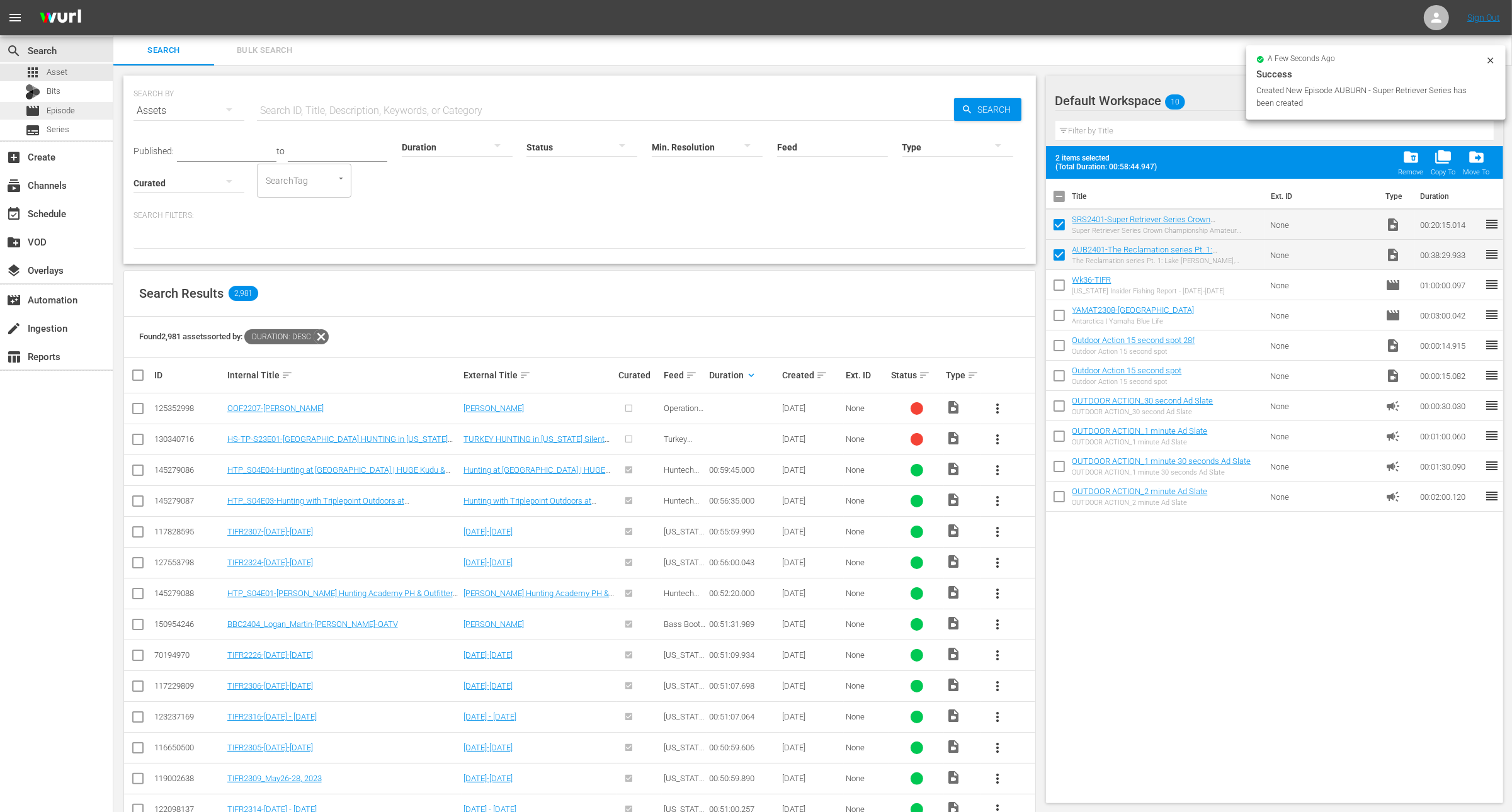
click at [65, 114] on span "Episode" at bounding box center [61, 110] width 29 height 13
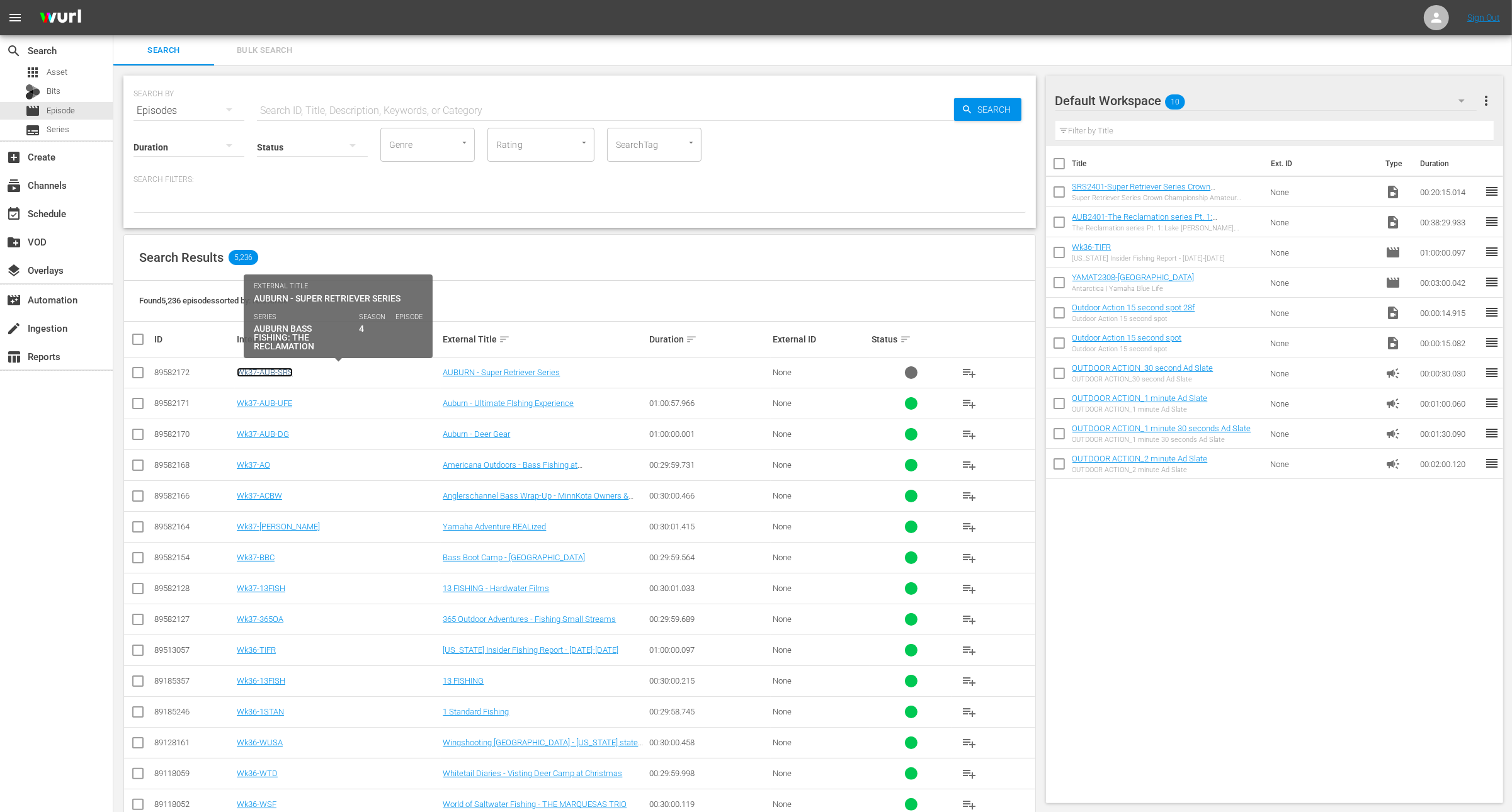
click at [280, 373] on link "Wk37-AUB-SRS" at bounding box center [265, 372] width 56 height 9
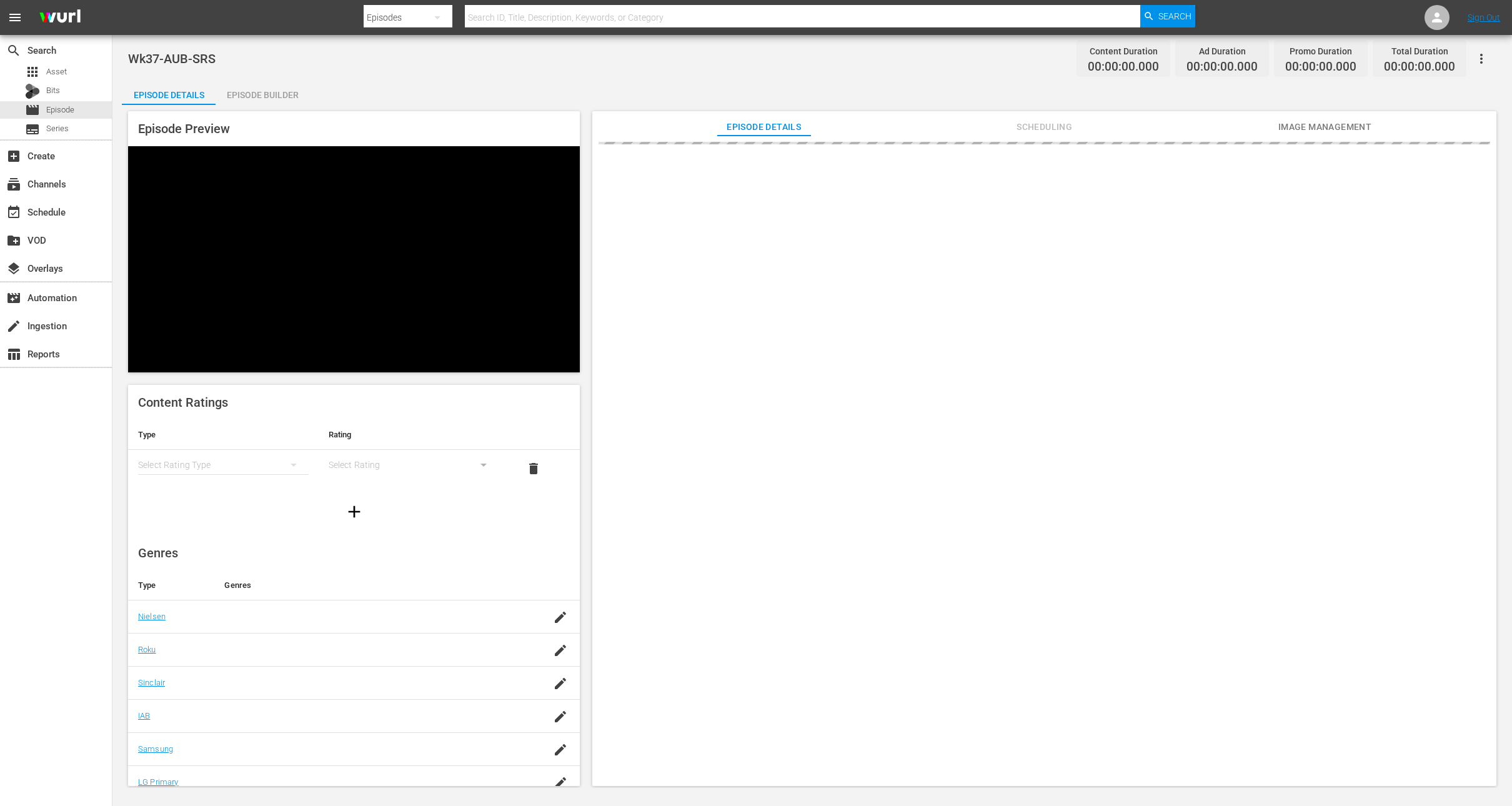
click at [268, 95] on div "Episode Builder" at bounding box center [262, 94] width 94 height 30
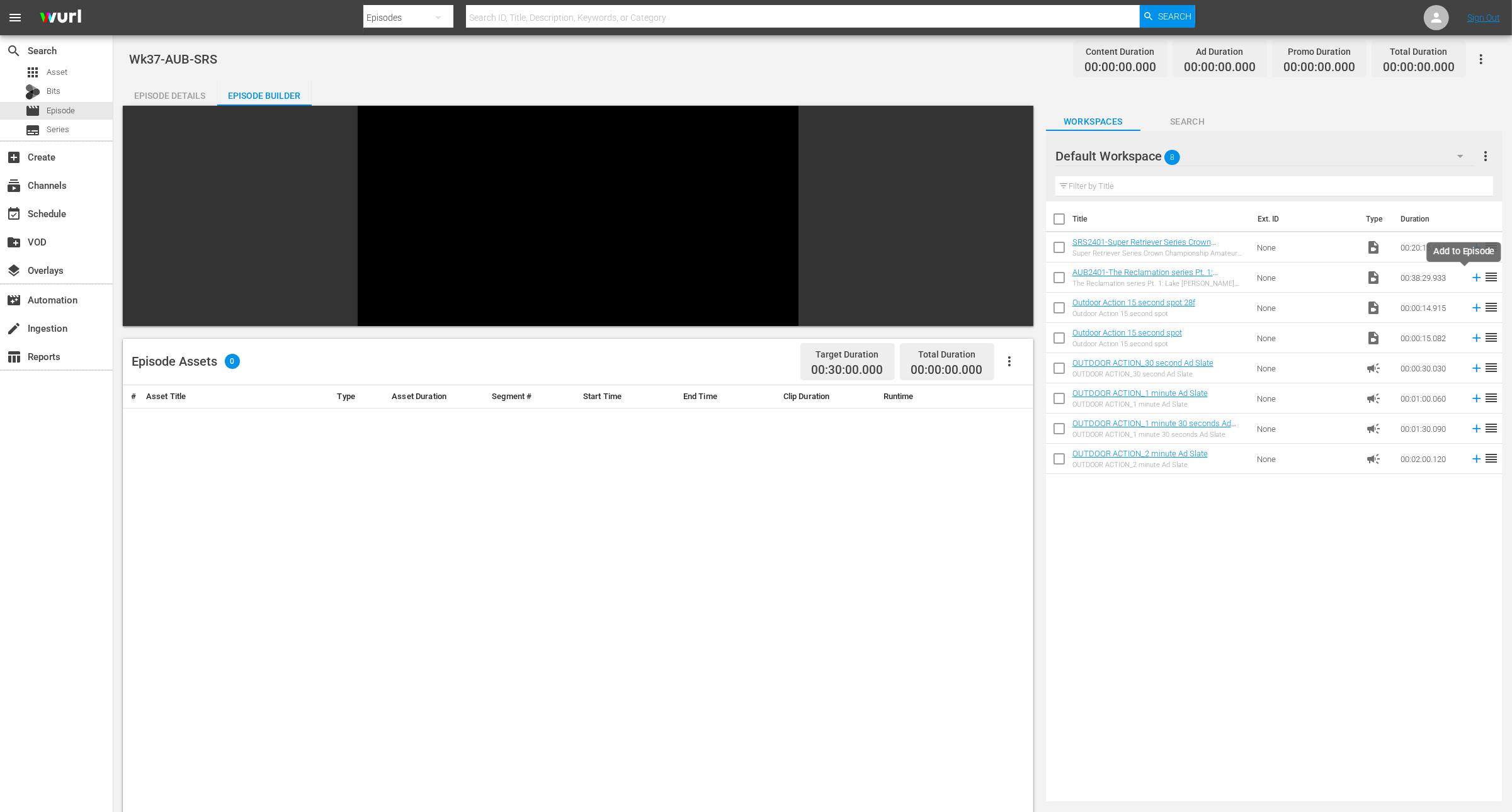
click at [1470, 282] on icon at bounding box center [1477, 278] width 14 height 14
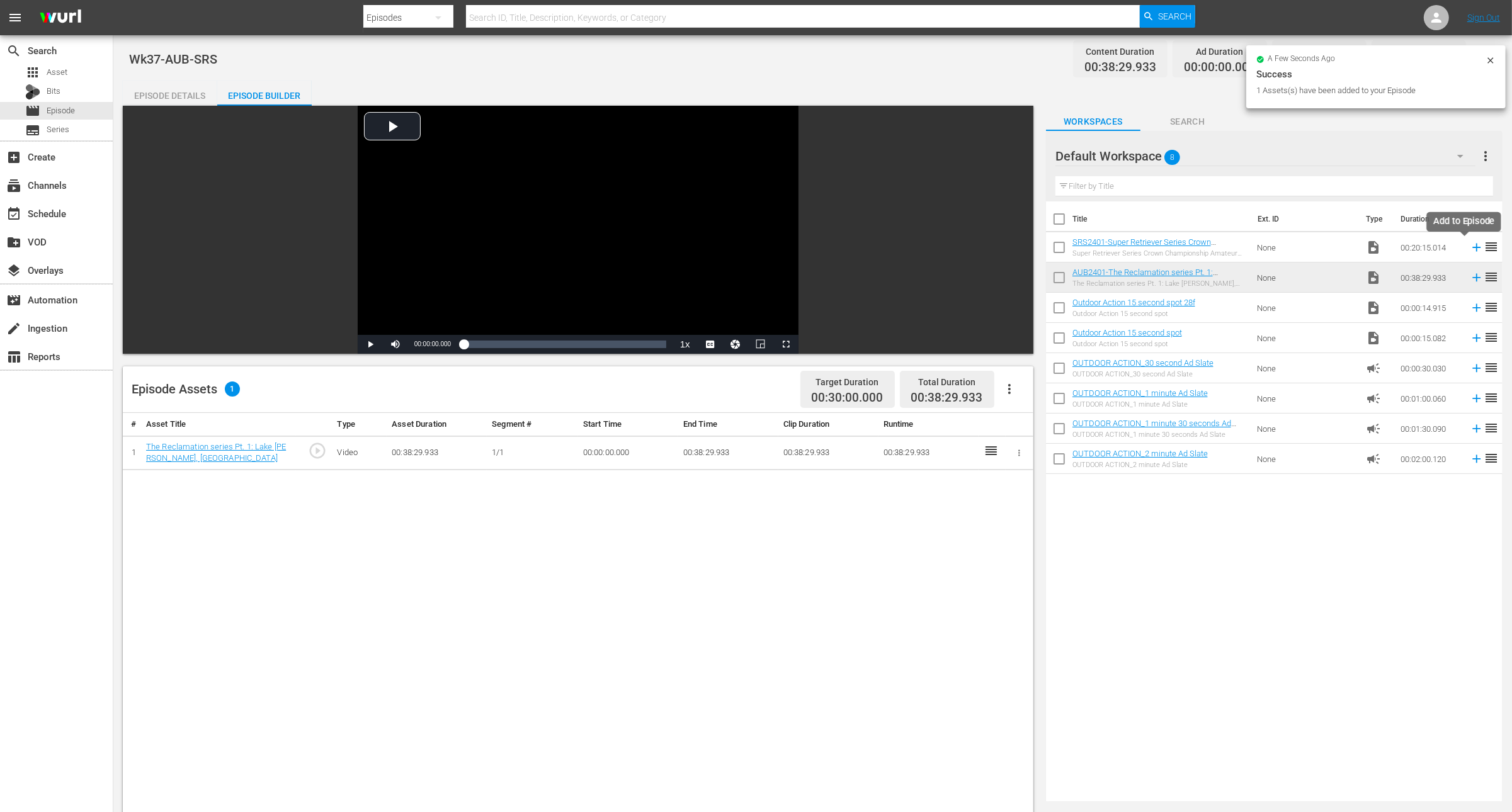
click at [1470, 246] on icon at bounding box center [1477, 247] width 14 height 14
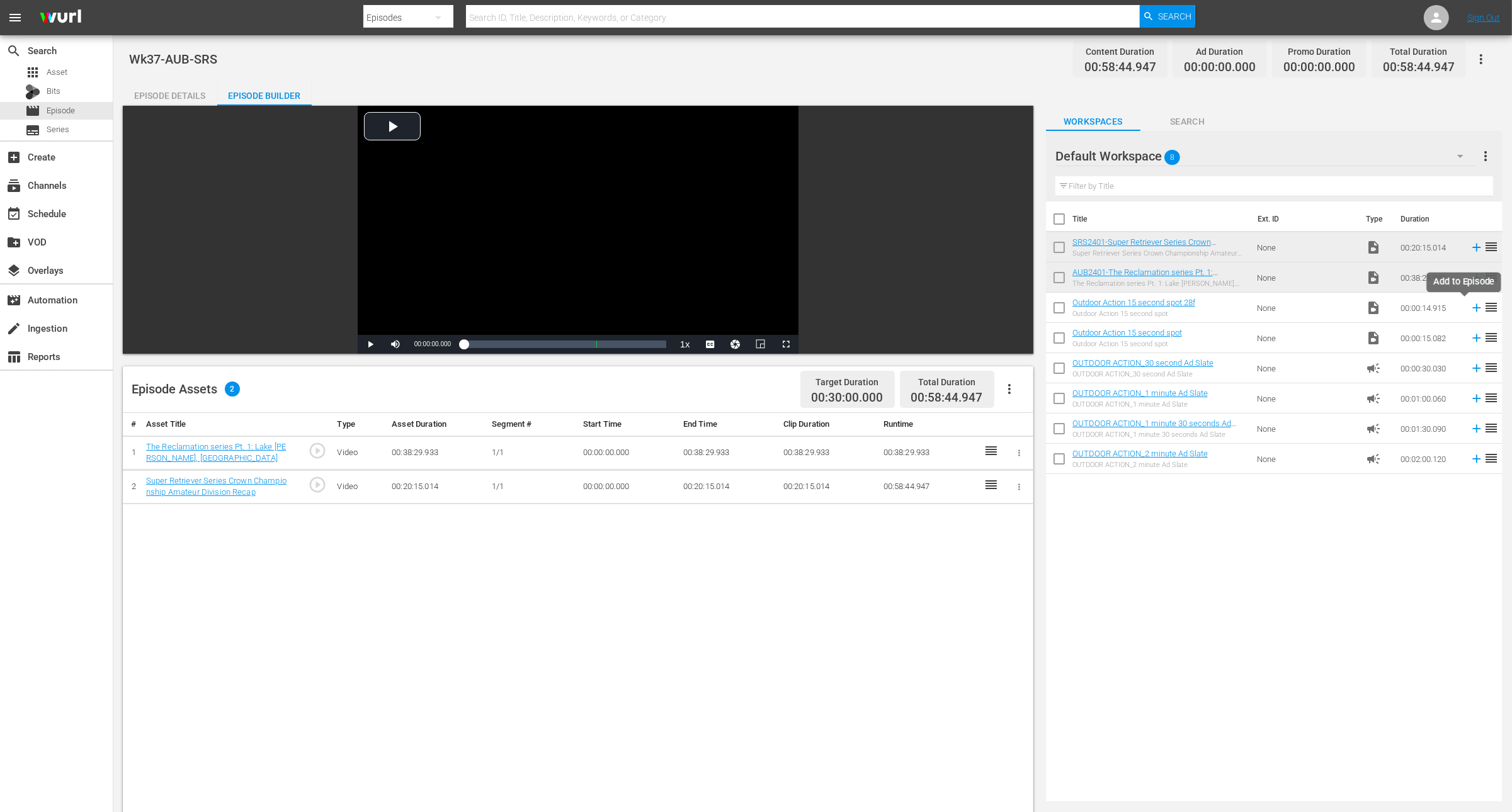
click at [1473, 309] on icon at bounding box center [1477, 308] width 8 height 8
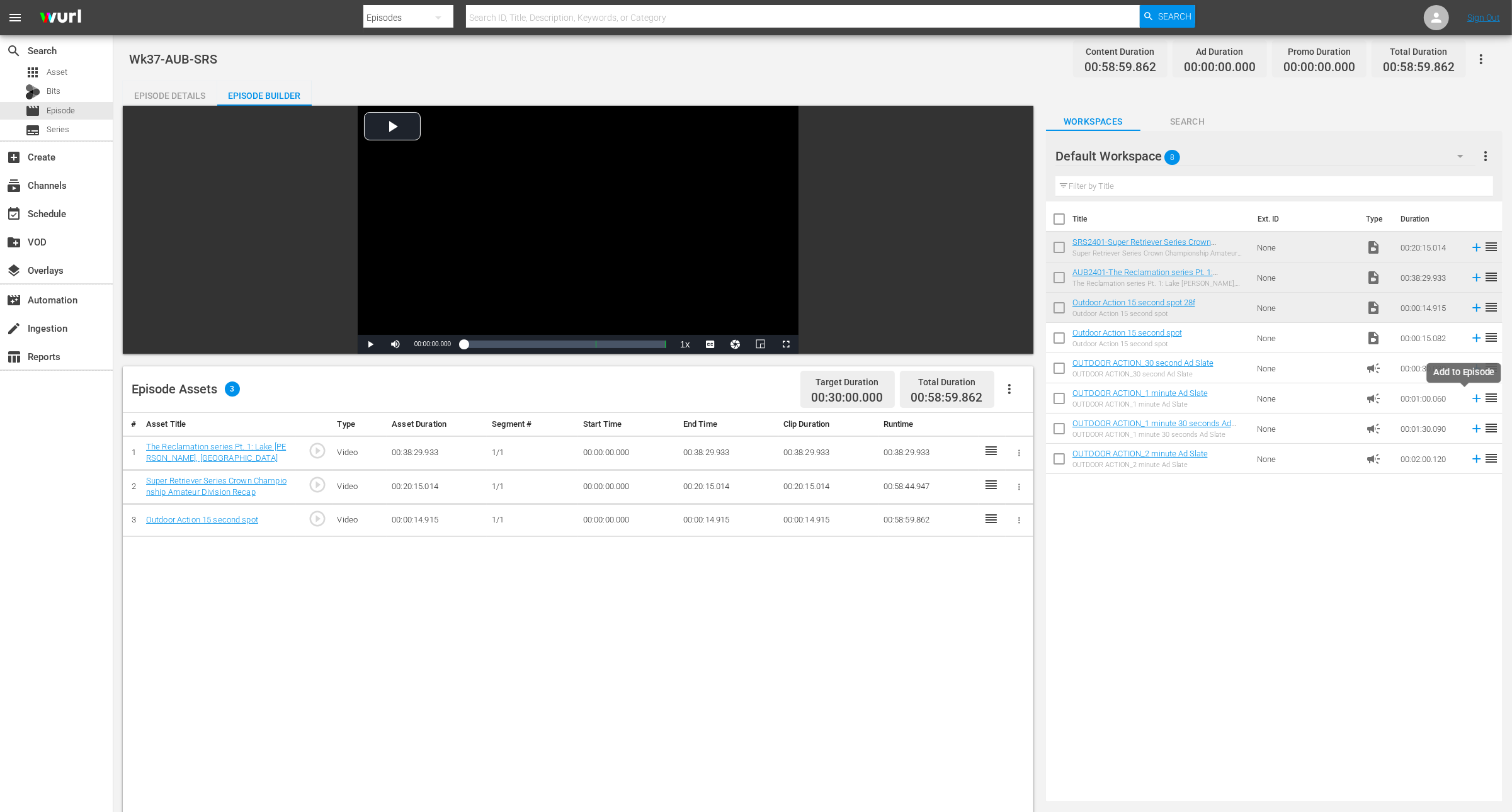
click at [1473, 398] on icon at bounding box center [1477, 399] width 8 height 8
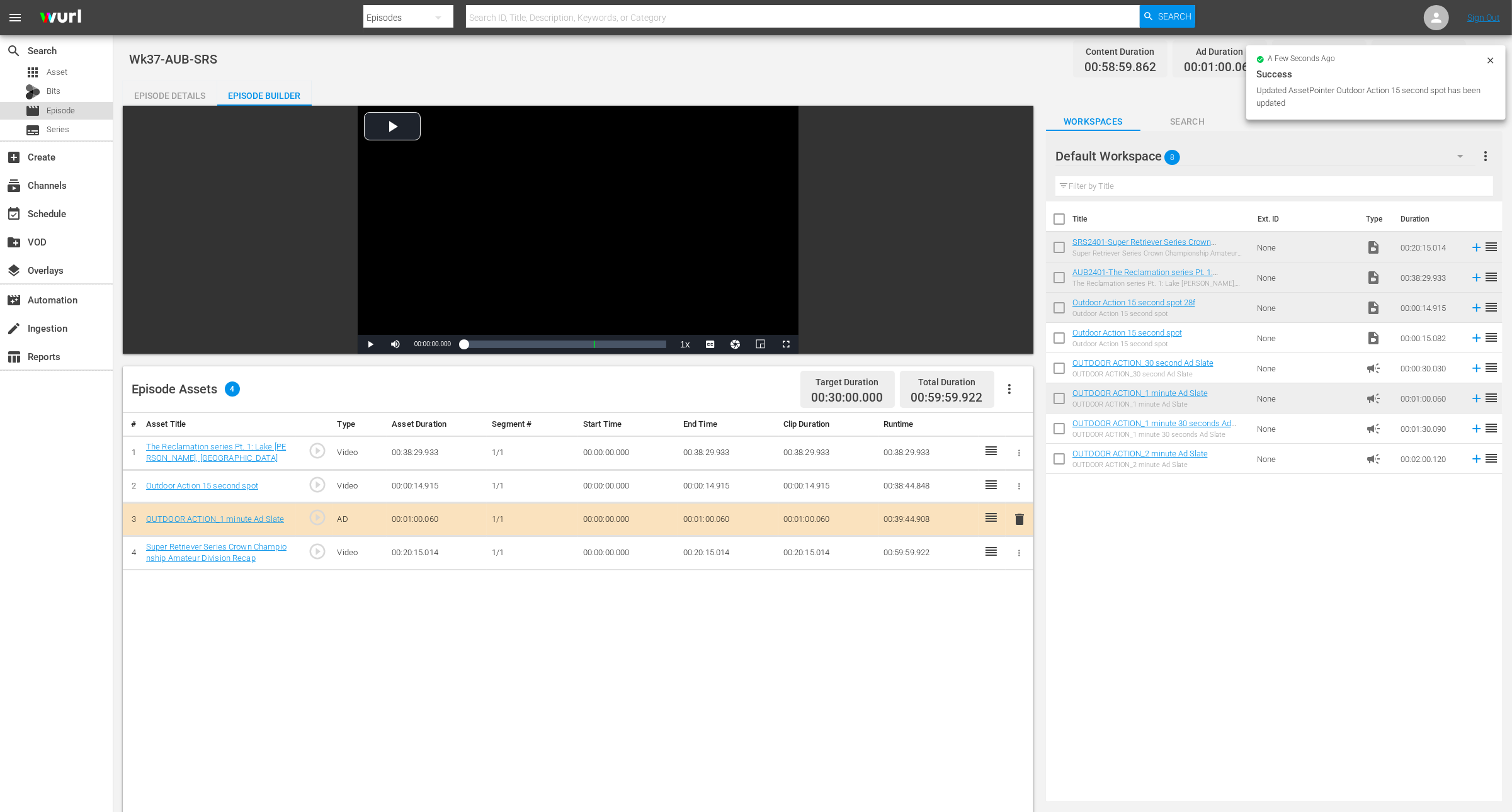
click at [63, 114] on span "Episode" at bounding box center [61, 110] width 29 height 13
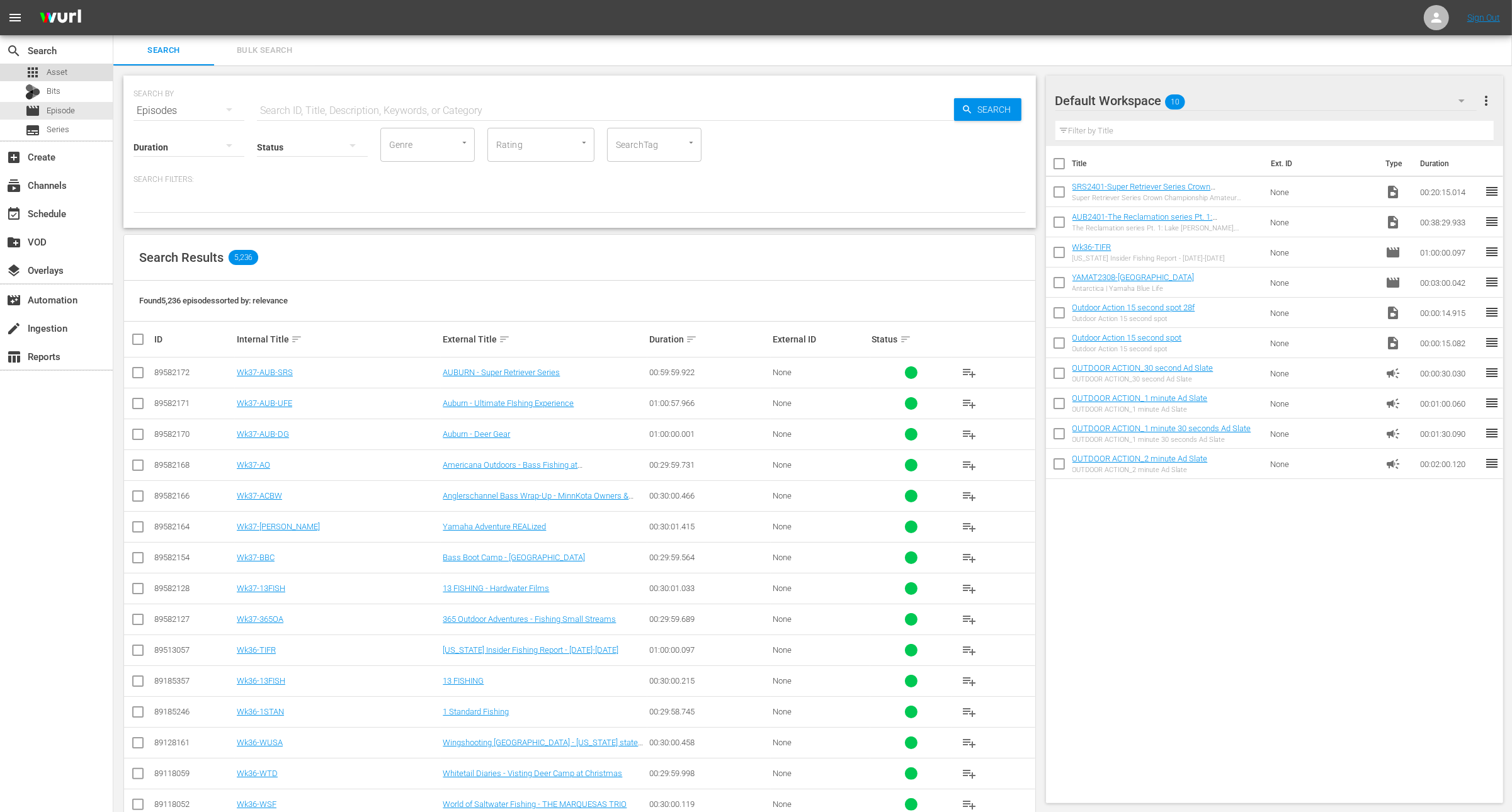
click at [65, 67] on span "Asset" at bounding box center [57, 72] width 21 height 13
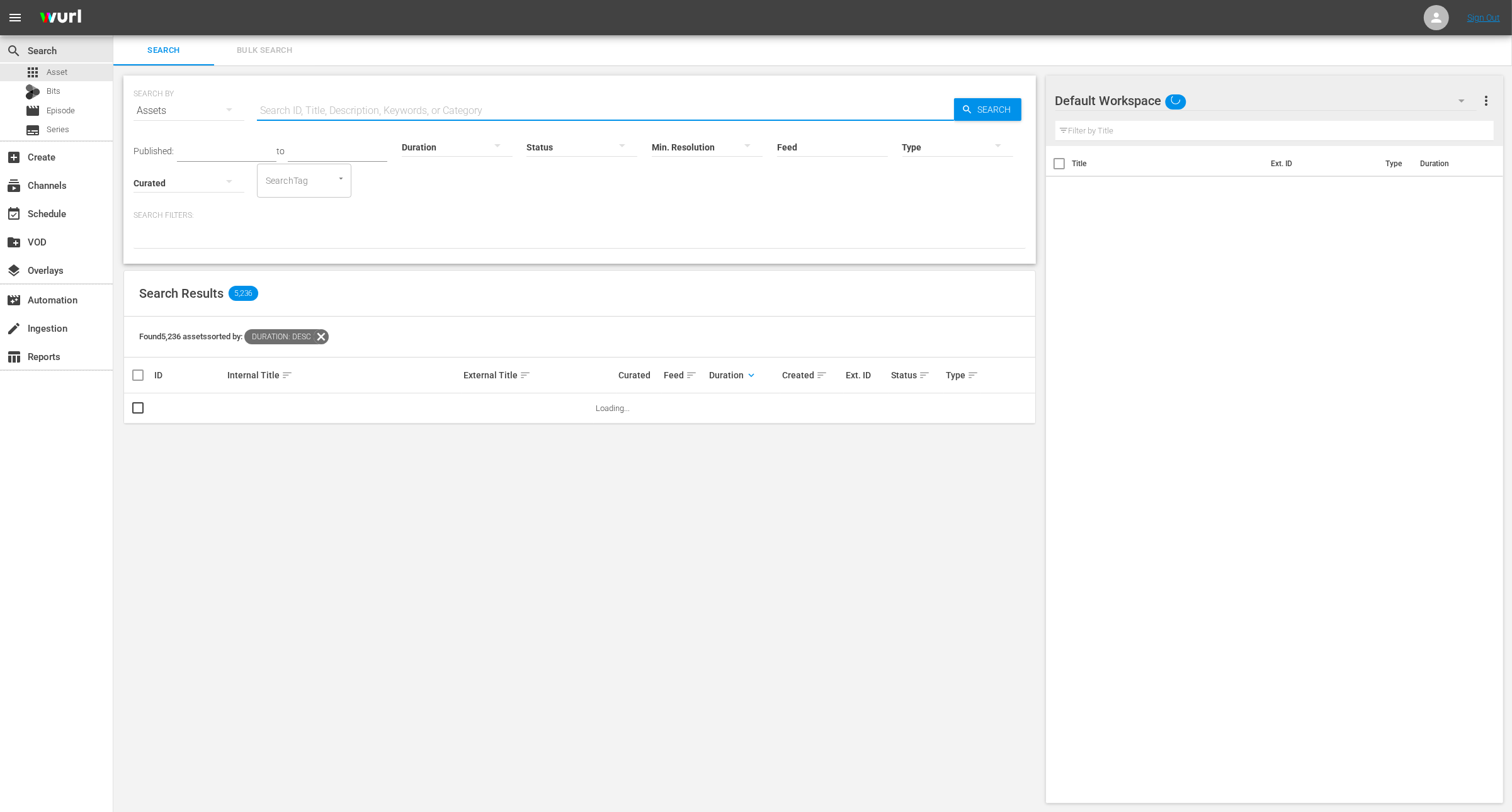
click at [340, 107] on input "text" at bounding box center [605, 110] width 697 height 30
paste input "The Blacktail of [GEOGRAPHIC_DATA]"
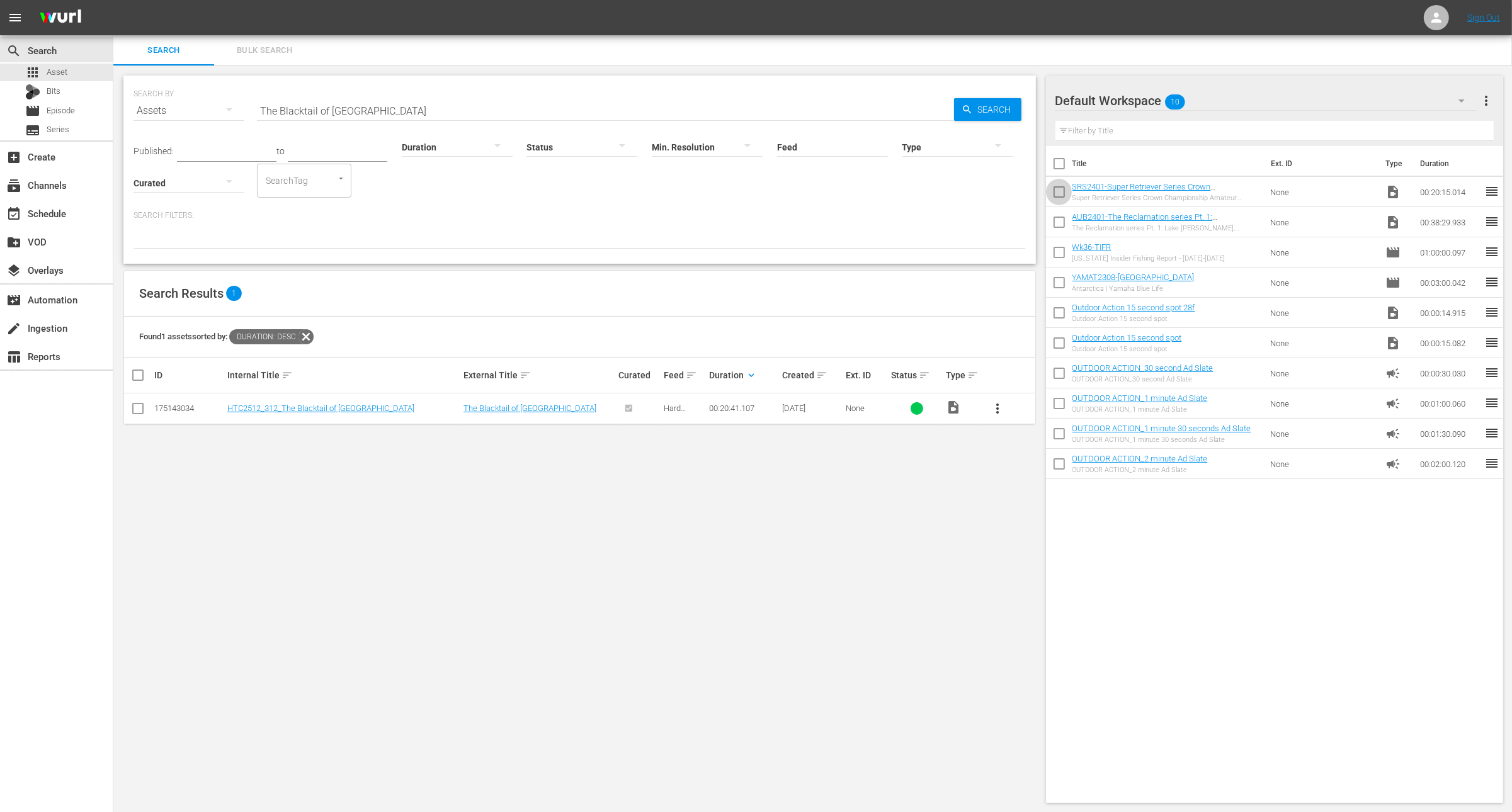
click at [1059, 192] on input "checkbox" at bounding box center [1059, 194] width 27 height 27
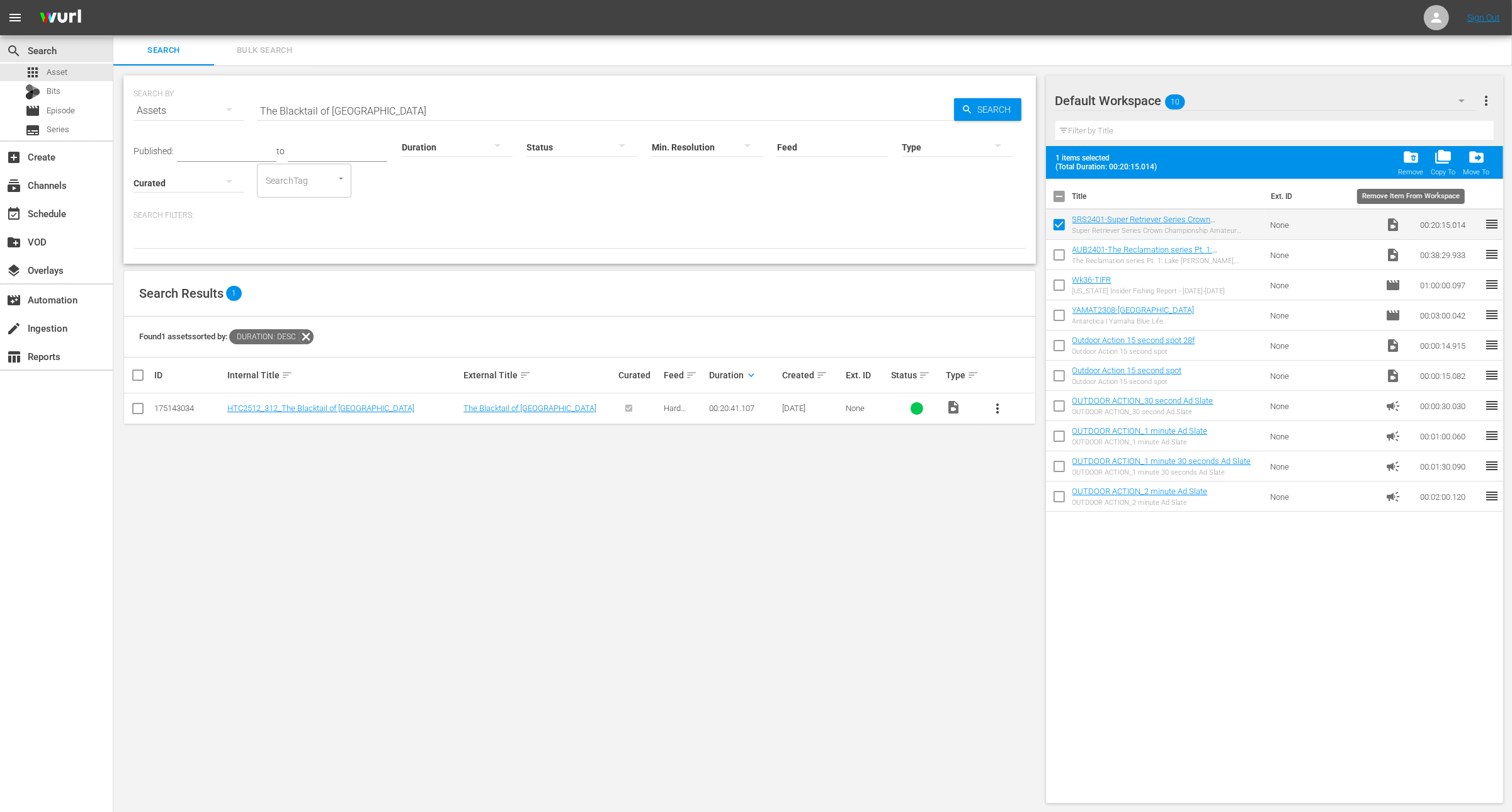
click at [1417, 156] on span "folder_delete" at bounding box center [1411, 157] width 17 height 17
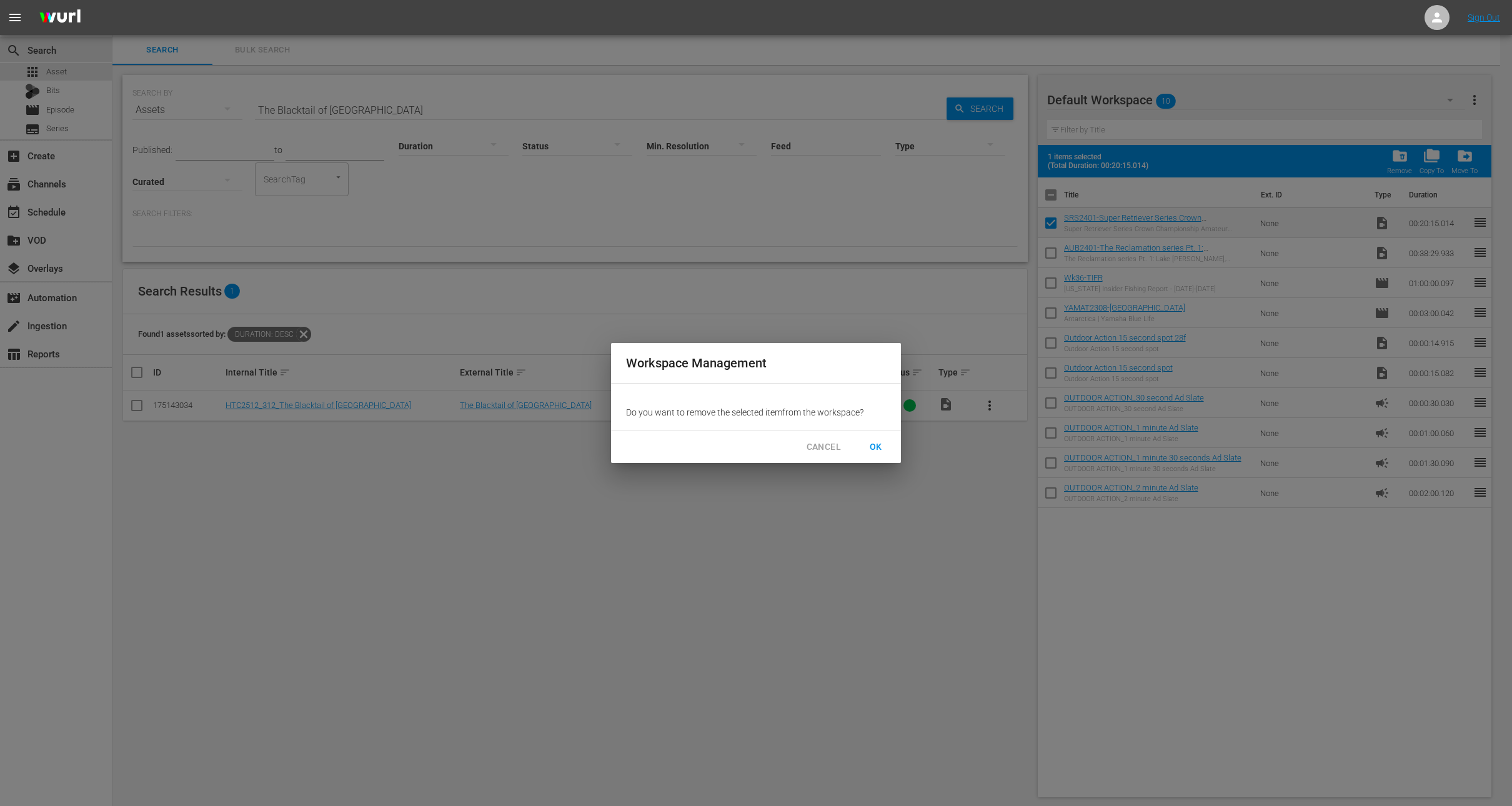
click at [882, 444] on span "OK" at bounding box center [876, 447] width 20 height 16
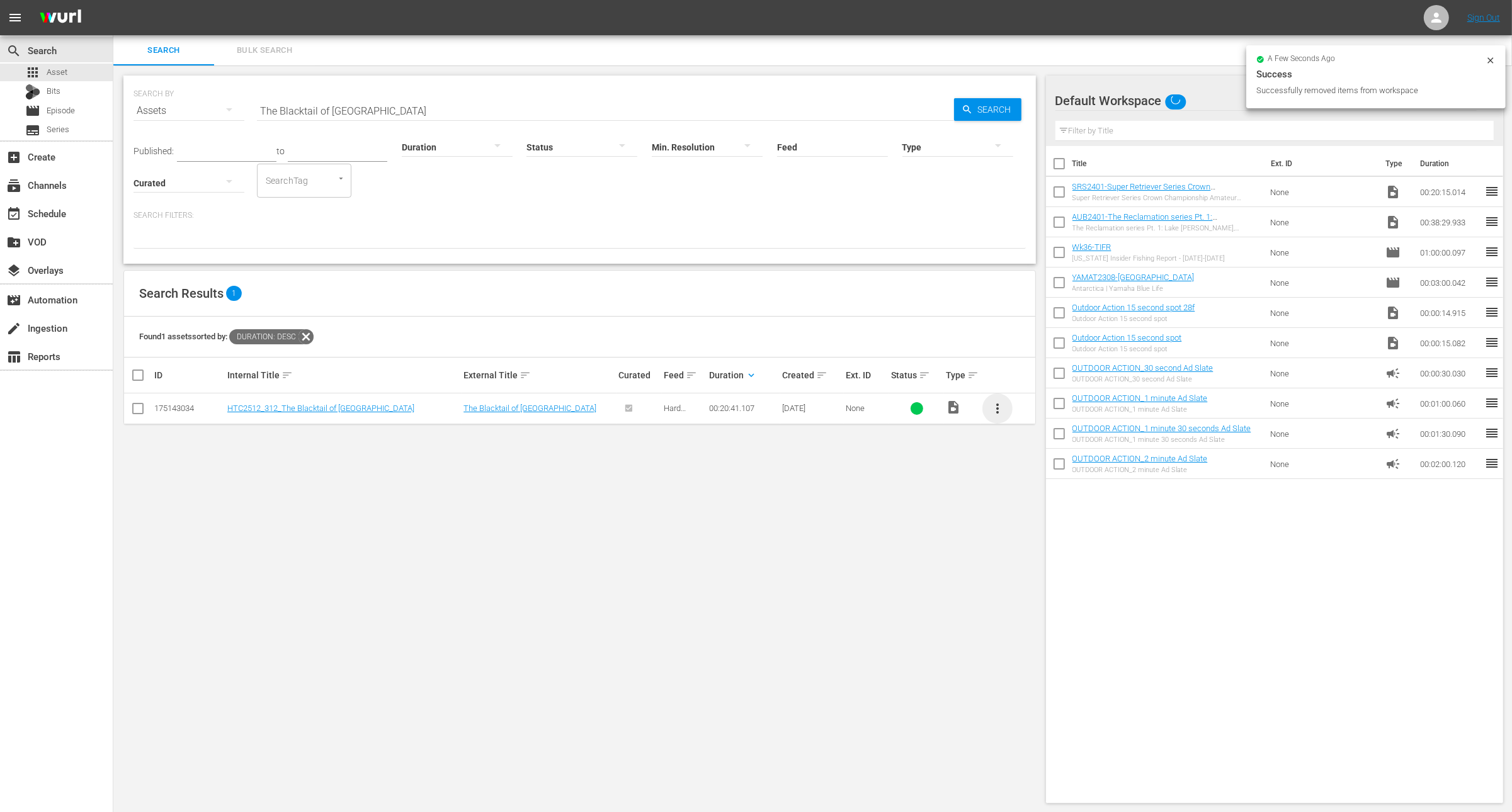
click at [999, 407] on span "more_vert" at bounding box center [997, 409] width 15 height 15
click at [1061, 442] on div "Workspace" at bounding box center [1065, 443] width 86 height 30
click at [1060, 224] on input "checkbox" at bounding box center [1059, 225] width 27 height 27
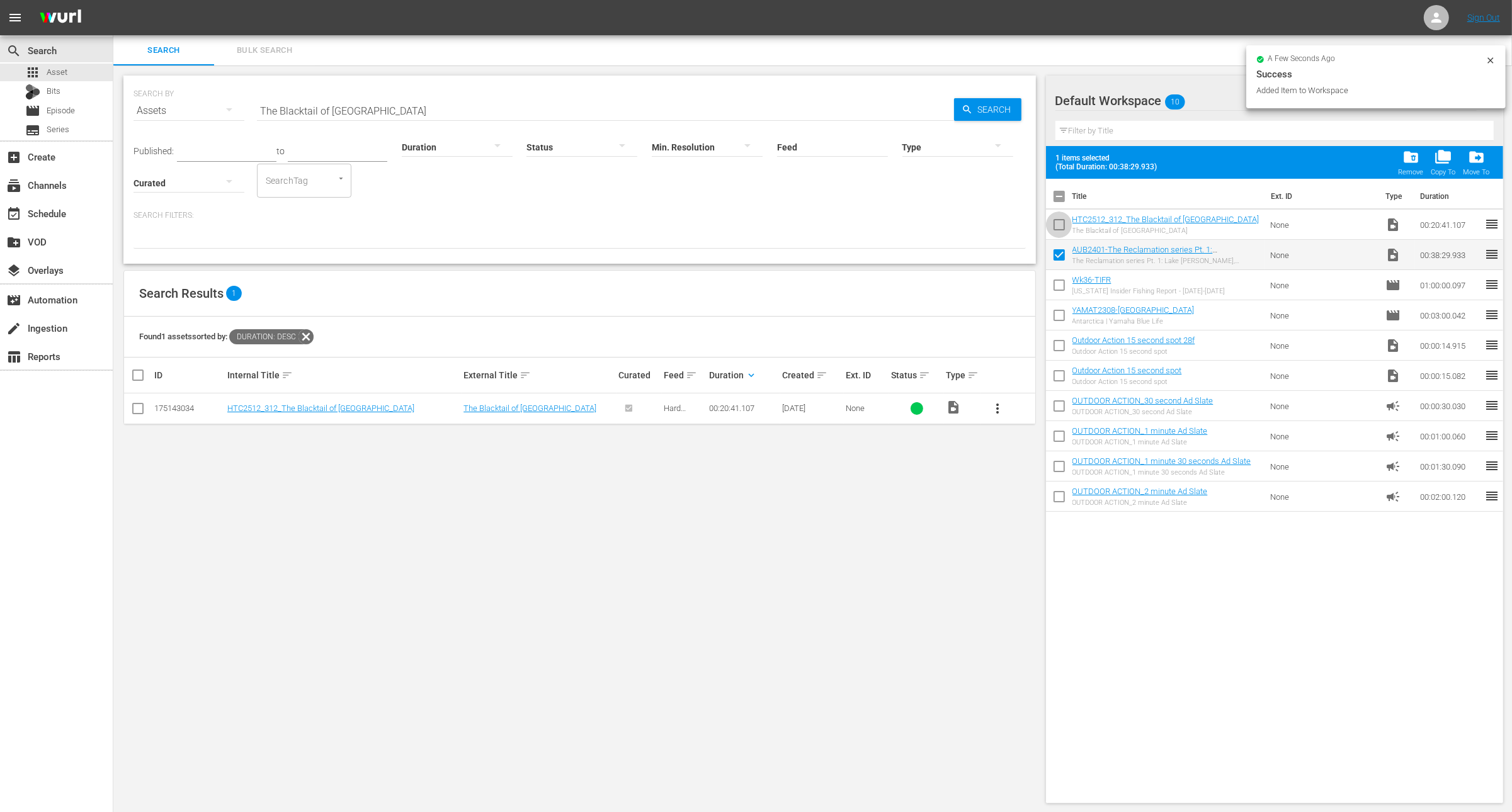
click at [1060, 224] on input "checkbox" at bounding box center [1059, 228] width 27 height 27
click at [1057, 260] on input "checkbox" at bounding box center [1059, 258] width 27 height 27
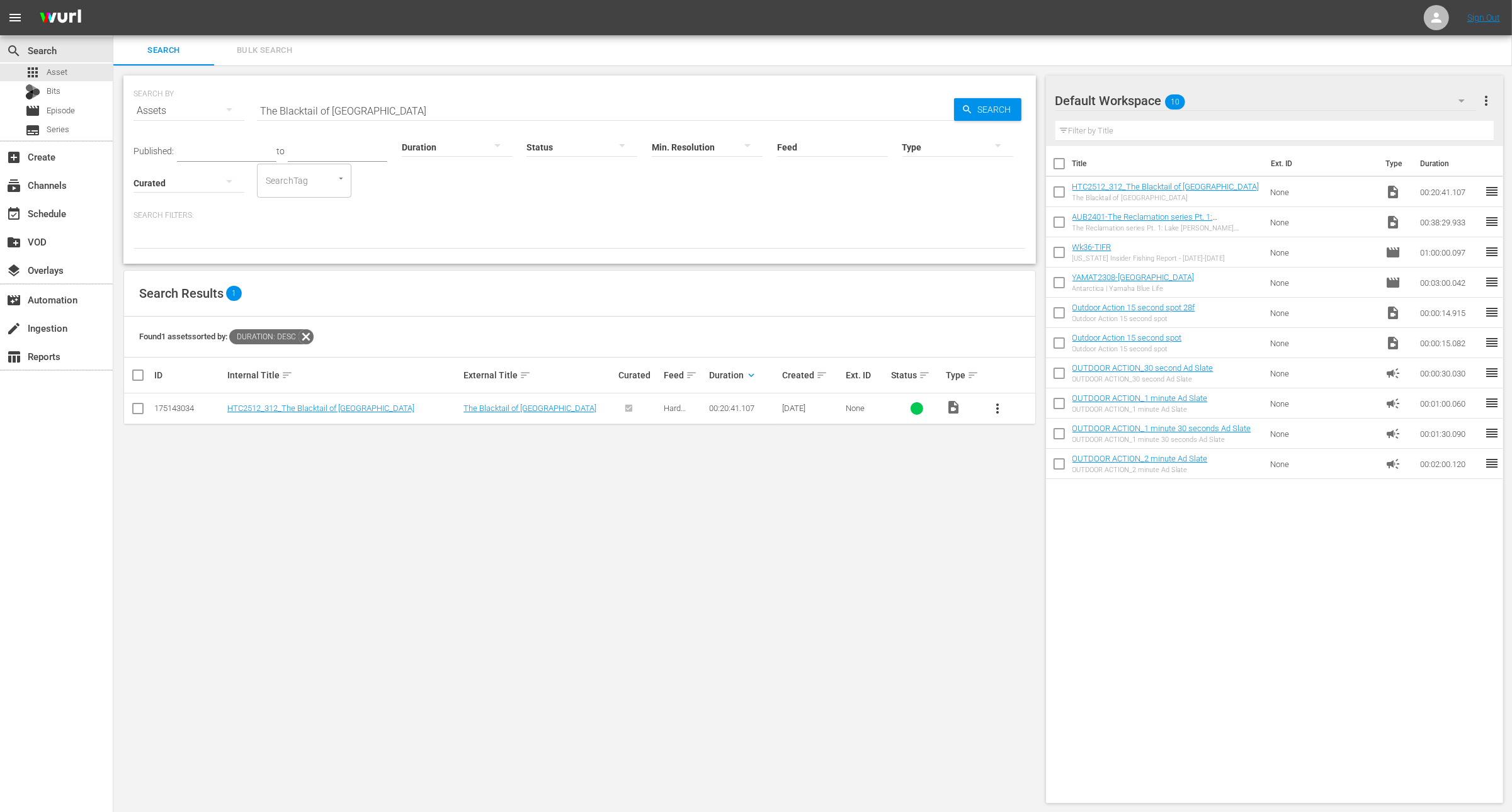
click at [311, 336] on icon at bounding box center [306, 337] width 15 height 15
click at [420, 101] on input "The Blacktail of [GEOGRAPHIC_DATA]" at bounding box center [605, 110] width 697 height 30
click at [430, 142] on div at bounding box center [457, 146] width 111 height 35
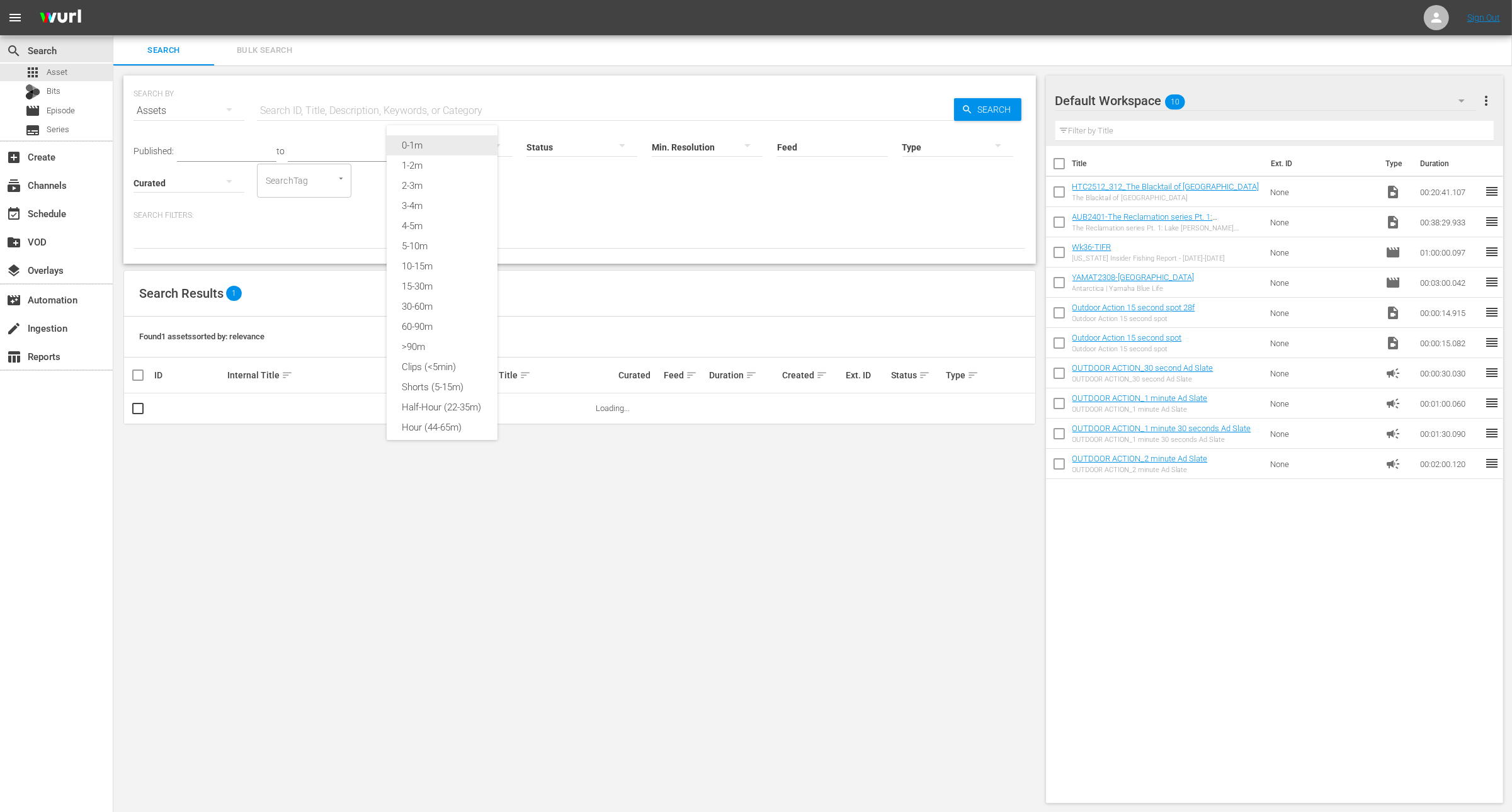
click at [444, 142] on div "0-1m" at bounding box center [442, 145] width 111 height 20
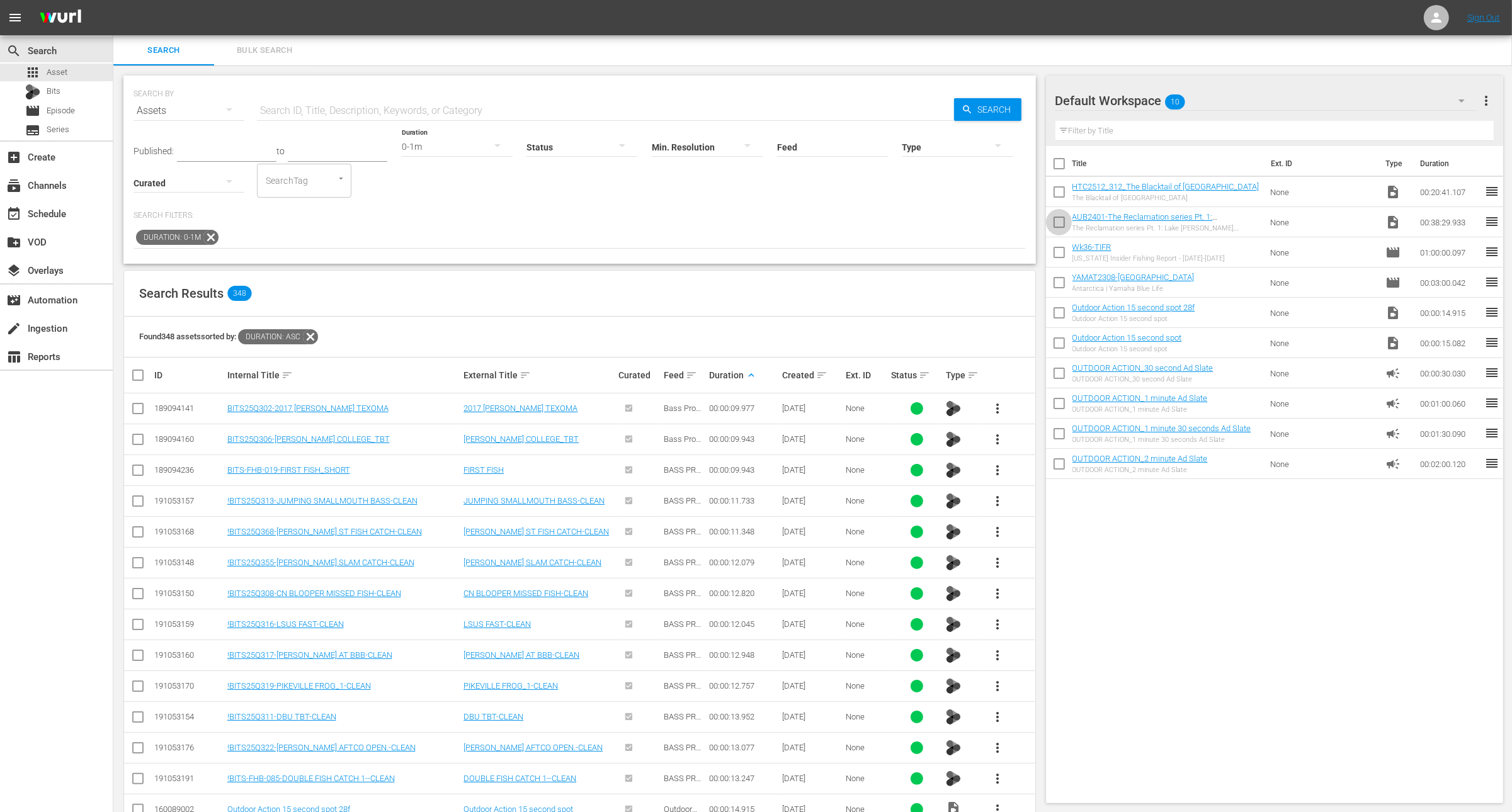
click at [1071, 218] on input "checkbox" at bounding box center [1059, 225] width 27 height 27
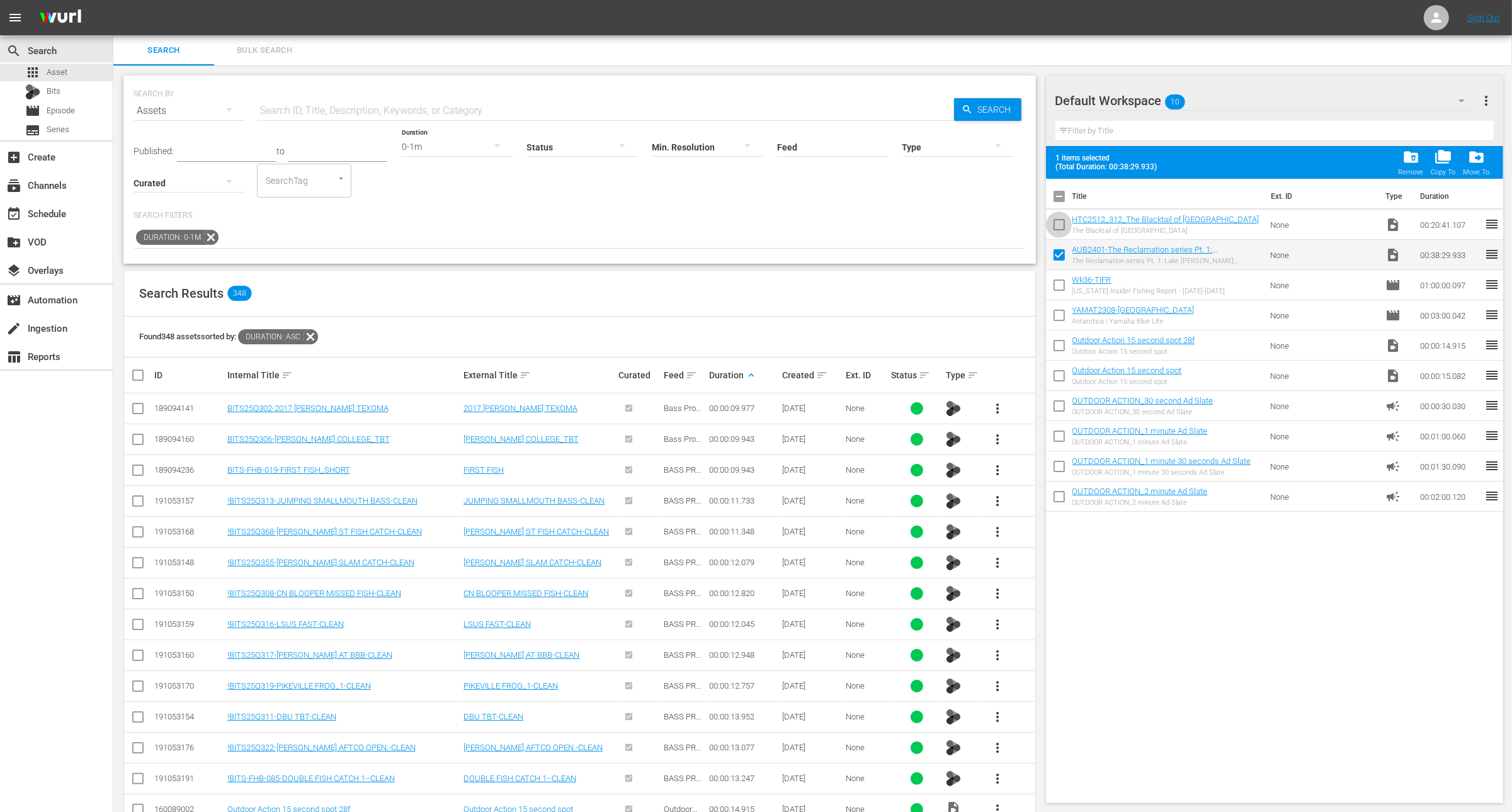
click at [1061, 223] on input "checkbox" at bounding box center [1059, 228] width 27 height 27
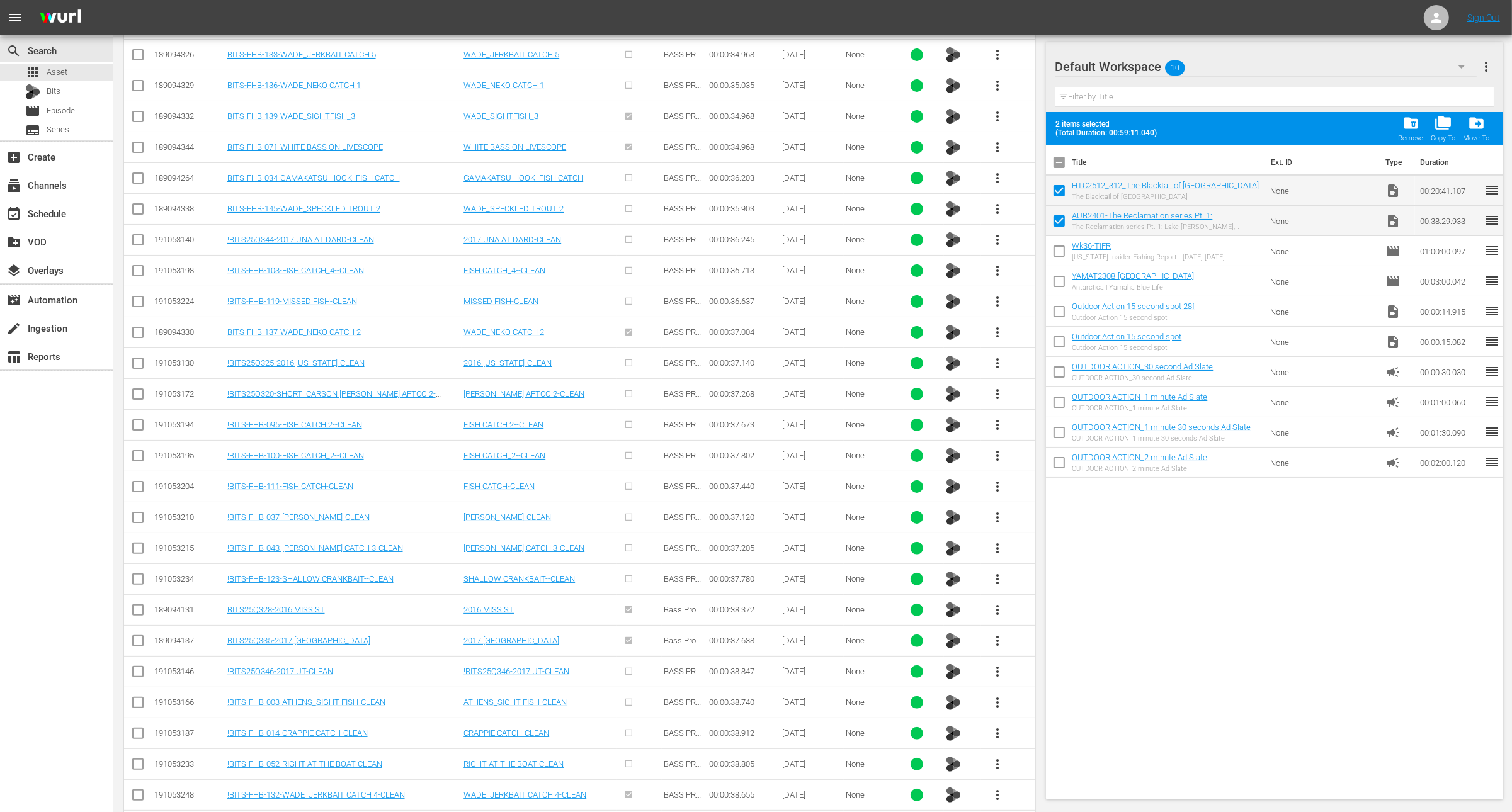
scroll to position [6274, 0]
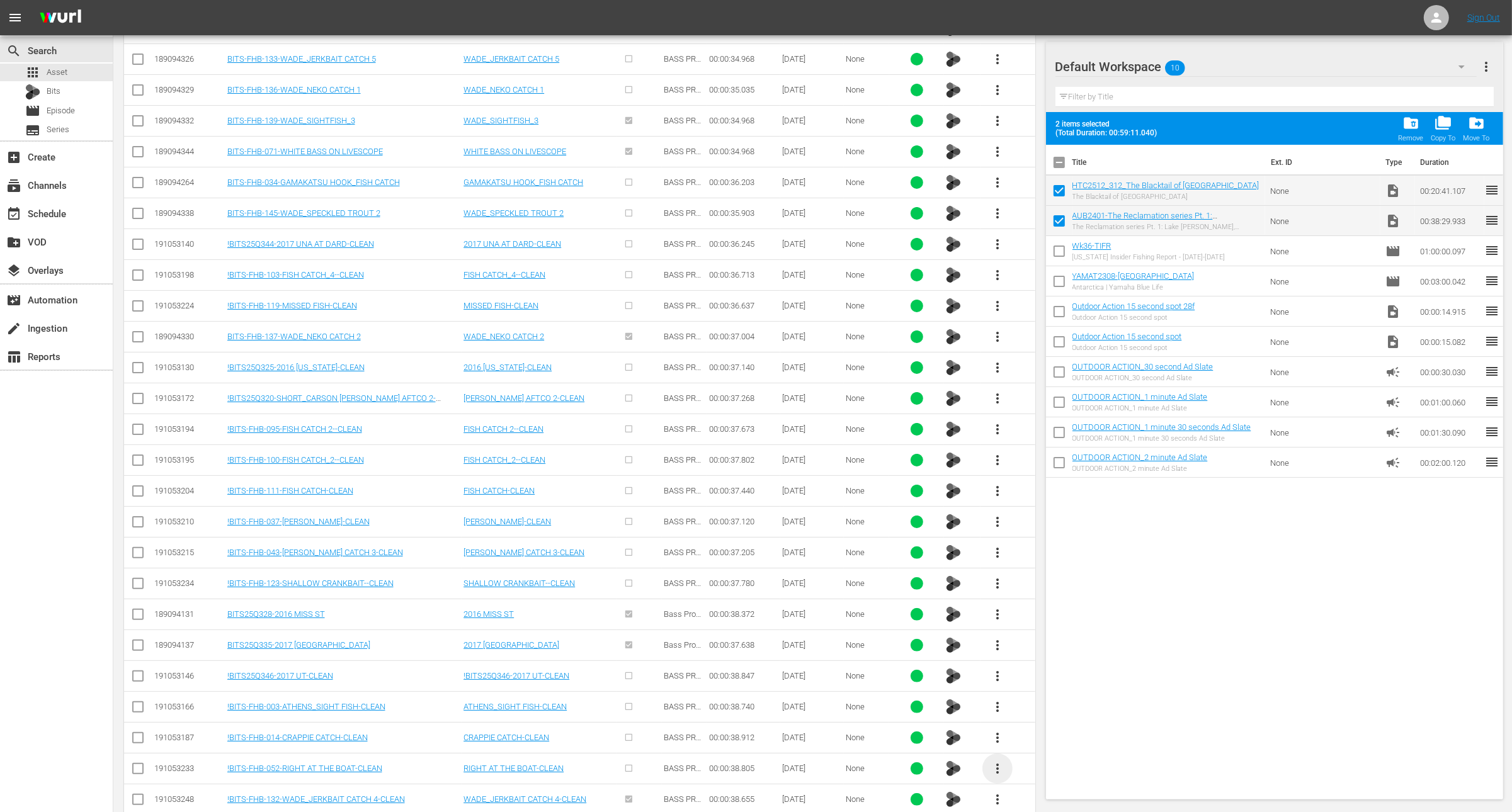
click at [997, 761] on span "more_vert" at bounding box center [997, 769] width 15 height 15
click at [1064, 644] on div "Workspace" at bounding box center [1065, 651] width 86 height 30
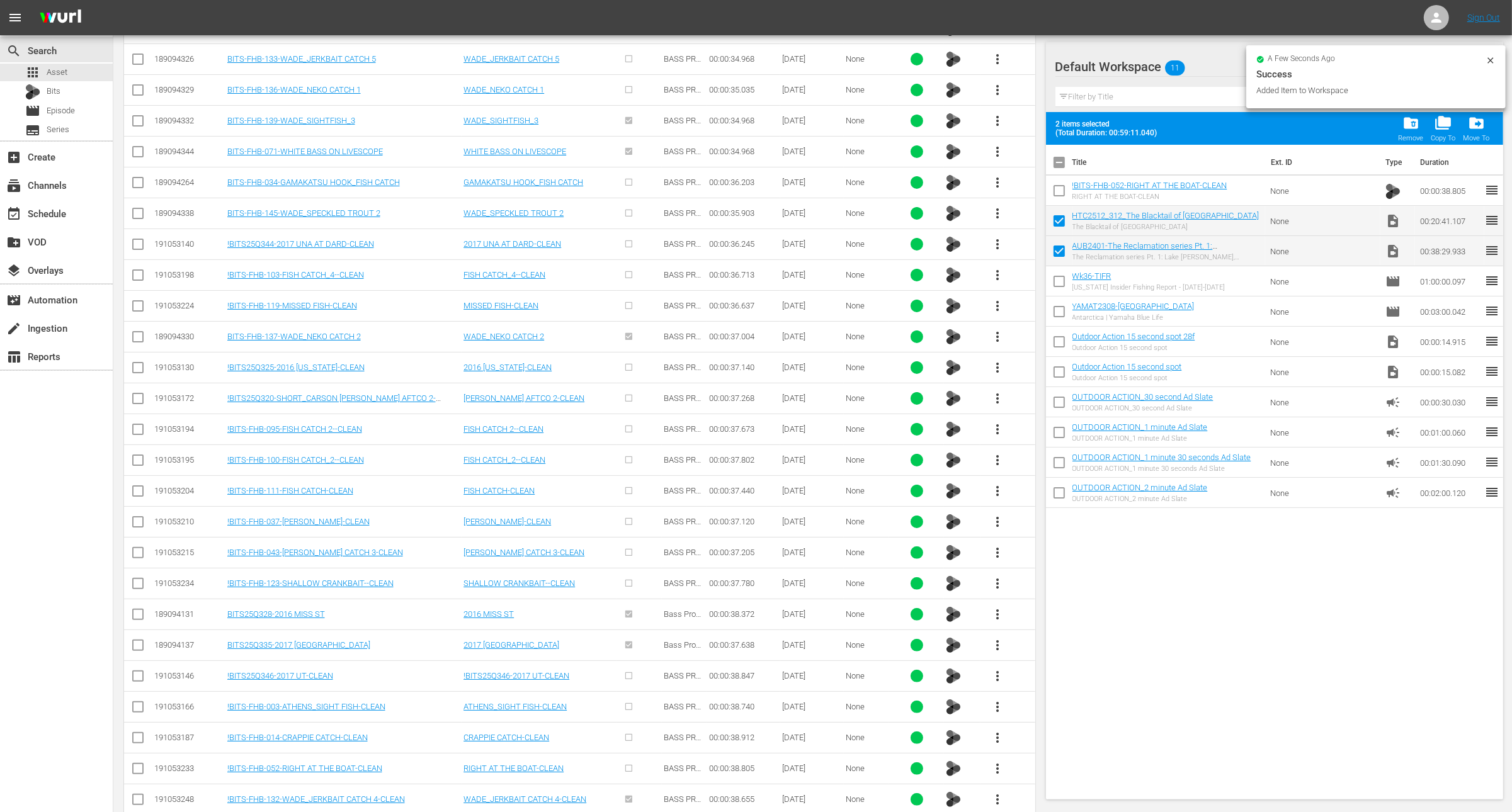
click at [1060, 192] on input "checkbox" at bounding box center [1059, 194] width 27 height 27
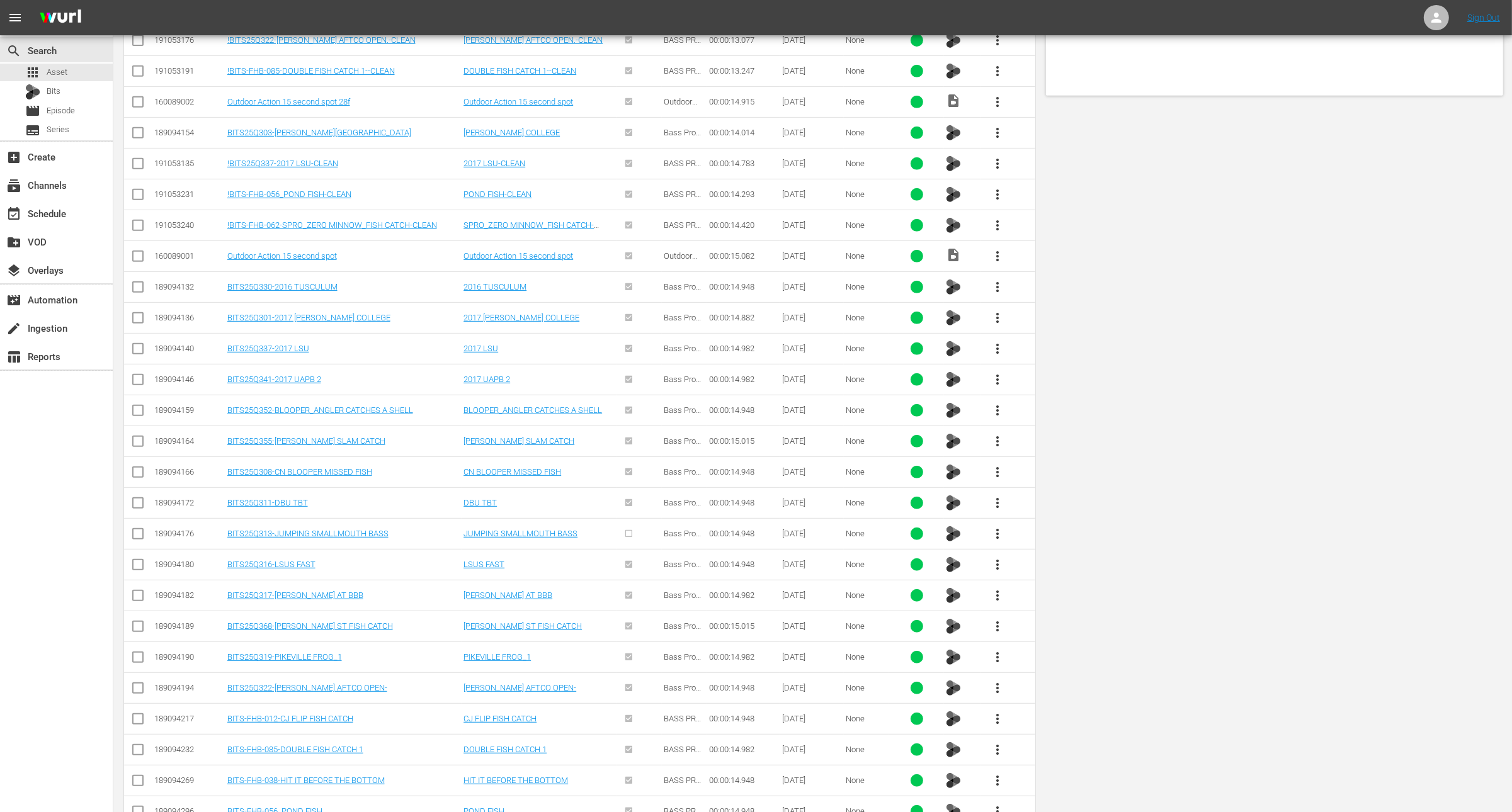
scroll to position [0, 0]
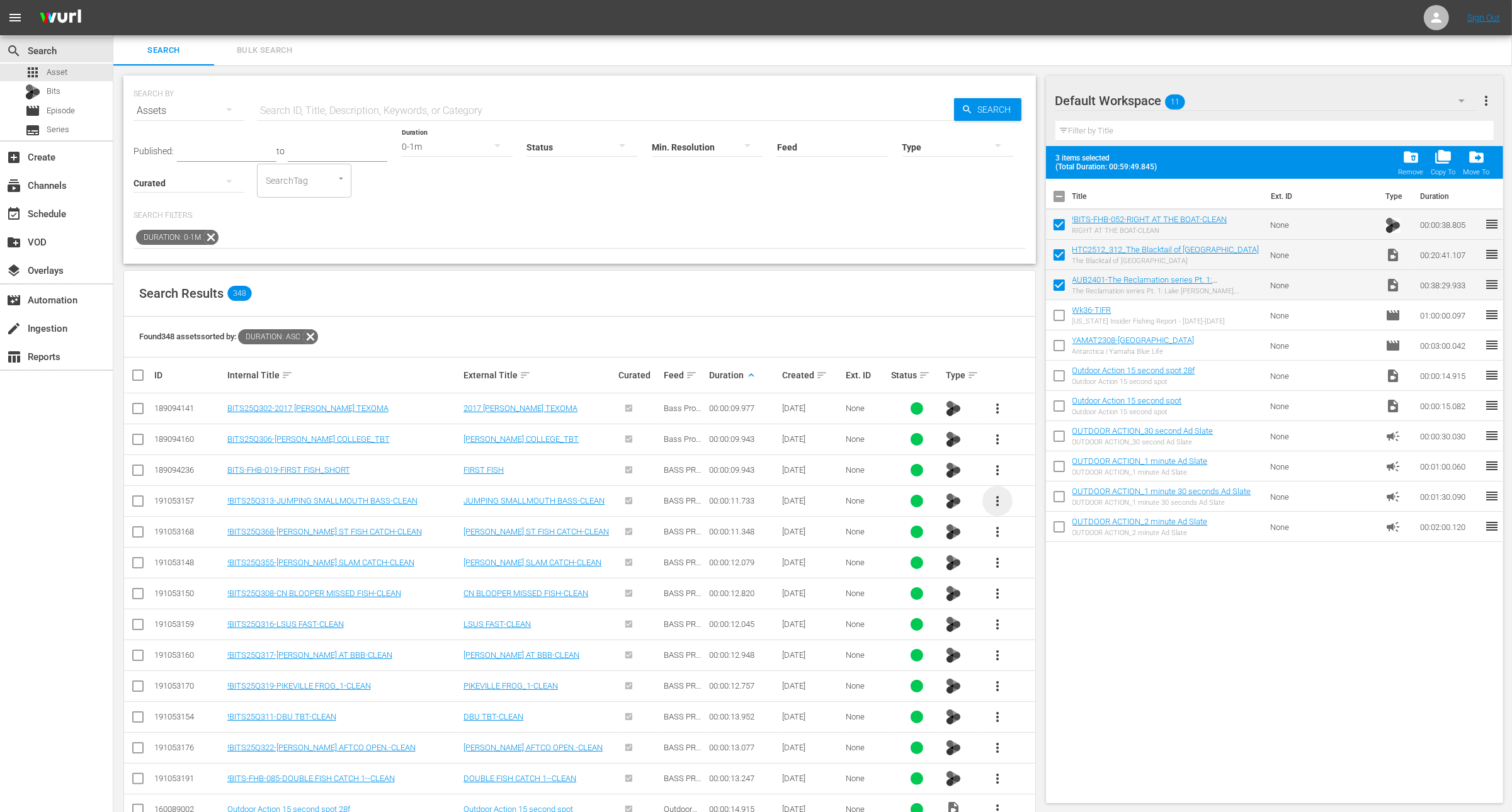
click at [996, 500] on span "more_vert" at bounding box center [997, 501] width 15 height 15
click at [1023, 526] on div "Workspace" at bounding box center [1065, 534] width 86 height 30
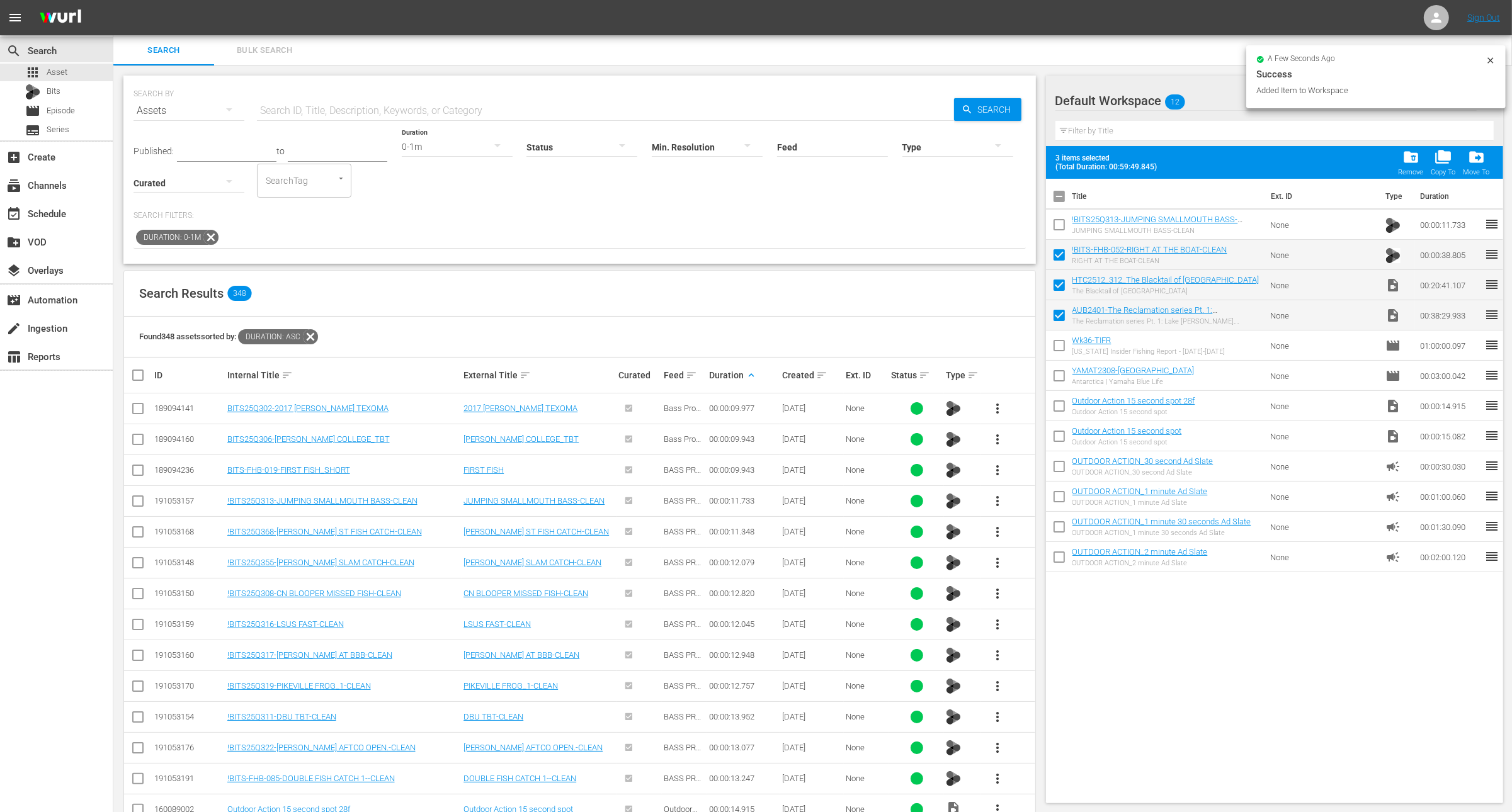
click at [1058, 224] on input "checkbox" at bounding box center [1059, 228] width 27 height 27
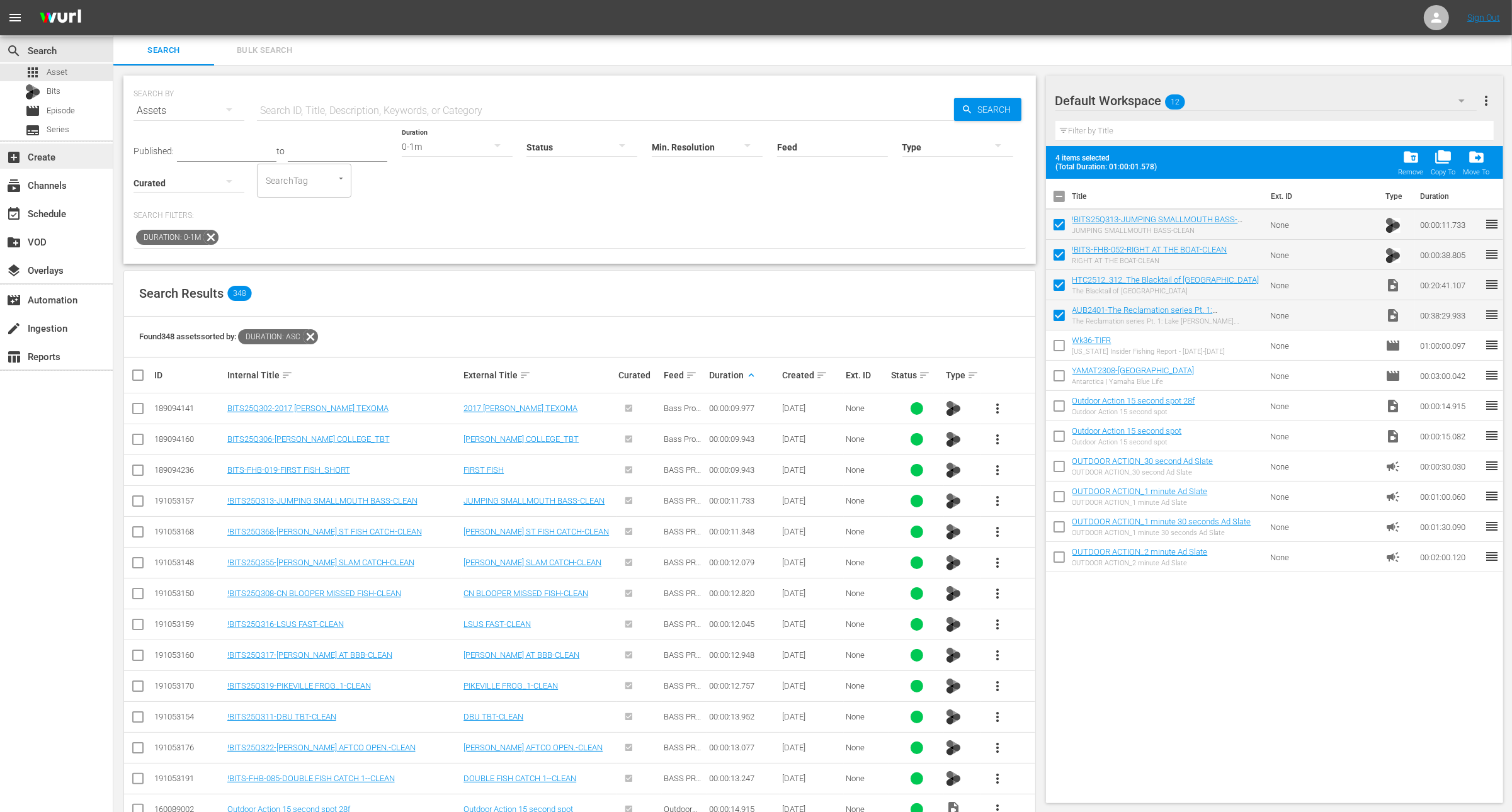
click at [55, 156] on div "add_box Create" at bounding box center [35, 154] width 71 height 11
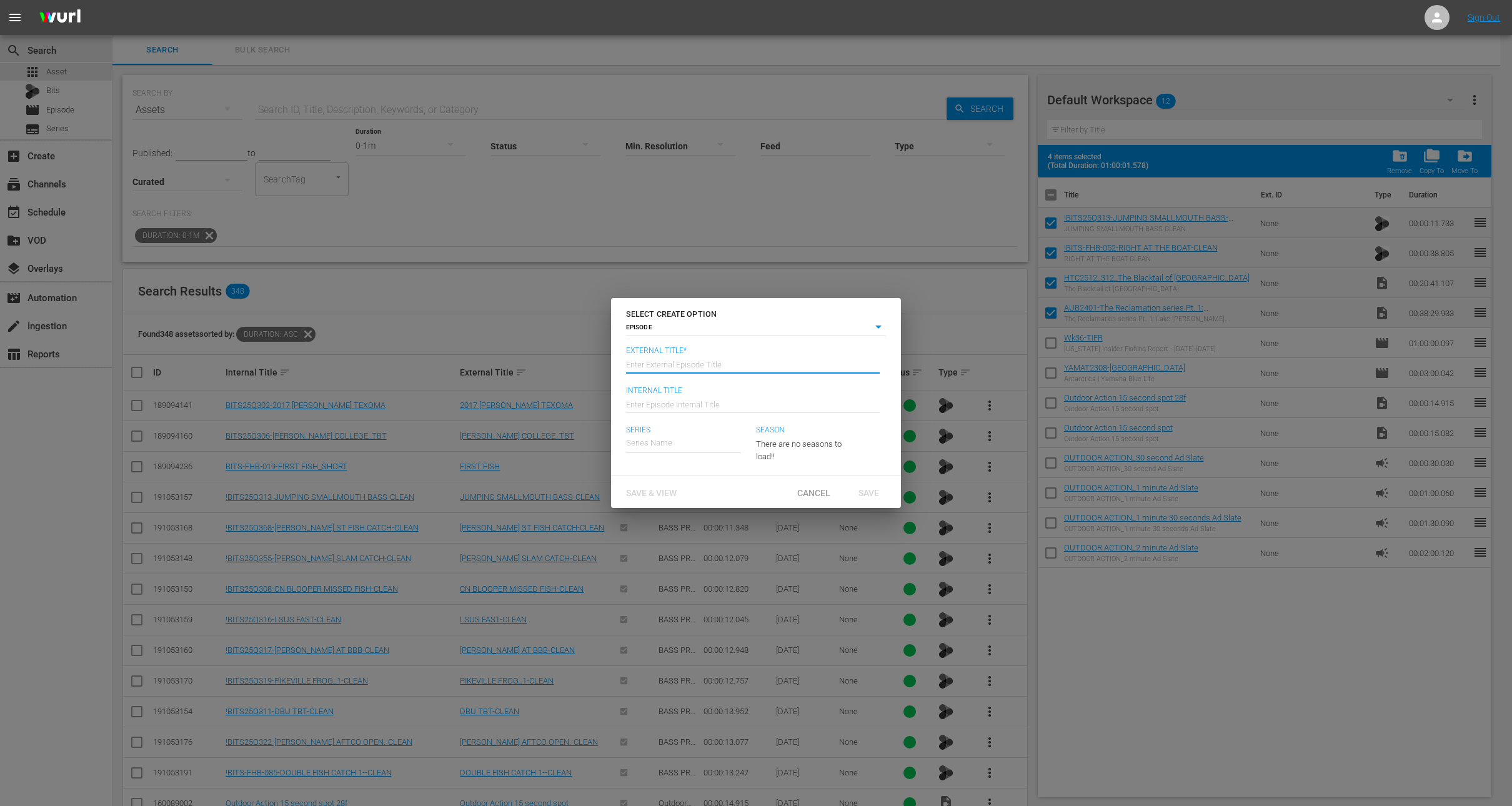
click at [723, 360] on input "text" at bounding box center [753, 363] width 254 height 30
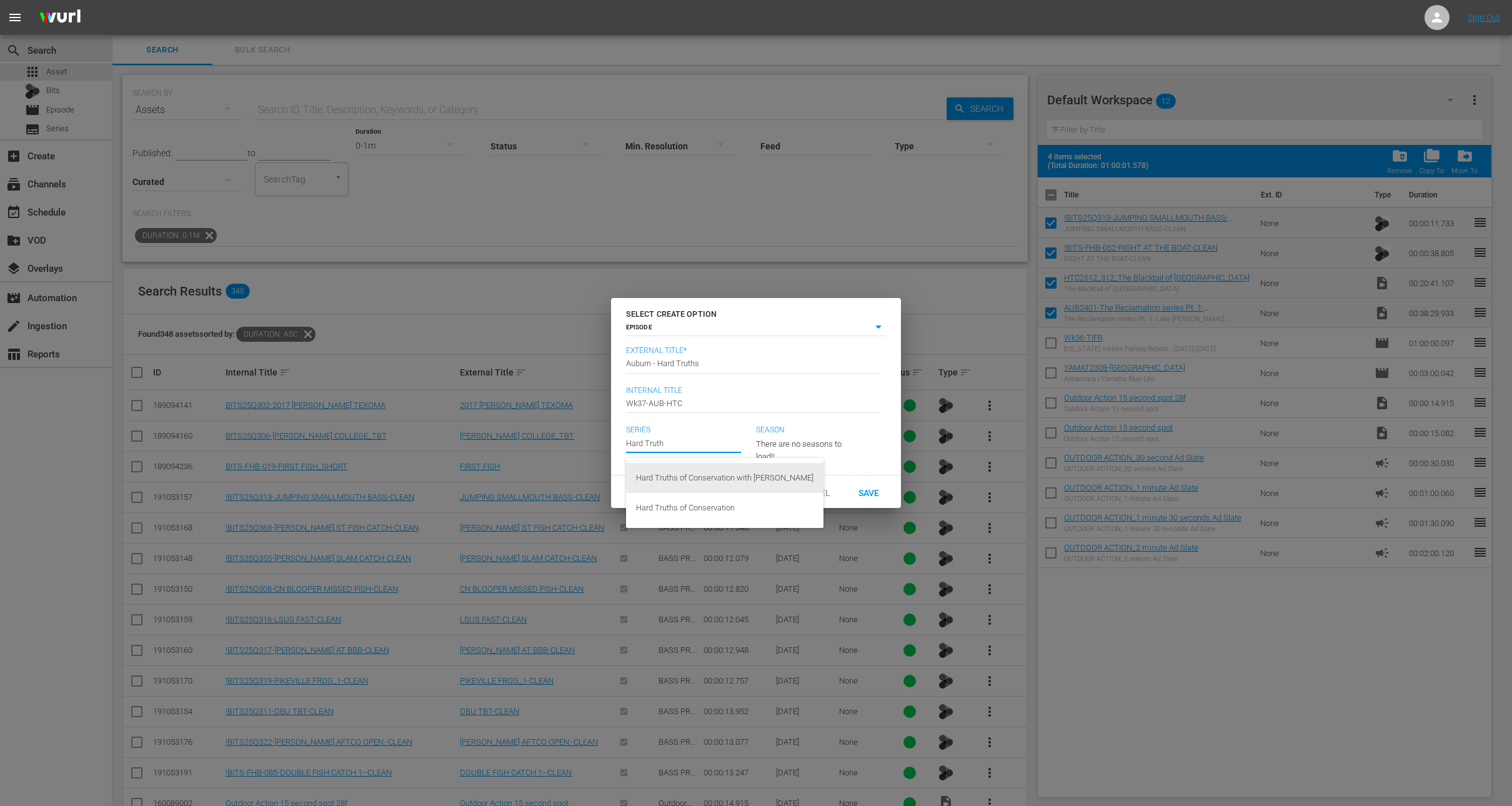
click at [705, 483] on div "Hard Truths of Conservation with [PERSON_NAME]" at bounding box center [725, 478] width 178 height 30
click at [877, 494] on span "Save" at bounding box center [869, 492] width 40 height 10
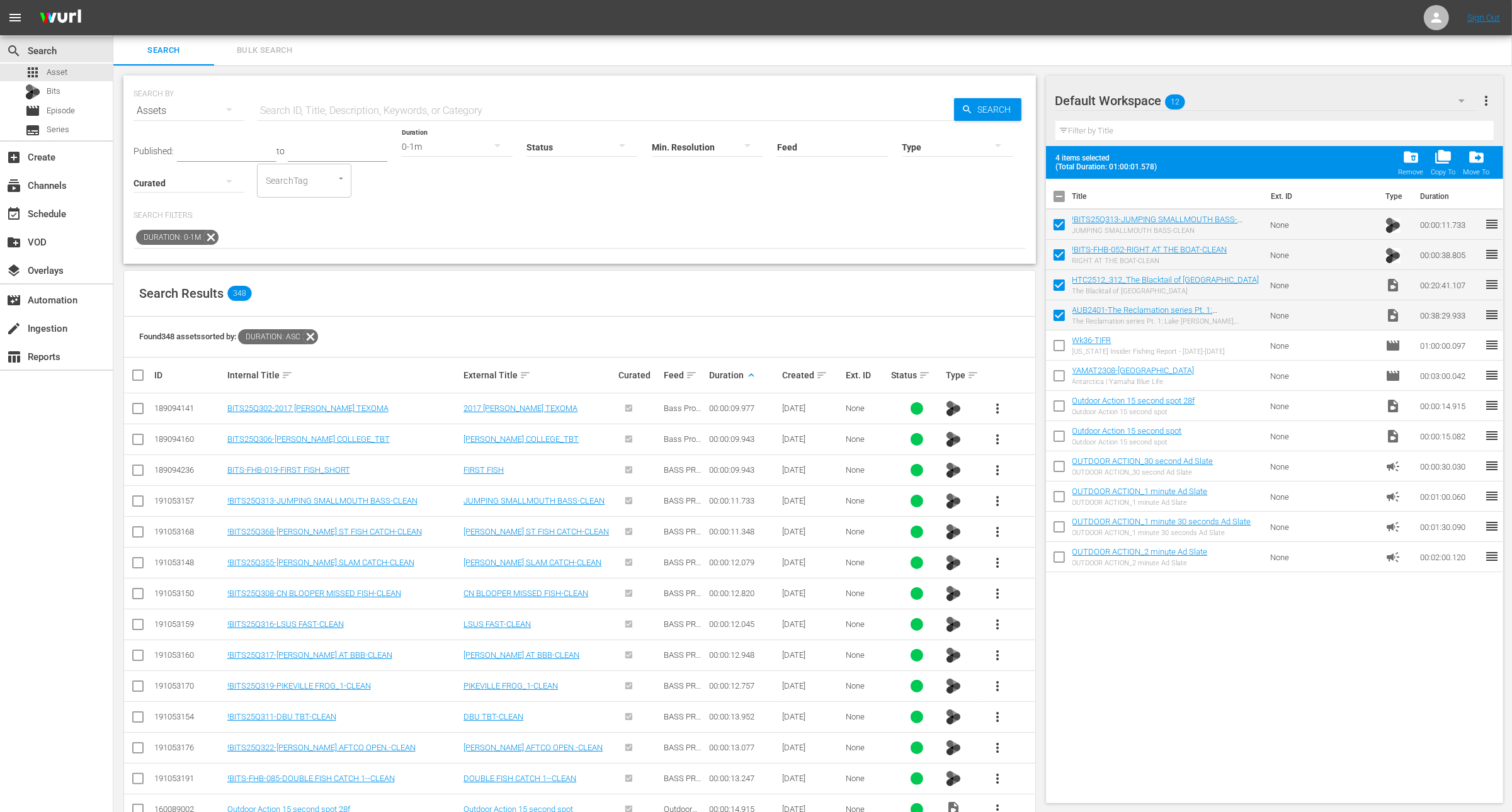
click at [574, 210] on p "Search Filters:" at bounding box center [580, 216] width 893 height 11
click at [75, 108] on div "movie Episode" at bounding box center [56, 110] width 113 height 17
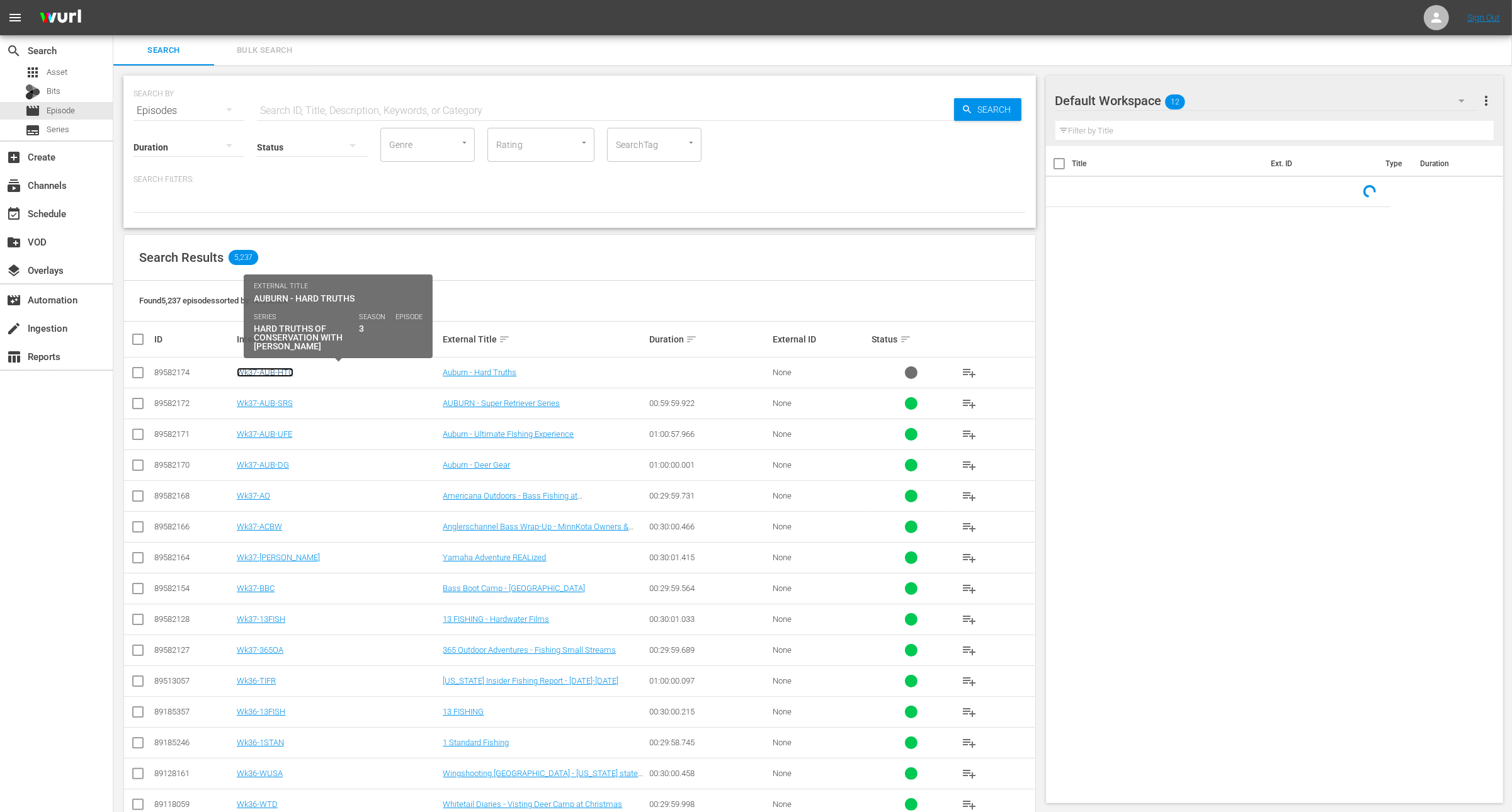
click at [276, 371] on link "Wk37-AUB-HTC" at bounding box center [265, 372] width 57 height 9
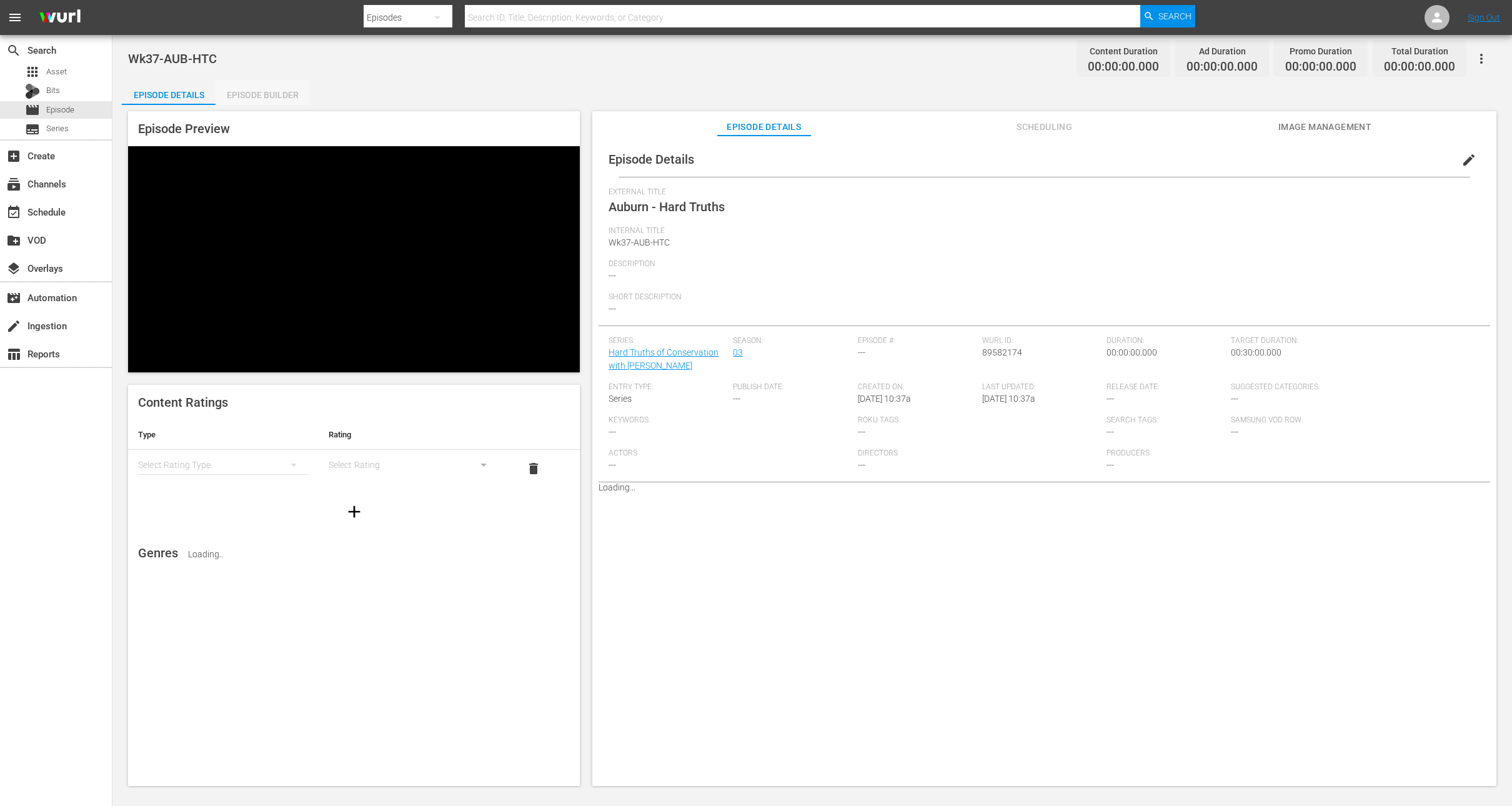
click at [266, 98] on div "Episode Builder" at bounding box center [262, 94] width 94 height 30
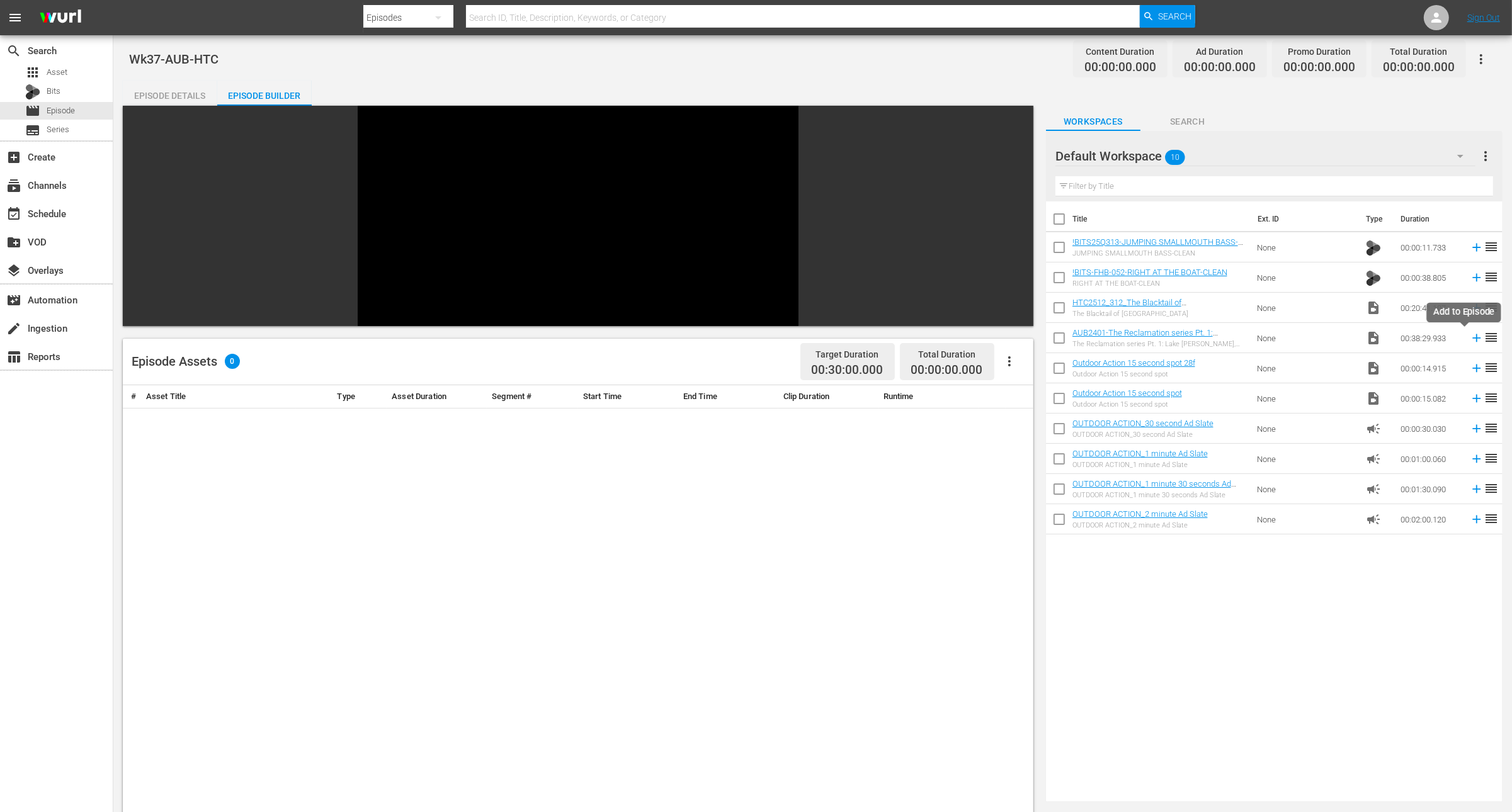
click at [1470, 339] on icon at bounding box center [1477, 338] width 14 height 14
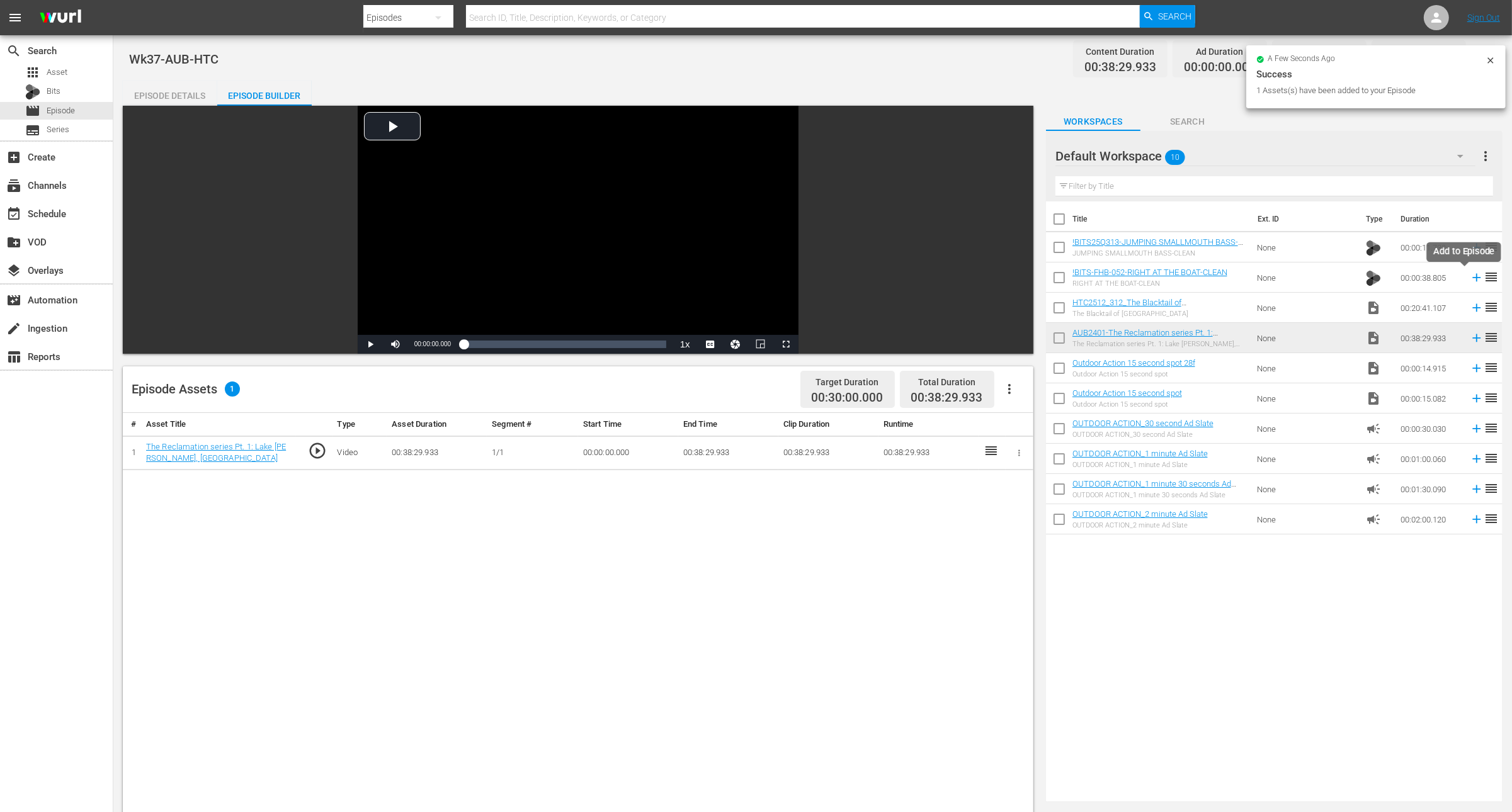
click at [1470, 280] on icon at bounding box center [1477, 278] width 14 height 14
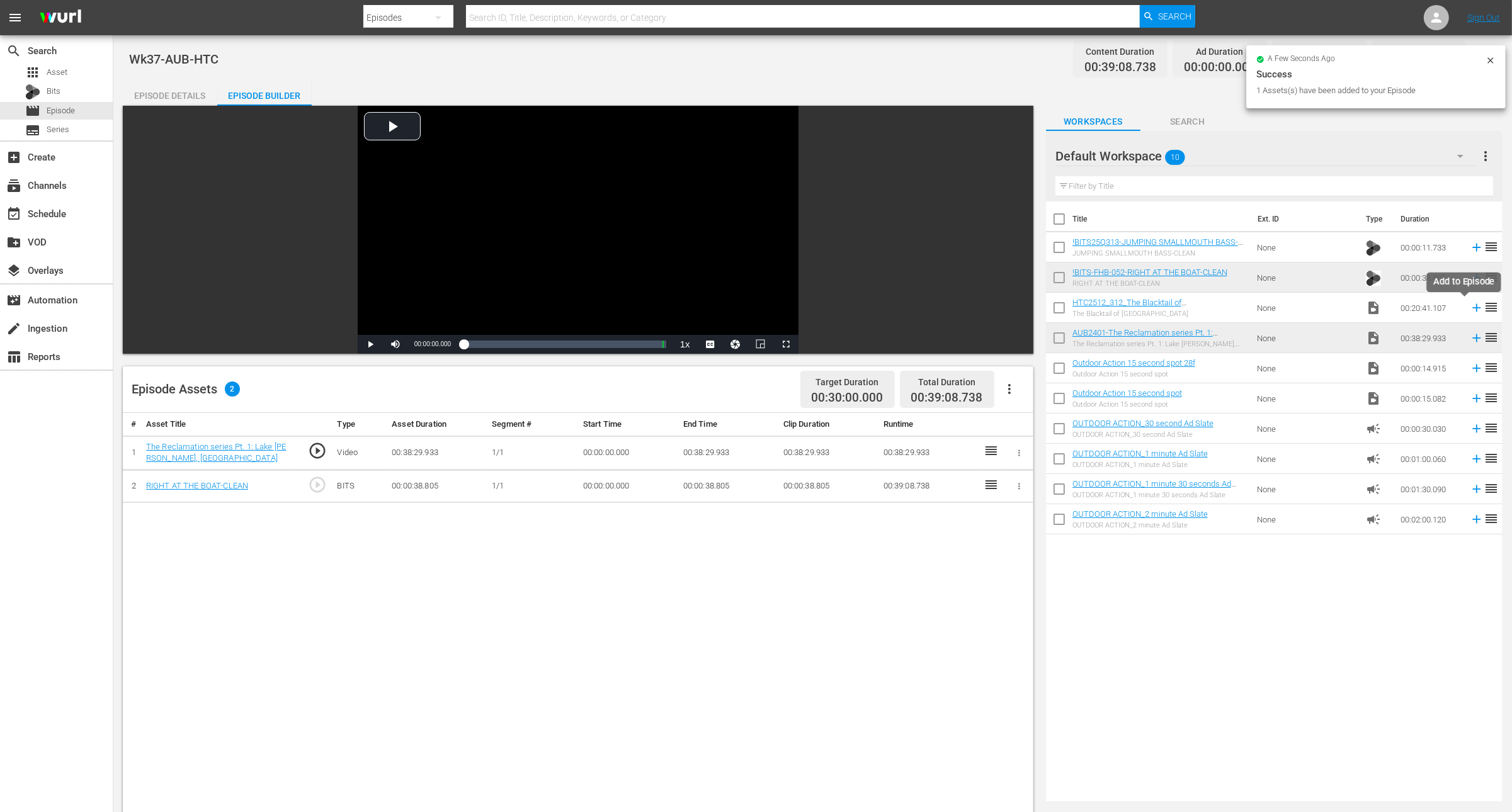
click at [1473, 307] on icon at bounding box center [1477, 308] width 8 height 8
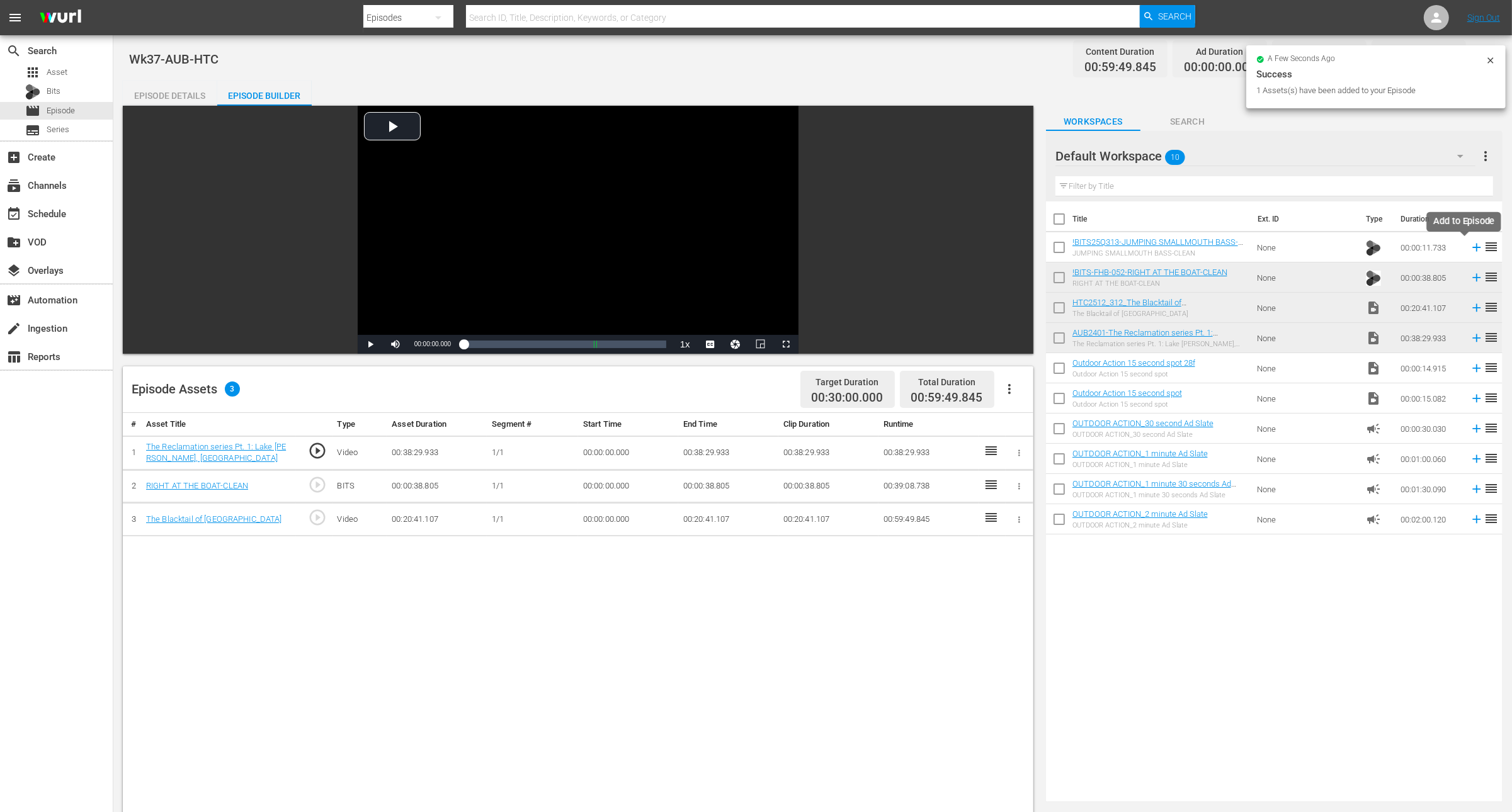
click at [1470, 244] on icon at bounding box center [1477, 247] width 14 height 14
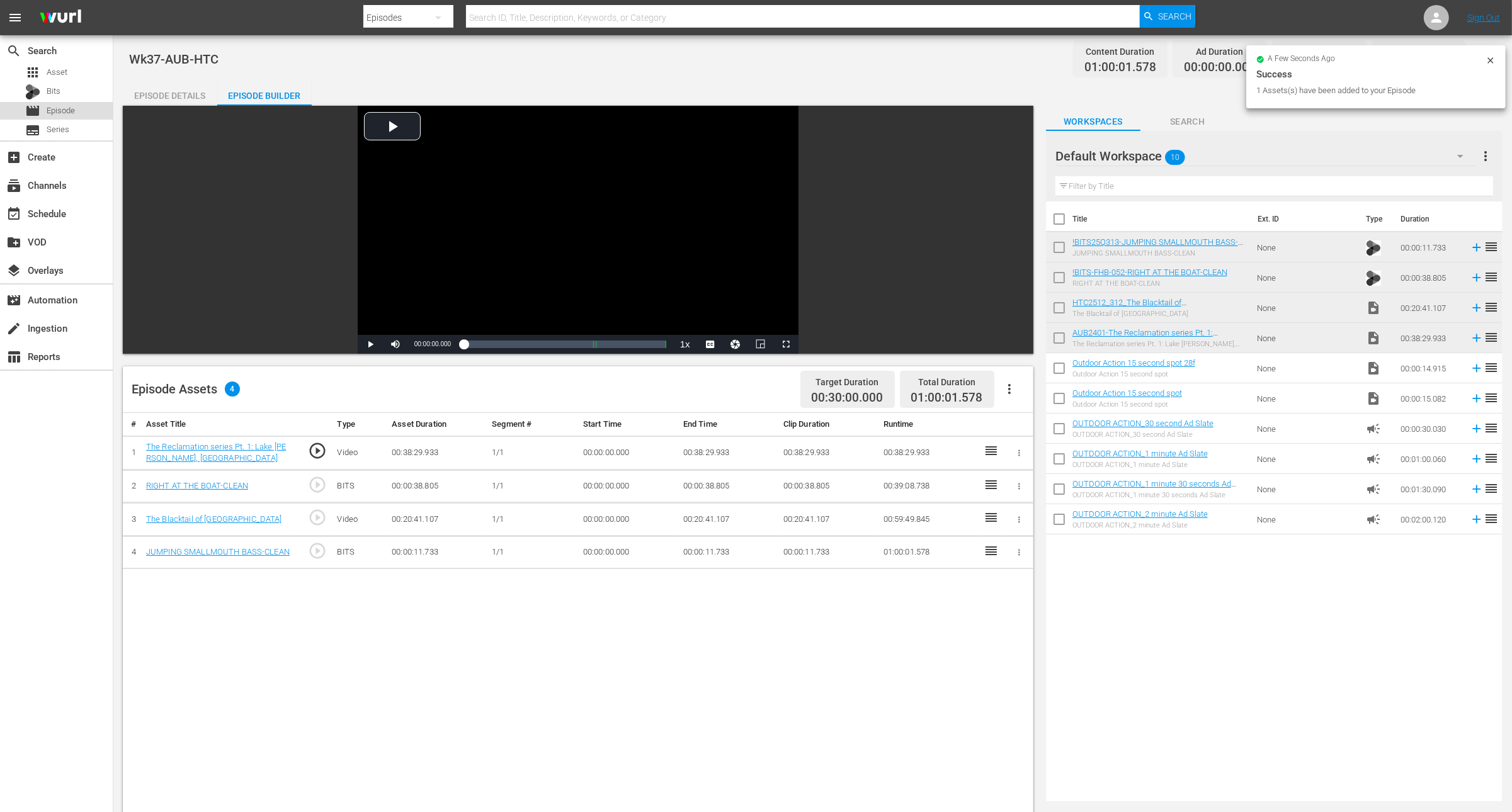
click at [64, 108] on span "Episode" at bounding box center [61, 110] width 29 height 13
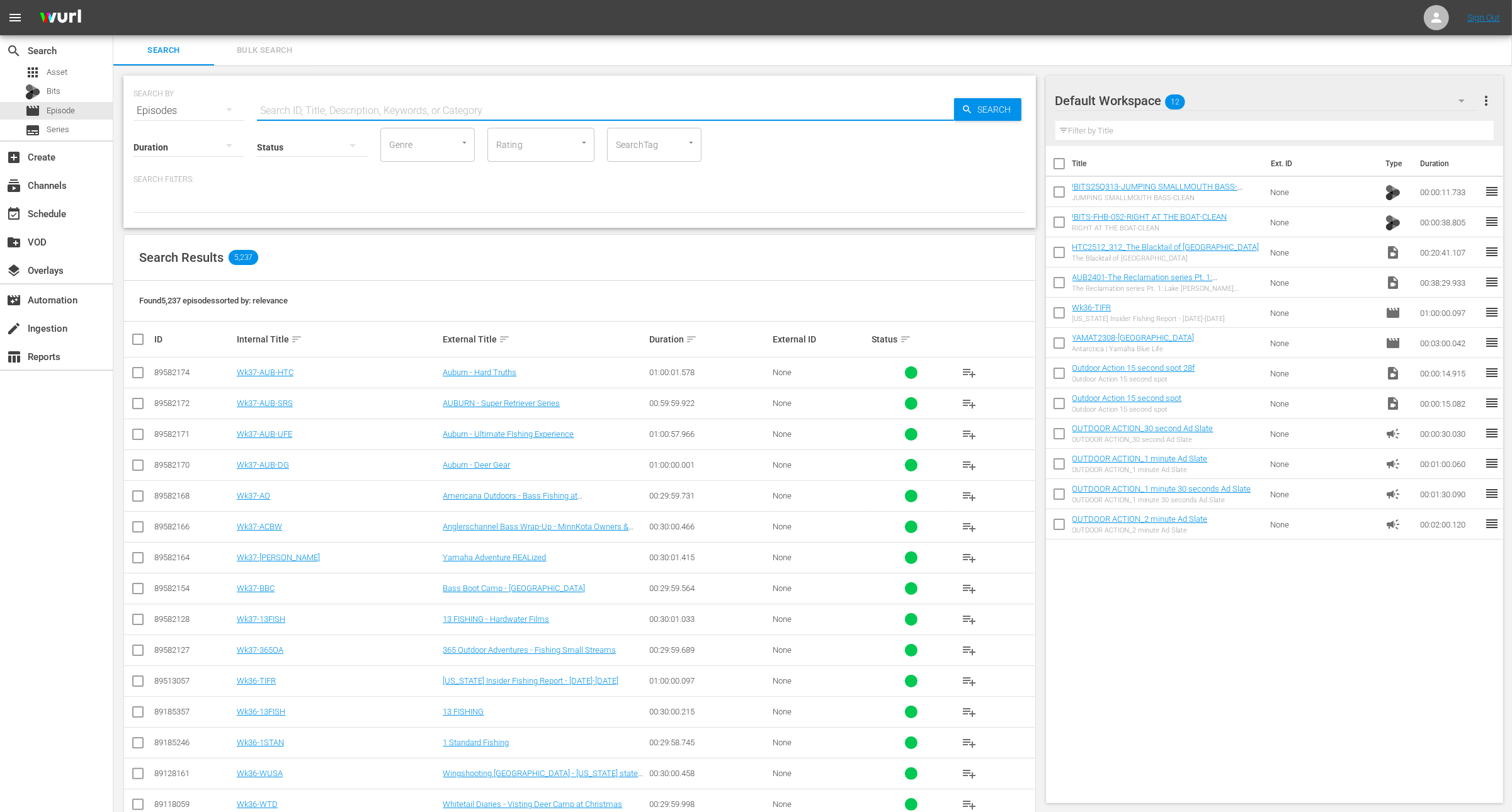
click at [348, 105] on input "text" at bounding box center [605, 110] width 697 height 30
paste input "President’s Cup Pt 1"
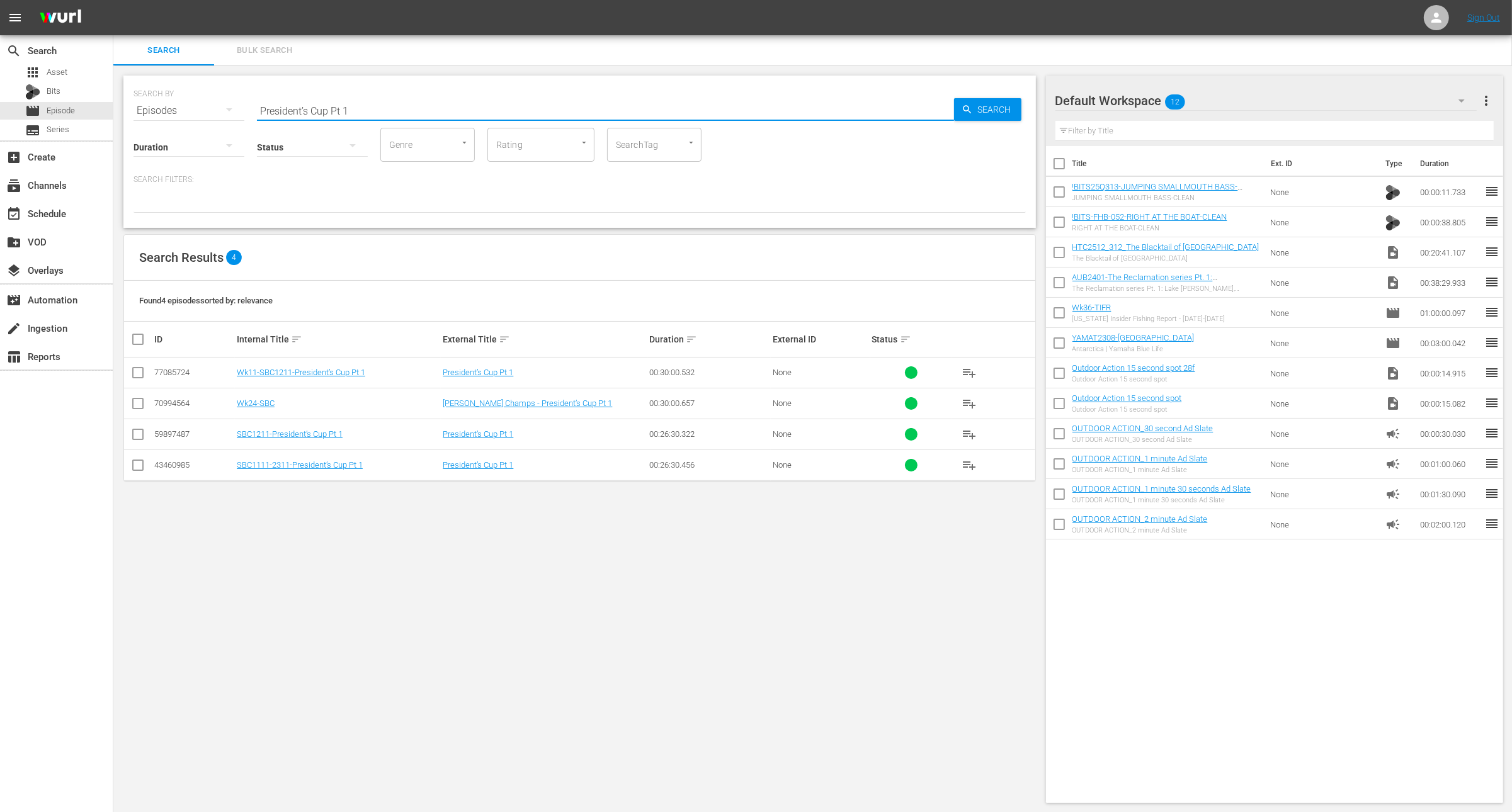
click at [137, 378] on input "checkbox" at bounding box center [138, 375] width 15 height 15
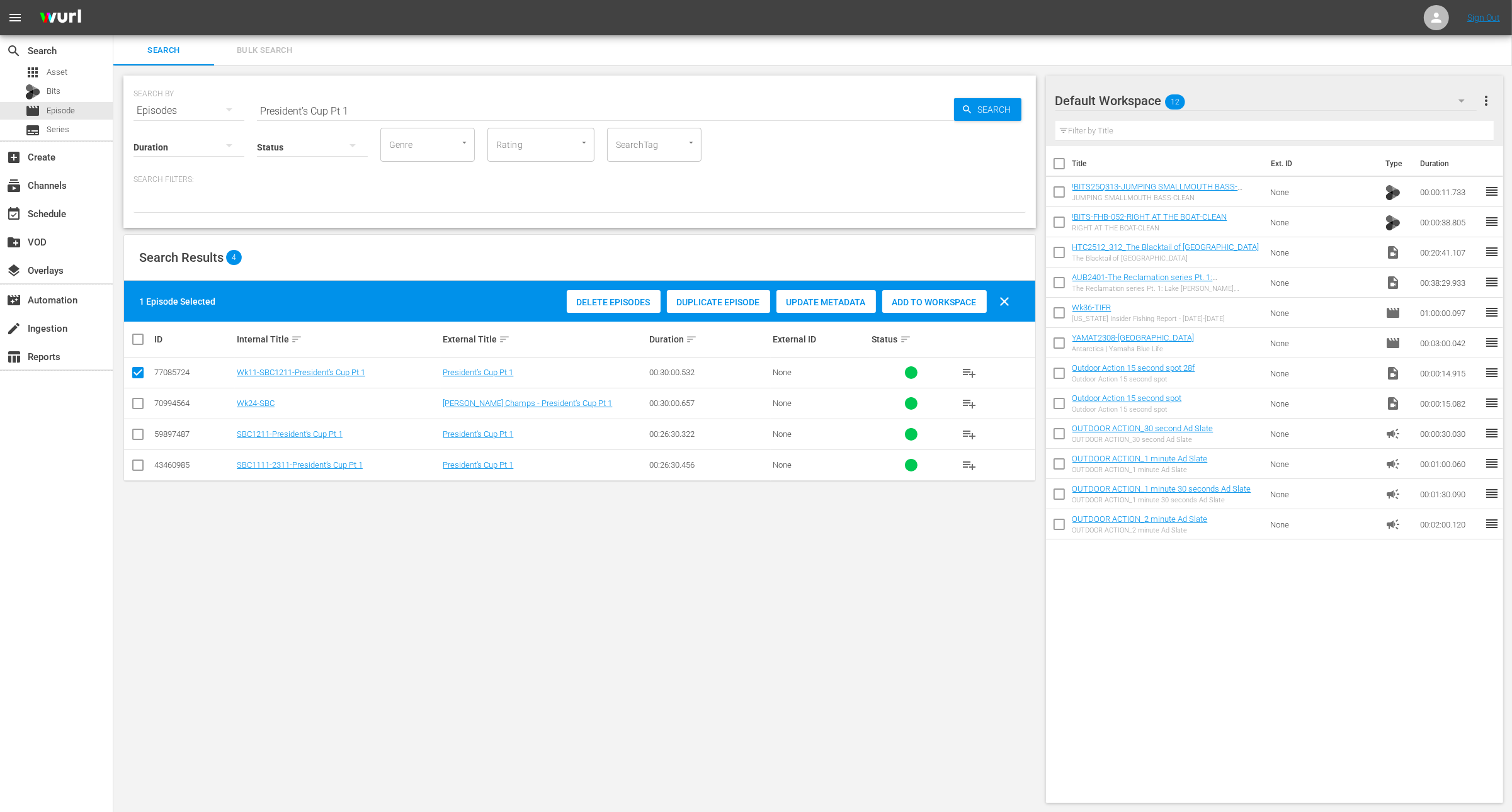
click at [715, 298] on span "Duplicate Episode" at bounding box center [718, 302] width 103 height 10
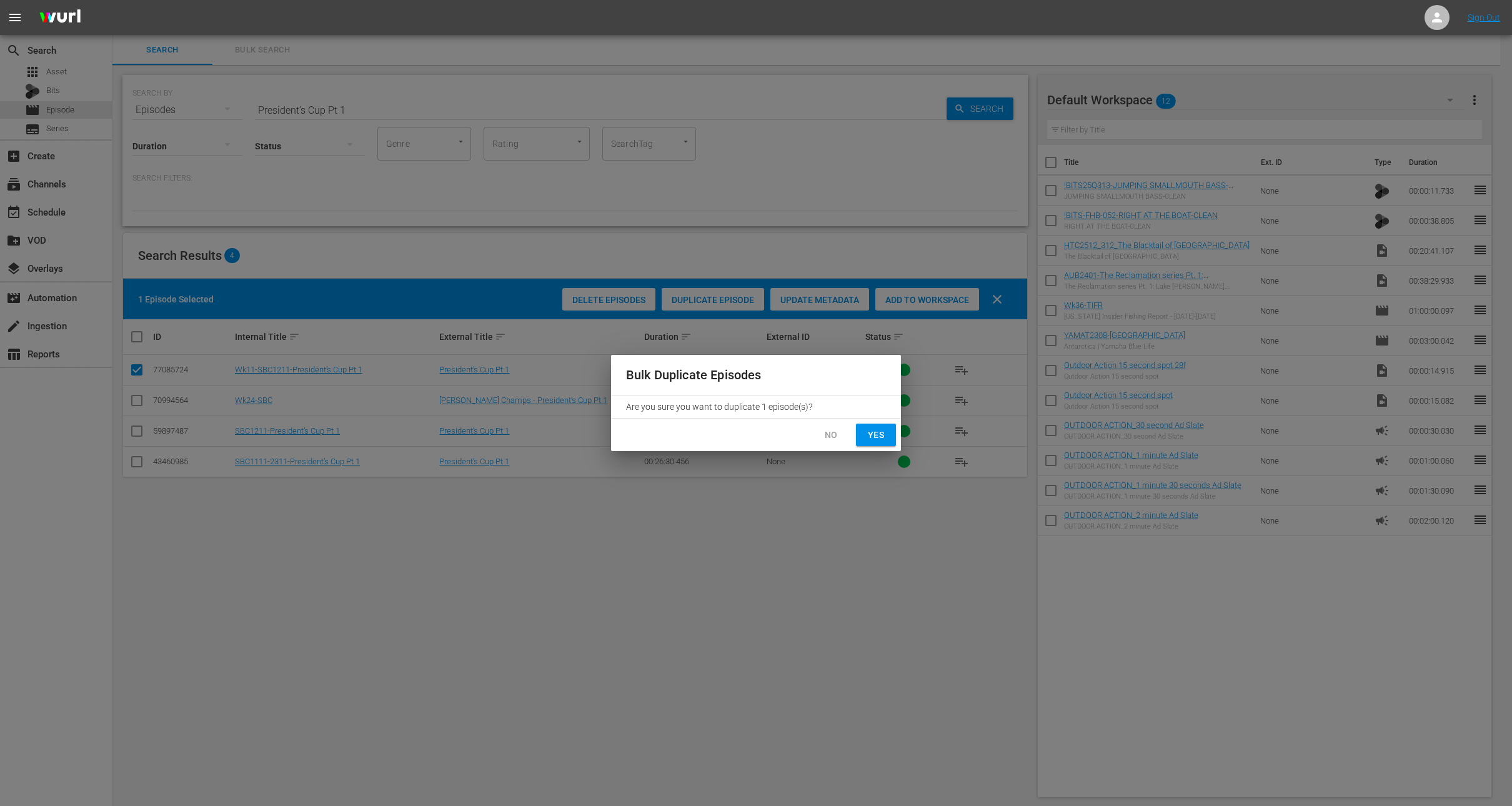
click at [873, 437] on span "Yes" at bounding box center [876, 435] width 20 height 16
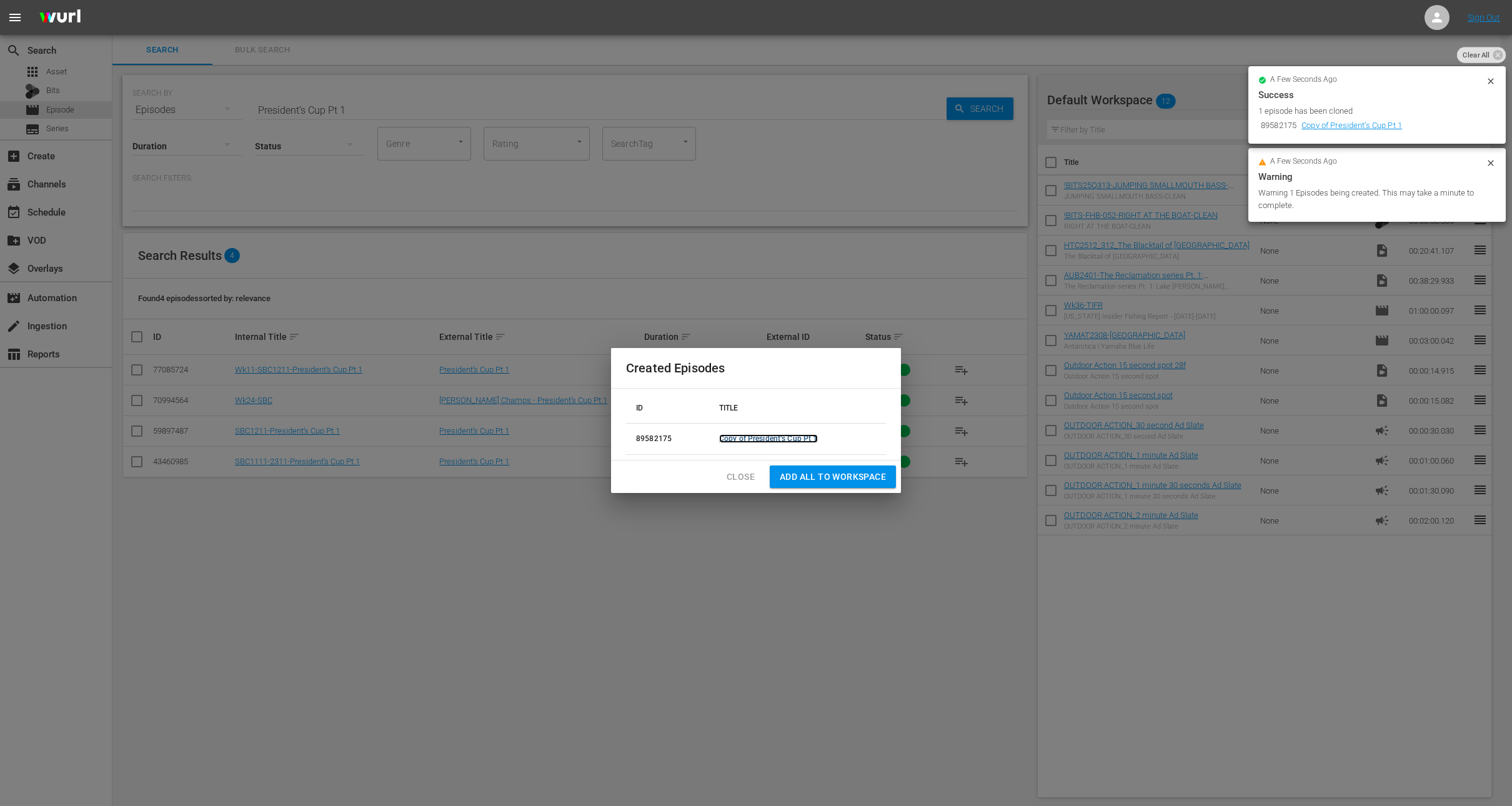
click at [736, 441] on link "Copy of President’s Cup Pt 1" at bounding box center [768, 439] width 98 height 9
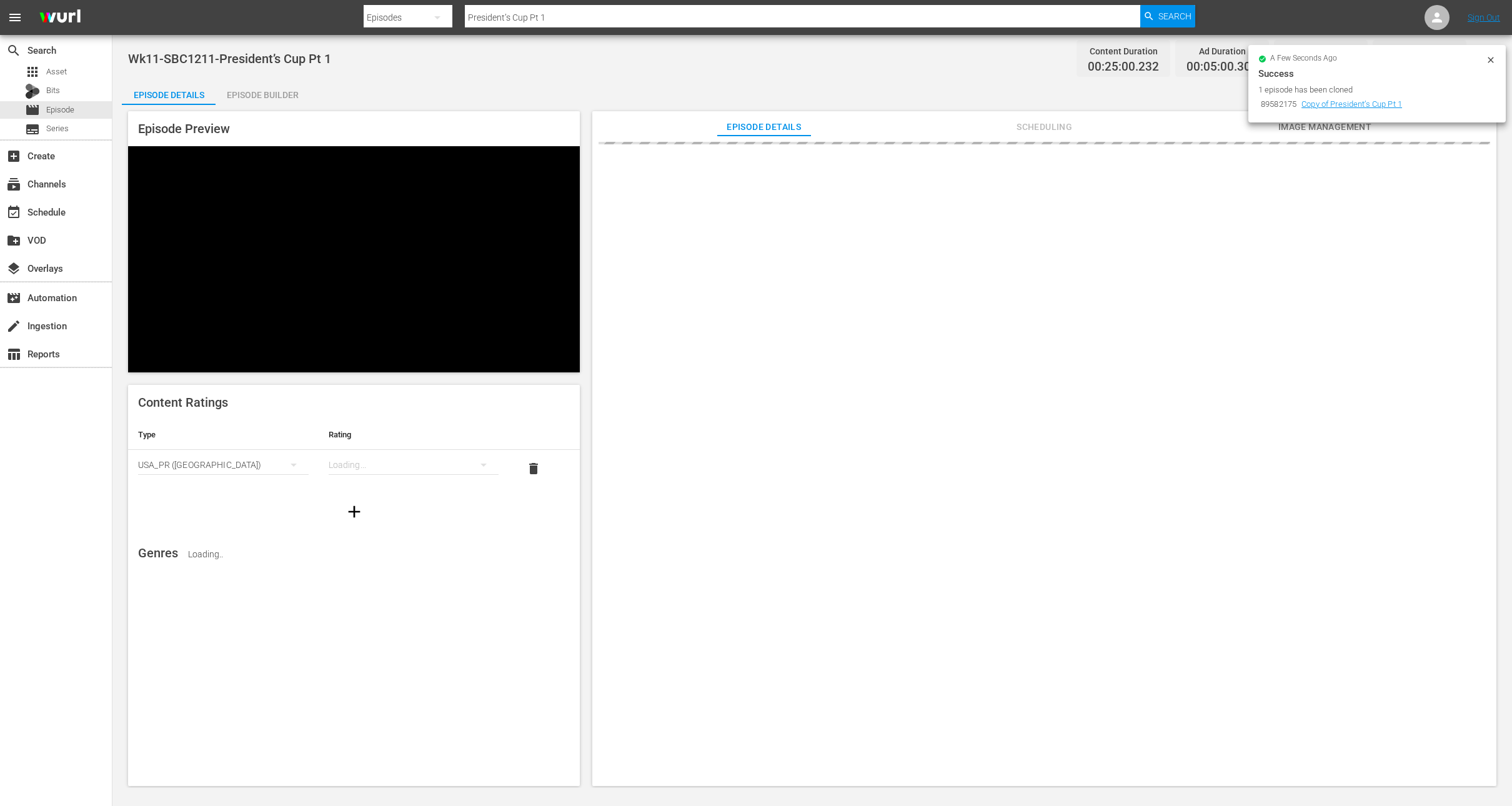
click at [1492, 61] on icon at bounding box center [1491, 59] width 10 height 10
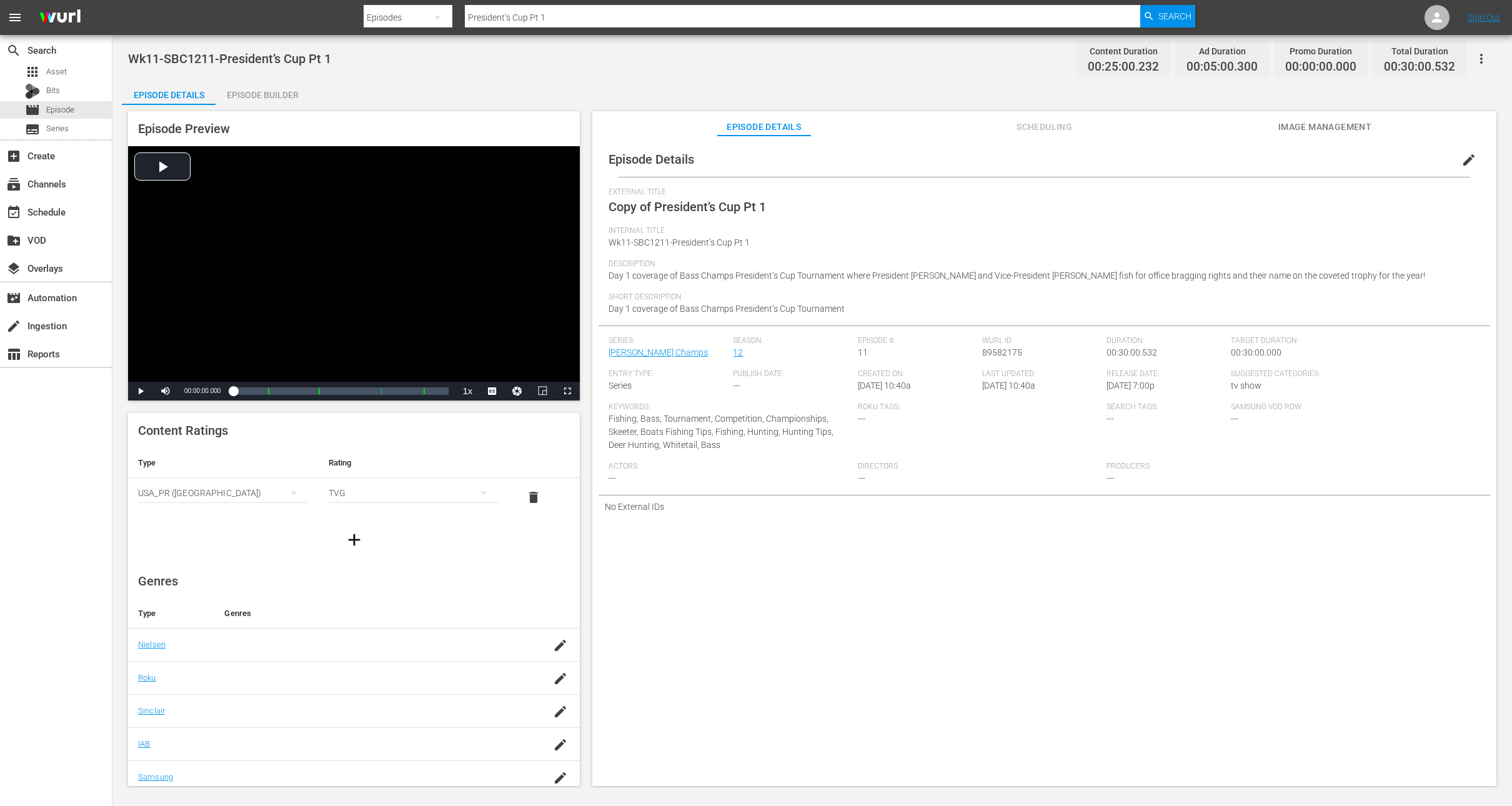
click at [1462, 162] on span "edit" at bounding box center [1469, 160] width 15 height 15
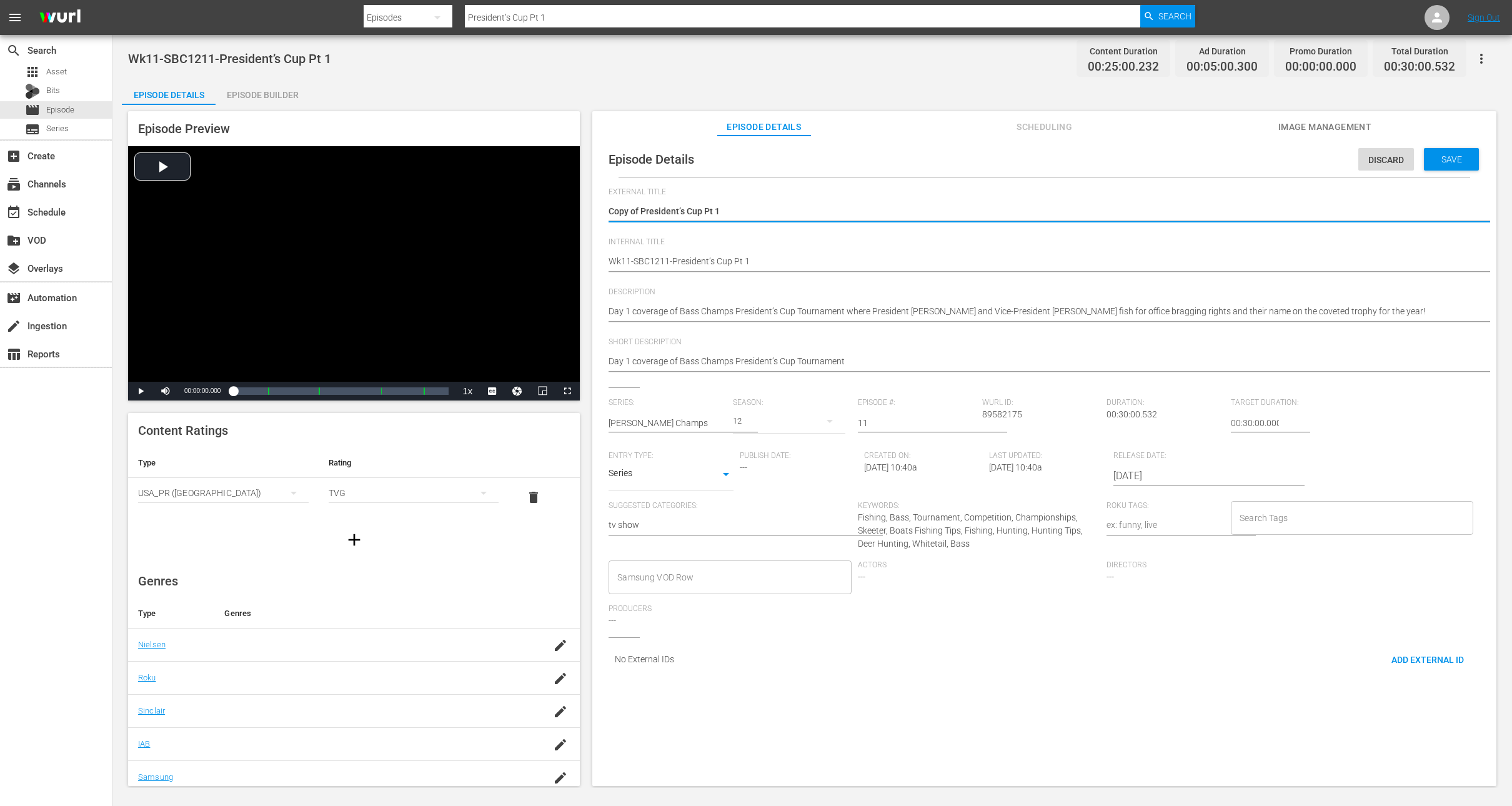
click at [641, 212] on textarea "Copy of President’s Cup Pt 1" at bounding box center [1041, 212] width 865 height 15
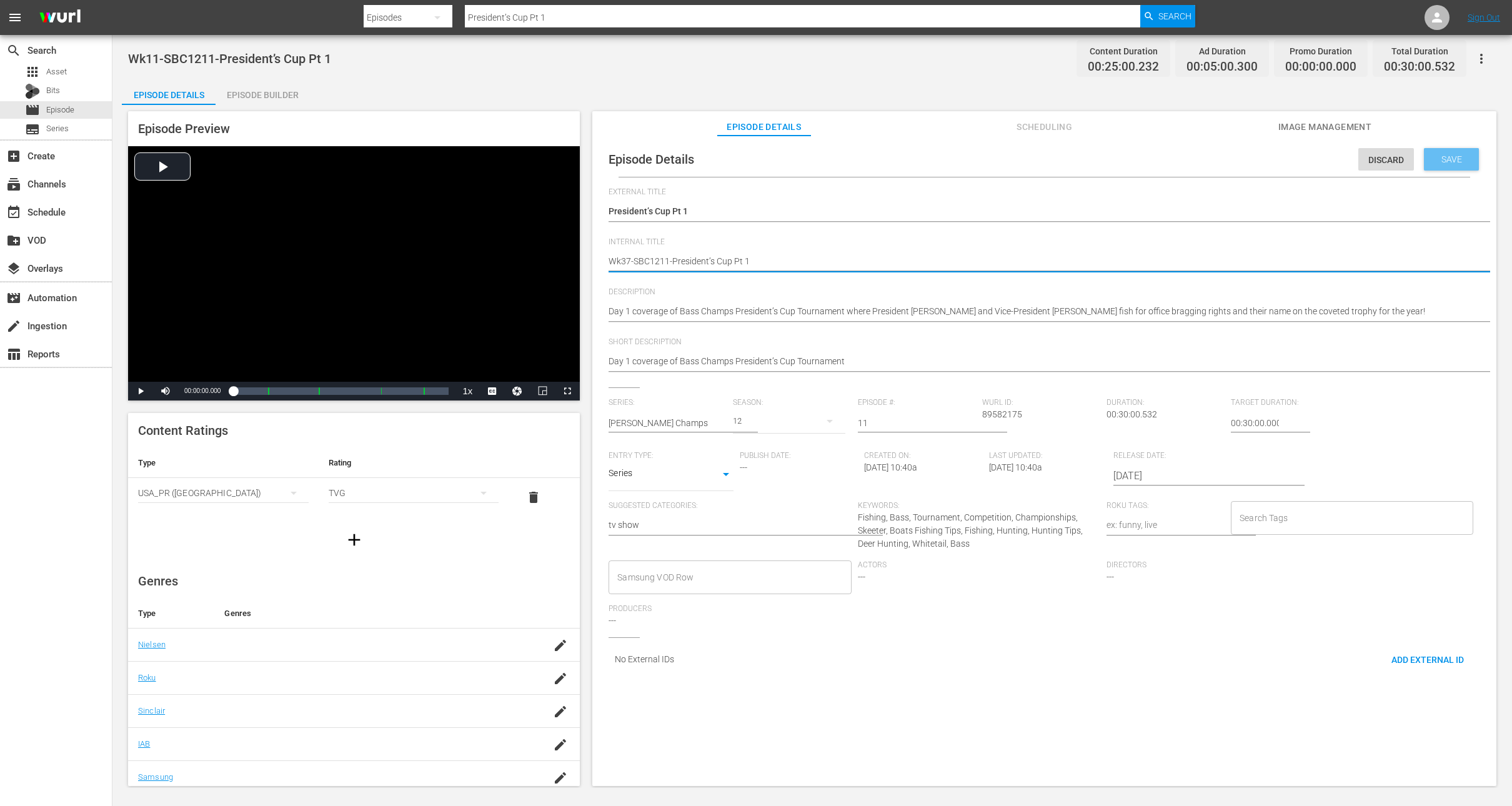
click at [1434, 155] on span "Save" at bounding box center [1451, 159] width 40 height 10
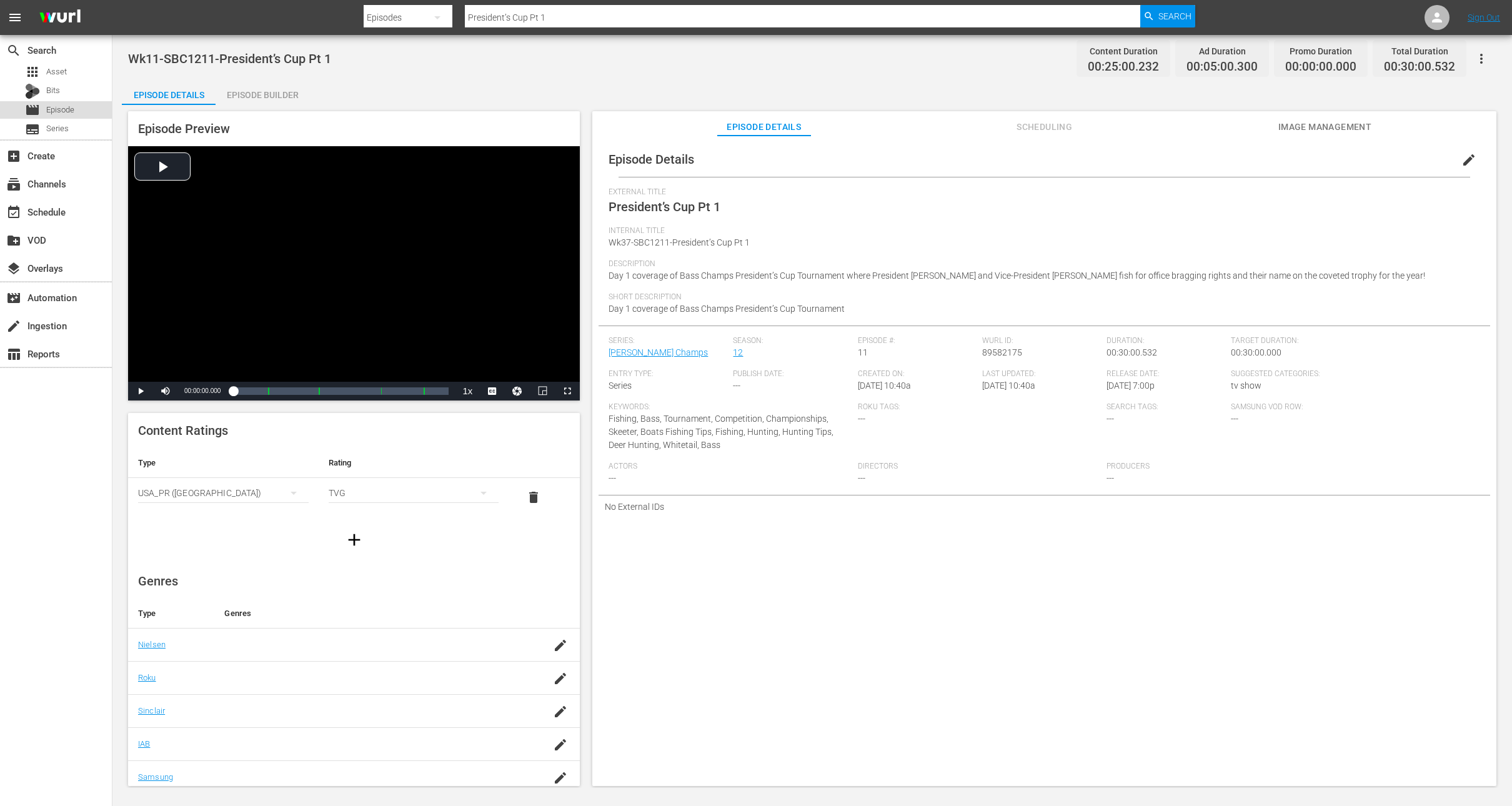
click at [79, 108] on div "movie Episode" at bounding box center [55, 110] width 112 height 17
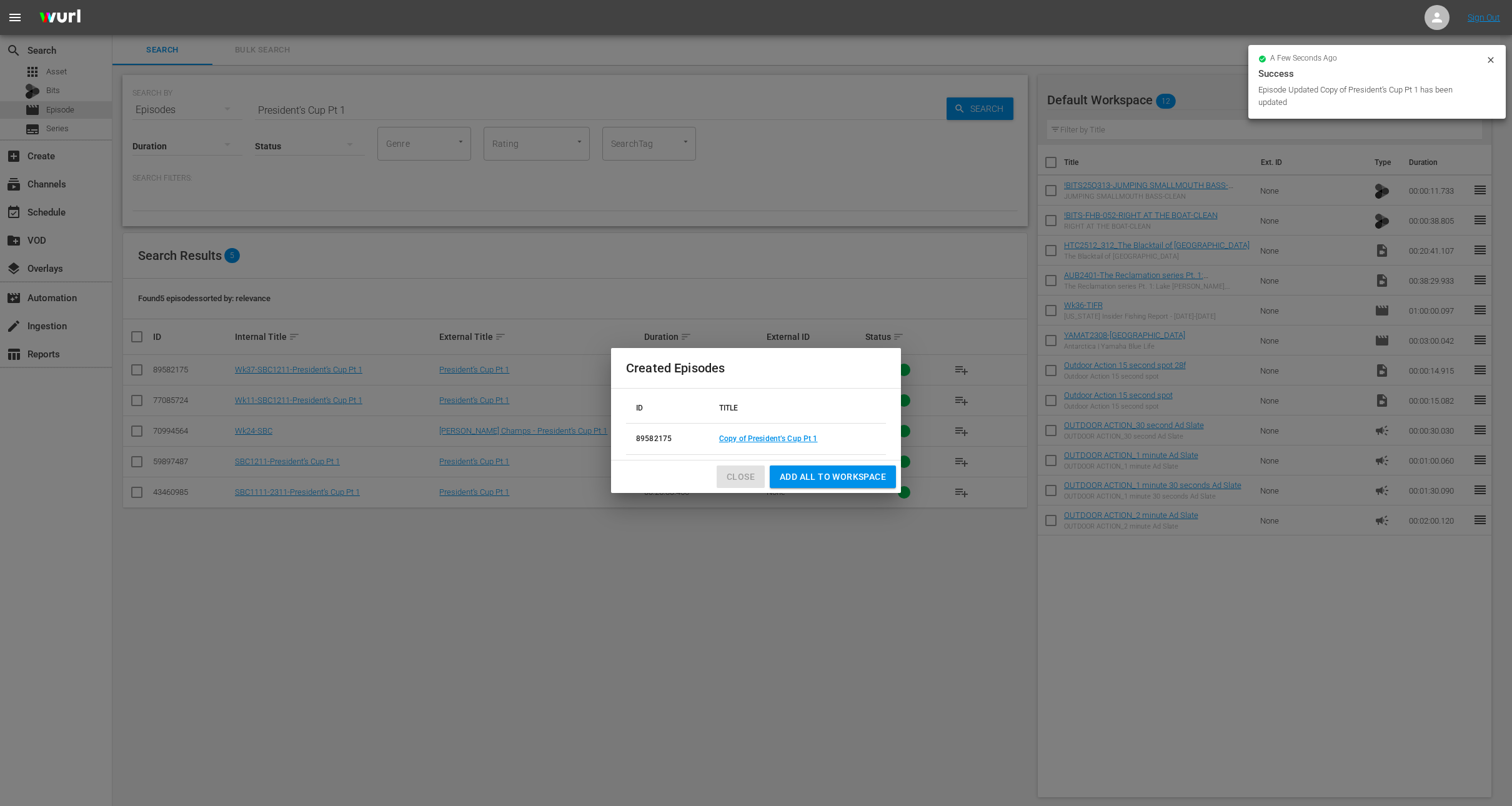
click at [739, 473] on span "Close" at bounding box center [740, 477] width 28 height 16
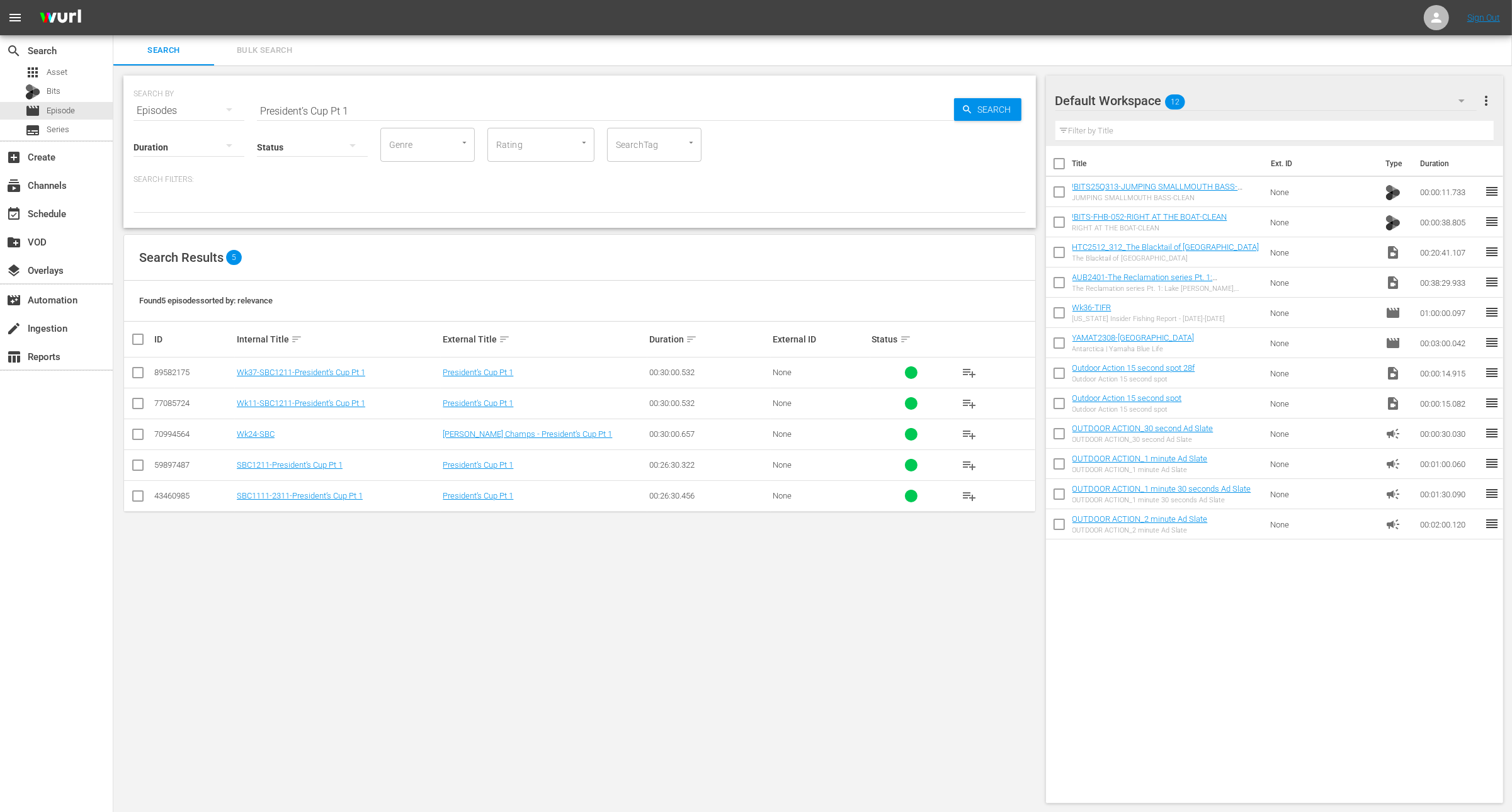
click at [423, 106] on input "President’s Cup Pt 1" at bounding box center [605, 110] width 697 height 30
paste input "[PERSON_NAME]"
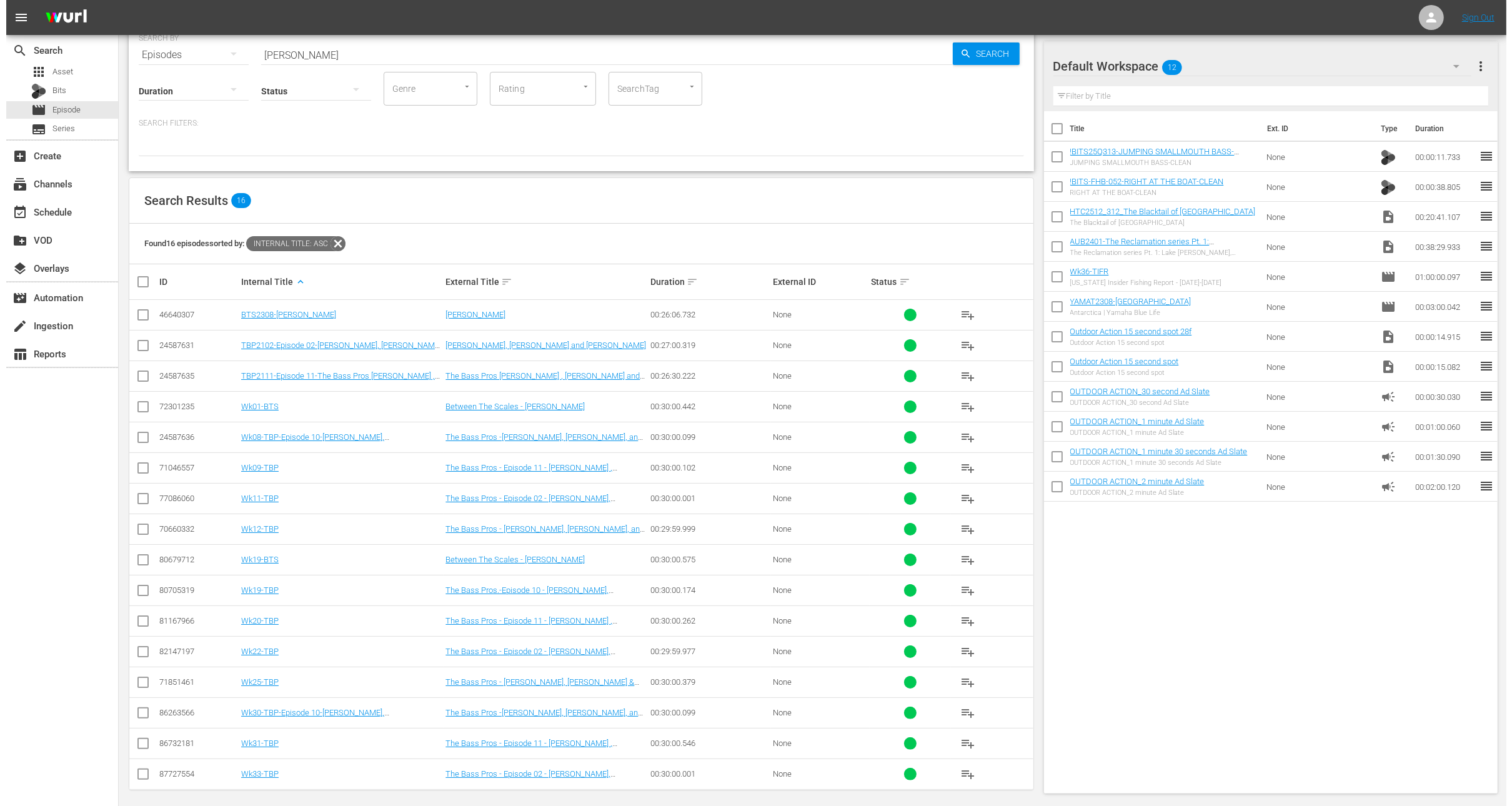
scroll to position [57, 0]
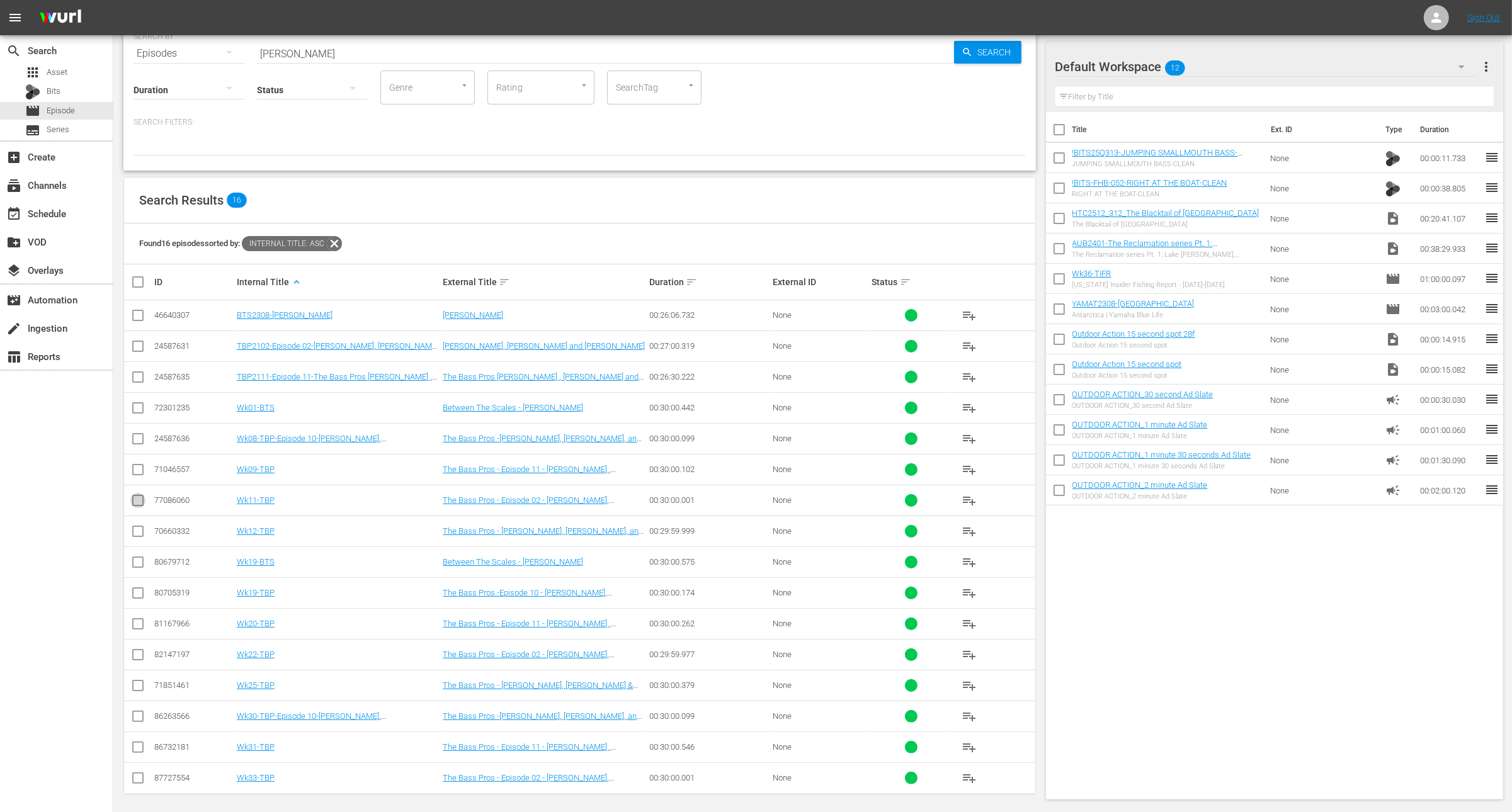
click at [143, 498] on input "checkbox" at bounding box center [138, 503] width 15 height 15
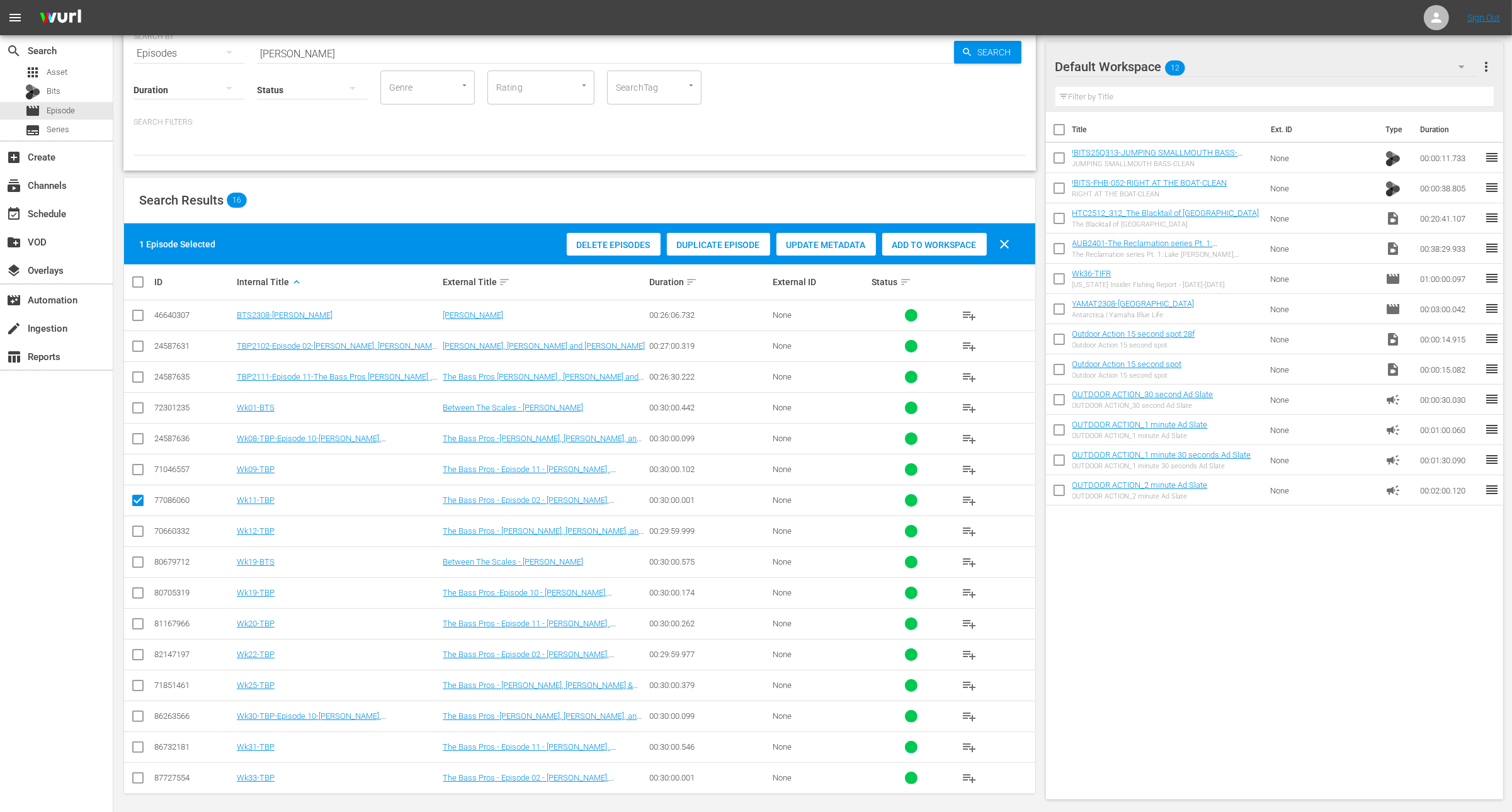
click at [728, 242] on span "Duplicate Episode" at bounding box center [718, 244] width 103 height 10
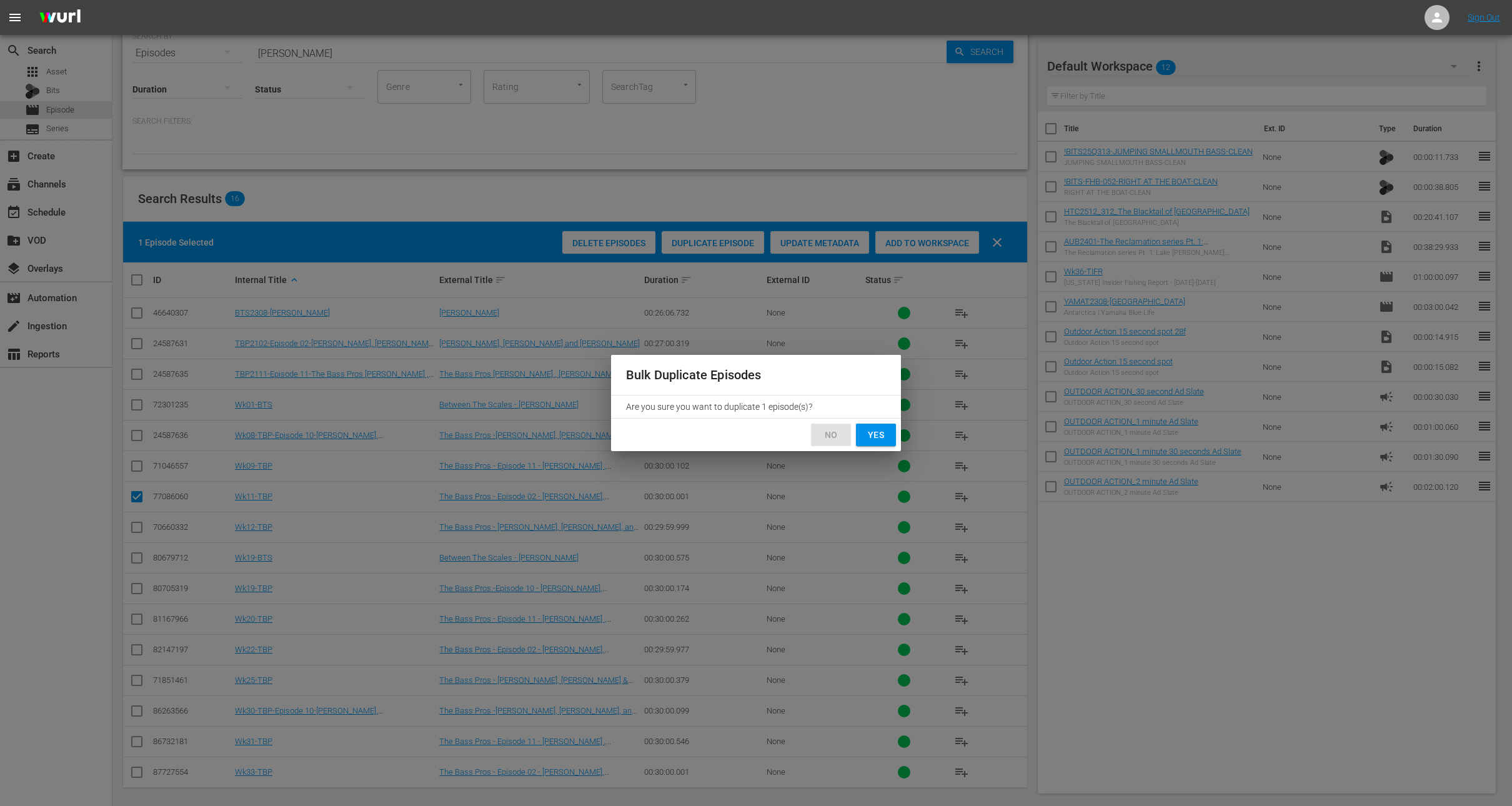
click at [836, 433] on span "No" at bounding box center [831, 435] width 20 height 16
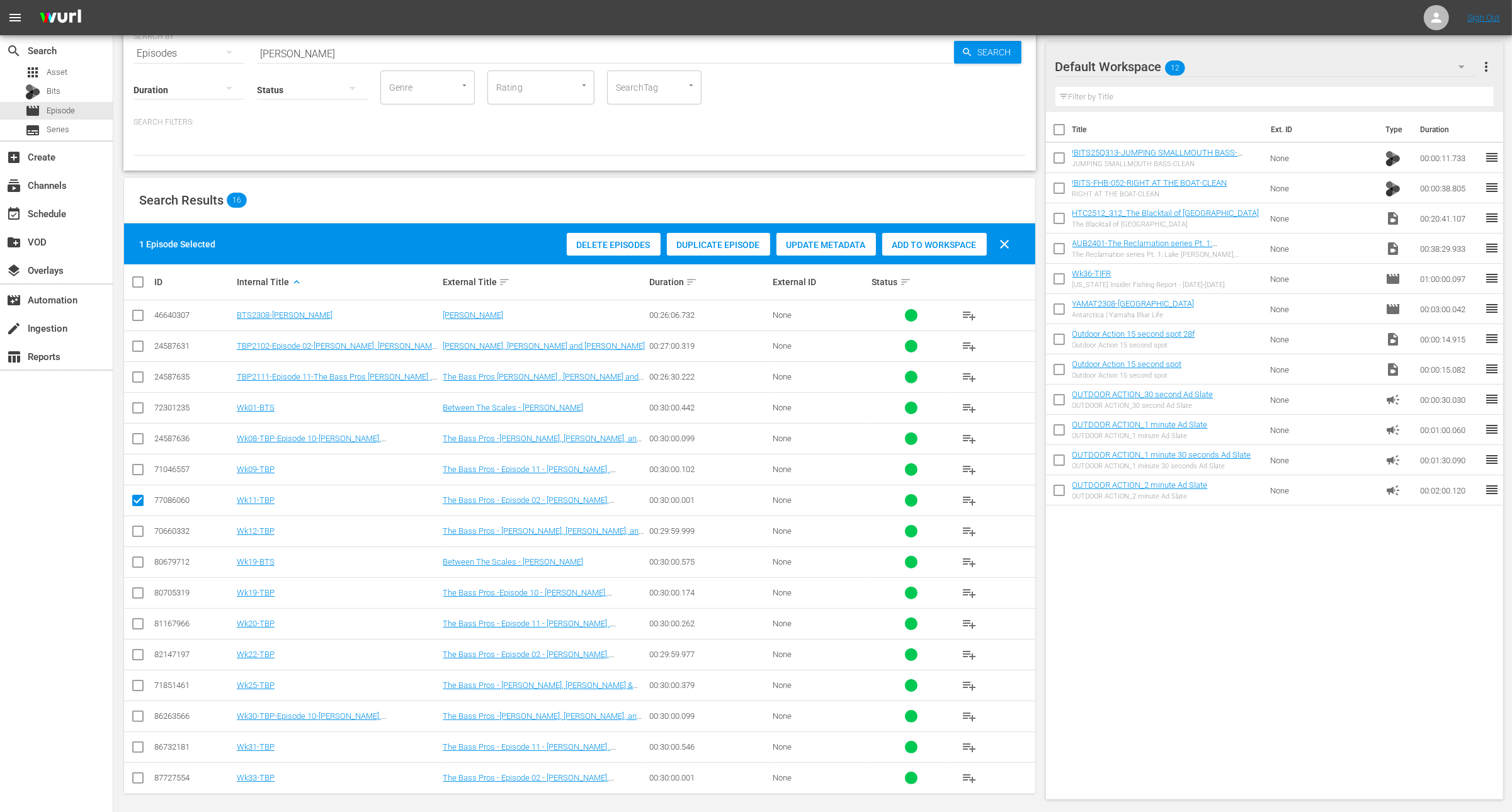
click at [137, 529] on input "checkbox" at bounding box center [138, 534] width 15 height 15
click at [138, 501] on input "checkbox" at bounding box center [138, 503] width 15 height 15
click at [142, 530] on input "checkbox" at bounding box center [138, 534] width 15 height 15
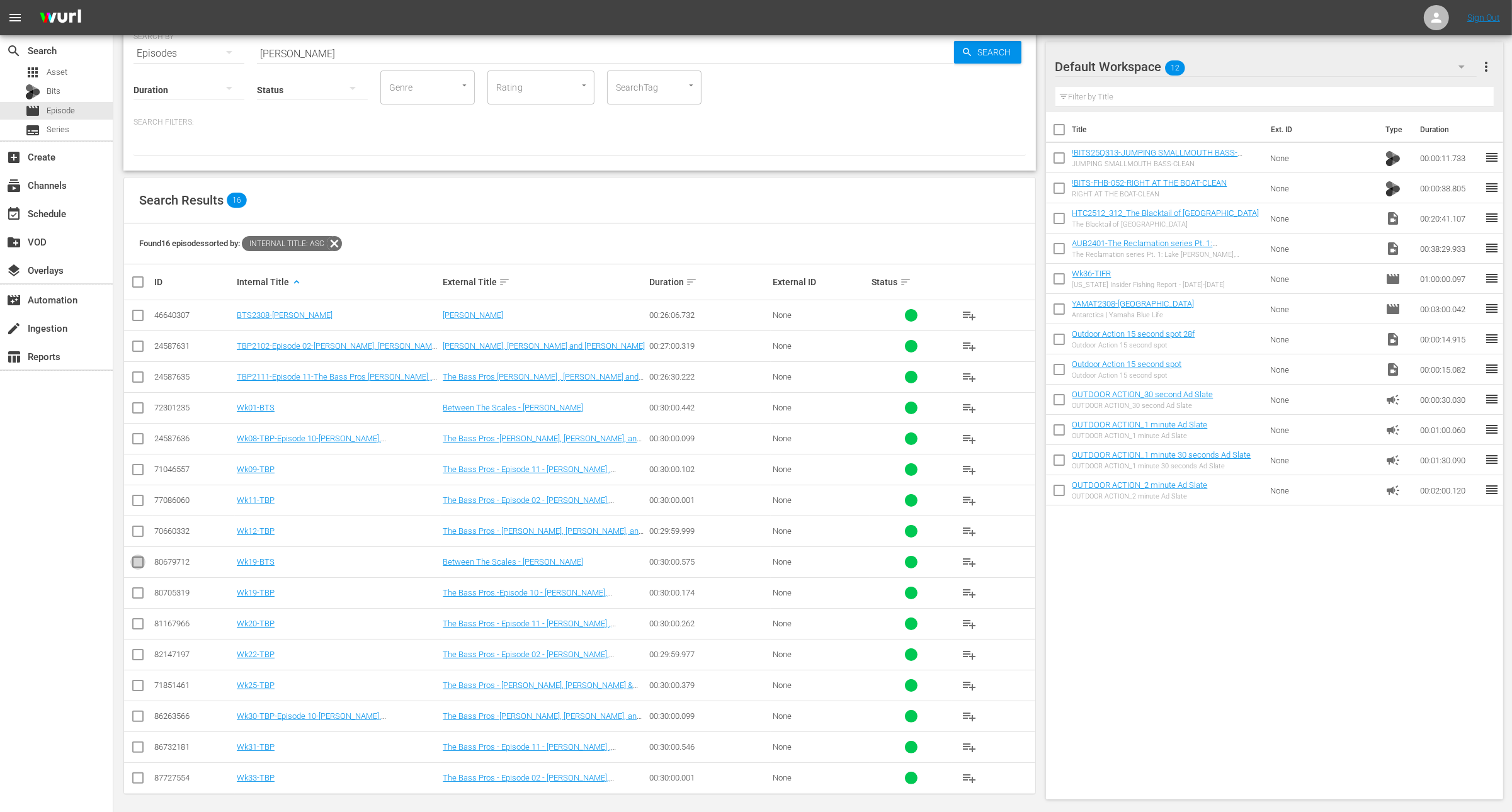
click at [133, 557] on input "checkbox" at bounding box center [138, 564] width 15 height 15
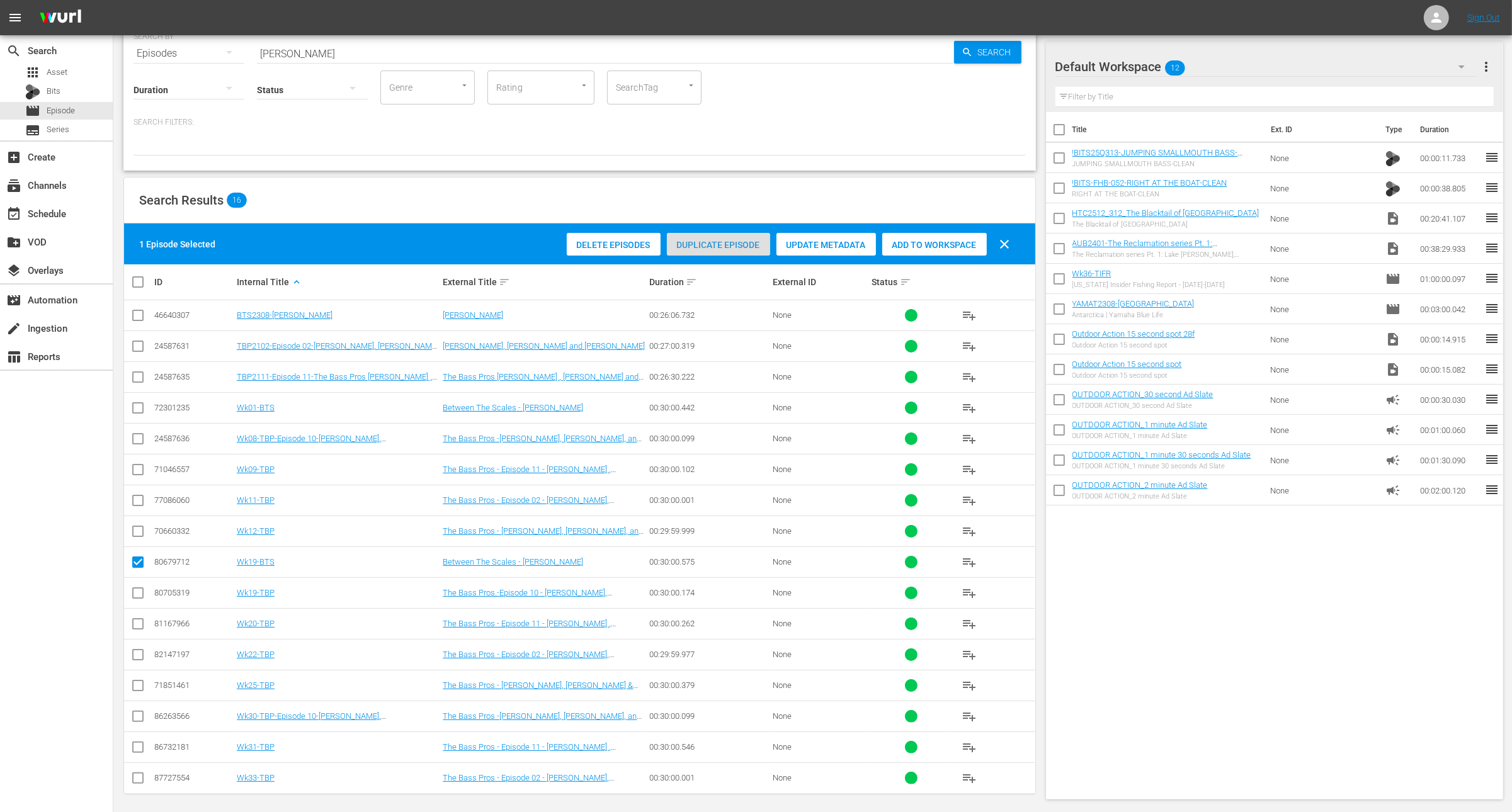
click at [717, 245] on span "Duplicate Episode" at bounding box center [718, 244] width 103 height 10
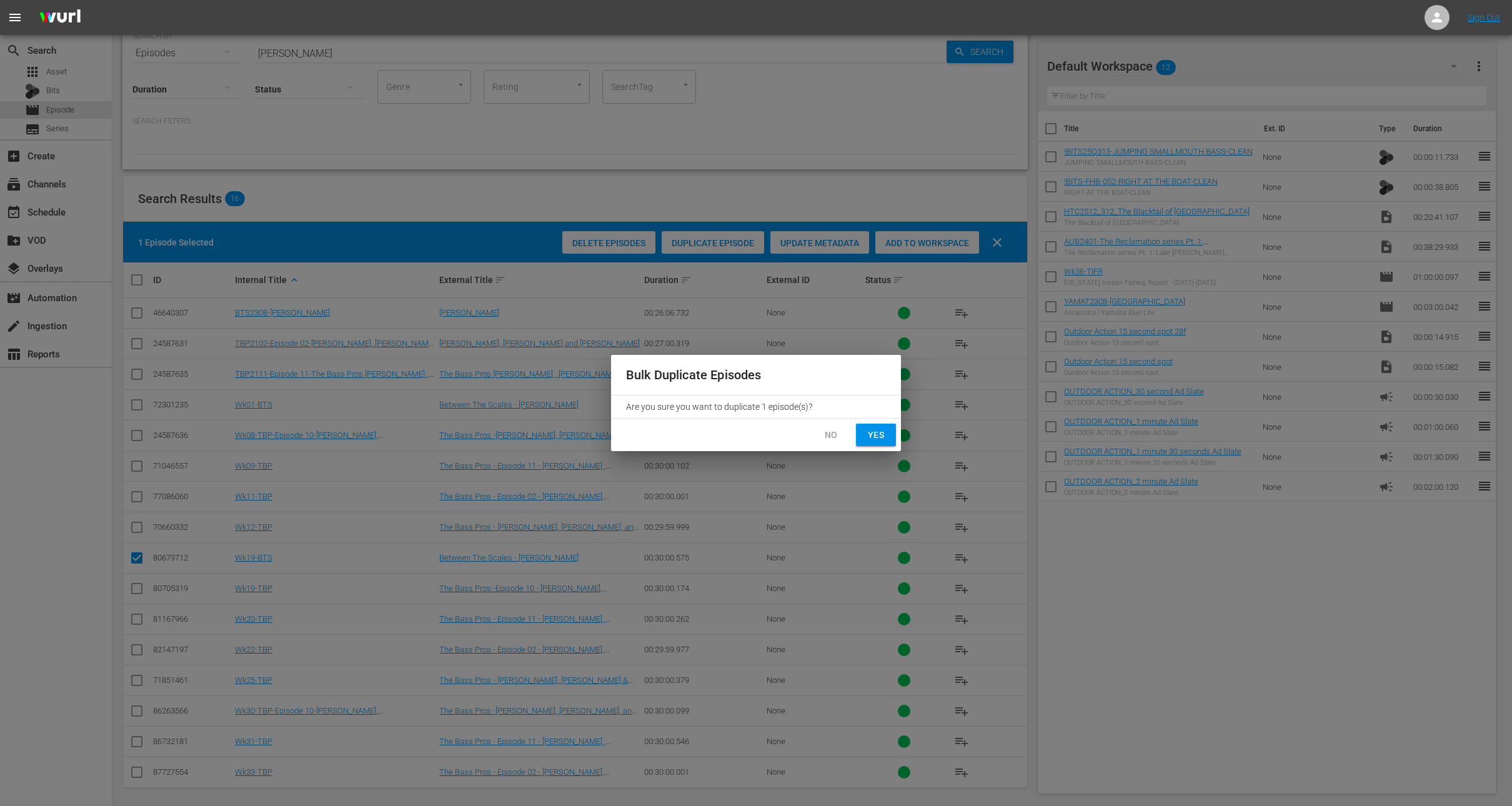
click at [832, 430] on span "No" at bounding box center [831, 435] width 20 height 16
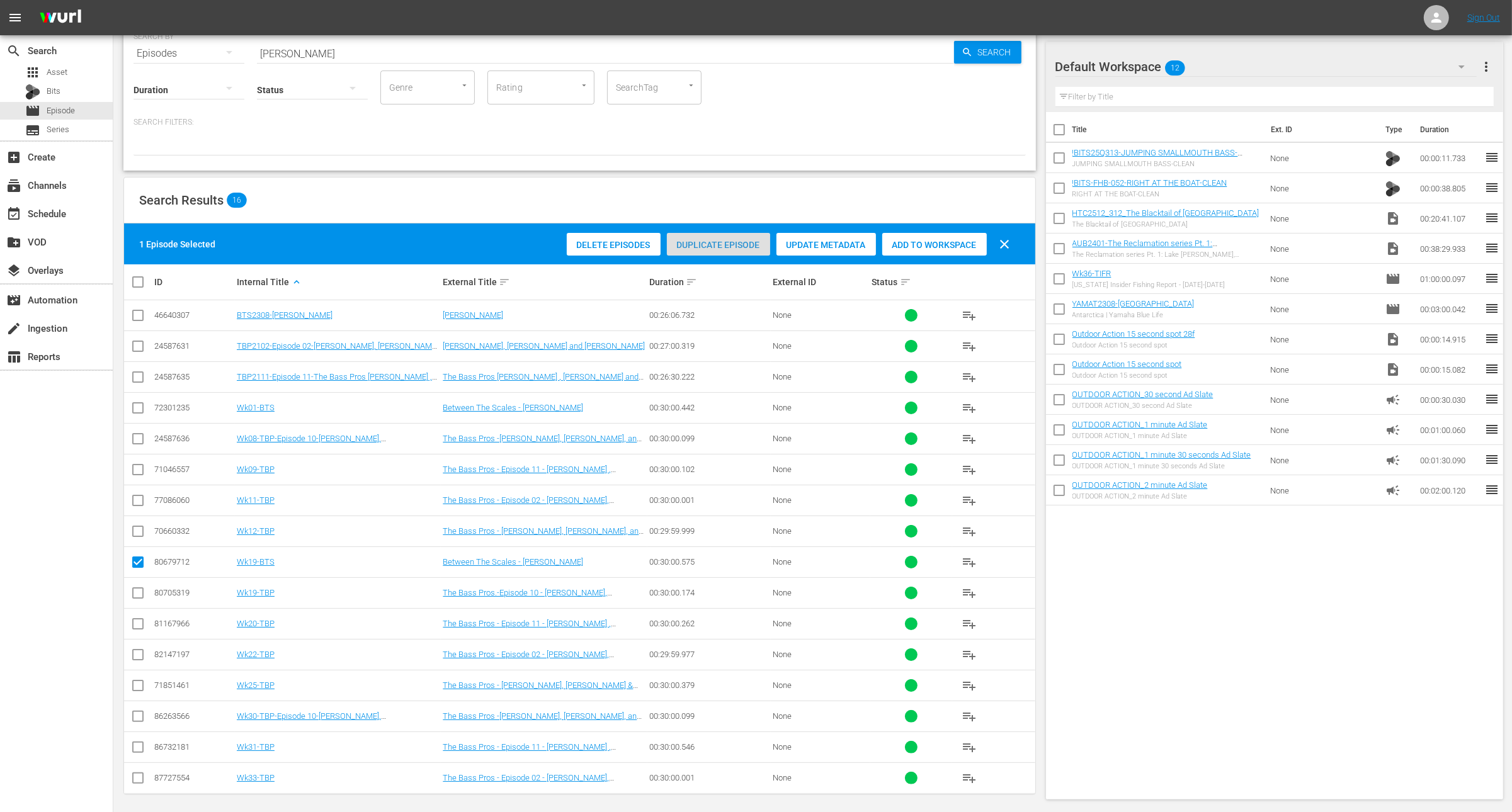
click at [728, 233] on div "Duplicate Episode" at bounding box center [718, 245] width 103 height 24
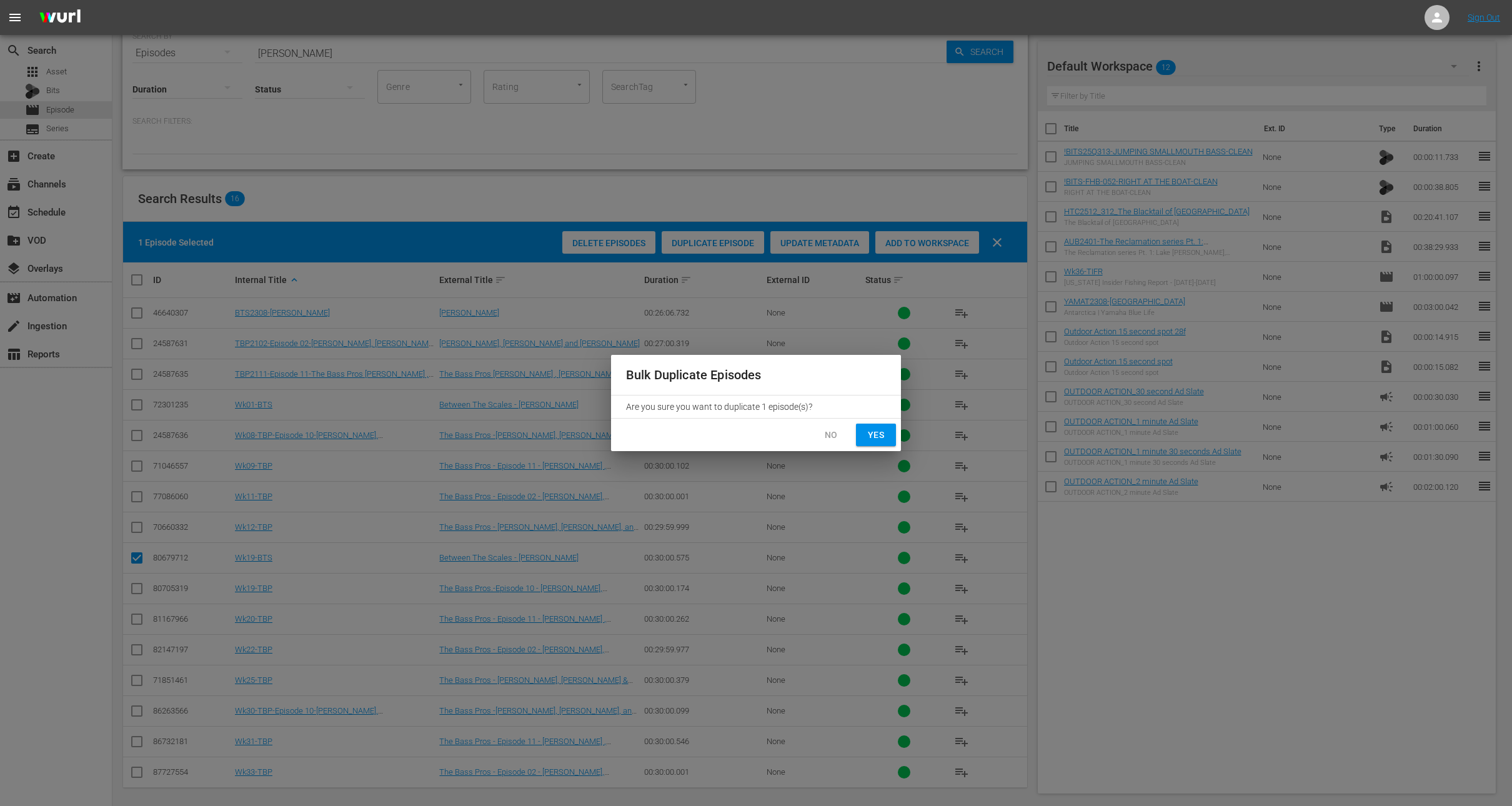
click at [877, 426] on button "Yes" at bounding box center [876, 435] width 40 height 23
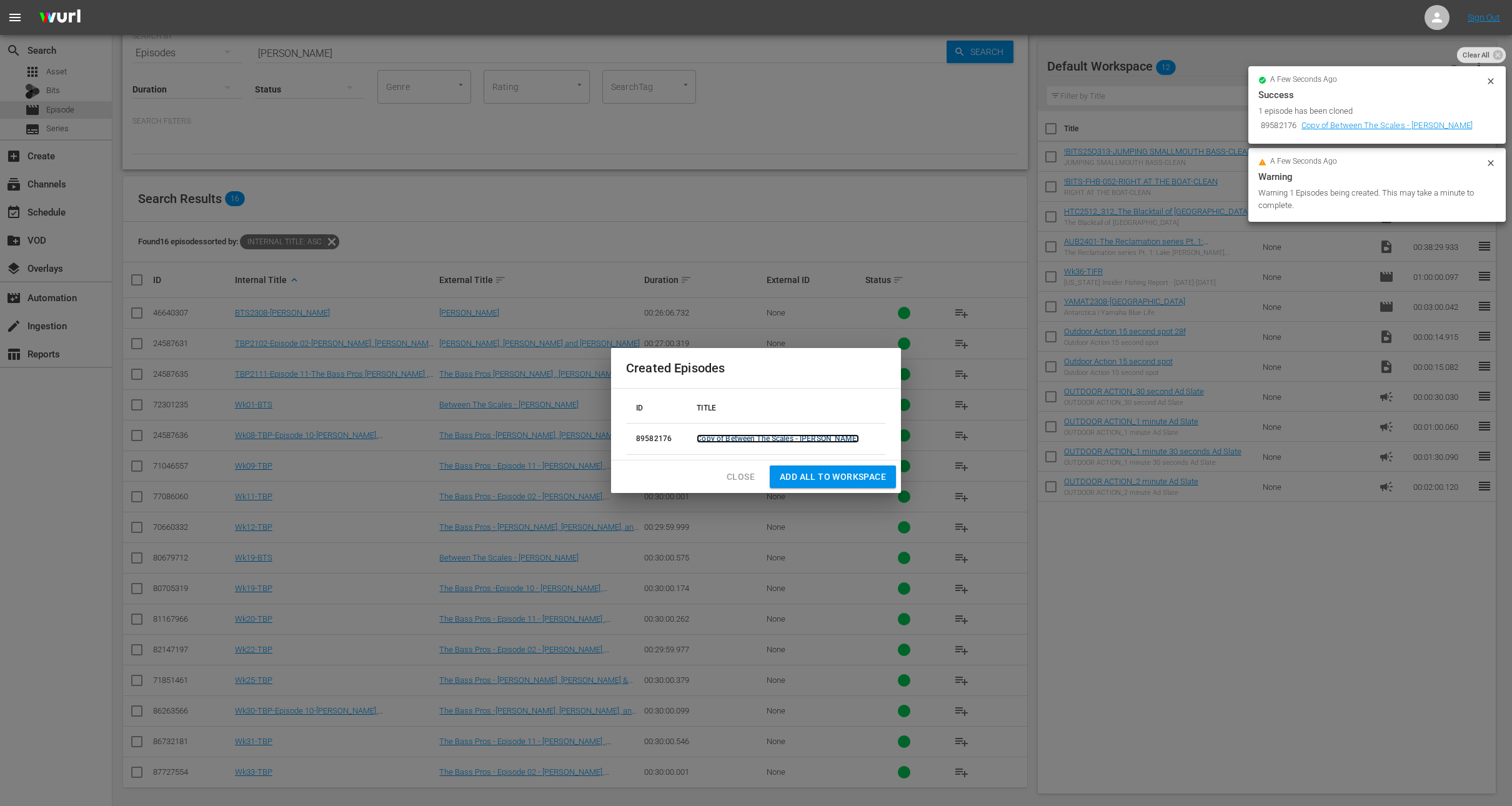
click at [723, 435] on link "Copy of Between The Scales - [PERSON_NAME]" at bounding box center [777, 439] width 162 height 9
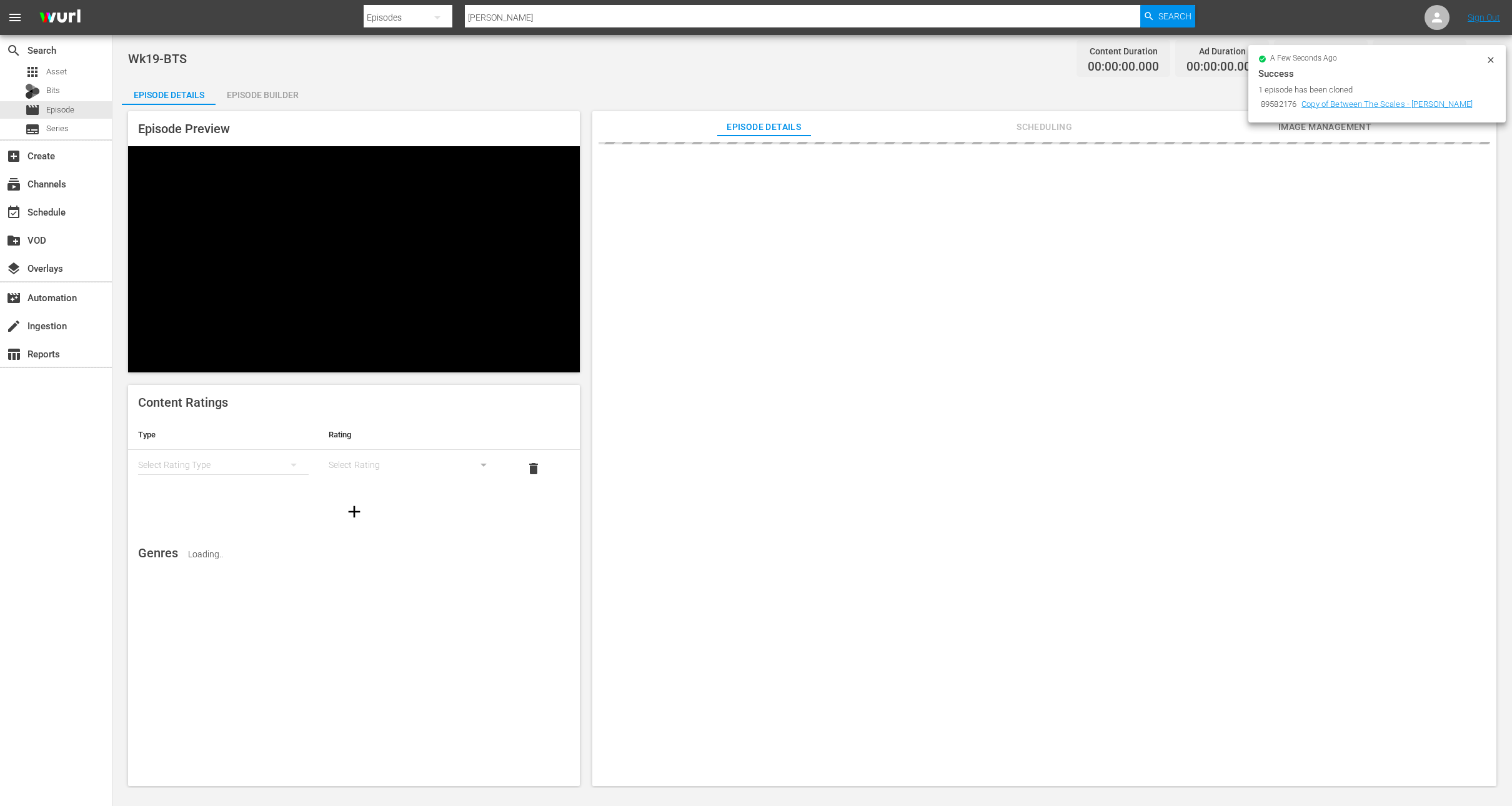
click at [274, 88] on div "Episode Builder" at bounding box center [262, 94] width 94 height 30
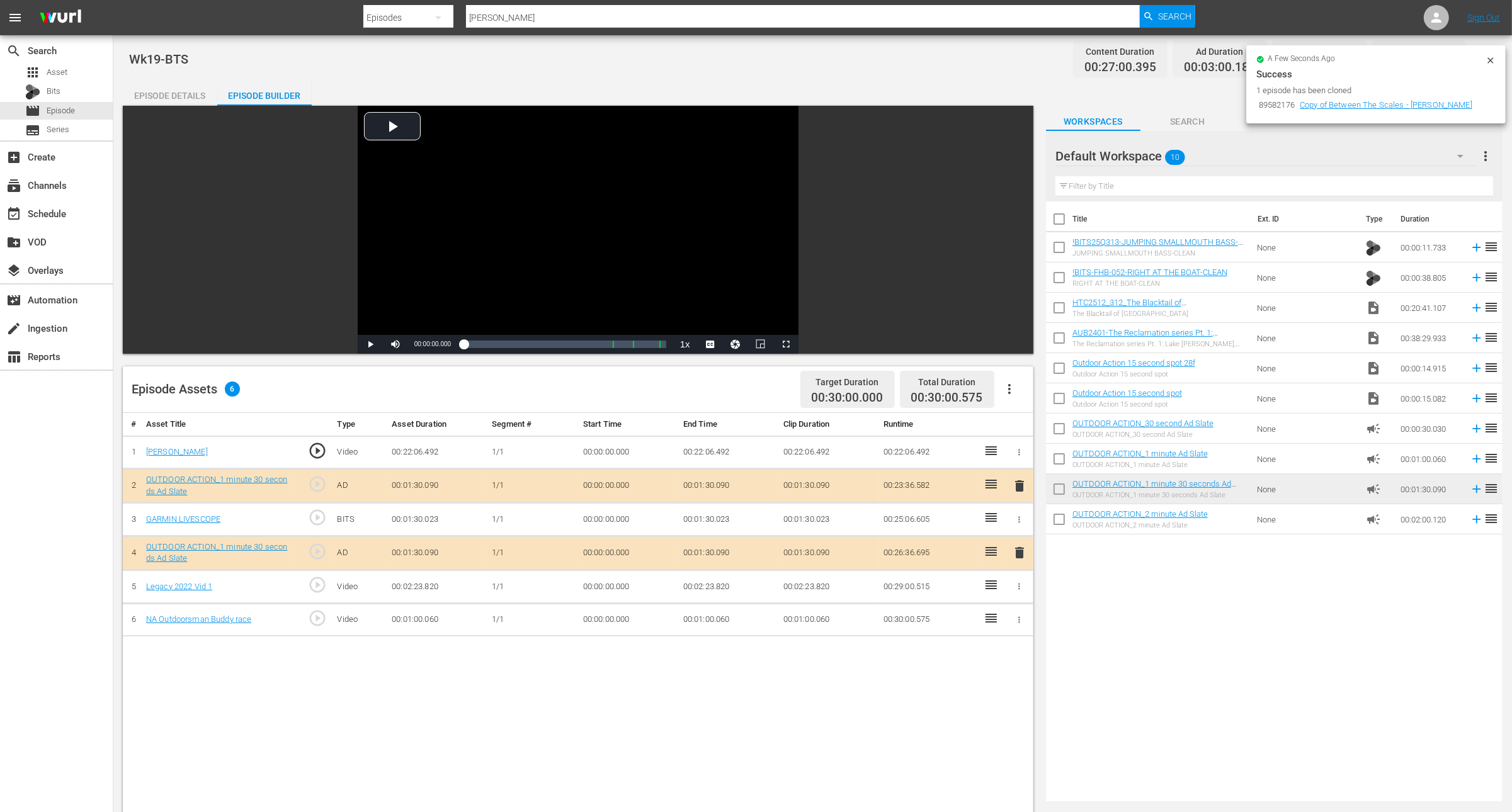
click at [190, 92] on div "Episode Details" at bounding box center [170, 95] width 95 height 30
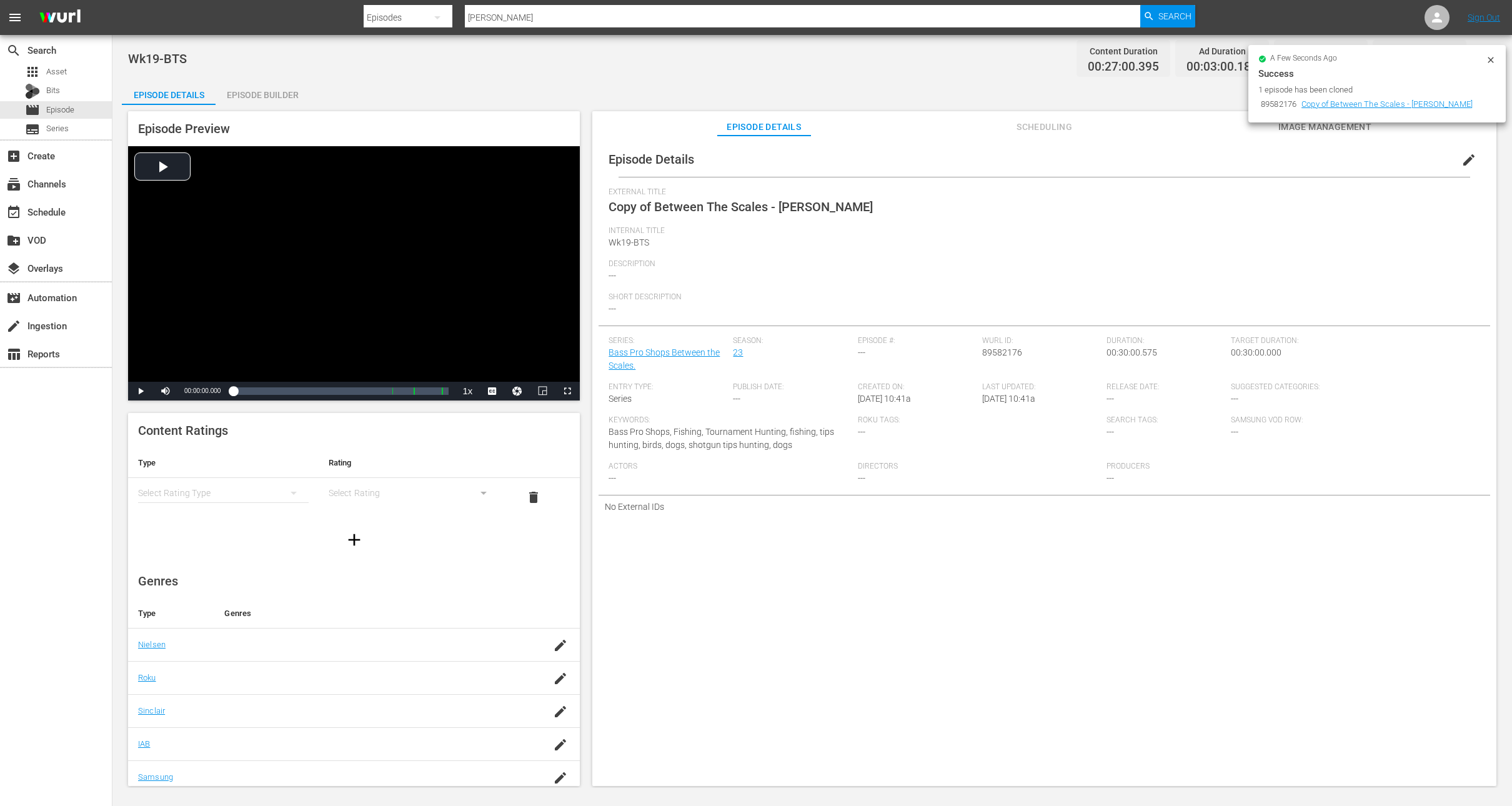
click at [1462, 161] on span "edit" at bounding box center [1469, 160] width 15 height 15
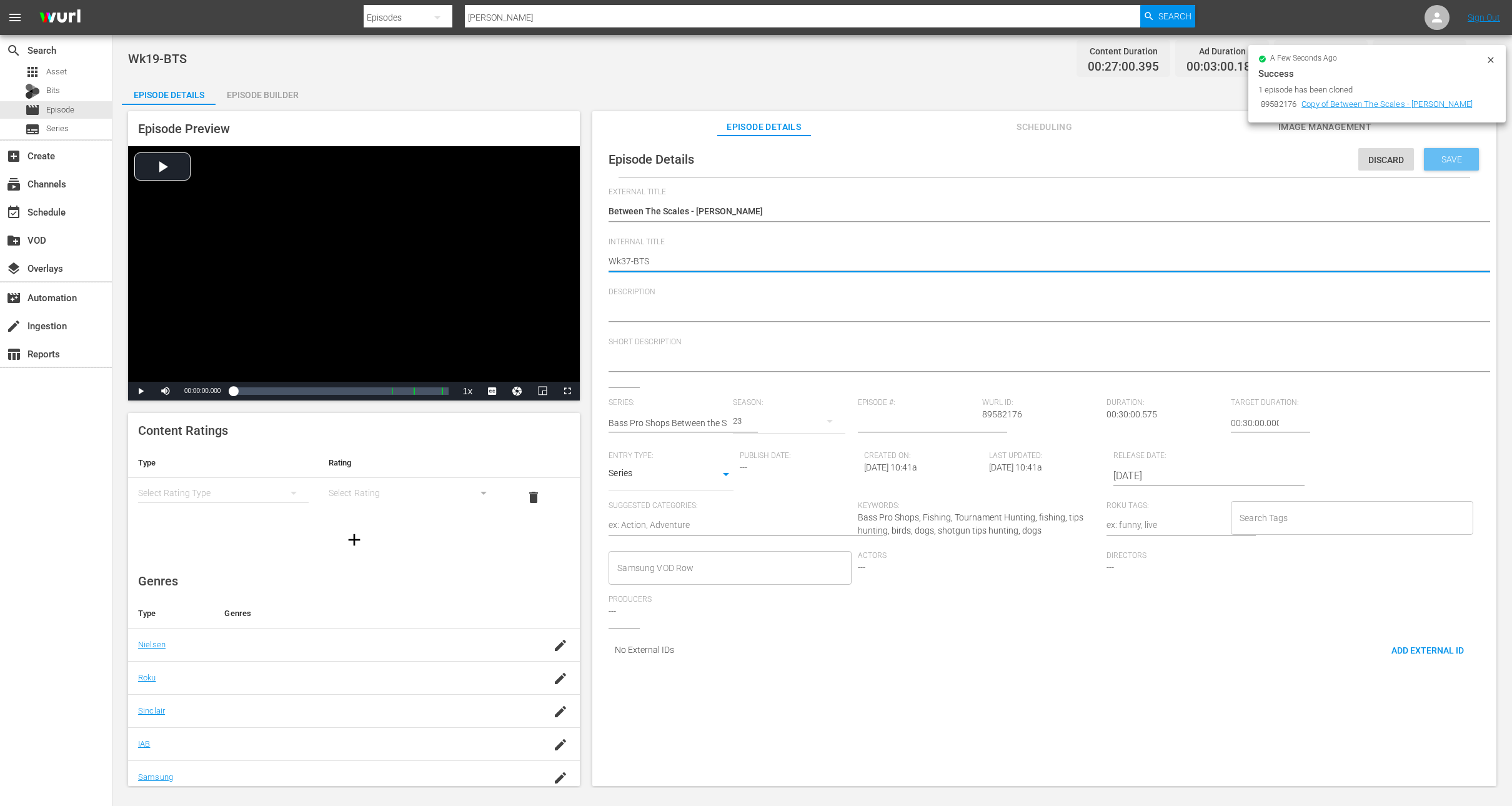
click at [1445, 156] on span "Save" at bounding box center [1451, 159] width 40 height 10
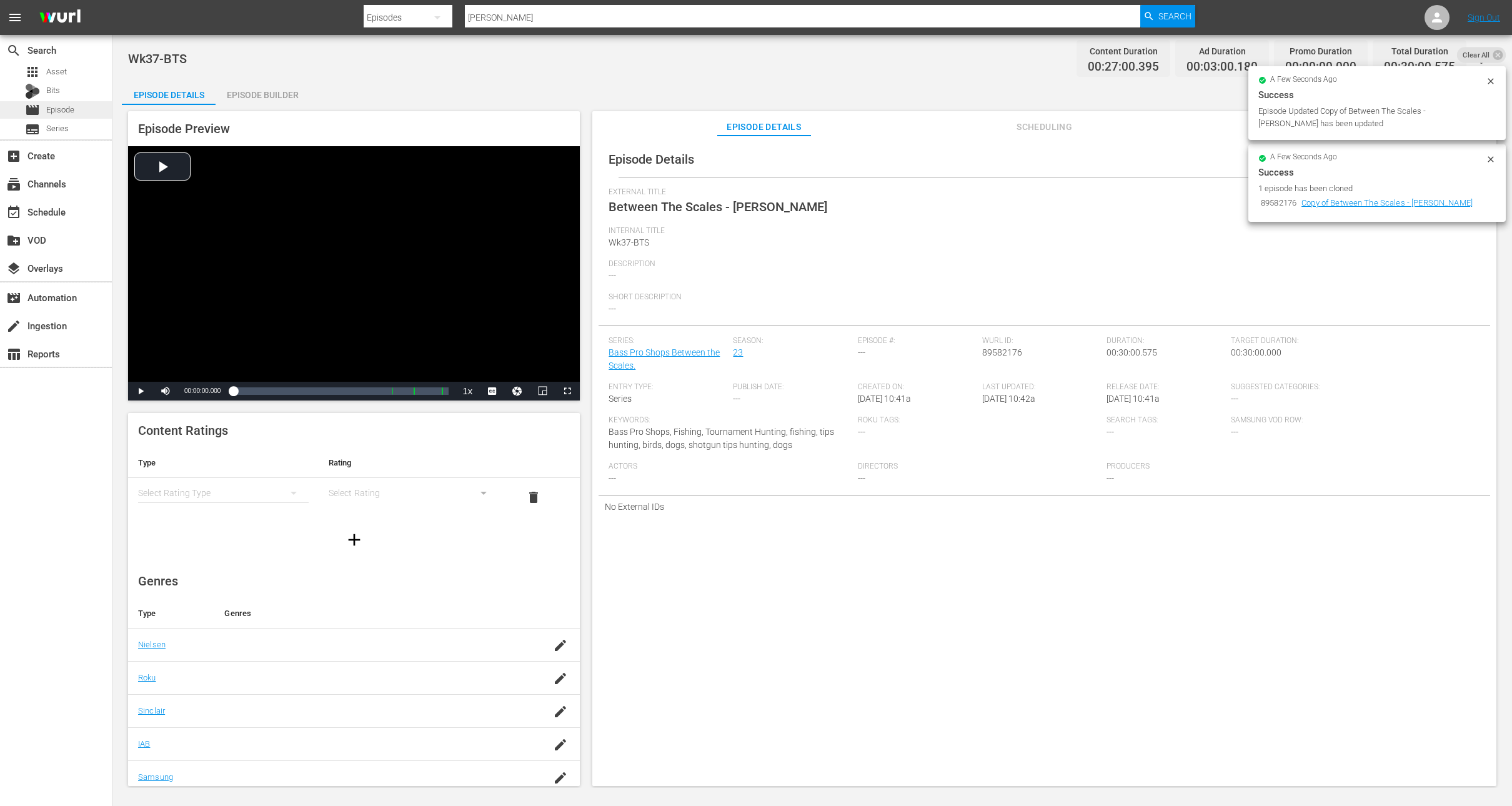
click at [57, 112] on span "Episode" at bounding box center [60, 110] width 28 height 13
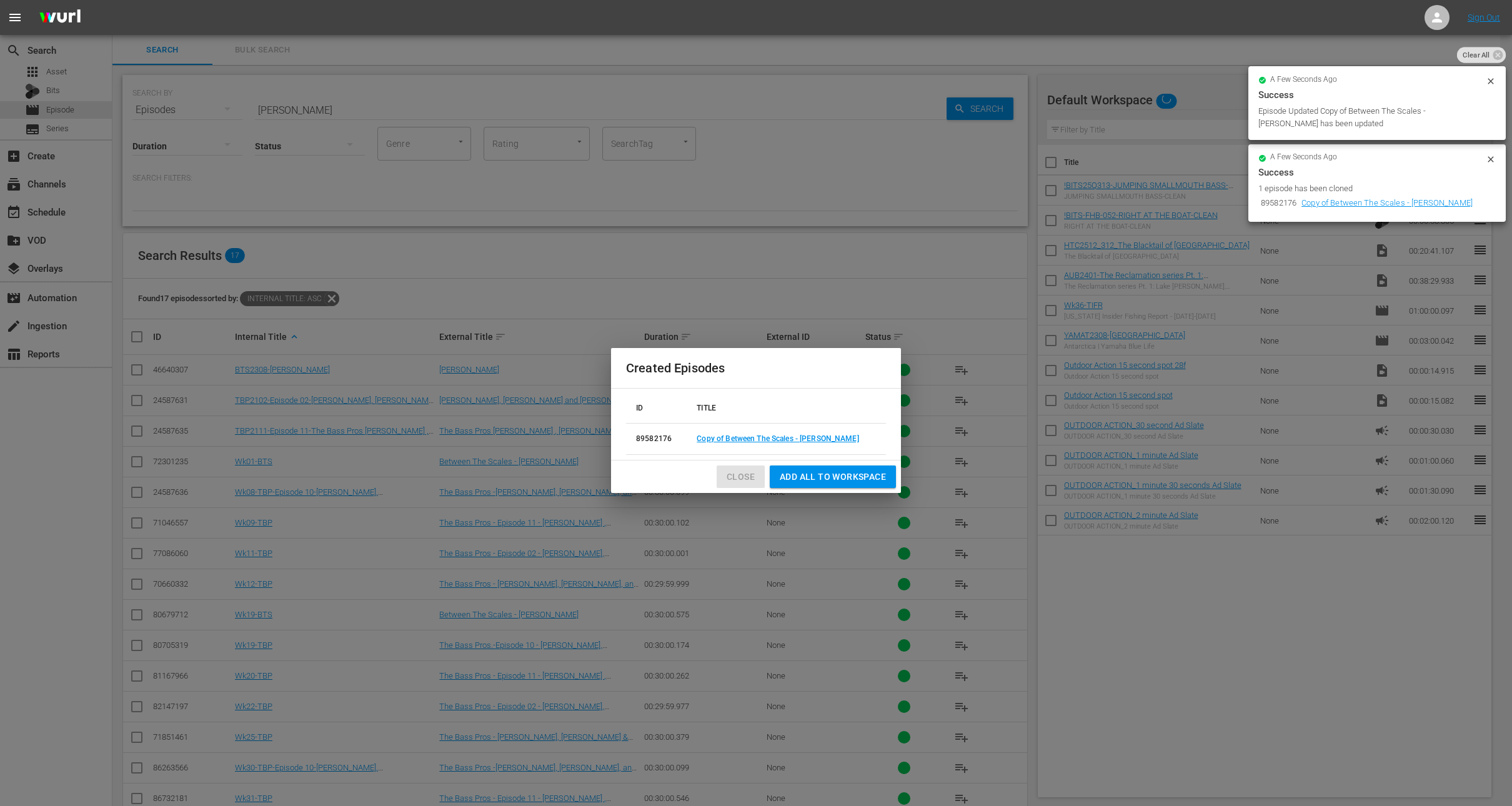
click at [741, 482] on span "Close" at bounding box center [740, 477] width 28 height 16
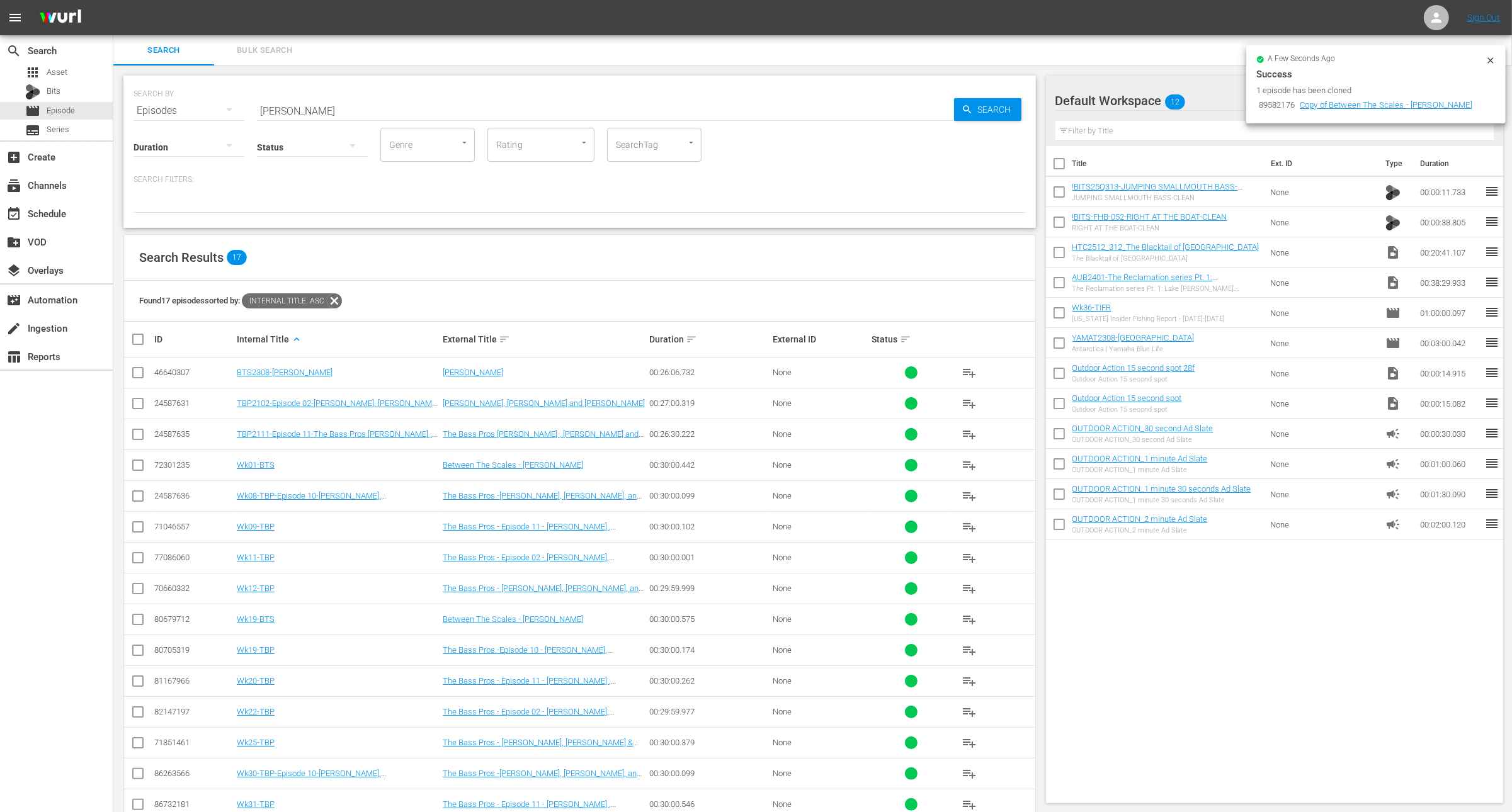
click at [364, 105] on input "[PERSON_NAME]" at bounding box center [605, 110] width 697 height 30
paste input "Happy Return"
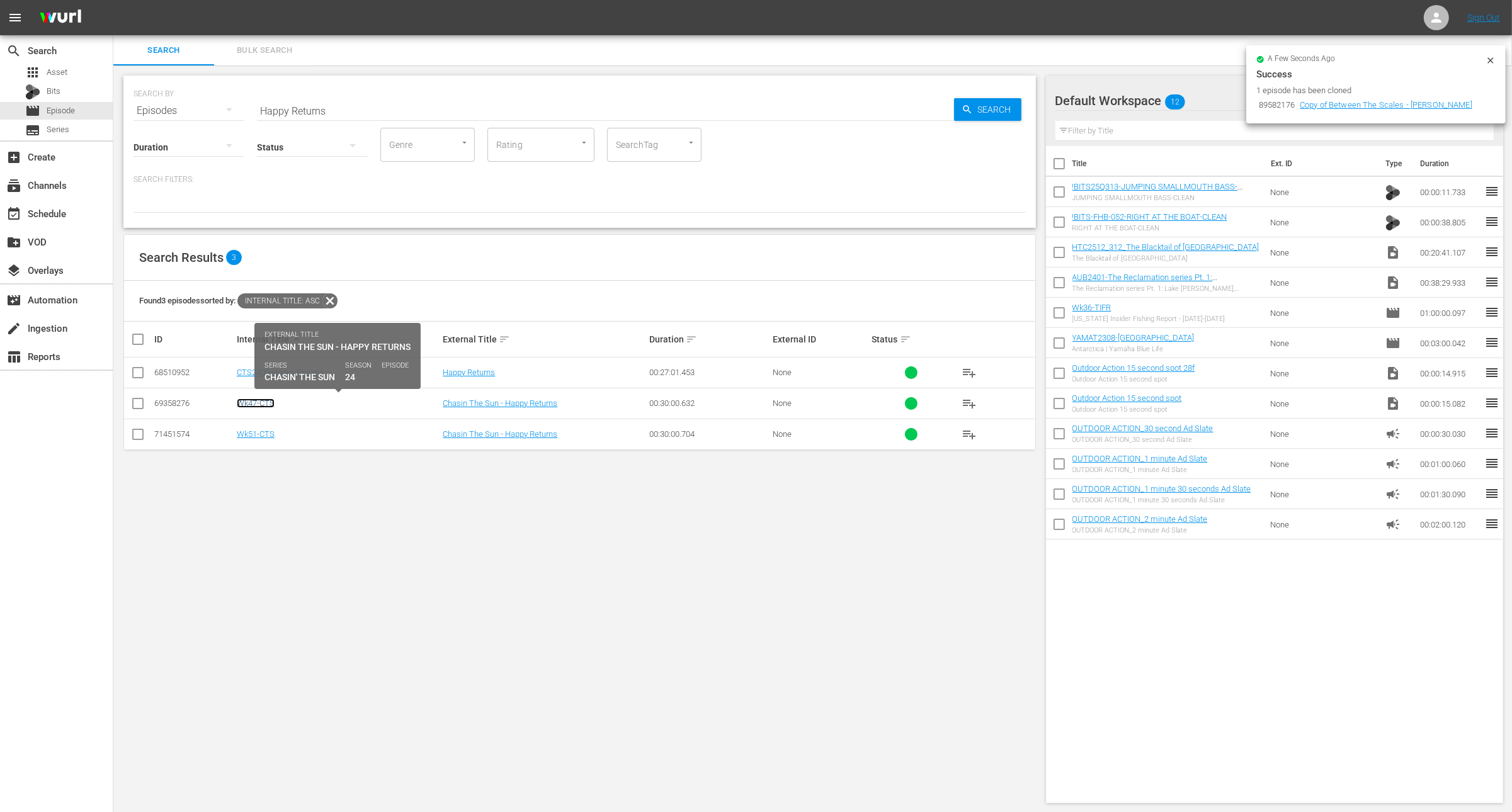
click at [267, 401] on link "Wk47-CTS" at bounding box center [256, 403] width 38 height 9
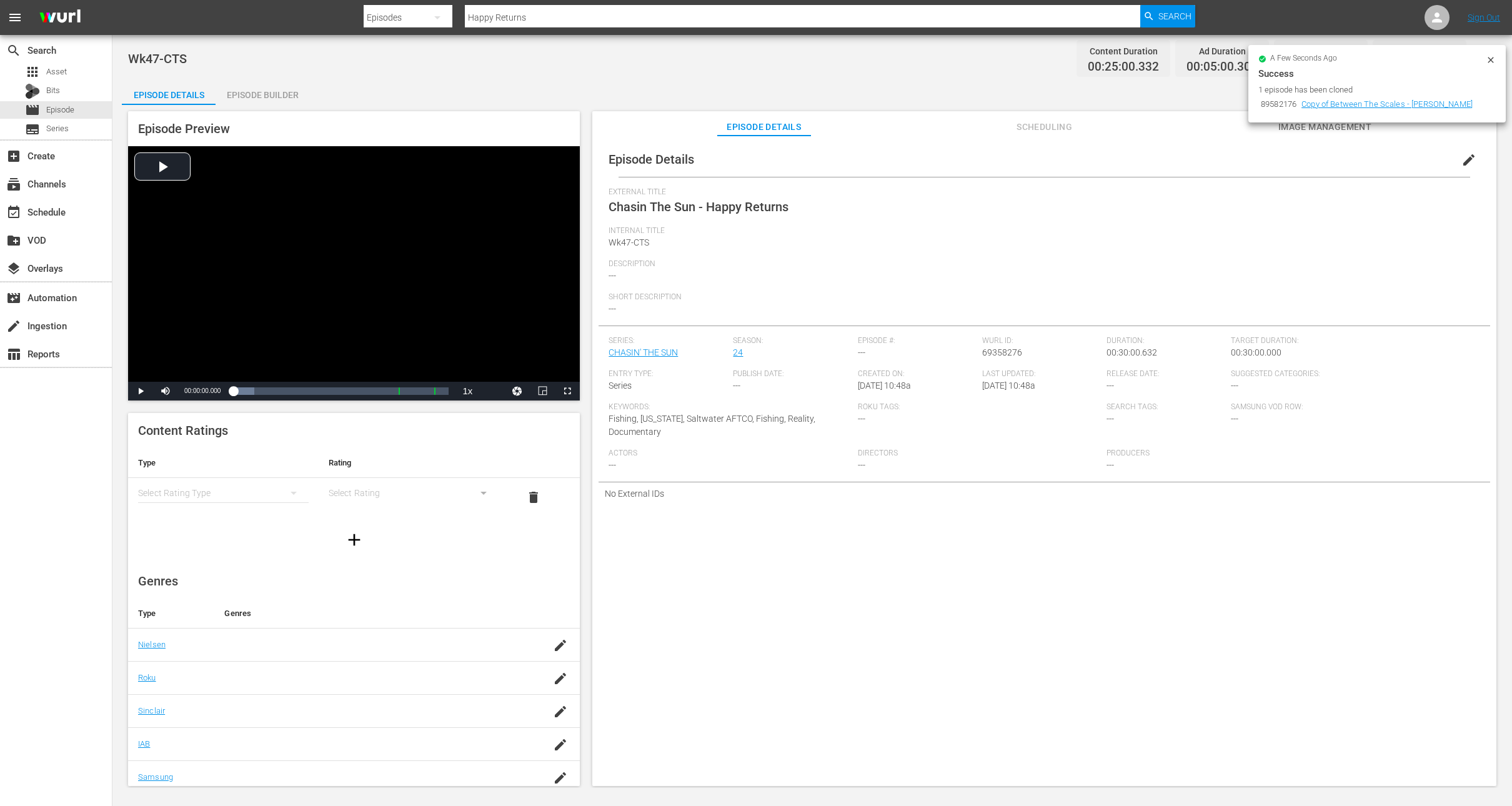
click at [1462, 157] on span "edit" at bounding box center [1469, 160] width 15 height 15
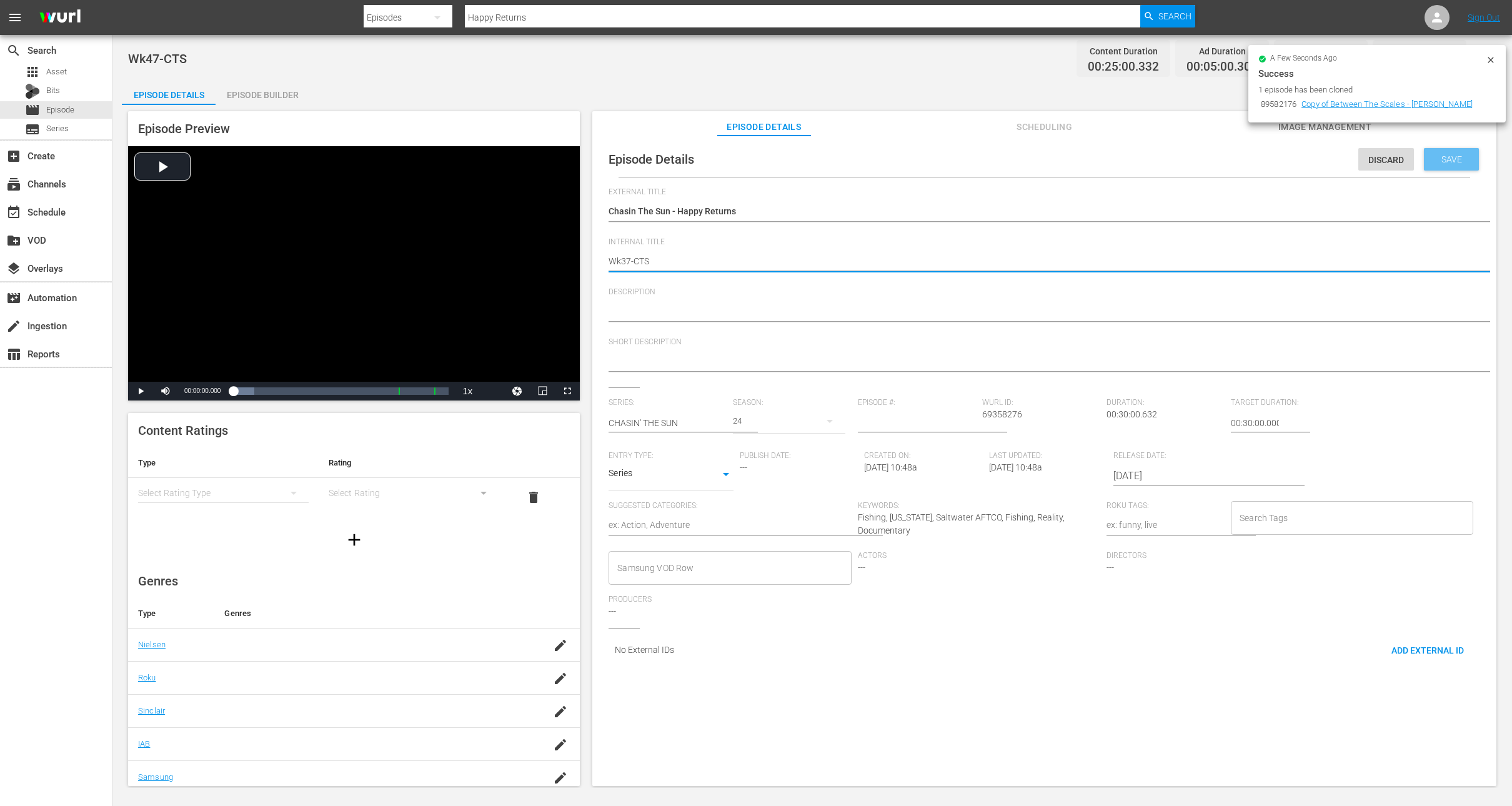
click at [1437, 149] on div "Save" at bounding box center [1451, 159] width 55 height 22
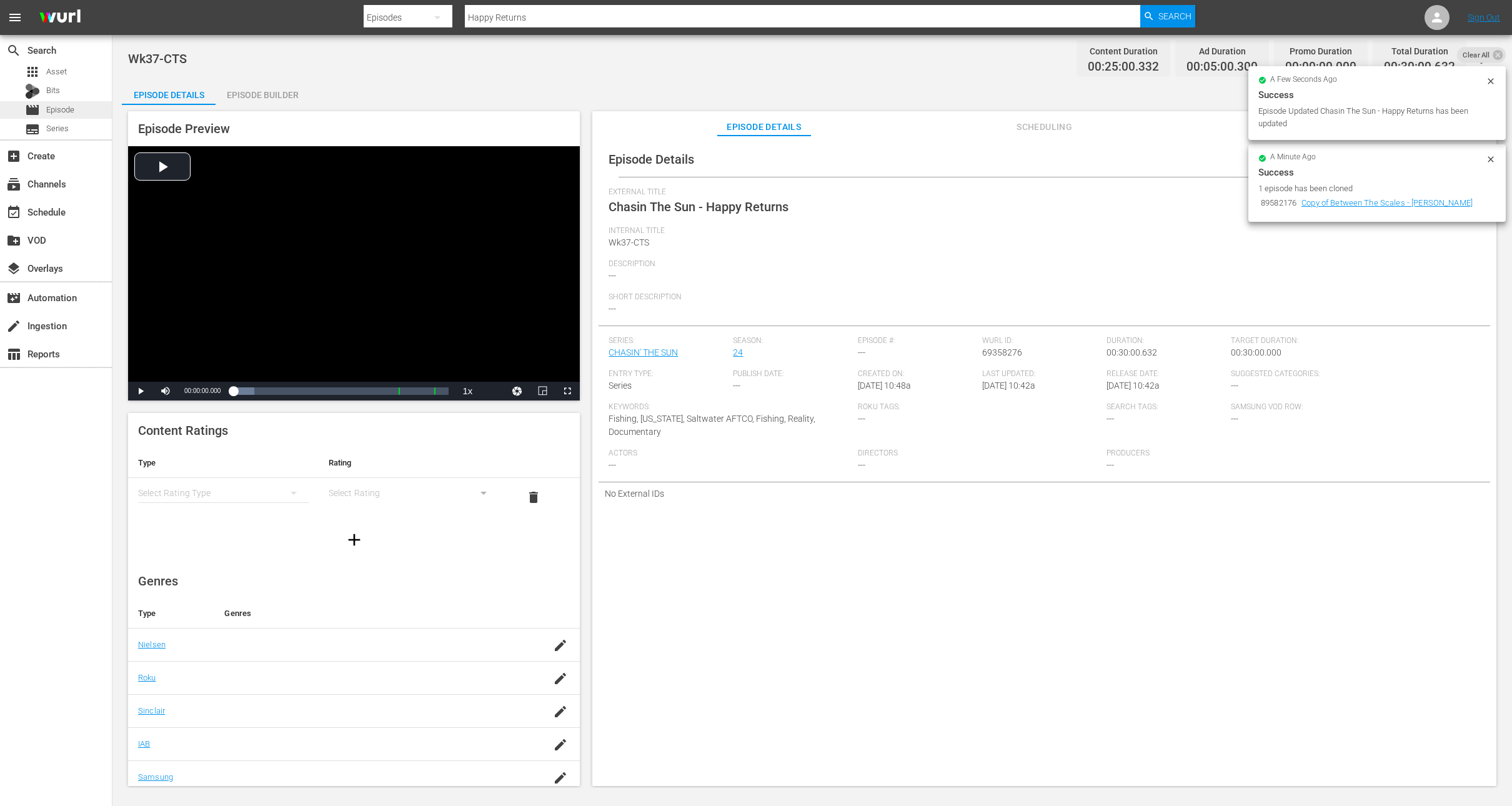
click at [60, 106] on span "Episode" at bounding box center [60, 110] width 28 height 13
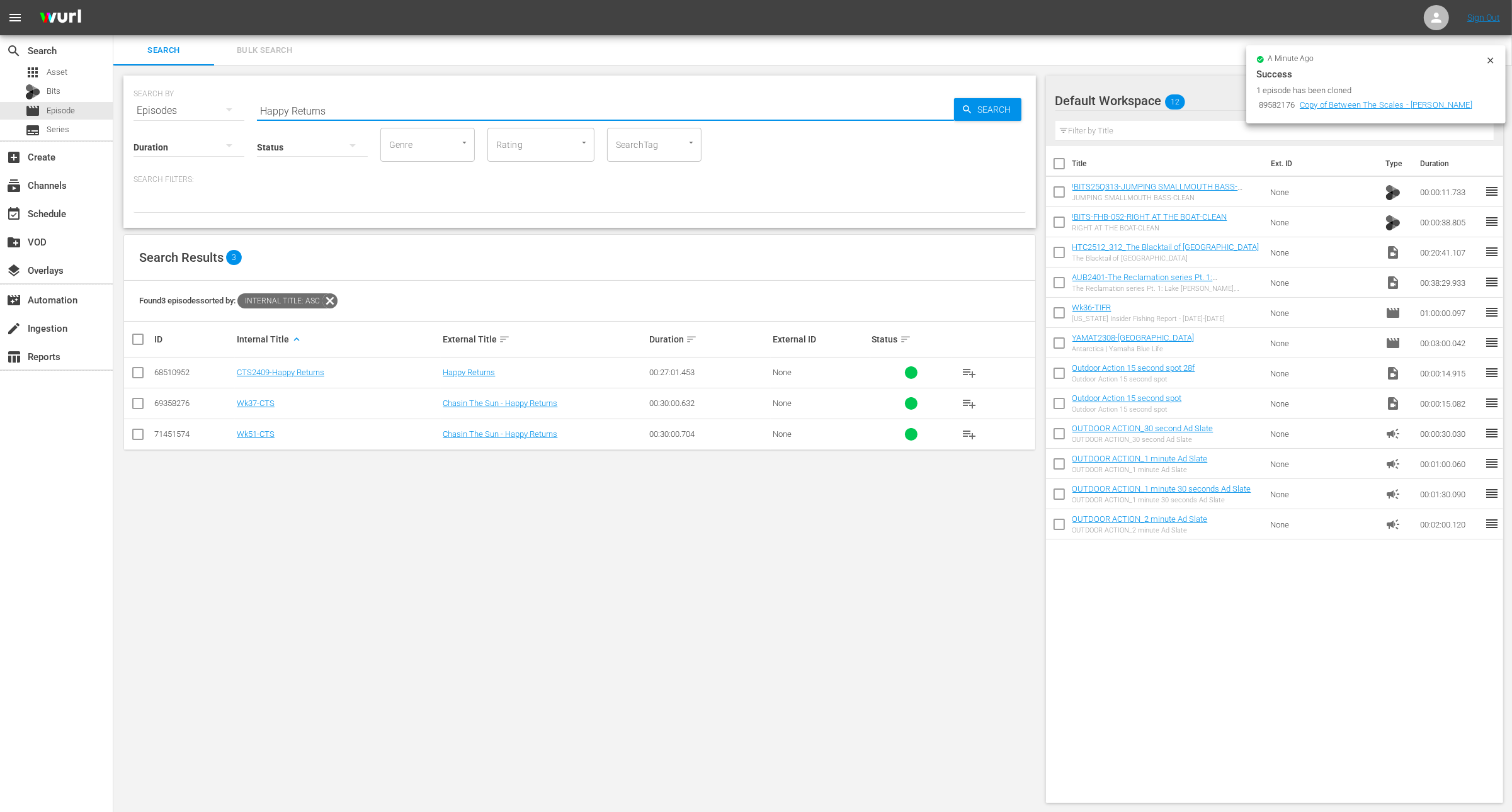
click at [401, 109] on input "Happy Returns" at bounding box center [605, 110] width 697 height 30
paste input "2024 AFTCO Open | [GEOGRAPHIC_DATA] - Part 1"
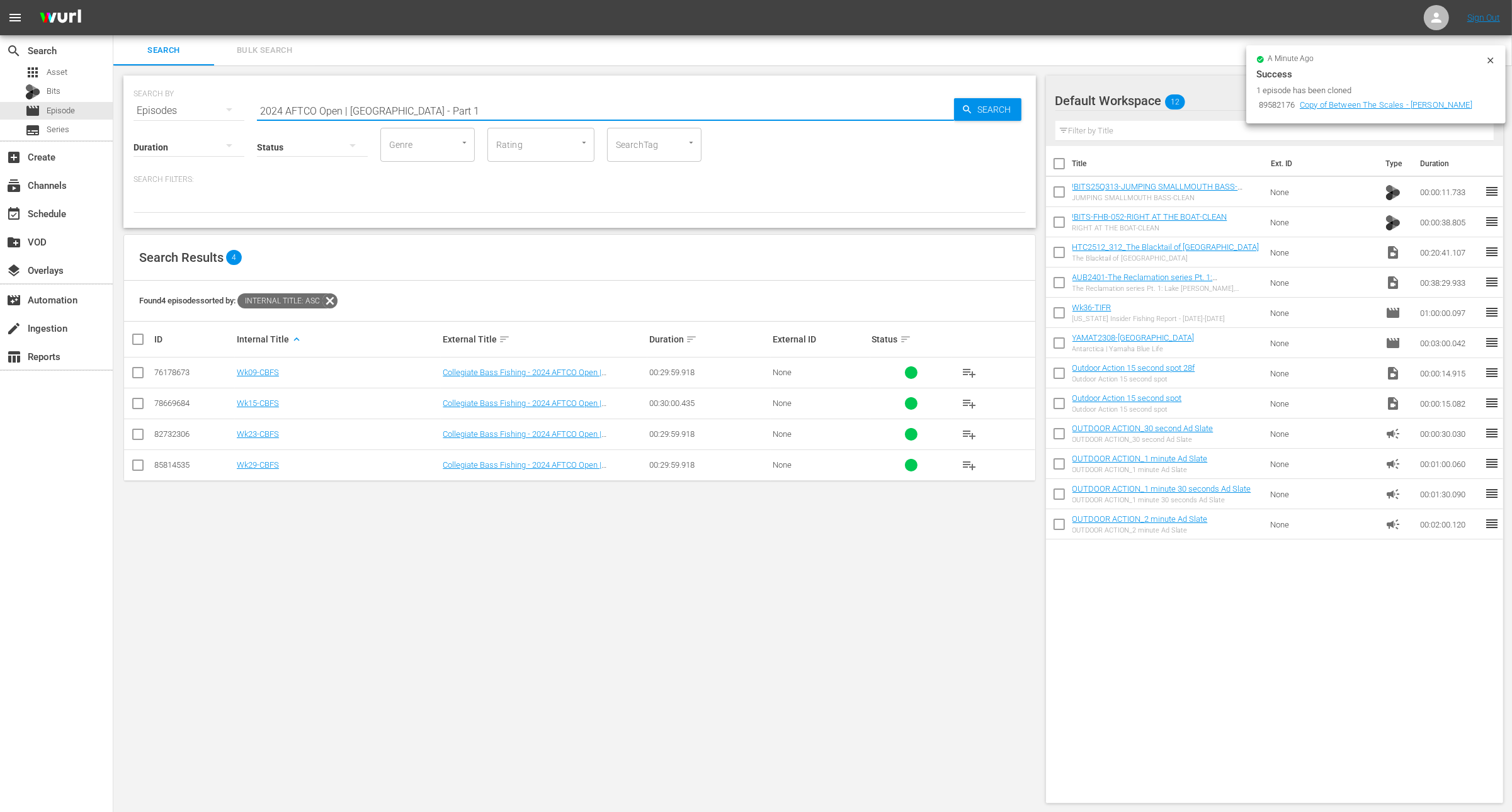
click at [138, 403] on input "checkbox" at bounding box center [138, 406] width 15 height 15
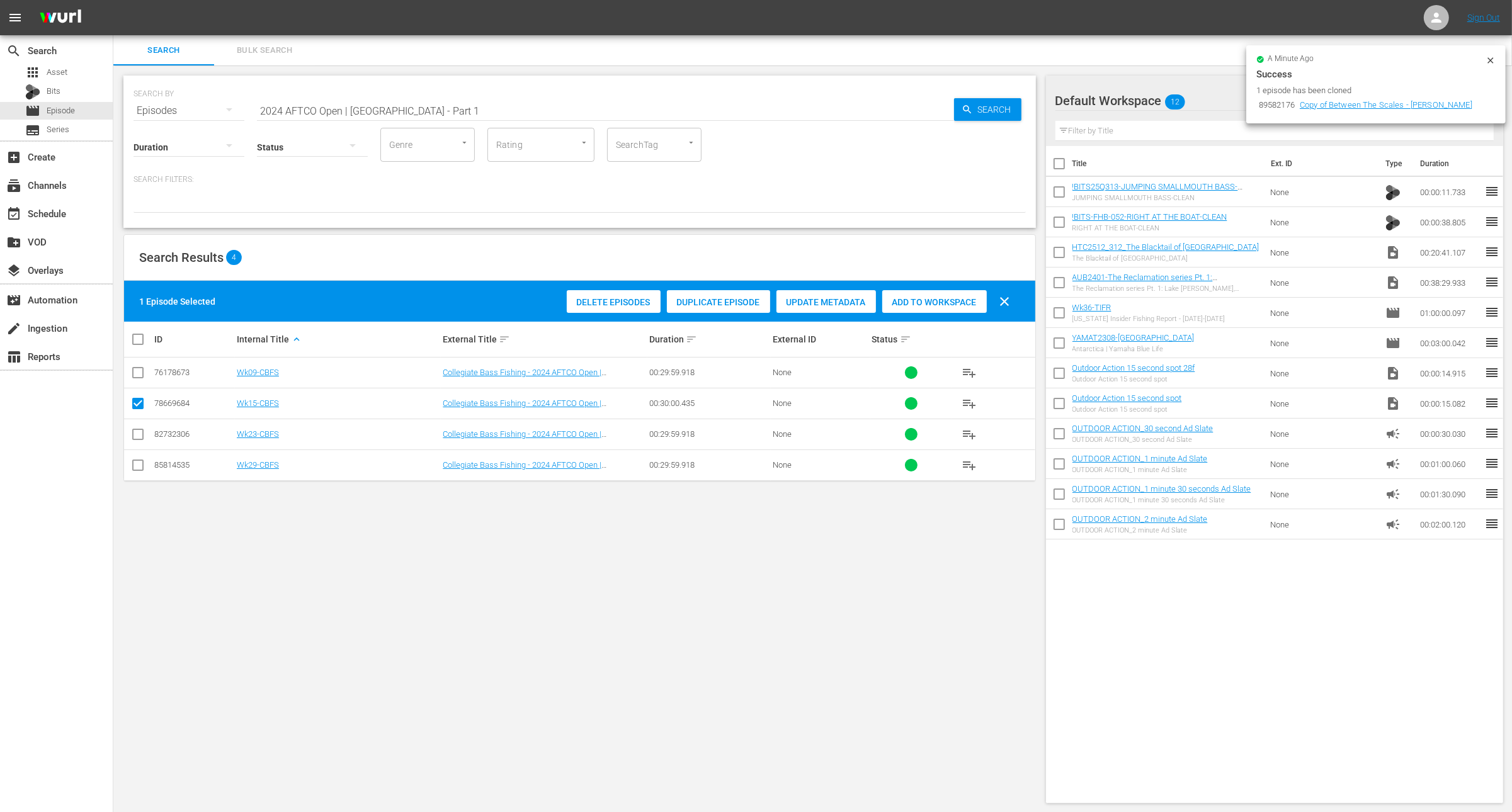
click at [736, 298] on span "Duplicate Episode" at bounding box center [718, 302] width 103 height 10
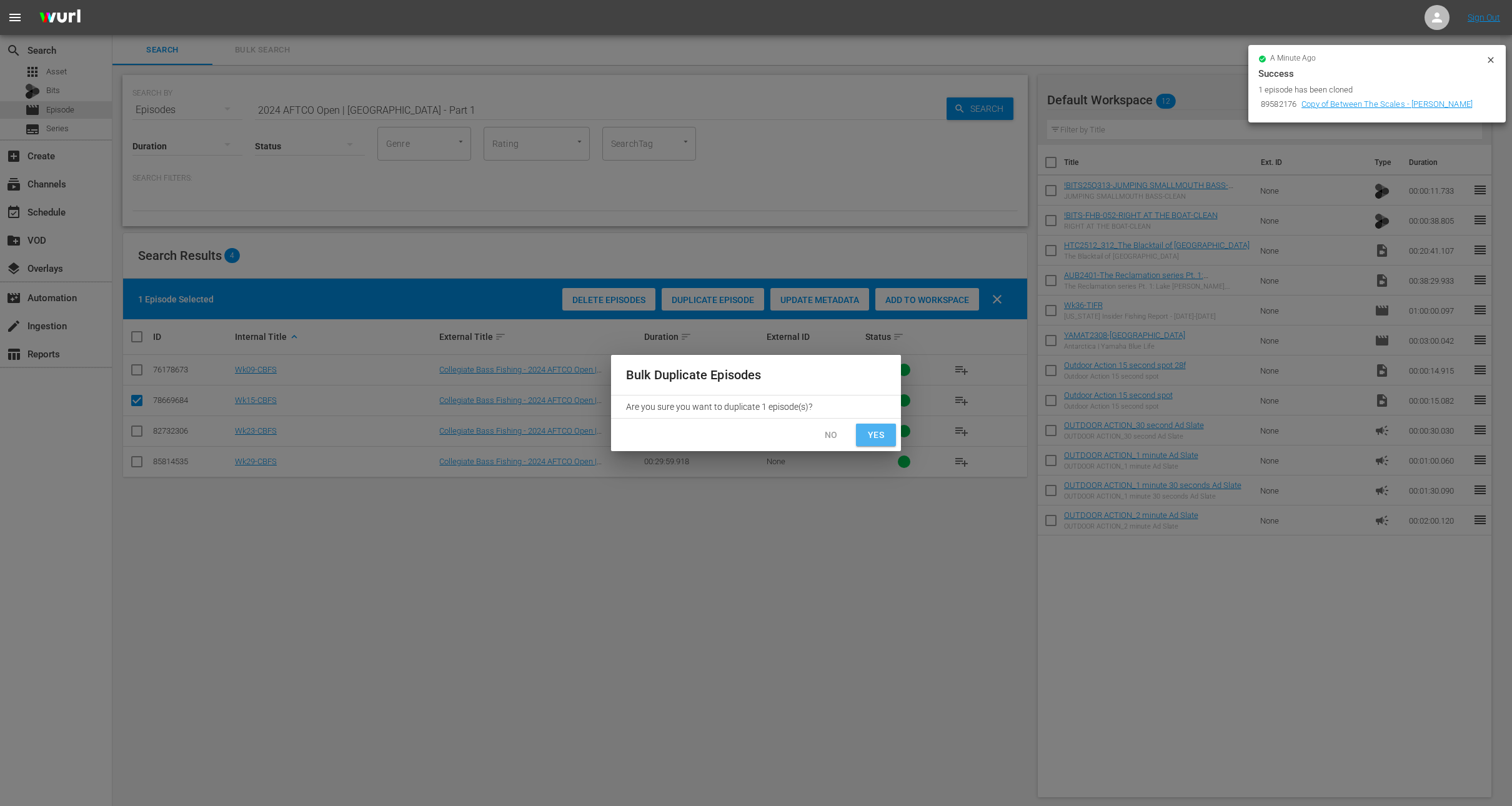
click at [879, 434] on span "Yes" at bounding box center [876, 435] width 20 height 16
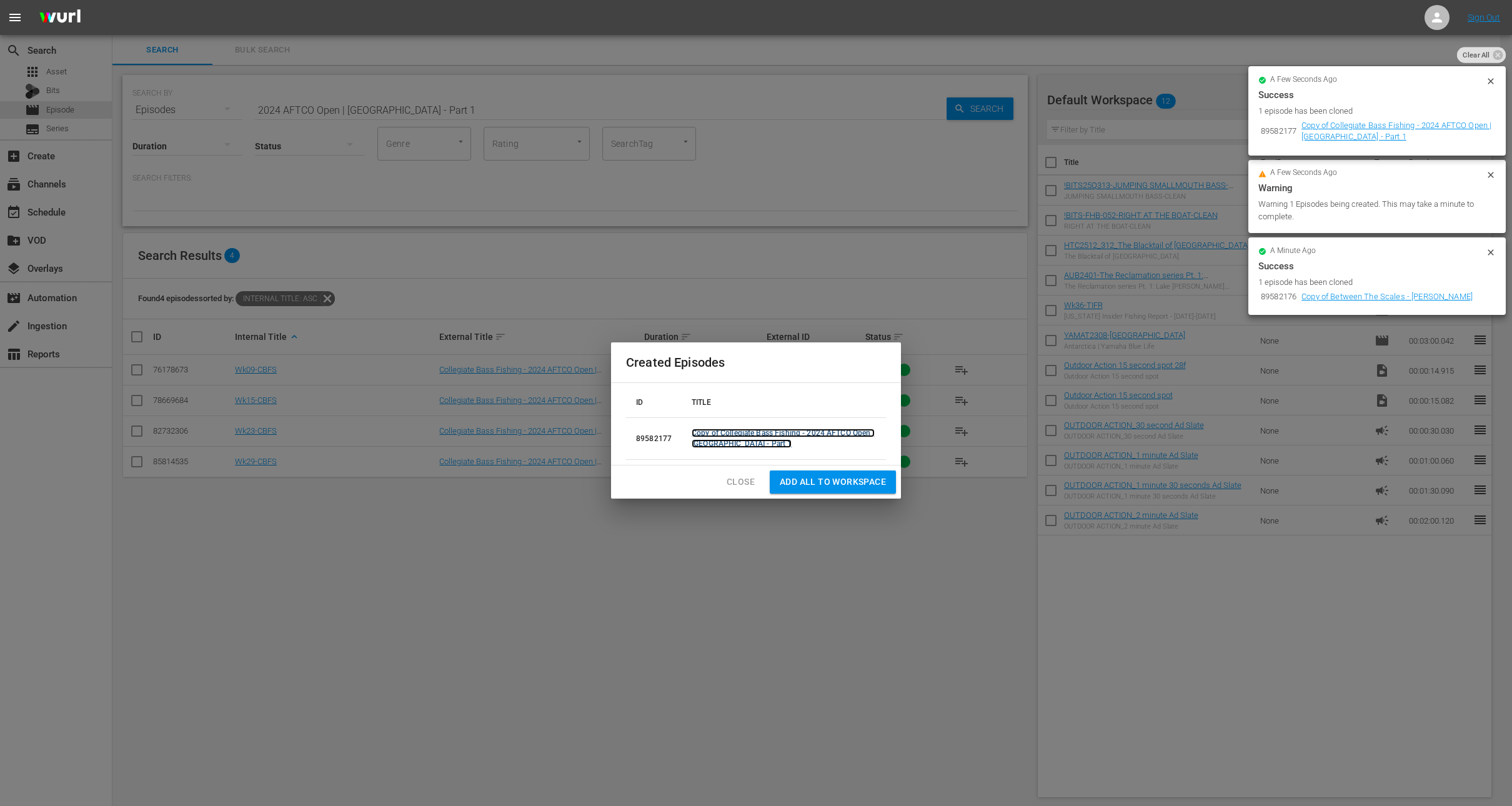
click at [765, 432] on link "Copy of Collegiate Bass Fishing - 2024 AFTCO Open | [GEOGRAPHIC_DATA] - Part 1" at bounding box center [783, 438] width 183 height 19
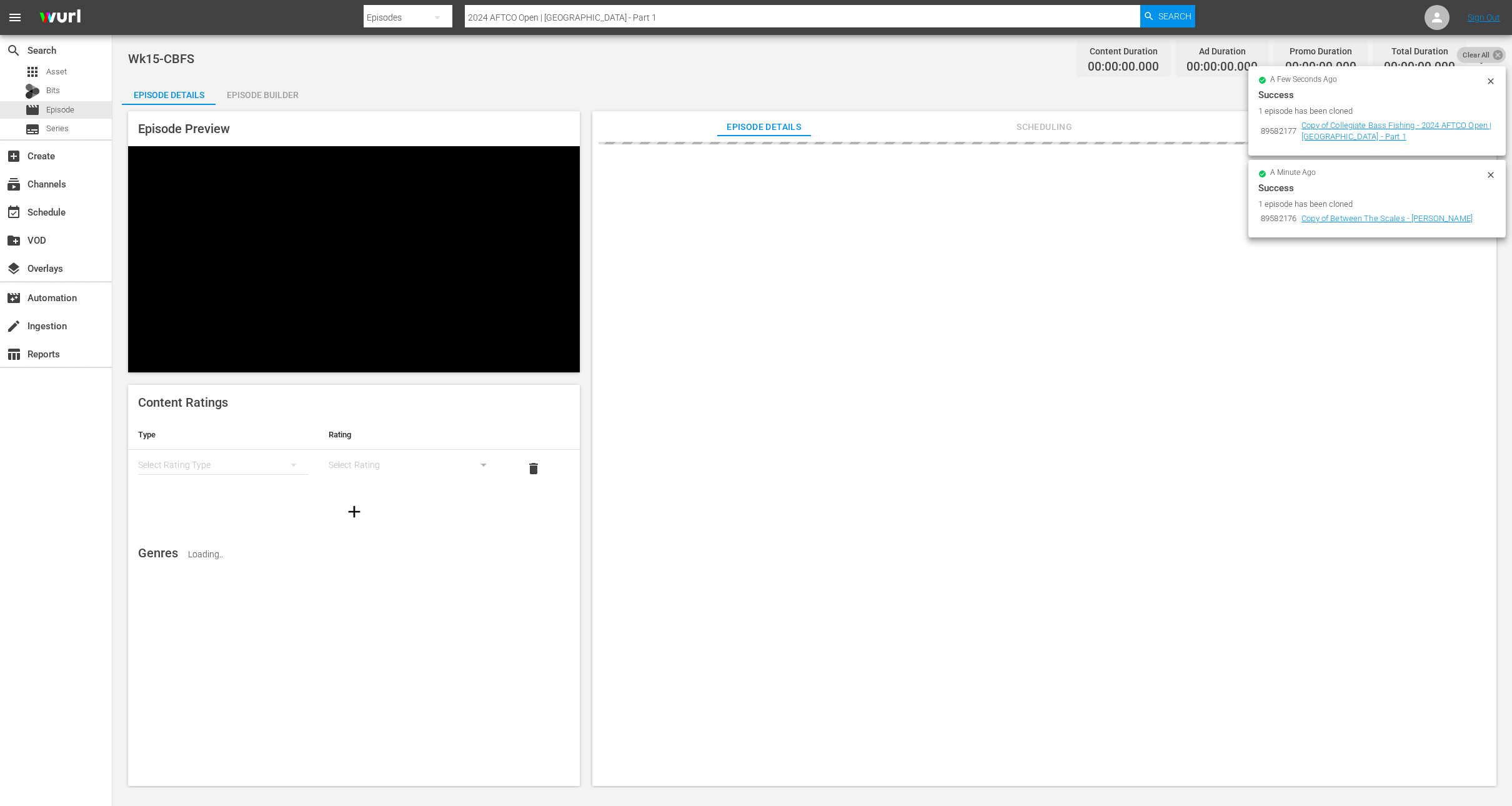
click at [1496, 52] on icon at bounding box center [1497, 55] width 10 height 10
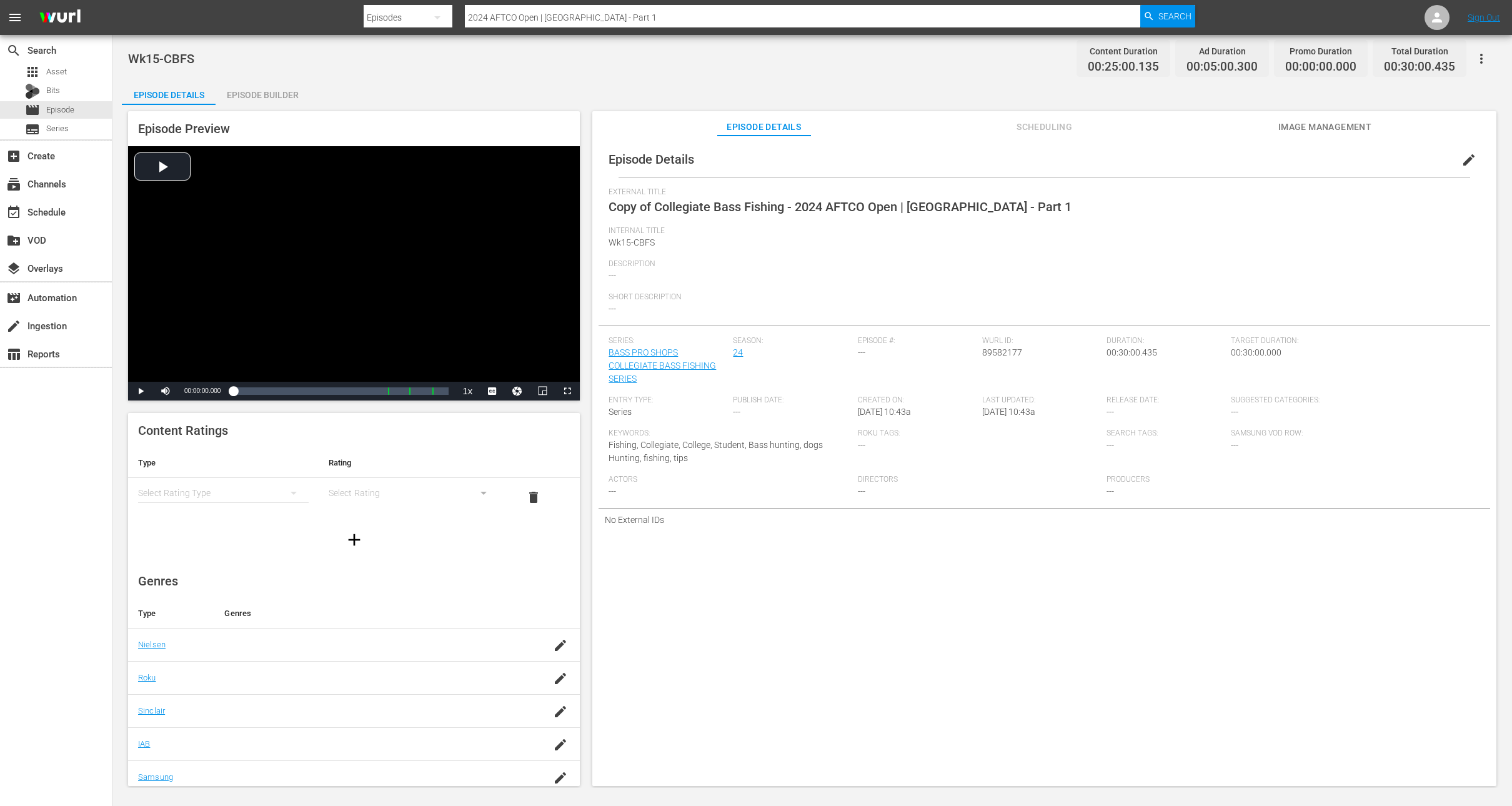
click at [1463, 159] on span "edit" at bounding box center [1469, 160] width 15 height 15
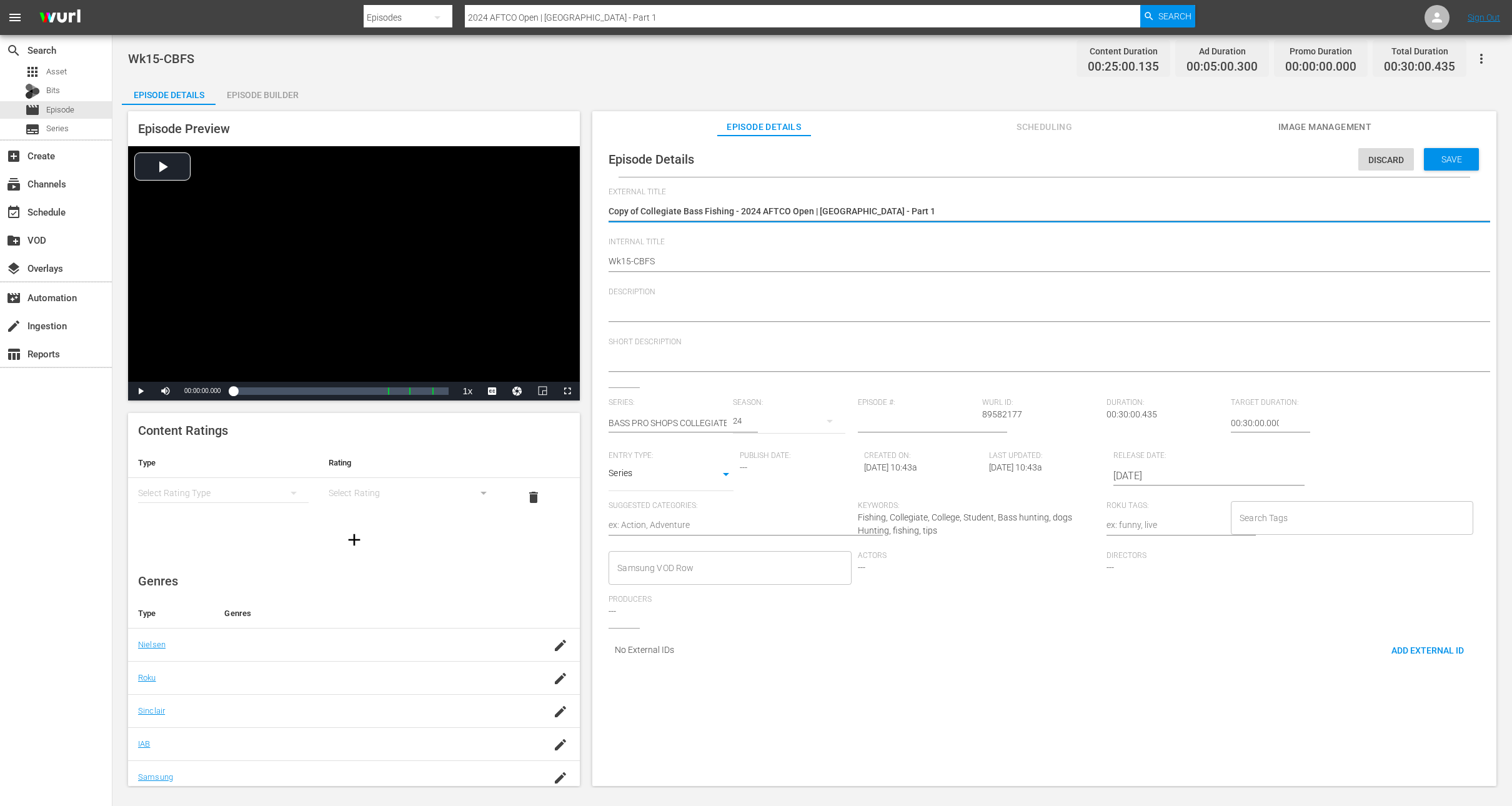
click at [641, 211] on textarea "Copy of Collegiate Bass Fishing - 2024 AFTCO Open | [GEOGRAPHIC_DATA] - Part 1" at bounding box center [1041, 212] width 865 height 15
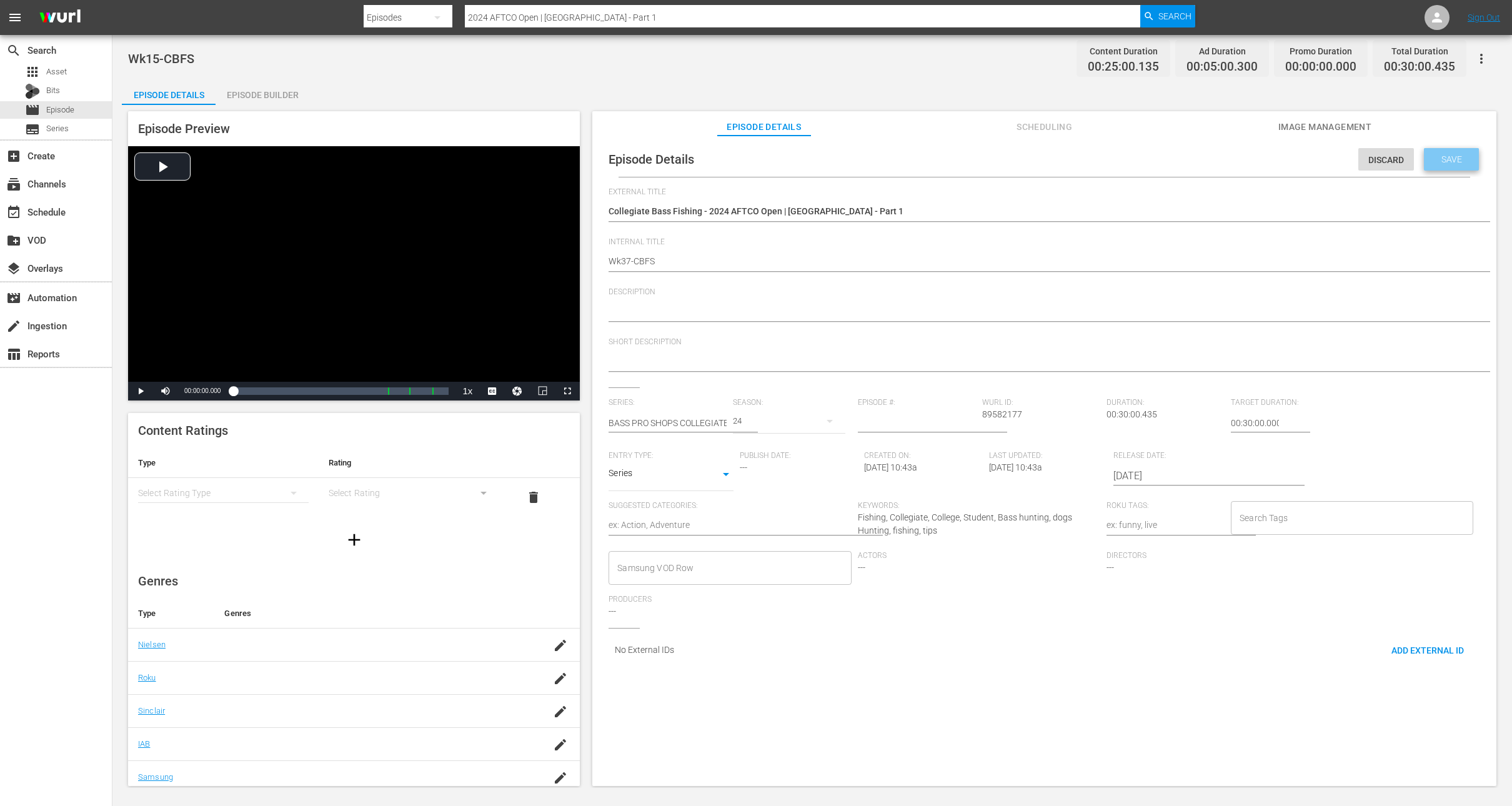
click at [1449, 157] on span "Save" at bounding box center [1451, 159] width 40 height 10
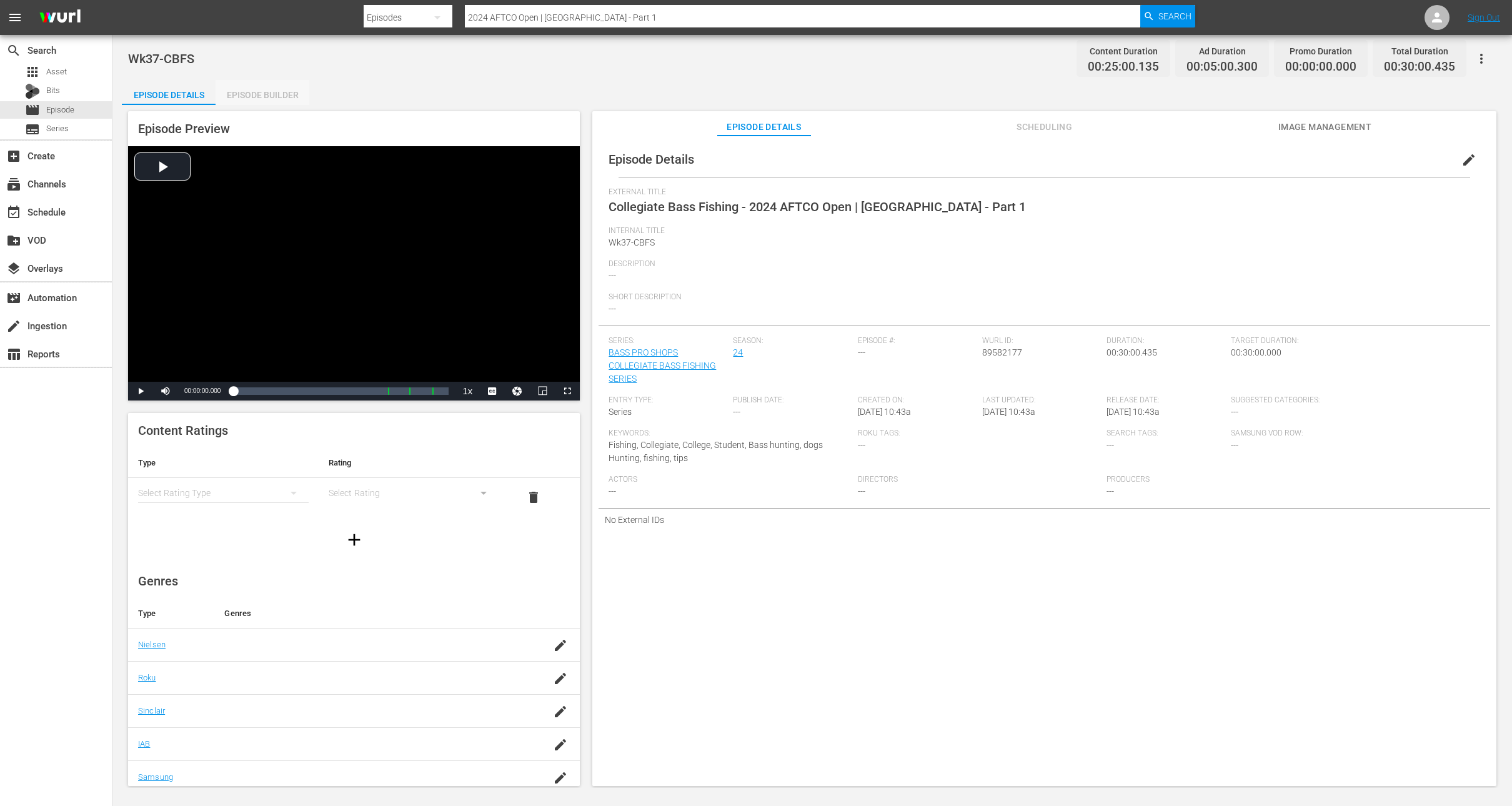
click at [274, 96] on div "Episode Builder" at bounding box center [262, 94] width 94 height 30
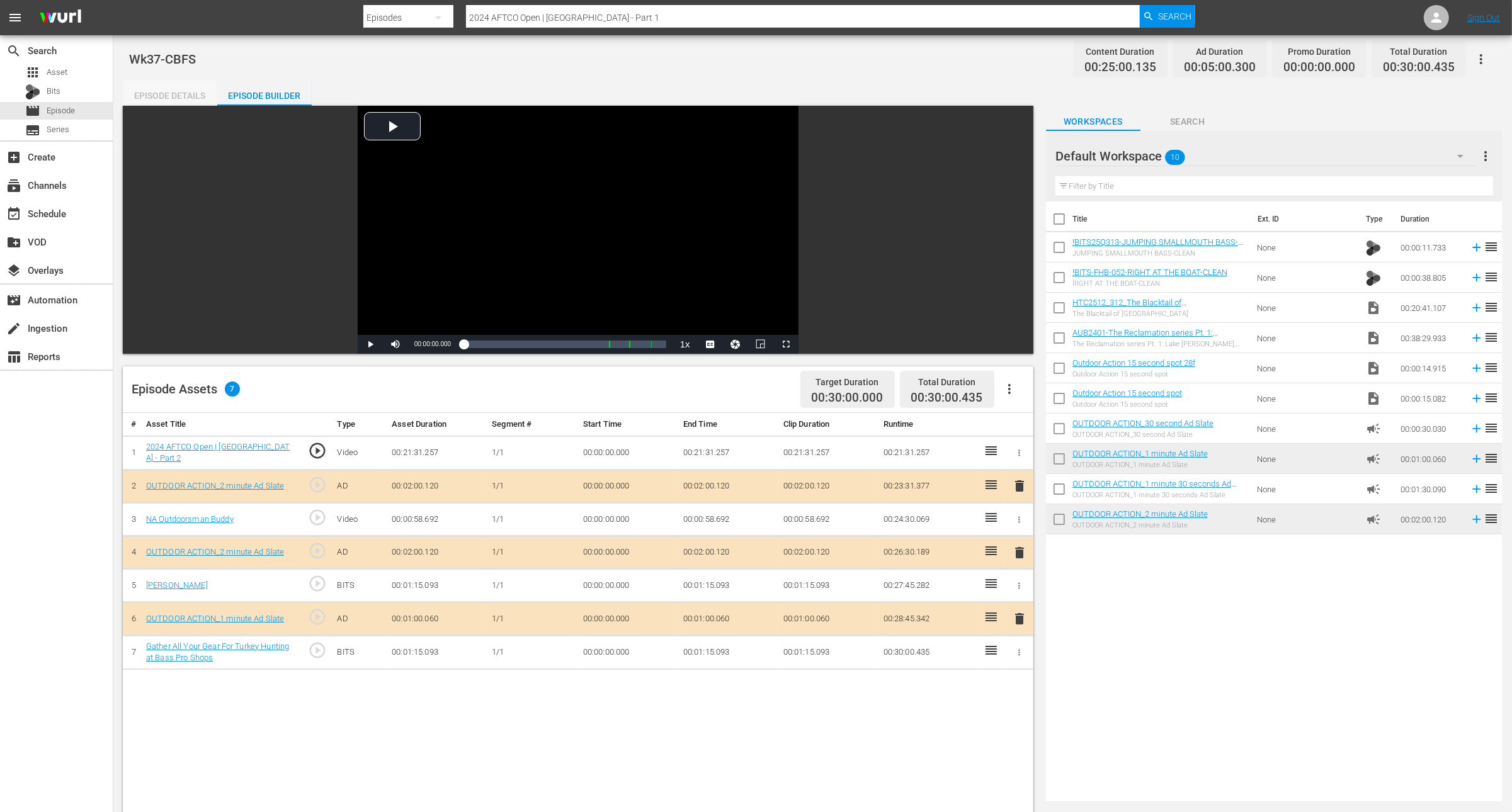
click at [178, 93] on div "Episode Details" at bounding box center [170, 95] width 95 height 30
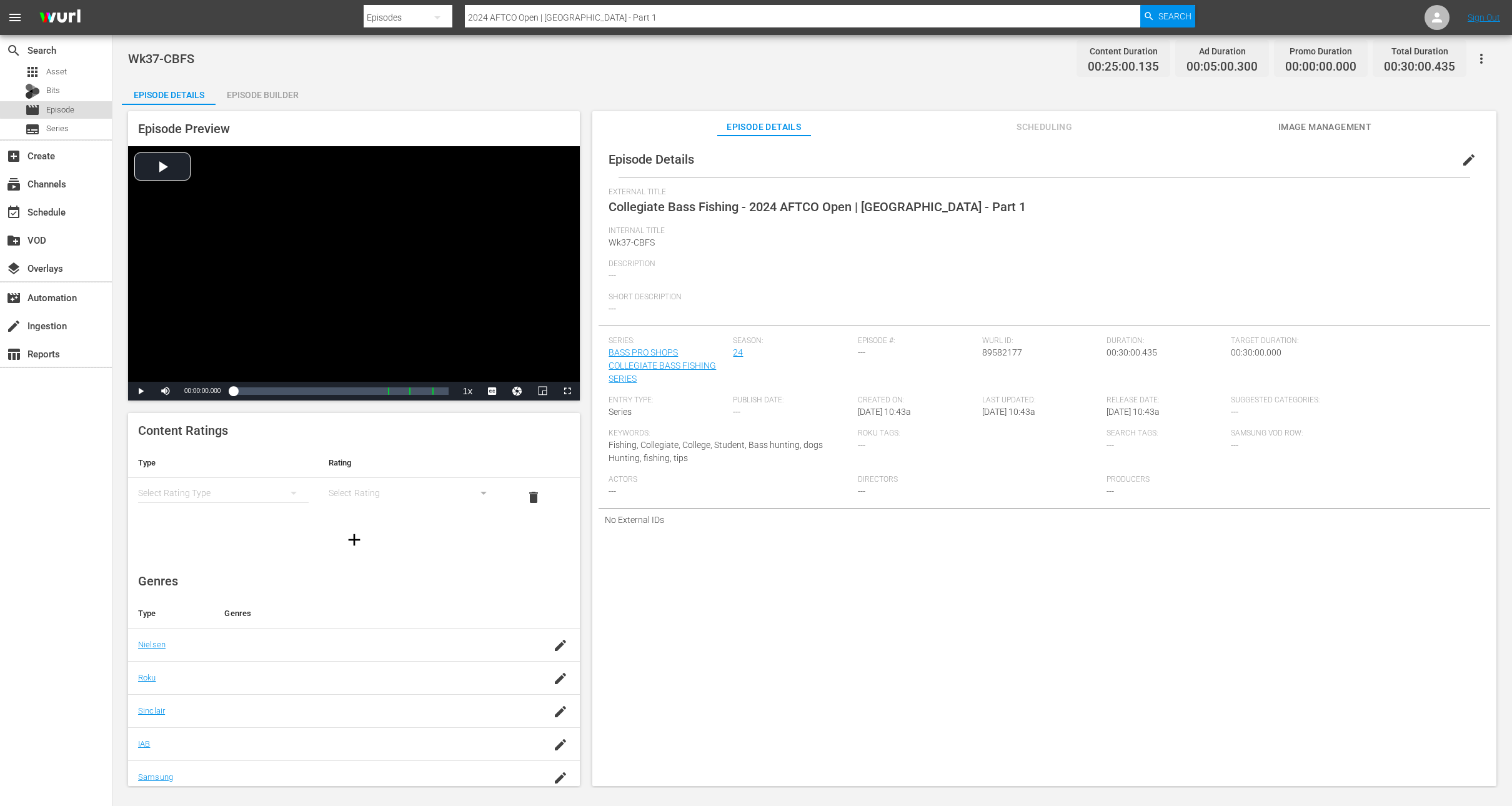
click at [59, 108] on span "Episode" at bounding box center [60, 110] width 28 height 13
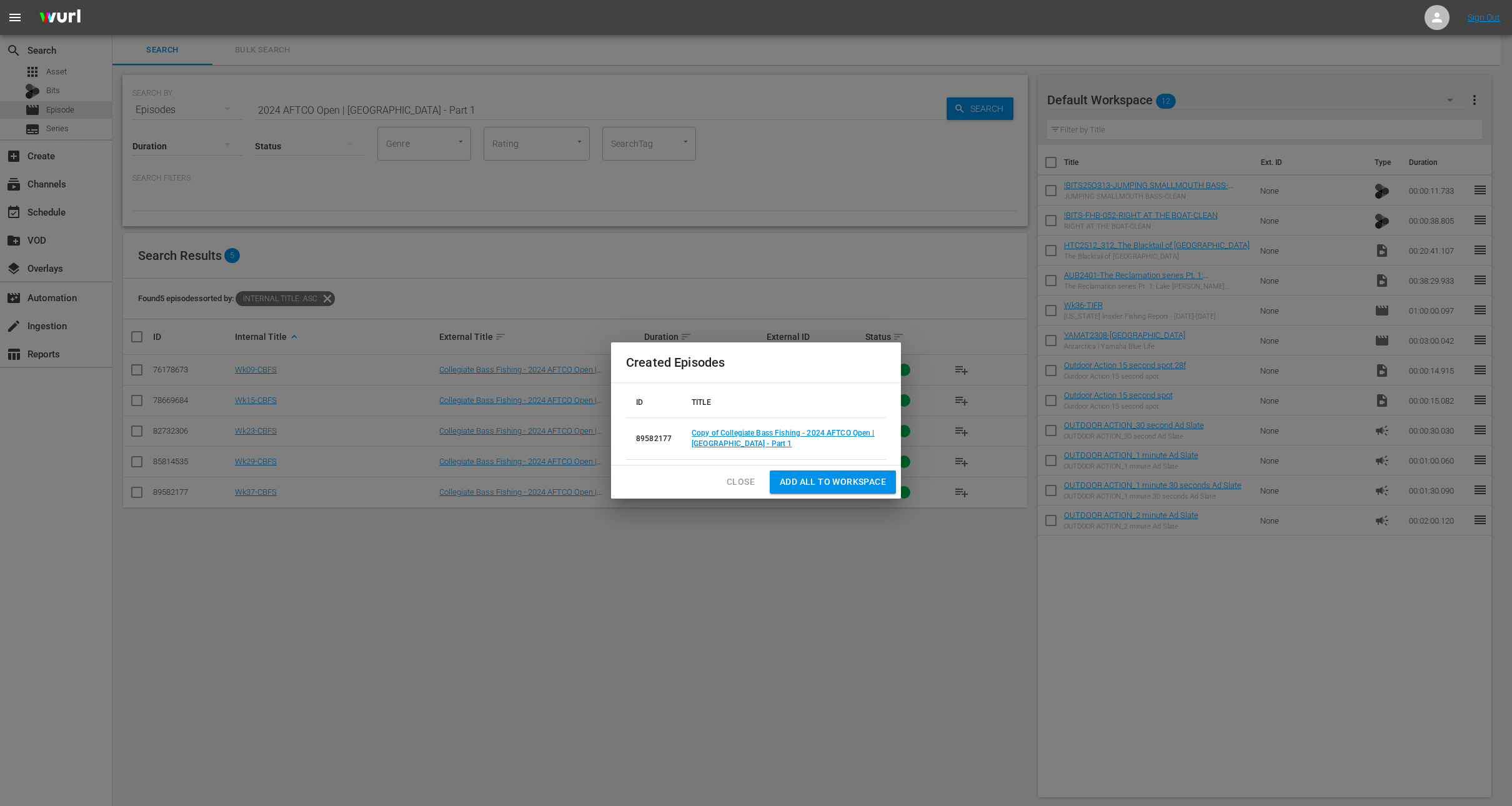
click at [747, 479] on span "Close" at bounding box center [740, 482] width 28 height 16
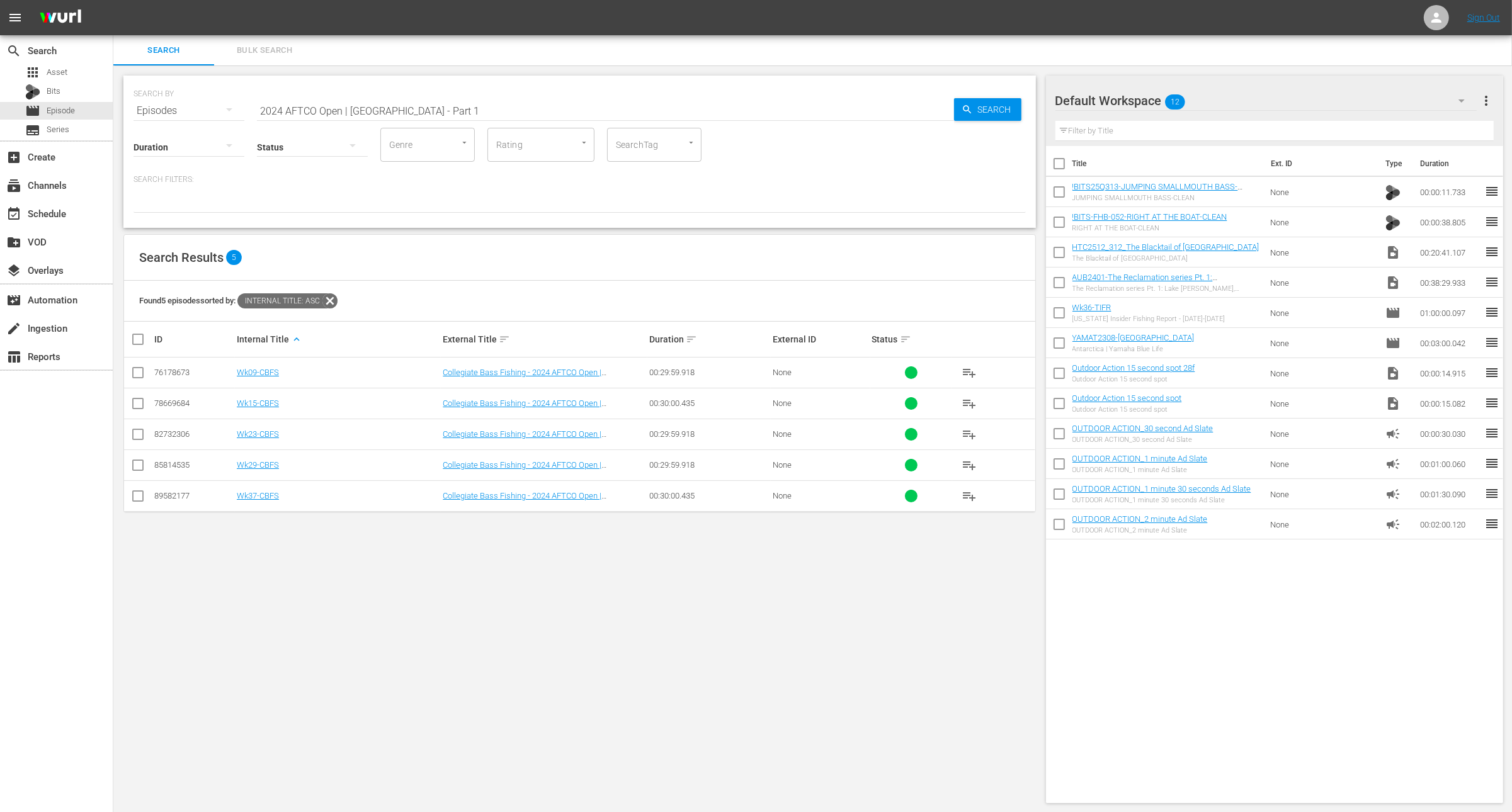
click at [455, 572] on div "SEARCH BY Search By Episodes Search ID, Title, Description, Keywords, or Catego…" at bounding box center [579, 439] width 933 height 748
click at [454, 113] on input "2024 AFTCO Open | [GEOGRAPHIC_DATA] - Part 1" at bounding box center [605, 110] width 697 height 30
paste input "TenPoint Crossbows For Deer Hunting"
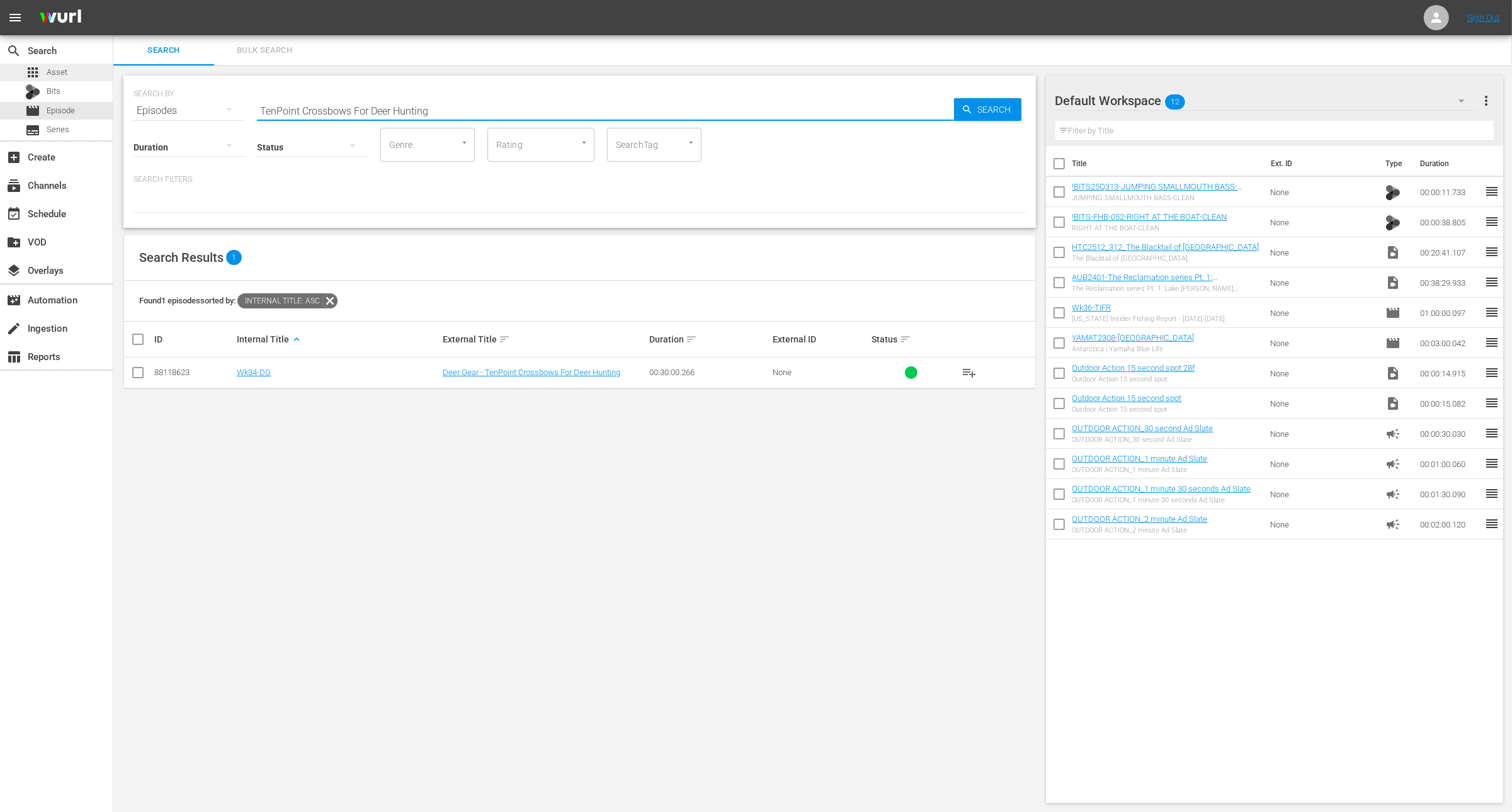
click at [64, 75] on span "Asset" at bounding box center [57, 72] width 21 height 13
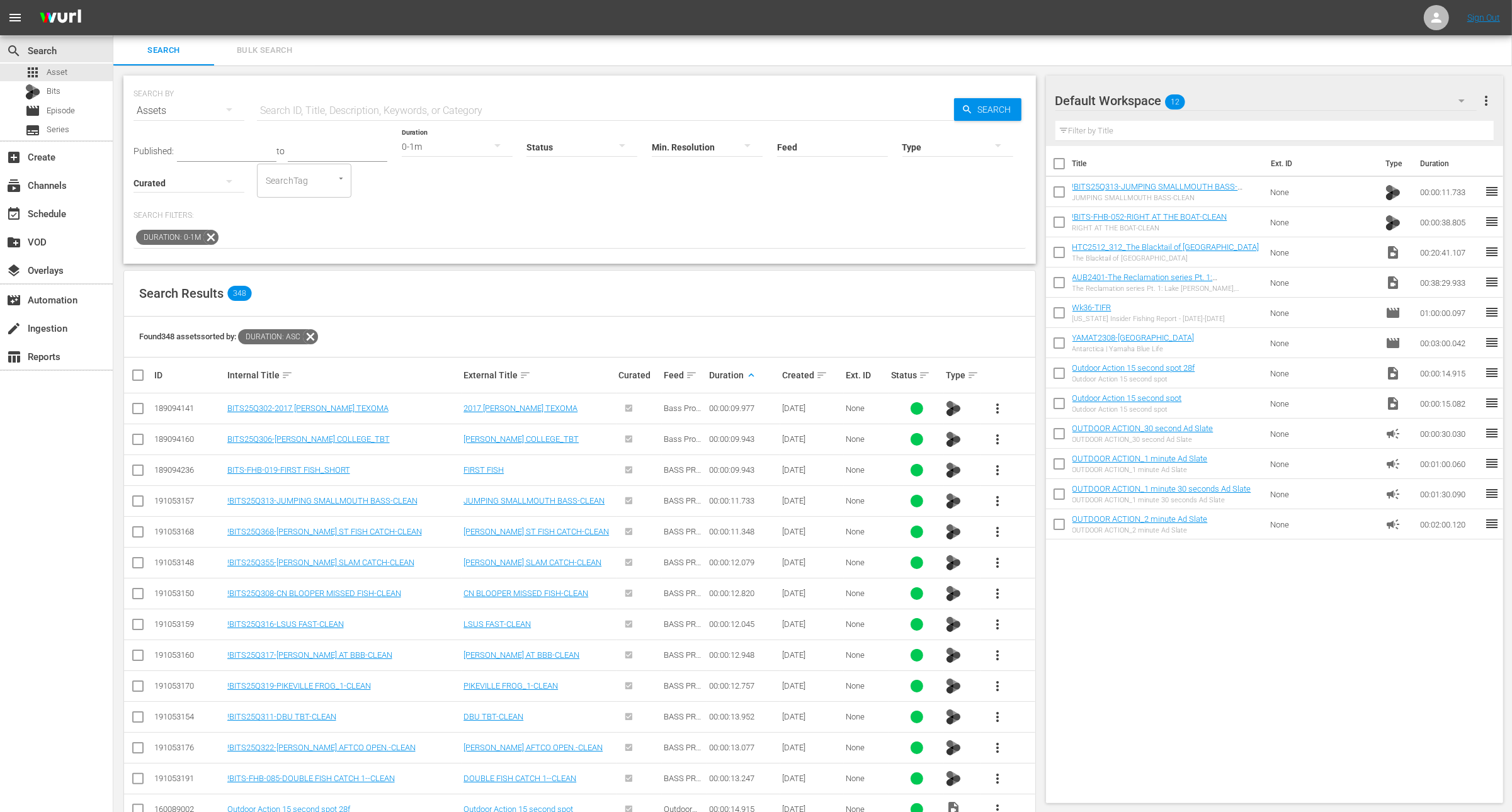
click at [205, 235] on icon at bounding box center [211, 237] width 17 height 17
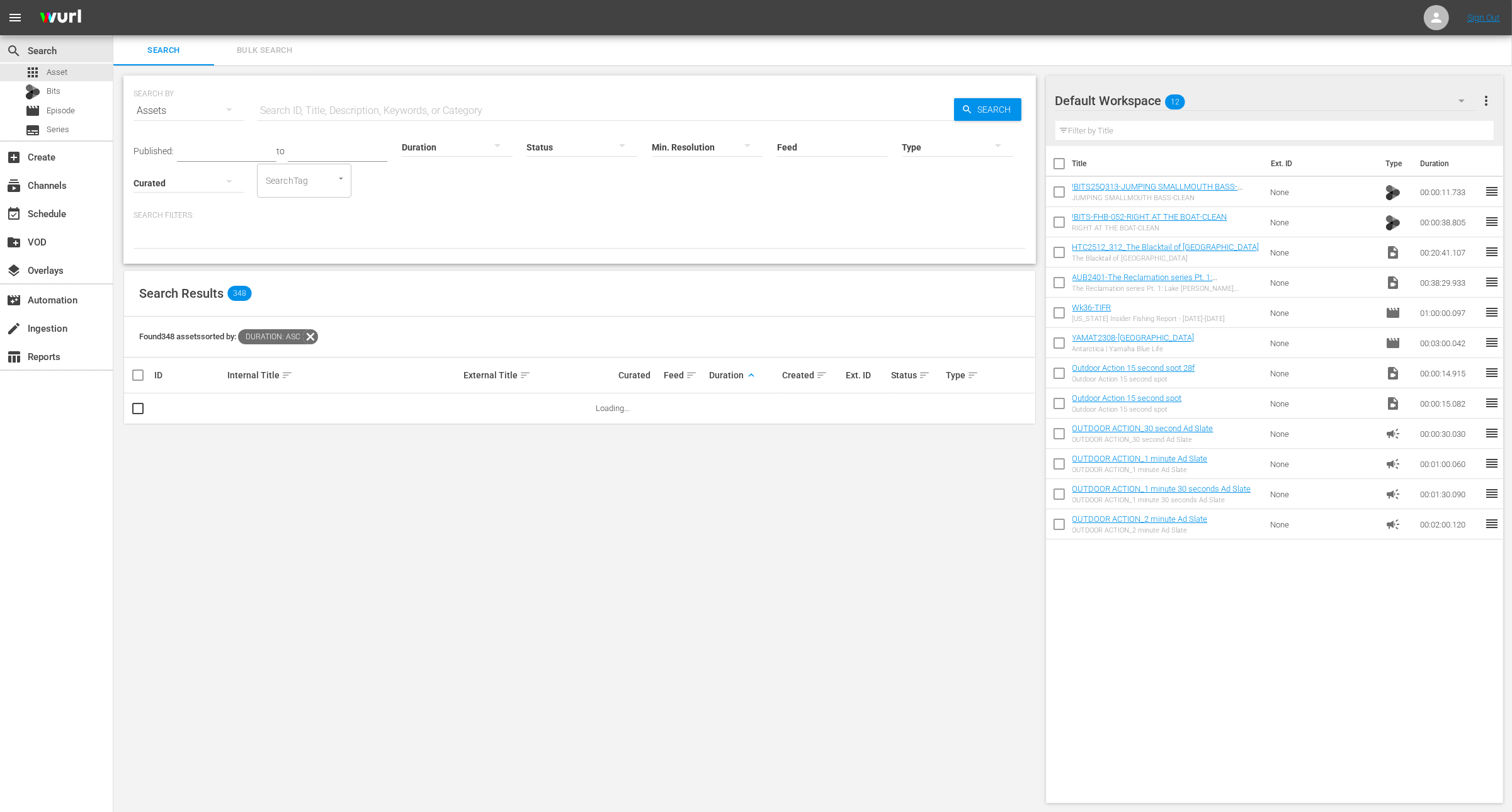
click at [391, 98] on input "text" at bounding box center [605, 110] width 697 height 30
paste input "TenPoint Crossbows For Deer Hunting"
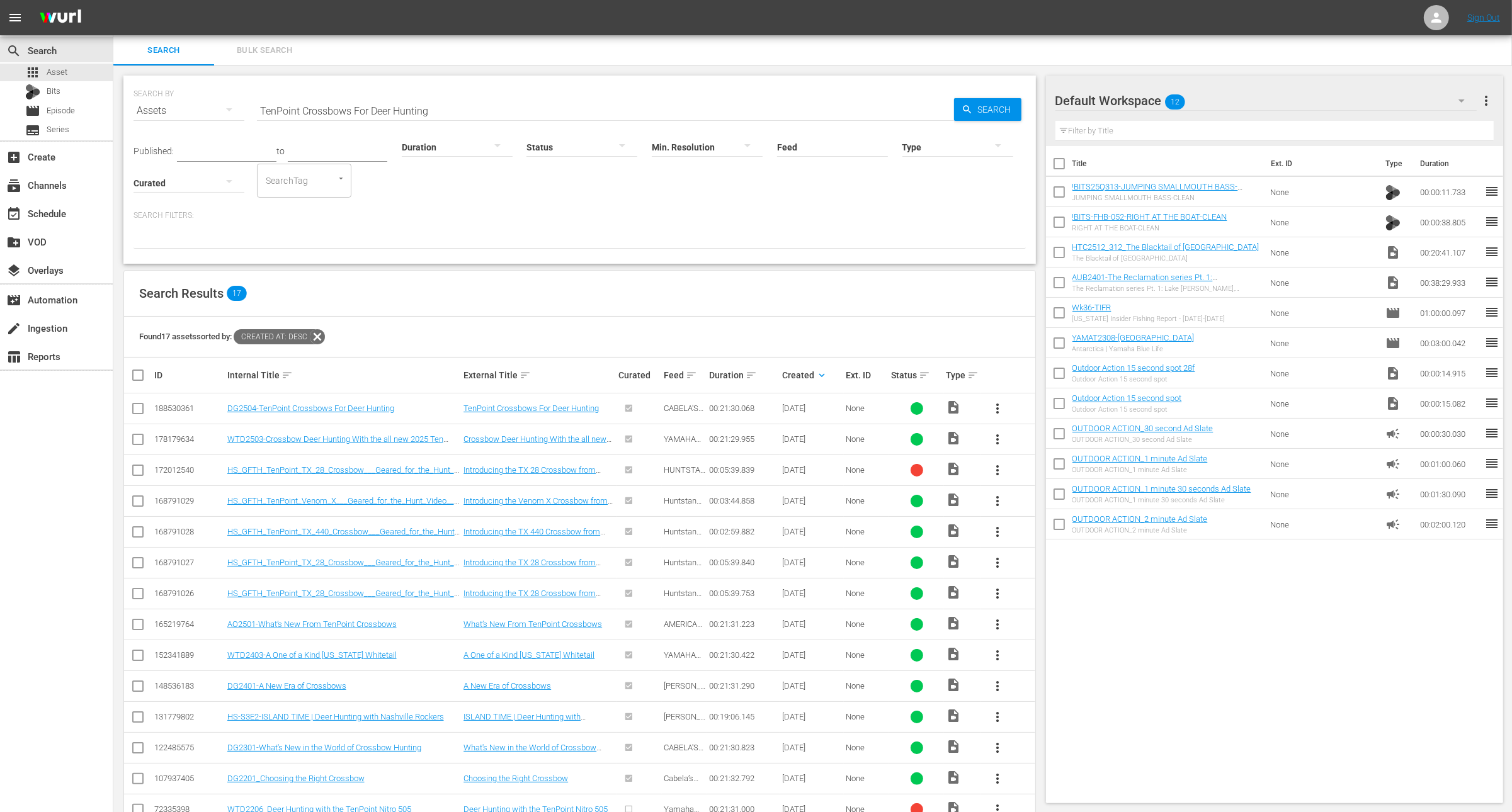
click at [1057, 195] on input "checkbox" at bounding box center [1059, 194] width 27 height 27
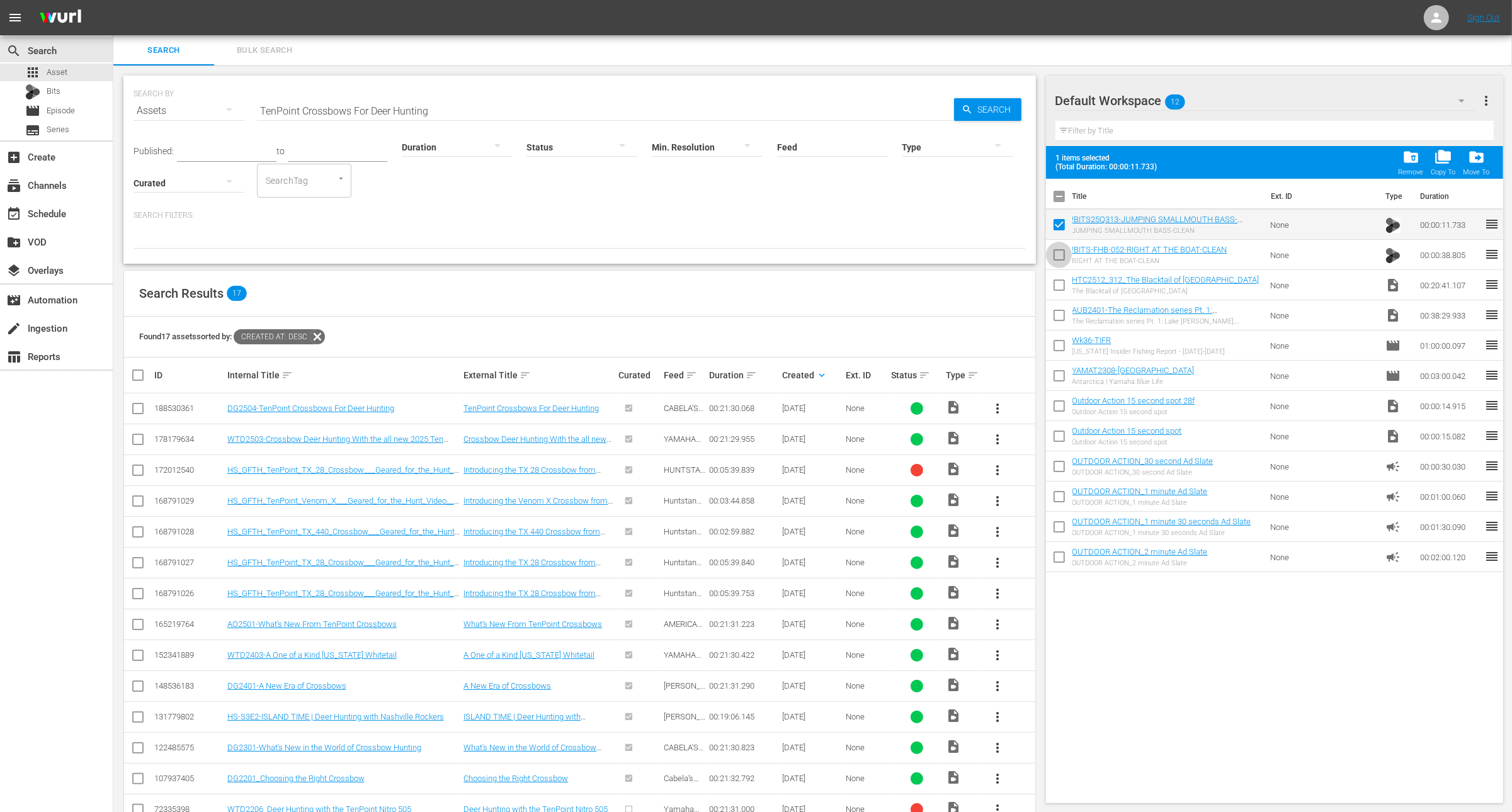
click at [1056, 256] on input "checkbox" at bounding box center [1059, 258] width 27 height 27
click at [1057, 292] on input "checkbox" at bounding box center [1059, 288] width 27 height 27
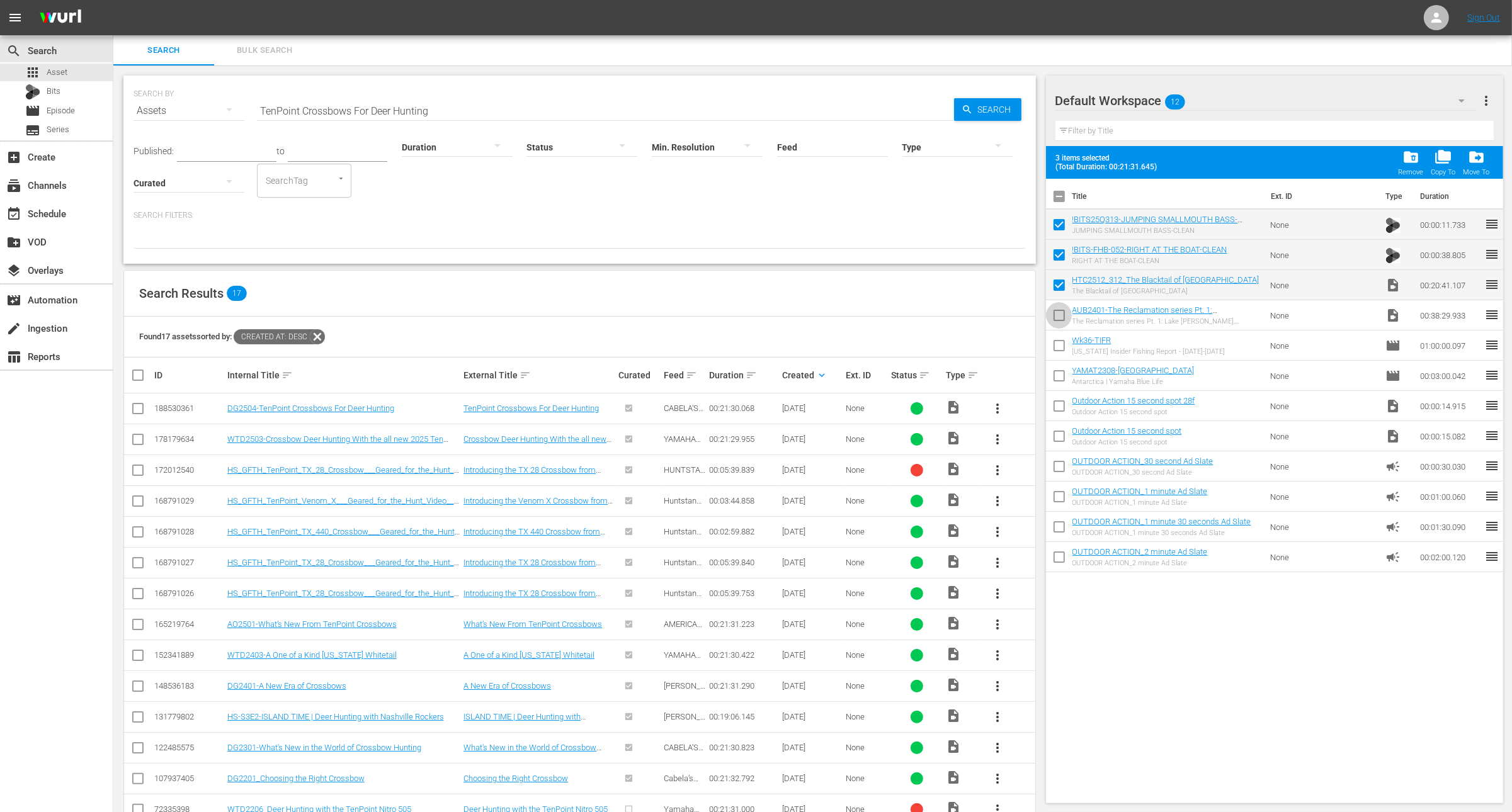
click at [1057, 309] on input "checkbox" at bounding box center [1059, 318] width 27 height 27
click at [1408, 160] on span "folder_delete" at bounding box center [1411, 157] width 17 height 17
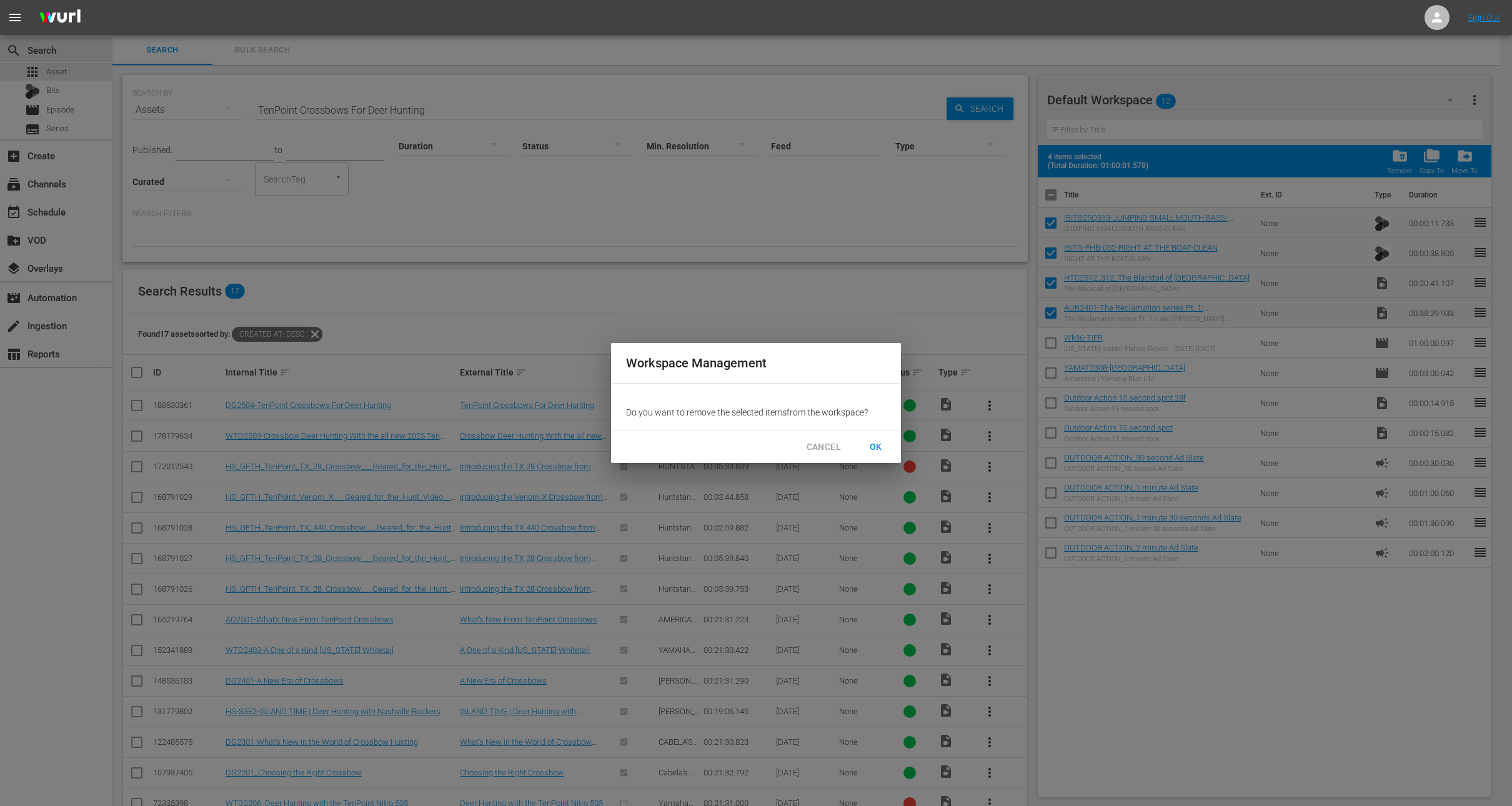
click at [884, 443] on span "OK" at bounding box center [876, 447] width 20 height 16
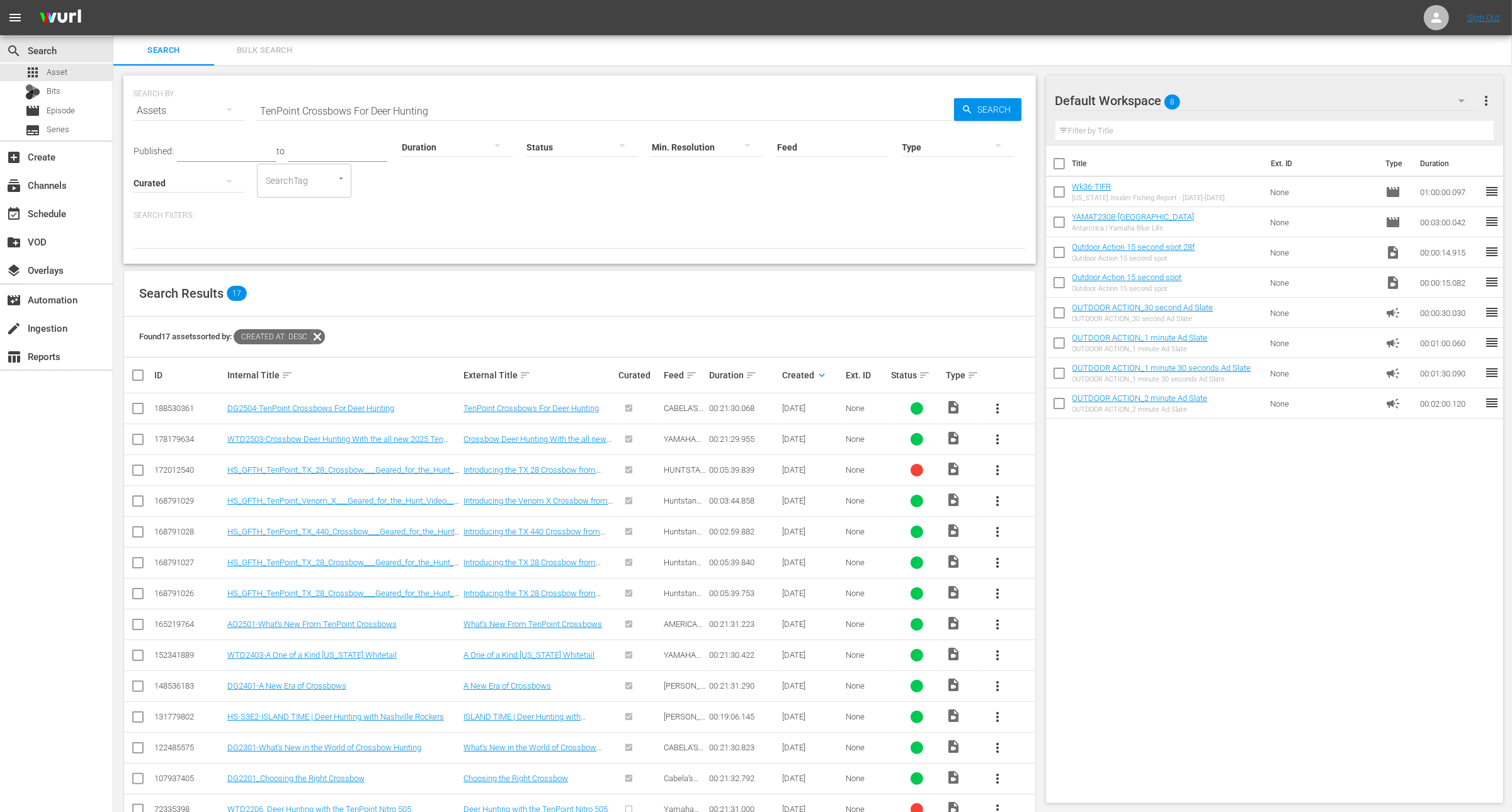
click at [995, 401] on span "more_vert" at bounding box center [997, 409] width 15 height 15
click at [1041, 436] on div "Workspace" at bounding box center [1065, 443] width 86 height 30
click at [393, 99] on input "TenPoint Crossbows For Deer Hunting" at bounding box center [605, 110] width 697 height 30
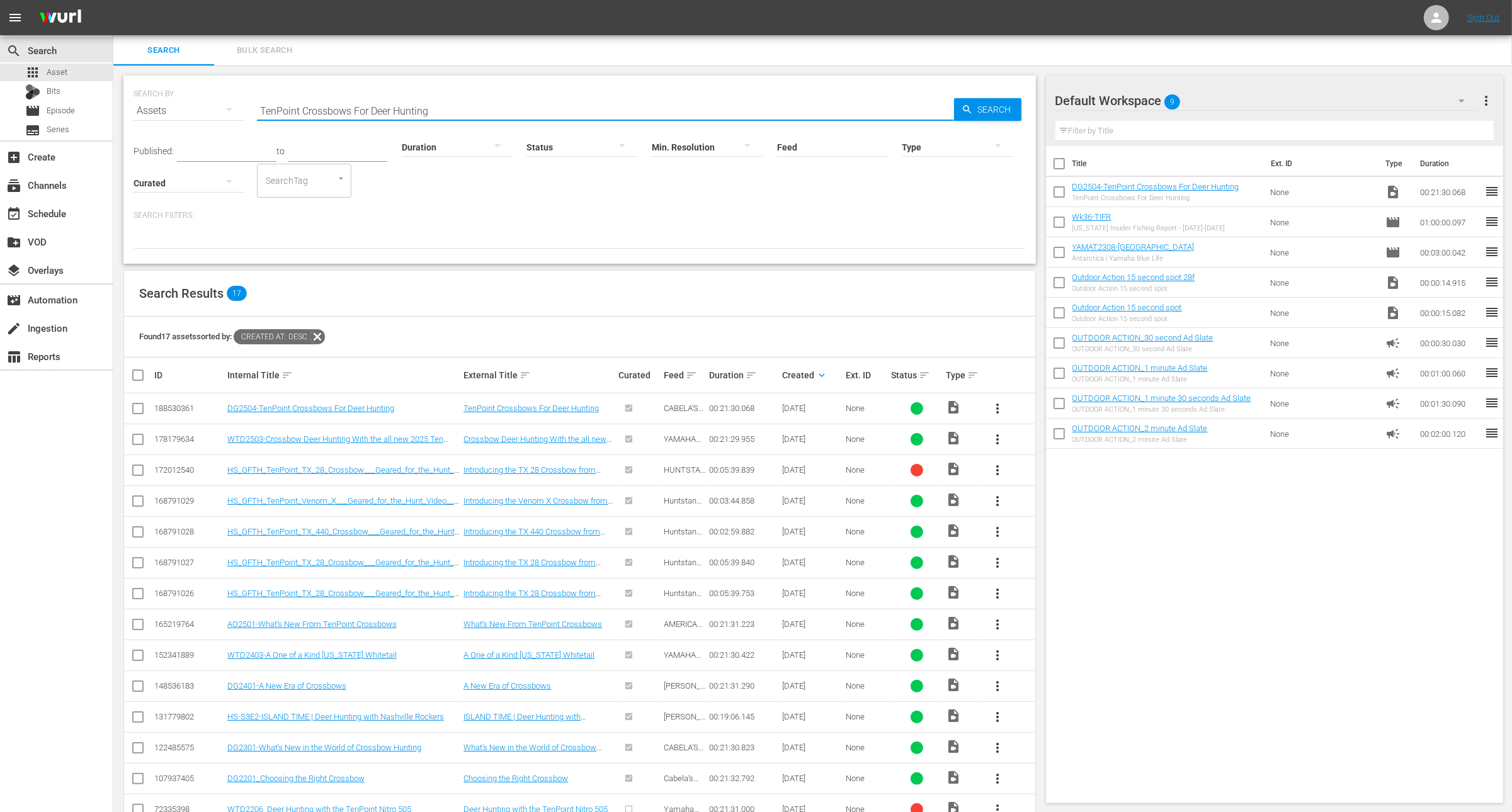
click at [393, 99] on input "TenPoint Crossbows For Deer Hunting" at bounding box center [605, 110] width 697 height 30
click at [233, 146] on input "text" at bounding box center [226, 152] width 99 height 19
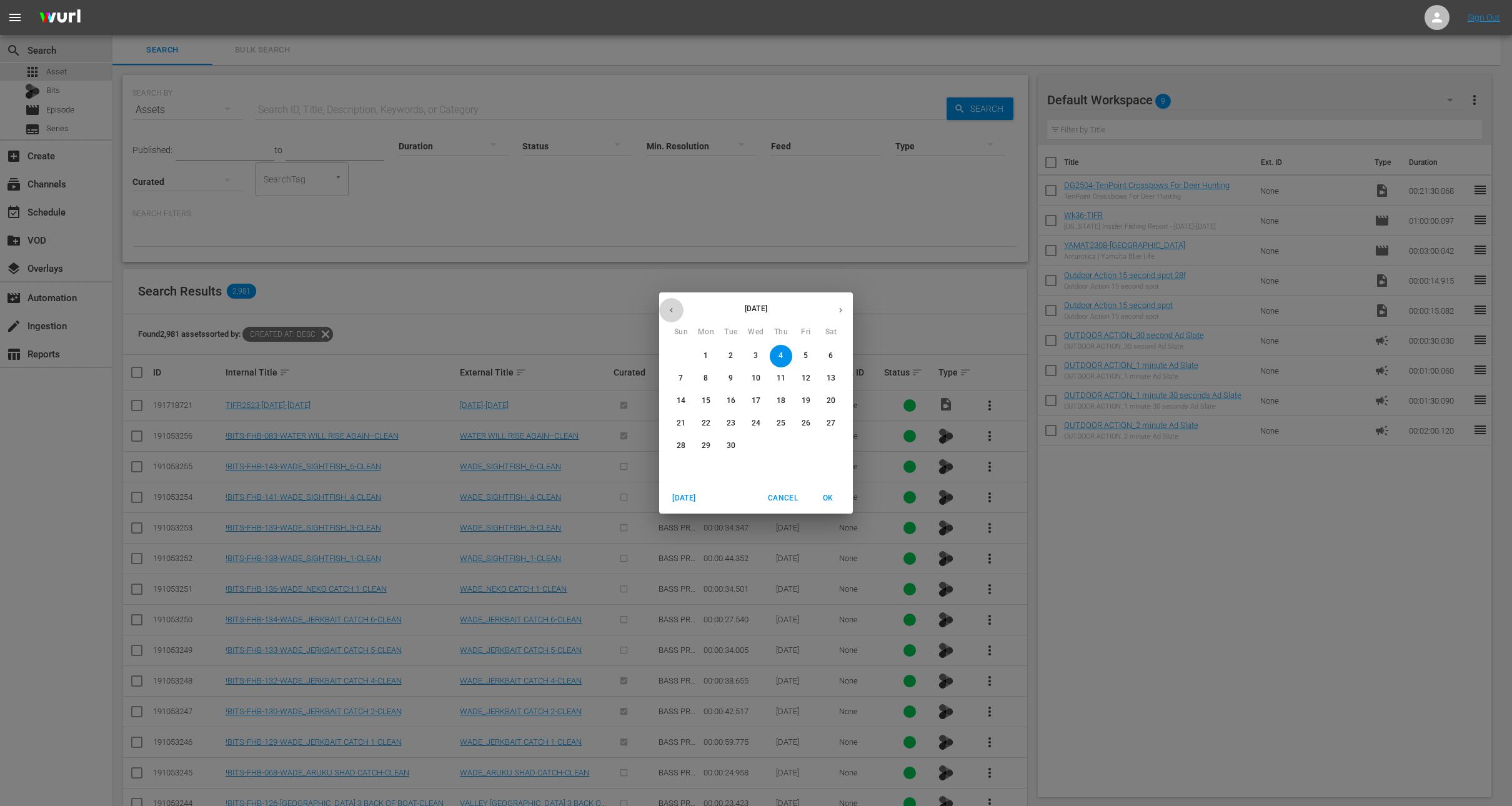
click at [672, 312] on icon "button" at bounding box center [671, 311] width 9 height 9
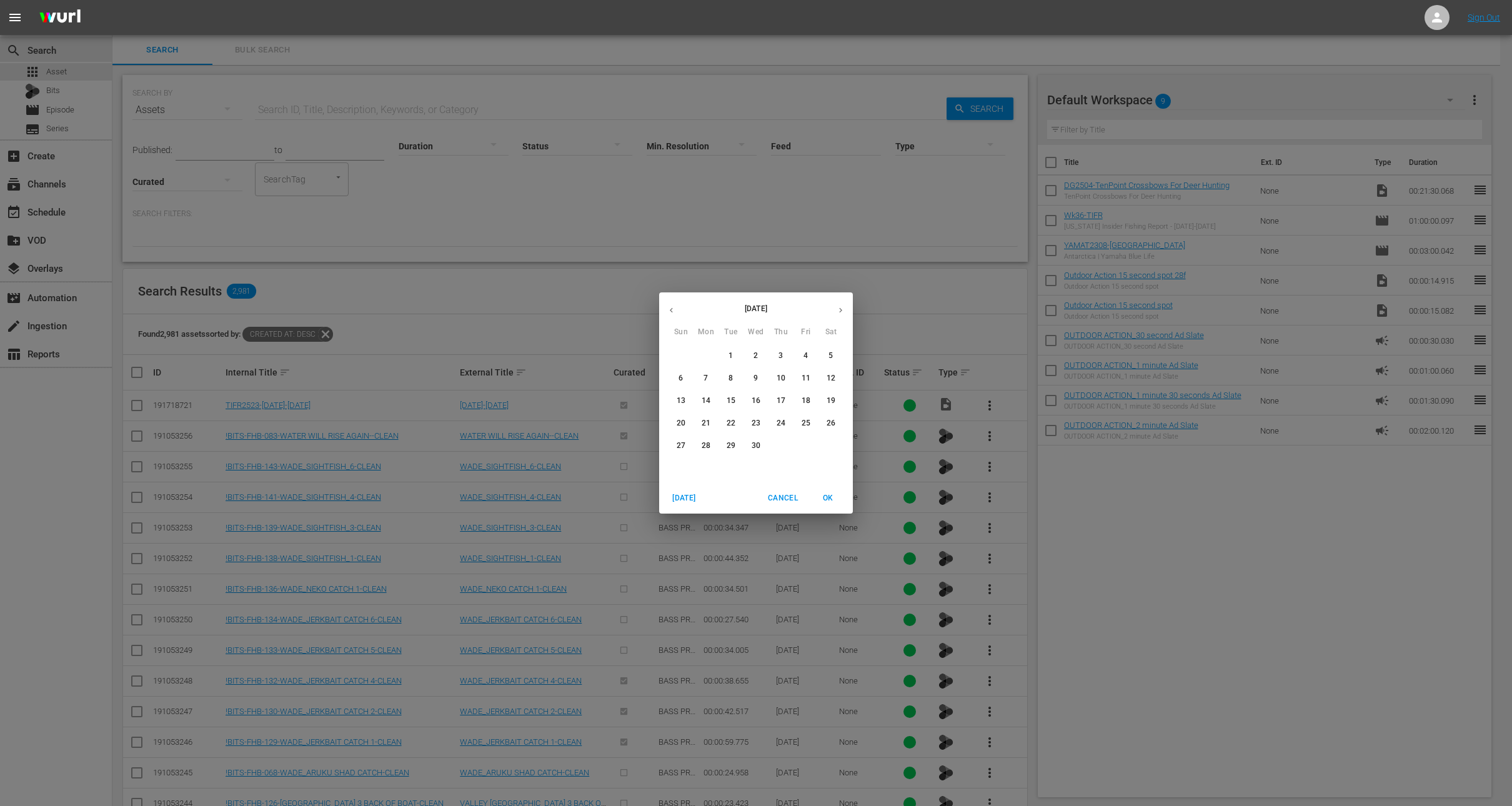
click at [672, 312] on icon "button" at bounding box center [671, 311] width 9 height 9
click at [759, 343] on div "[DATE] Sun Mon Tue Wed Thu Fri Sat 29 30 31 1 2 3 4 5 6 7 8 9 10 11 12 13 14 15…" at bounding box center [756, 388] width 194 height 191
click at [758, 349] on button "1" at bounding box center [756, 356] width 22 height 22
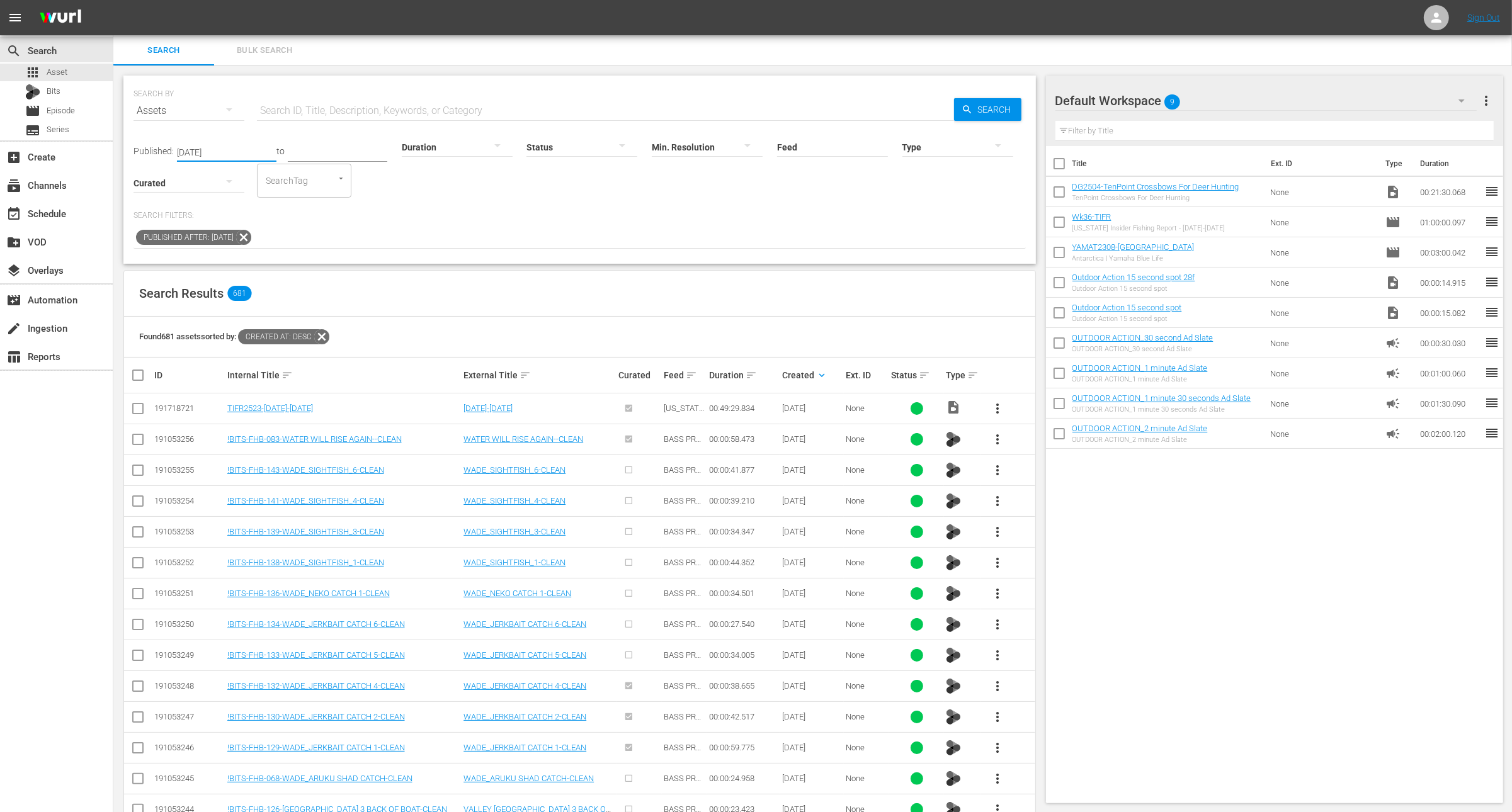
click at [757, 377] on div "Duration sort" at bounding box center [744, 375] width 69 height 15
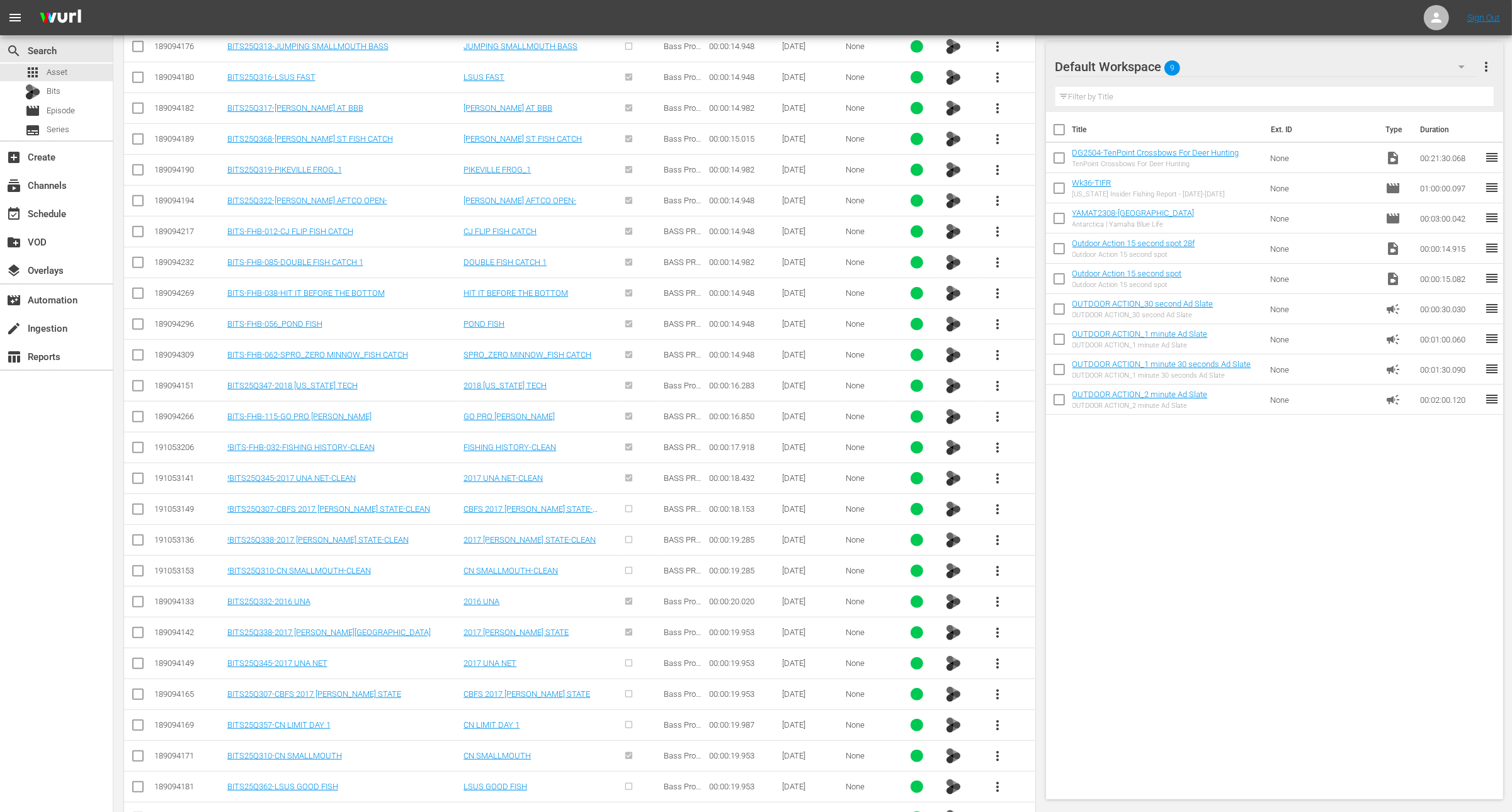
scroll to position [1135, 0]
click at [142, 410] on input "checkbox" at bounding box center [138, 417] width 15 height 15
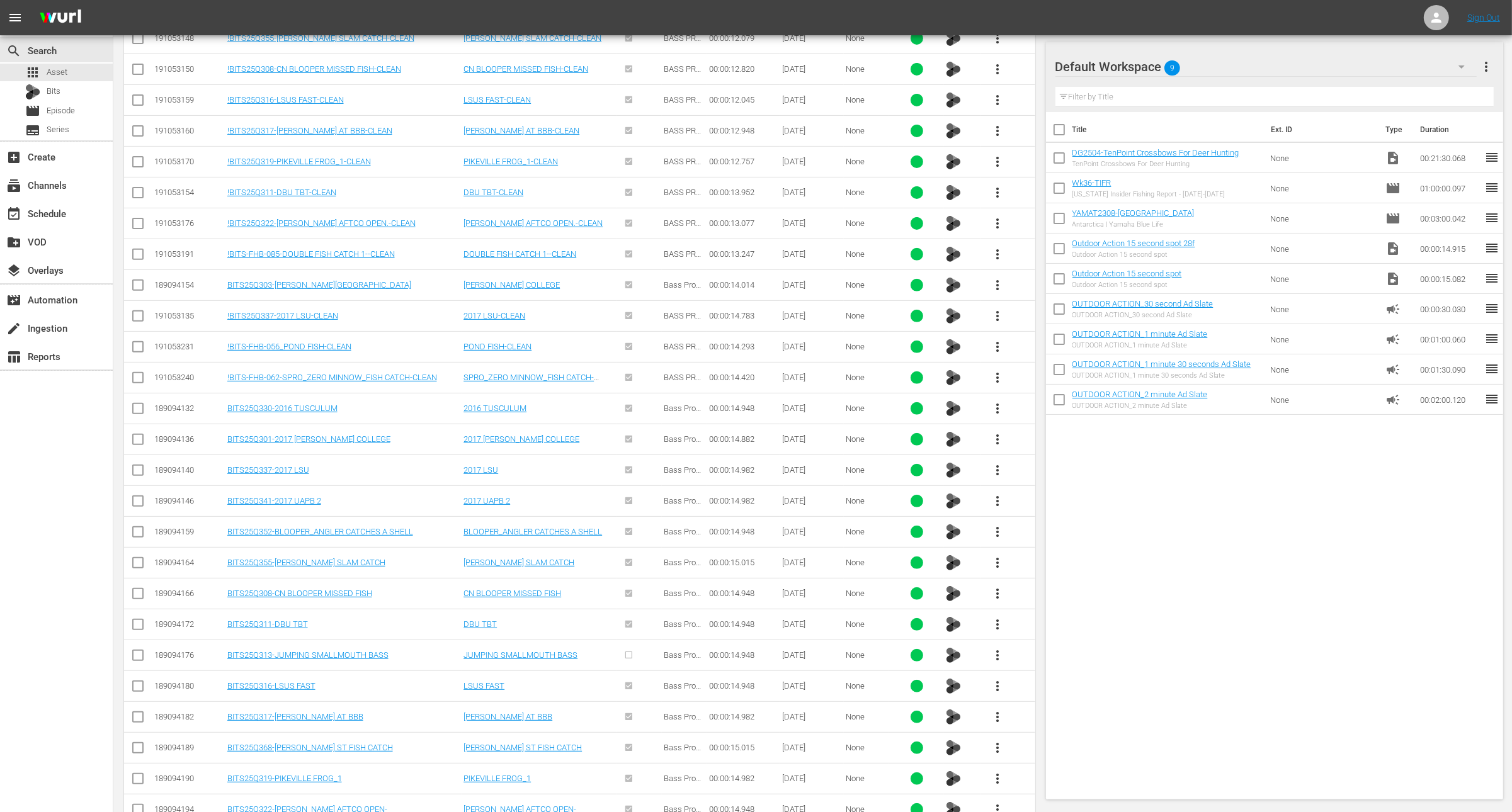
scroll to position [531, 0]
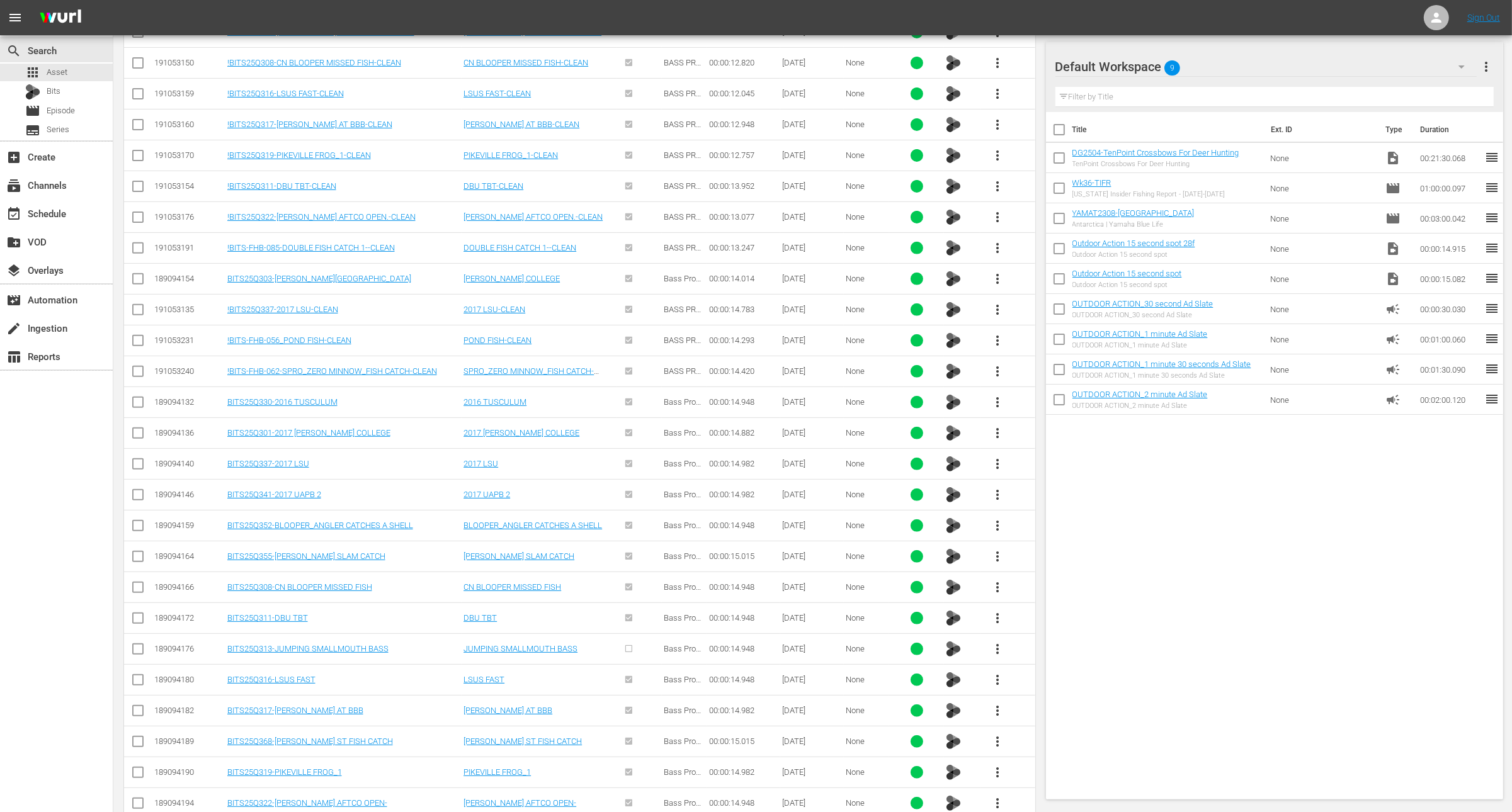
click at [134, 151] on input "checkbox" at bounding box center [138, 158] width 15 height 15
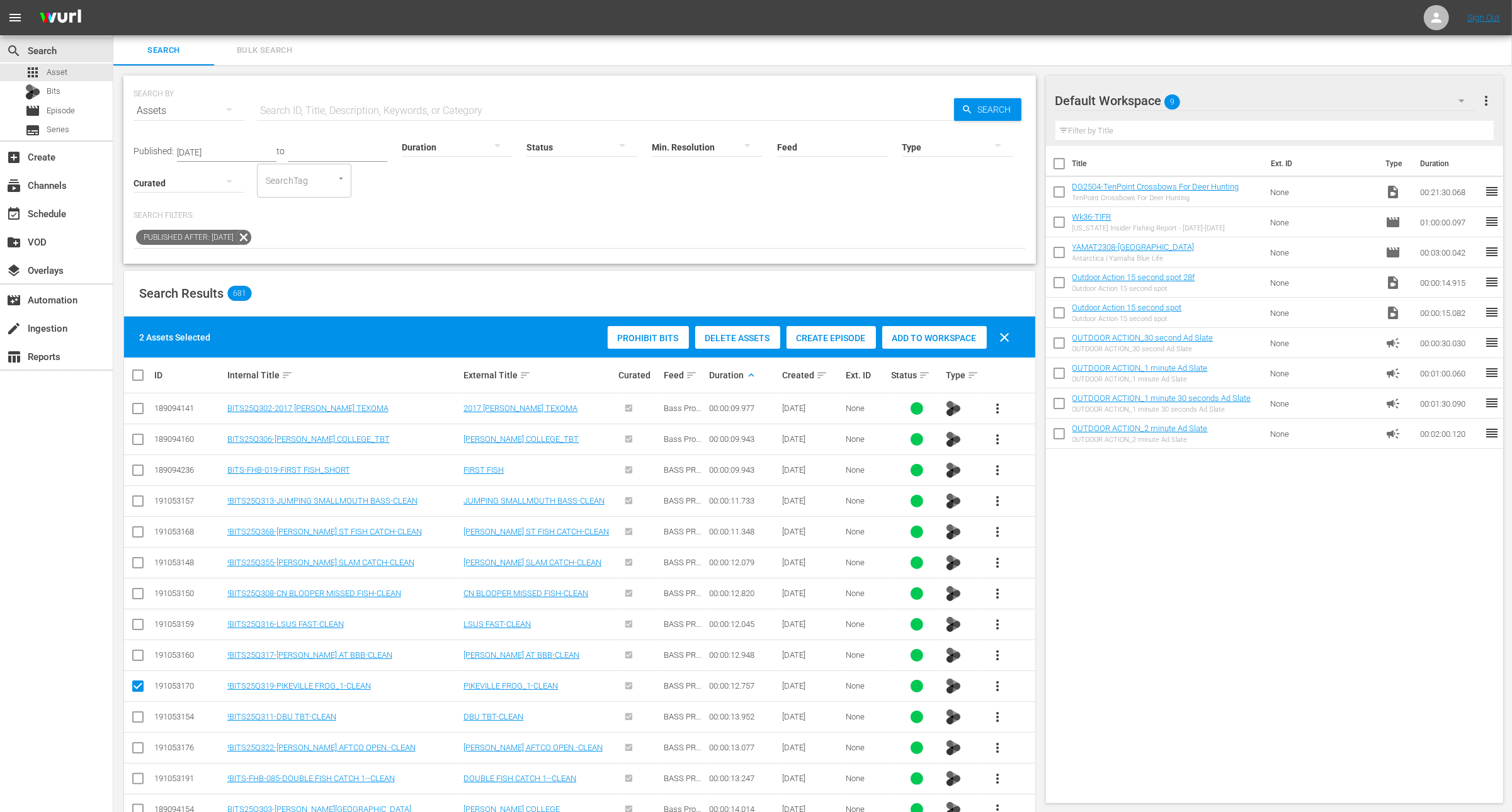
click at [951, 331] on div "Add to Workspace" at bounding box center [934, 338] width 105 height 24
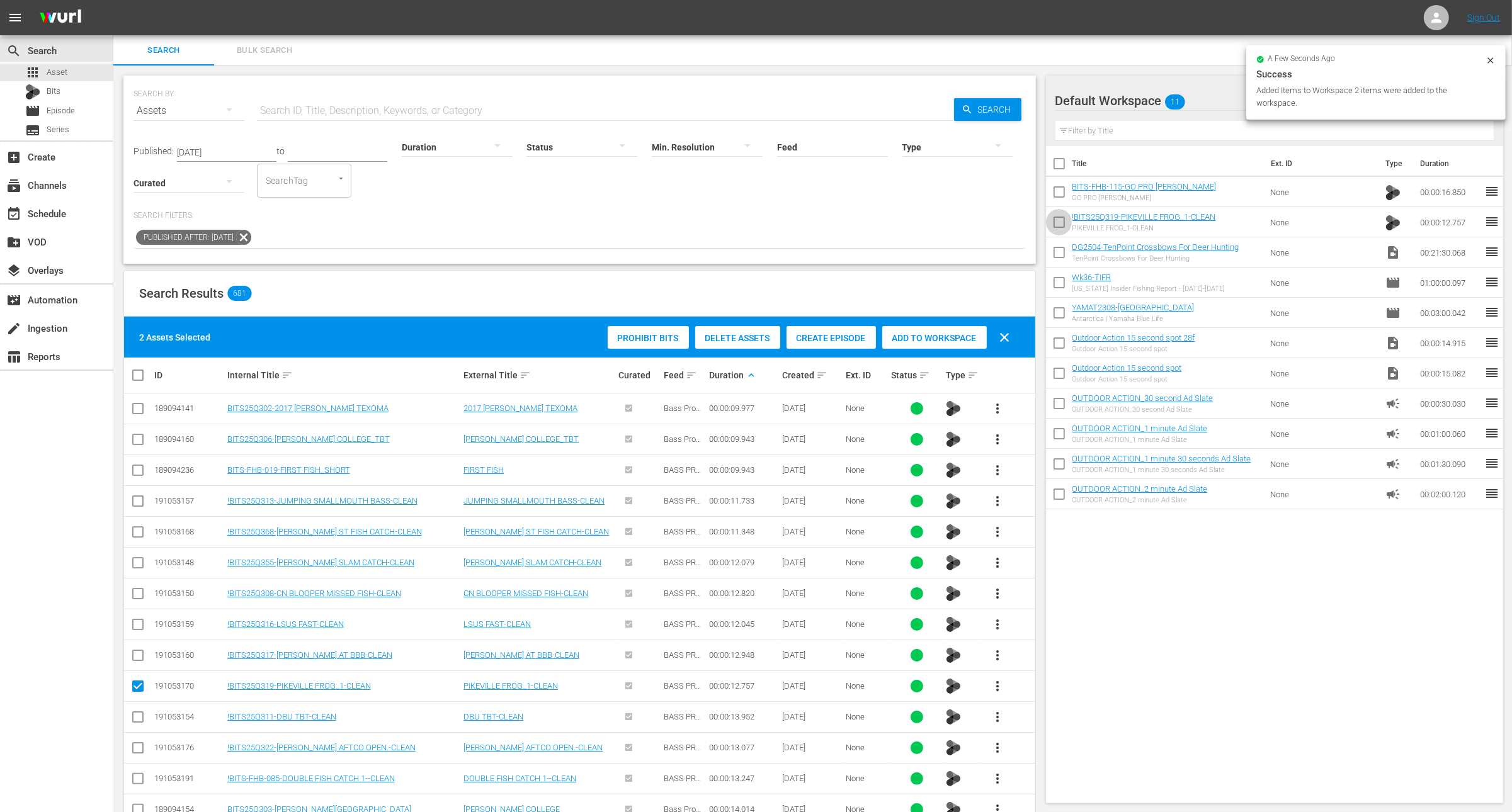
click at [1061, 228] on input "checkbox" at bounding box center [1059, 225] width 27 height 27
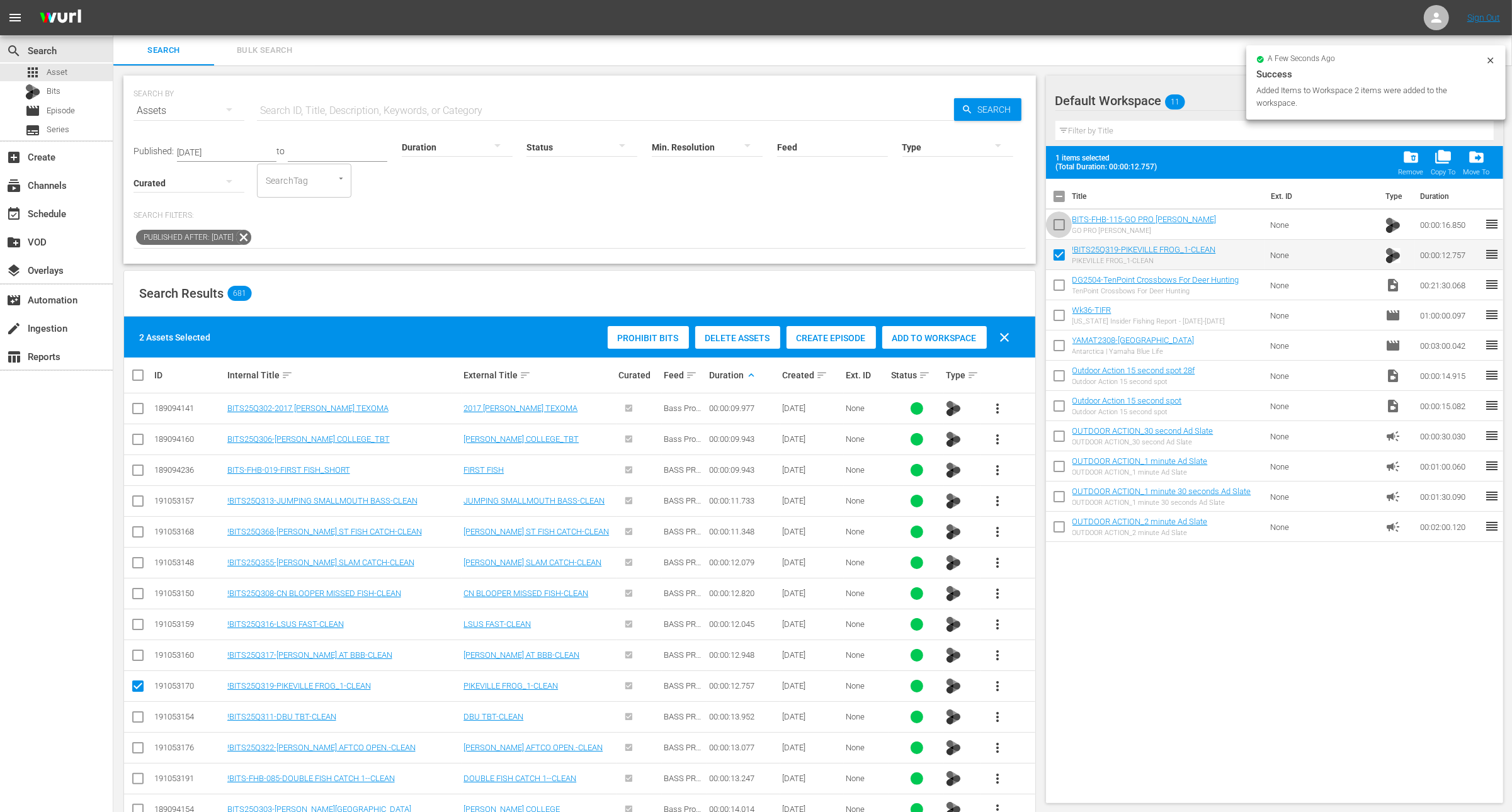
click at [1057, 215] on input "checkbox" at bounding box center [1059, 228] width 27 height 27
click at [1059, 288] on input "checkbox" at bounding box center [1059, 288] width 27 height 27
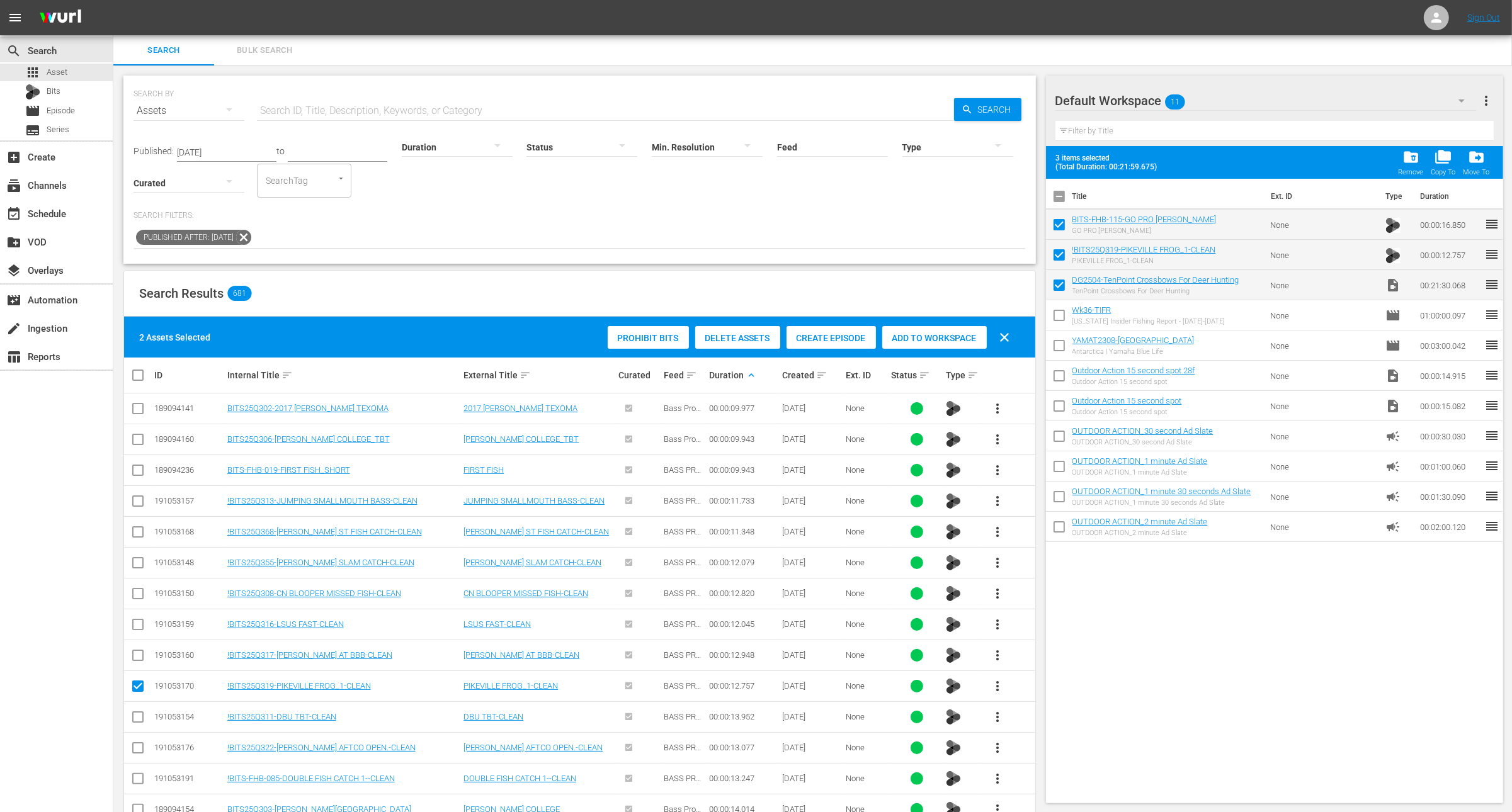
click at [465, 140] on div at bounding box center [457, 146] width 111 height 35
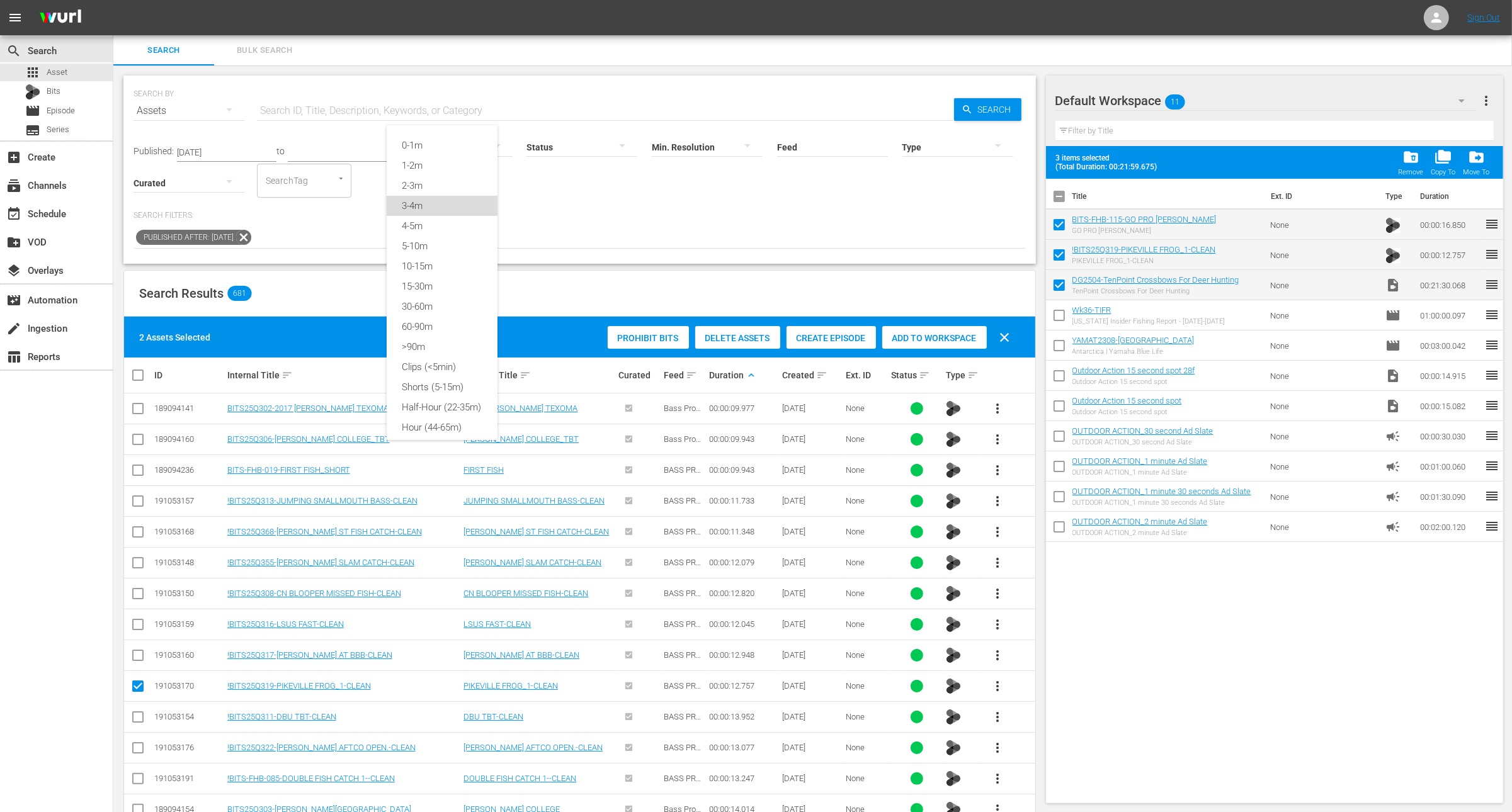
click at [439, 202] on div "3-4m" at bounding box center [442, 206] width 111 height 20
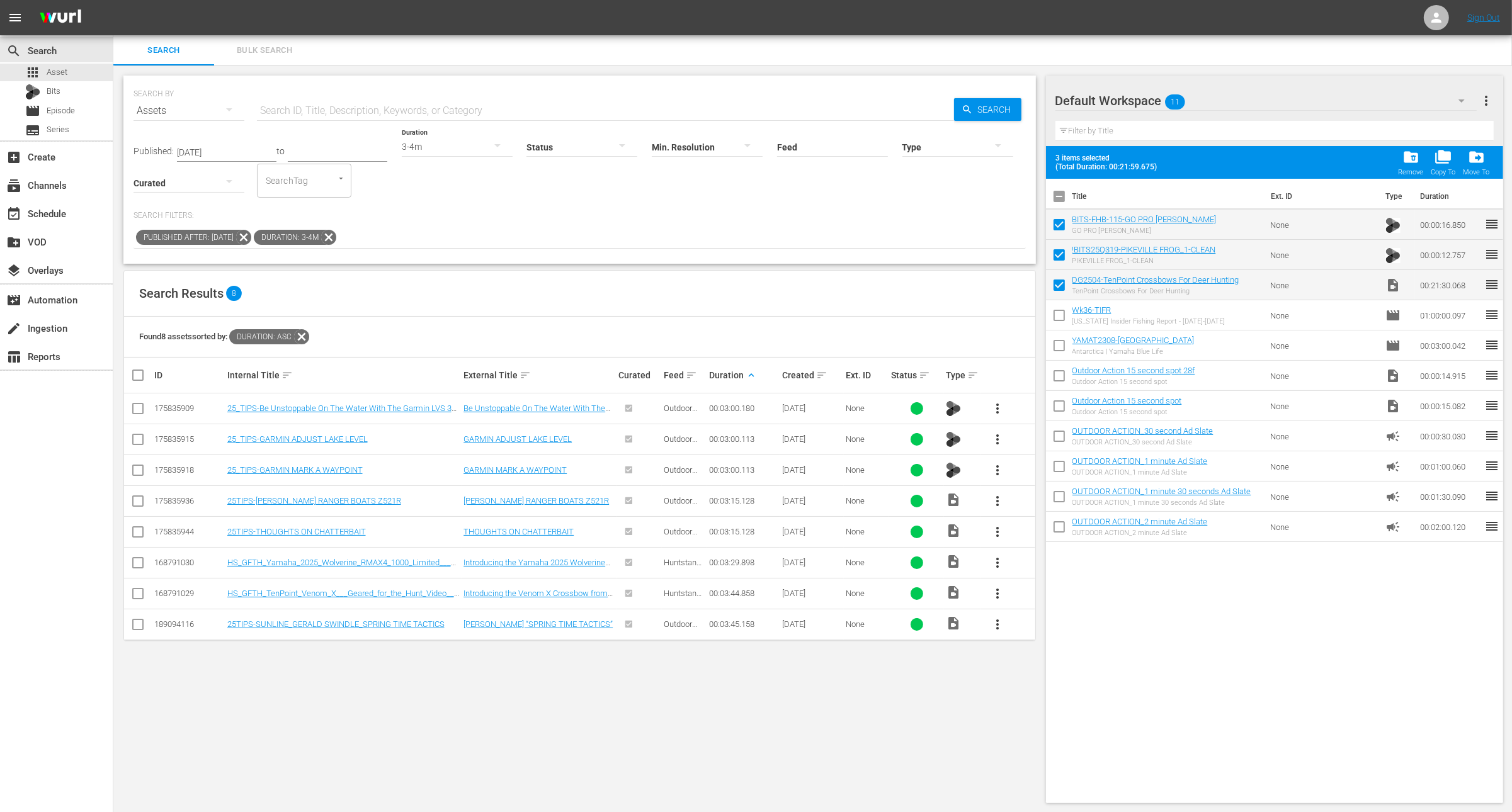
click at [438, 137] on div "3-4m" at bounding box center [457, 146] width 111 height 35
click at [434, 168] on div "2-3m" at bounding box center [442, 178] width 111 height 20
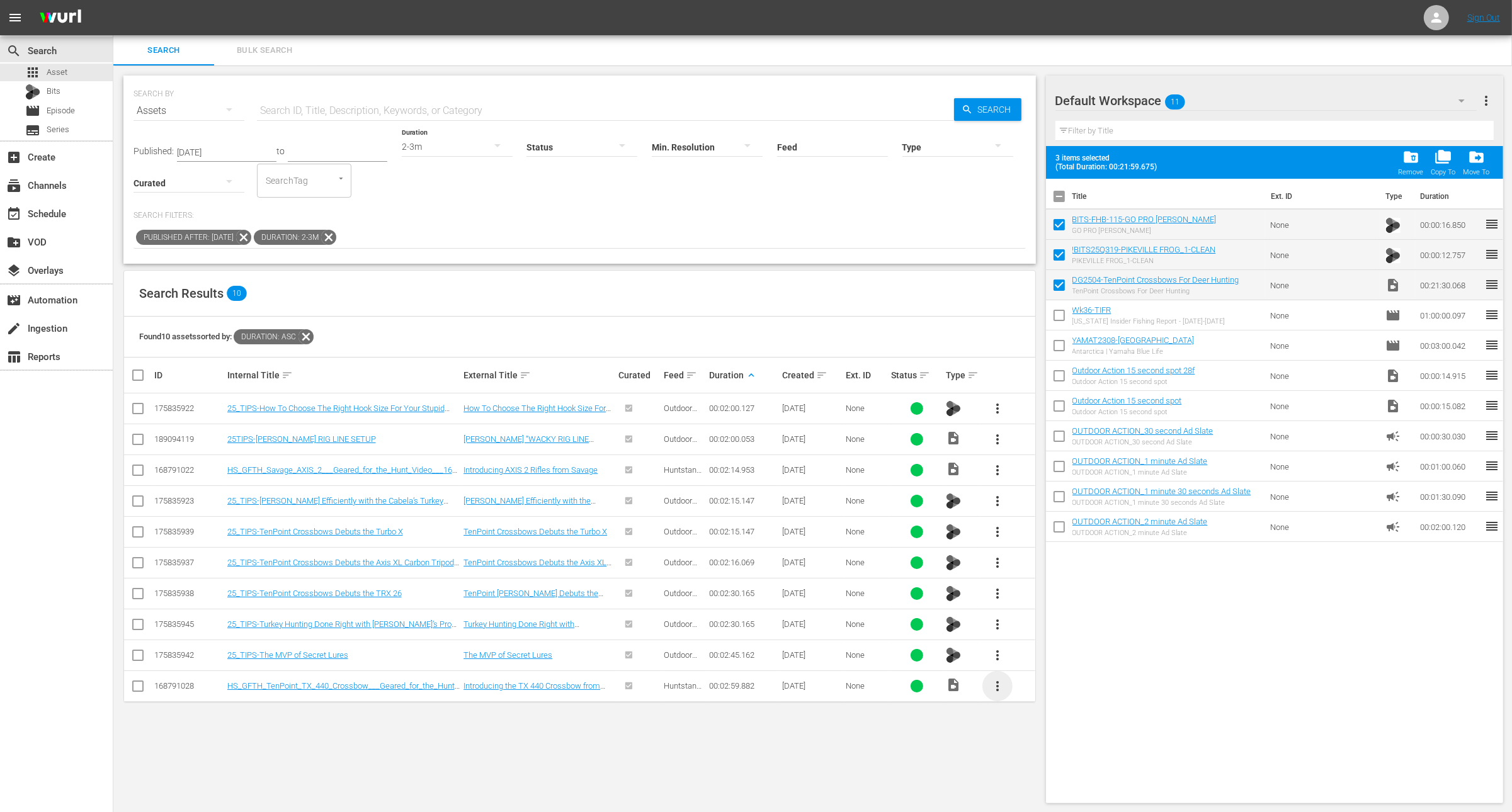
click at [998, 683] on span "more_vert" at bounding box center [997, 686] width 15 height 15
click at [1045, 722] on div "Workspace" at bounding box center [1065, 718] width 86 height 30
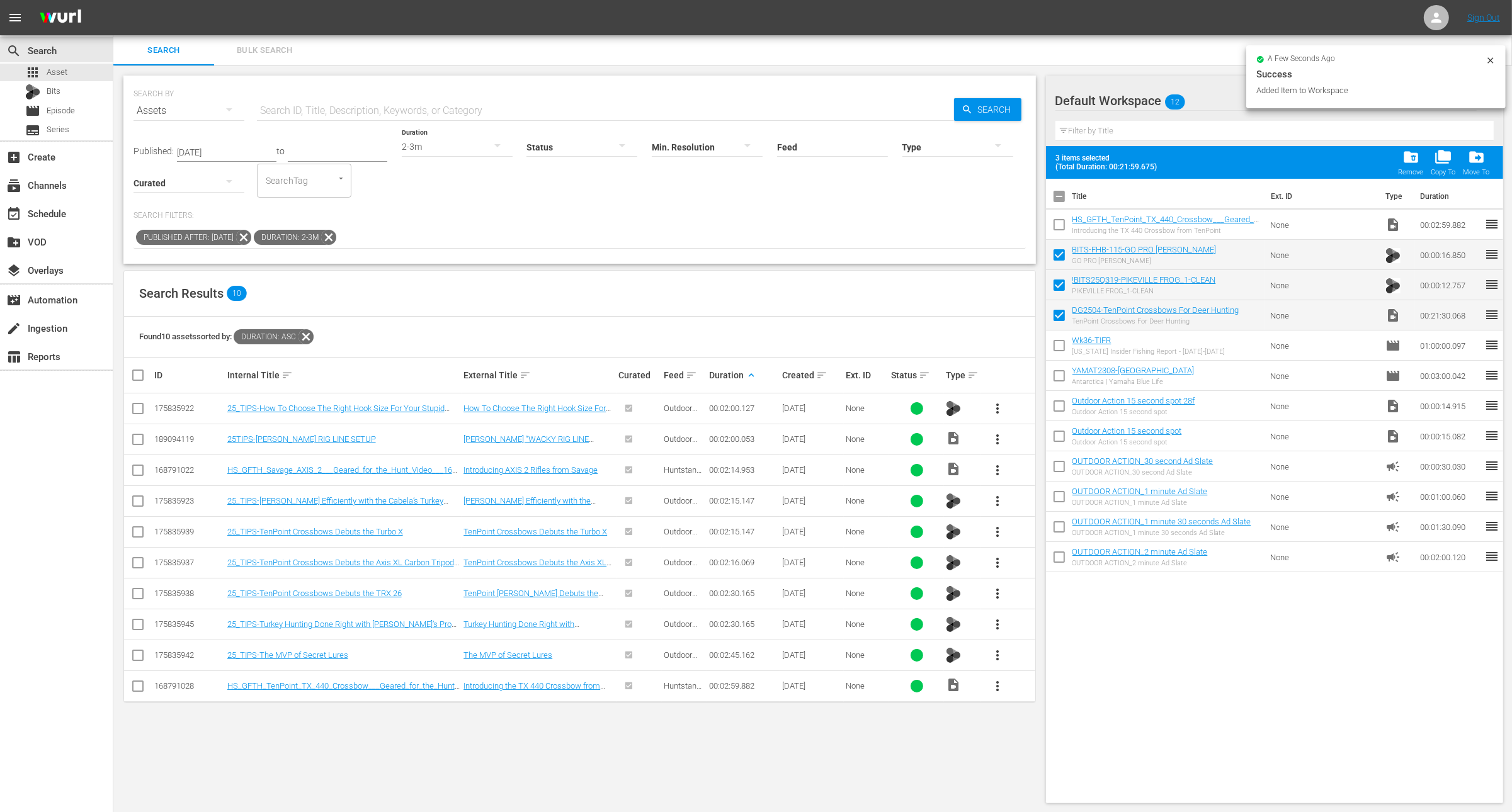
click at [1058, 222] on input "checkbox" at bounding box center [1059, 228] width 27 height 27
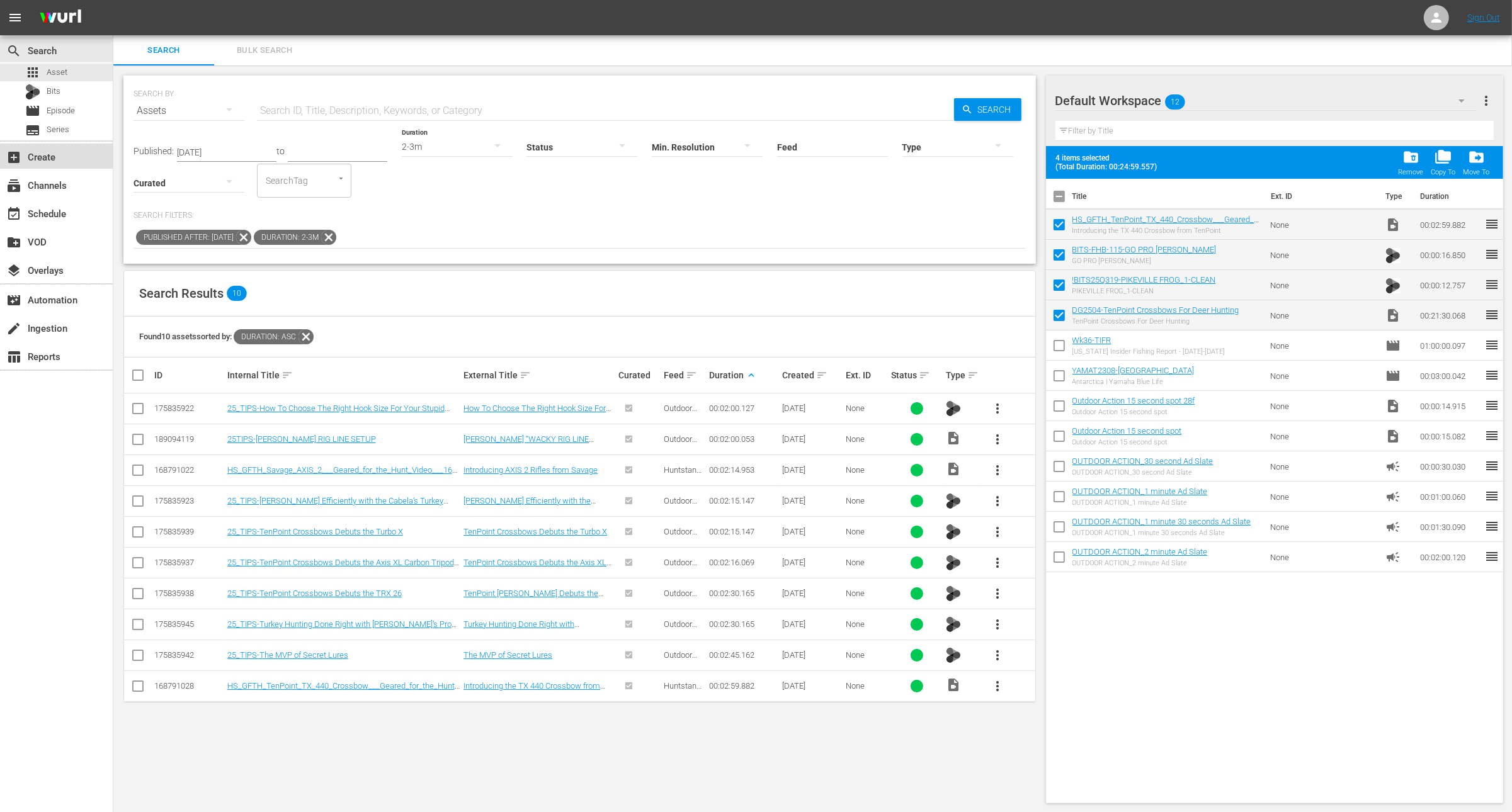
click at [53, 157] on div "add_box Create" at bounding box center [35, 154] width 71 height 11
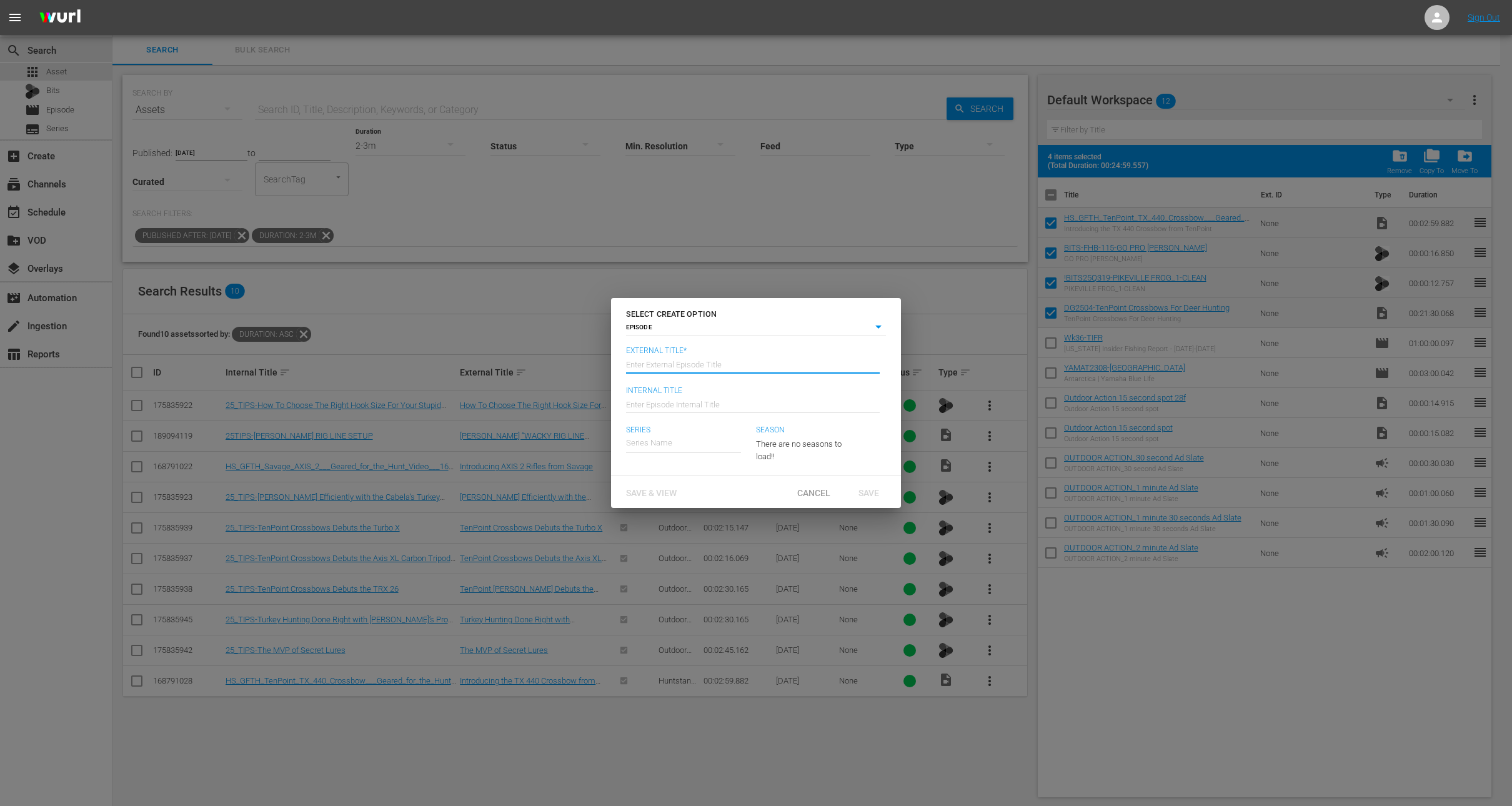
click at [700, 365] on input "text" at bounding box center [753, 363] width 254 height 30
paste input "TenPoint Crossbows For Deer Hunting"
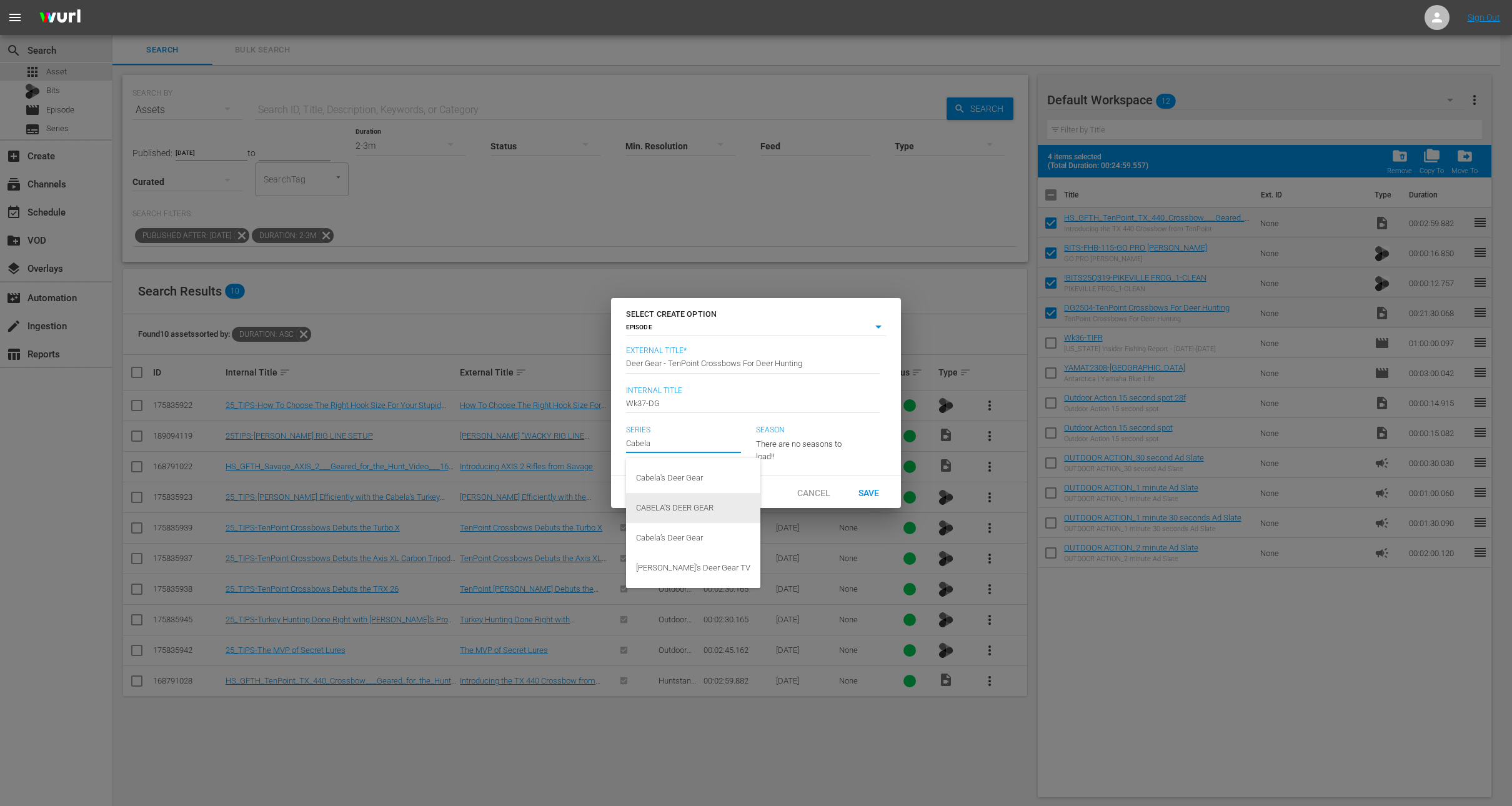
click at [690, 508] on div "CABELA'S DEER GEAR" at bounding box center [693, 507] width 114 height 30
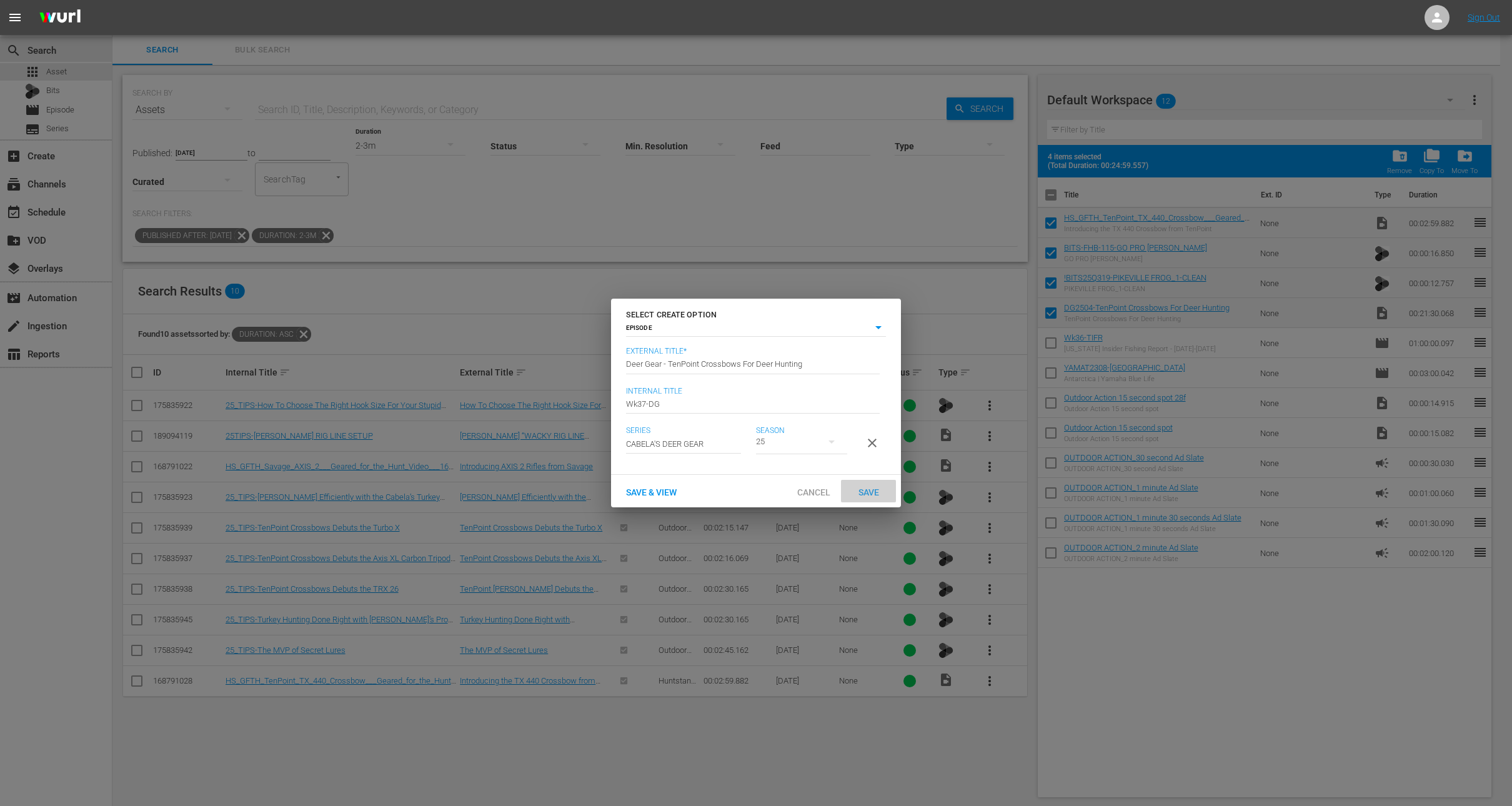
click at [875, 495] on span "Save" at bounding box center [869, 492] width 40 height 10
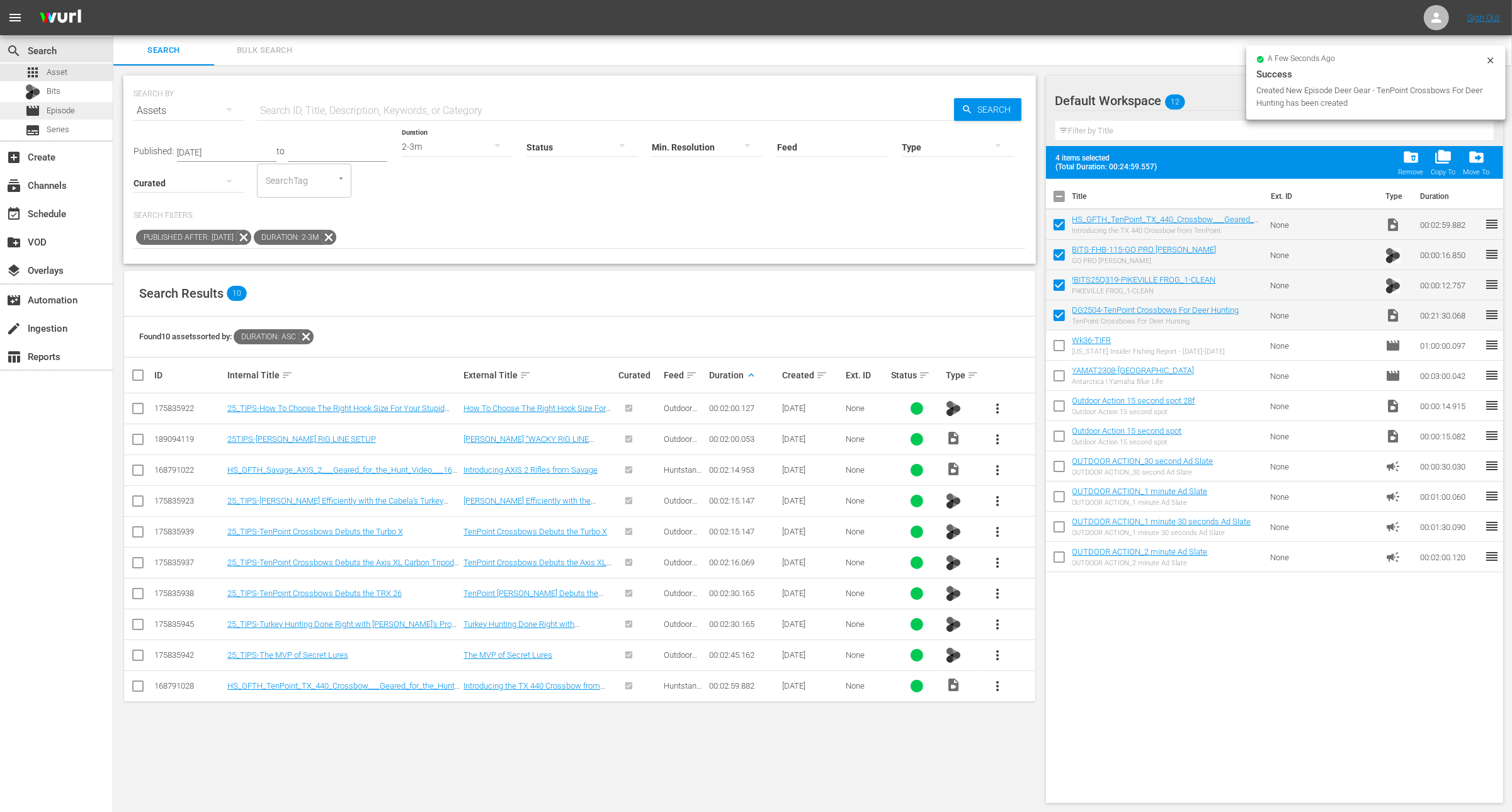
click at [76, 110] on div "movie Episode" at bounding box center [56, 110] width 113 height 17
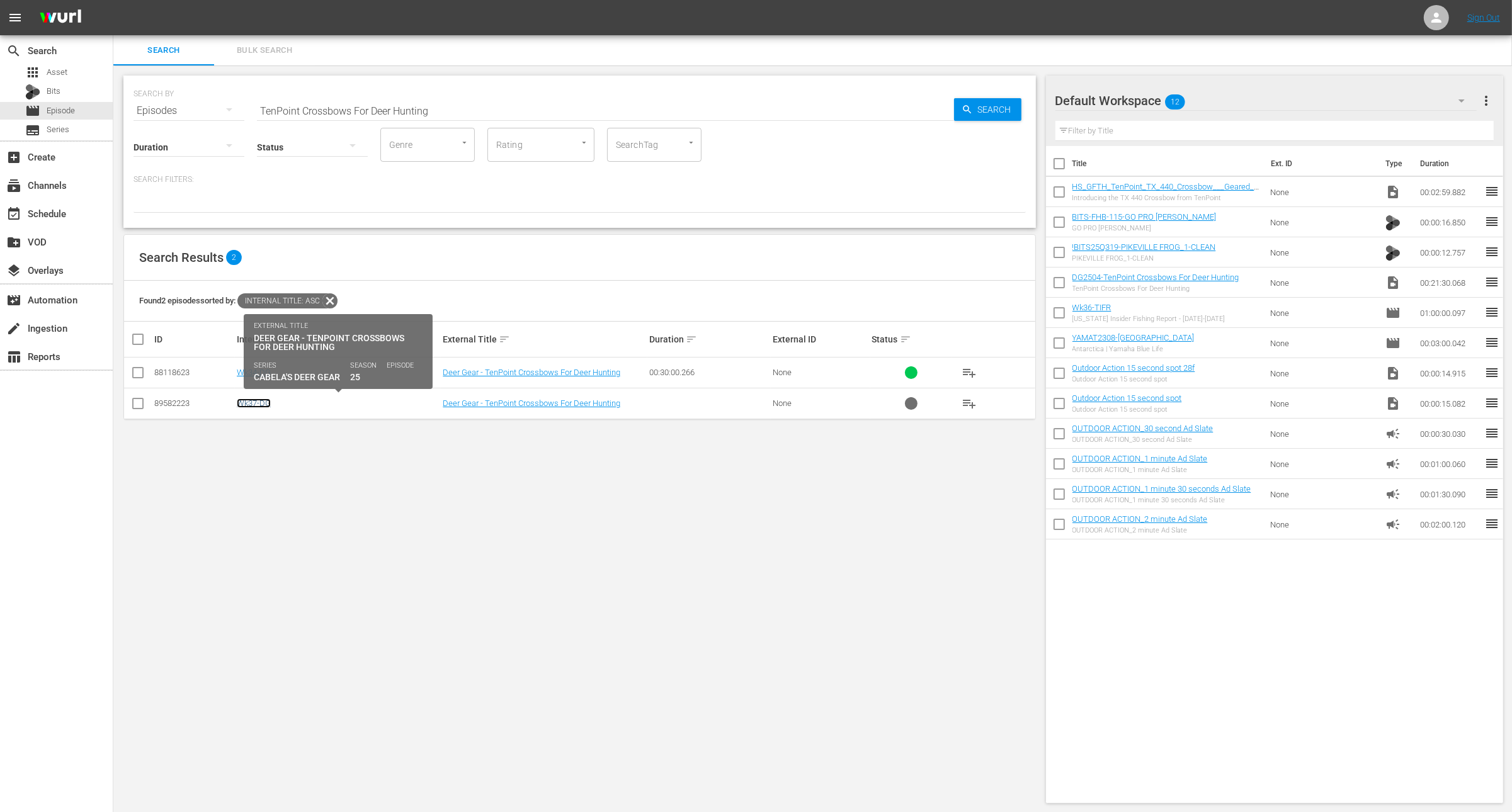
click at [260, 403] on link "Wk37-DG" at bounding box center [254, 403] width 34 height 9
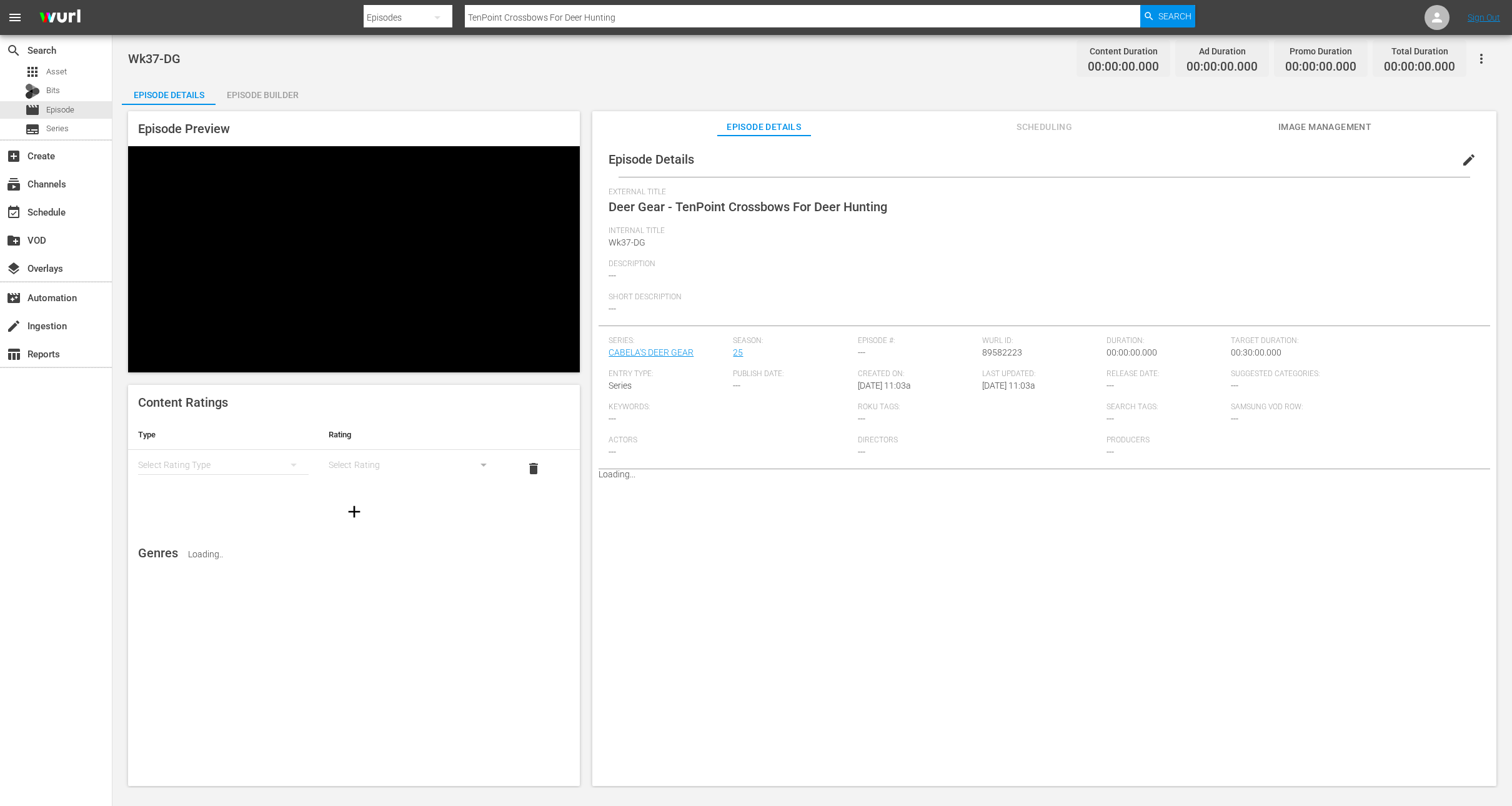
click at [256, 90] on div "Episode Builder" at bounding box center [262, 94] width 94 height 30
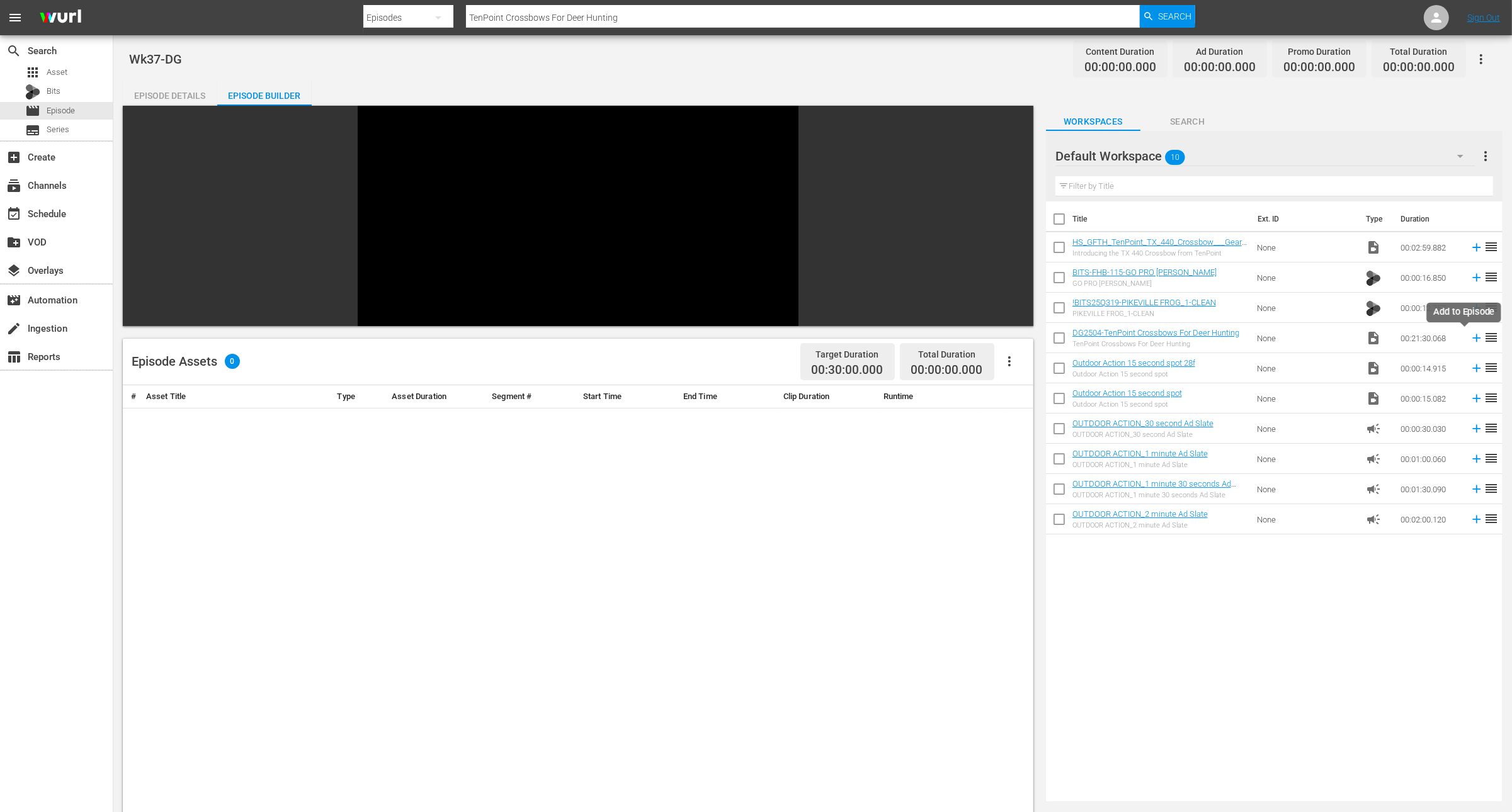
click at [1470, 335] on icon at bounding box center [1477, 338] width 14 height 14
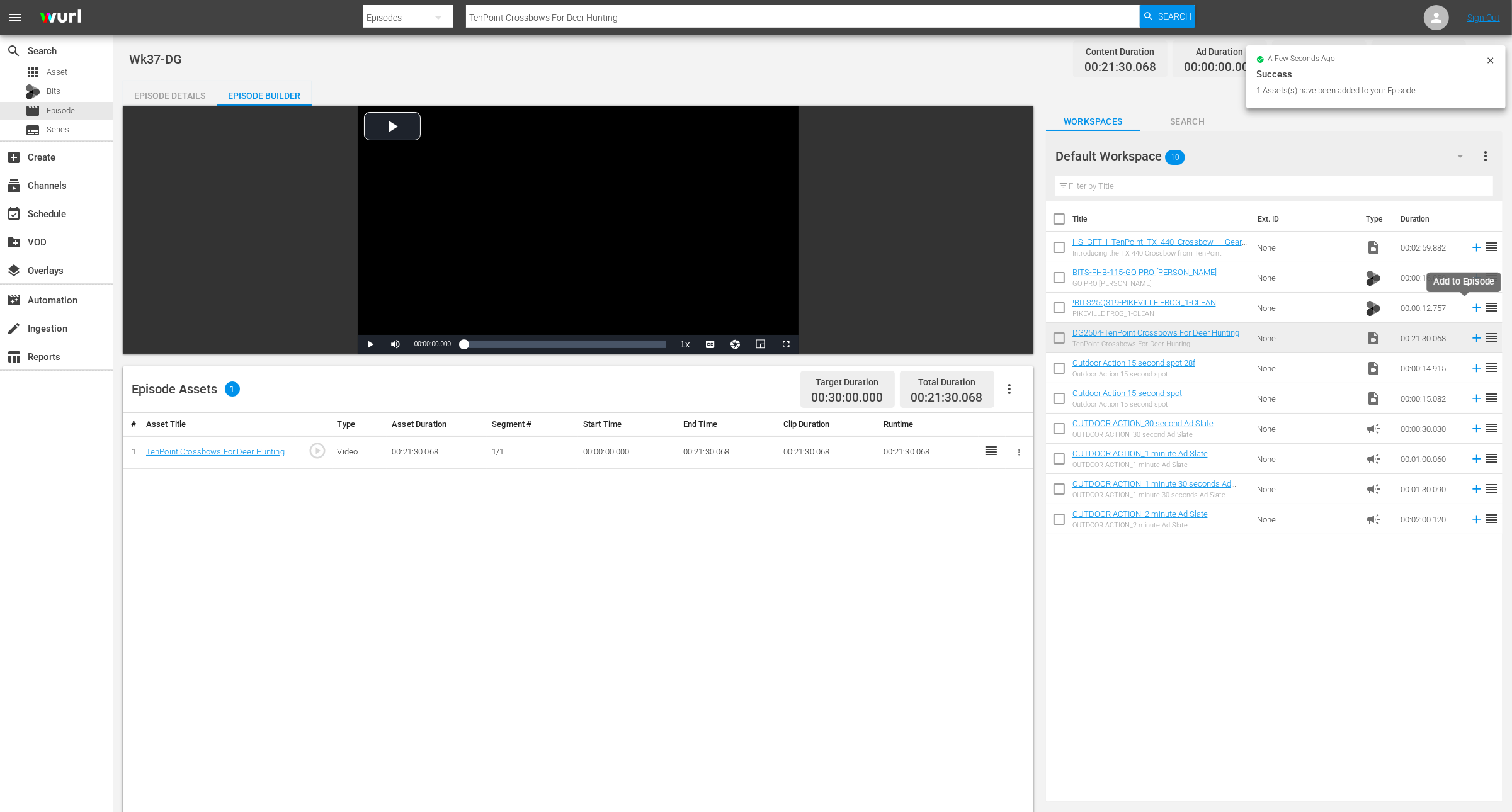
click at [1470, 307] on icon at bounding box center [1477, 307] width 14 height 14
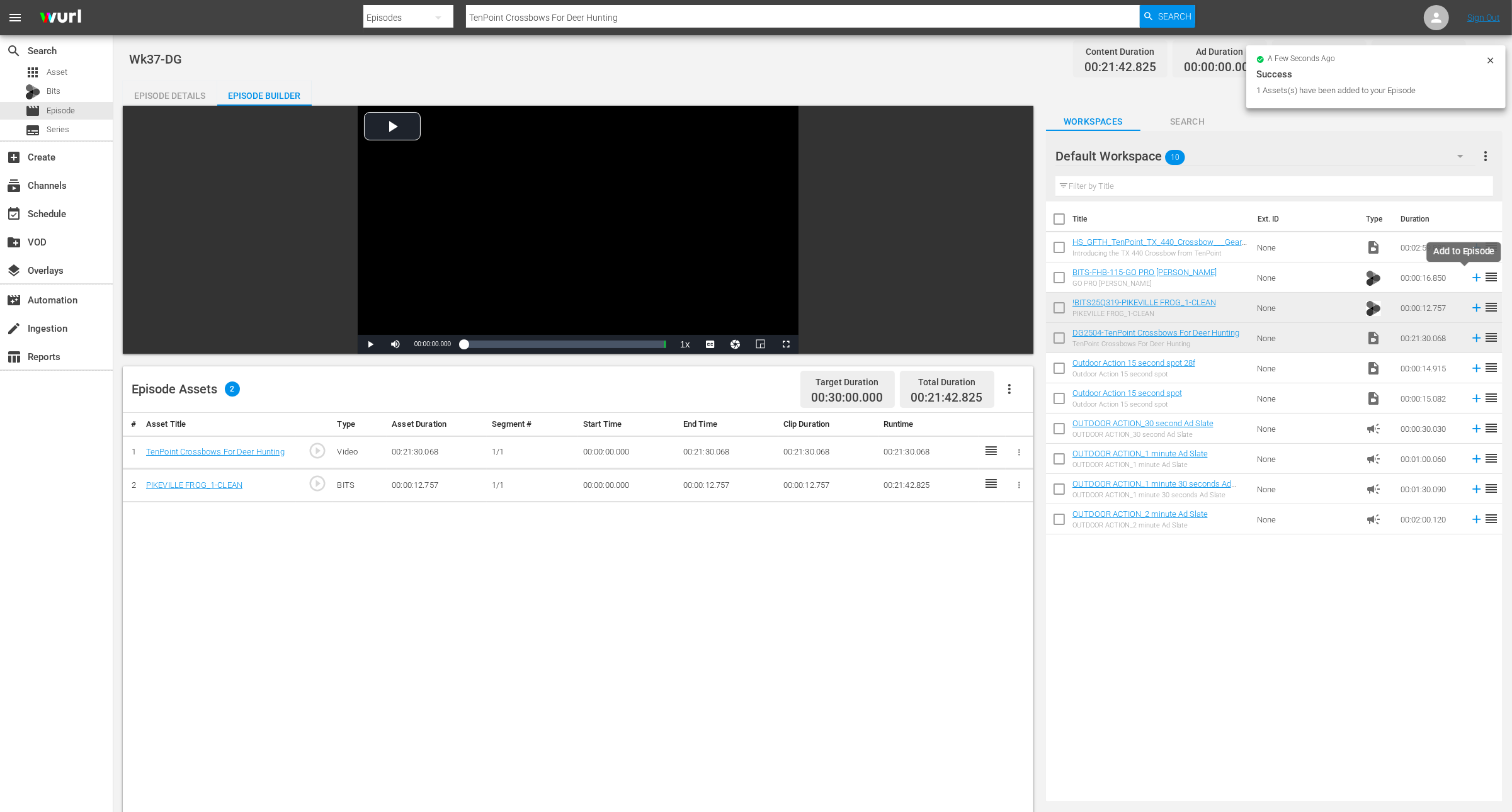
click at [1473, 275] on icon at bounding box center [1477, 278] width 8 height 8
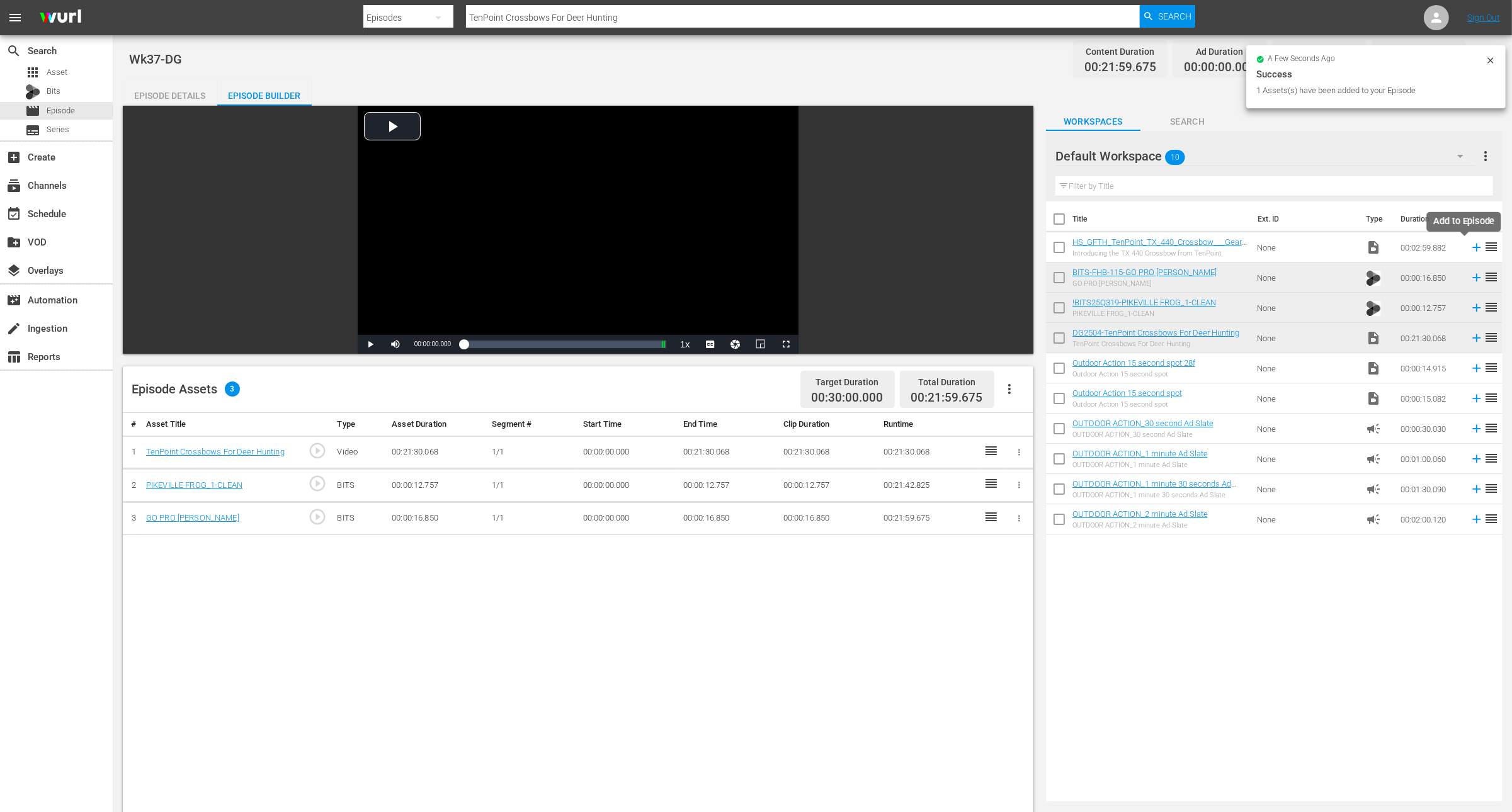
click at [1473, 247] on icon at bounding box center [1477, 248] width 8 height 8
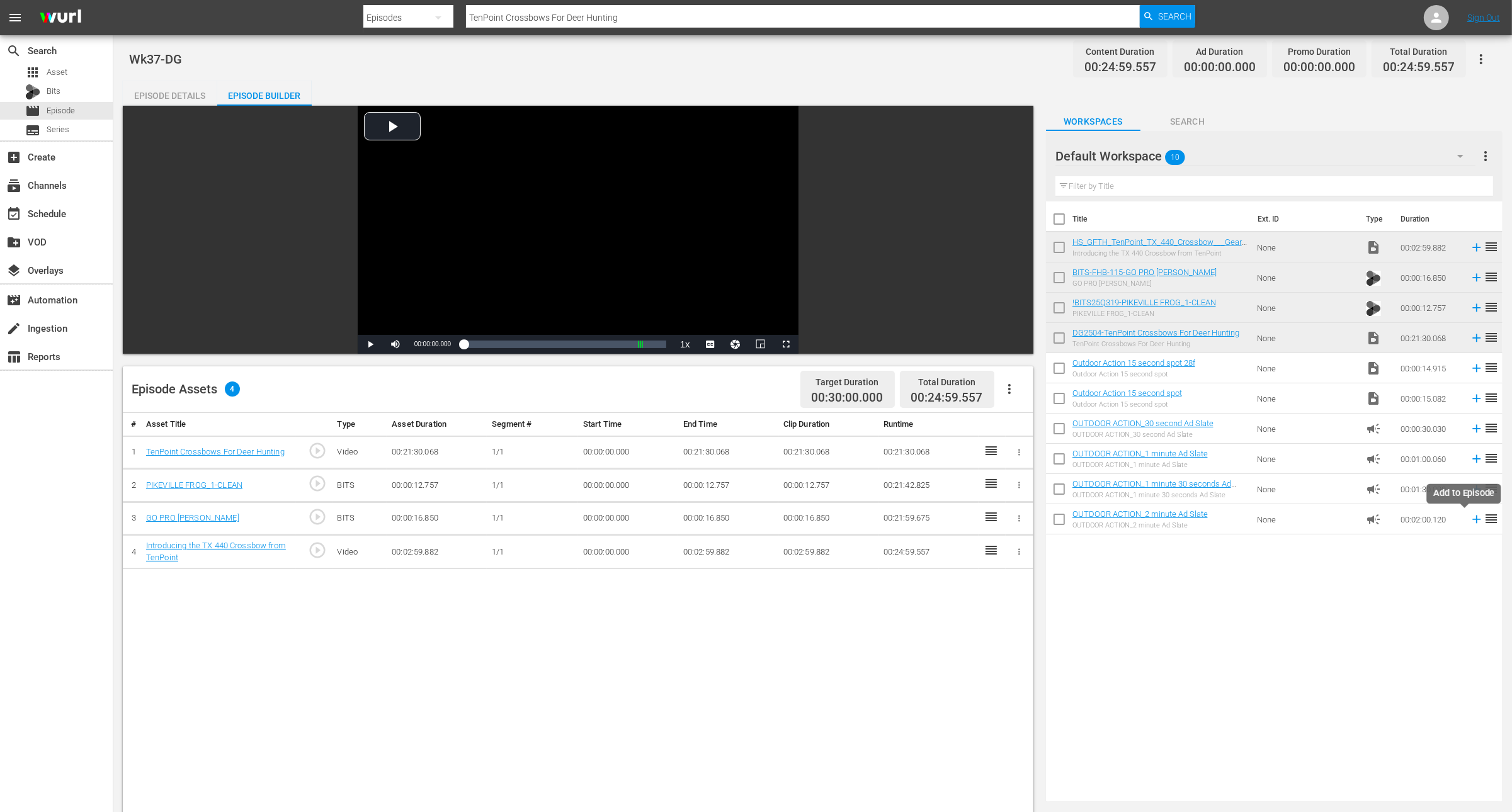
click at [1470, 523] on icon at bounding box center [1477, 519] width 14 height 14
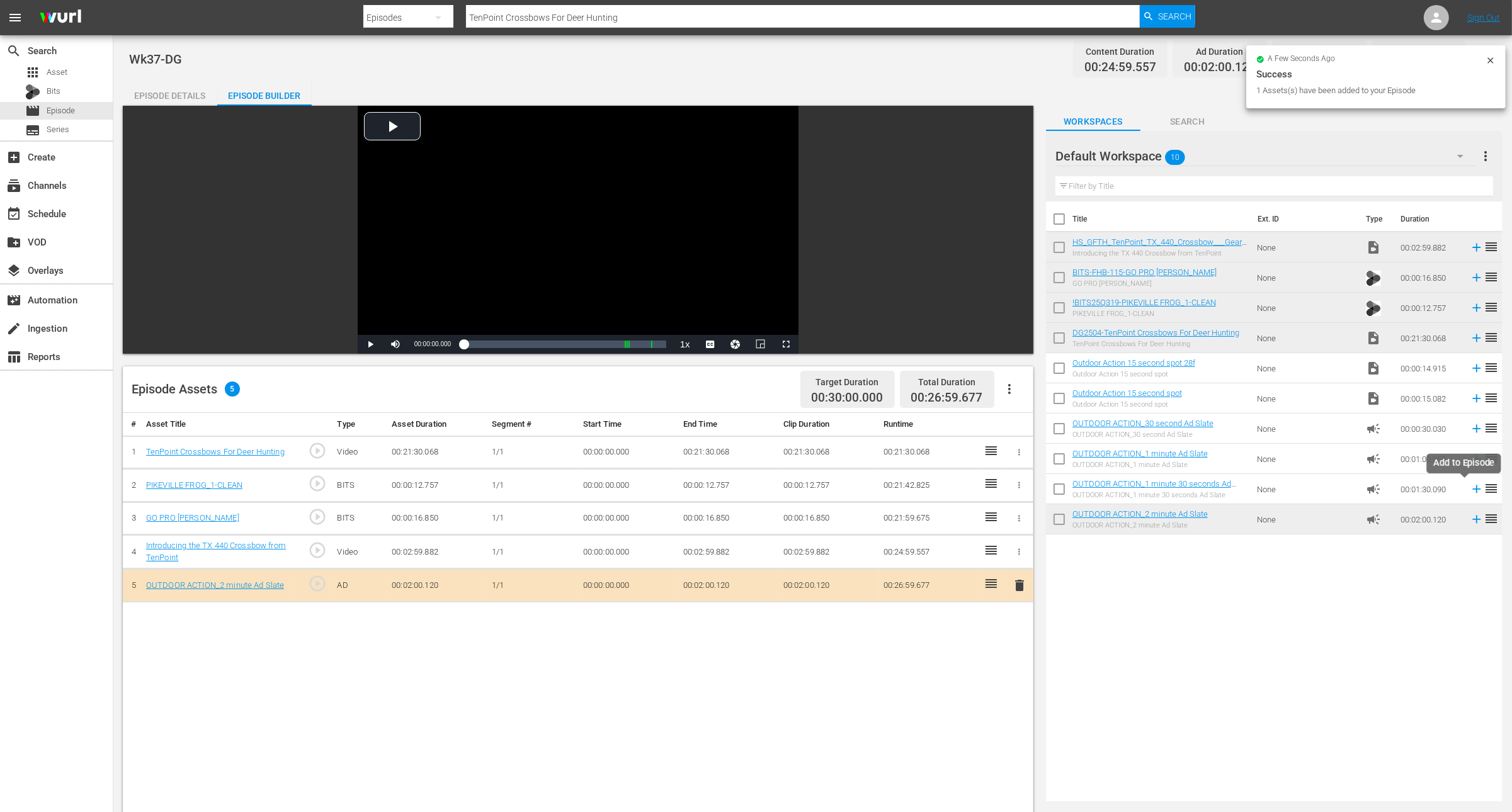
click at [1470, 486] on icon at bounding box center [1477, 489] width 14 height 14
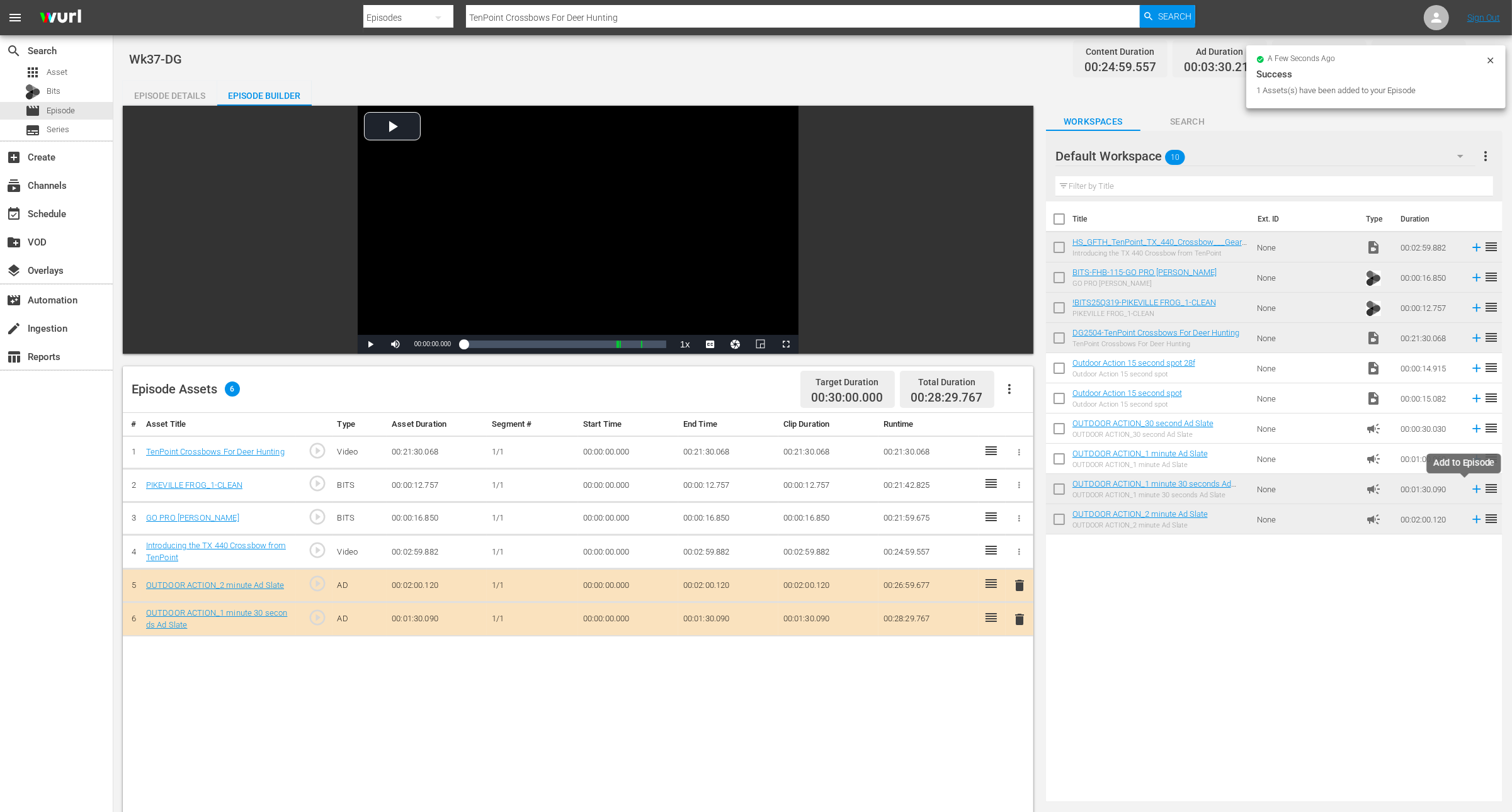
click at [1473, 487] on icon at bounding box center [1477, 489] width 8 height 8
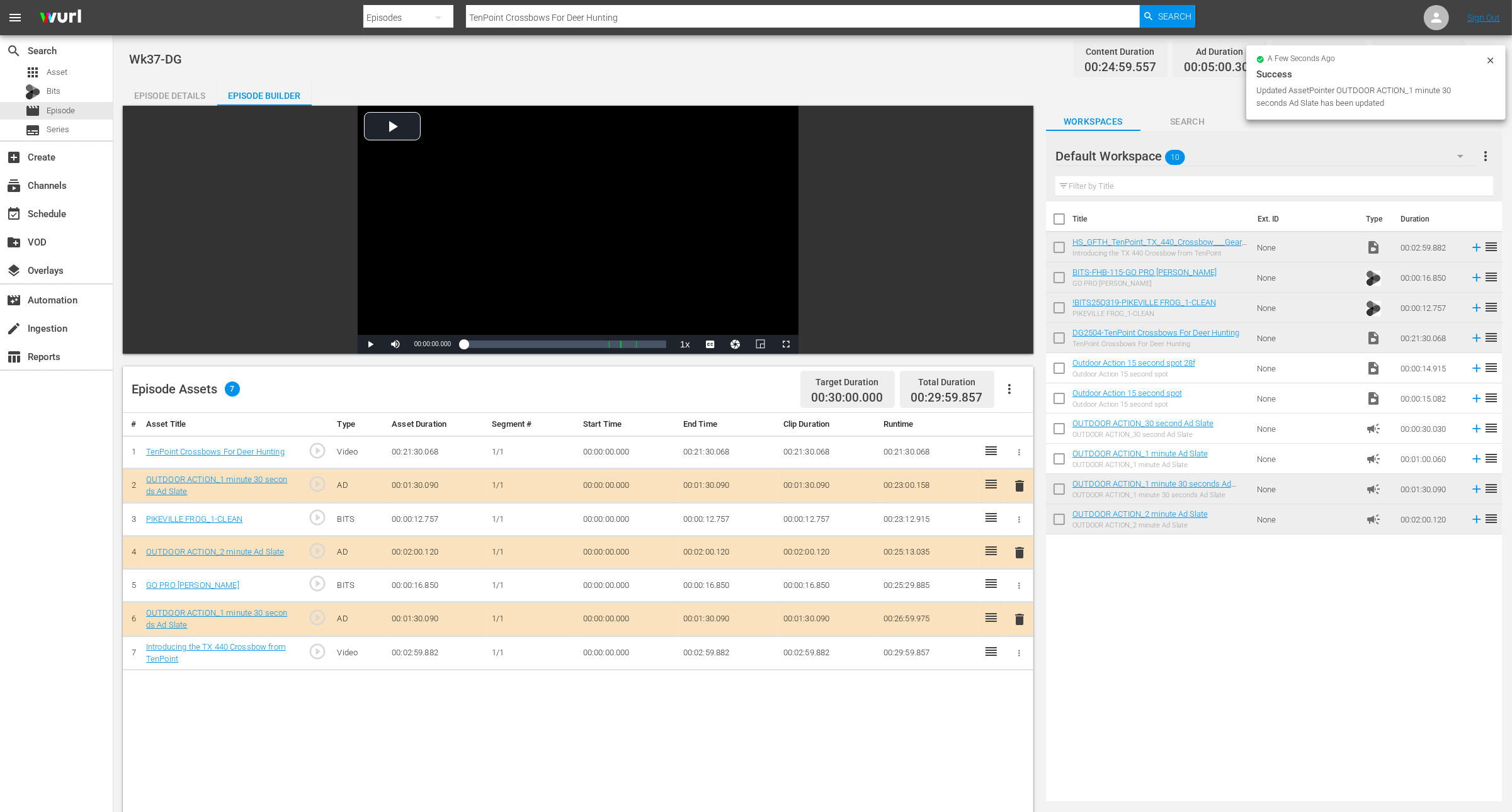
drag, startPoint x: 991, startPoint y: 648, endPoint x: 1059, endPoint y: 51, distance: 600.9
click at [56, 112] on span "Episode" at bounding box center [61, 110] width 29 height 13
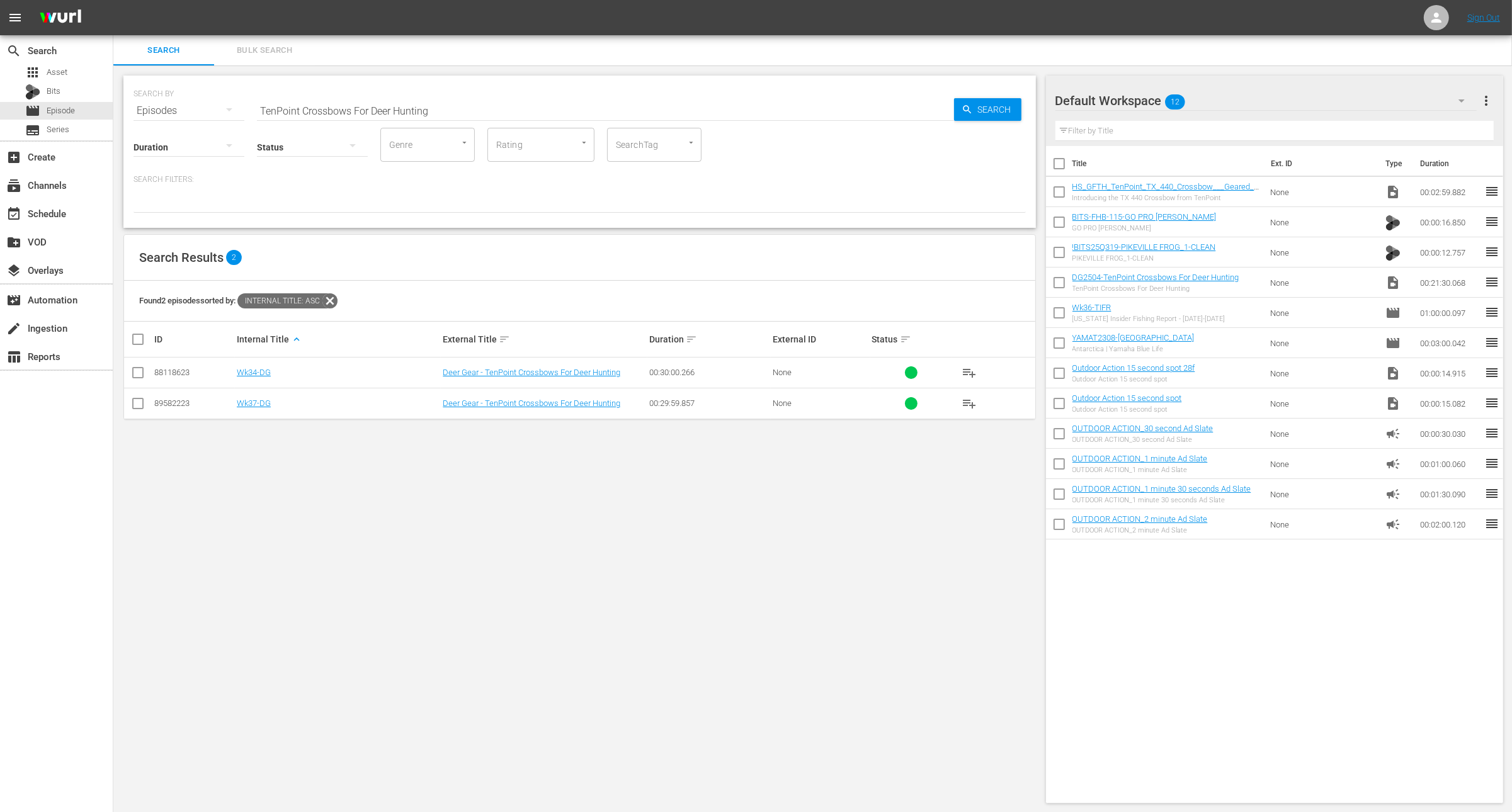
click at [546, 93] on div "SEARCH BY Search By Episodes Search ID, Title, Description, Keywords, or Catego…" at bounding box center [580, 103] width 893 height 45
click at [535, 114] on input "TenPoint Crossbows For Deer Hunting" at bounding box center [605, 110] width 697 height 30
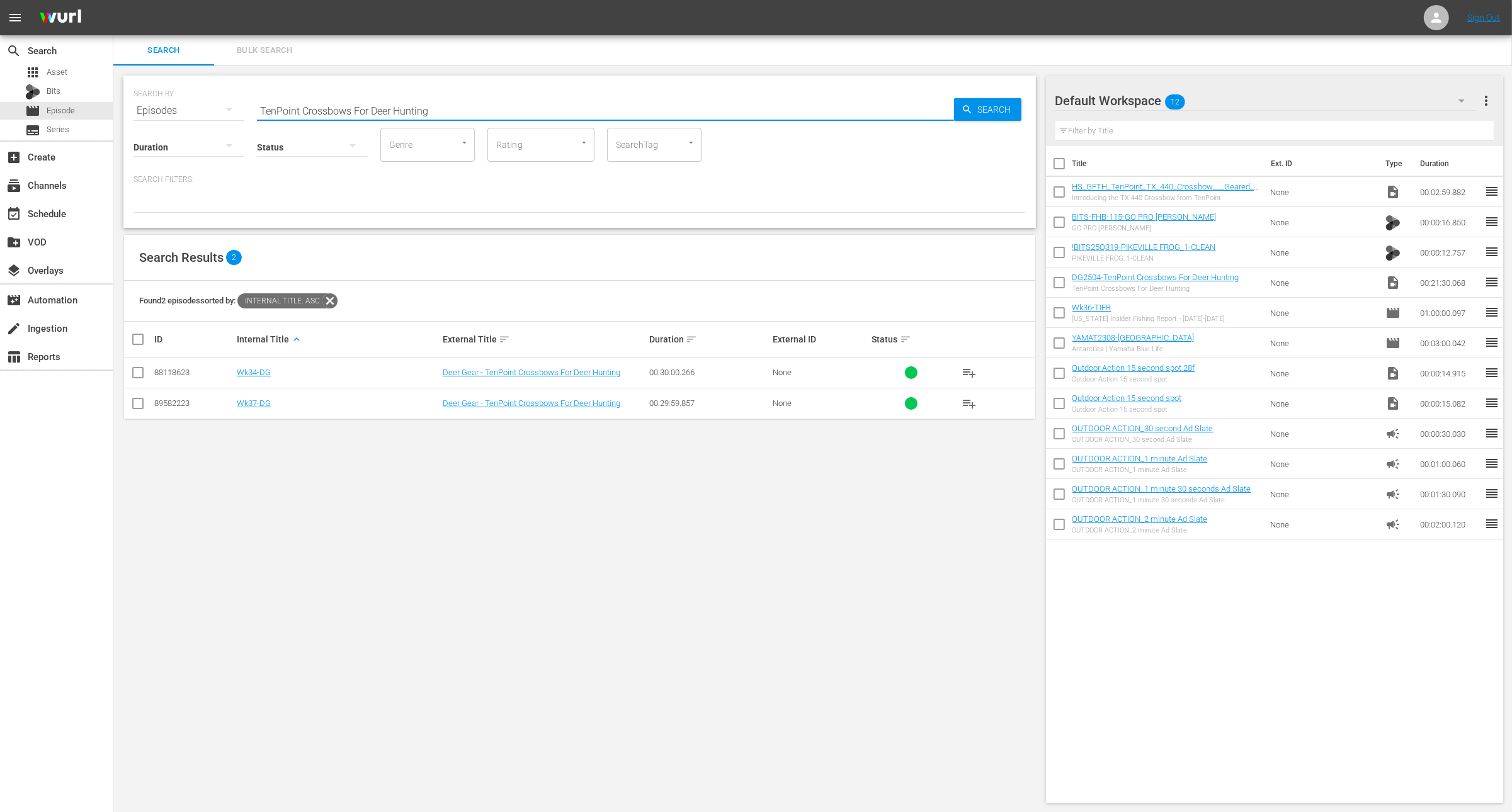
click at [535, 114] on input "TenPoint Crossbows For Deer Hunting" at bounding box center [605, 110] width 697 height 30
paste input "Bassin' & Bowl"
type input "Bassin' & Bowling"
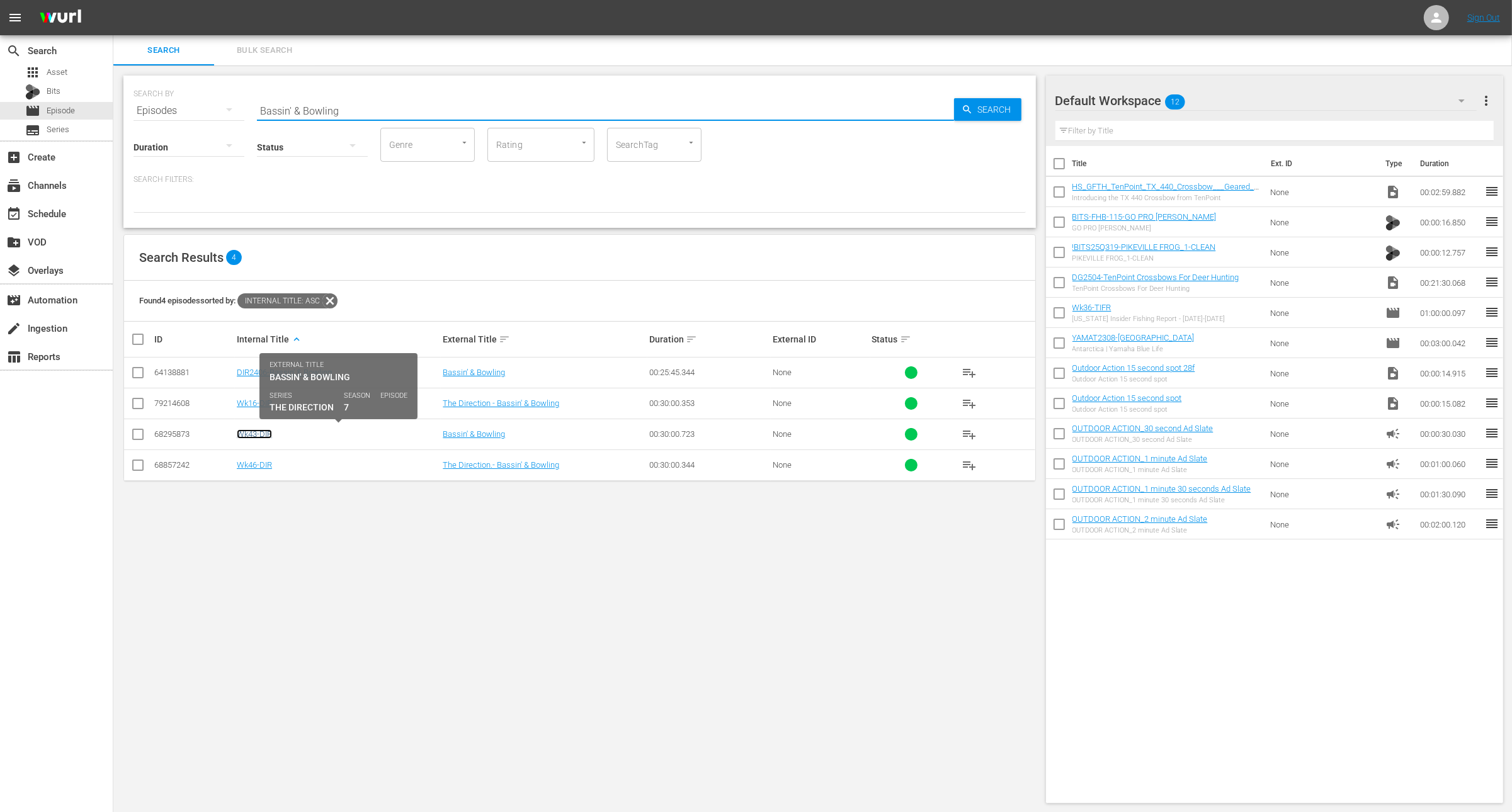
click at [260, 431] on link "Wk43-DIR" at bounding box center [254, 434] width 35 height 9
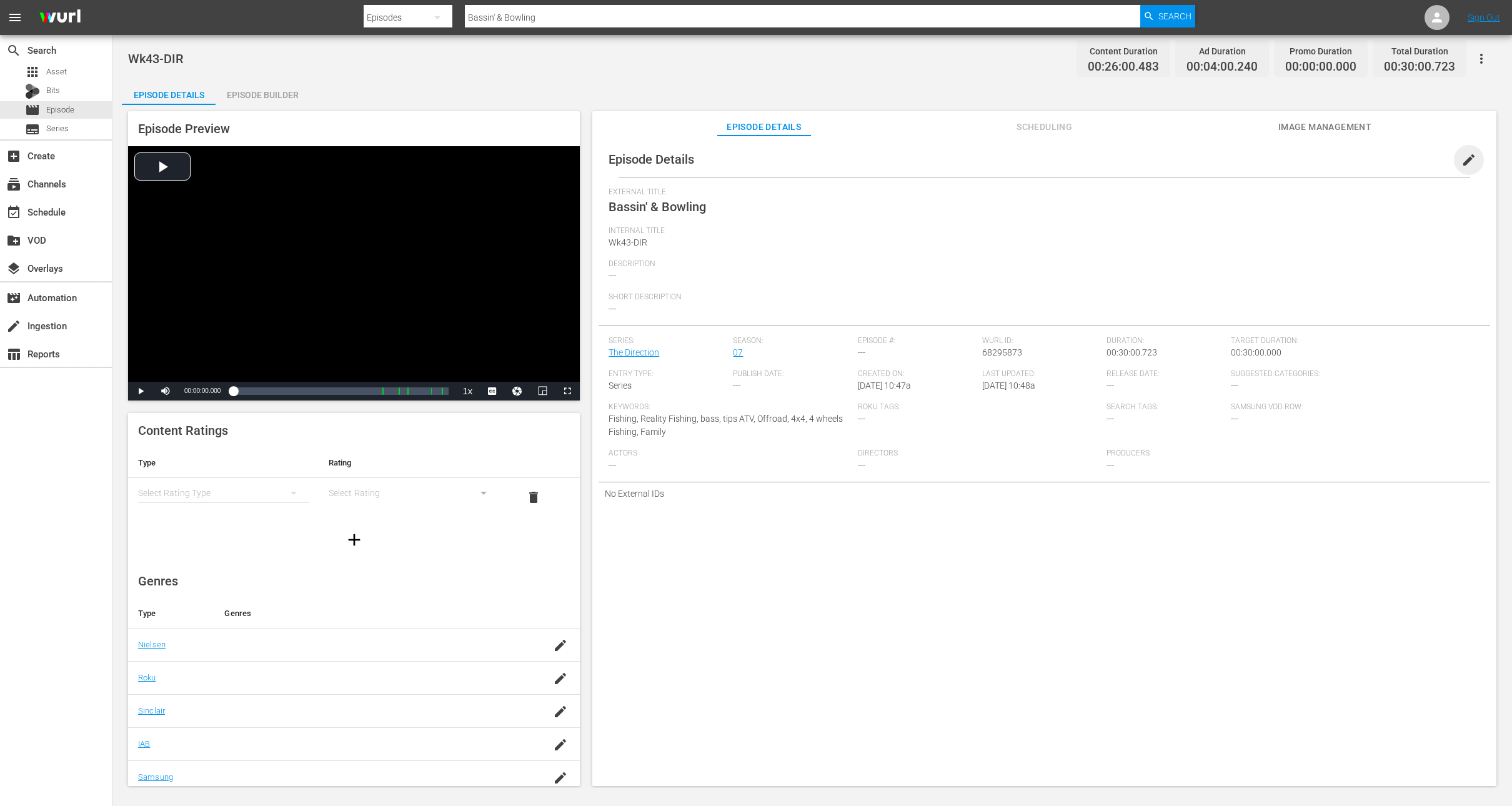
click at [1462, 158] on span "edit" at bounding box center [1469, 160] width 15 height 15
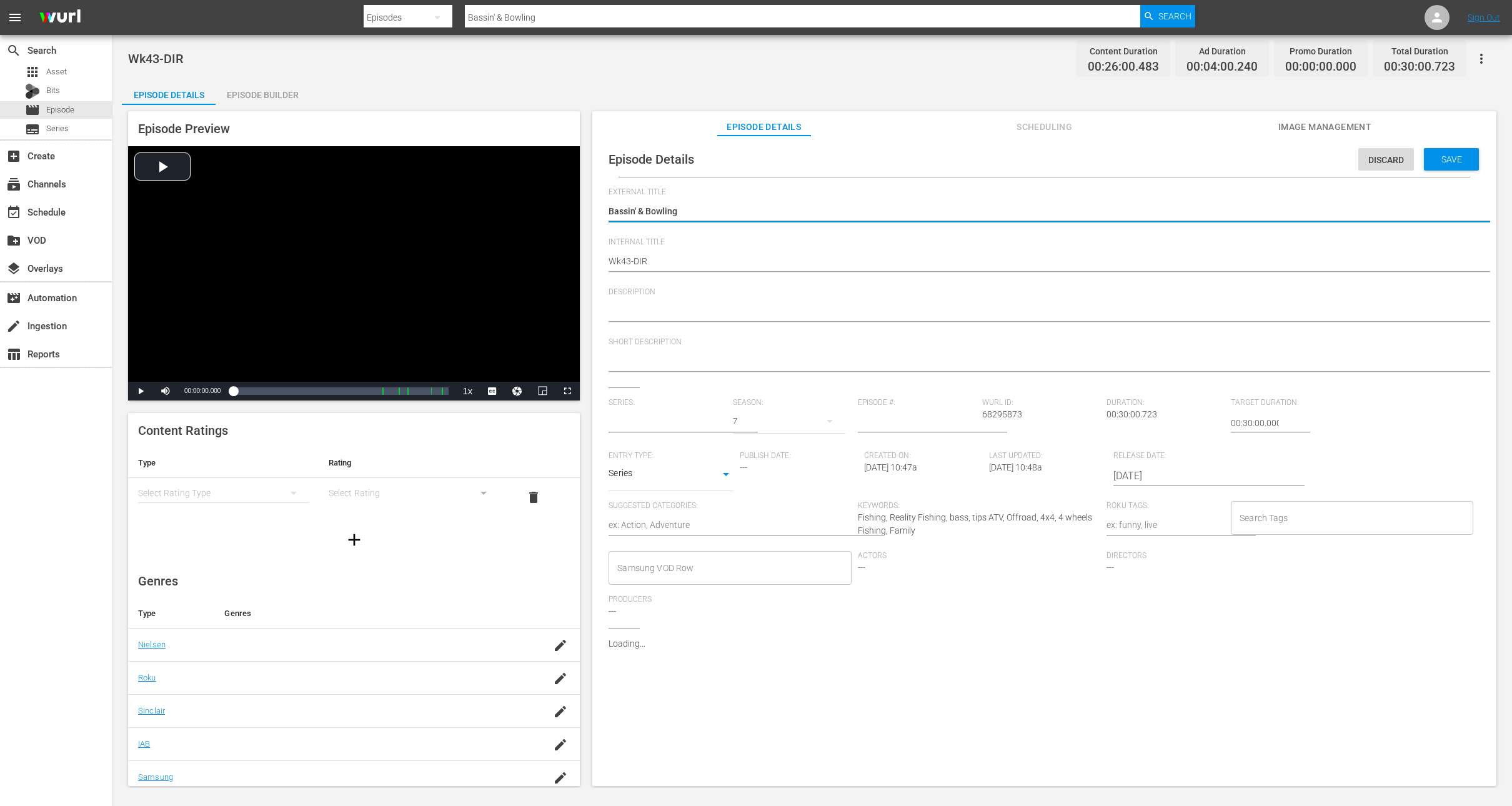
type input "The Direction"
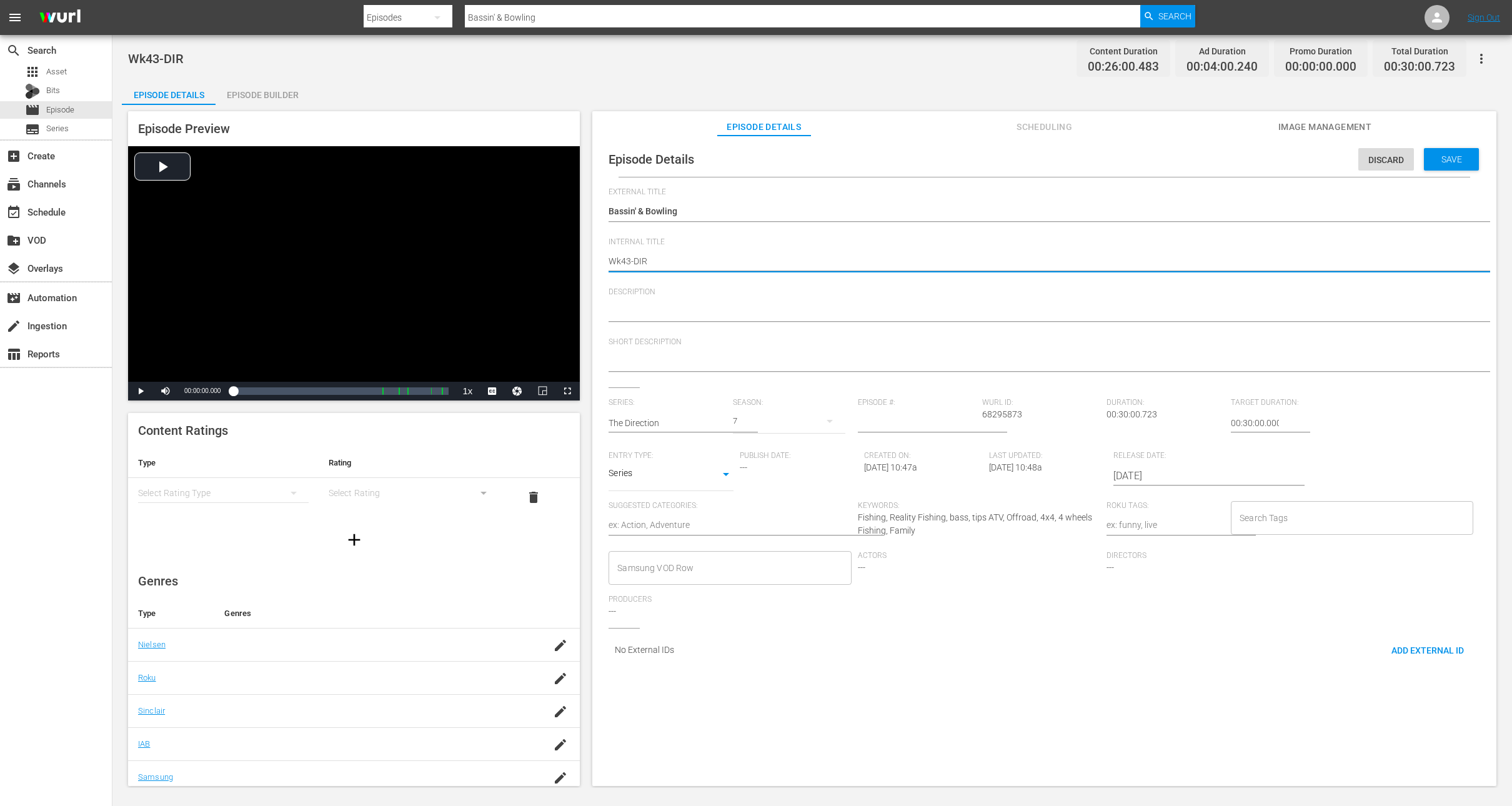
type textarea "Wk4-DIR"
type textarea "Wk-DIR"
type textarea "Wk3-DIR"
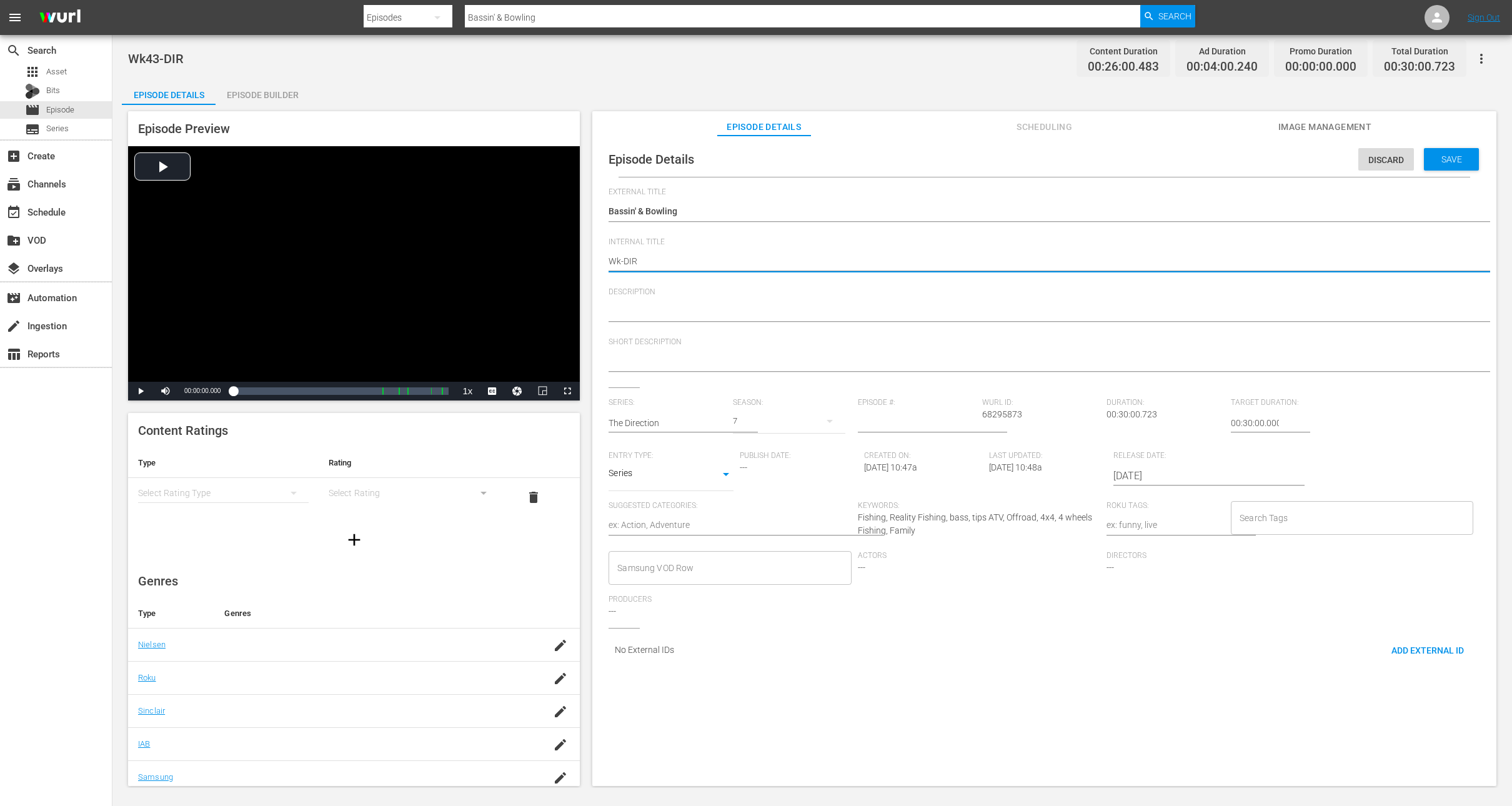
type textarea "Wk3-DIR"
type textarea "Wk37-DIR"
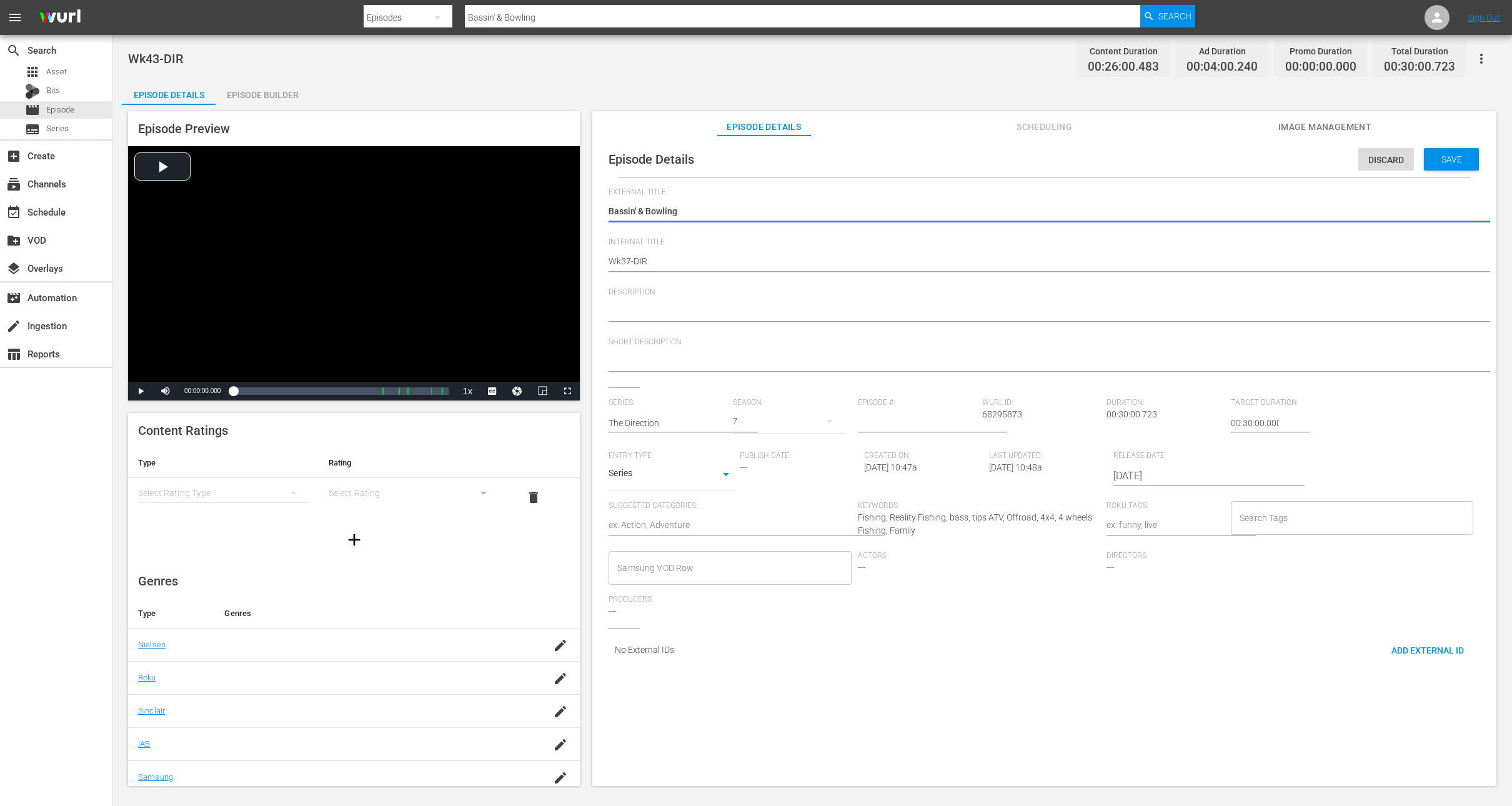
type textarea "TBassin' & Bowling"
type textarea "ThBassin' & Bowling"
type textarea "TheBassin' & Bowling"
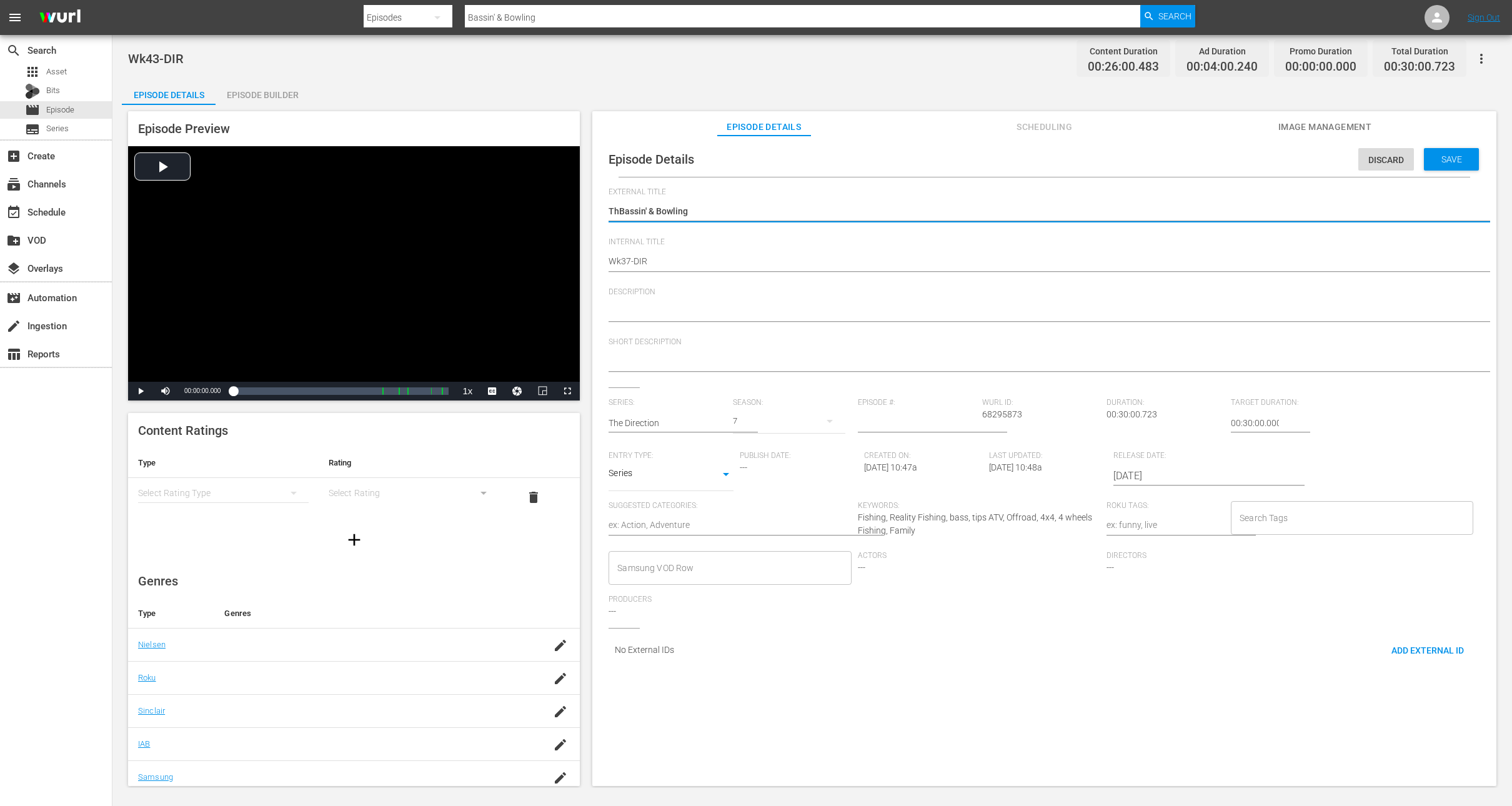
type textarea "TheBassin' & Bowling"
type textarea "The Bassin' & Bowling"
type textarea "The DBassin' & Bowling"
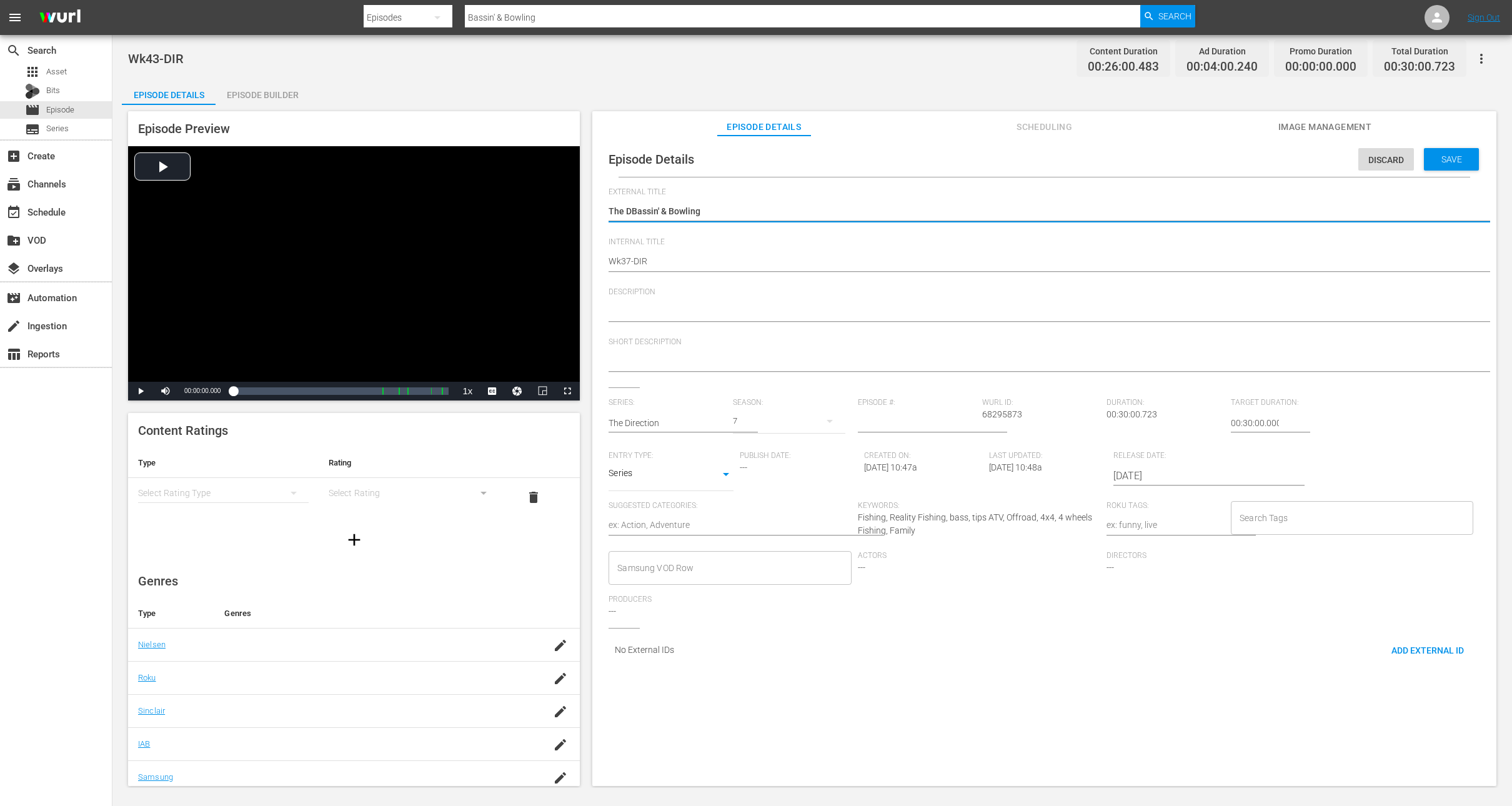
type textarea "The DiBassin' & Bowling"
type textarea "The DirBassin' & Bowling"
type textarea "The DireBassin' & Bowling"
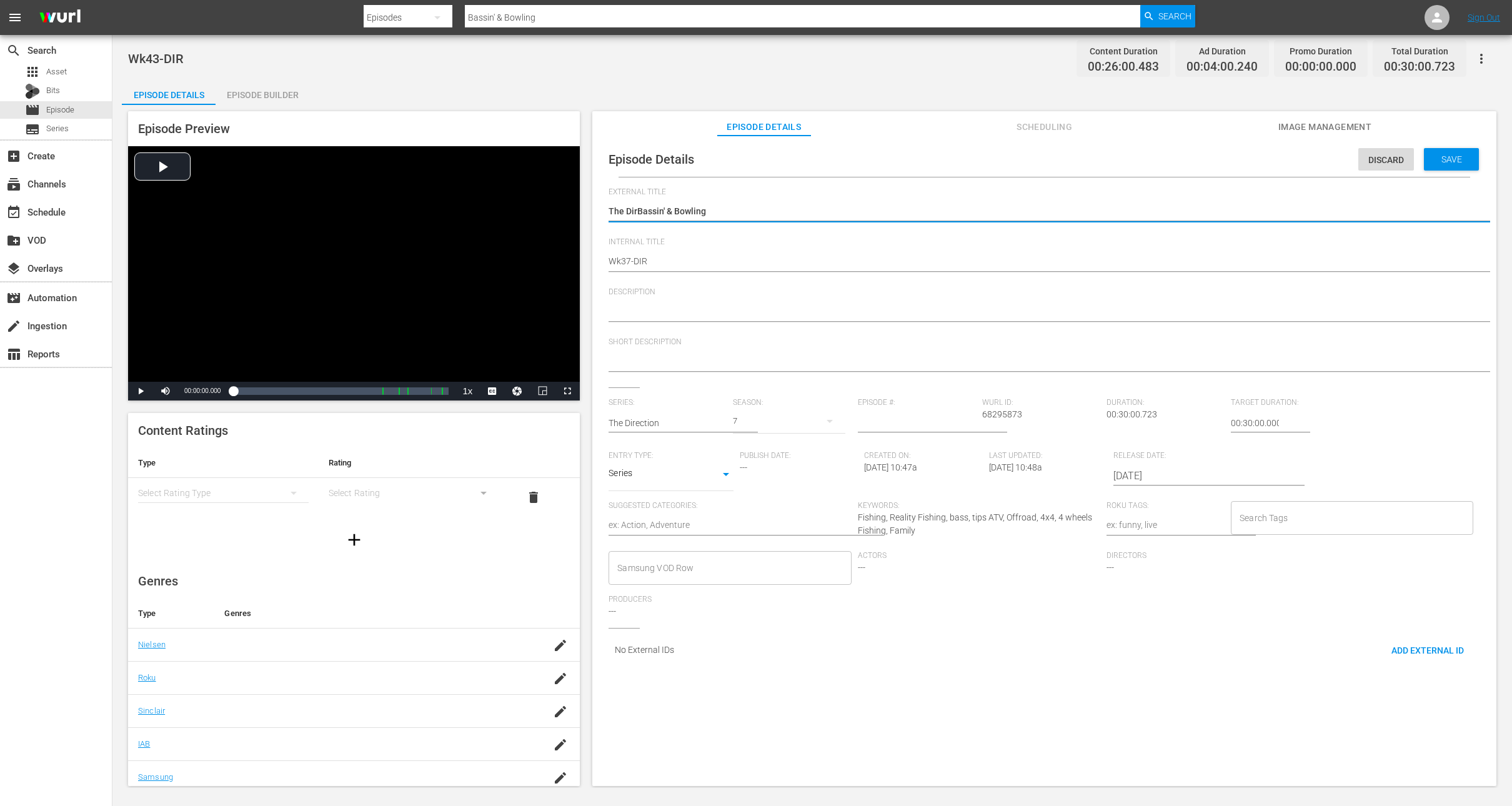
type textarea "The DireBassin' & Bowling"
type textarea "The DirecBassin' & Bowling"
type textarea "The DirectBassin' & Bowling"
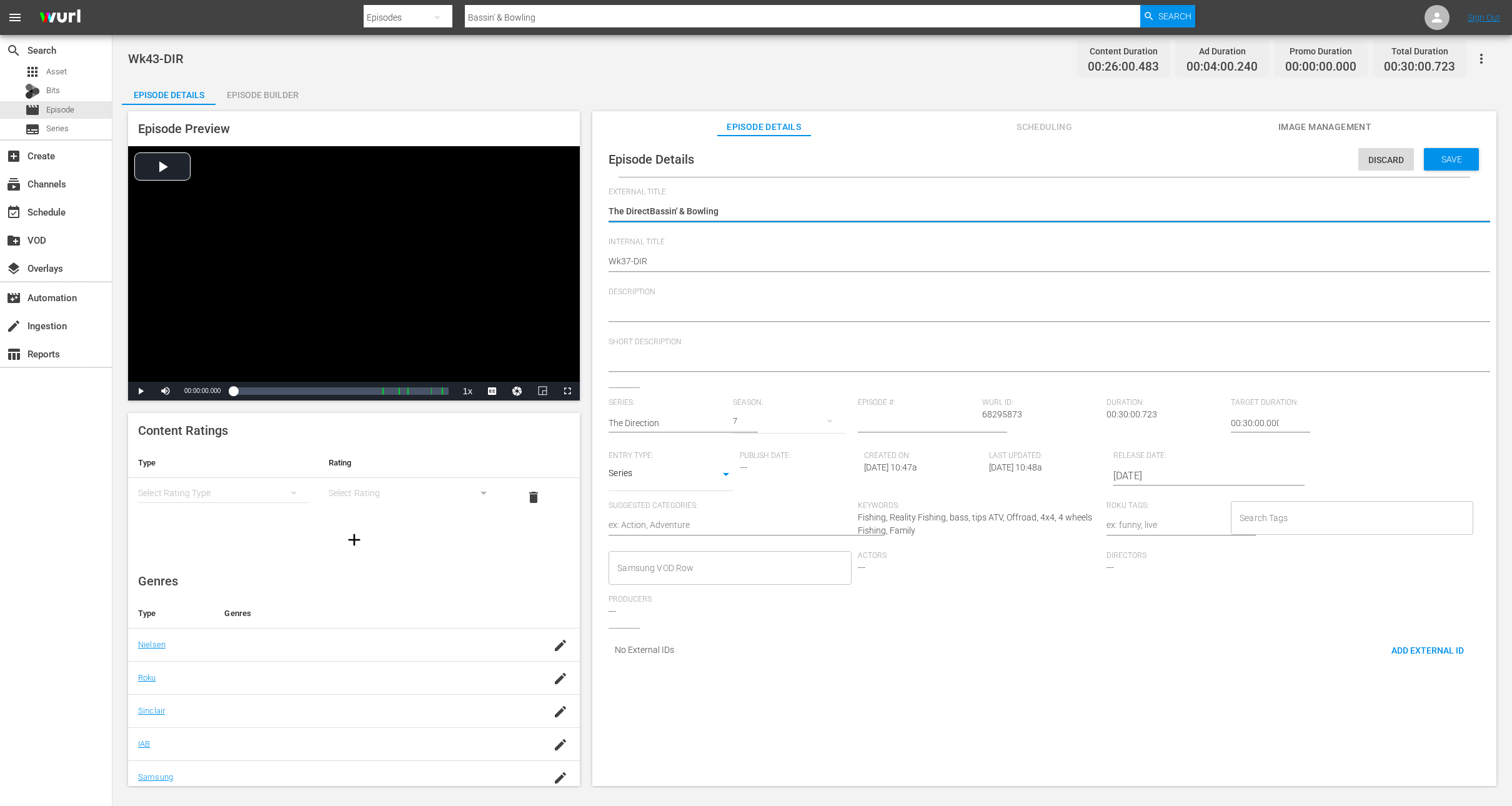
type textarea "The DirectiBassin' & Bowling"
type textarea "The DirectioBassin' & Bowling"
type textarea "The DirectionBassin' & Bowling"
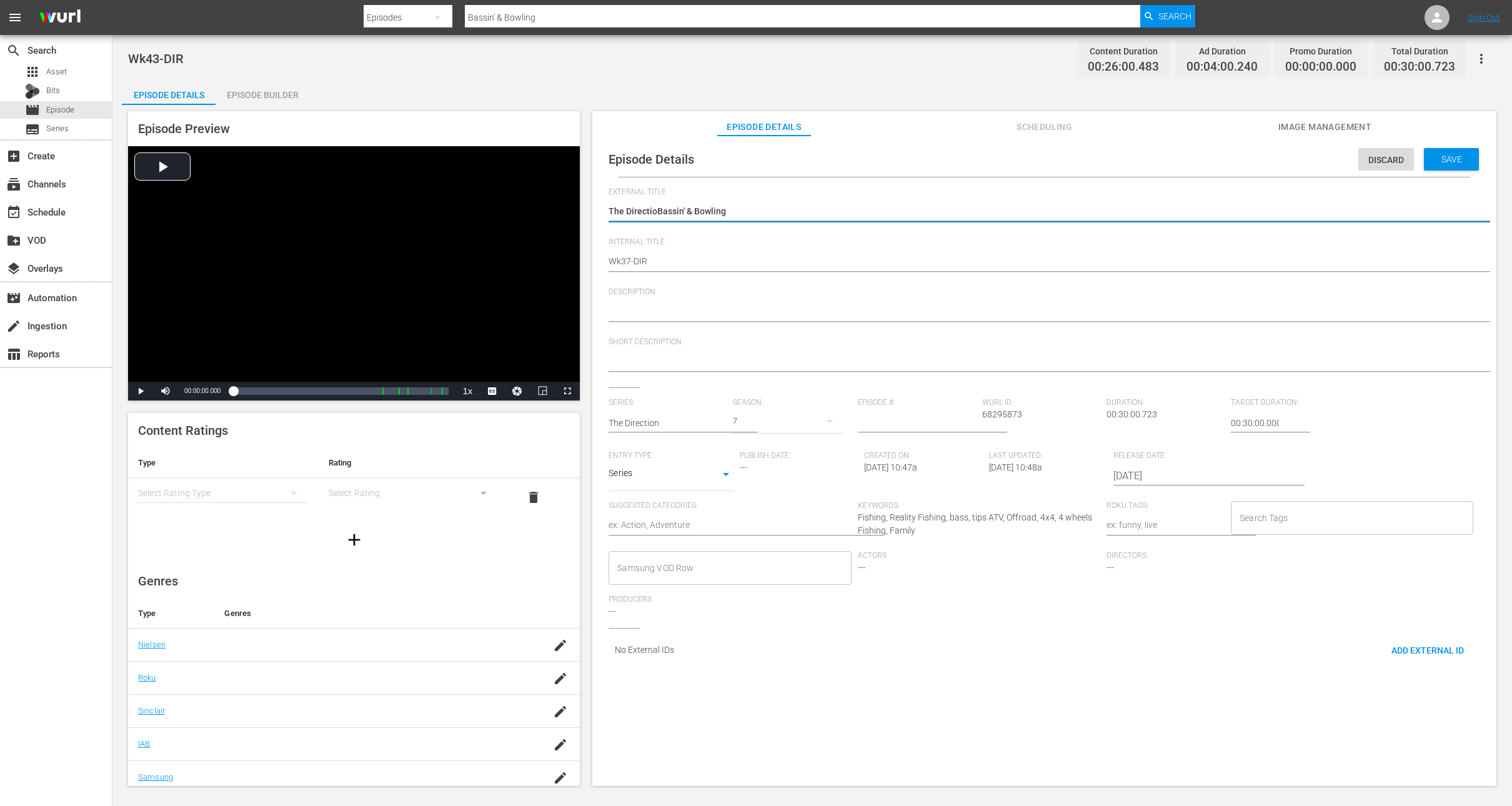
type textarea "The DirectionBassin' & Bowling"
type textarea "The Direction Bassin' & Bowling"
type textarea "The Direction -Bassin' & Bowling"
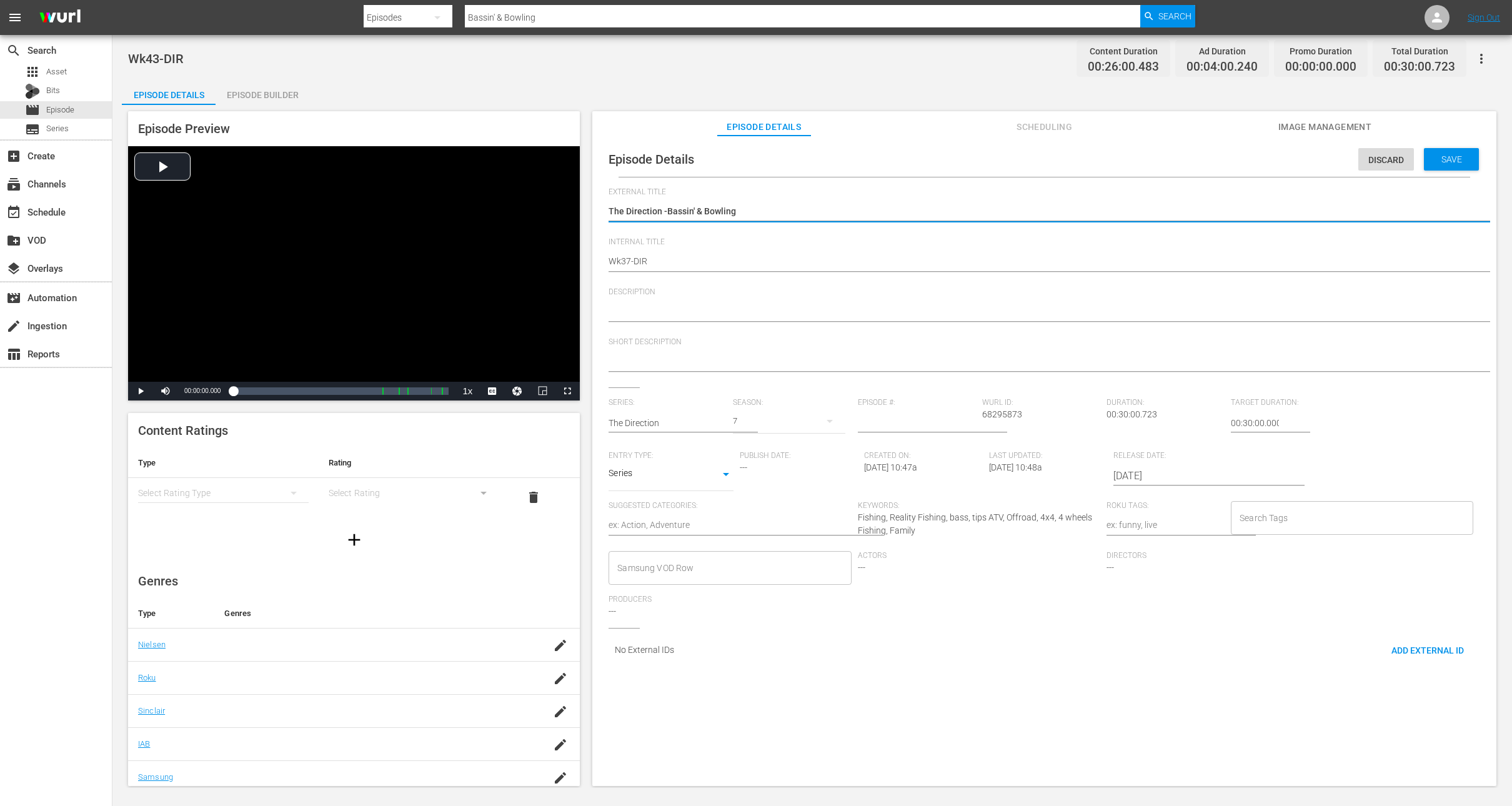
type textarea "The Direction - Bassin' & Bowling"
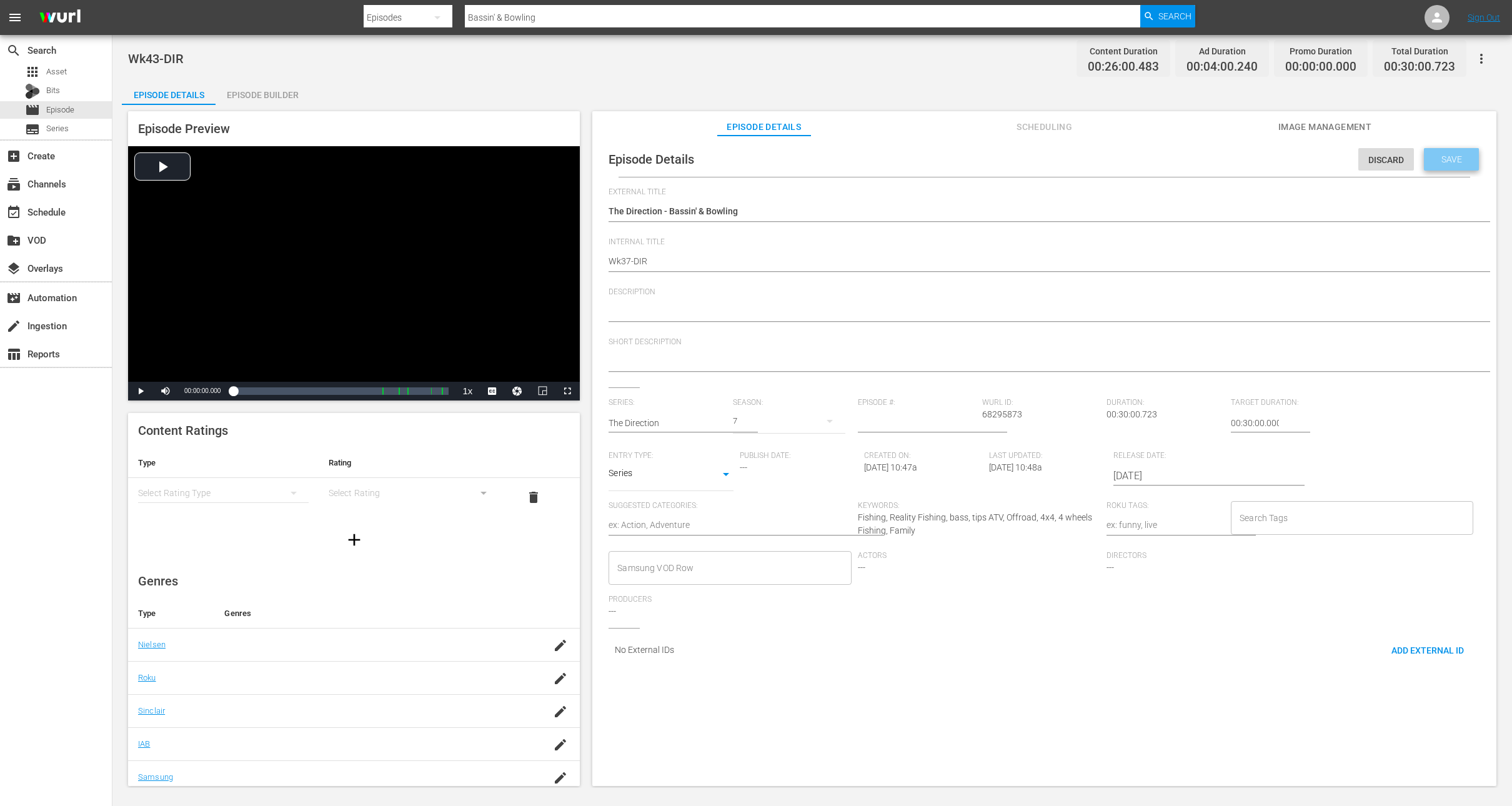
click at [1431, 161] on span "Save" at bounding box center [1451, 159] width 40 height 10
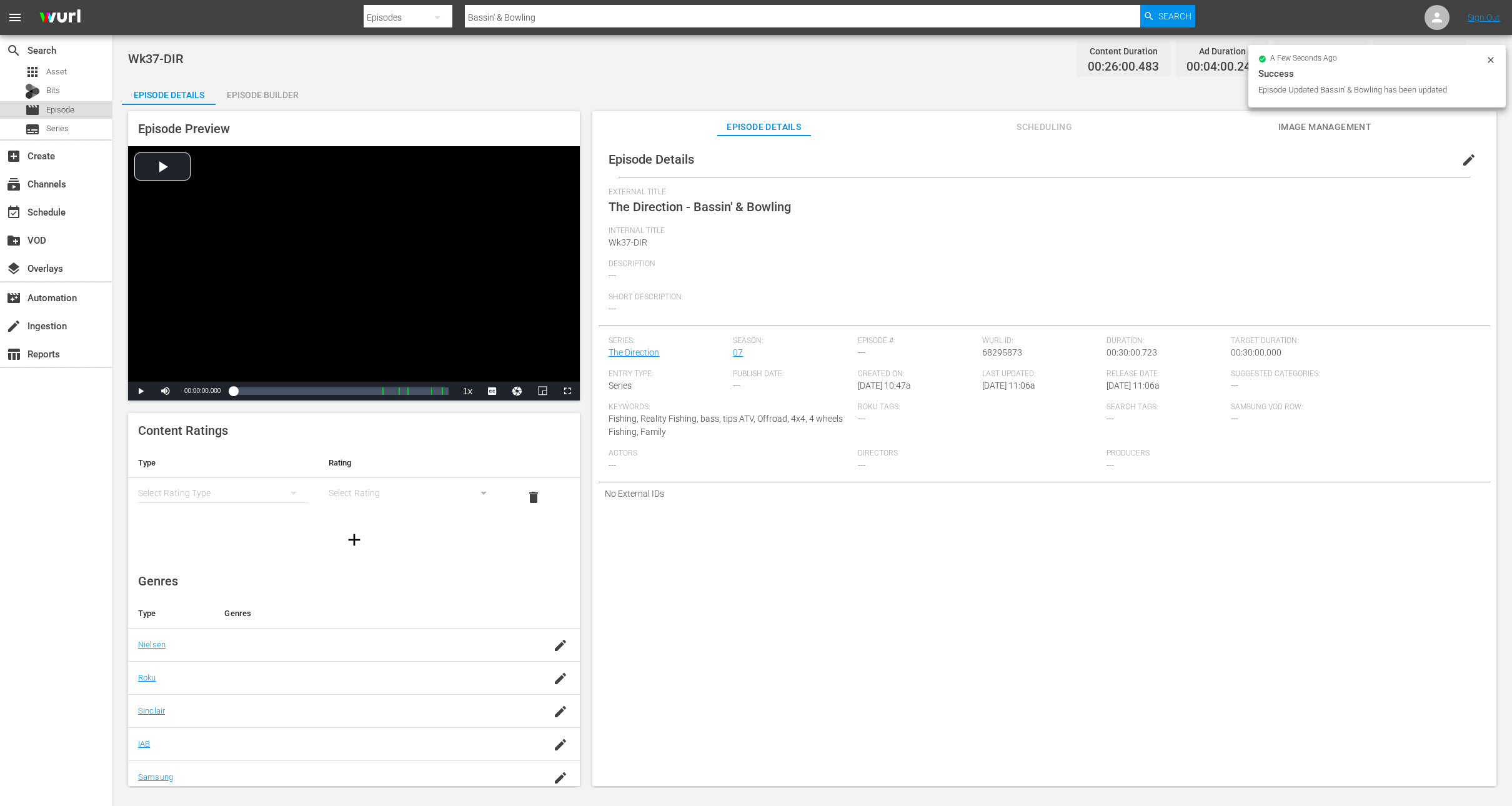
click at [69, 109] on span "Episode" at bounding box center [60, 110] width 28 height 13
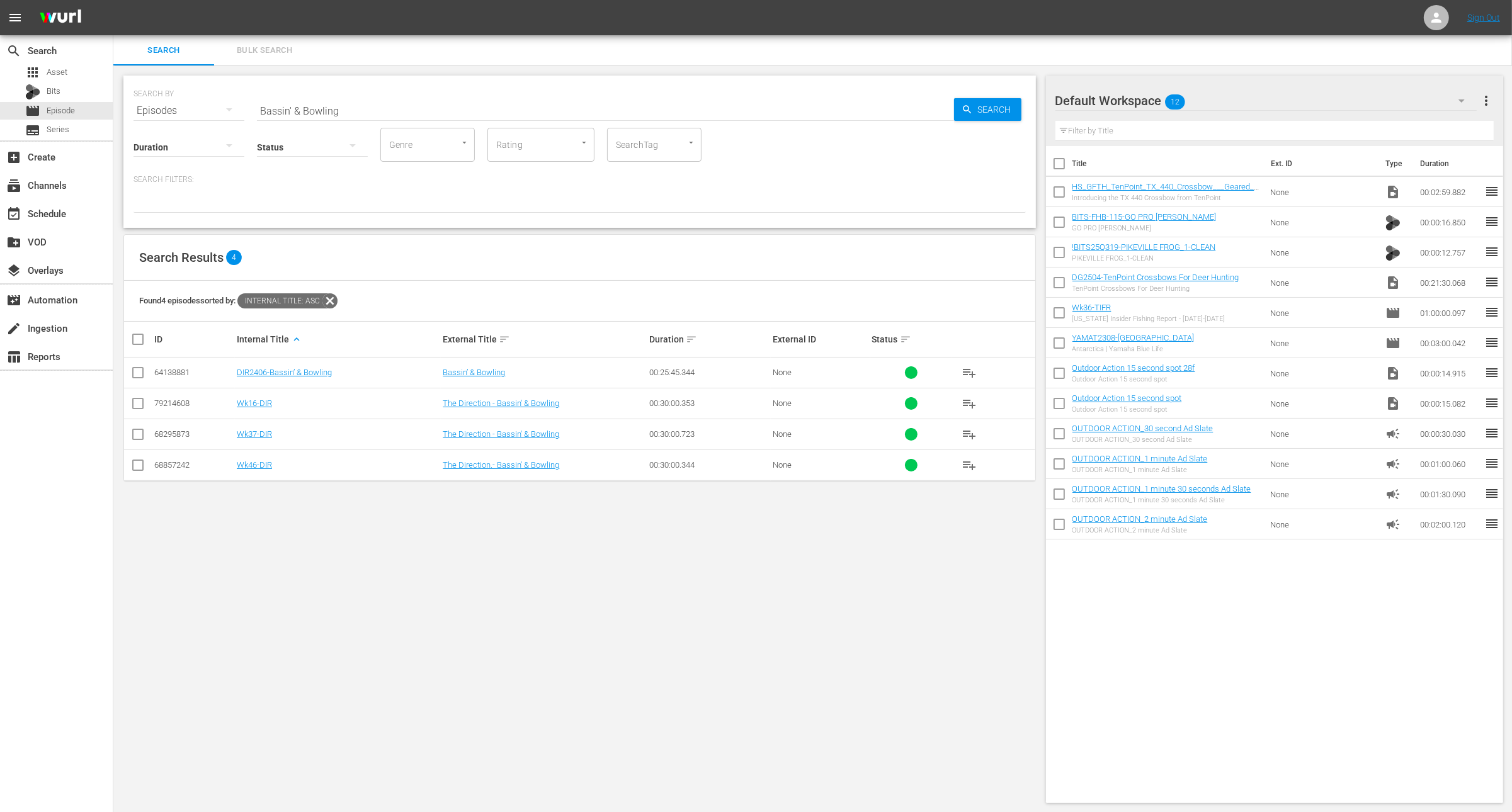
click at [382, 107] on input "Bassin' & Bowling" at bounding box center [605, 110] width 697 height 30
paste input "The Lafitte Championship Lafitte Louisiana"
type input "The Lafitte Championship Lafitte Louisiana"
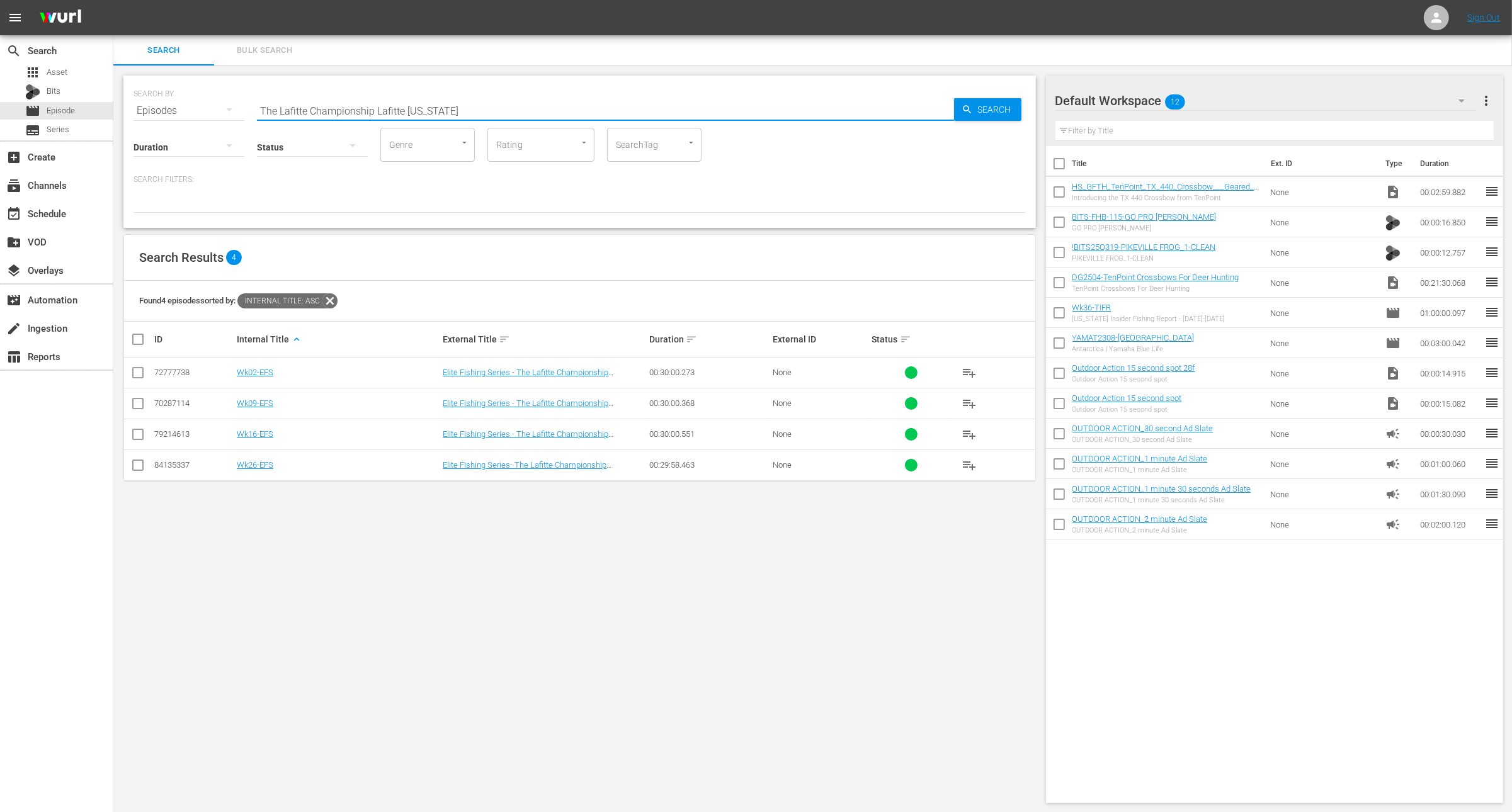
click at [138, 373] on input "checkbox" at bounding box center [138, 375] width 15 height 15
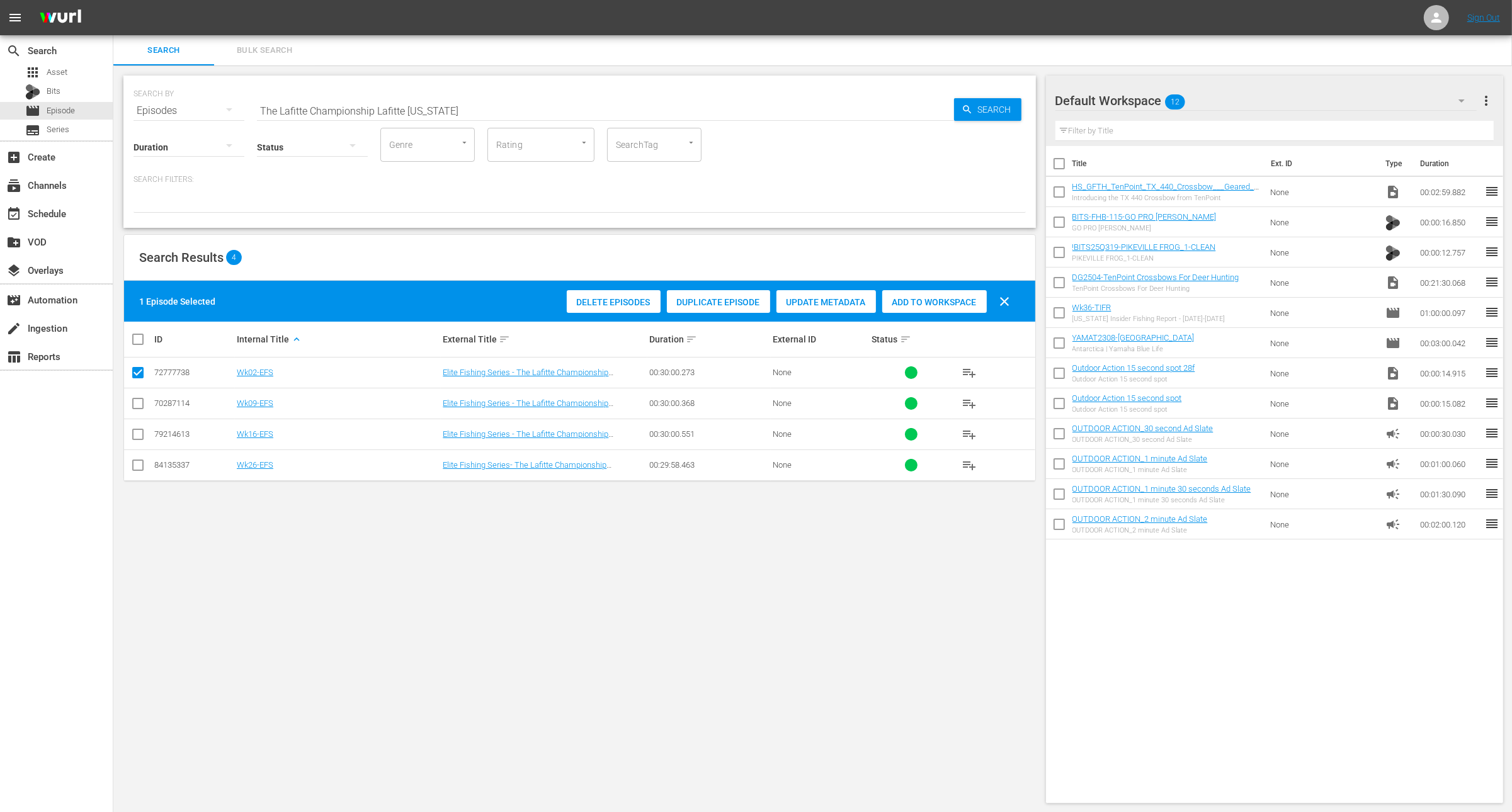
click at [742, 300] on span "Duplicate Episode" at bounding box center [718, 302] width 103 height 10
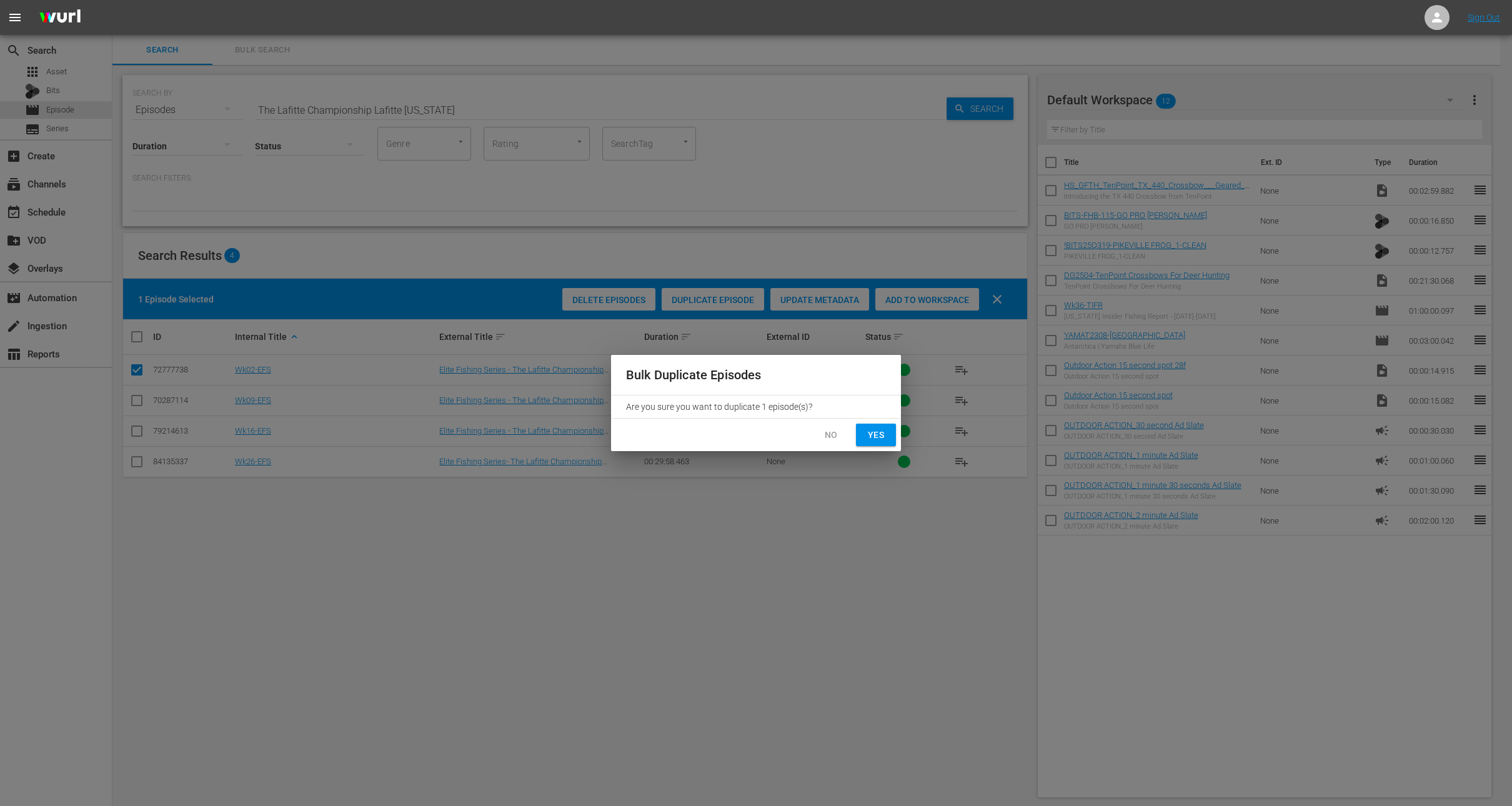
click at [884, 425] on button "Yes" at bounding box center [876, 435] width 40 height 23
checkbox input "false"
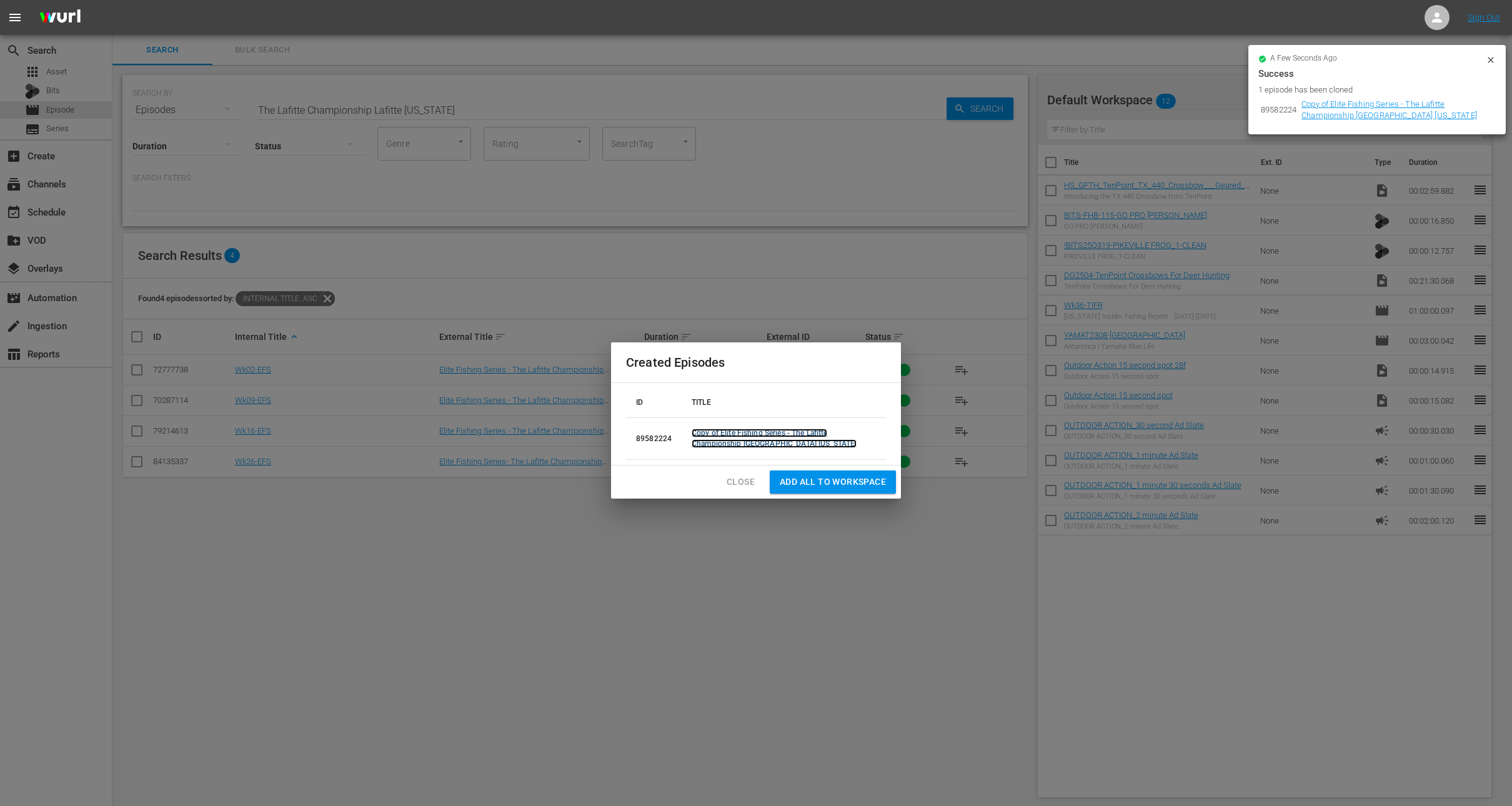
click at [733, 432] on link "Copy of Elite Fishing Series - The Lafitte Championship Lafitte Louisiana" at bounding box center [774, 438] width 165 height 19
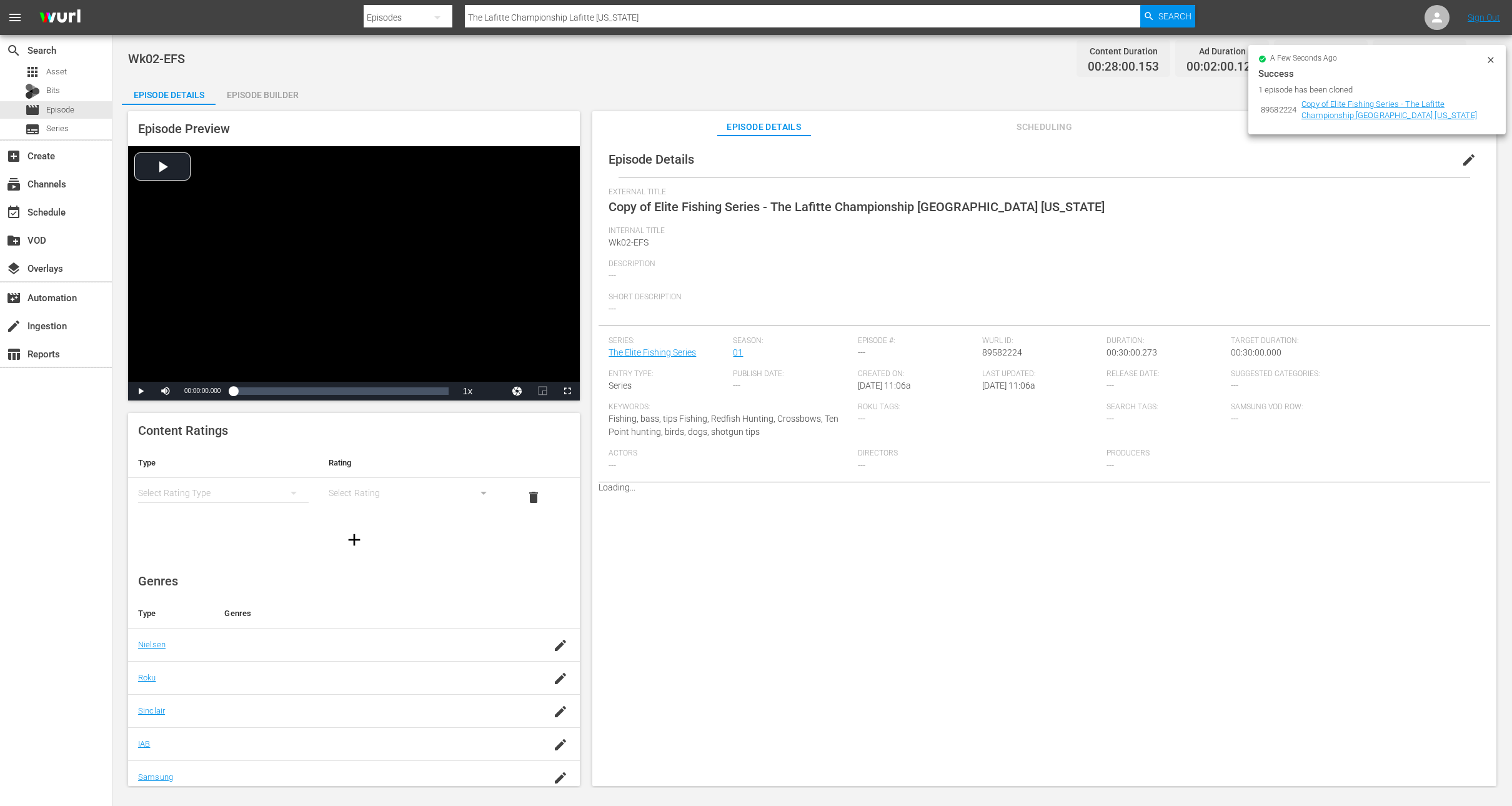
click at [1492, 63] on icon at bounding box center [1491, 59] width 10 height 10
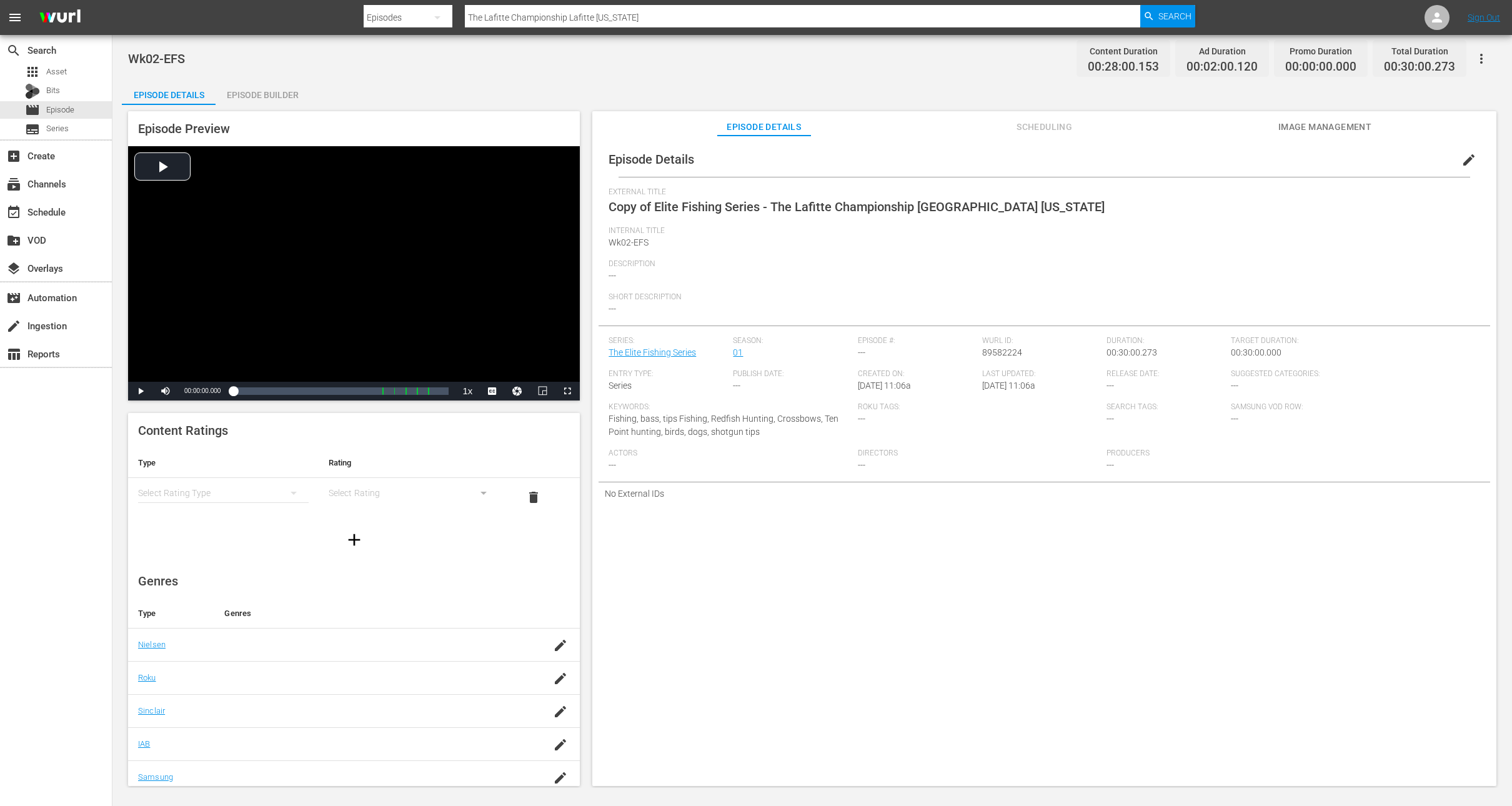
click at [1466, 161] on span "edit" at bounding box center [1469, 160] width 15 height 15
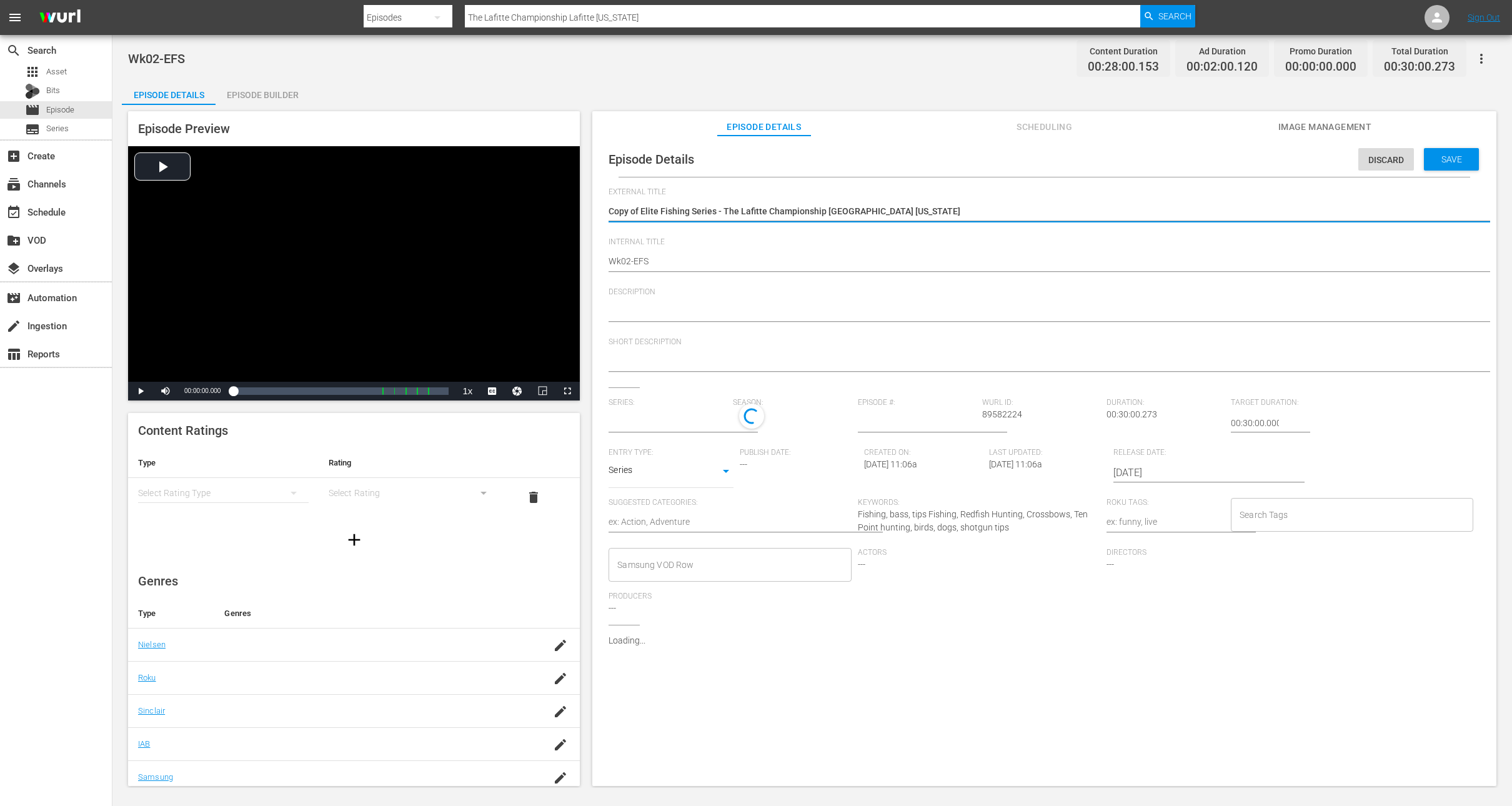
type input "The Elite Fishing Series"
click at [641, 213] on textarea "Copy of Elite Fishing Series - The Lafitte Championship Lafitte Louisiana" at bounding box center [1041, 212] width 865 height 15
type textarea "Copy ofElite Fishing Series - The Lafitte Championship Lafitte Louisiana"
type textarea "Copy oElite Fishing Series - The Lafitte Championship Lafitte Louisiana"
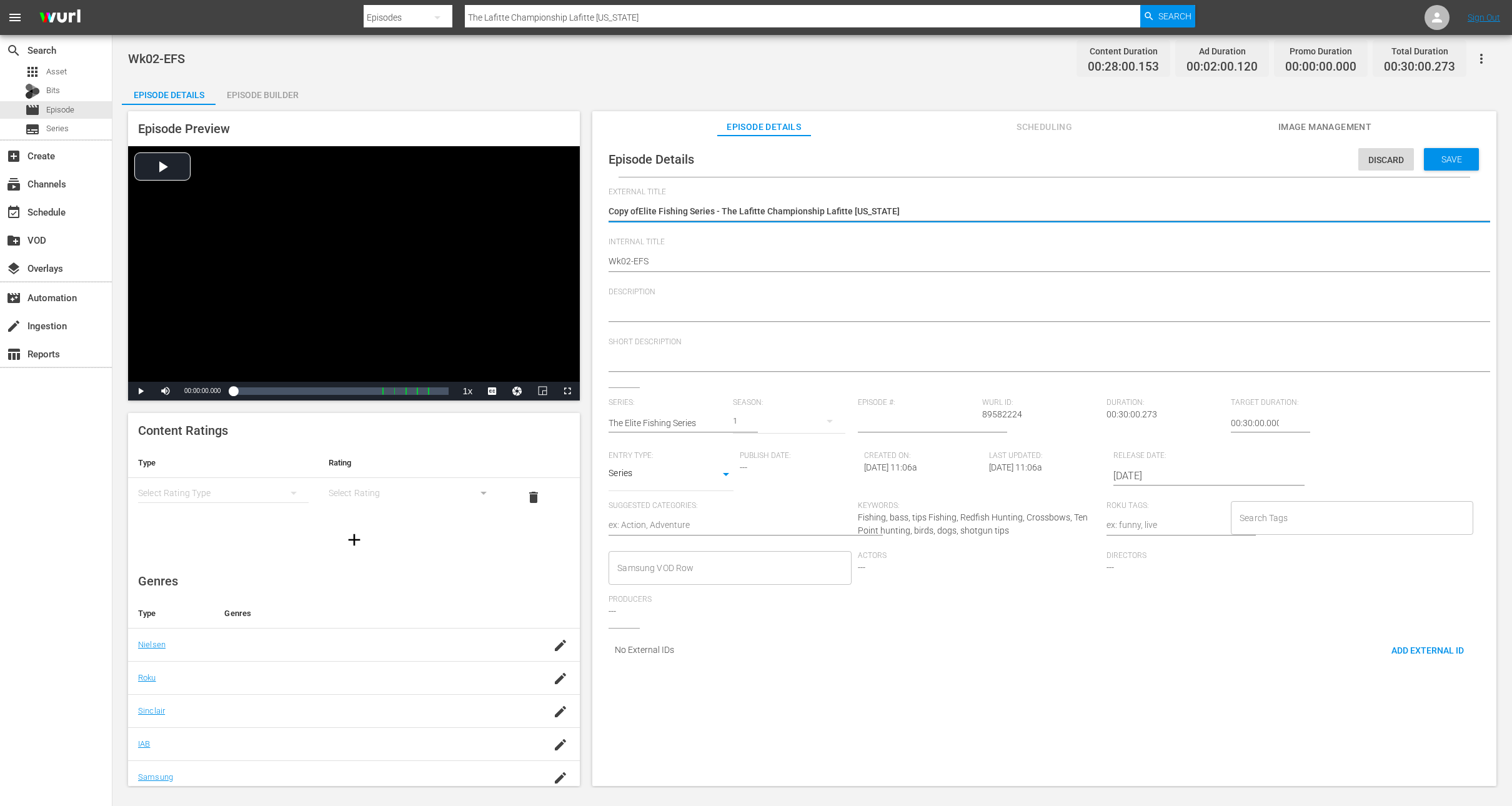
type textarea "Copy oElite Fishing Series - The Lafitte Championship Lafitte Louisiana"
type textarea "Copy Elite Fishing Series - The Lafitte Championship Lafitte Louisiana"
type textarea "CopyElite Fishing Series - The Lafitte Championship Lafitte Louisiana"
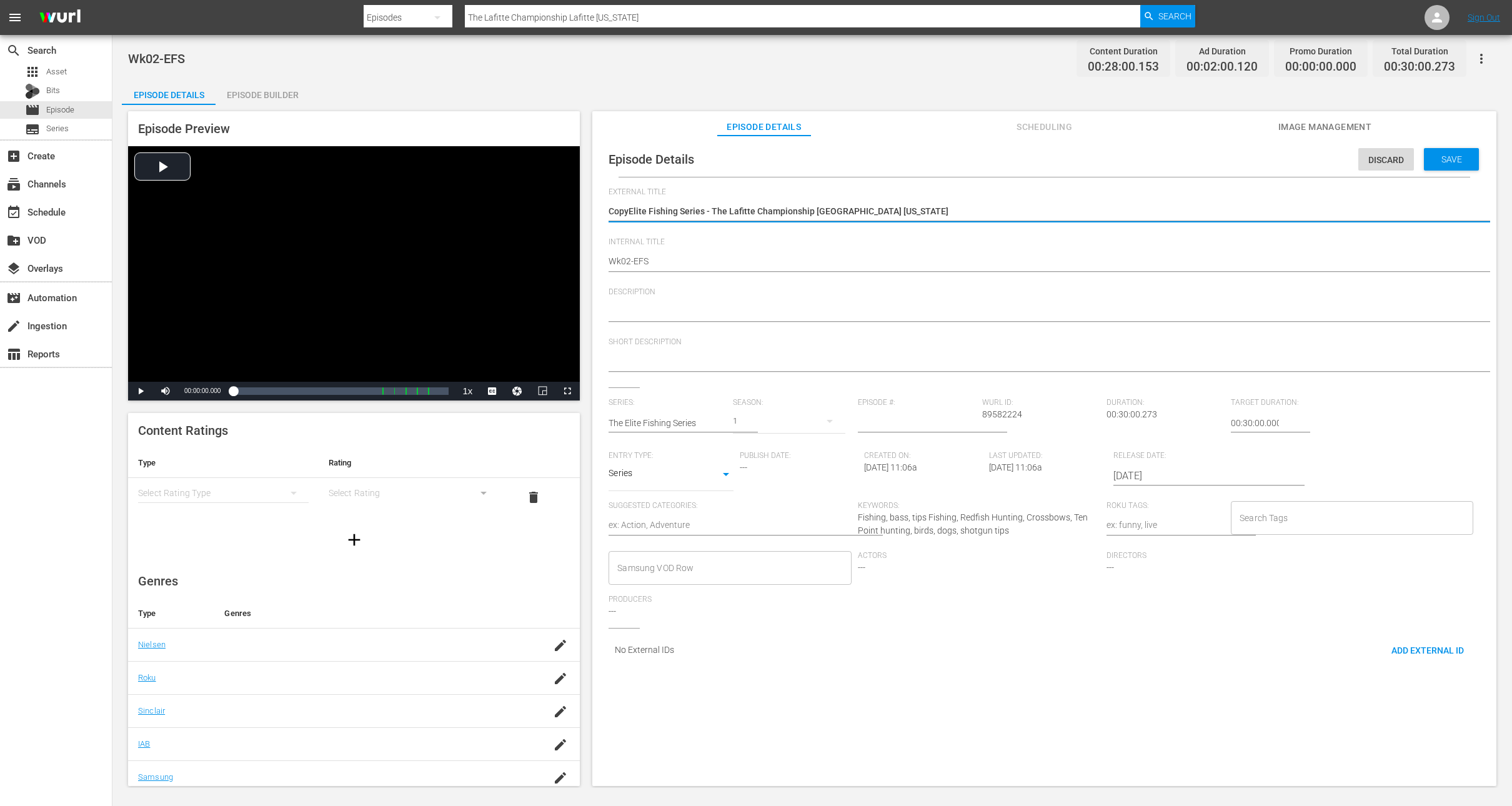
type textarea "CopElite Fishing Series - The Lafitte Championship Lafitte Louisiana"
type textarea "CoElite Fishing Series - The Lafitte Championship Lafitte Louisiana"
type textarea "CElite Fishing Series - The Lafitte Championship Lafitte Louisiana"
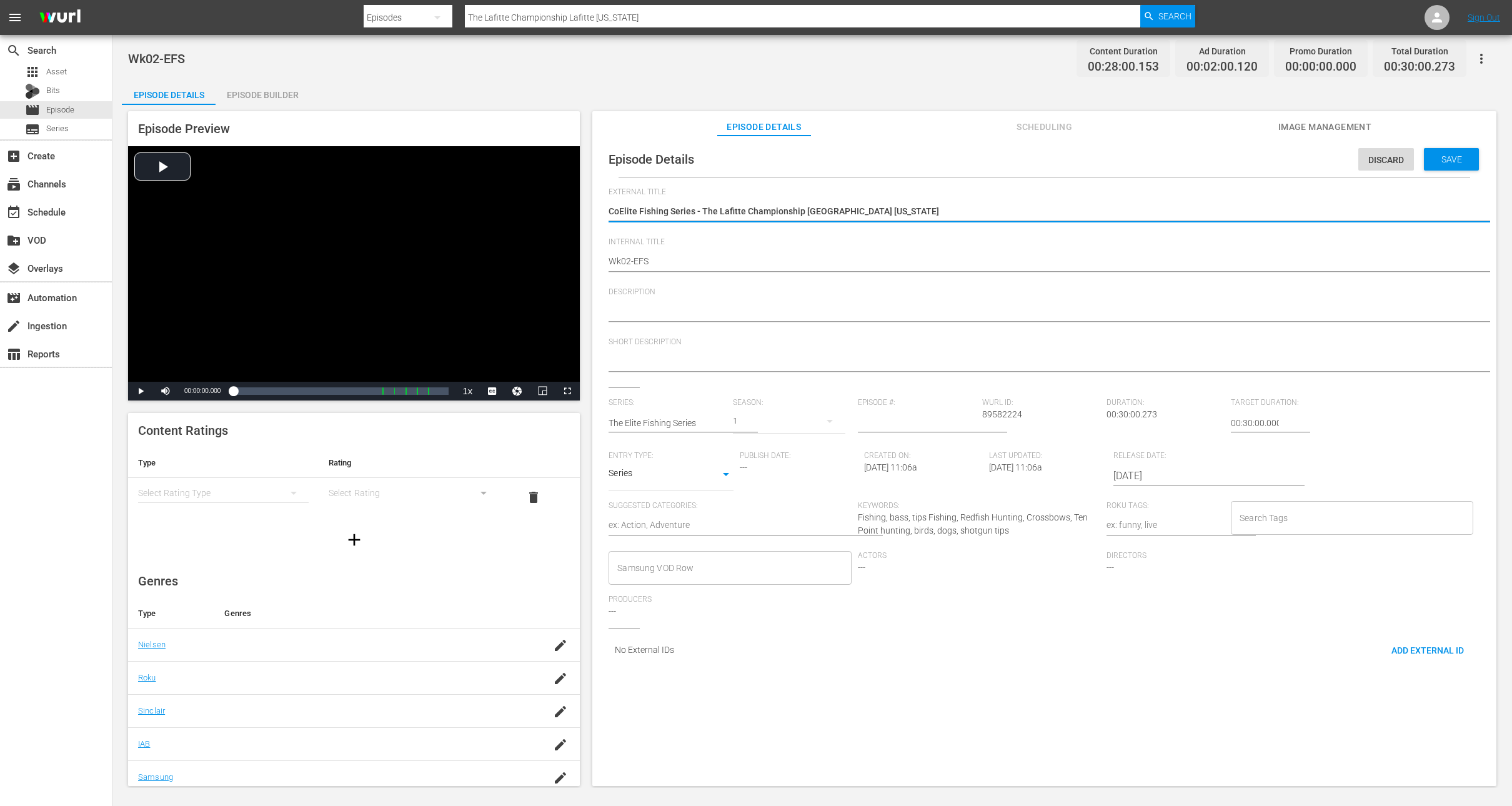
type textarea "CElite Fishing Series - The Lafitte Championship Lafitte Louisiana"
type textarea "Elite Fishing Series - The Lafitte Championship Lafitte Louisiana"
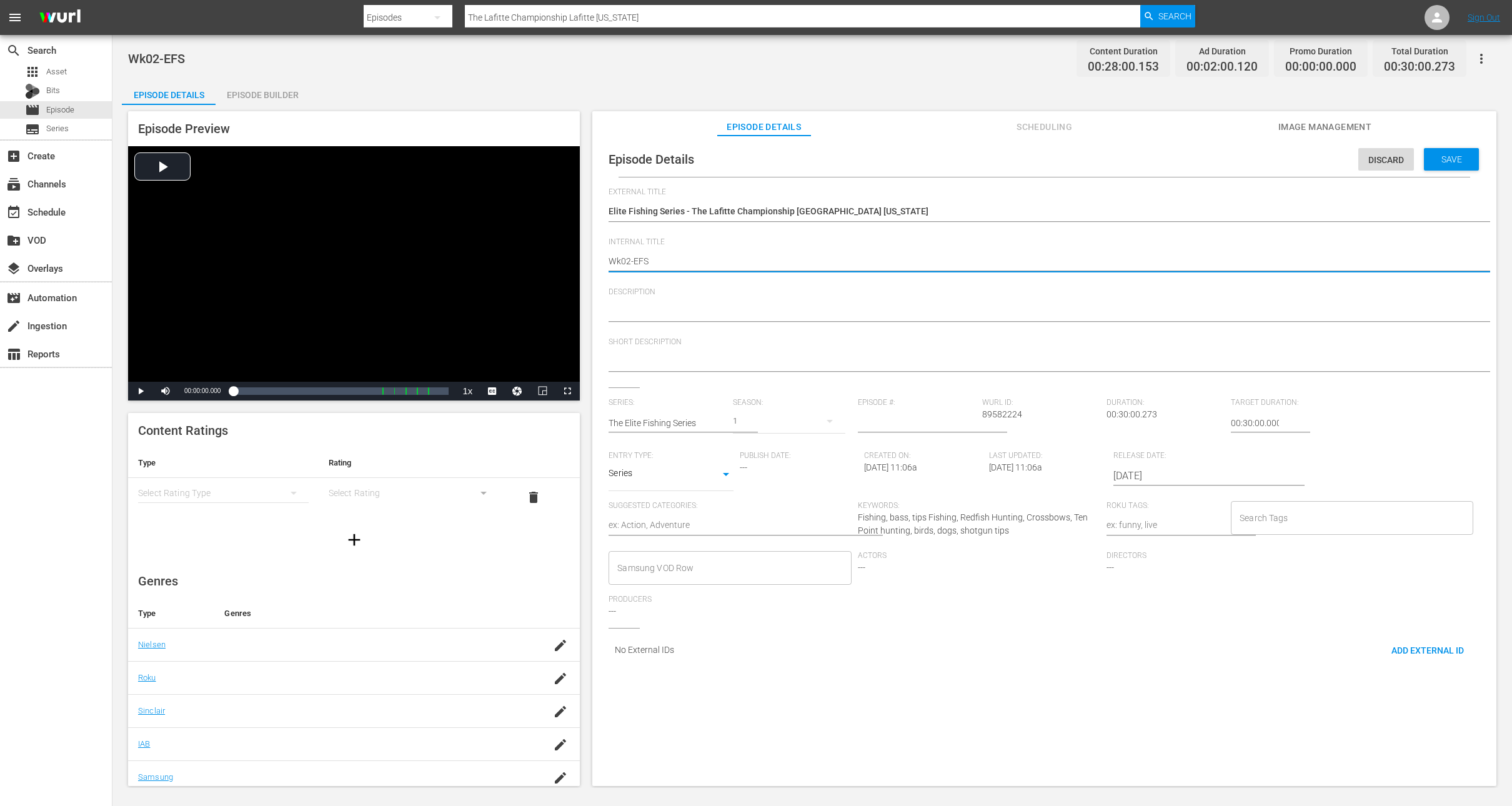
type textarea "Wk0-EFS"
type textarea "Wk-EFS"
type textarea "Wk3-EFS"
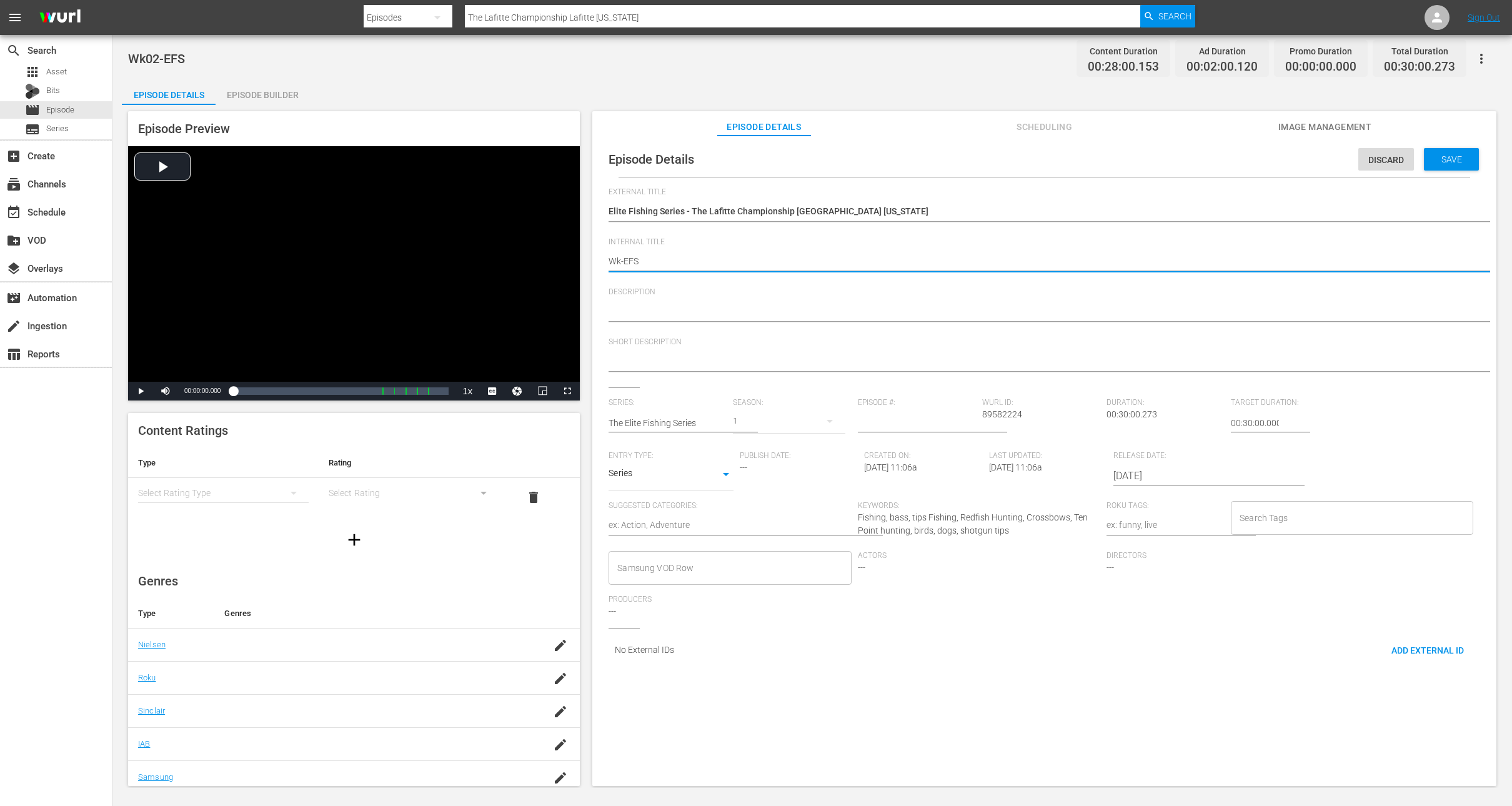
type textarea "Wk3-EFS"
type textarea "Wk37-EFS"
click at [1441, 156] on span "Save" at bounding box center [1451, 159] width 40 height 10
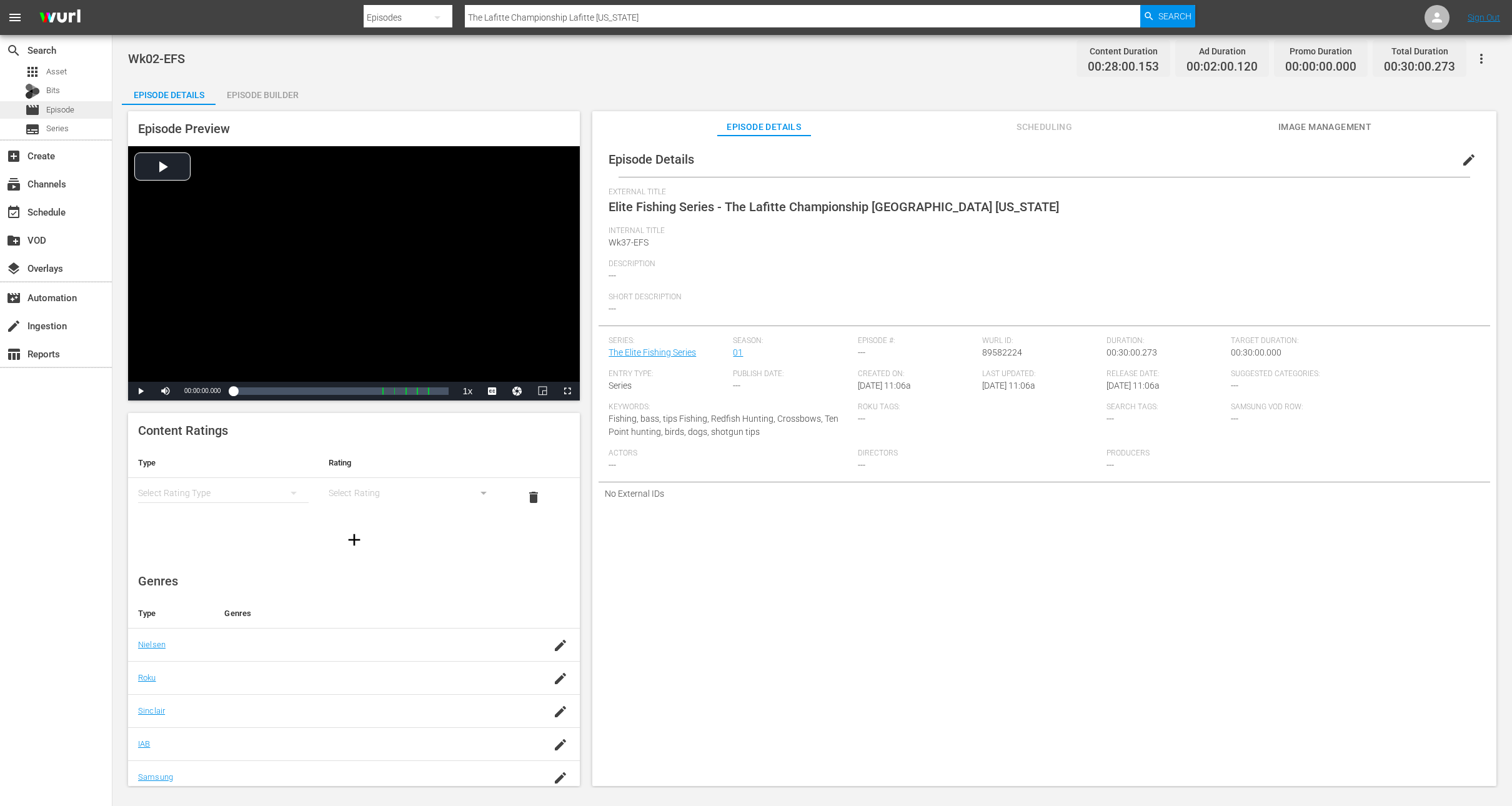
click at [89, 110] on div "movie Episode" at bounding box center [55, 110] width 112 height 17
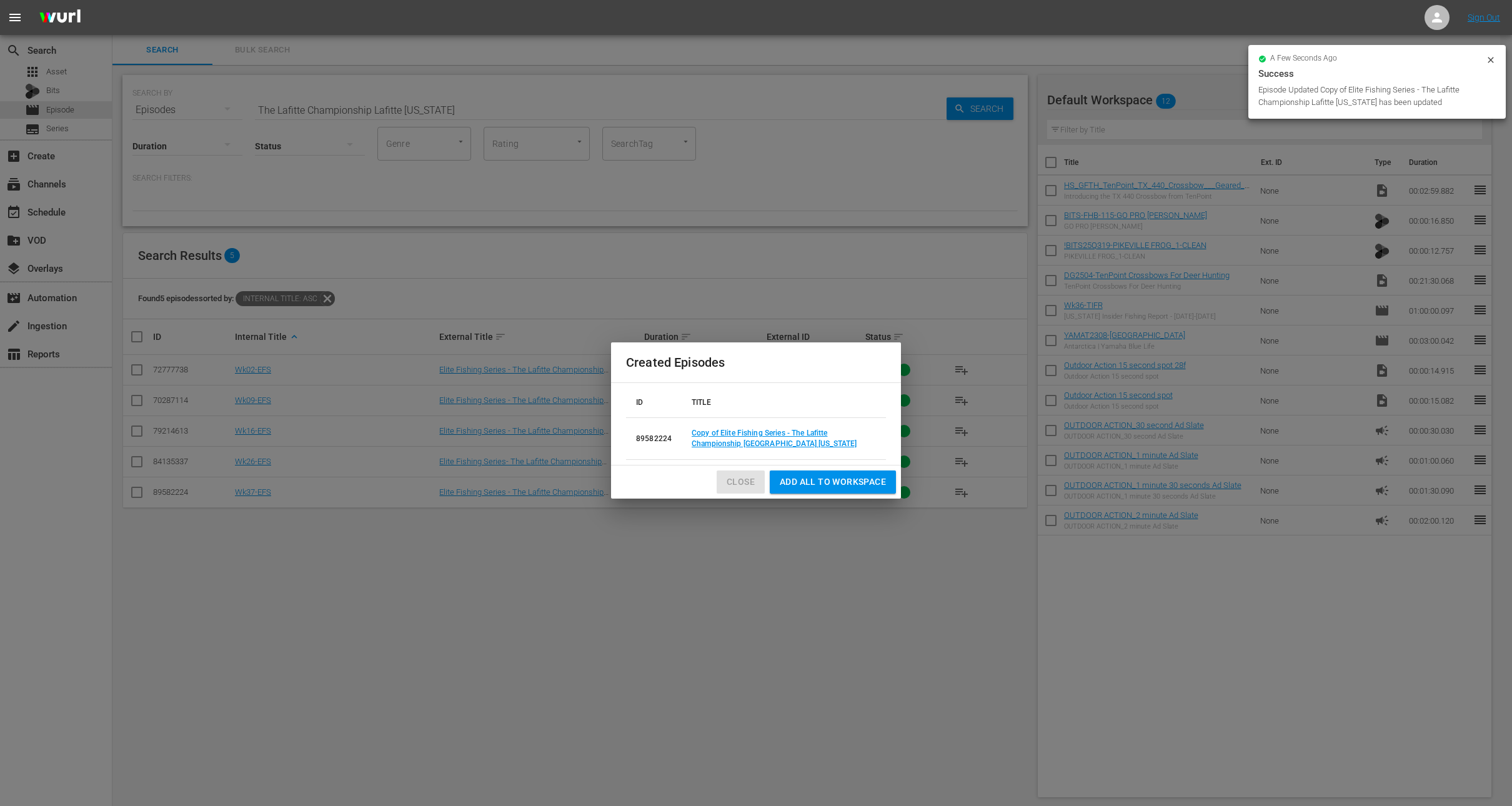
click at [729, 479] on span "Close" at bounding box center [740, 482] width 28 height 16
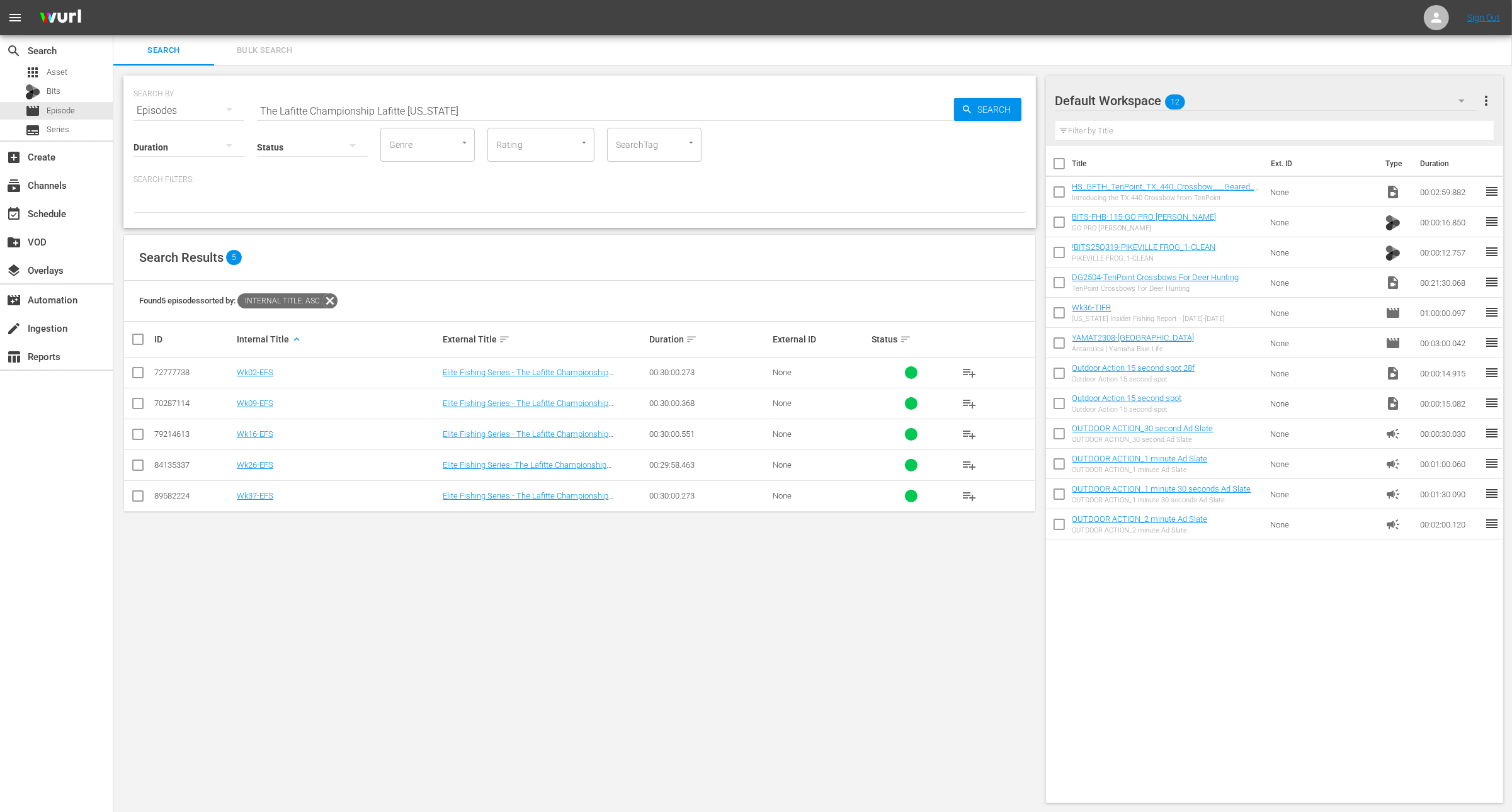
click at [517, 106] on input "The Lafitte Championship Lafitte Louisiana" at bounding box center [605, 110] width 697 height 30
paste input "2024 Student Angler Federation High School Fishing’s World Finals - Lake Hartwe…"
type input "2024 Student Angler Federation High School Fishing’s World Finals - Lake Hartwe…"
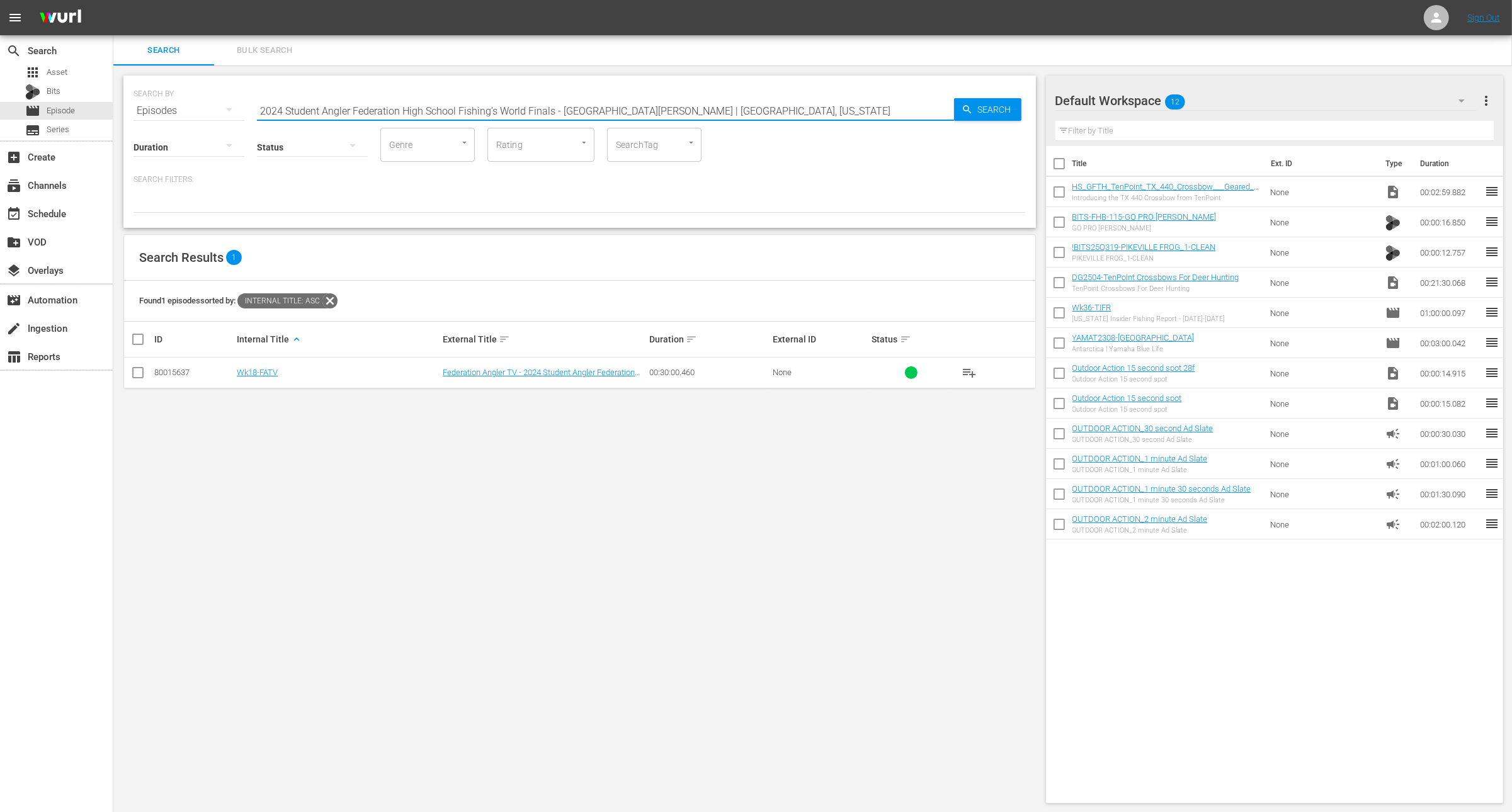
click at [139, 379] on input "checkbox" at bounding box center [138, 375] width 15 height 15
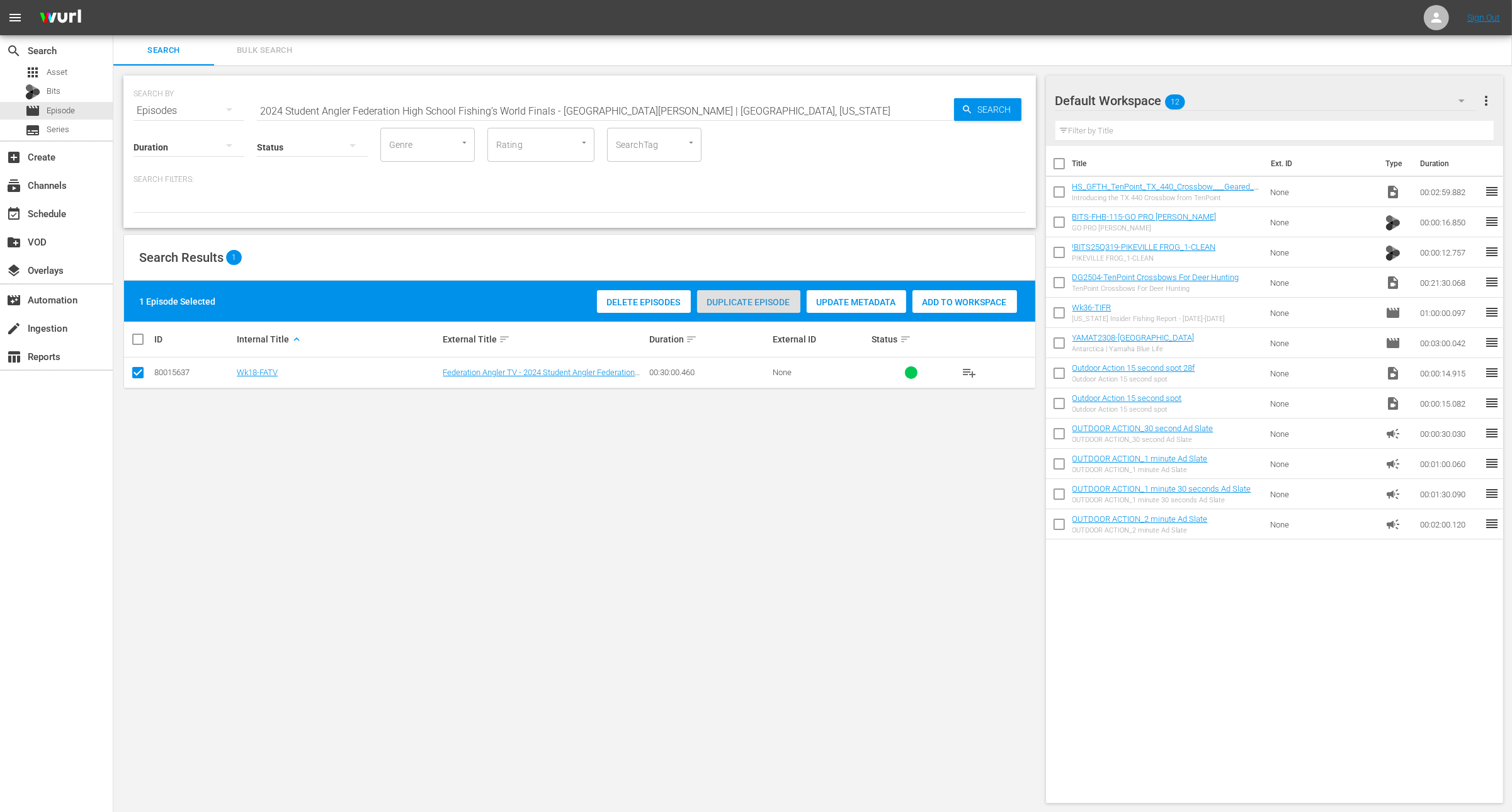
click at [754, 298] on span "Duplicate Episode" at bounding box center [748, 302] width 103 height 10
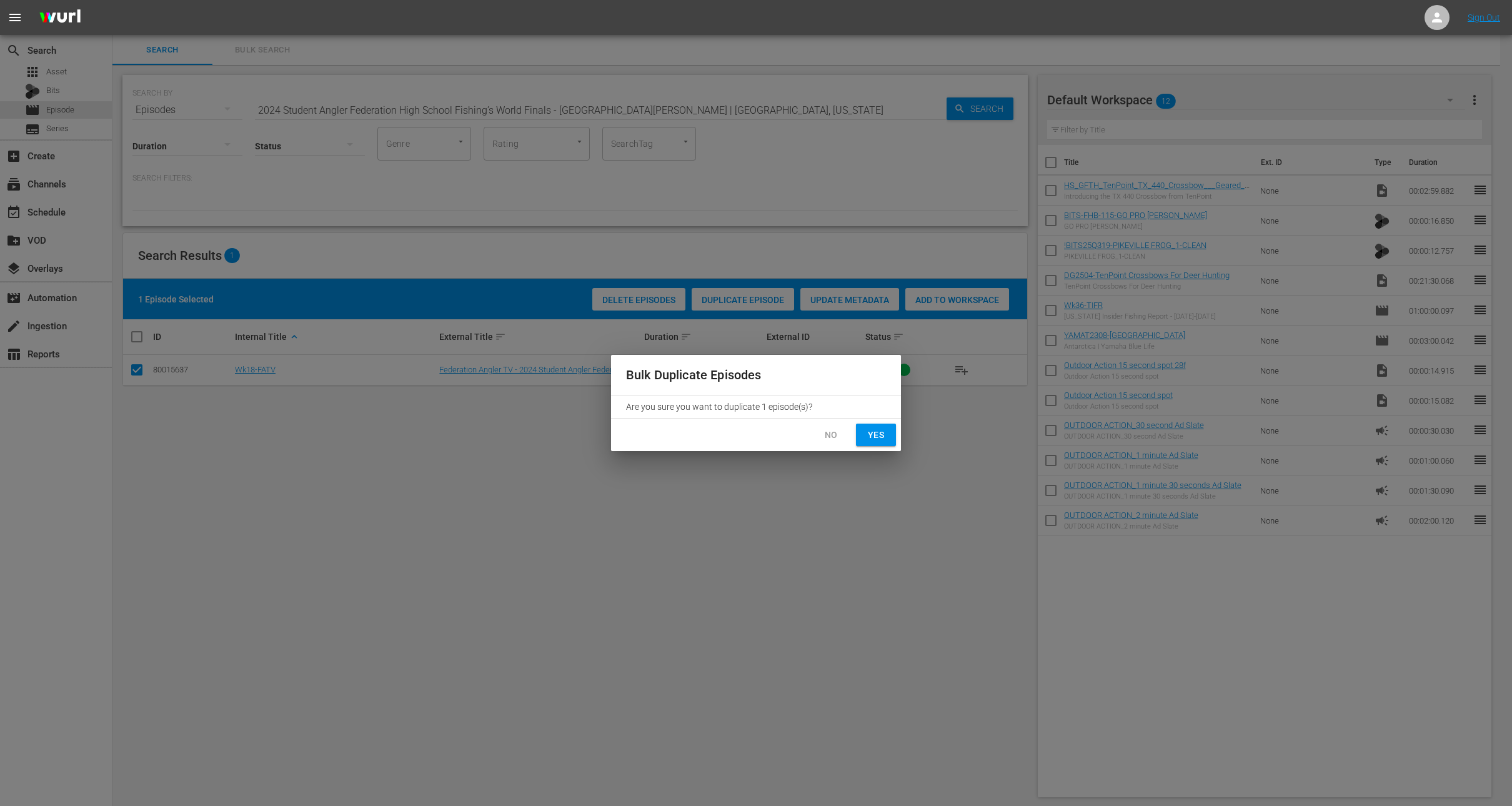
click at [883, 447] on div "No Yes" at bounding box center [756, 435] width 290 height 33
click at [879, 437] on span "Yes" at bounding box center [876, 435] width 20 height 16
checkbox input "false"
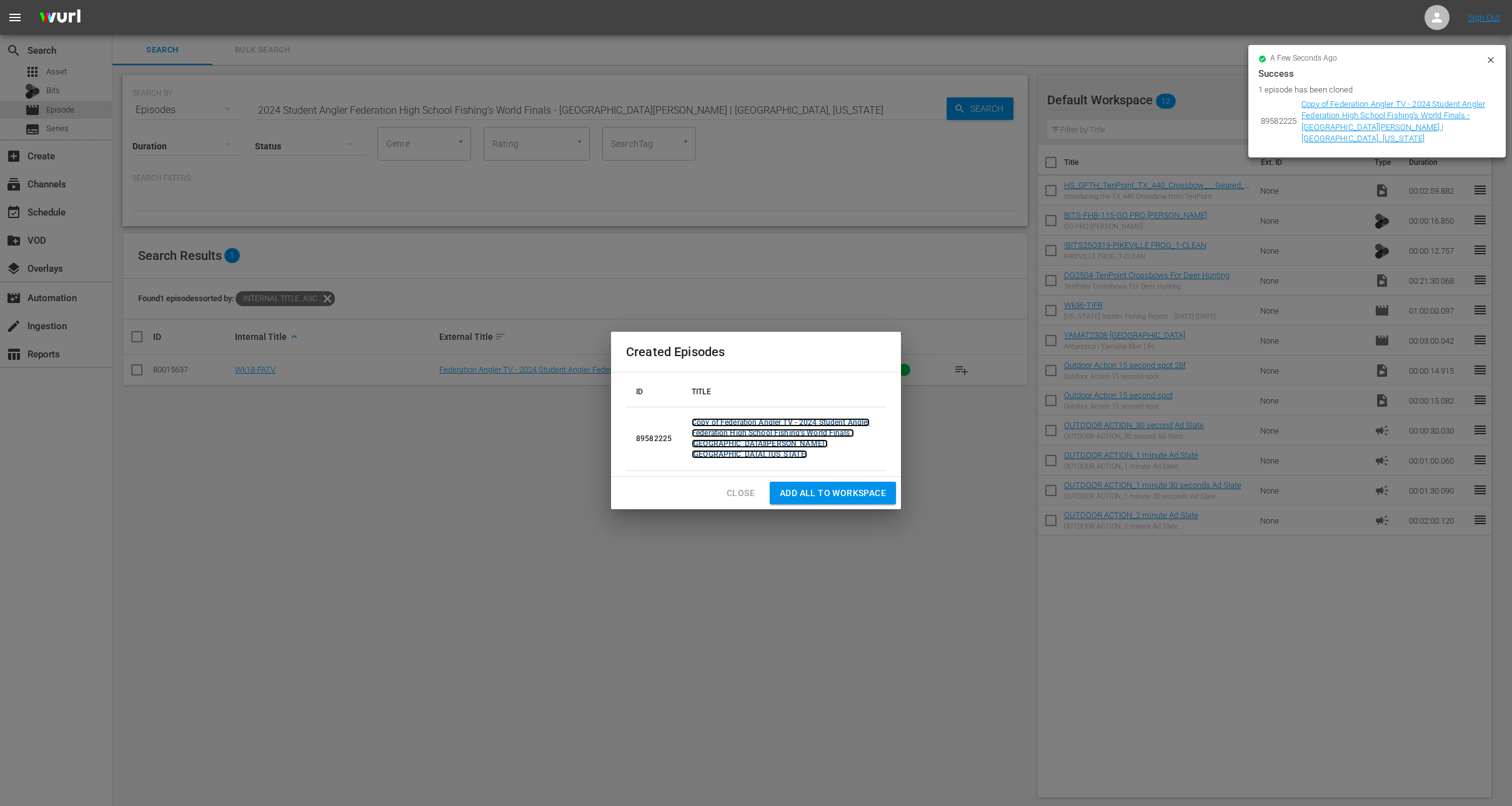
click at [727, 432] on link "Copy of Federation Angler TV - 2024 Student Angler Federation High School Fishi…" at bounding box center [781, 438] width 178 height 40
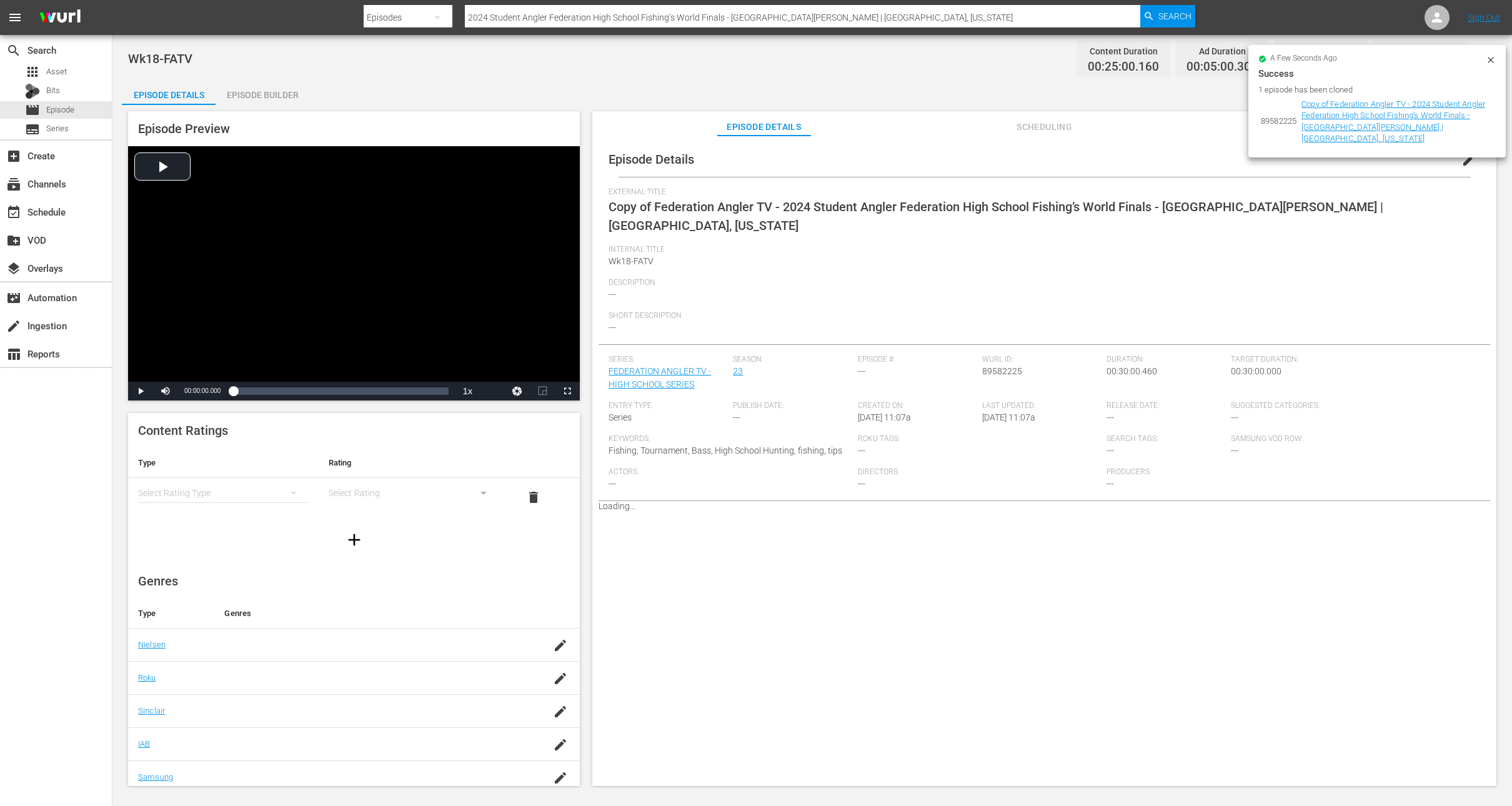
click at [1490, 61] on icon at bounding box center [1491, 59] width 10 height 10
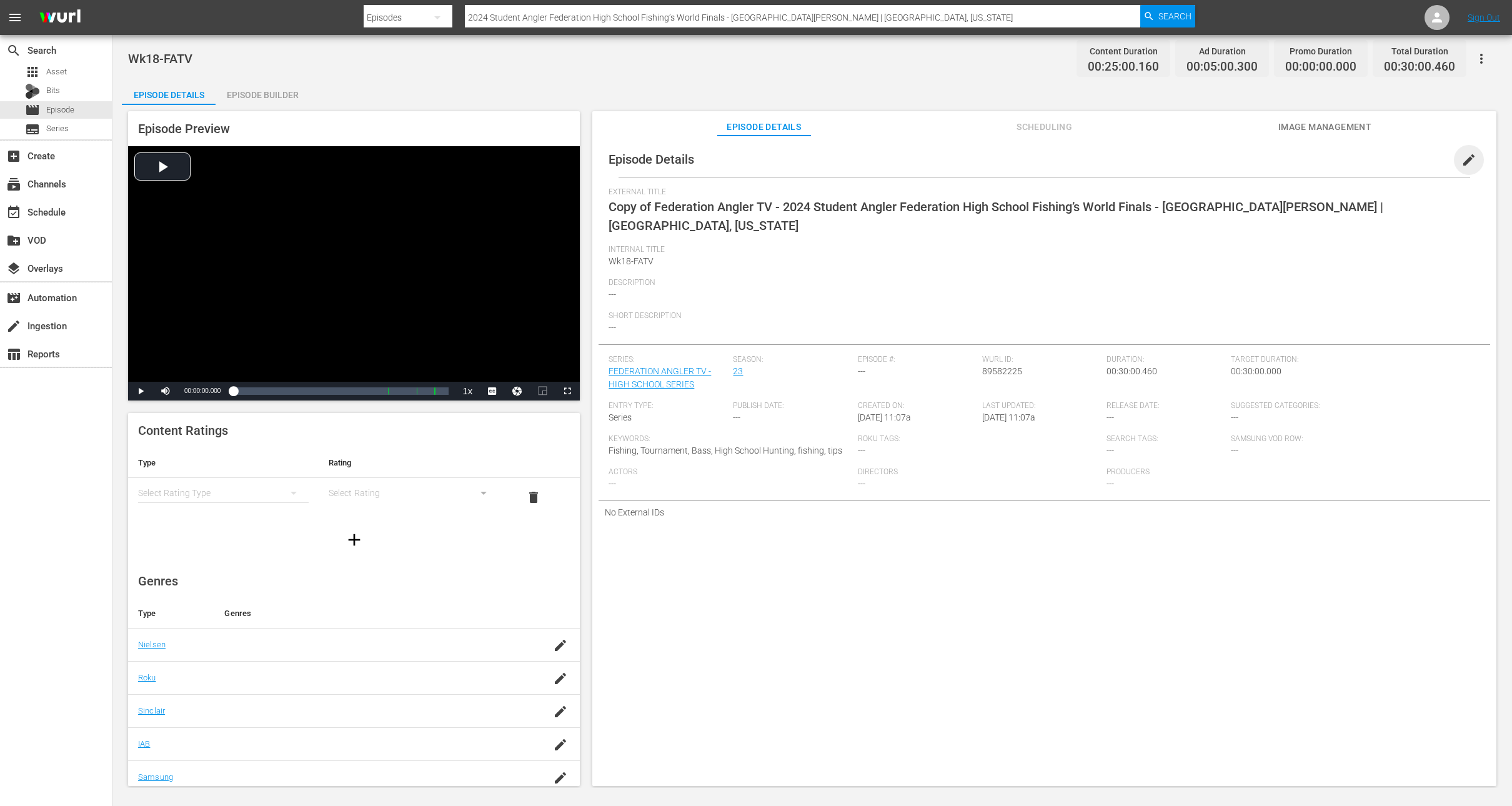
click at [1466, 157] on span "edit" at bounding box center [1469, 160] width 15 height 15
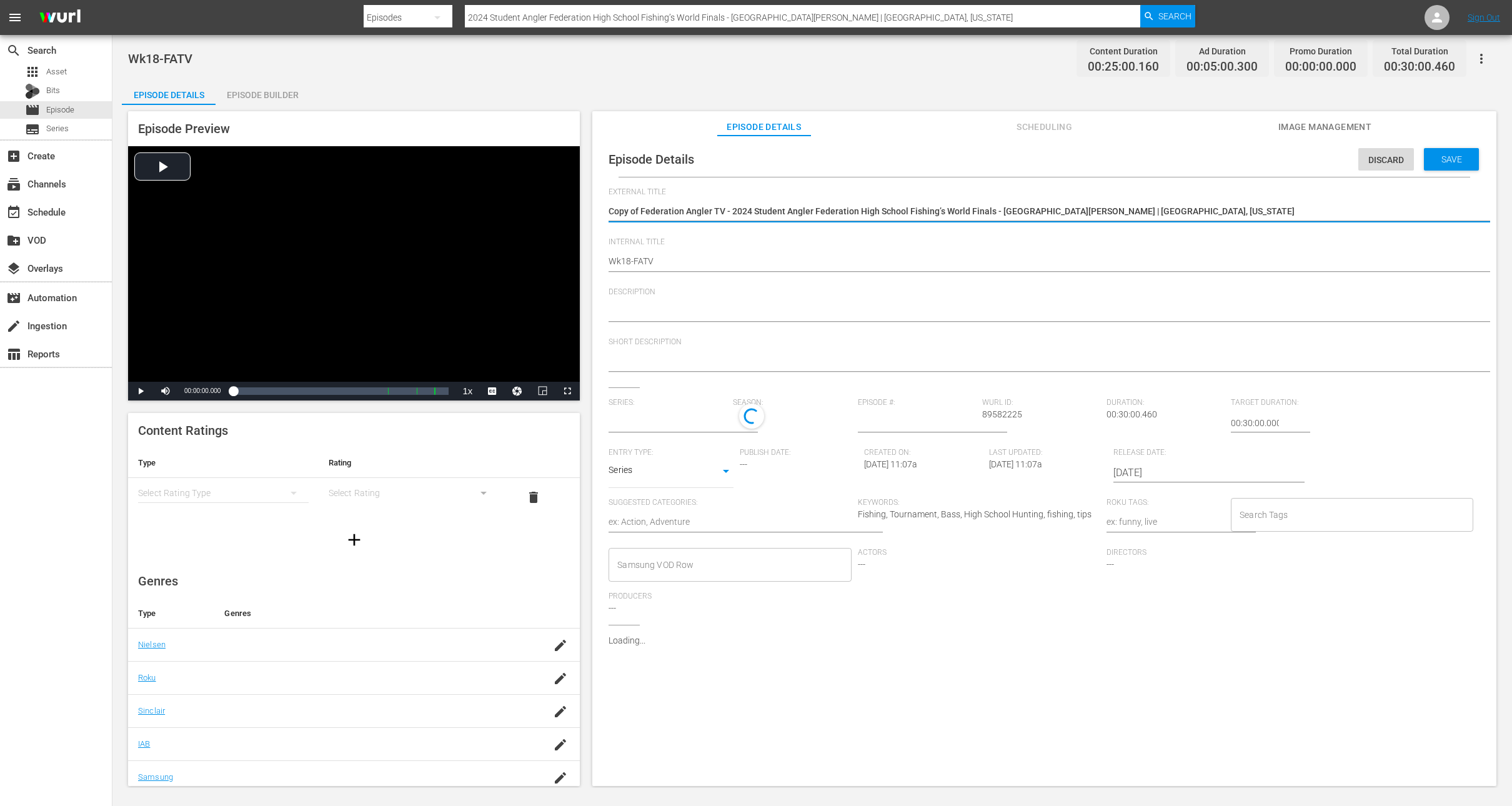
type input "FEDERATION ANGLER TV - HIGH SCHOOL SERIES"
click at [642, 206] on textarea "Copy of Federation Angler TV - 2024 Student Angler Federation High School Fishi…" at bounding box center [1041, 212] width 865 height 15
type textarea "Copy ofFederation Angler TV - 2024 Student Angler Federation High School Fishin…"
type textarea "Copy oFederation Angler TV - 2024 Student Angler Federation High School Fishing…"
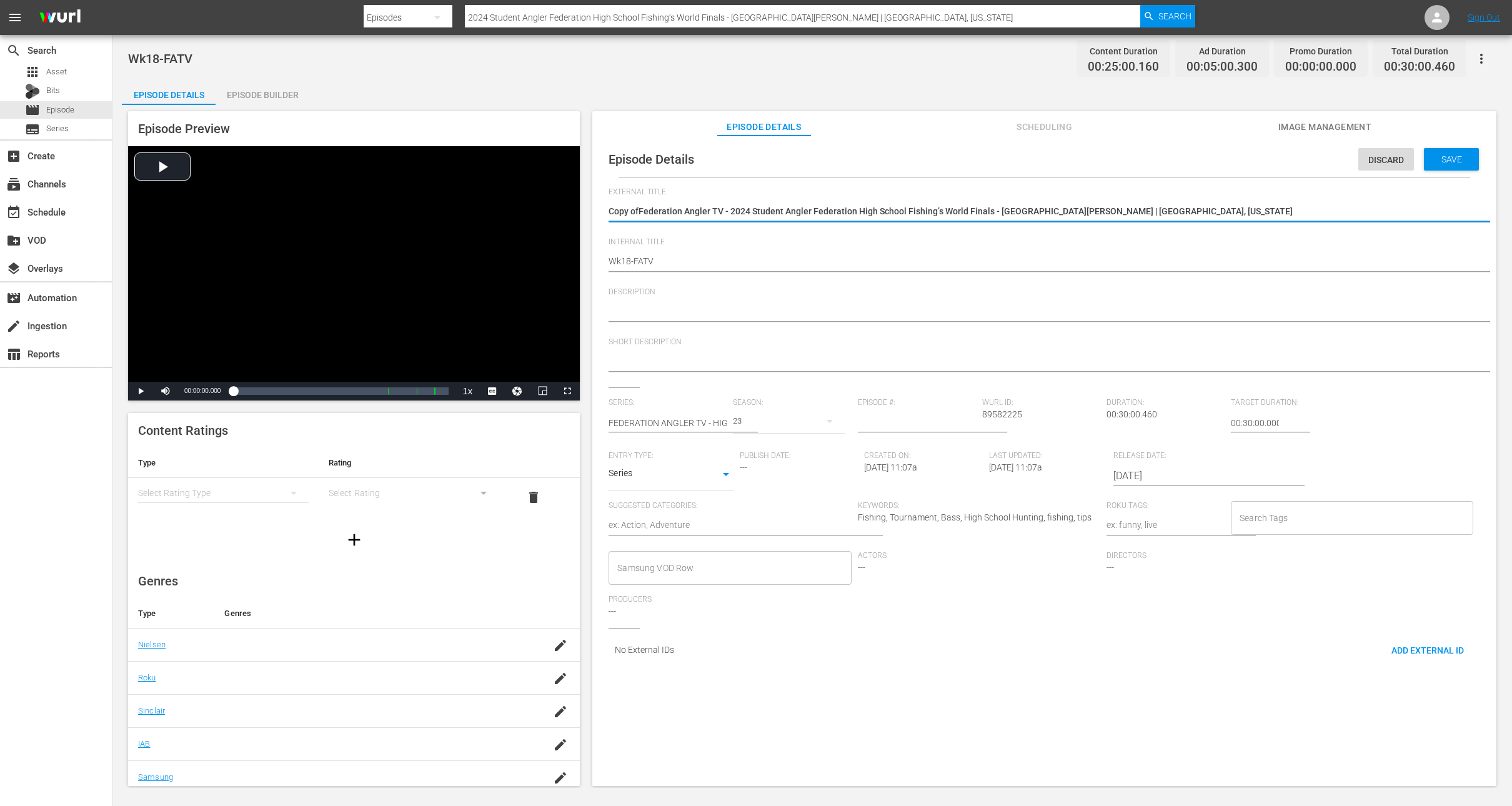
type textarea "Copy oFederation Angler TV - 2024 Student Angler Federation High School Fishing…"
type textarea "Copy Federation Angler TV - 2024 Student Angler Federation High School Fishing’…"
type textarea "CopyFederation Angler TV - 2024 Student Angler Federation High School Fishing’s…"
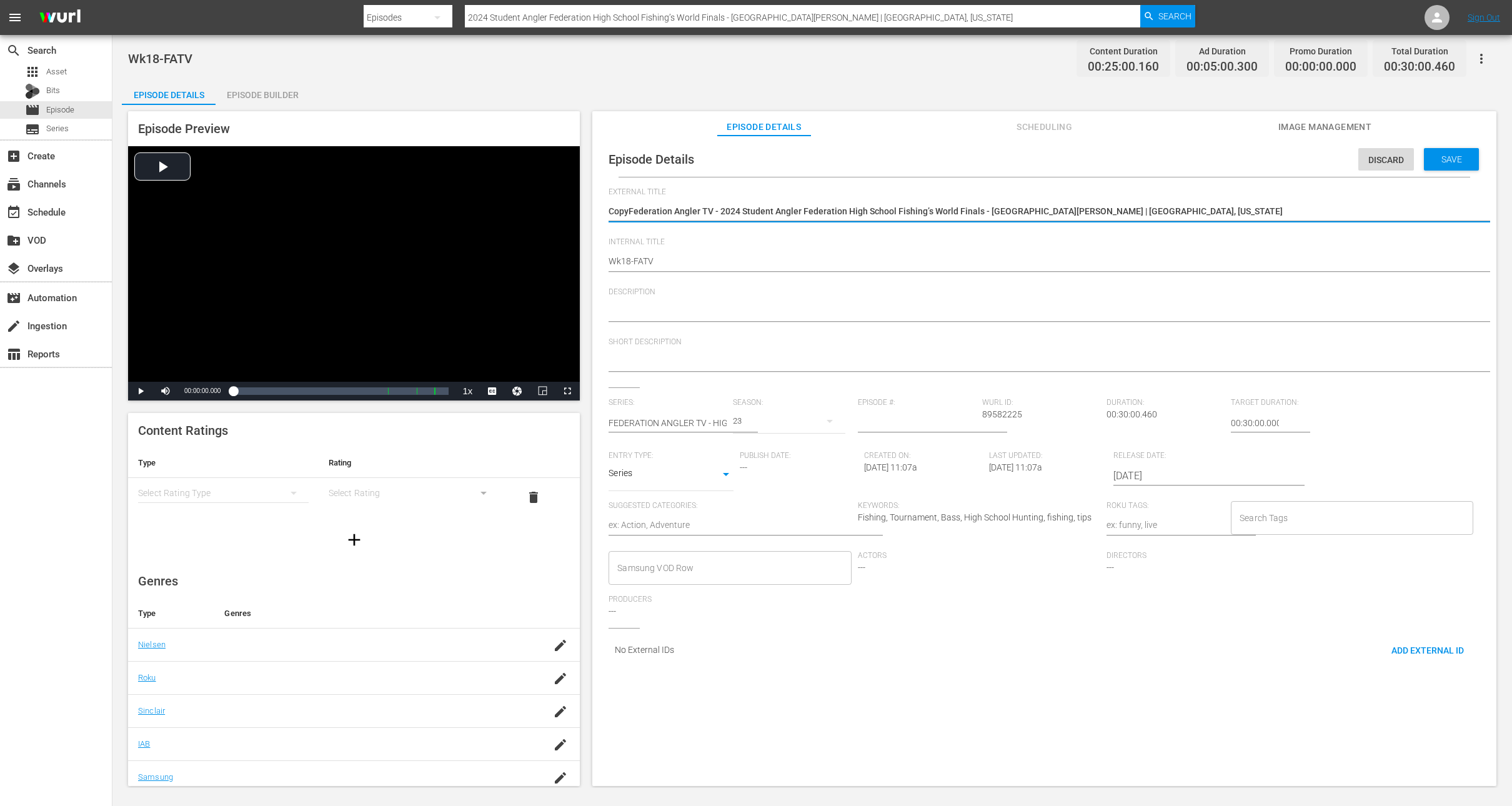
type textarea "CopFederation Angler TV - 2024 Student Angler Federation High School Fishing’s …"
type textarea "CoFederation Angler TV - 2024 Student Angler Federation High School Fishing’s W…"
type textarea "CFederation Angler TV - 2024 Student Angler Federation High School Fishing’s Wo…"
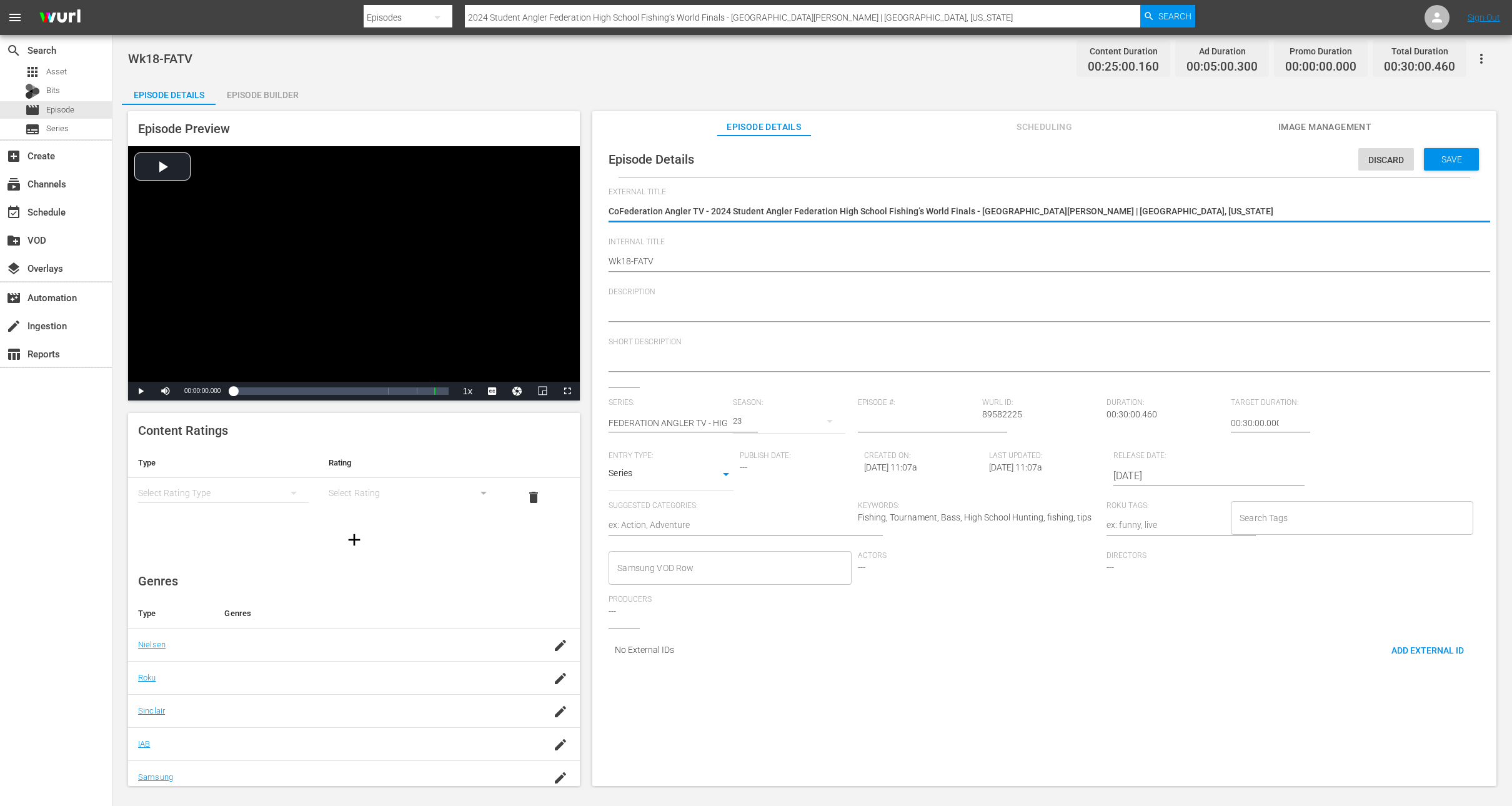
type textarea "CFederation Angler TV - 2024 Student Angler Federation High School Fishing’s Wo…"
type textarea "Federation Angler TV - 2024 Student Angler Federation High School Fishing’s Wor…"
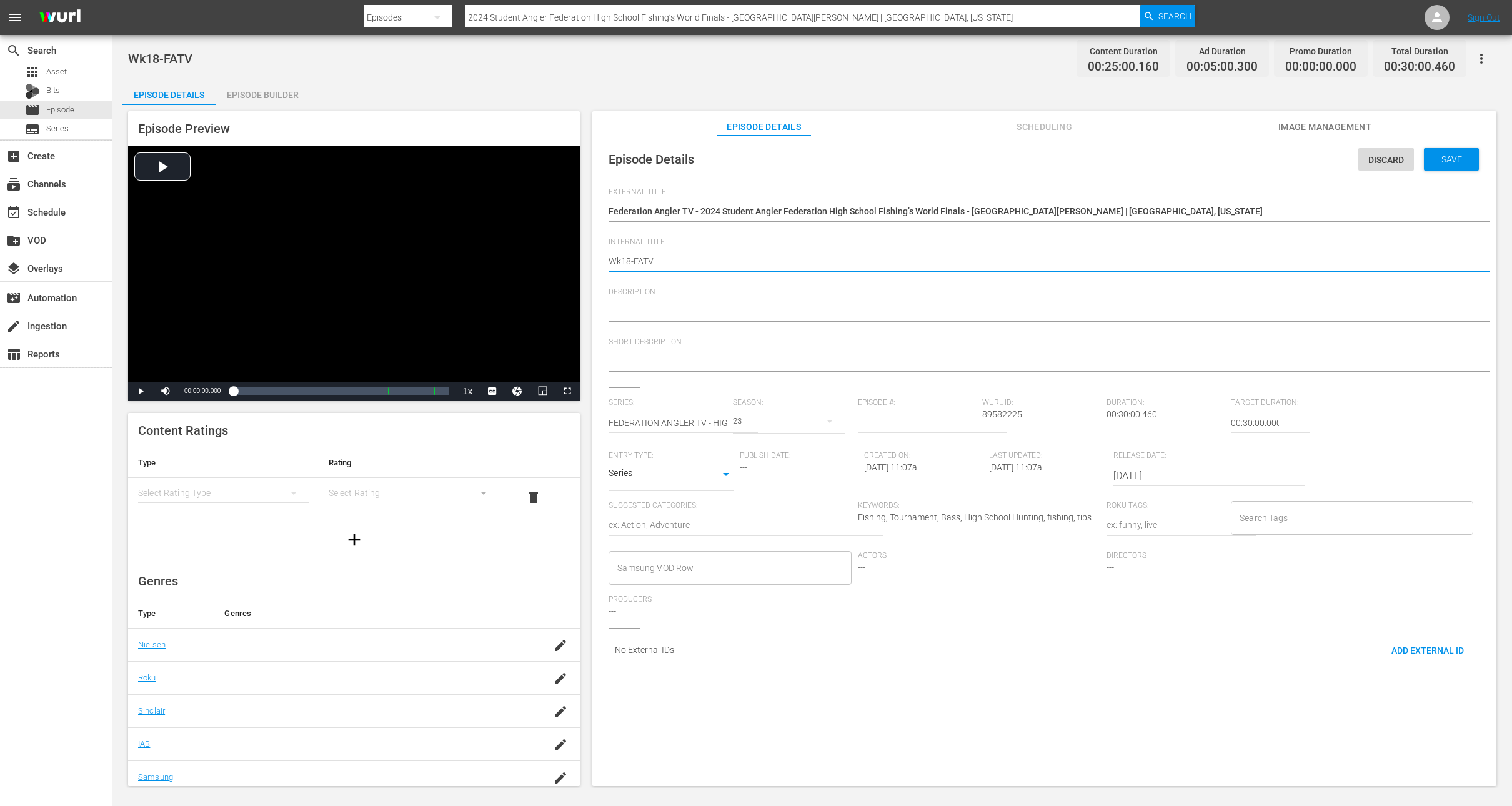
type textarea "Wk1-FATV"
type textarea "Wk-FATV"
type textarea "Wk3-FATV"
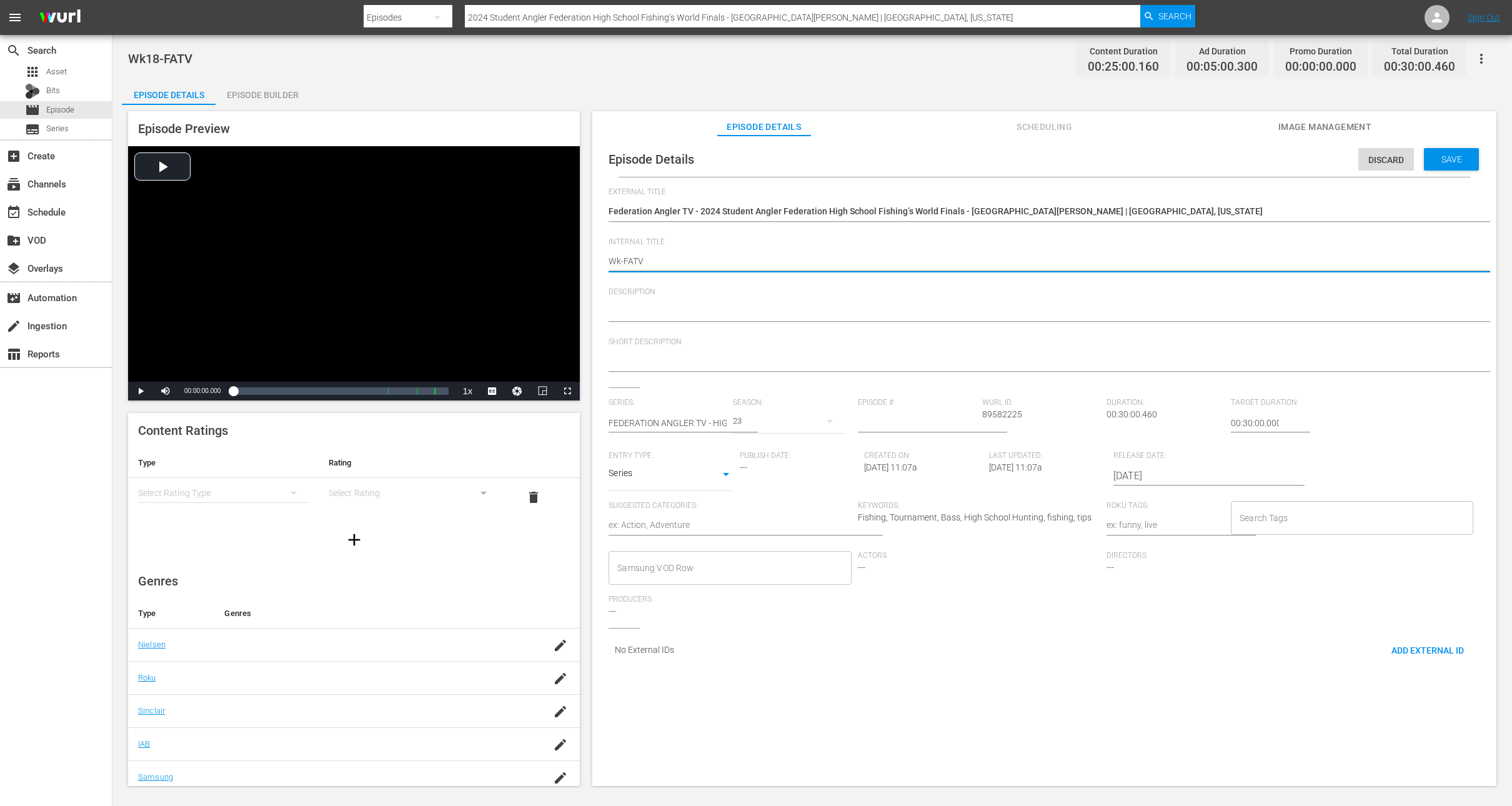
type textarea "Wk3-FATV"
type textarea "Wk37-FATV"
click at [1450, 155] on span "Save" at bounding box center [1451, 159] width 40 height 10
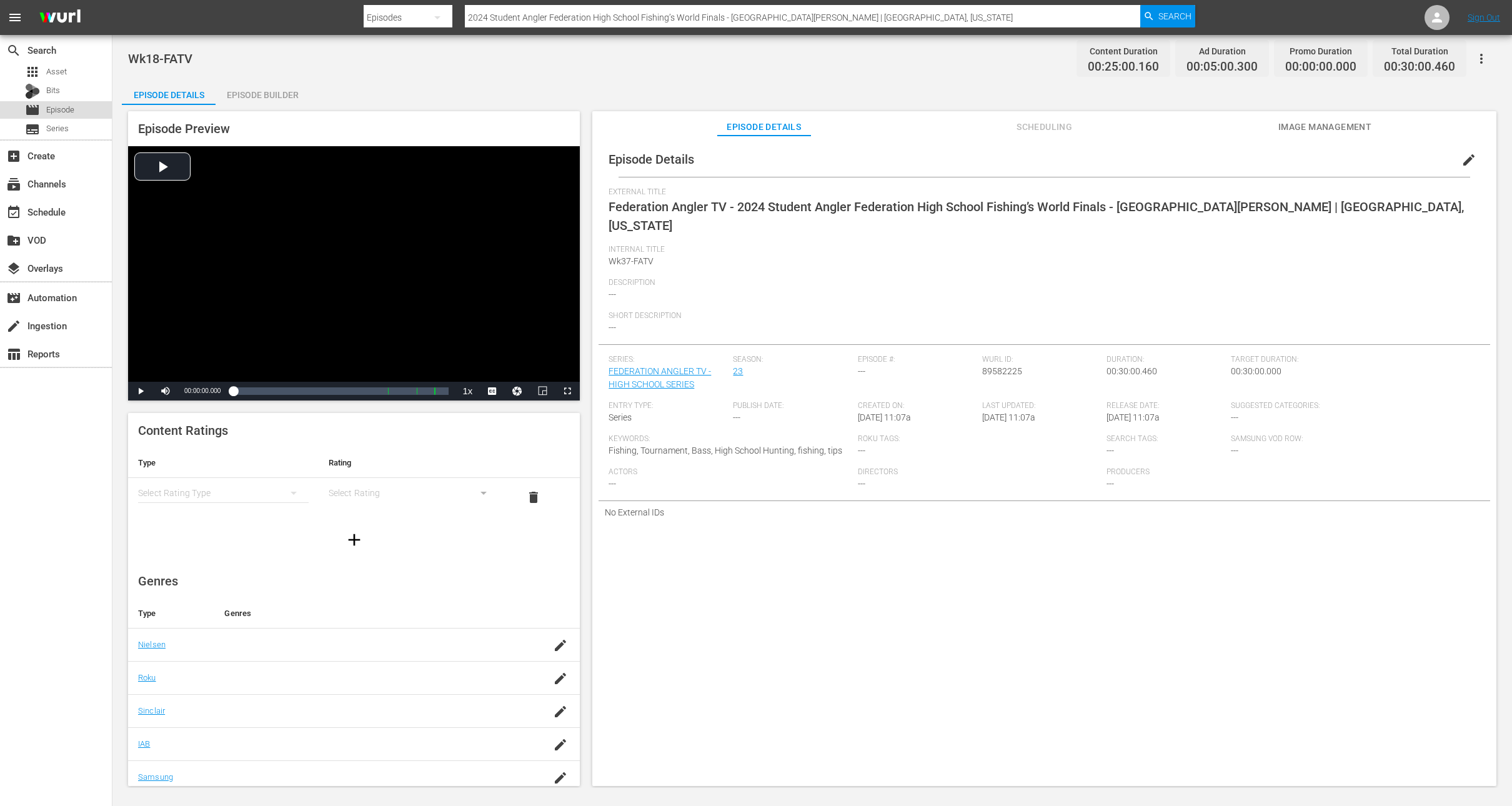
click at [42, 109] on div "movie Episode" at bounding box center [50, 110] width 50 height 17
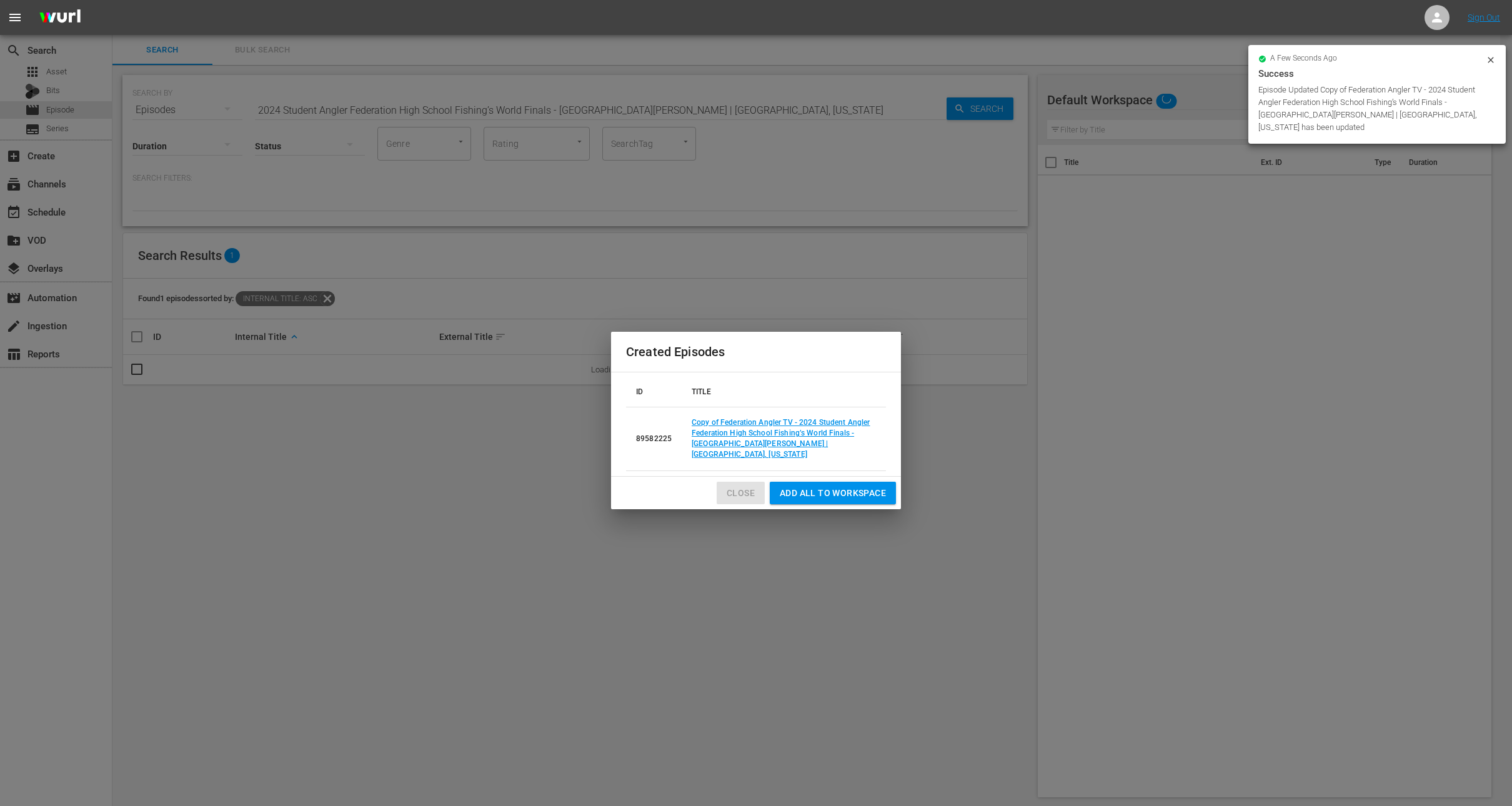
click at [739, 486] on span "Close" at bounding box center [740, 494] width 28 height 16
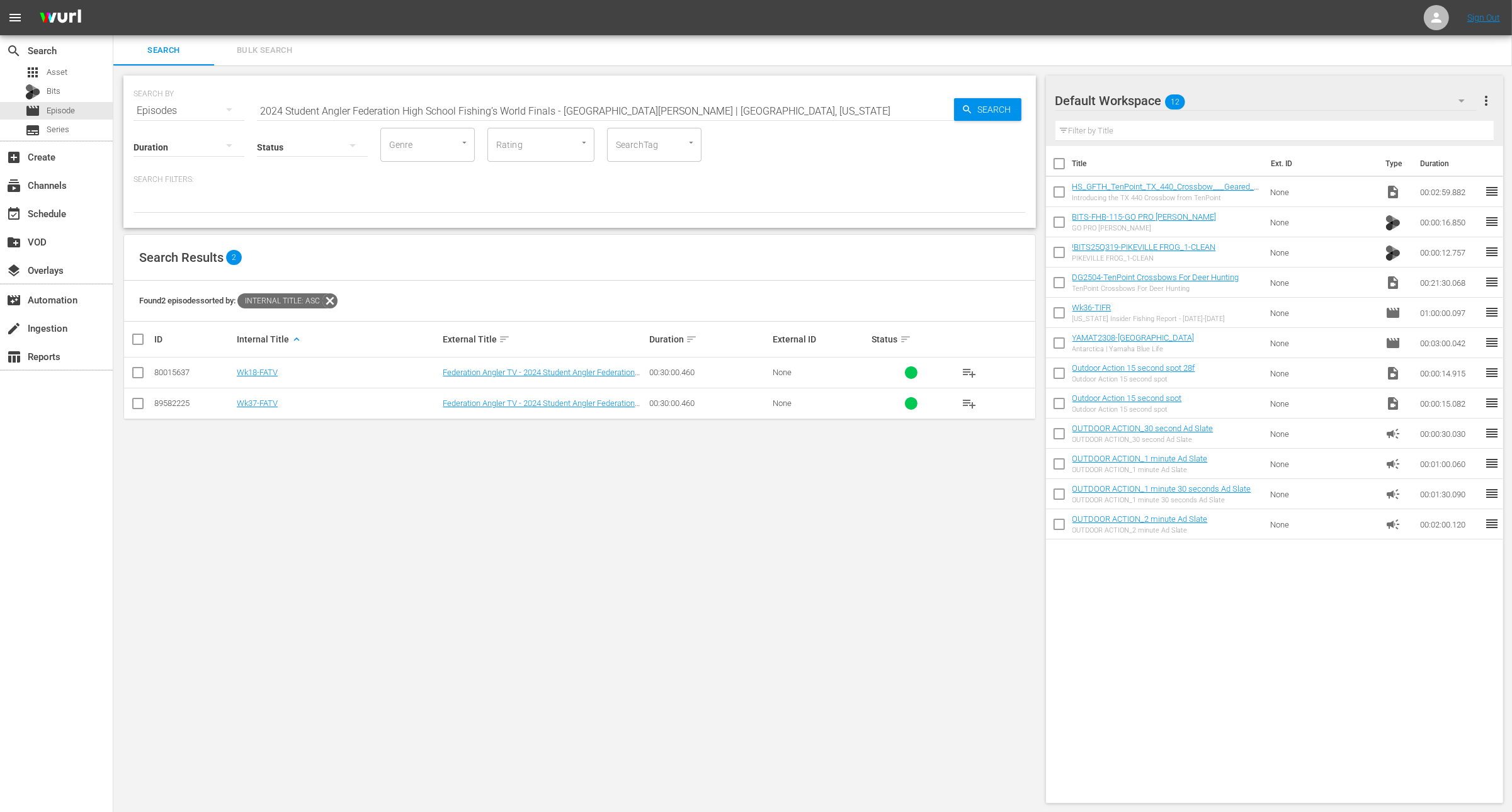
click at [559, 106] on input "2024 Student Angler Federation High School Fishing’s World Finals - Lake Hartwe…" at bounding box center [605, 110] width 697 height 30
paste input "A Different Twist to Catching Pine Island Snook"
type input "A Different Twist to Catching Pine Island Snook"
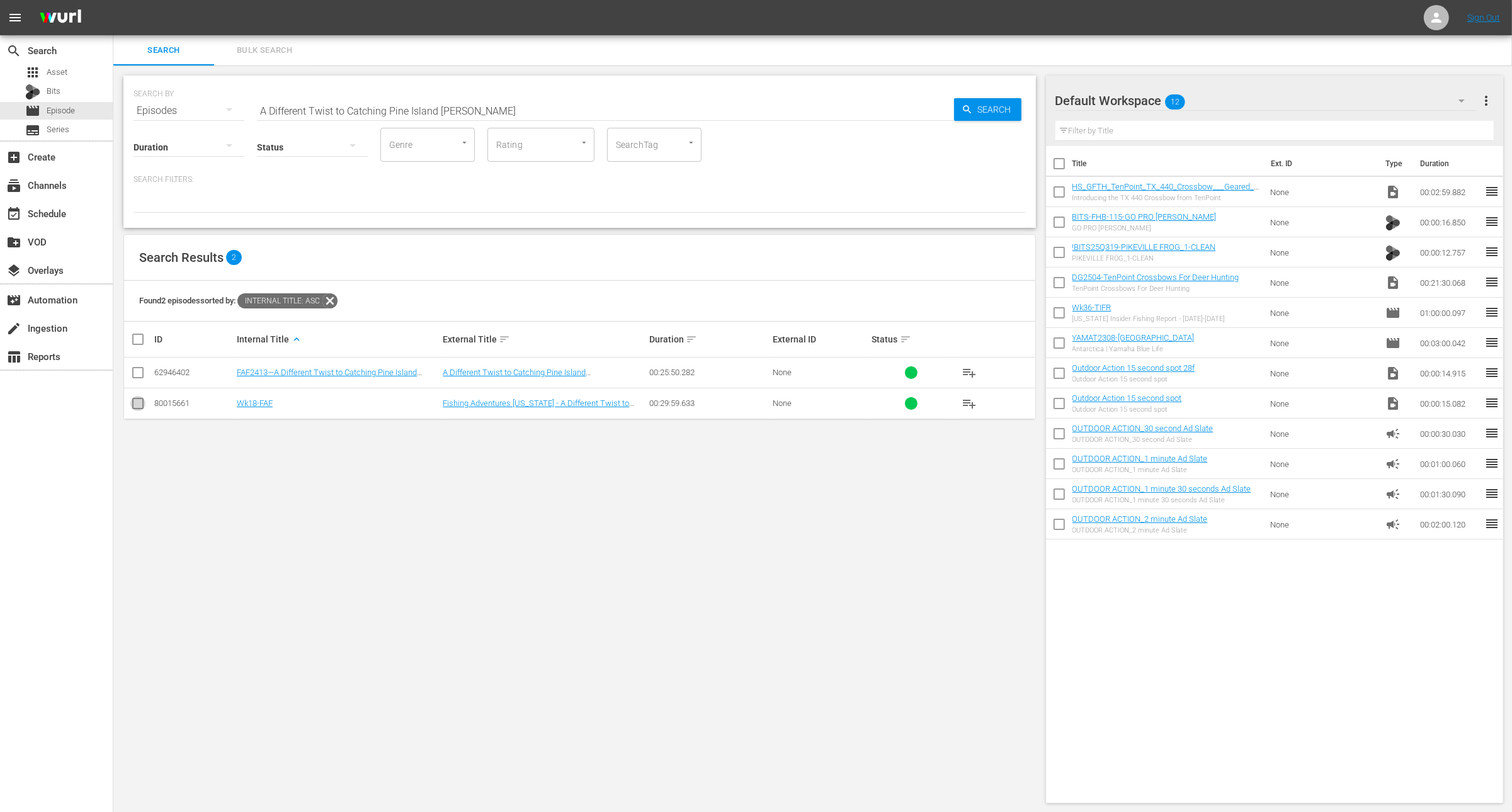
click at [134, 405] on input "checkbox" at bounding box center [138, 406] width 15 height 15
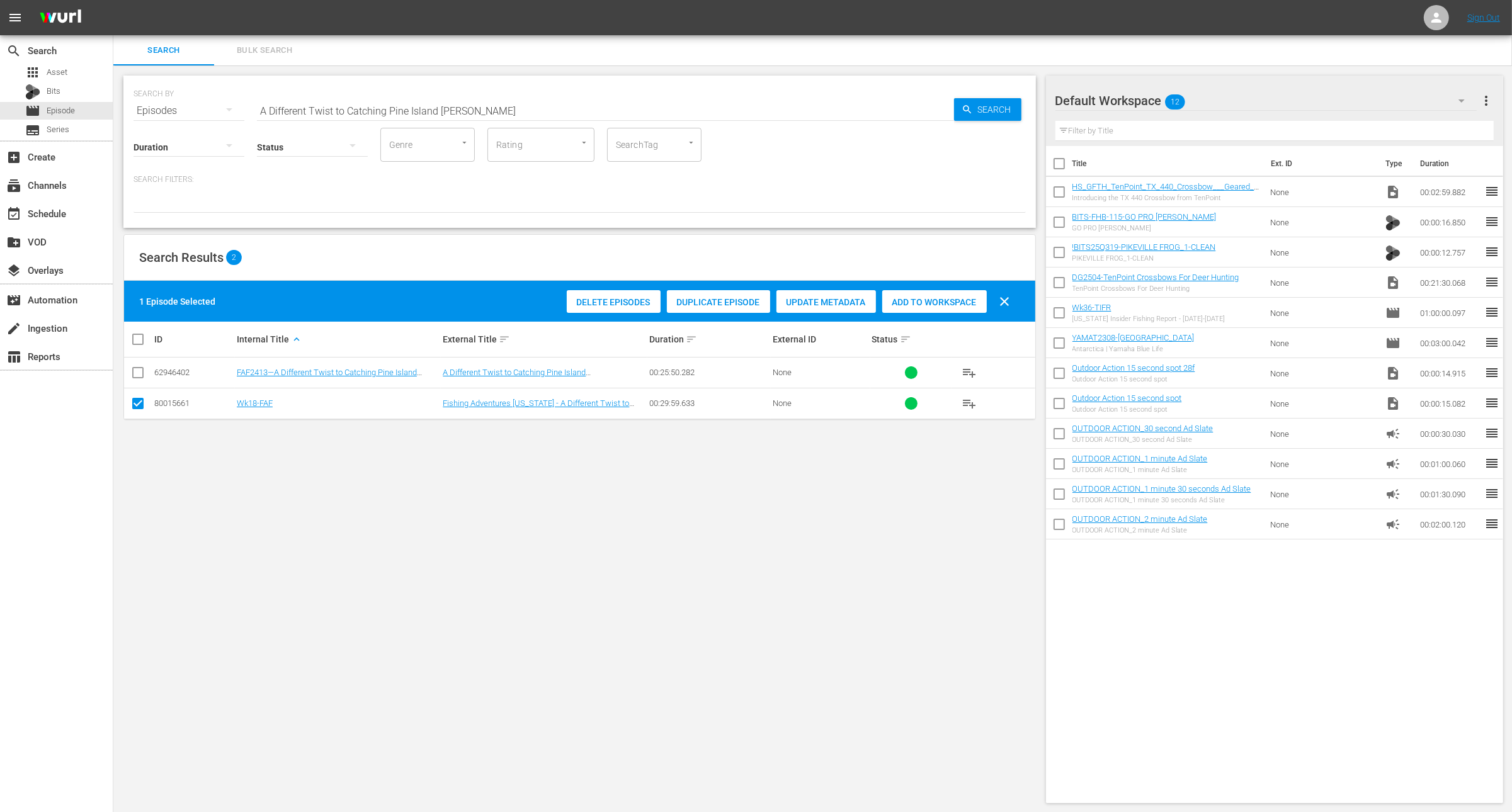
click at [726, 309] on div "Duplicate Episode" at bounding box center [718, 302] width 103 height 24
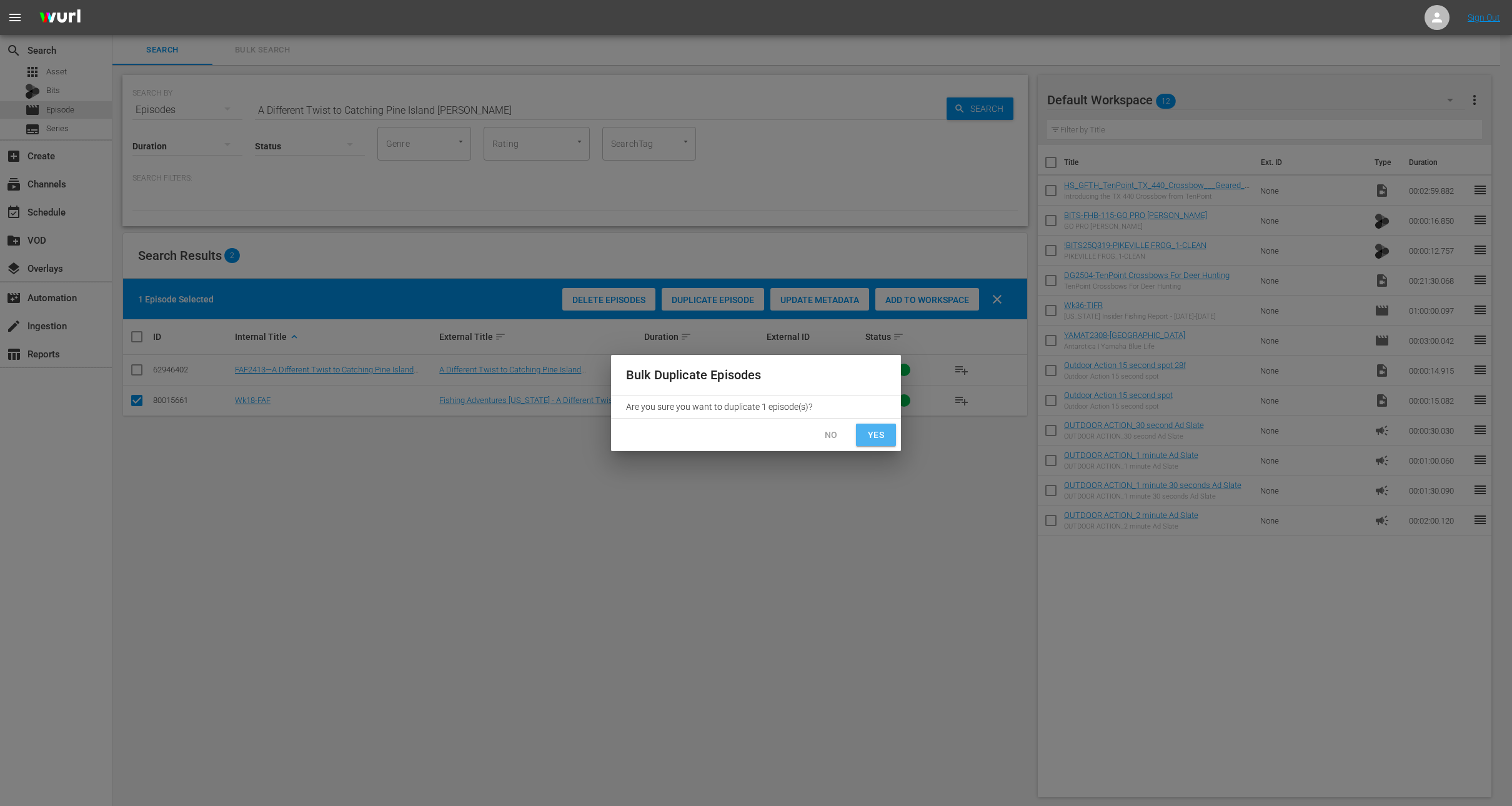
click at [879, 431] on span "Yes" at bounding box center [876, 435] width 20 height 16
checkbox input "false"
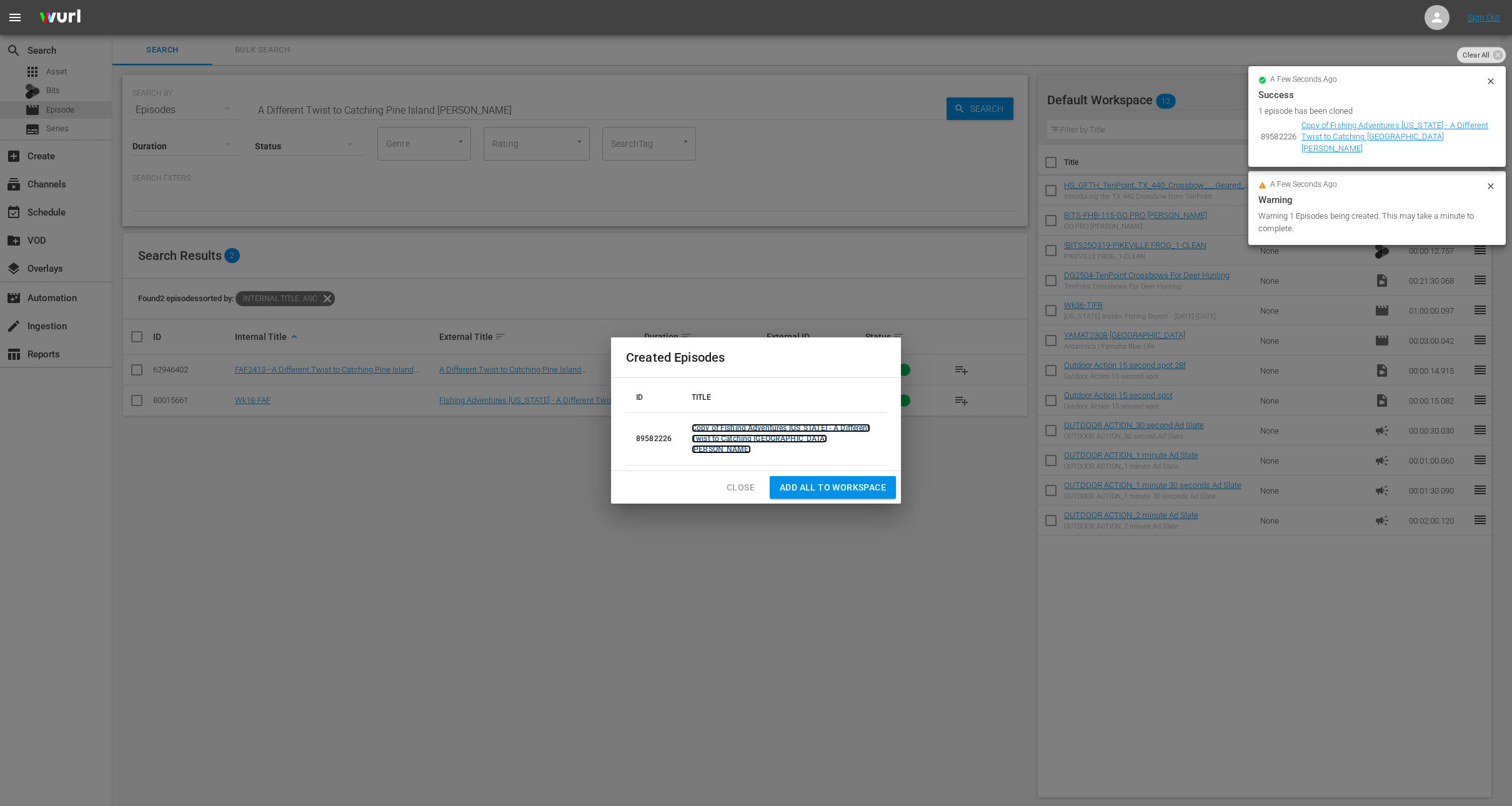
click at [849, 433] on link "Copy of Fishing Adventures Florida - A Different Twist to Catching Pine Island …" at bounding box center [781, 438] width 179 height 30
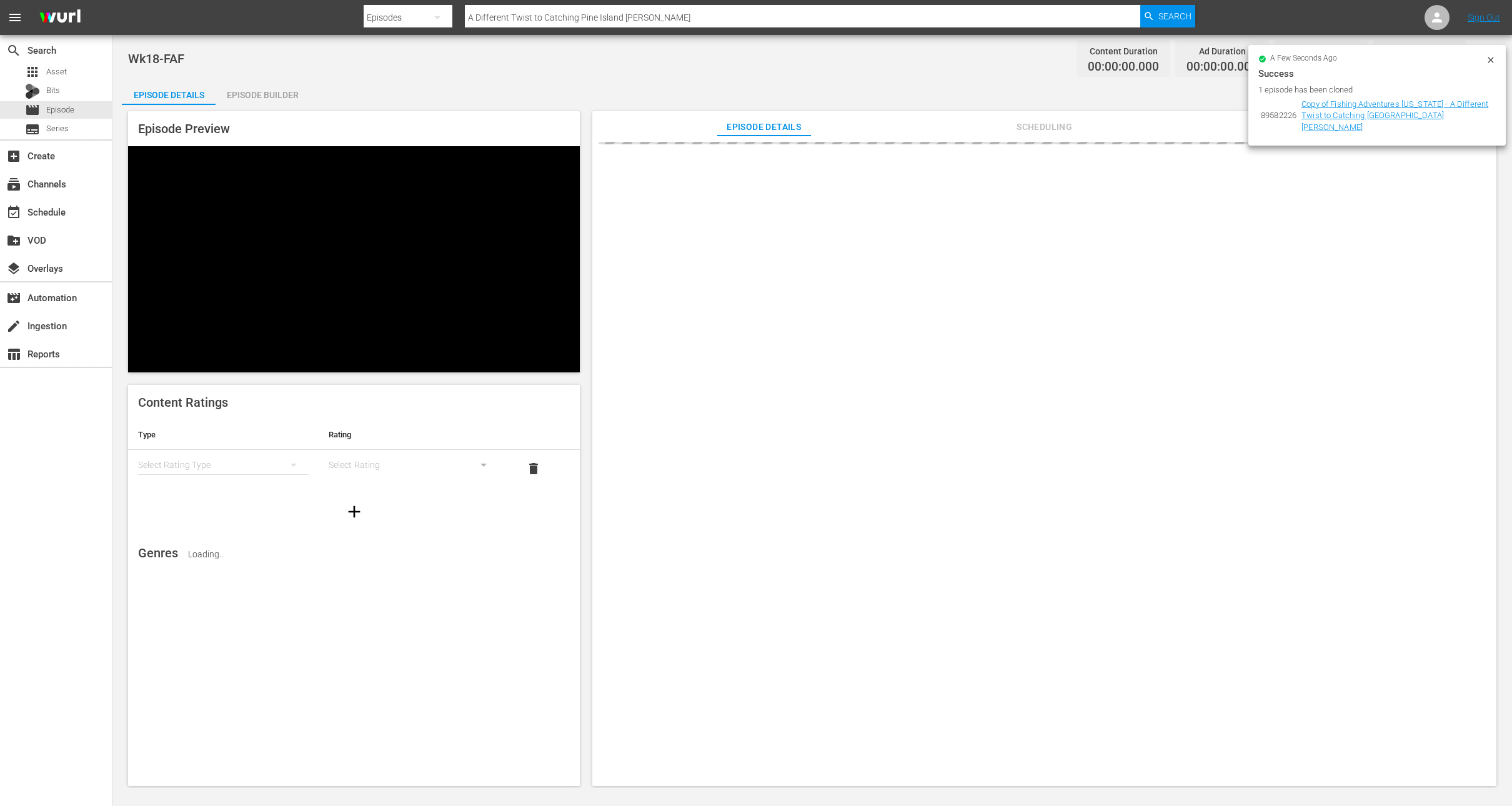
click at [1495, 58] on icon at bounding box center [1491, 59] width 10 height 10
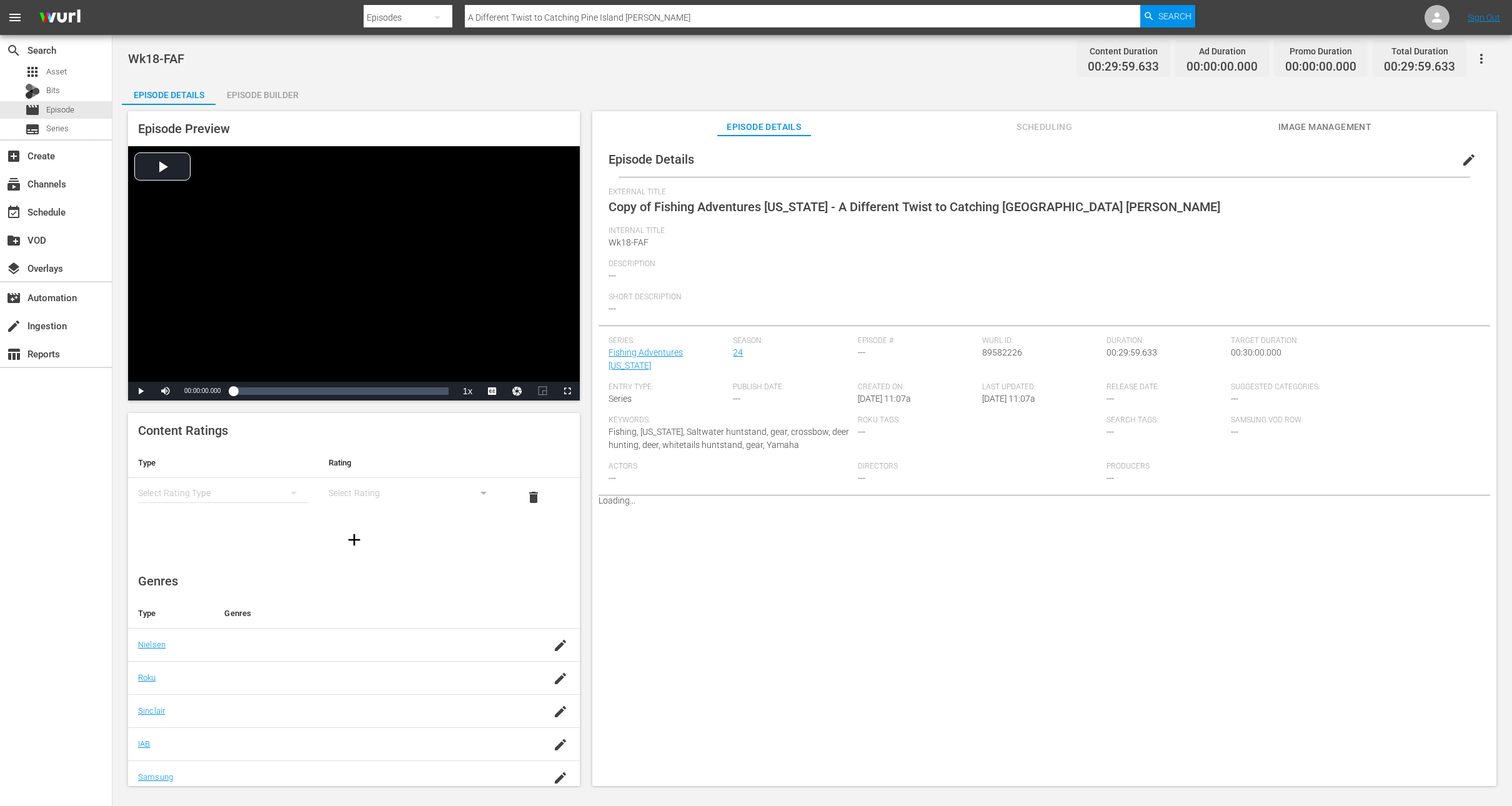
click at [1462, 158] on span "edit" at bounding box center [1469, 160] width 15 height 15
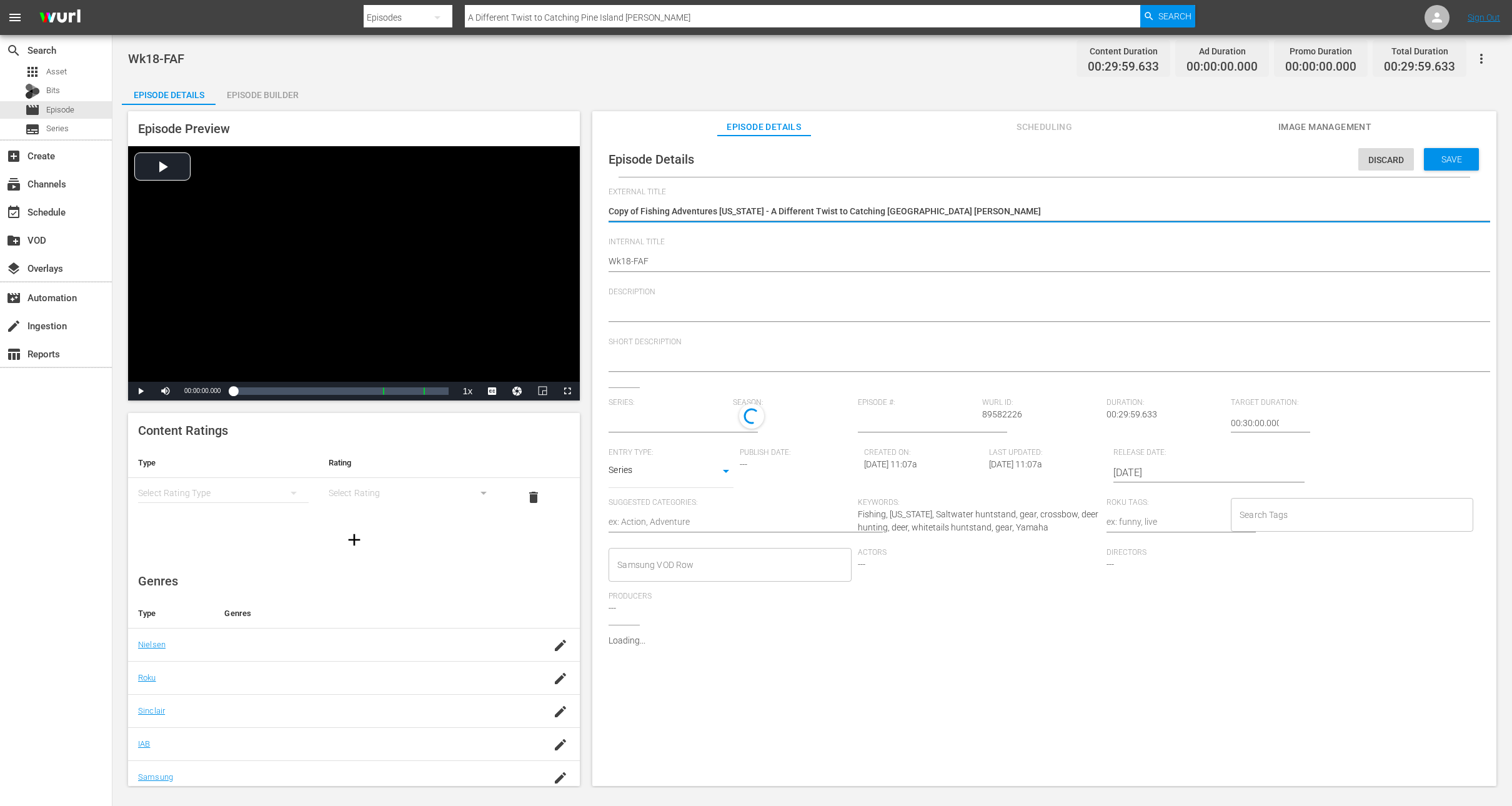
type input "Fishing Adventures Florida"
click at [651, 210] on textarea "Copy of Fishing Adventures Florida - A Different Twist to Catching Pine Island …" at bounding box center [1041, 212] width 865 height 15
type textarea "Copy ofFishing Adventures Florida - A Different Twist to Catching Pine Island S…"
type textarea "Copy oFishing Adventures Florida - A Different Twist to Catching Pine Island Sn…"
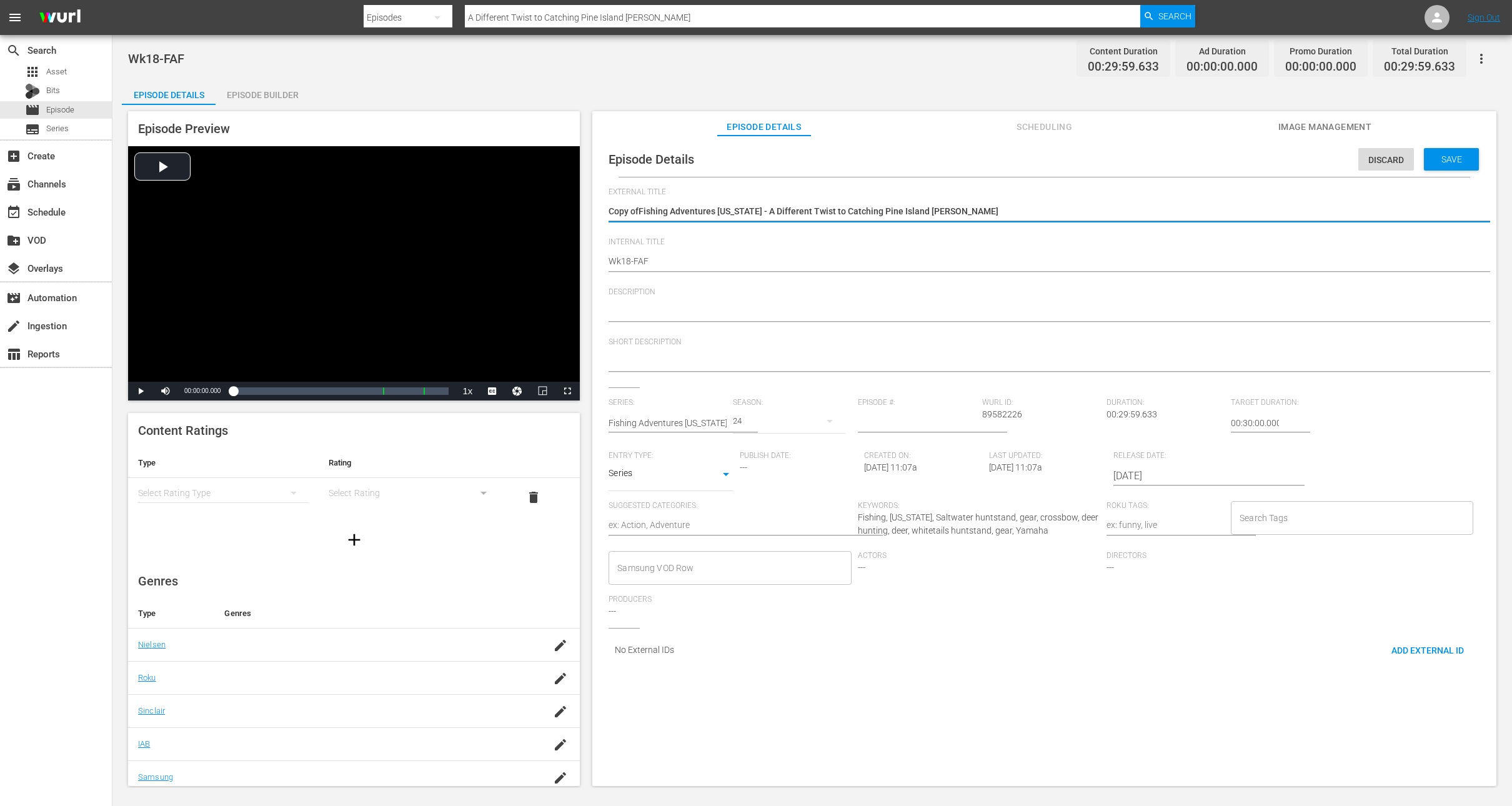
type textarea "Copy oFishing Adventures Florida - A Different Twist to Catching Pine Island Sn…"
type textarea "Copy Fishing Adventures Florida - A Different Twist to Catching Pine Island Sno…"
type textarea "CopyFishing Adventures Florida - A Different Twist to Catching Pine Island Snook"
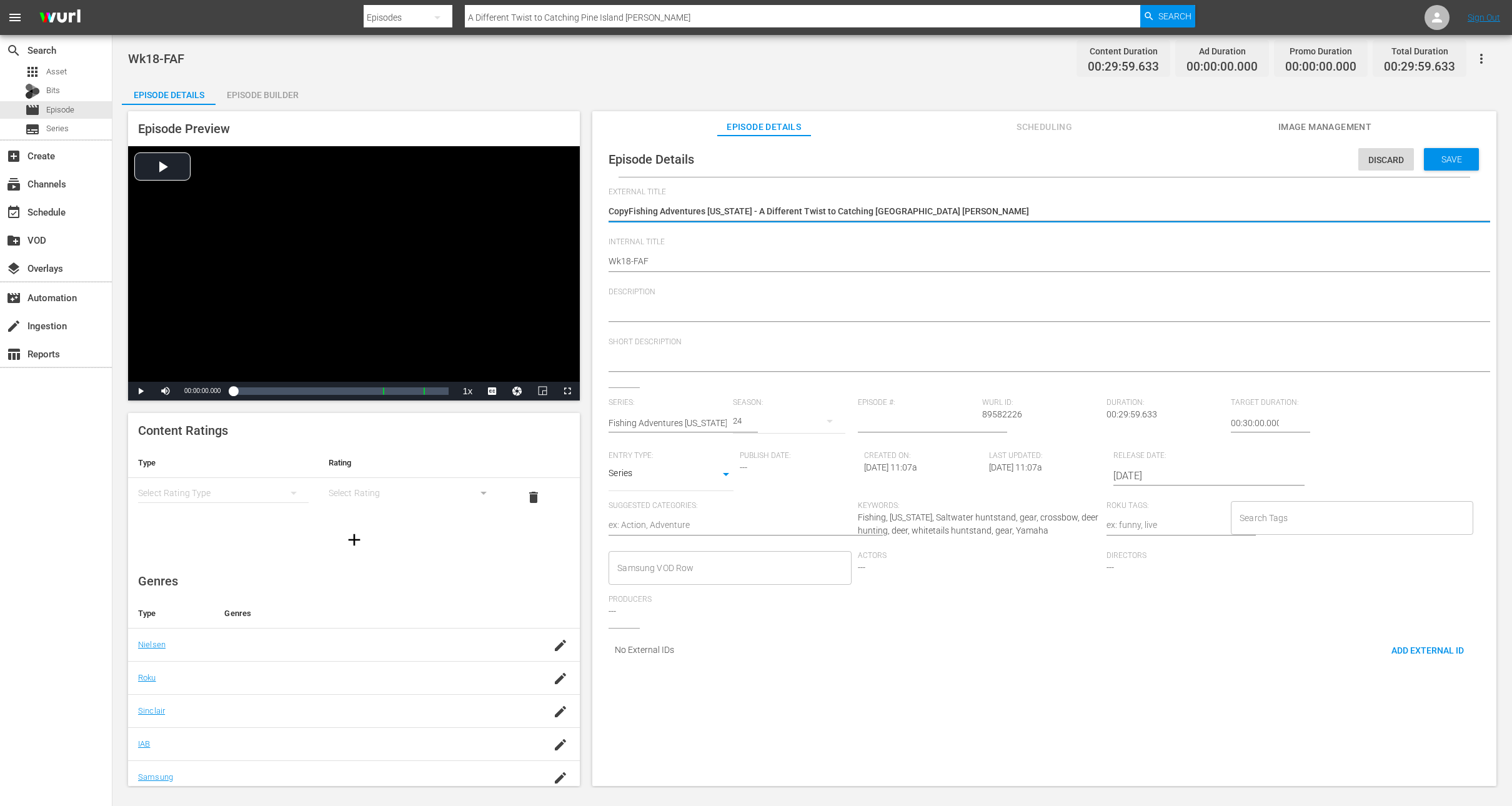
type textarea "CopFishing Adventures Florida - A Different Twist to Catching Pine Island Snook"
type textarea "CoFishing Adventures Florida - A Different Twist to Catching Pine Island Snook"
type textarea "CFishing Adventures Florida - A Different Twist to Catching Pine Island Snook"
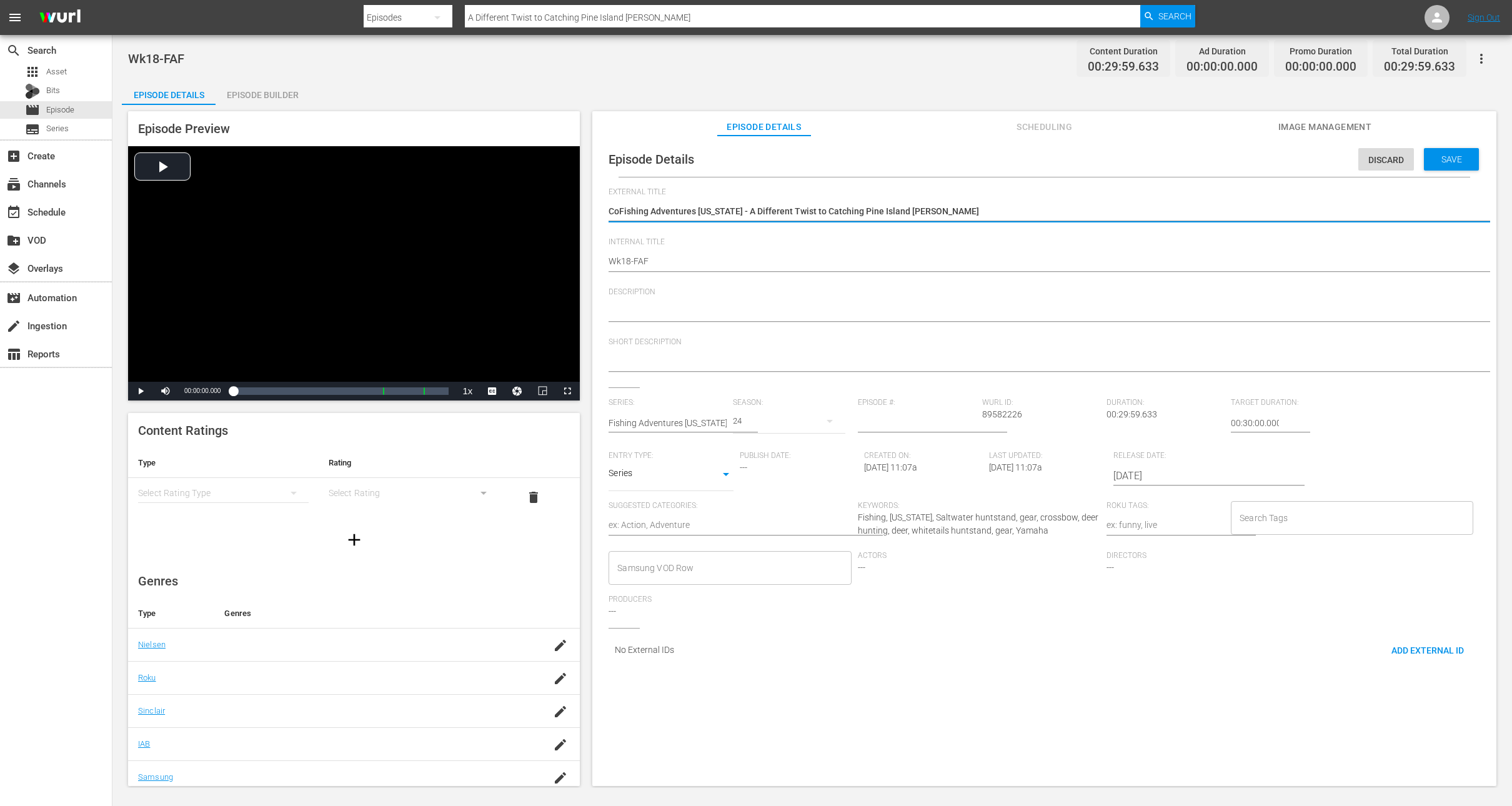
type textarea "CFishing Adventures Florida - A Different Twist to Catching Pine Island Snook"
type textarea "Fishing Adventures Florida - A Different Twist to Catching Pine Island Snook"
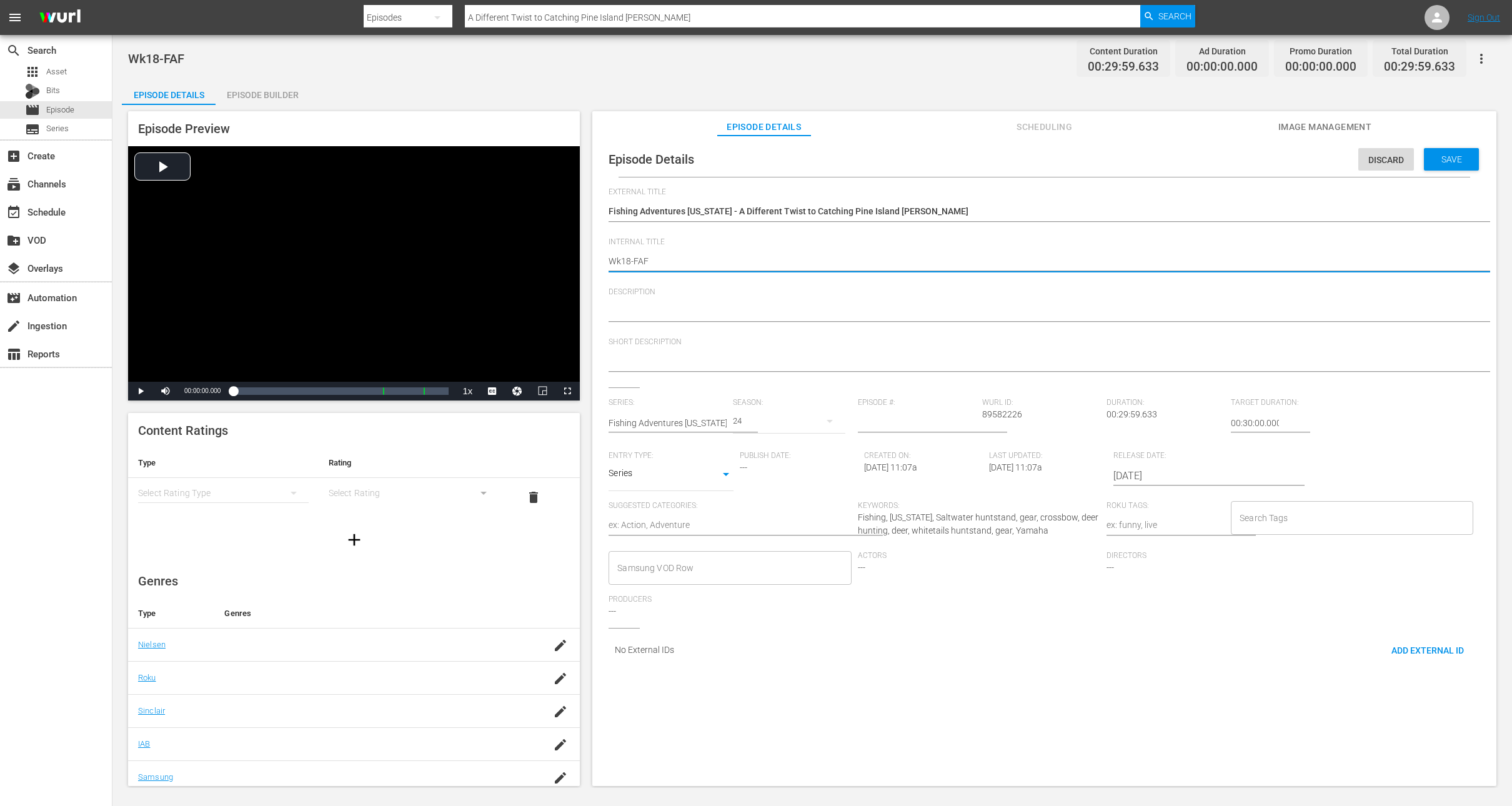
type textarea "Wk1-FAF"
type textarea "Wk-FAF"
type textarea "Wk3-FAF"
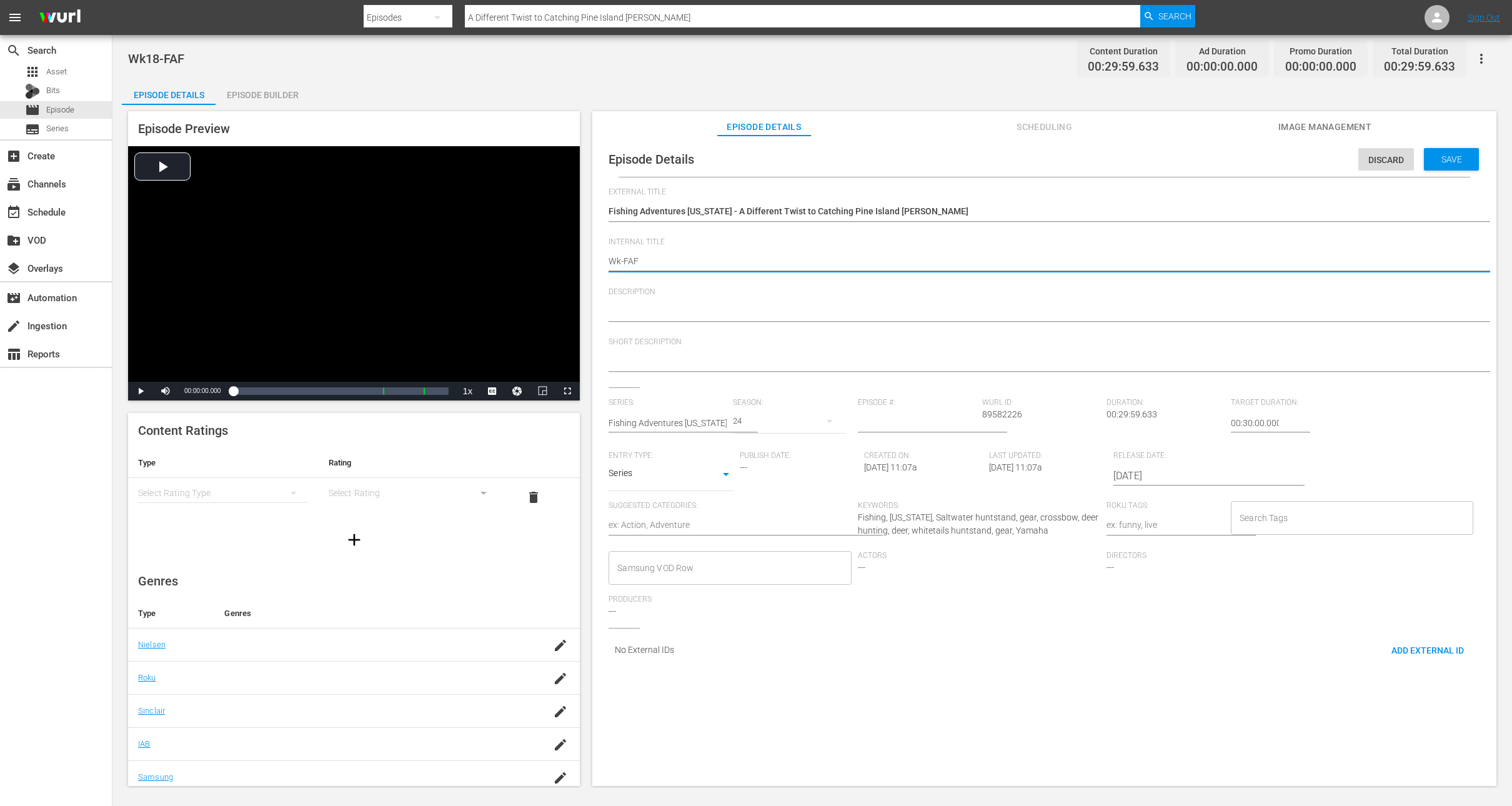
type textarea "Wk3-FAF"
type textarea "Wk37-FAF"
click at [1448, 157] on span "Save" at bounding box center [1451, 159] width 40 height 10
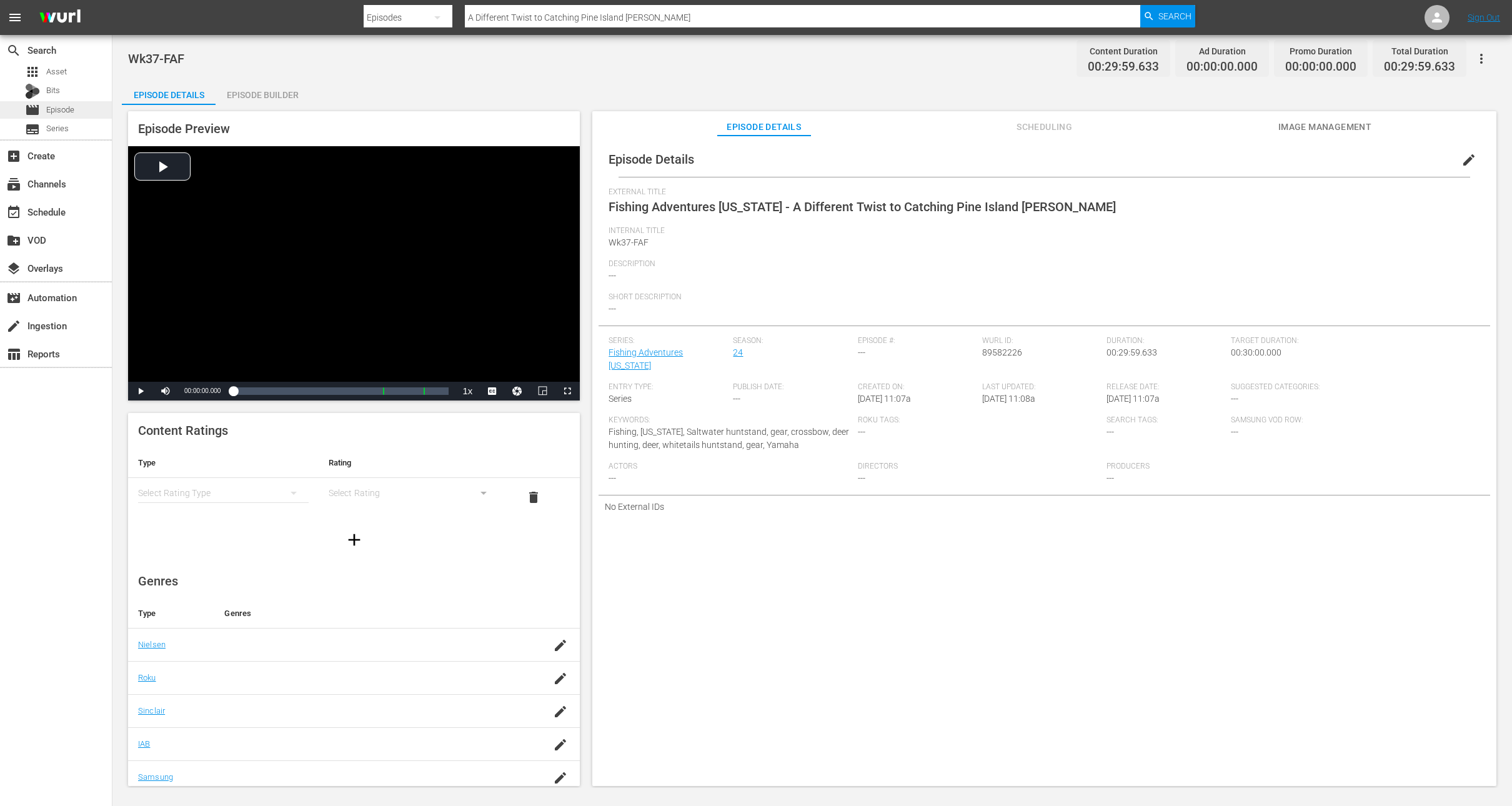
click at [79, 111] on div "movie Episode" at bounding box center [55, 110] width 112 height 17
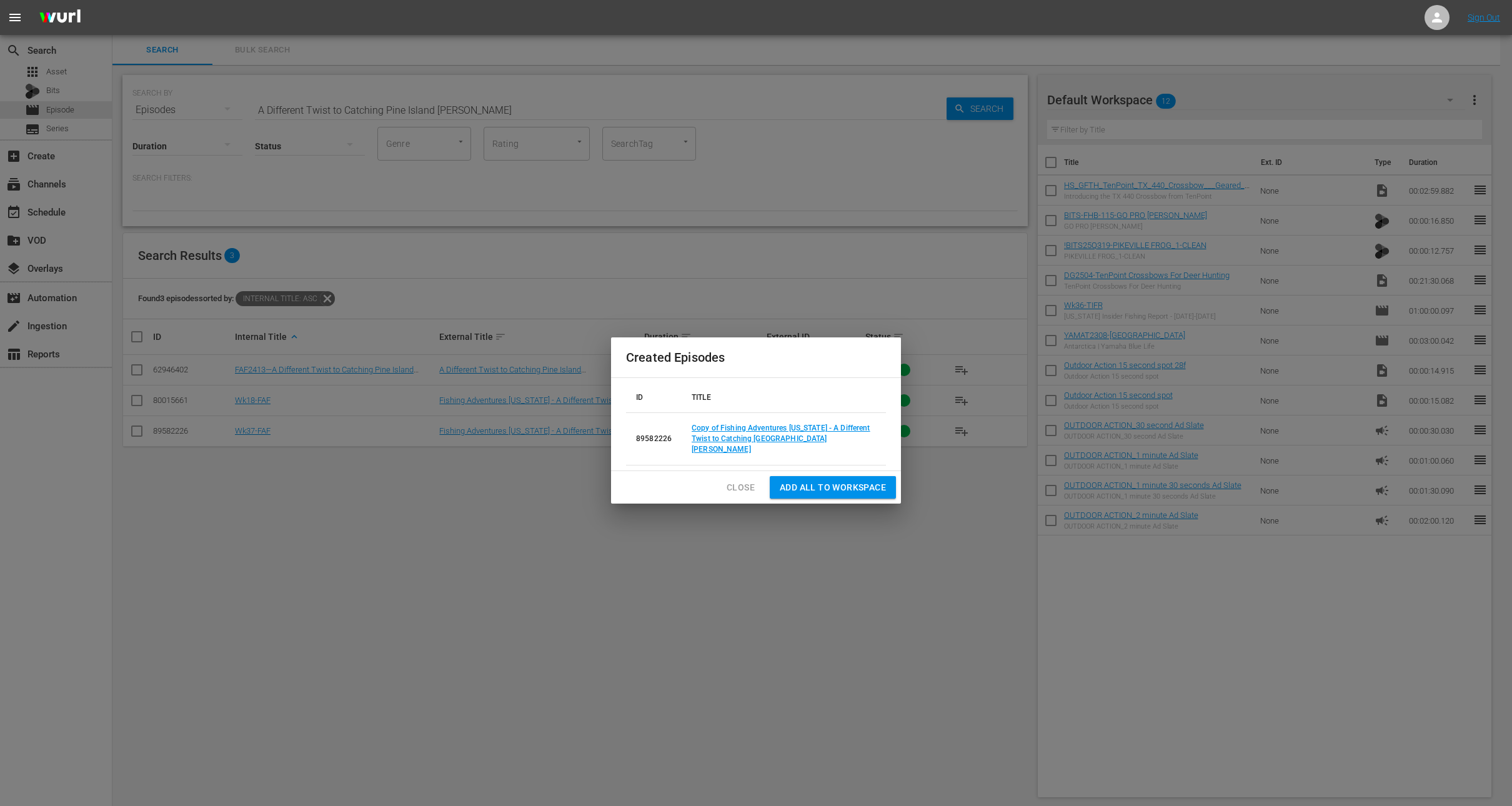
click at [750, 482] on span "Close" at bounding box center [740, 488] width 28 height 16
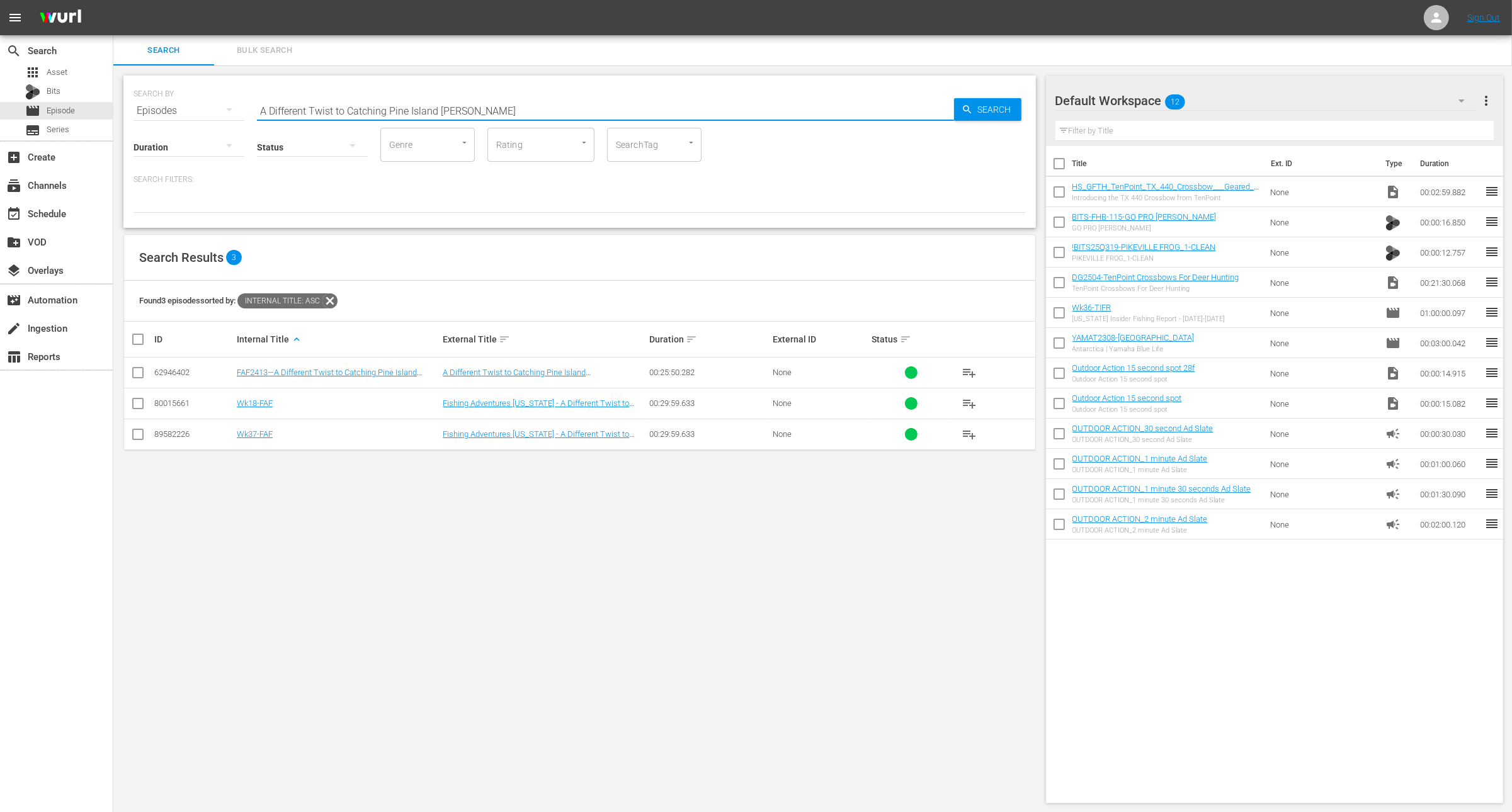
click at [594, 114] on input "A Different Twist to Catching Pine Island Snook" at bounding box center [605, 110] width 697 height 30
paste input "Bahama Fish-O-Rama, Part 1"
type input "Bahama Fish-O-Rama, Part 1"
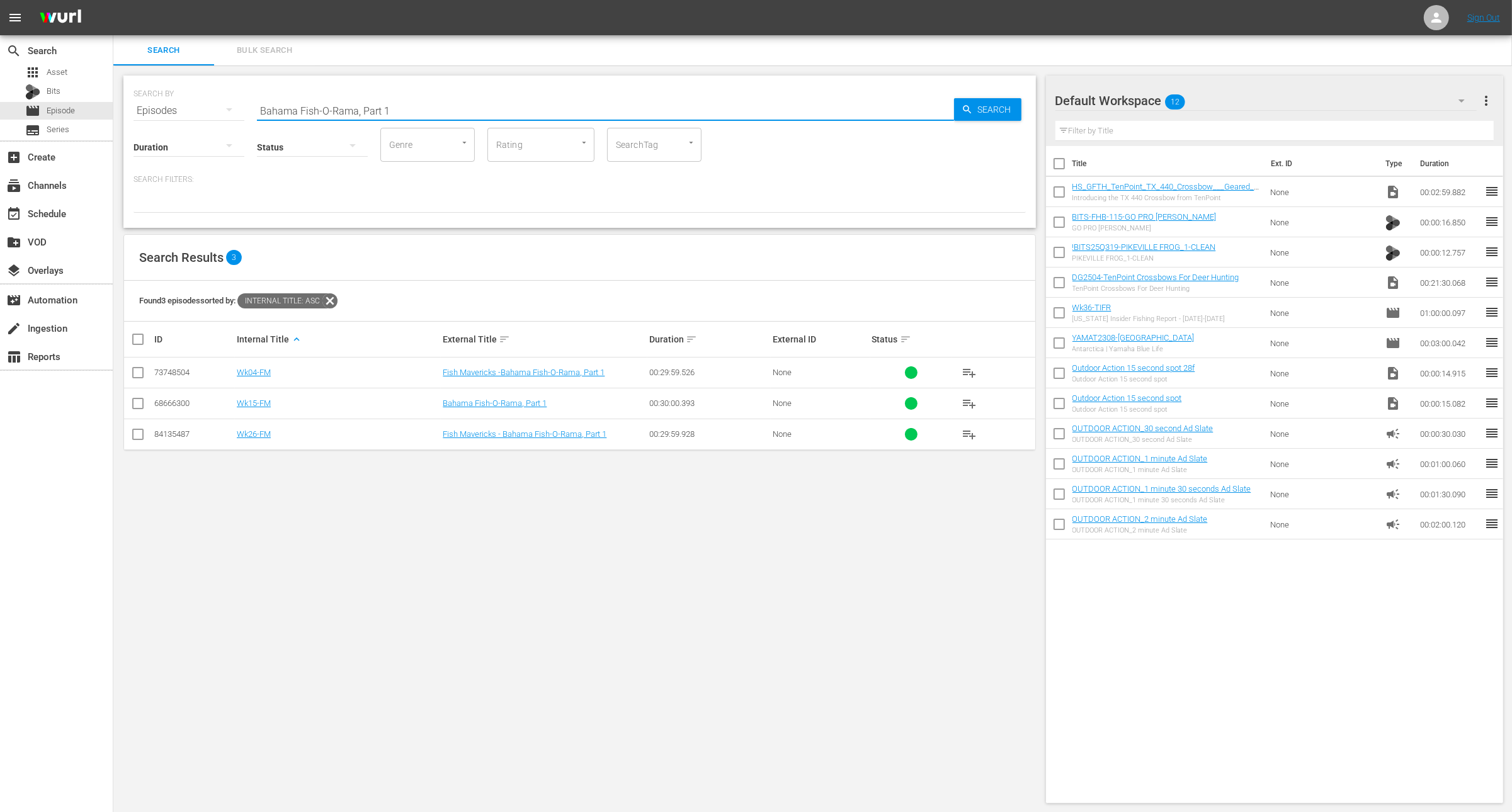
click at [135, 375] on input "checkbox" at bounding box center [138, 375] width 15 height 15
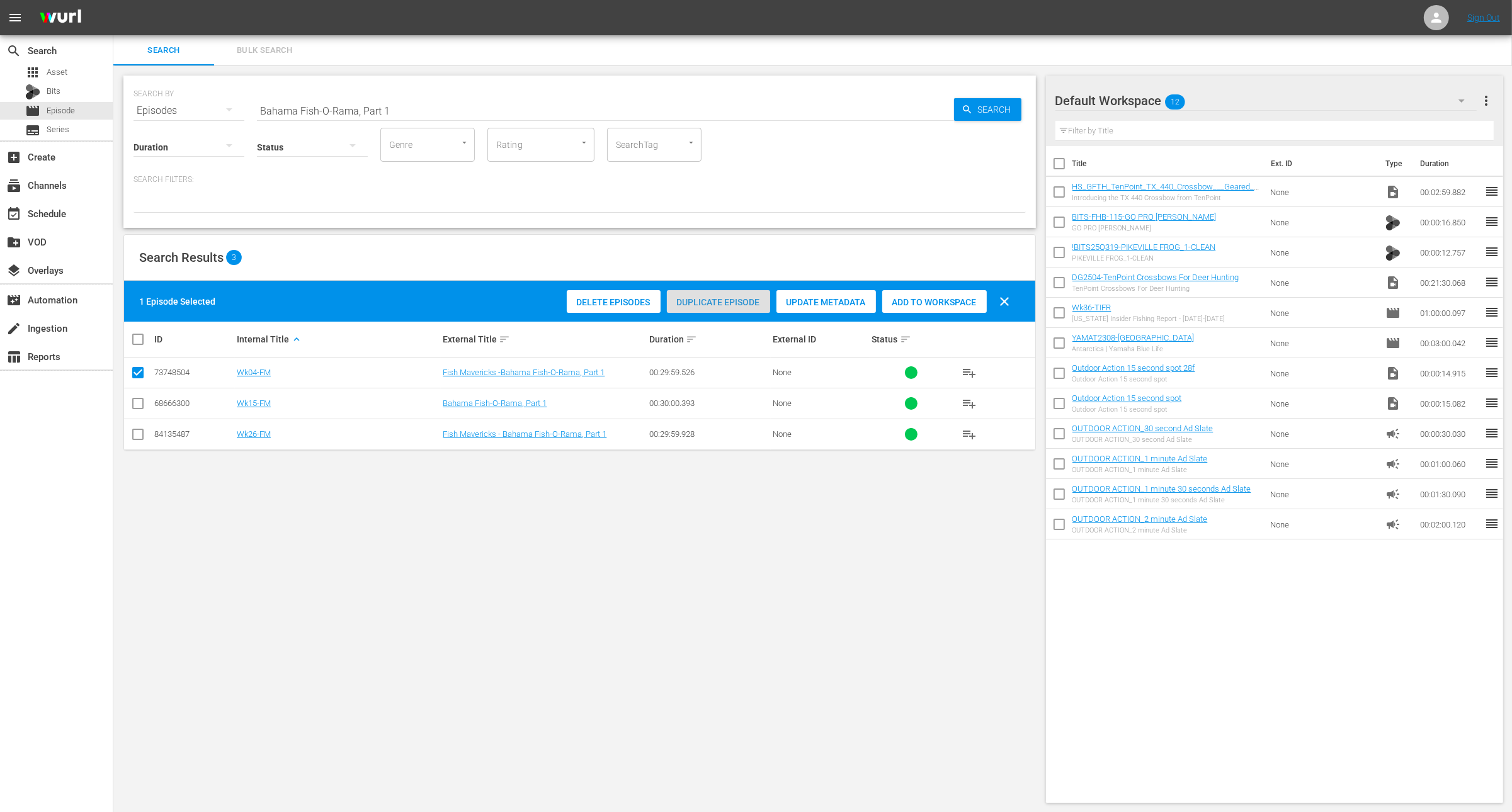
click at [715, 298] on span "Duplicate Episode" at bounding box center [718, 302] width 103 height 10
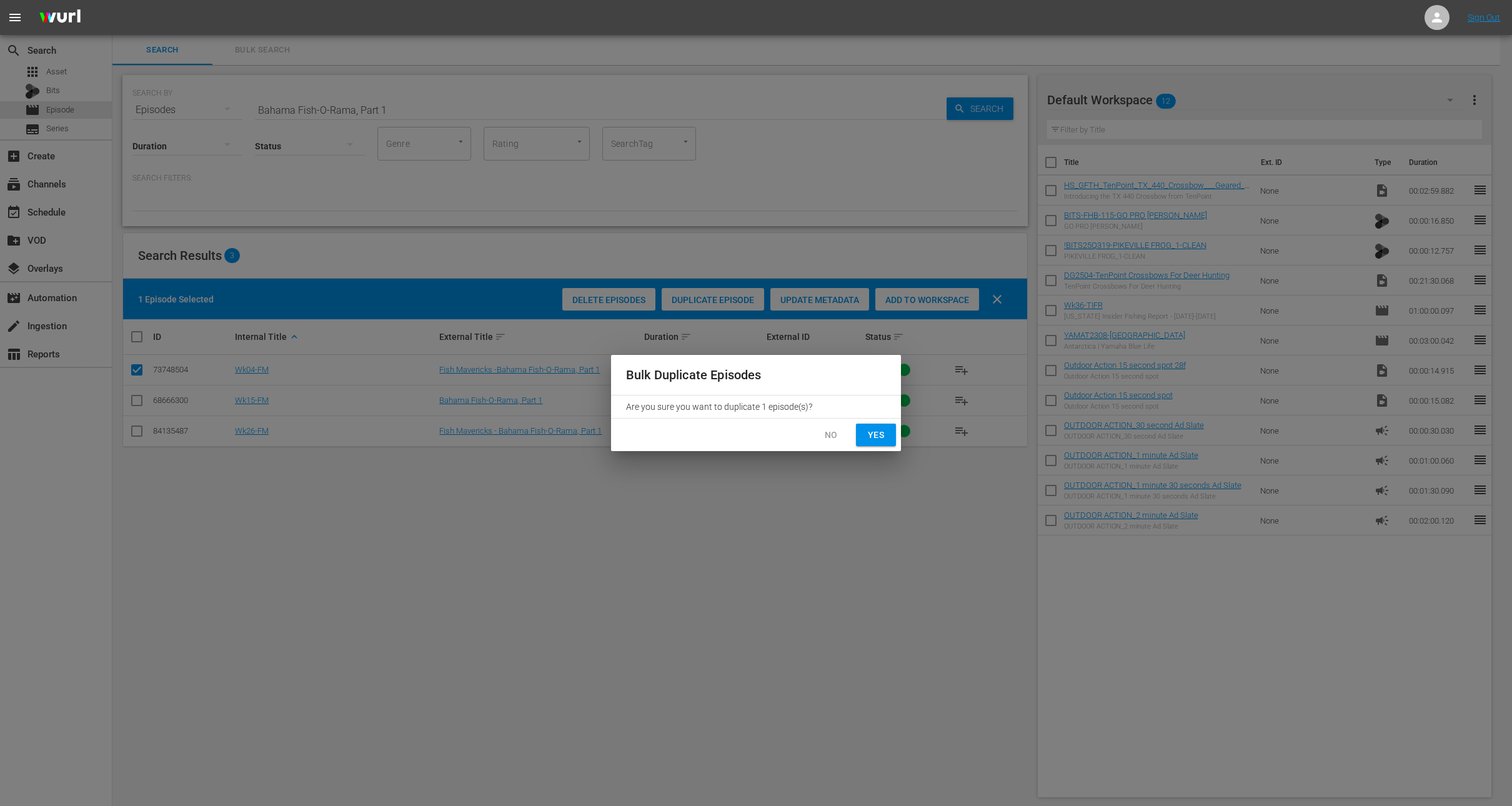
click at [812, 436] on button "No" at bounding box center [831, 435] width 40 height 23
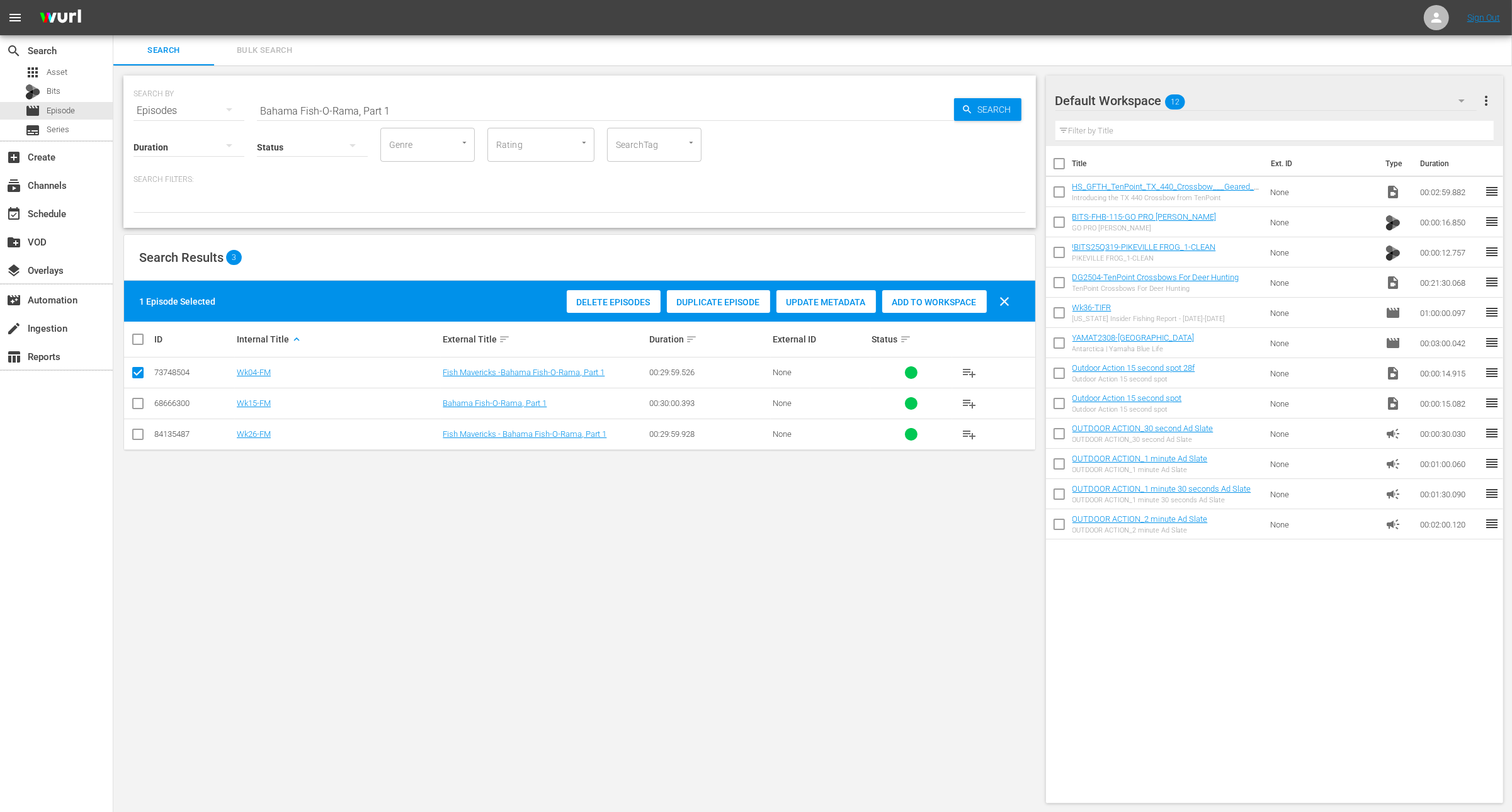
click at [136, 373] on input "checkbox" at bounding box center [138, 375] width 15 height 15
checkbox input "false"
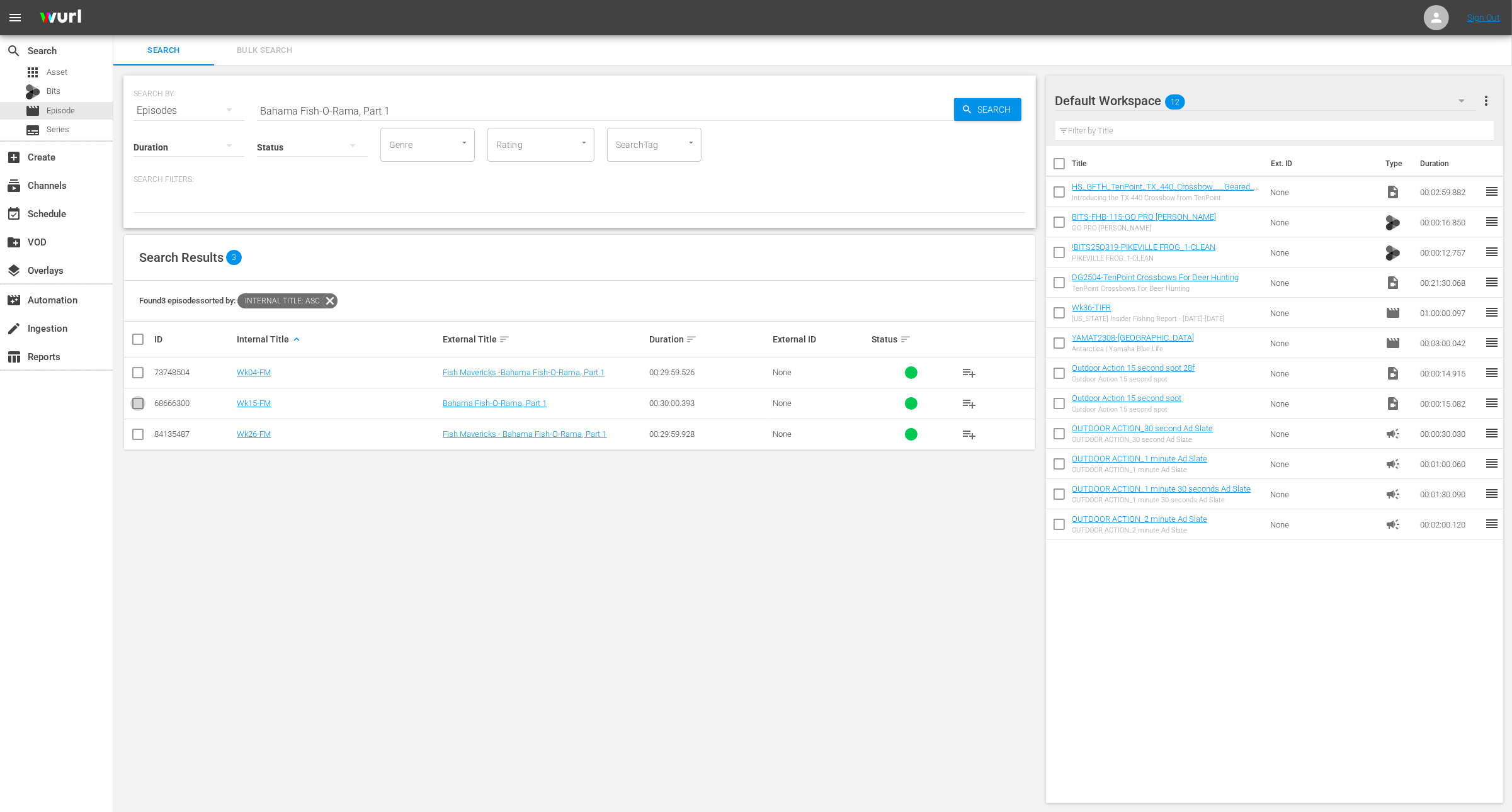
click at [136, 401] on input "checkbox" at bounding box center [138, 406] width 15 height 15
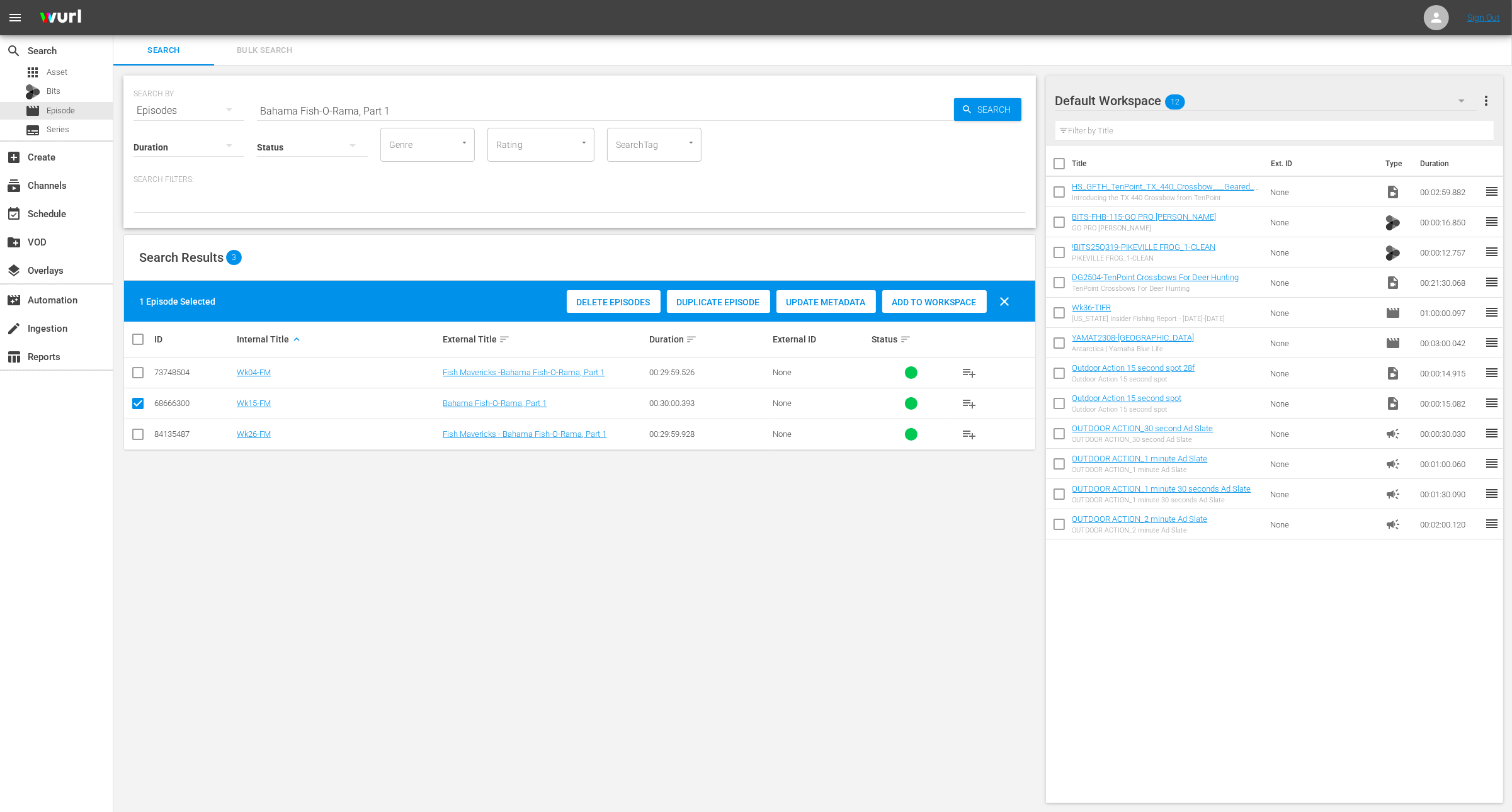
click at [741, 302] on span "Duplicate Episode" at bounding box center [718, 302] width 103 height 10
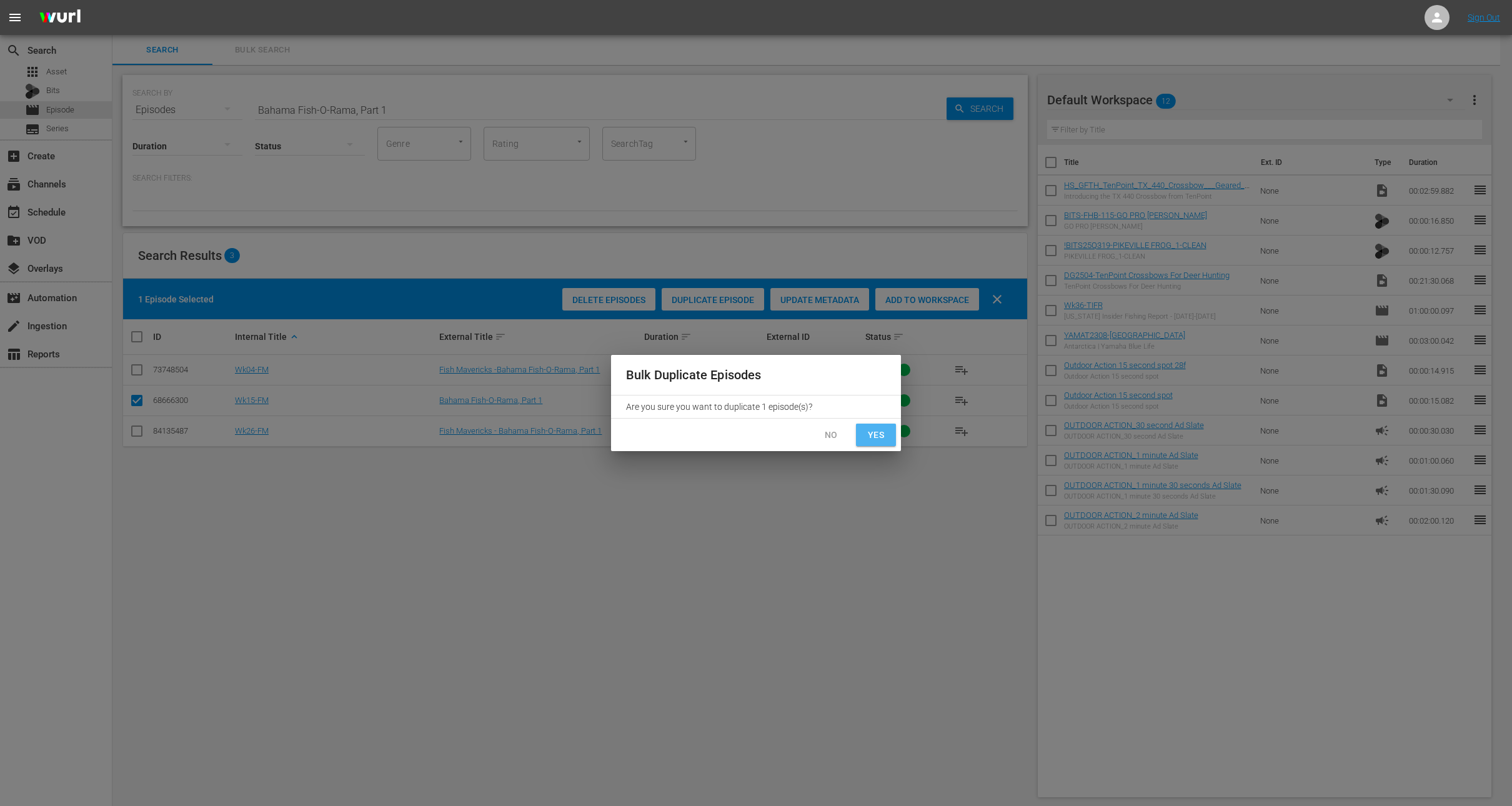
click at [875, 431] on span "Yes" at bounding box center [876, 435] width 20 height 16
checkbox input "false"
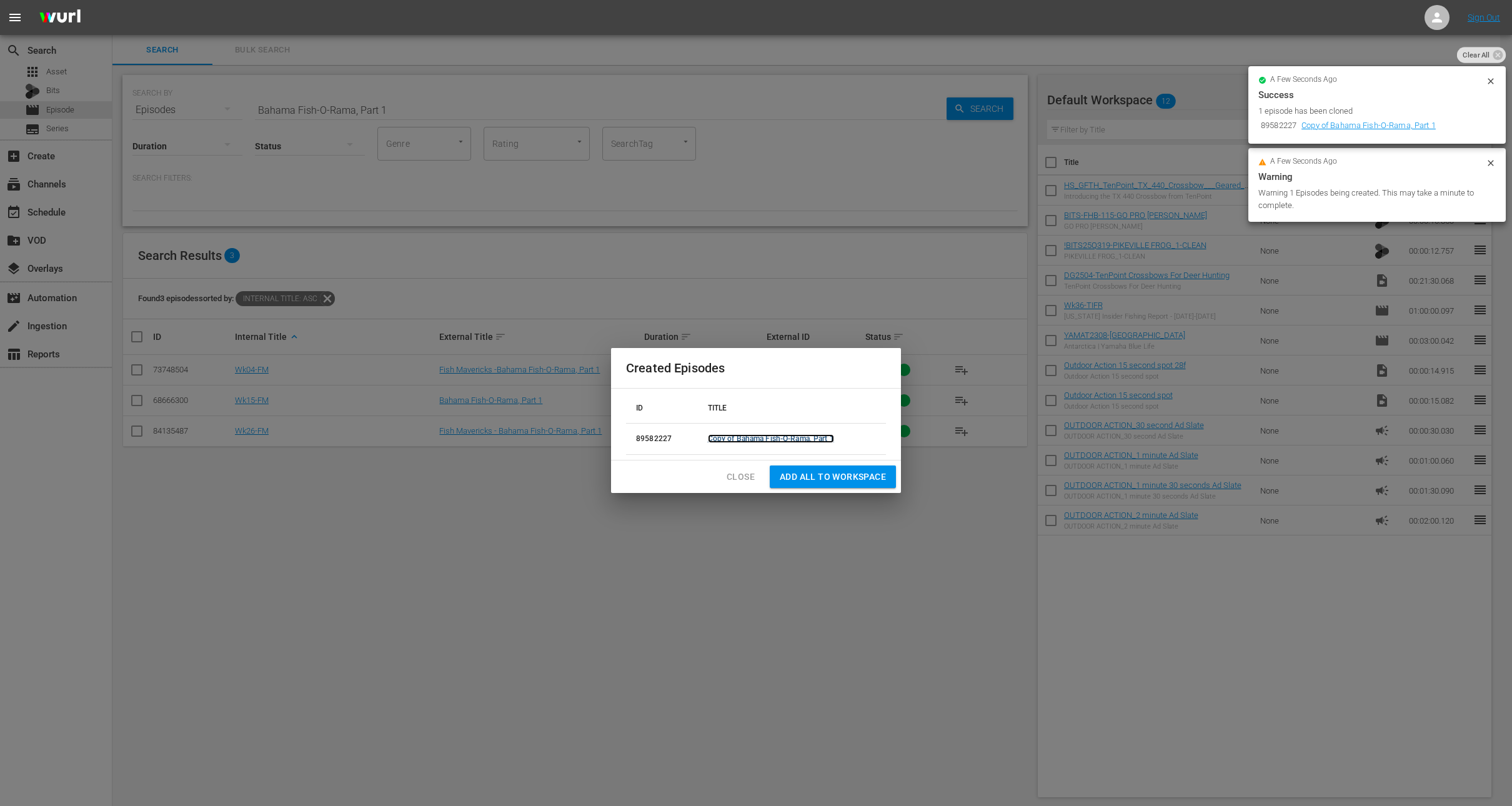
click at [775, 435] on link "Copy of Bahama Fish-O-Rama, Part 1" at bounding box center [771, 439] width 126 height 9
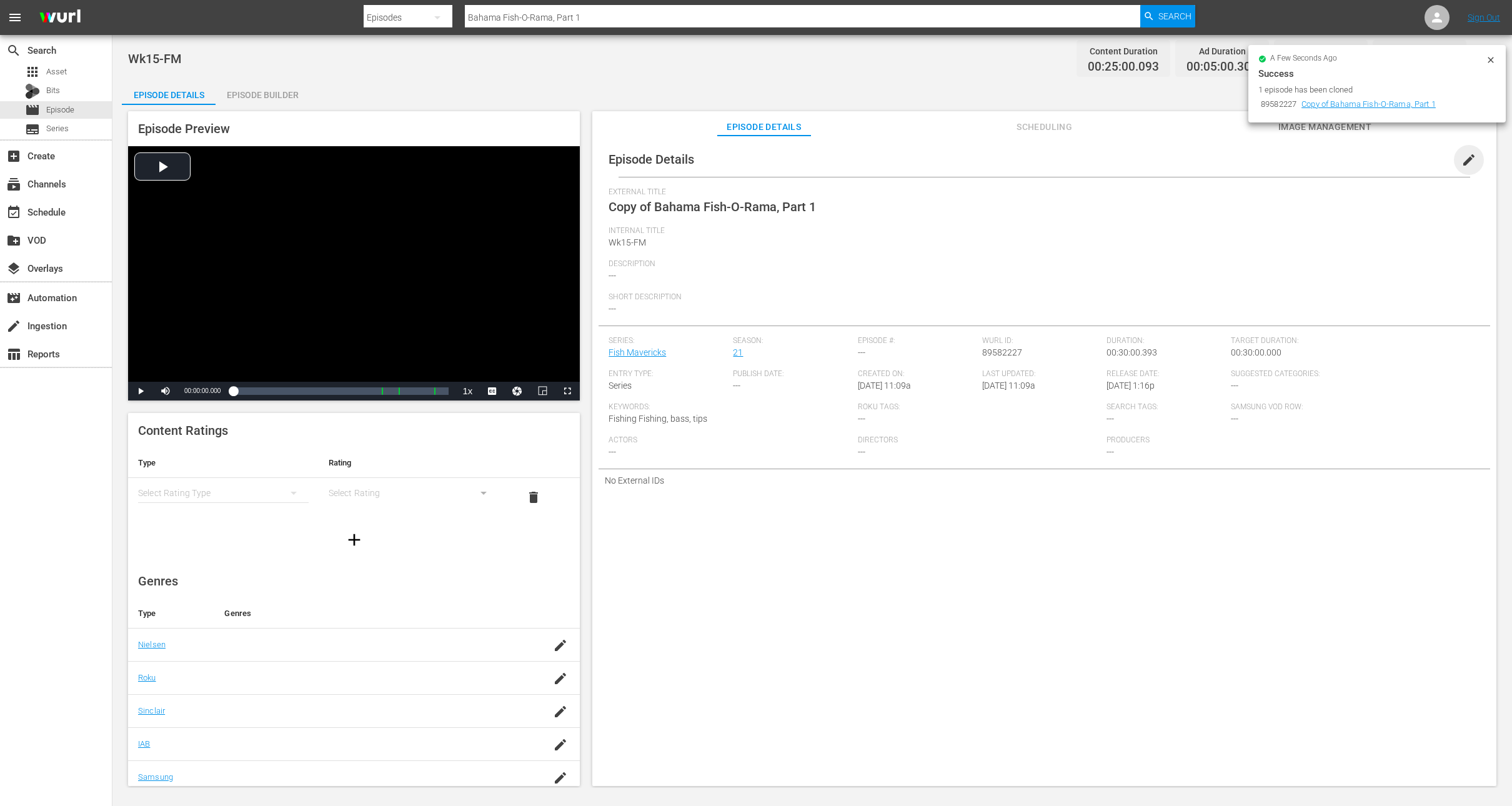
click at [1462, 161] on span "edit" at bounding box center [1469, 160] width 15 height 15
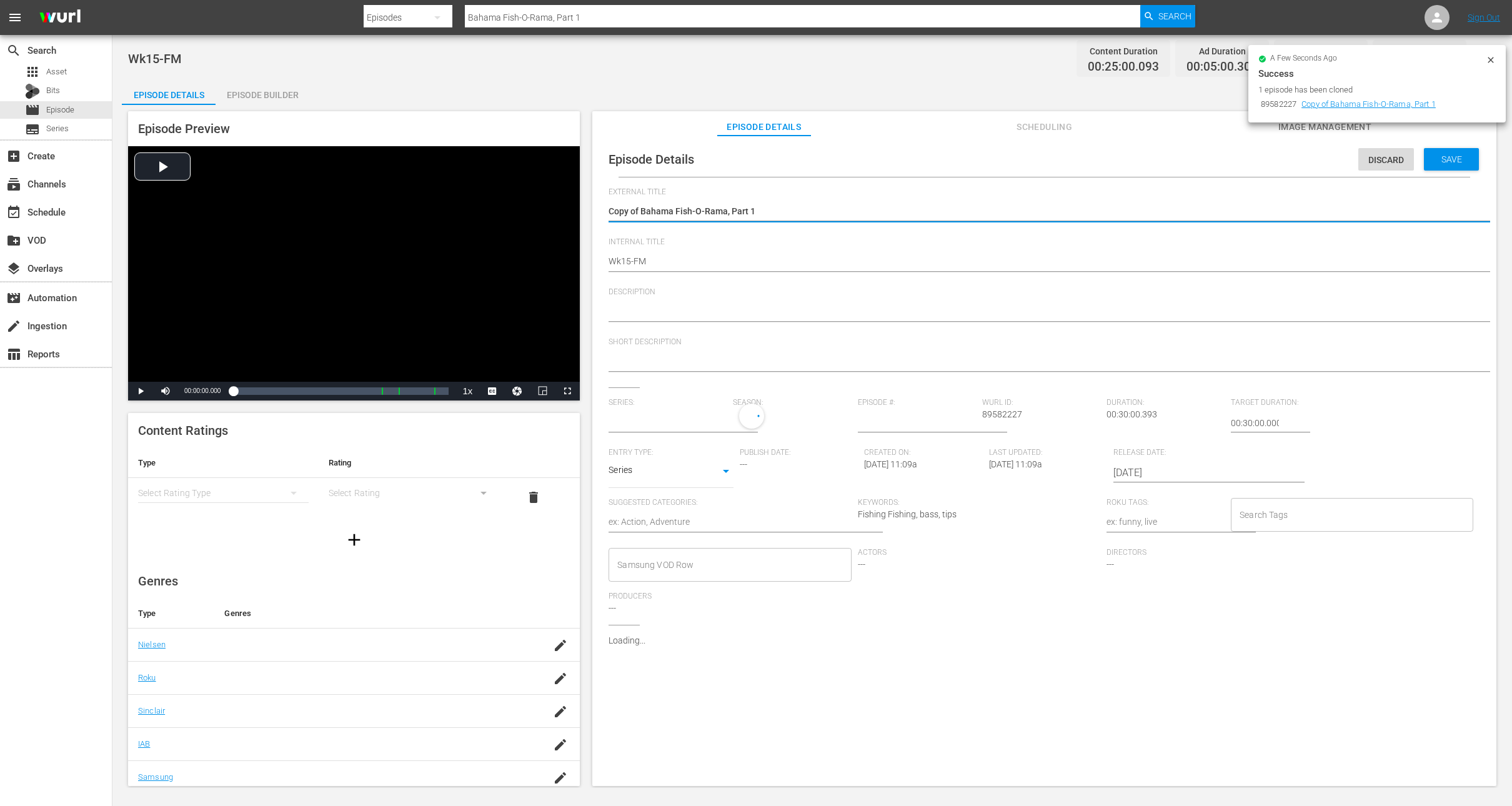
click at [642, 210] on textarea "Copy of Bahama Fish-O-Rama, Part 1" at bounding box center [1041, 212] width 865 height 15
type input "Fish Mavericks"
type textarea "Copy ofBahama Fish-O-Rama, Part 1"
type textarea "Copy oBahama Fish-O-Rama, Part 1"
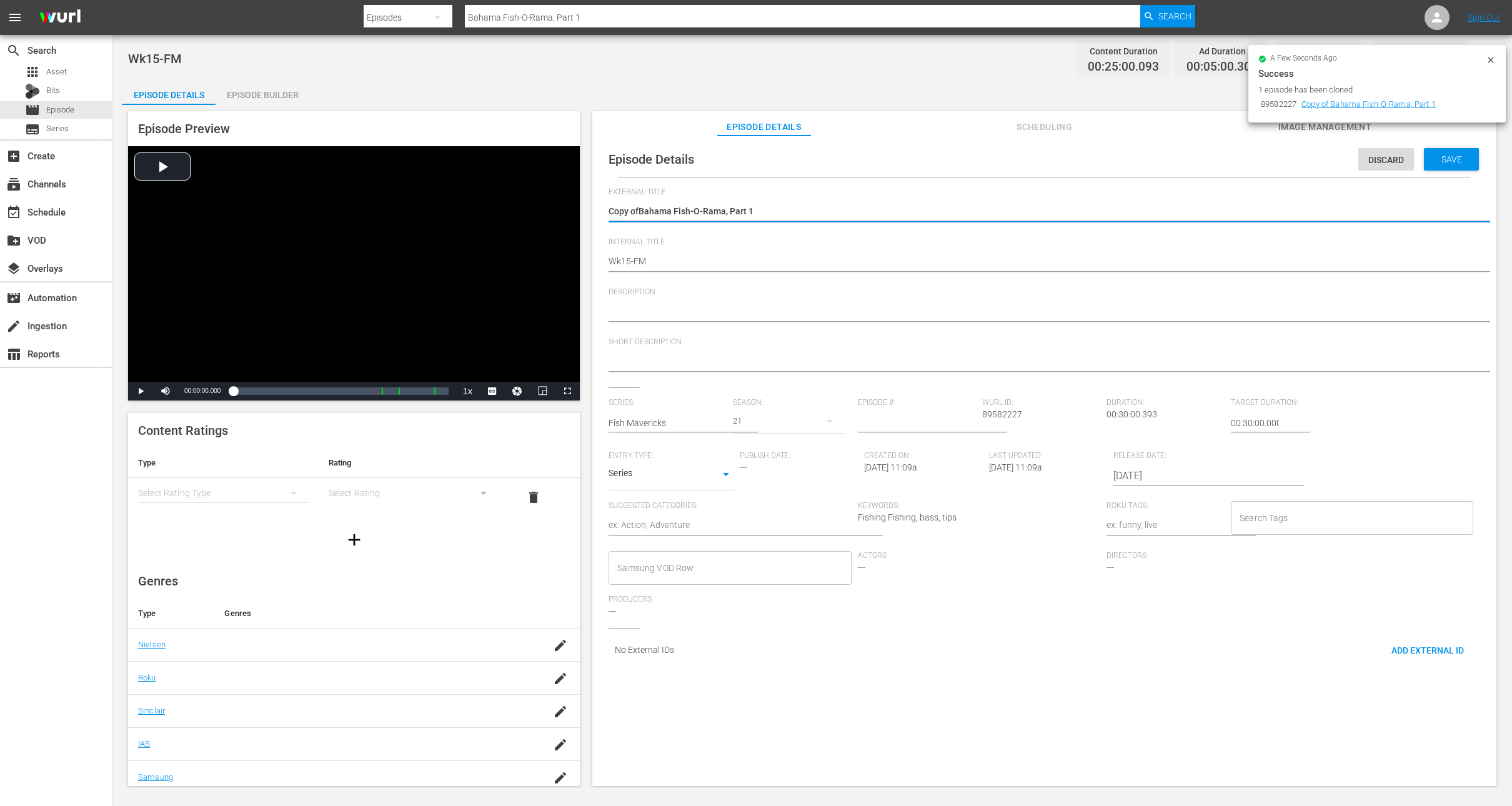
type textarea "Copy oBahama Fish-O-Rama, Part 1"
type textarea "Copy Bahama Fish-O-Rama, Part 1"
type textarea "CopyBahama Fish-O-Rama, Part 1"
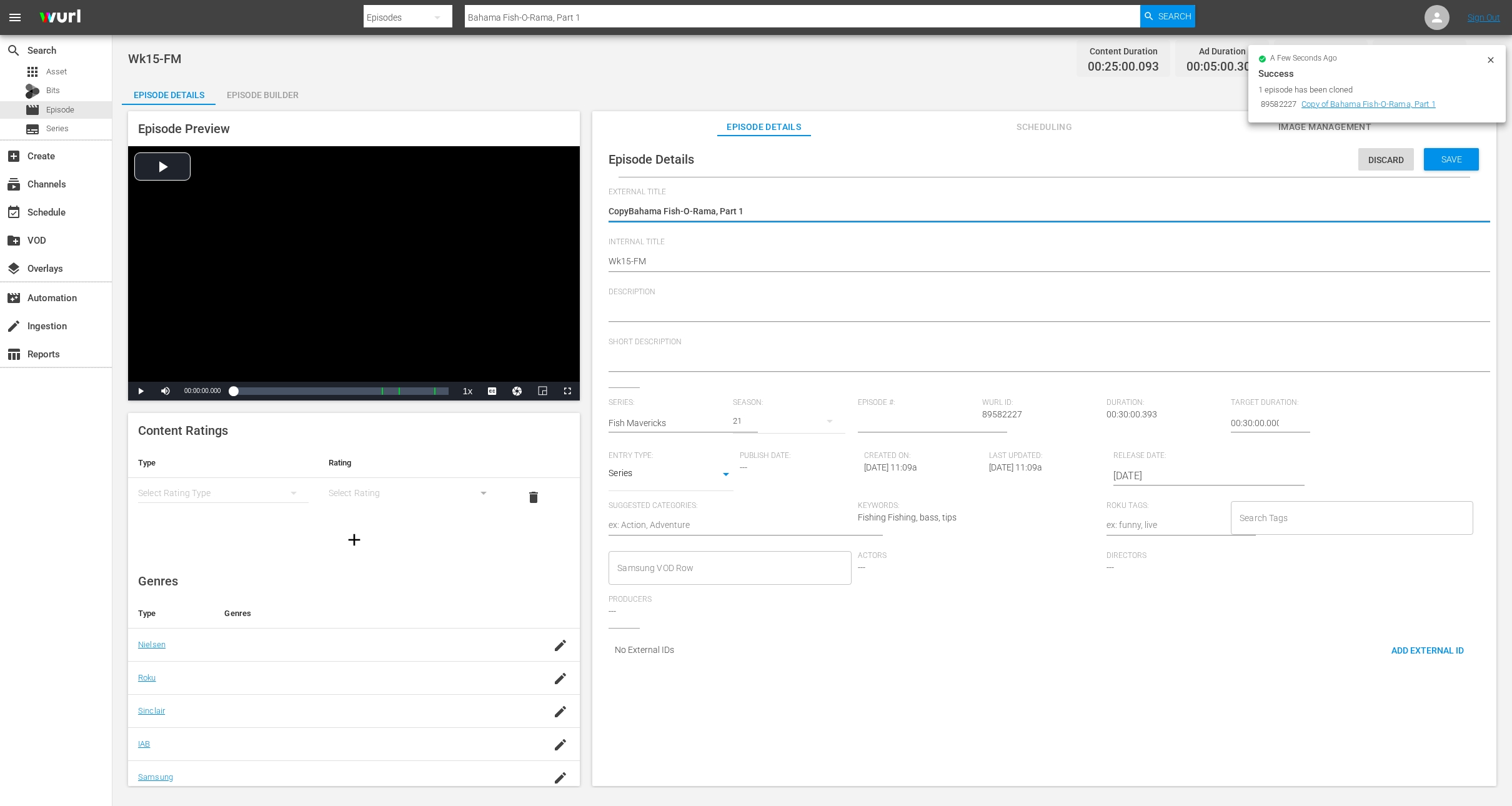
type textarea "CopBahama Fish-O-Rama, Part 1"
type textarea "CoBahama Fish-O-Rama, Part 1"
type textarea "CBahama Fish-O-Rama, Part 1"
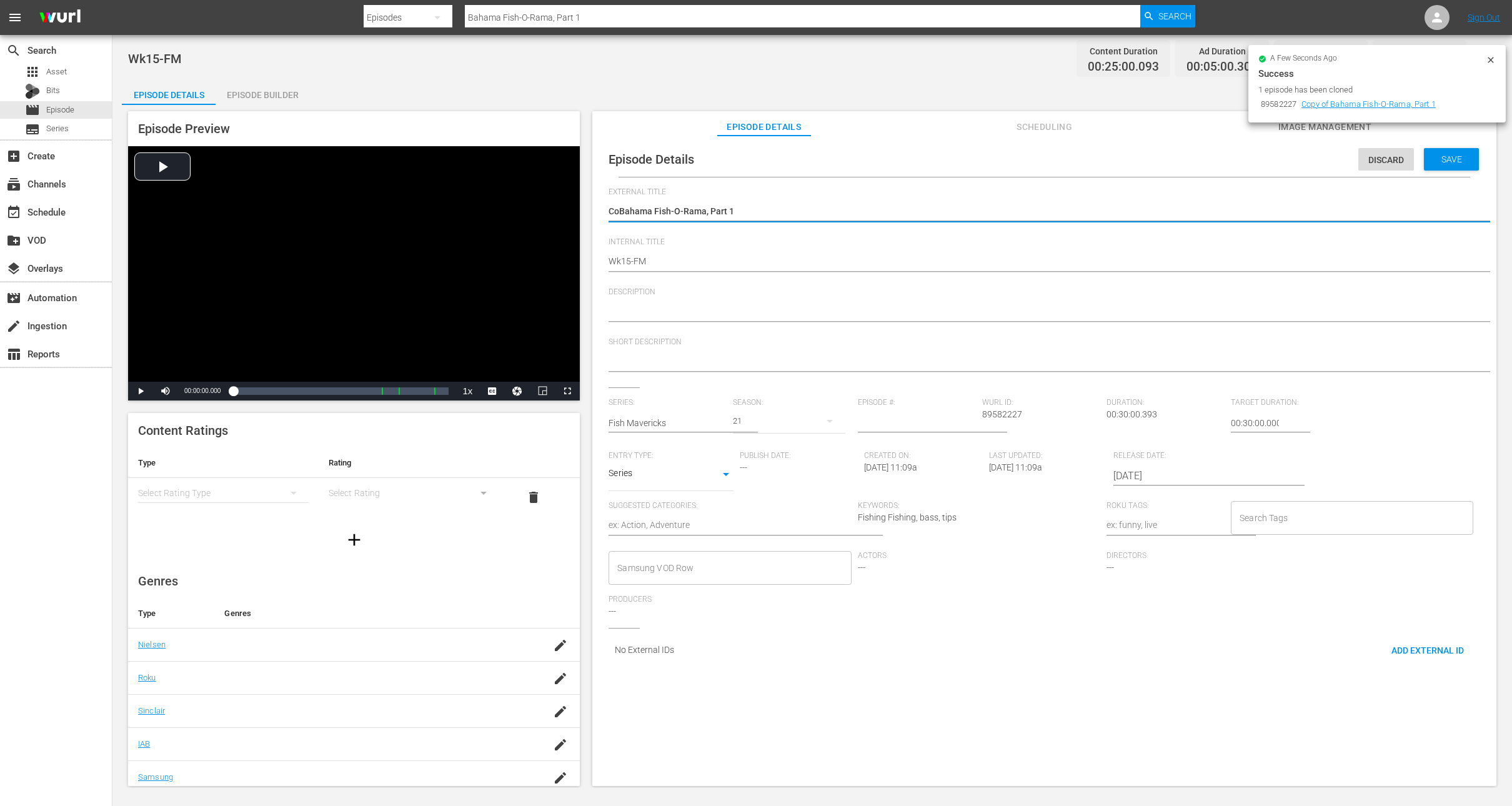
type textarea "CBahama Fish-O-Rama, Part 1"
type textarea "Bahama Fish-O-Rama, Part 1"
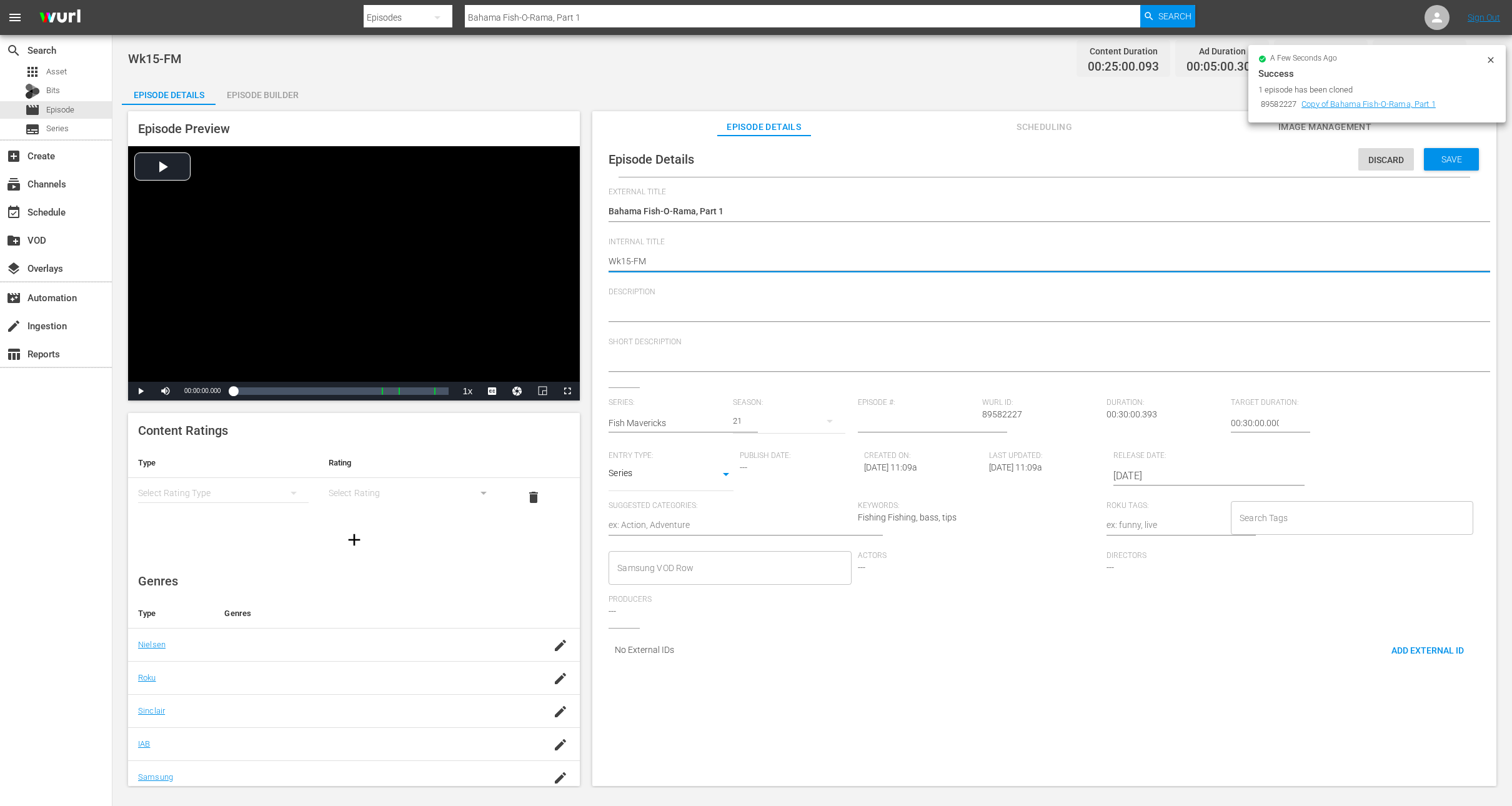
type textarea "Wk1-FM"
type textarea "Wk-FM"
type textarea "Wk3-FM"
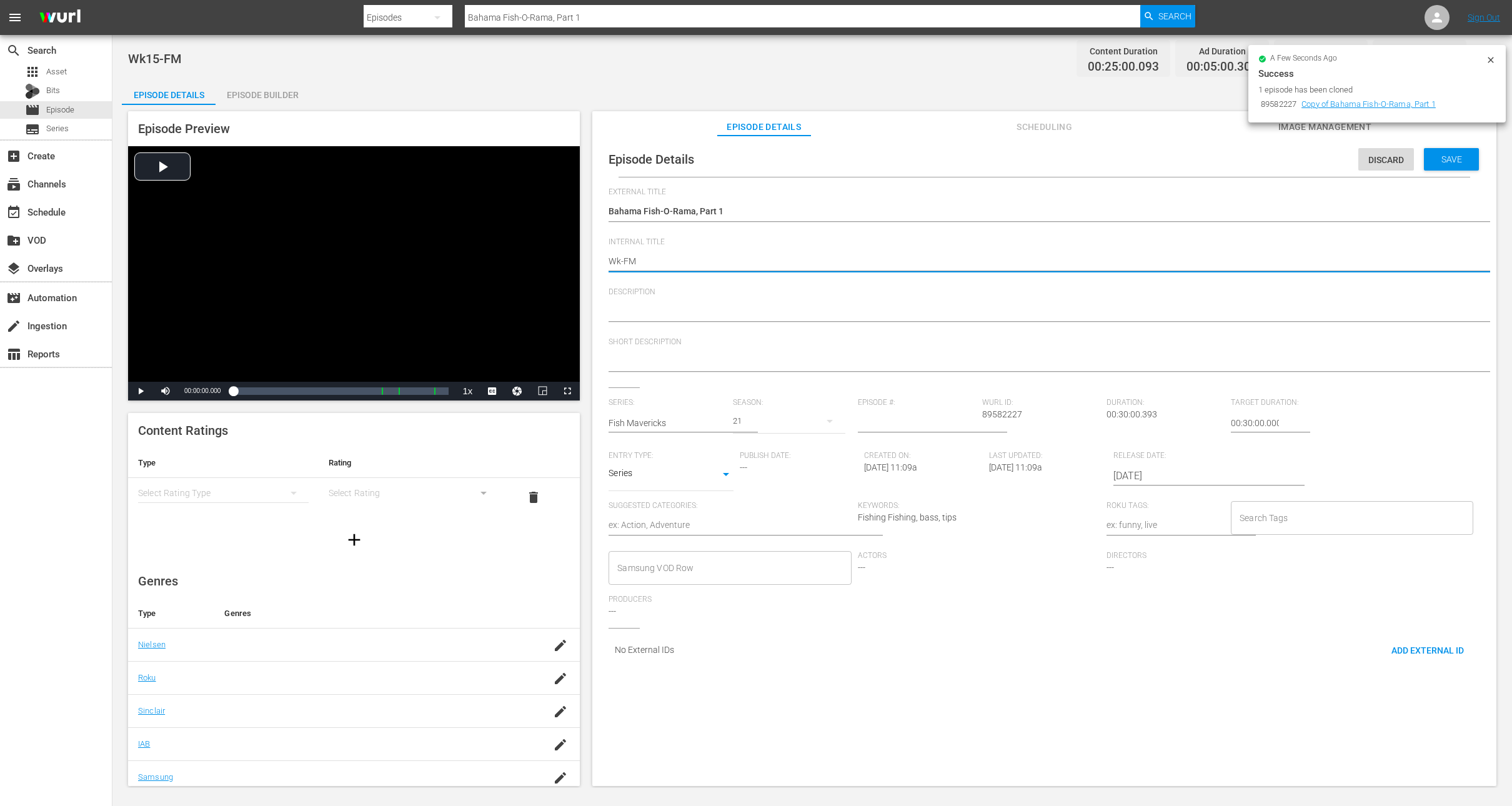
type textarea "Wk3-FM"
type textarea "Wk37-FM"
click at [1447, 157] on span "Save" at bounding box center [1451, 159] width 40 height 10
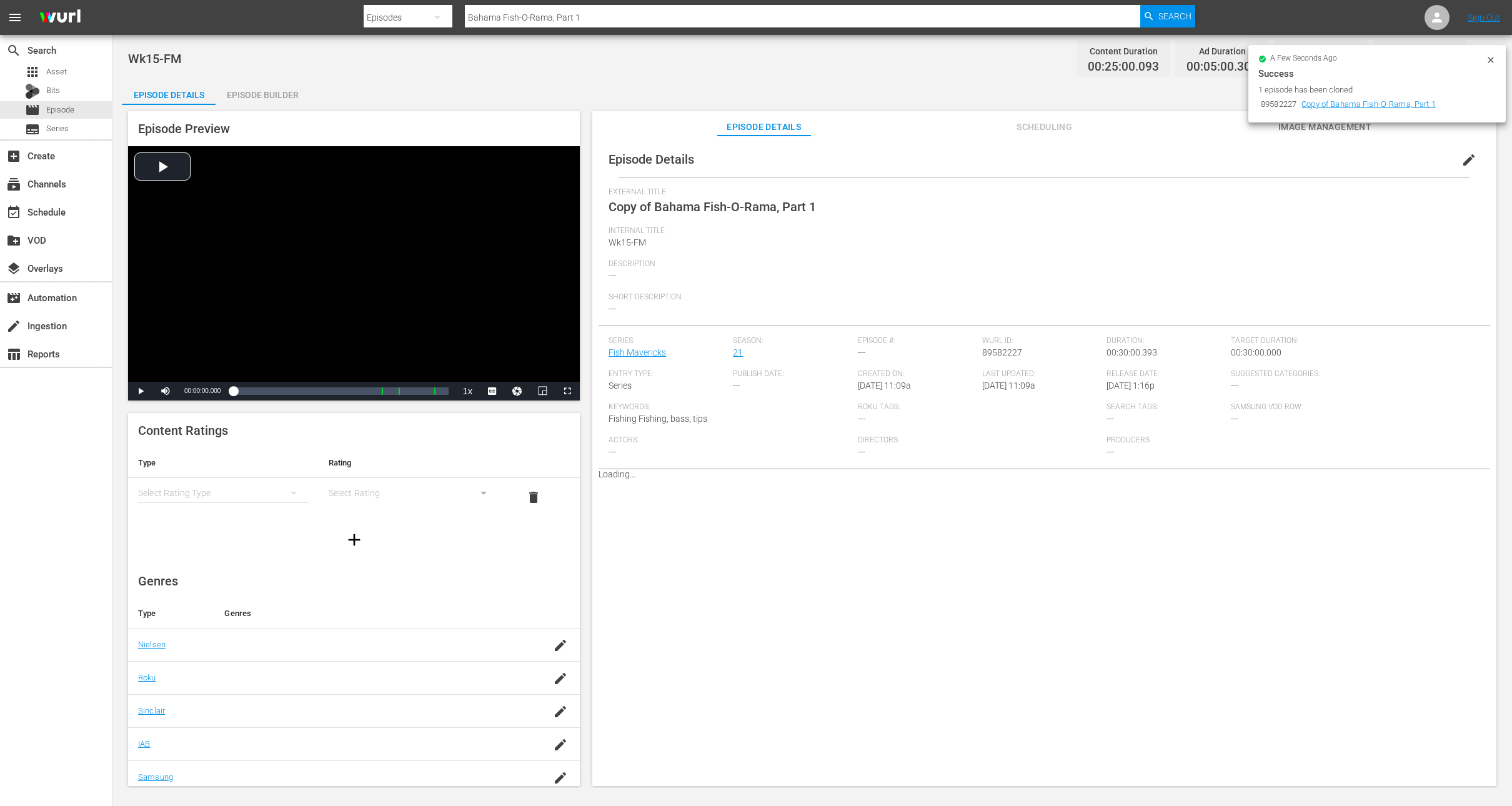
click at [1491, 58] on icon at bounding box center [1491, 59] width 10 height 10
